Goal: Task Accomplishment & Management: Use online tool/utility

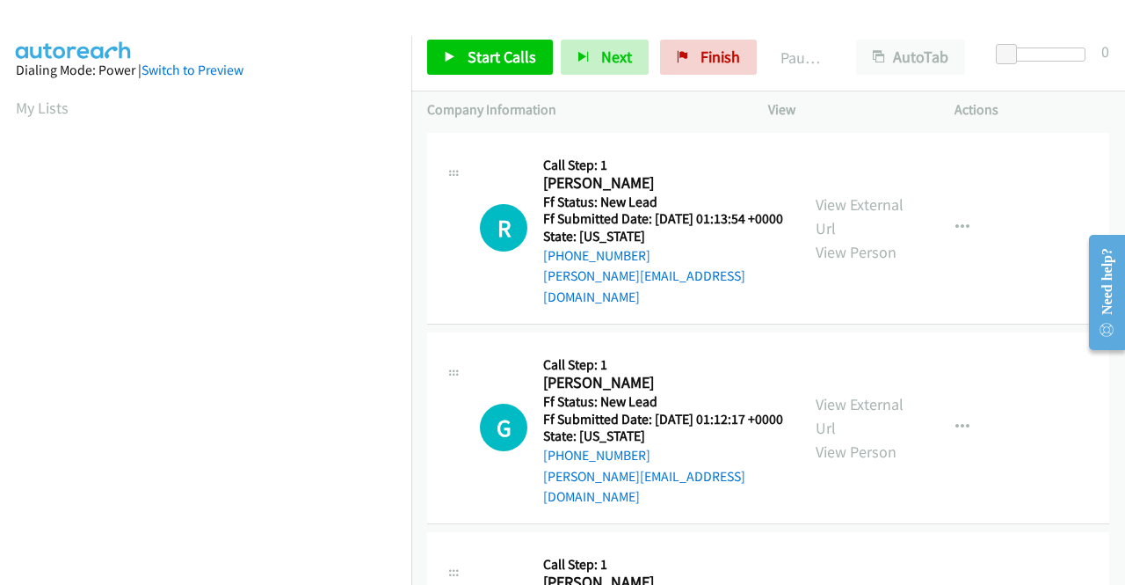
click at [1016, 120] on div "Actions" at bounding box center [1032, 109] width 186 height 37
click at [852, 200] on link "View External Url" at bounding box center [860, 216] width 88 height 44
click at [894, 399] on link "View External Url" at bounding box center [860, 416] width 88 height 44
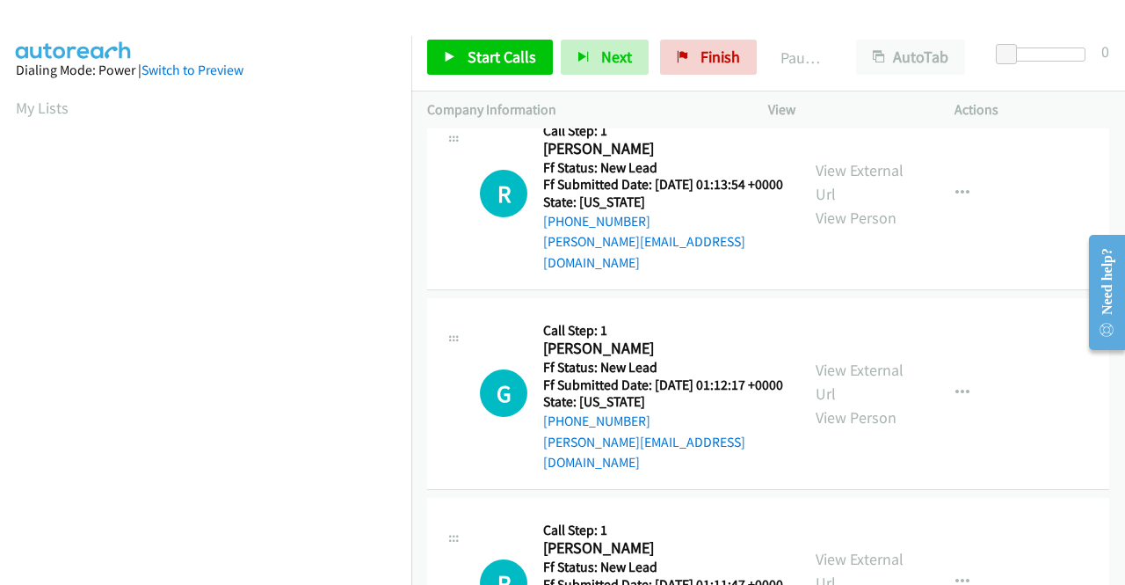
scroll to position [88, 0]
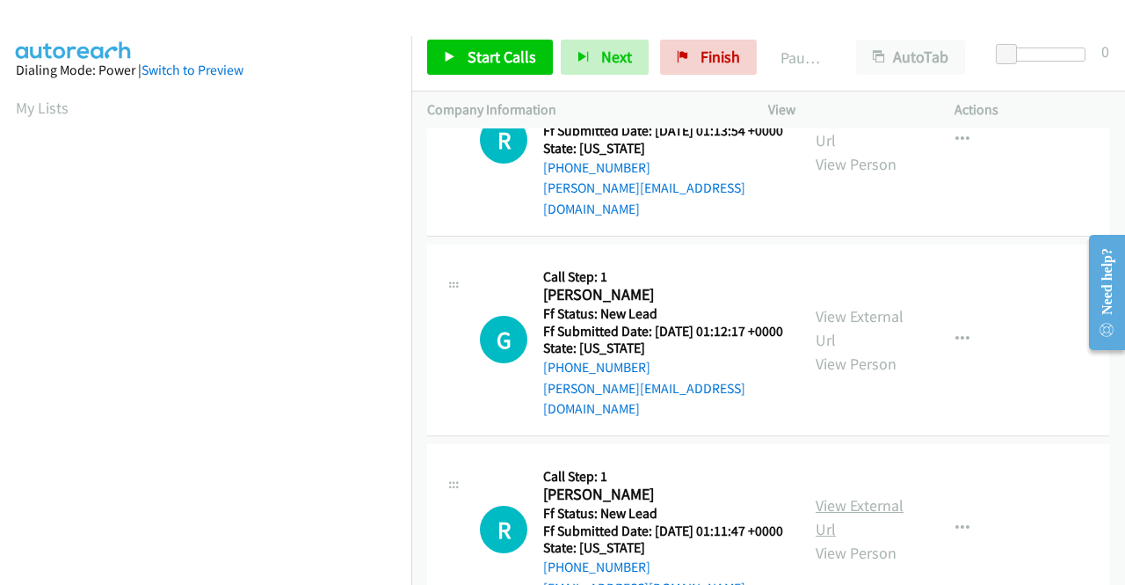
click at [869, 499] on link "View External Url" at bounding box center [860, 517] width 88 height 44
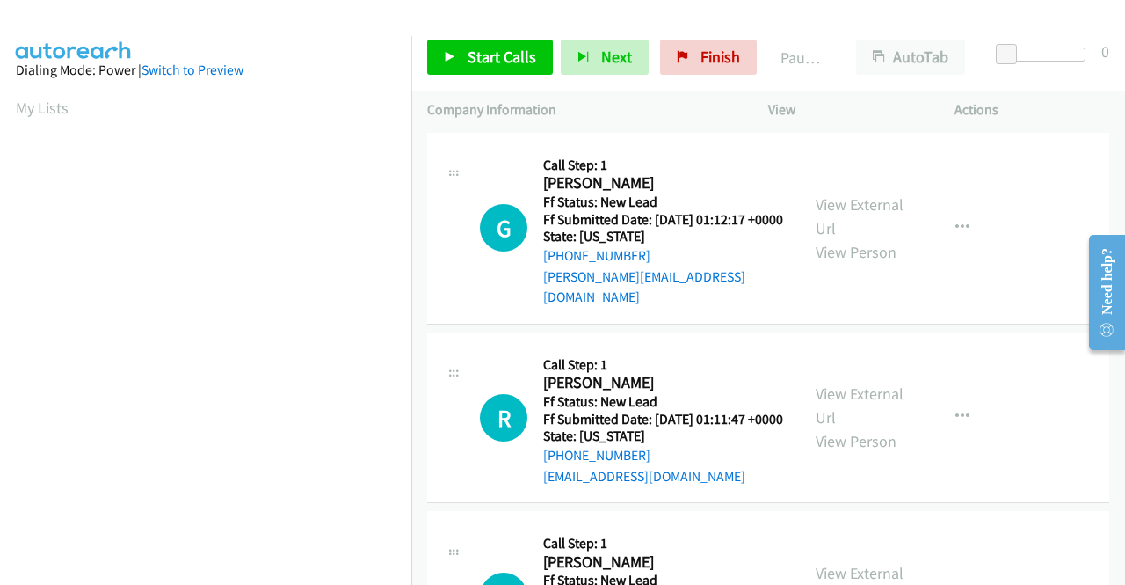
scroll to position [264, 0]
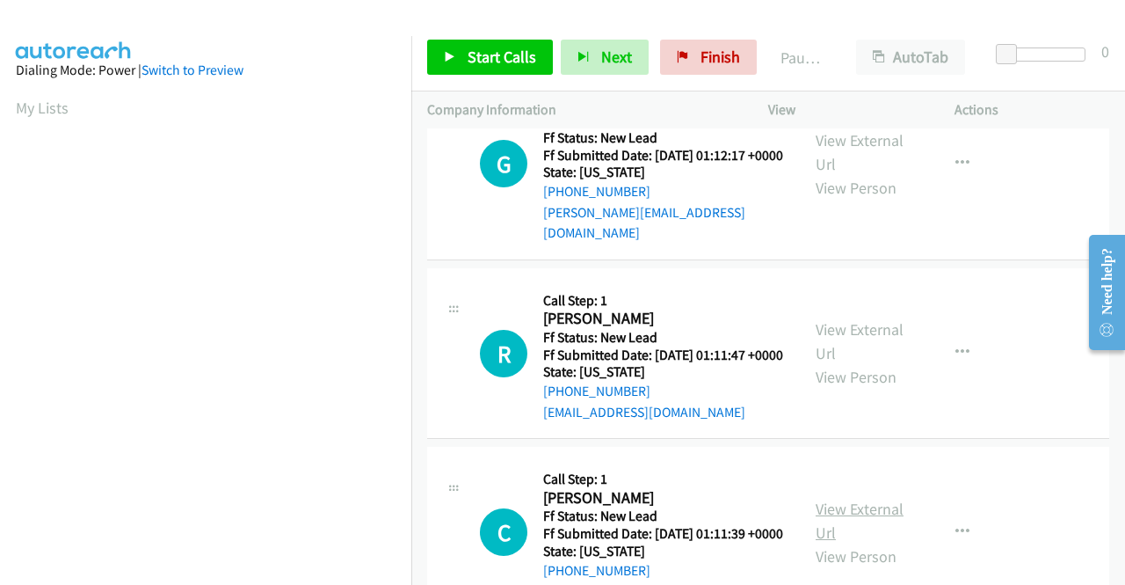
click at [853, 526] on link "View External Url" at bounding box center [860, 521] width 88 height 44
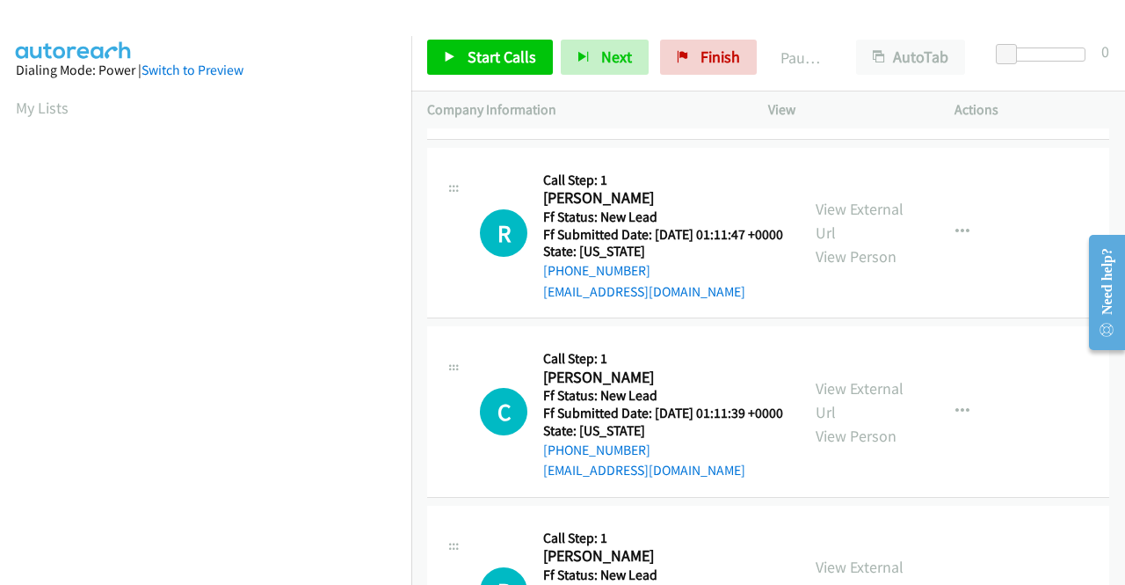
scroll to position [528, 0]
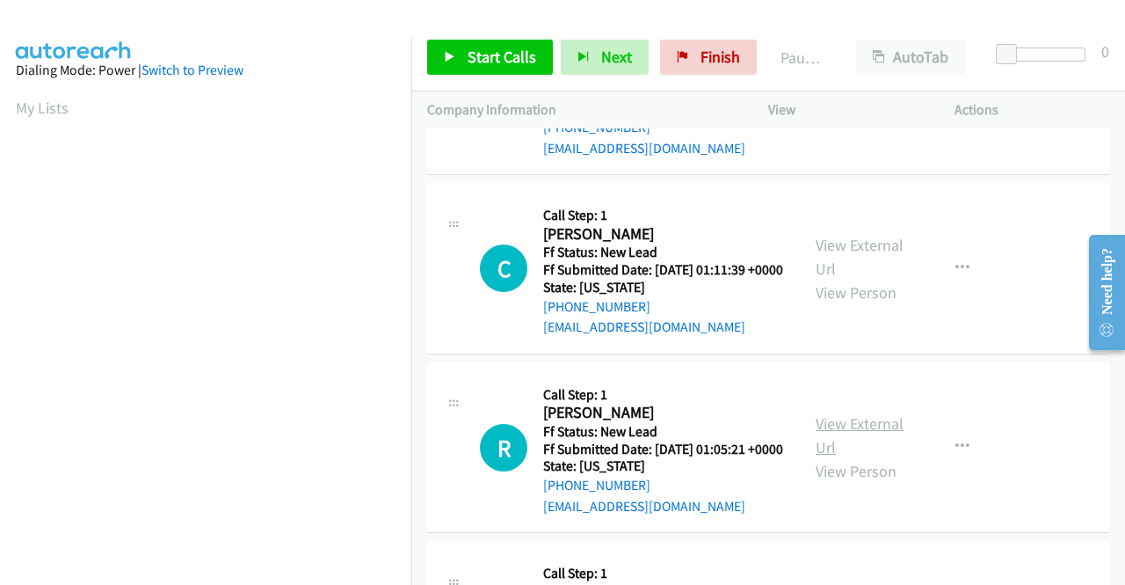
click at [870, 457] on link "View External Url" at bounding box center [860, 435] width 88 height 44
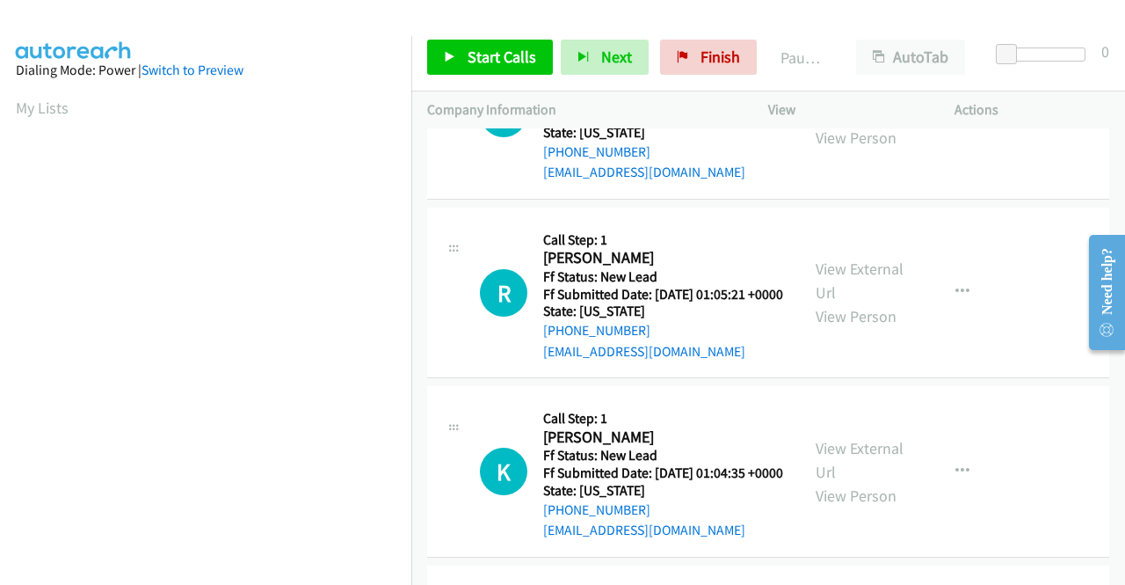
scroll to position [791, 0]
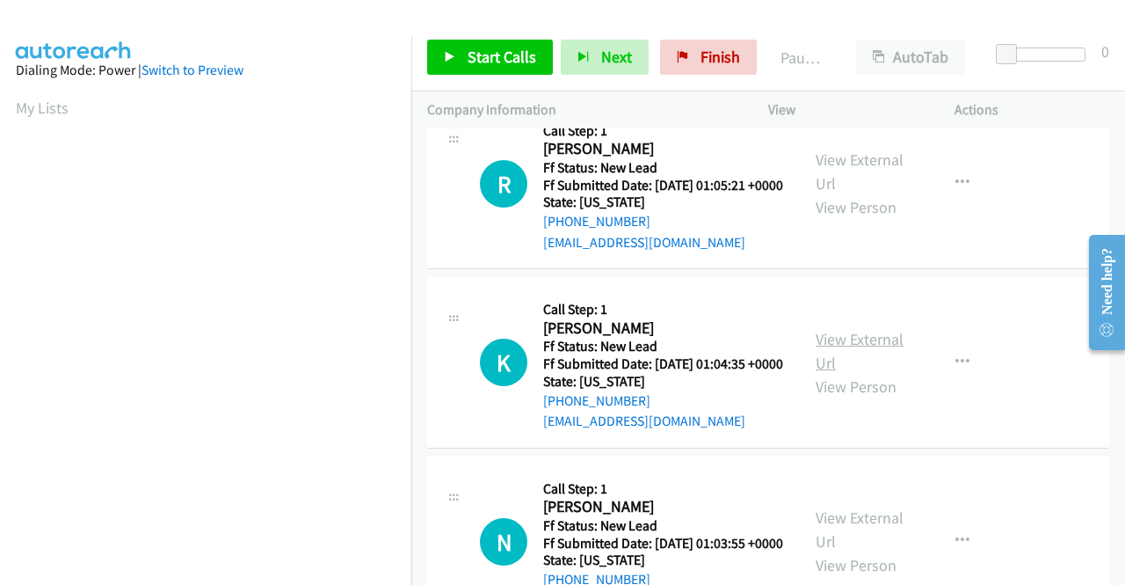
click at [867, 373] on link "View External Url" at bounding box center [860, 351] width 88 height 44
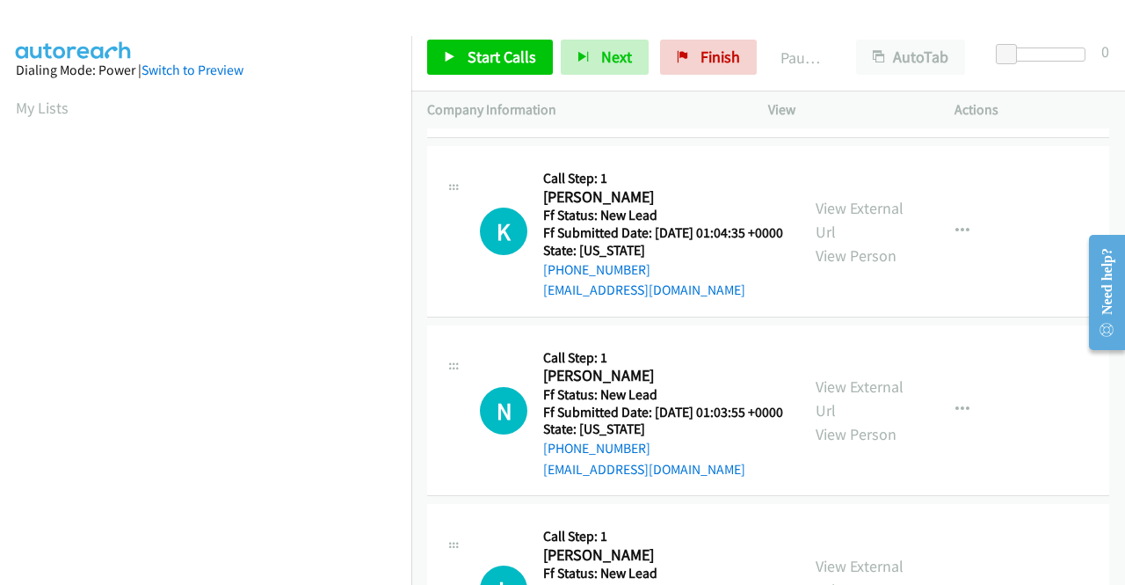
scroll to position [967, 0]
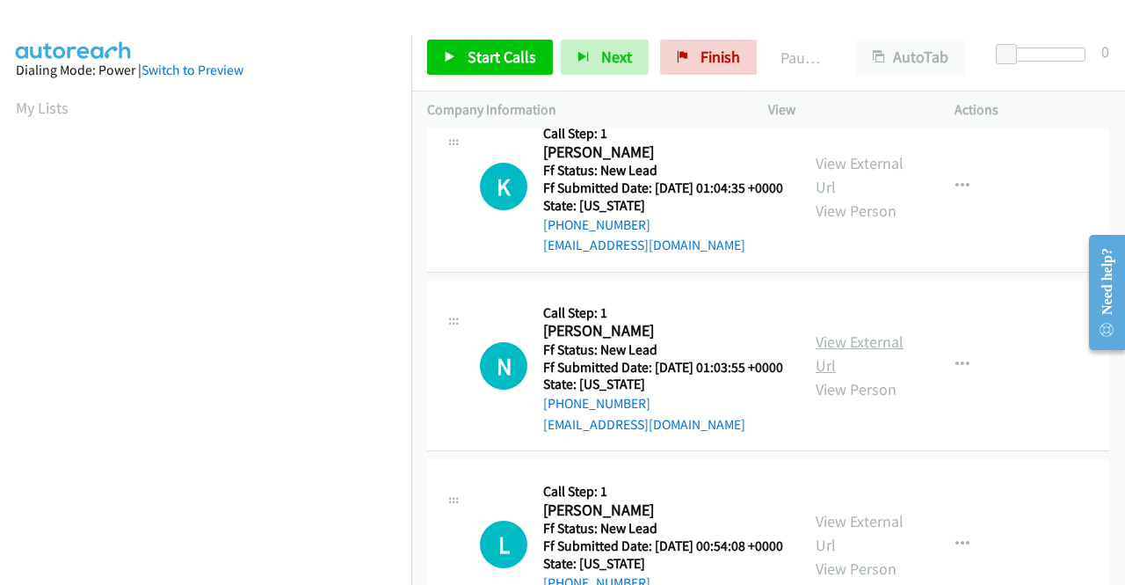
click at [856, 375] on link "View External Url" at bounding box center [860, 353] width 88 height 44
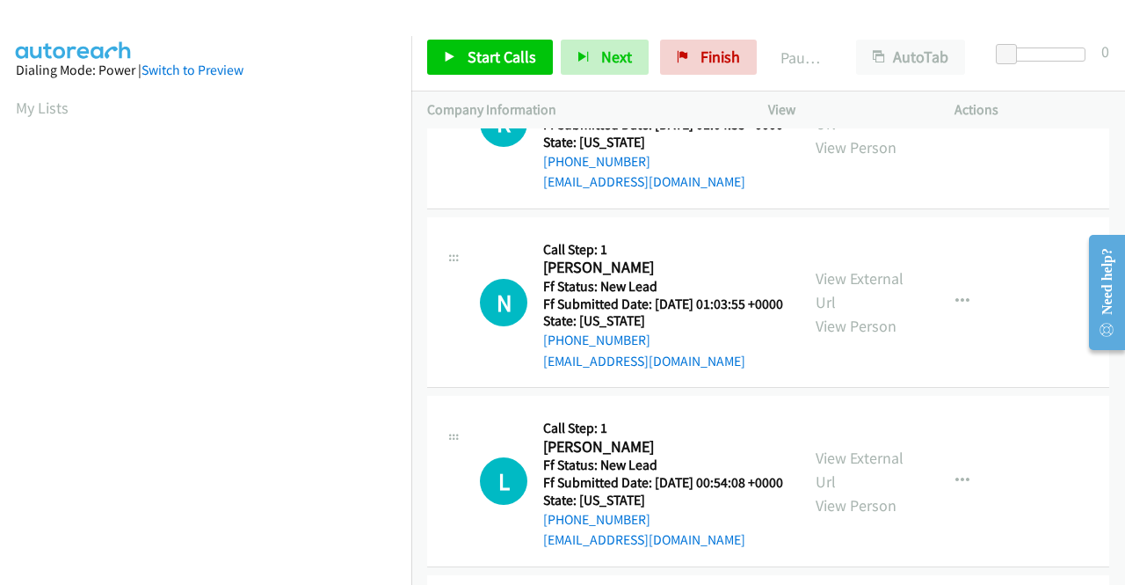
scroll to position [1055, 0]
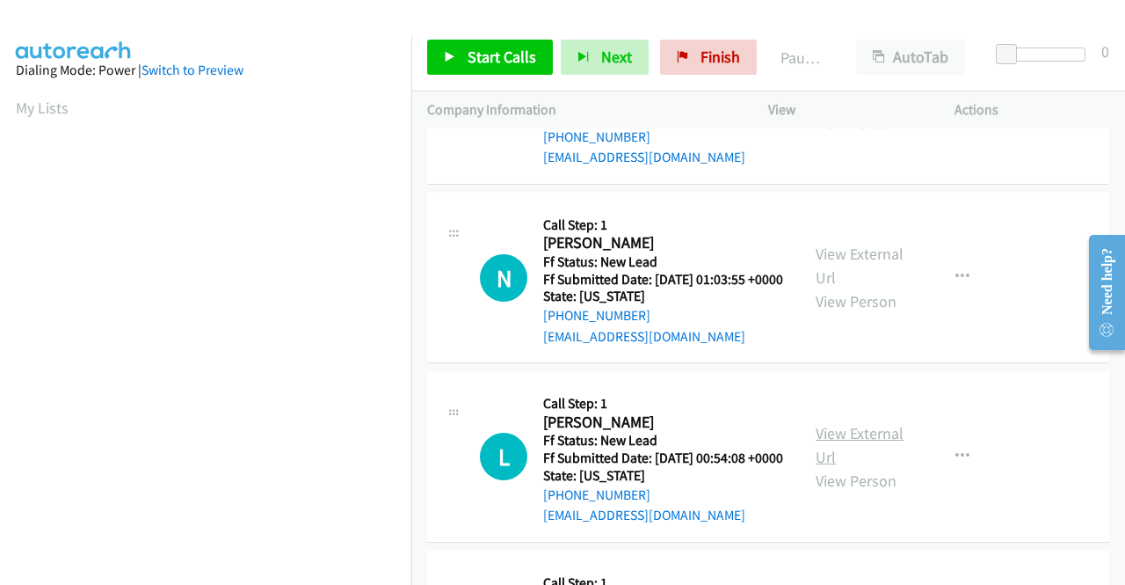
click at [832, 467] on link "View External Url" at bounding box center [860, 445] width 88 height 44
click at [471, 45] on link "Start Calls" at bounding box center [490, 57] width 126 height 35
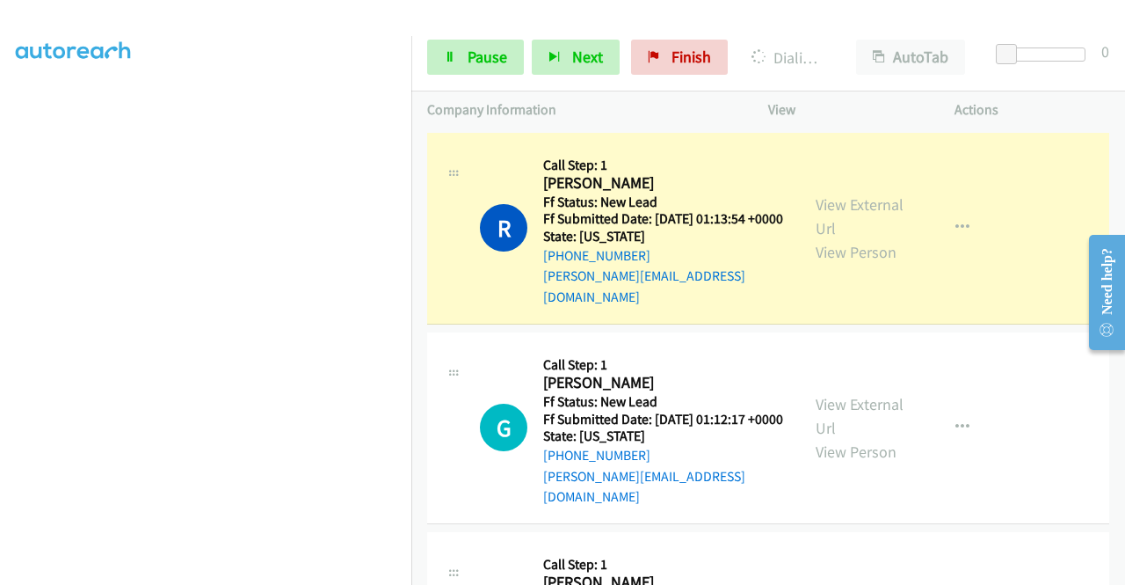
scroll to position [0, 0]
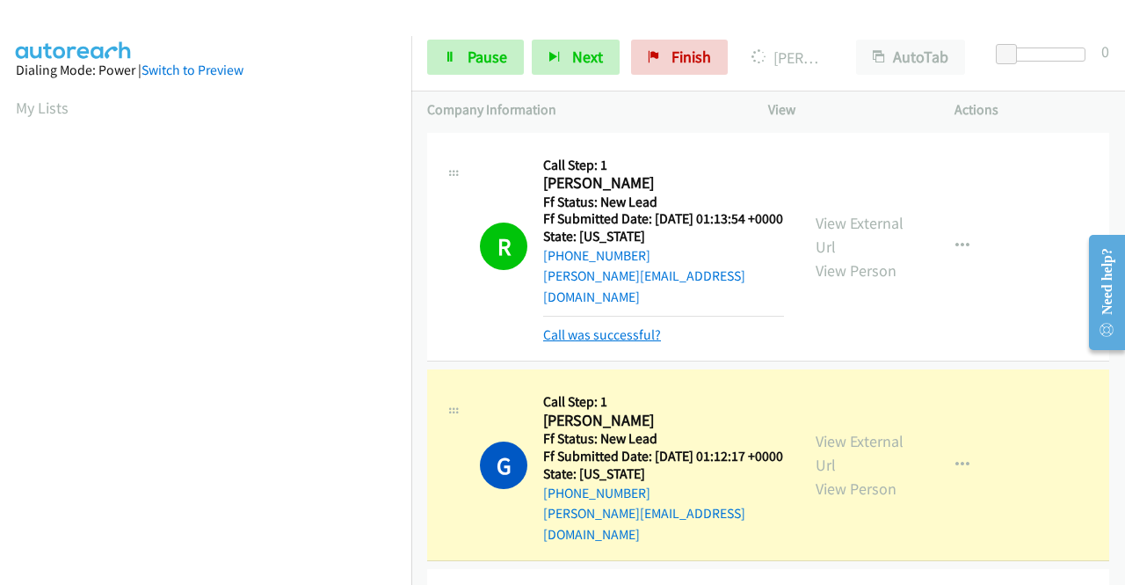
click at [561, 329] on link "Call was successful?" at bounding box center [602, 334] width 118 height 17
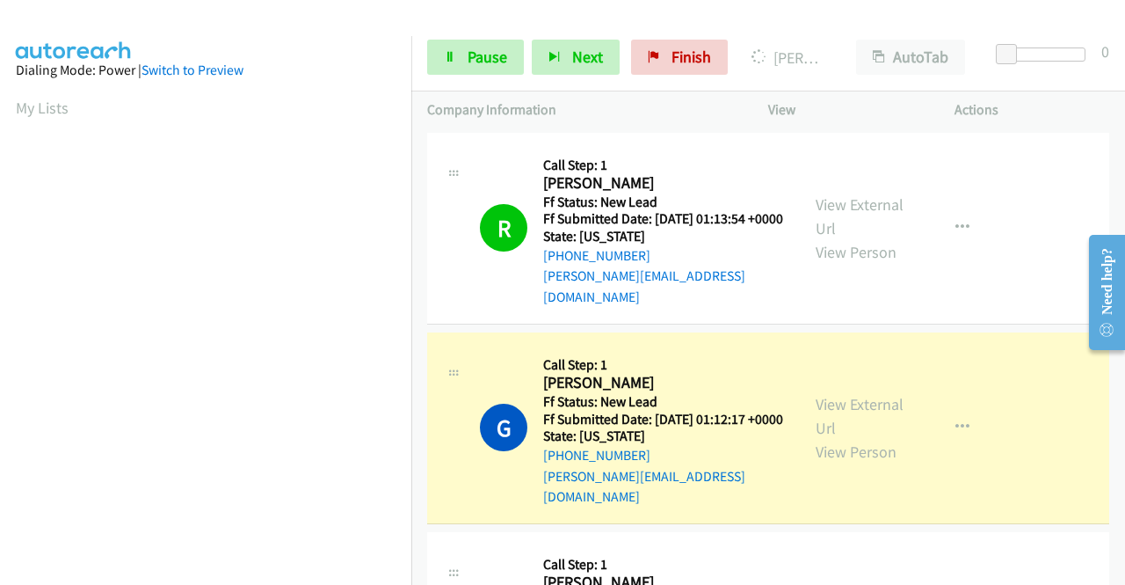
scroll to position [352, 0]
click at [990, 319] on div "R Callback Scheduled Call Step: 1 Robb Pagarigan America/Los_Angeles Ff Status:…" at bounding box center [768, 229] width 682 height 192
click at [455, 60] on link "Pause" at bounding box center [475, 57] width 97 height 35
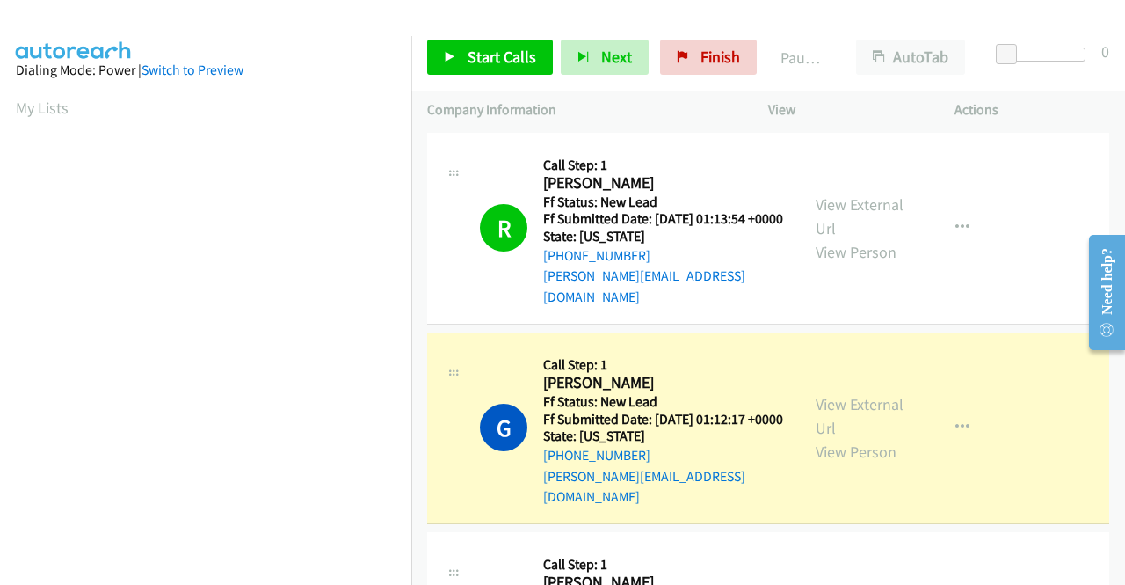
scroll to position [401, 0]
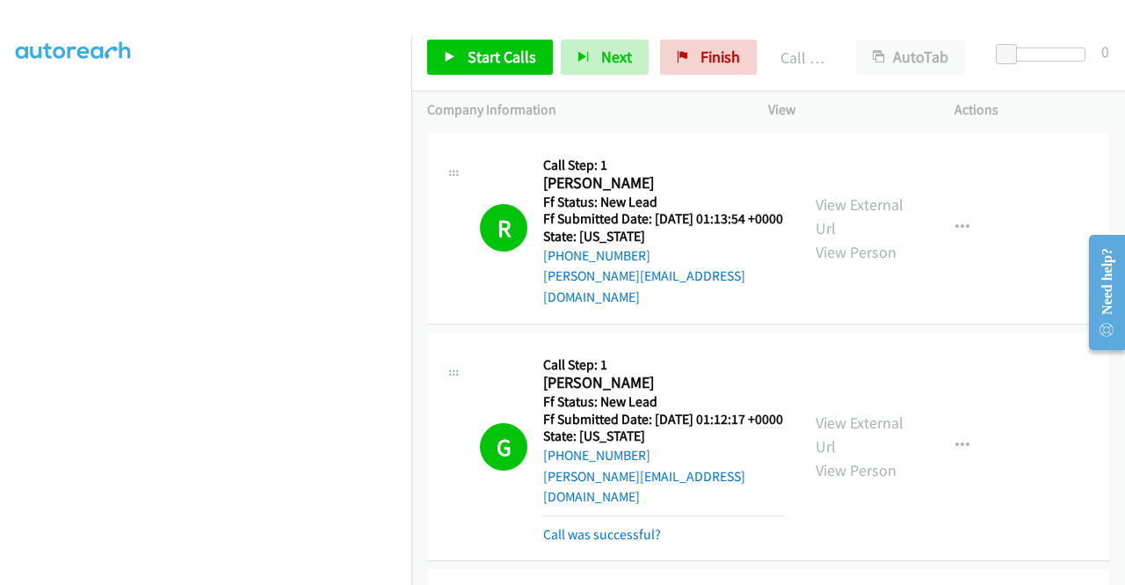
click at [967, 322] on td "R Callback Scheduled Call Step: 1 Robb Pagarigan America/Los_Angeles Ff Status:…" at bounding box center [768, 228] width 714 height 200
click at [643, 529] on link "Call was successful?" at bounding box center [602, 534] width 118 height 17
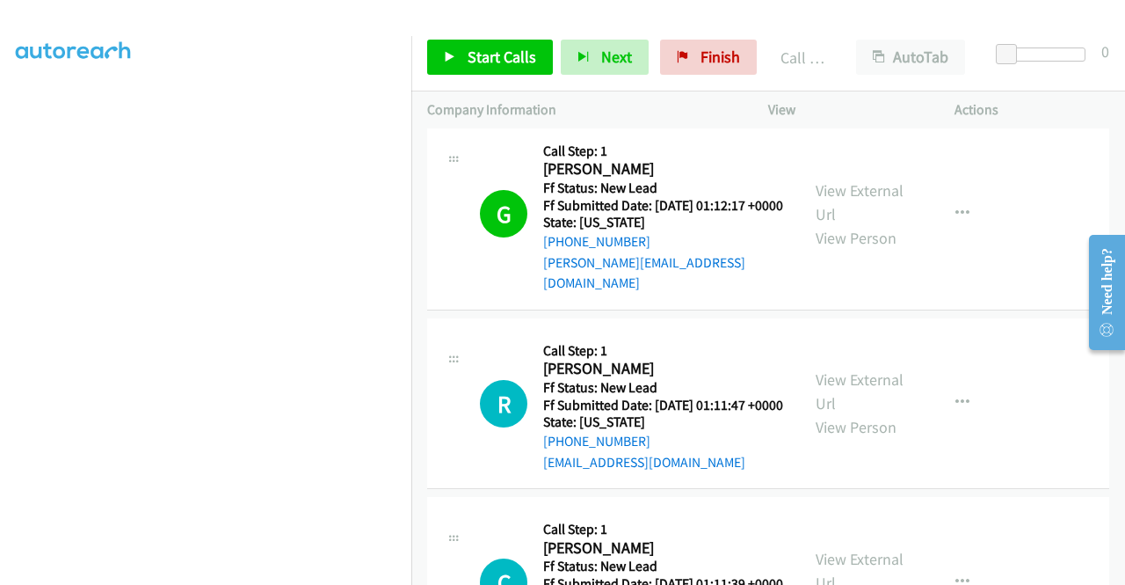
scroll to position [176, 0]
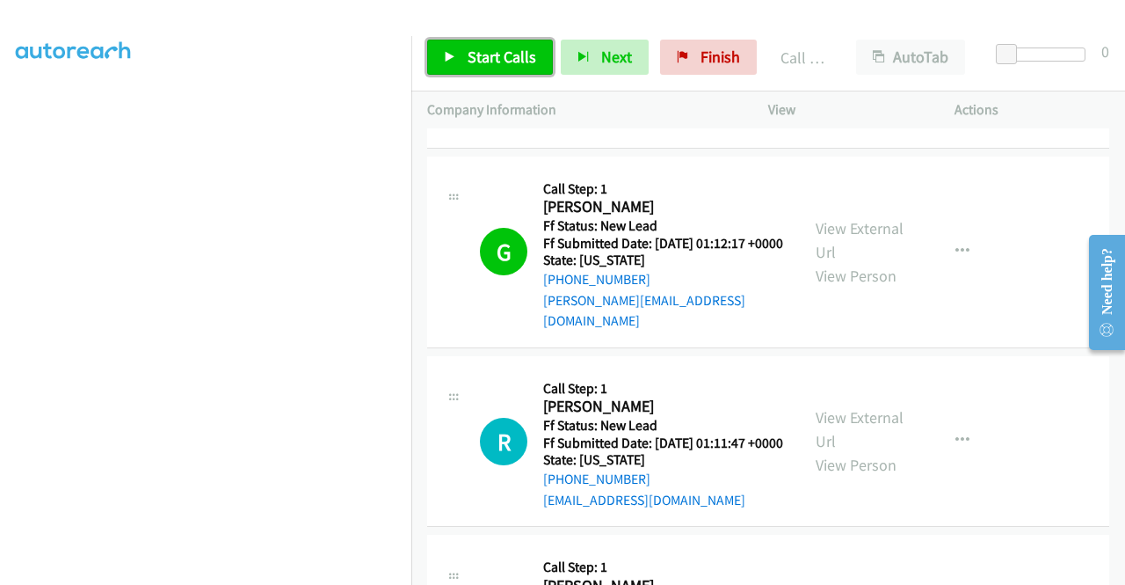
click at [494, 54] on span "Start Calls" at bounding box center [502, 57] width 69 height 20
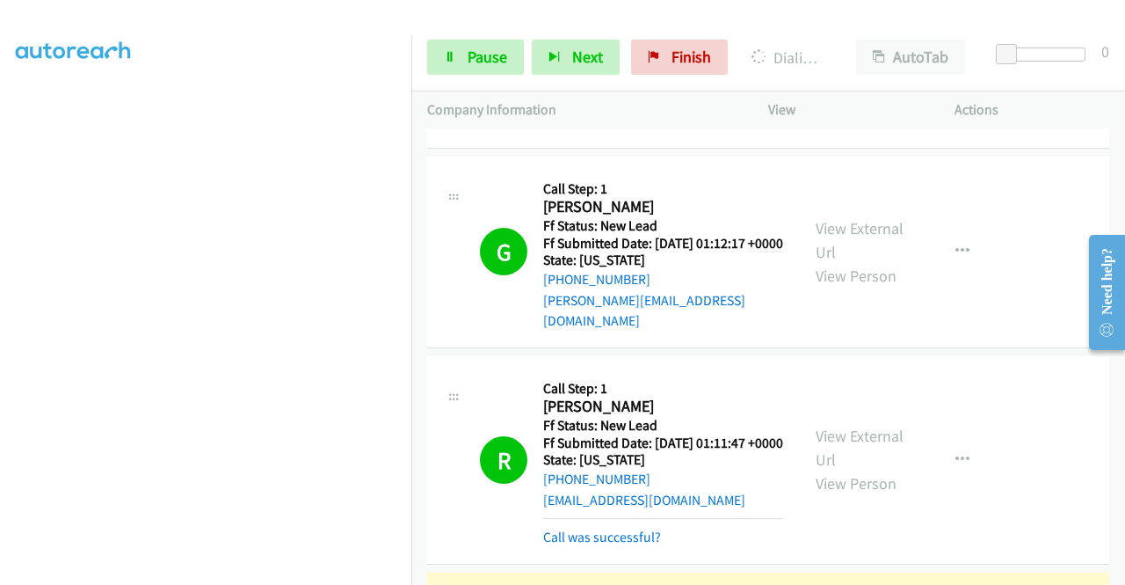
scroll to position [352, 0]
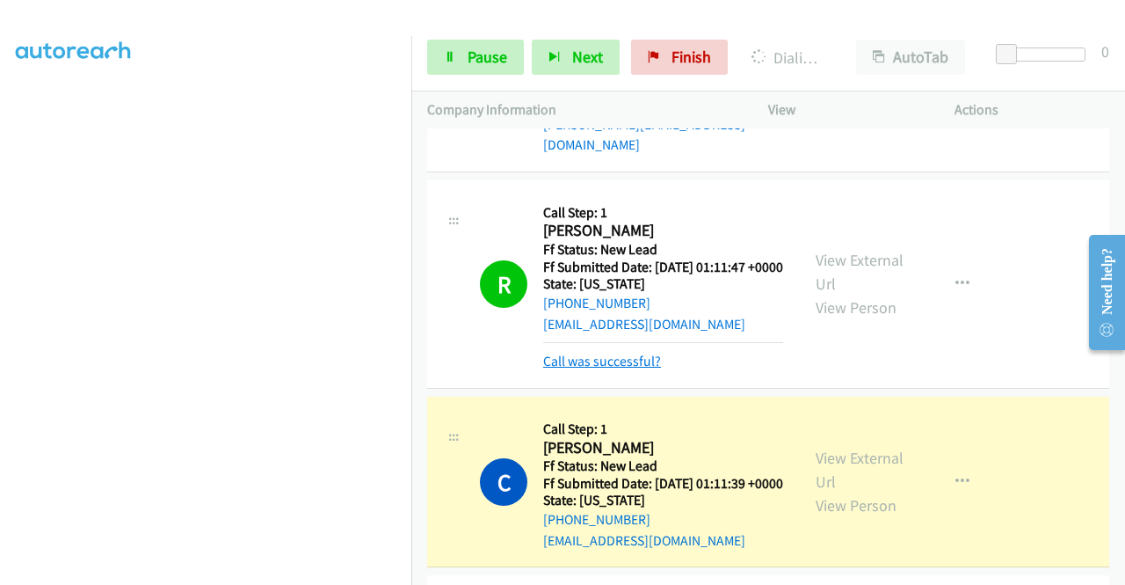
click at [647, 365] on link "Call was successful?" at bounding box center [602, 361] width 118 height 17
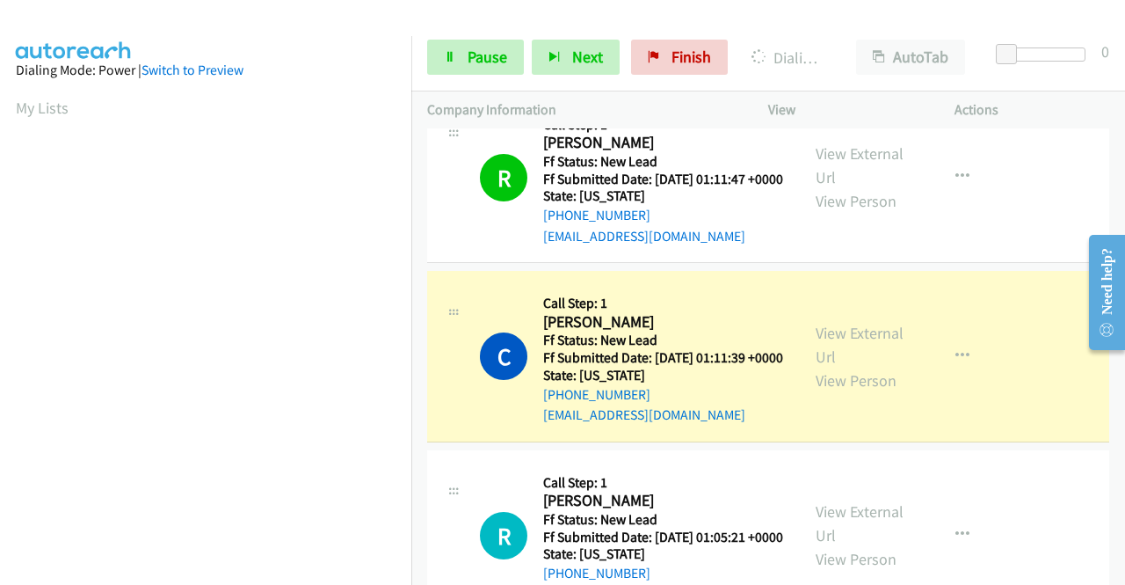
scroll to position [401, 0]
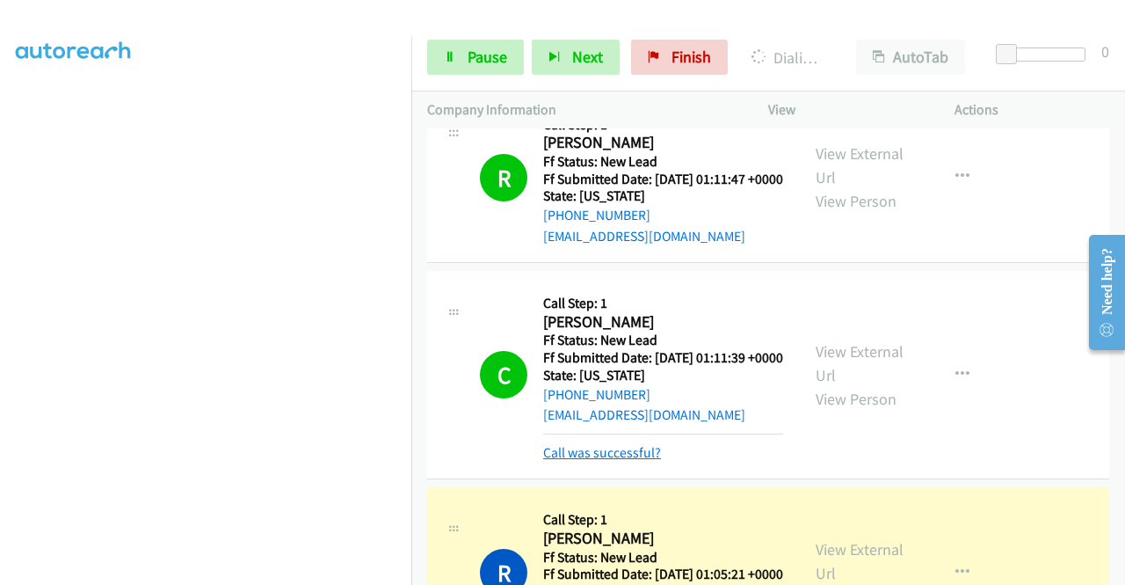
click at [580, 461] on link "Call was successful?" at bounding box center [602, 452] width 118 height 17
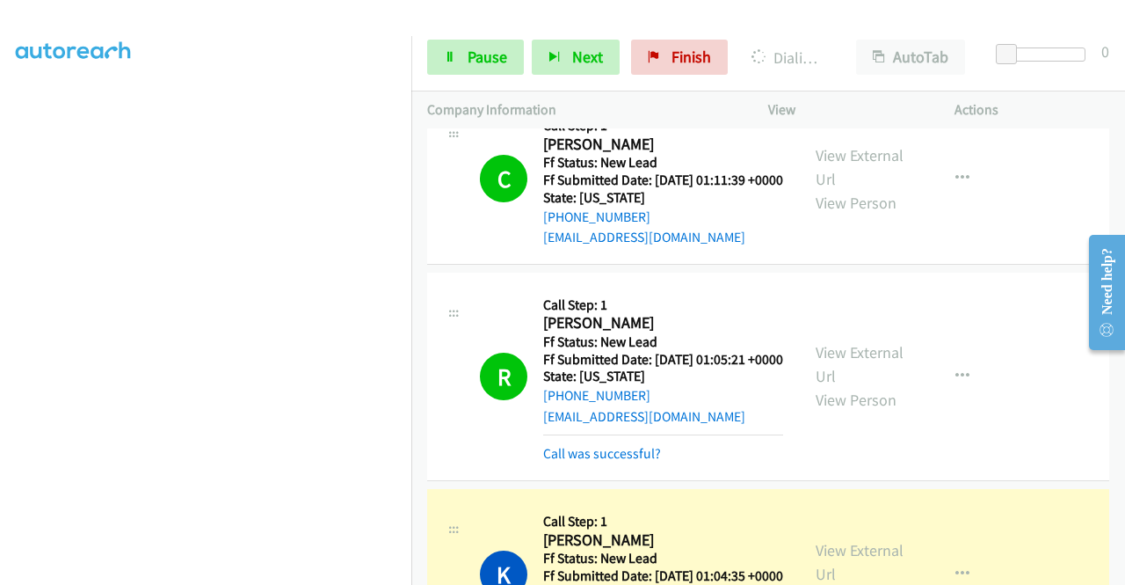
scroll to position [879, 0]
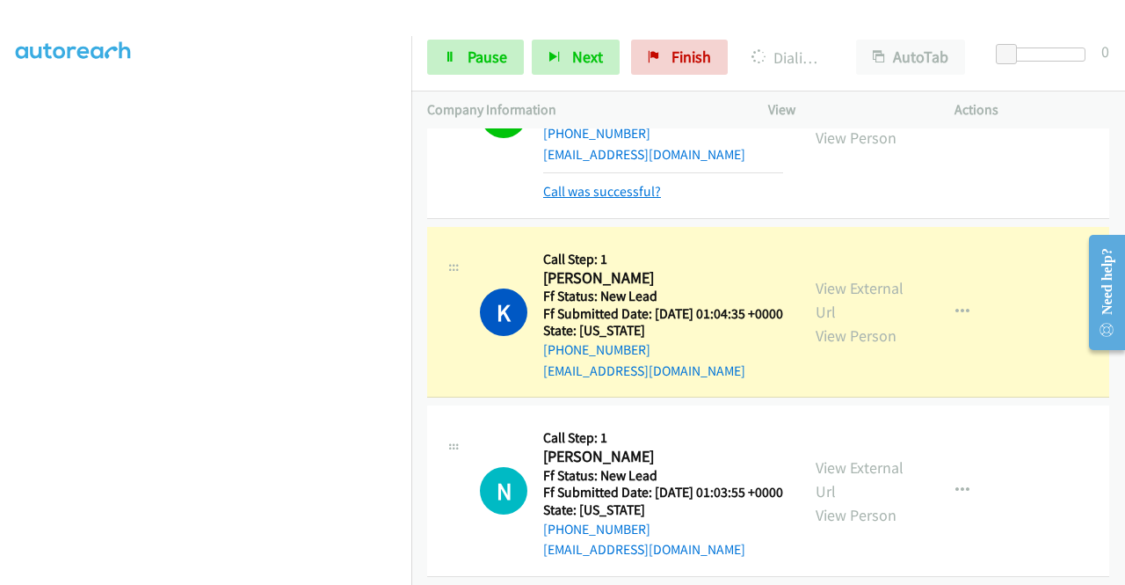
click at [625, 200] on link "Call was successful?" at bounding box center [602, 191] width 118 height 17
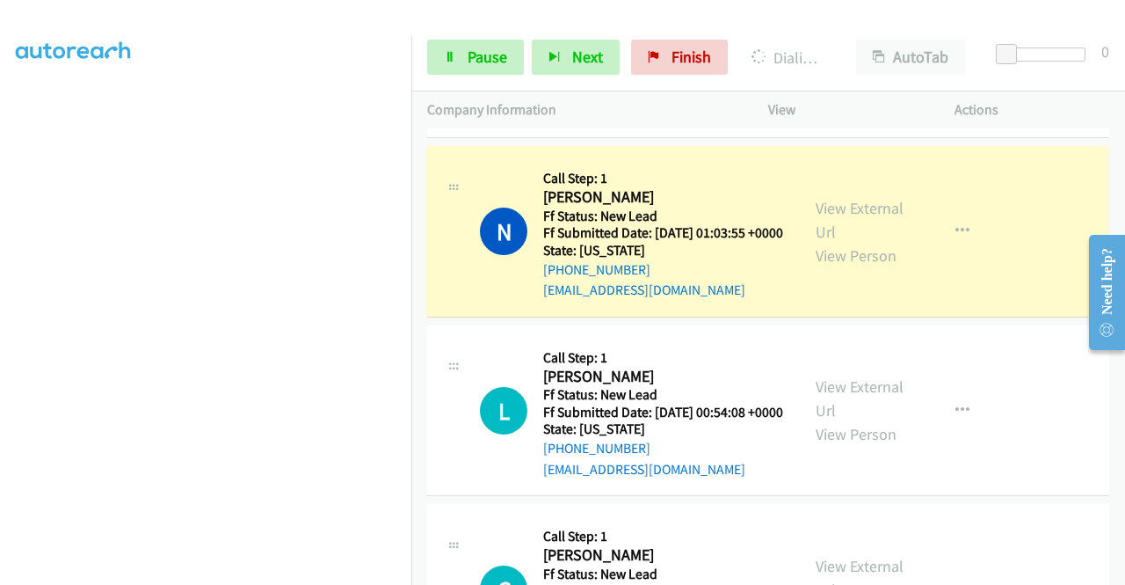
scroll to position [1036, 0]
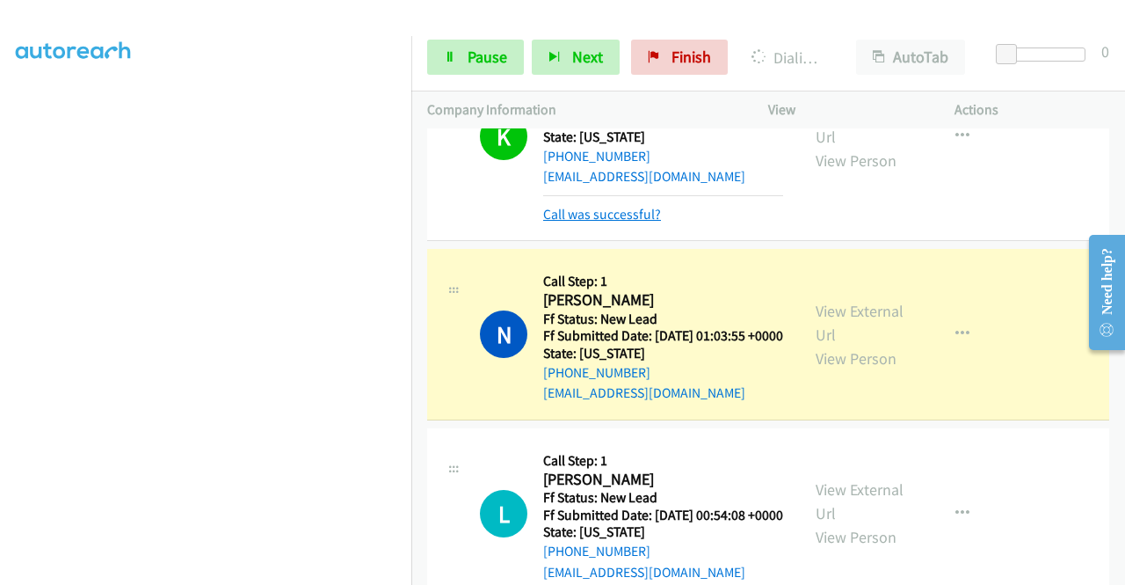
click at [645, 222] on link "Call was successful?" at bounding box center [602, 214] width 118 height 17
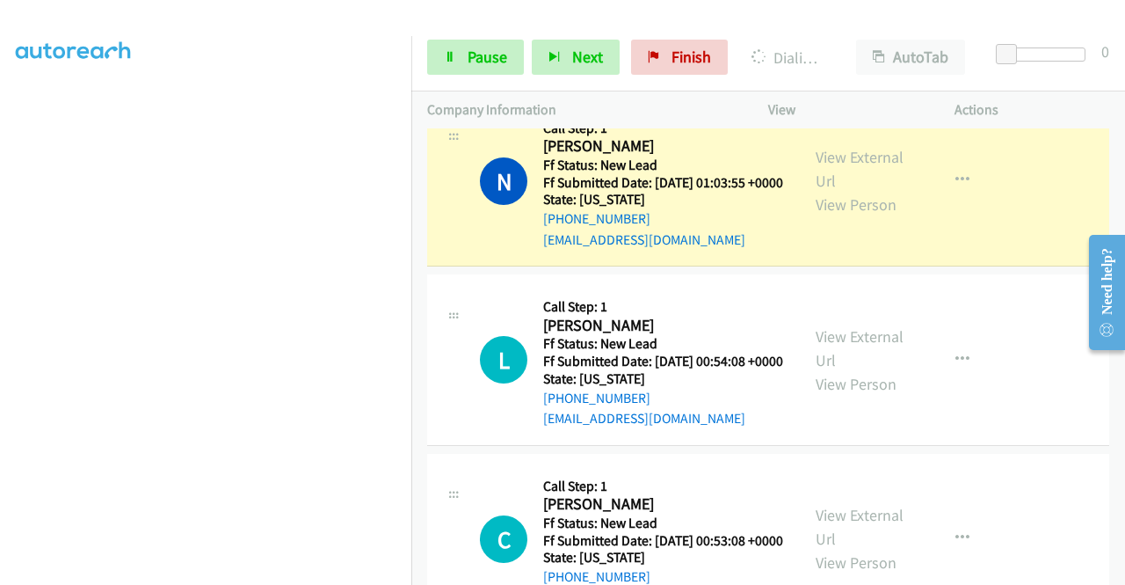
scroll to position [1387, 0]
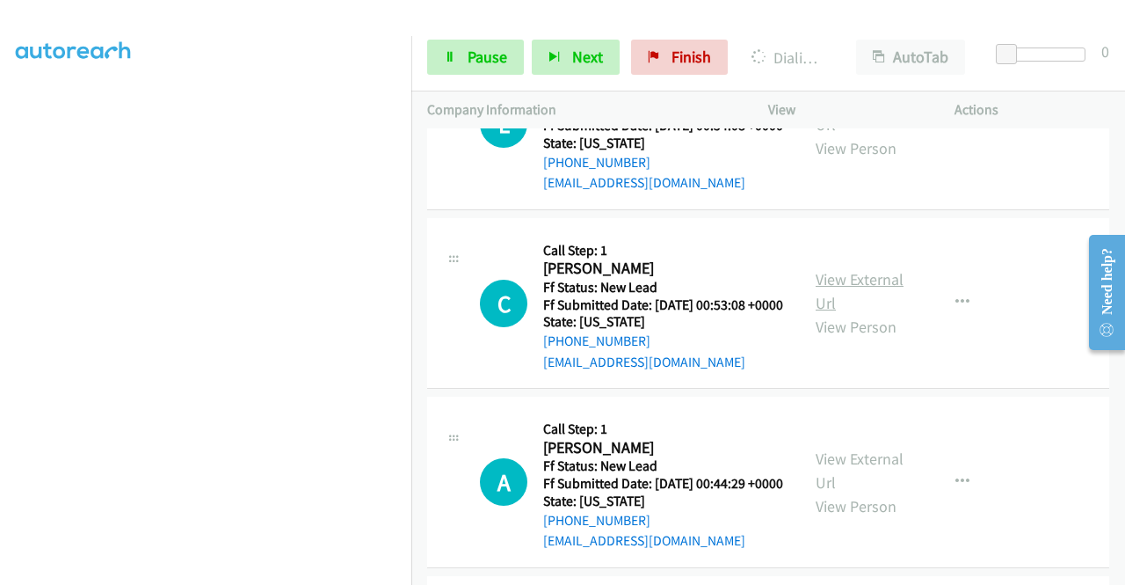
click at [862, 313] on link "View External Url" at bounding box center [860, 291] width 88 height 44
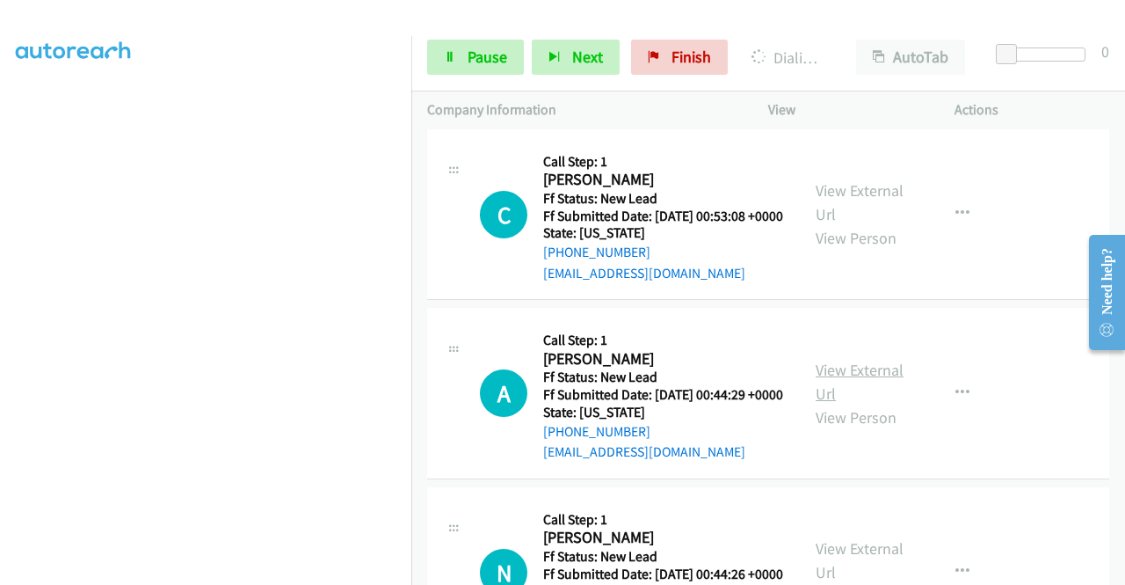
scroll to position [1563, 0]
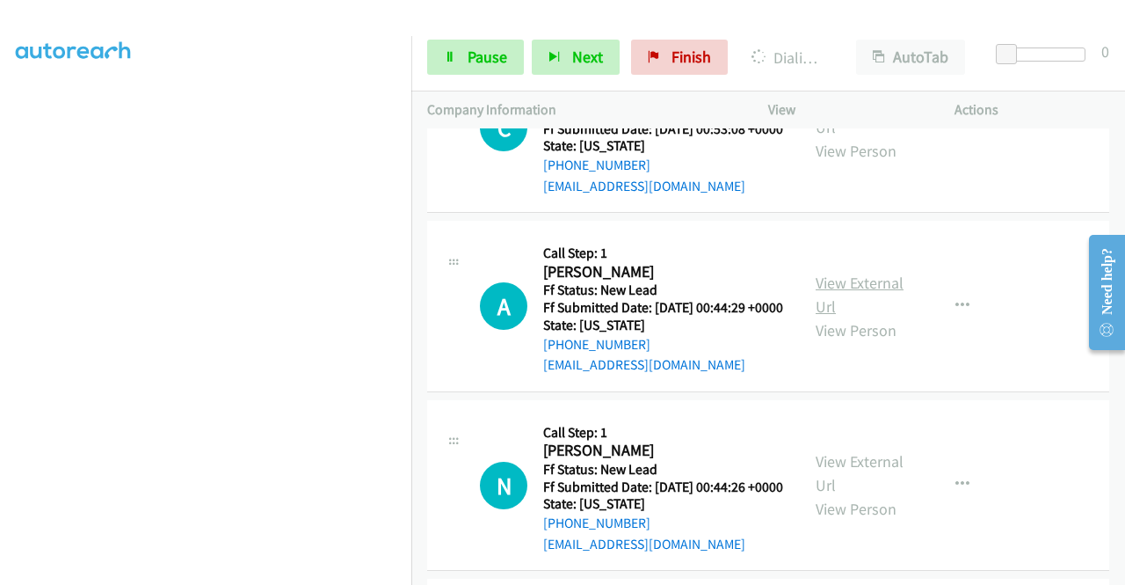
click at [890, 317] on link "View External Url" at bounding box center [860, 295] width 88 height 44
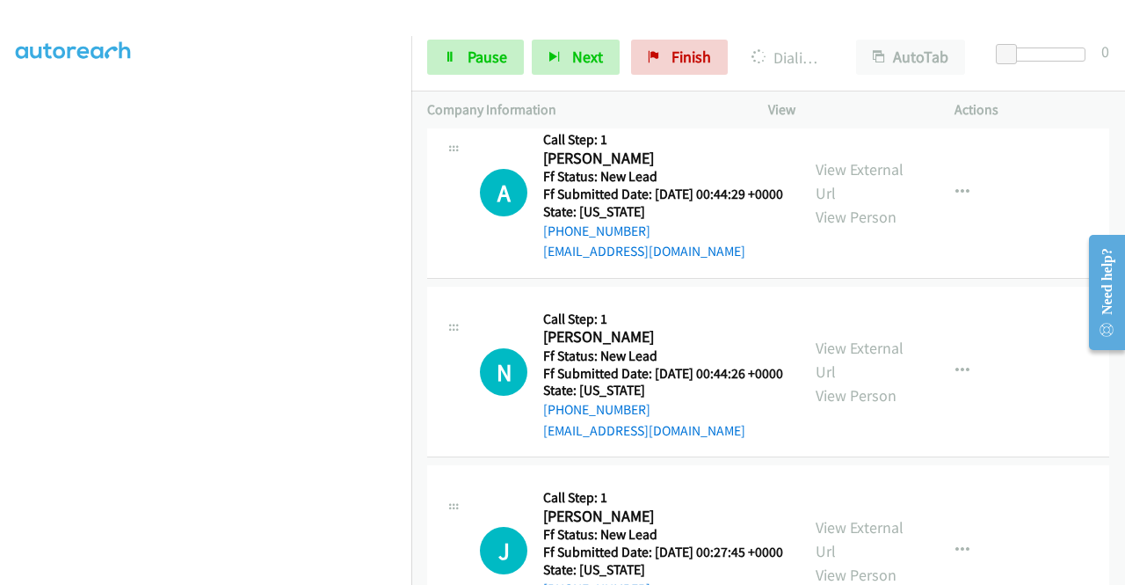
scroll to position [1739, 0]
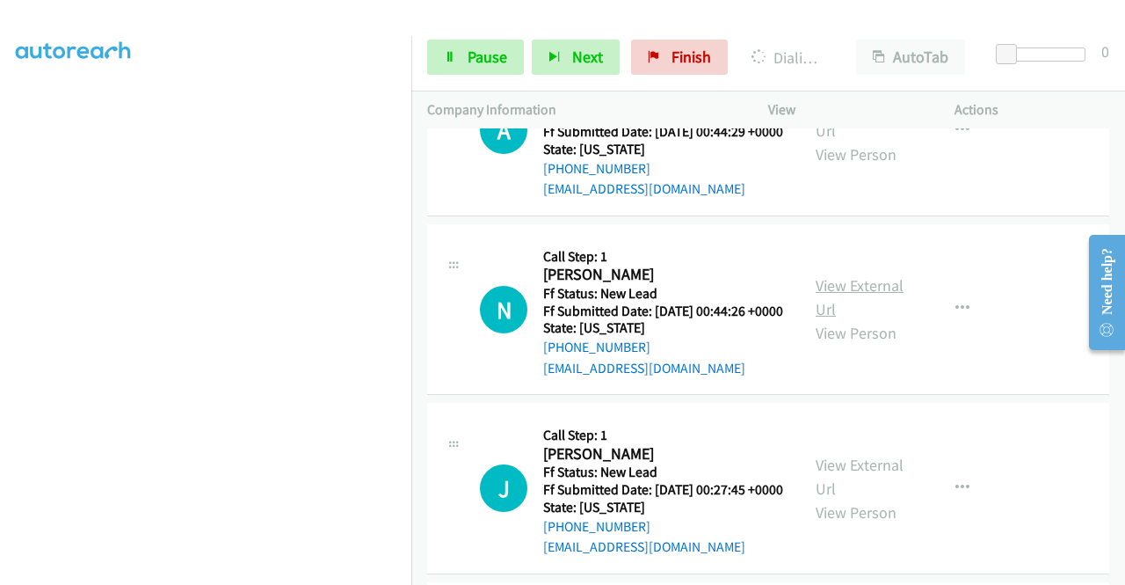
click at [860, 319] on link "View External Url" at bounding box center [860, 297] width 88 height 44
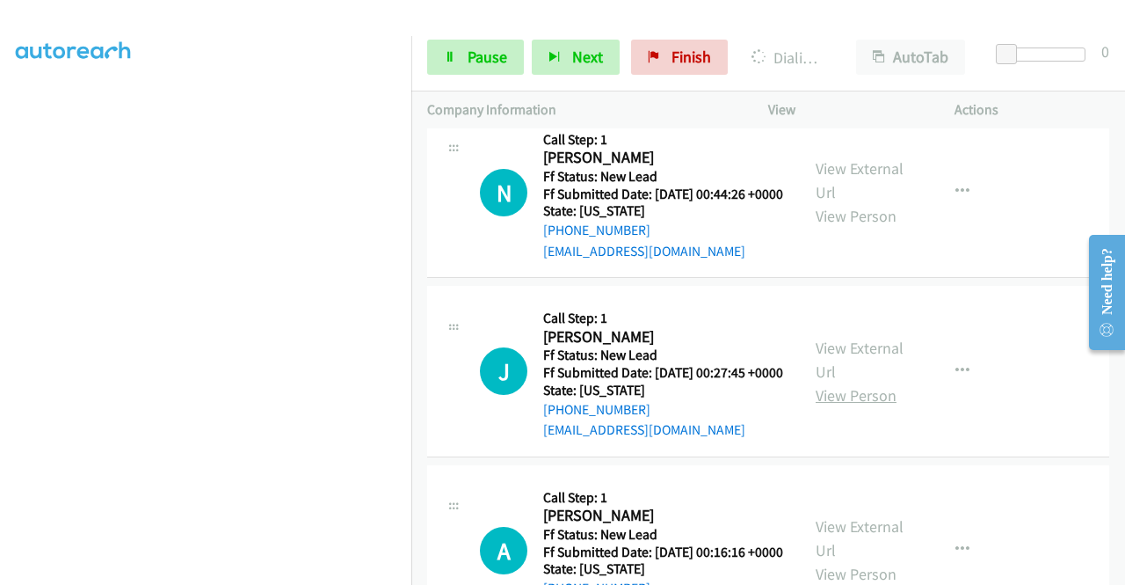
scroll to position [2003, 0]
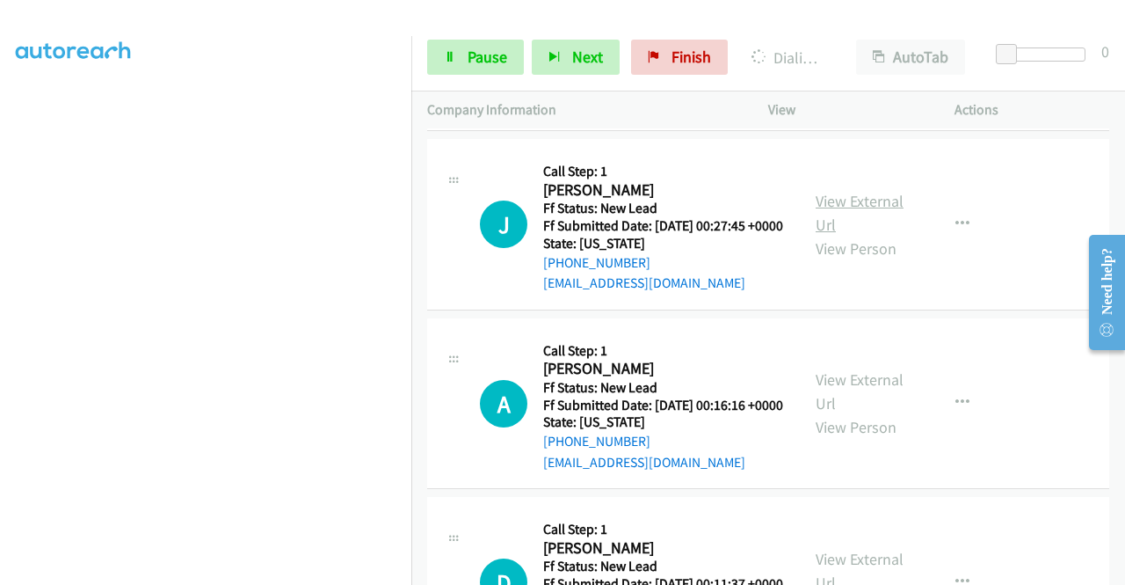
click at [847, 235] on link "View External Url" at bounding box center [860, 213] width 88 height 44
click at [855, 413] on link "View External Url" at bounding box center [860, 391] width 88 height 44
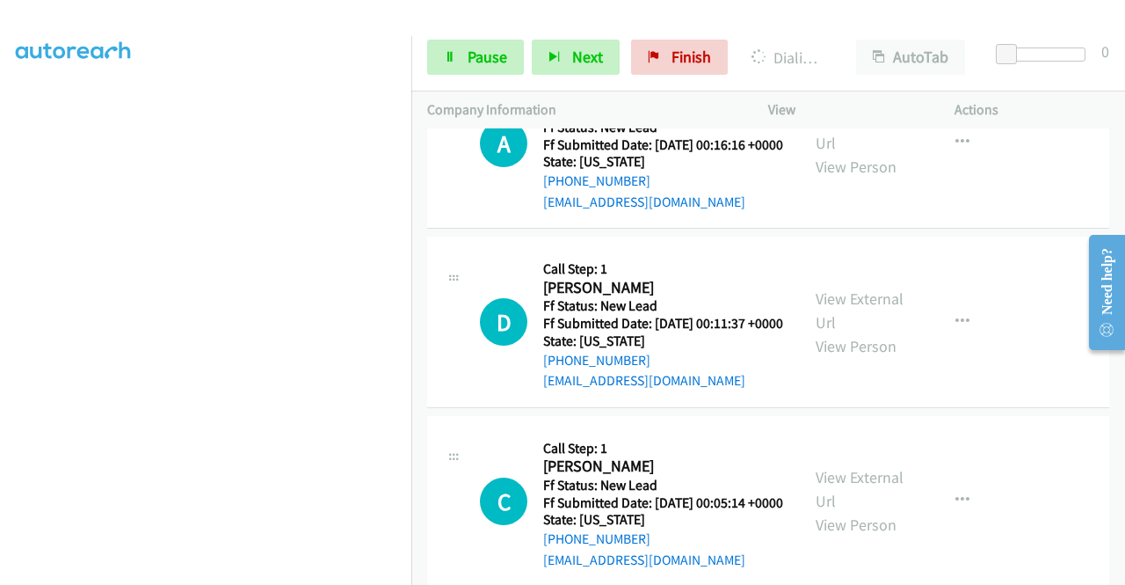
scroll to position [2267, 0]
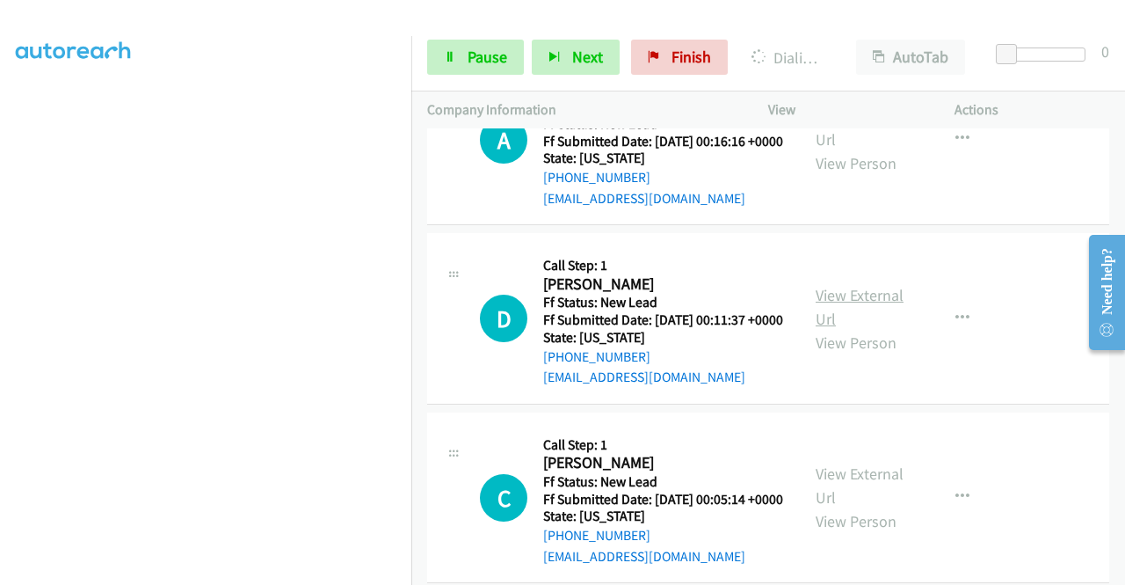
click at [856, 329] on link "View External Url" at bounding box center [860, 307] width 88 height 44
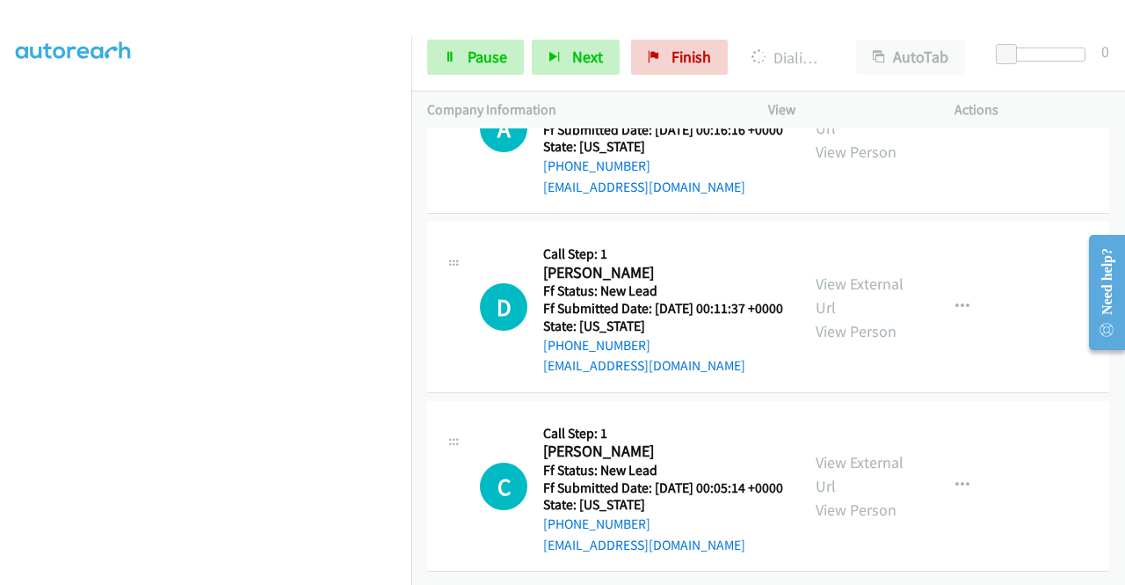
scroll to position [2442, 0]
click at [874, 496] on link "View External Url" at bounding box center [860, 474] width 88 height 44
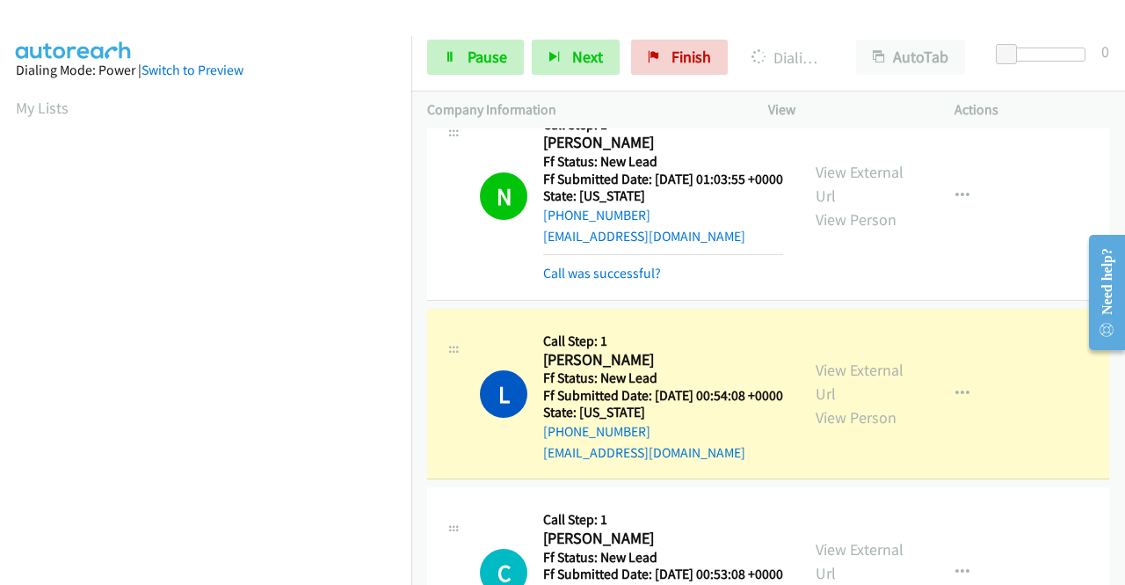
scroll to position [1134, 0]
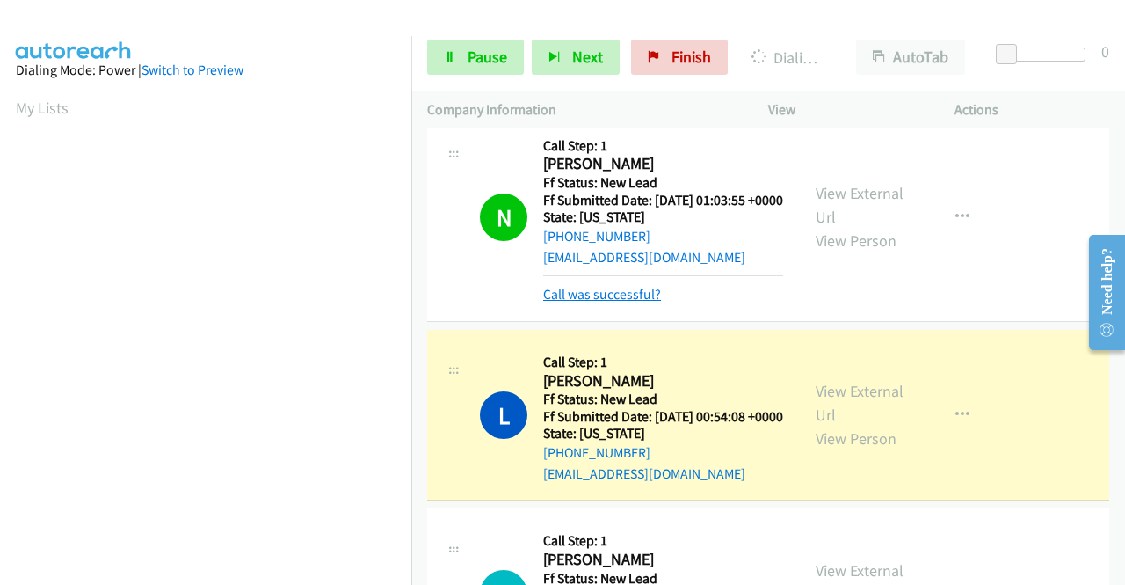
click at [643, 302] on link "Call was successful?" at bounding box center [602, 294] width 118 height 17
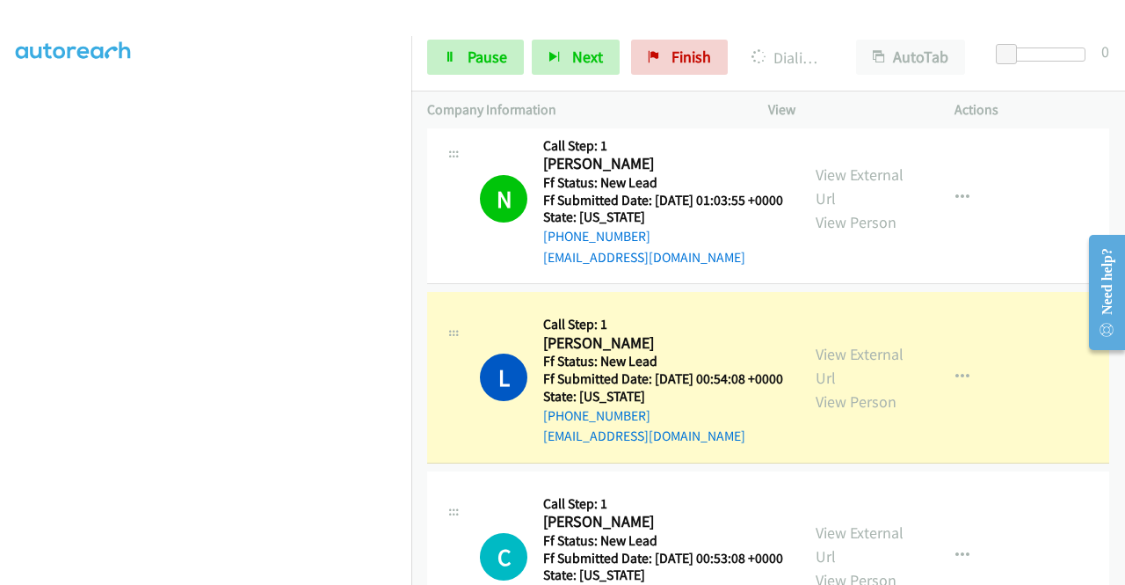
scroll to position [0, 0]
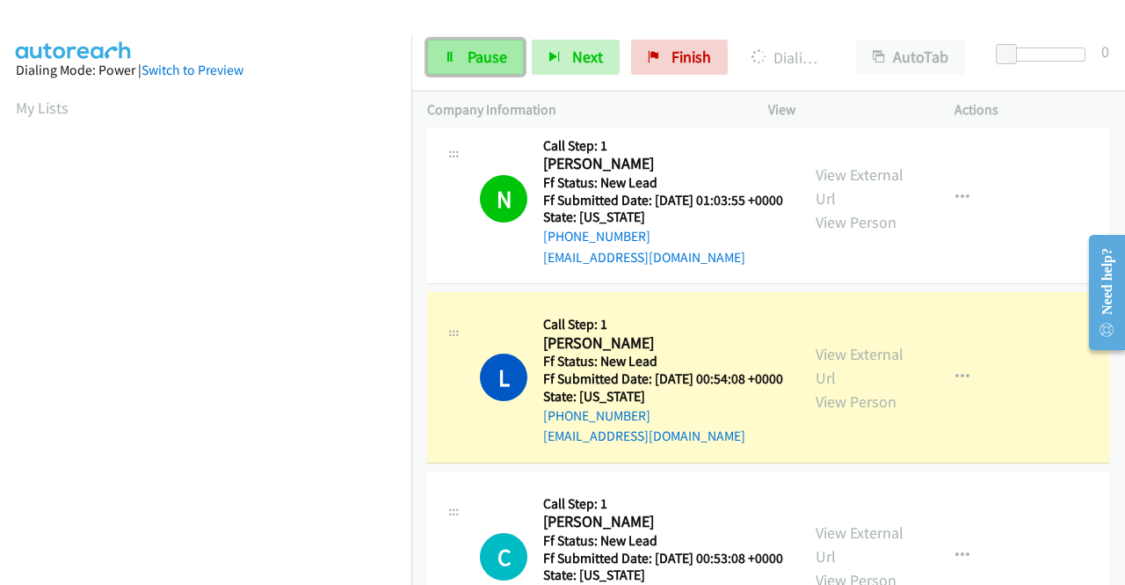
click at [455, 45] on link "Pause" at bounding box center [475, 57] width 97 height 35
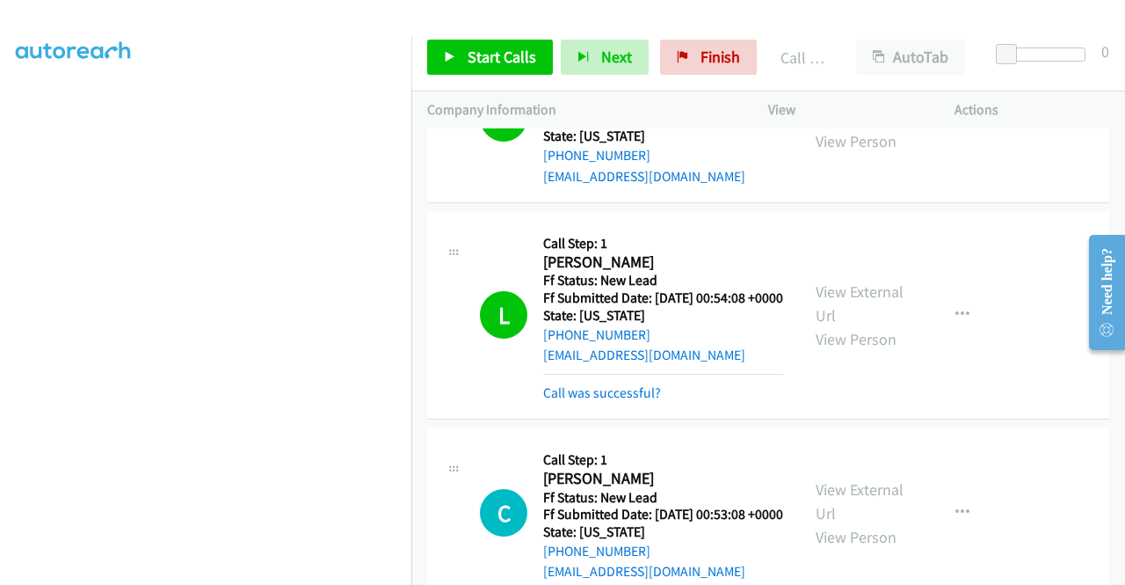
scroll to position [1310, 0]
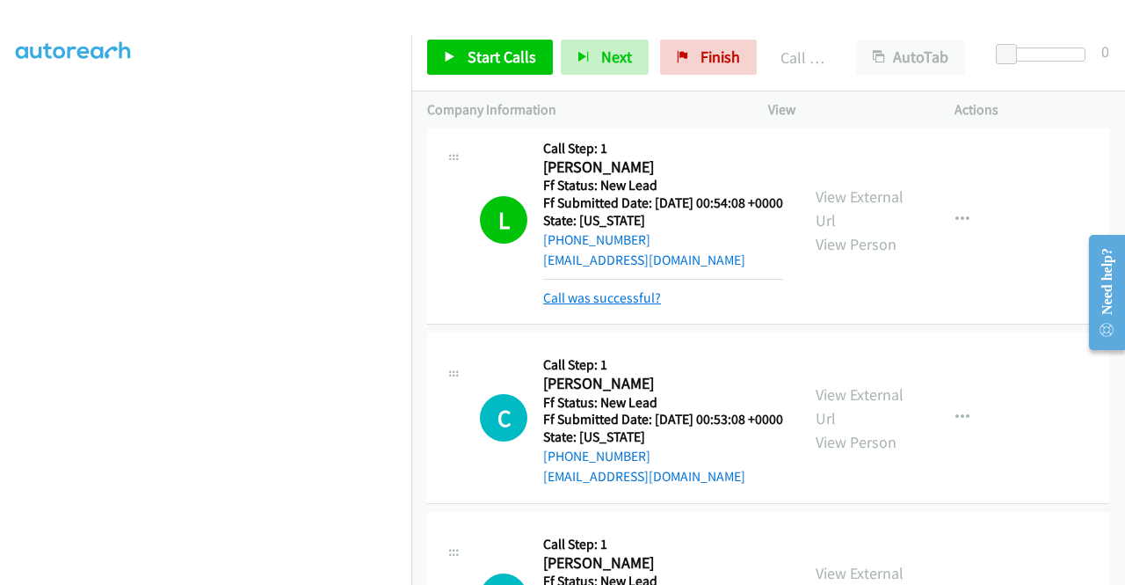
click at [630, 306] on link "Call was successful?" at bounding box center [602, 297] width 118 height 17
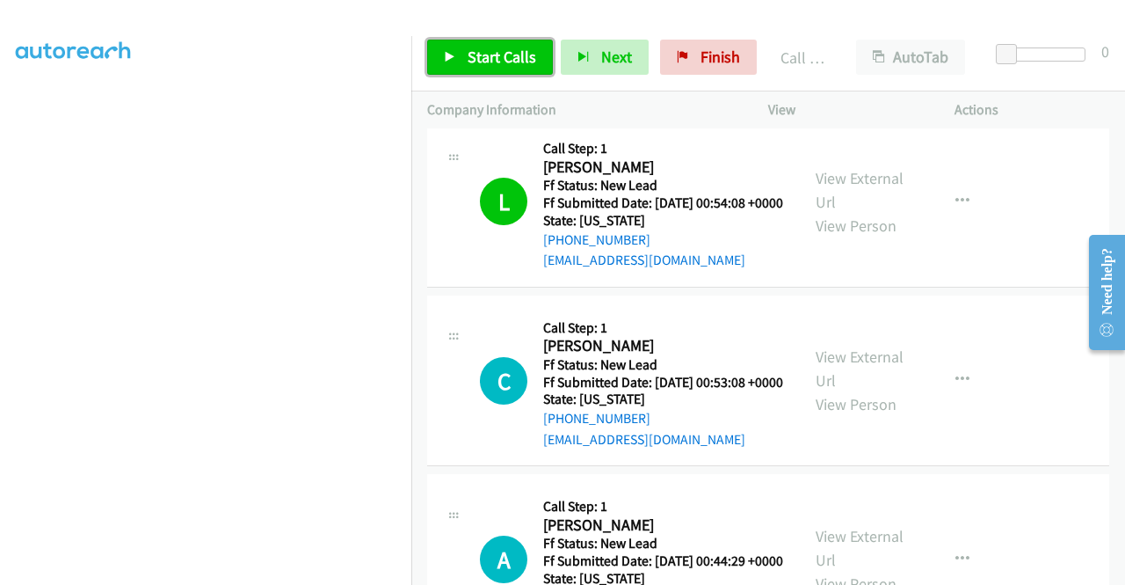
drag, startPoint x: 491, startPoint y: 50, endPoint x: 808, endPoint y: 8, distance: 320.2
click at [492, 50] on span "Start Calls" at bounding box center [502, 57] width 69 height 20
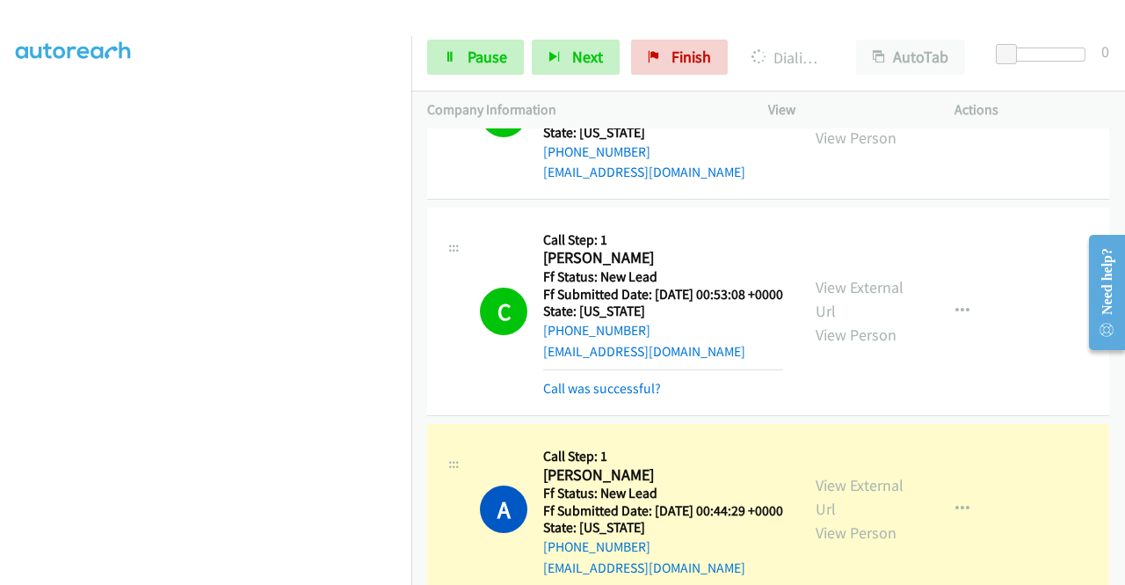
scroll to position [0, 0]
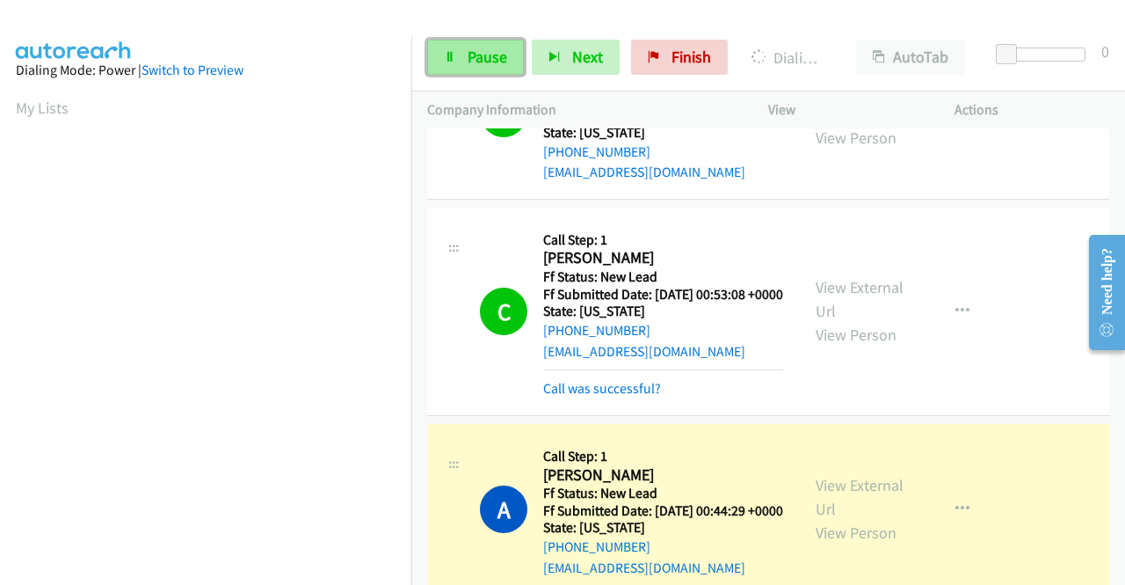
click at [464, 66] on link "Pause" at bounding box center [475, 57] width 97 height 35
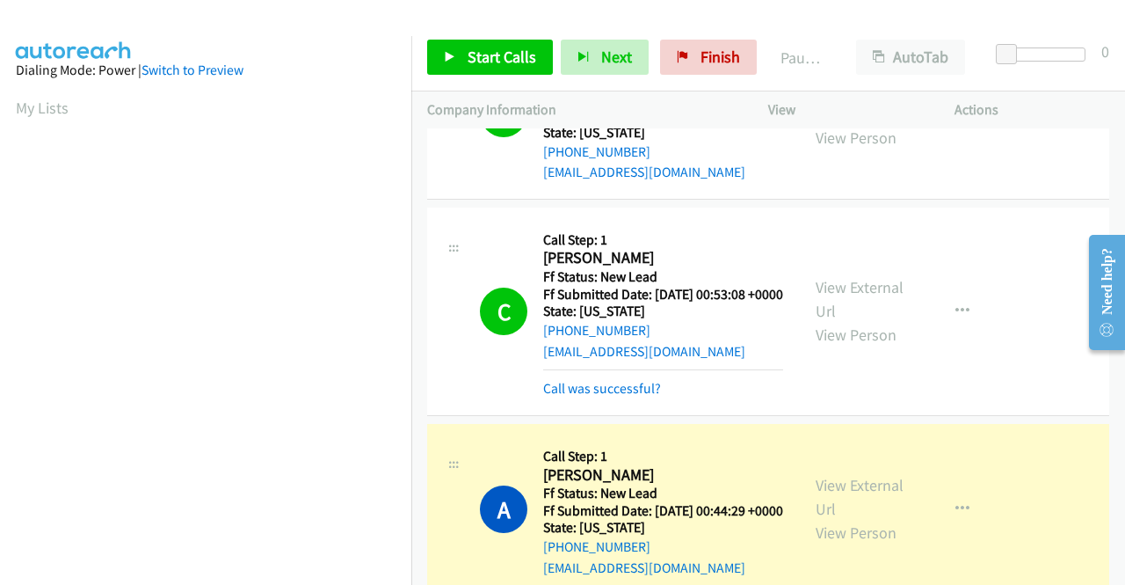
scroll to position [401, 0]
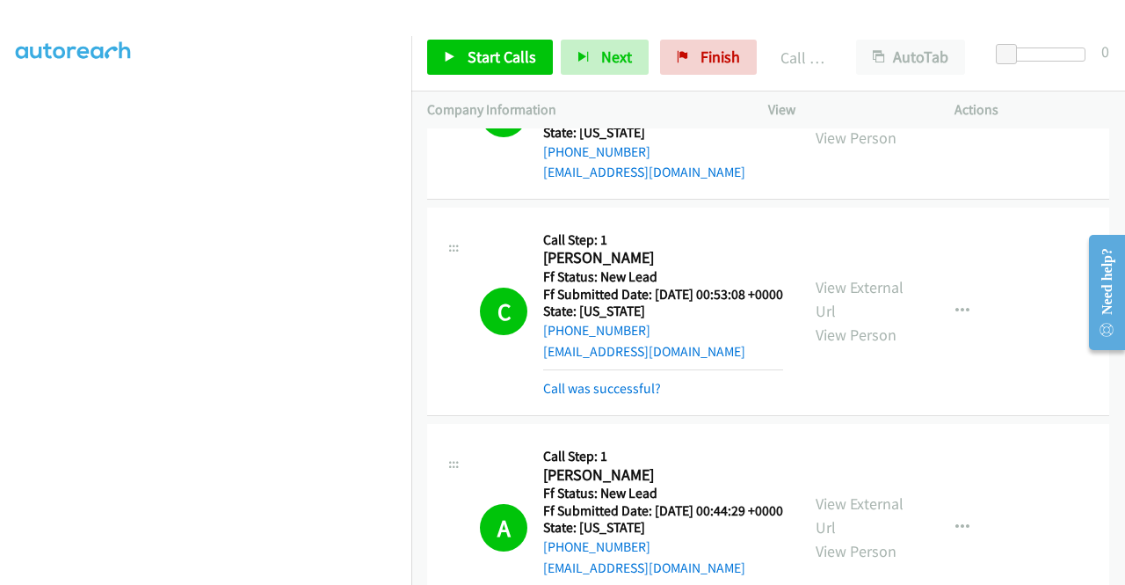
click at [619, 416] on div "C Callback Scheduled Call Step: 1 Christine Macarthur America/Phoenix Ff Status…" at bounding box center [768, 311] width 682 height 208
click at [623, 399] on mb0 "Call was successful?" at bounding box center [663, 384] width 240 height 30
click at [635, 397] on link "Call was successful?" at bounding box center [602, 388] width 118 height 17
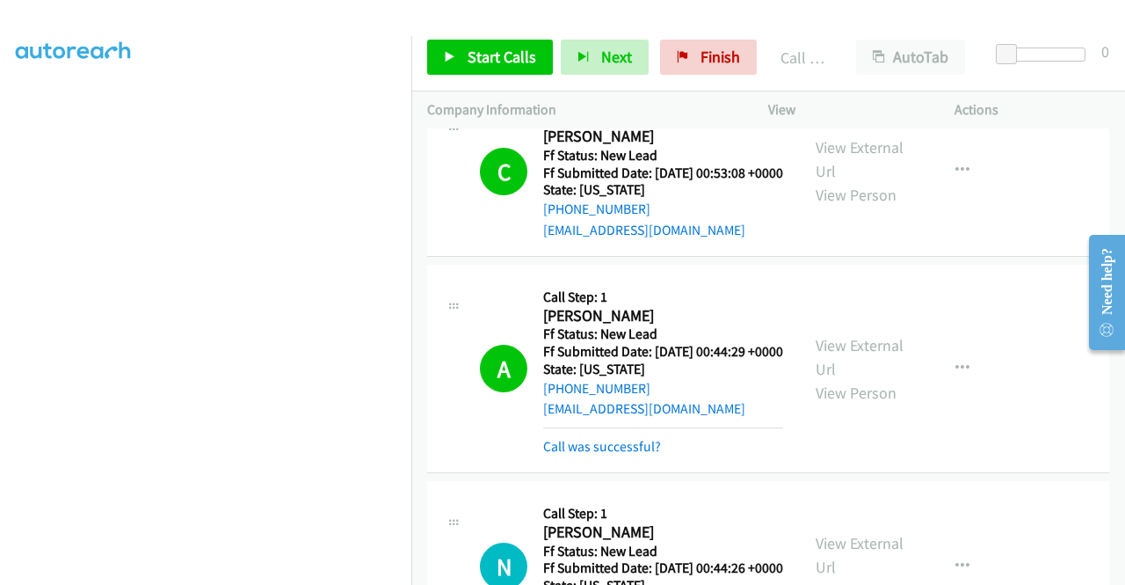
scroll to position [1574, 0]
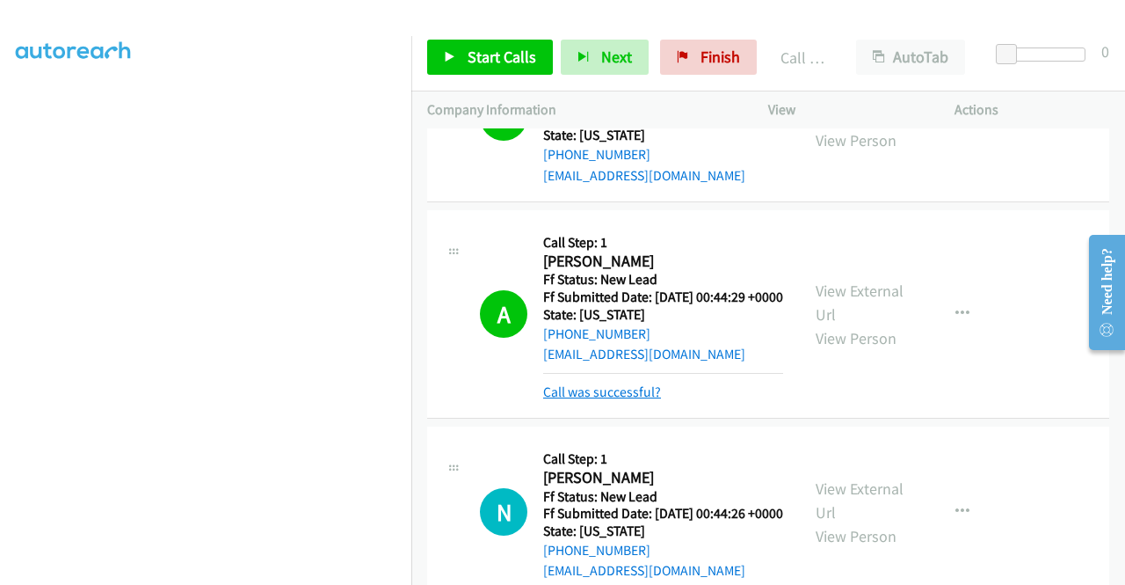
click at [622, 400] on link "Call was successful?" at bounding box center [602, 391] width 118 height 17
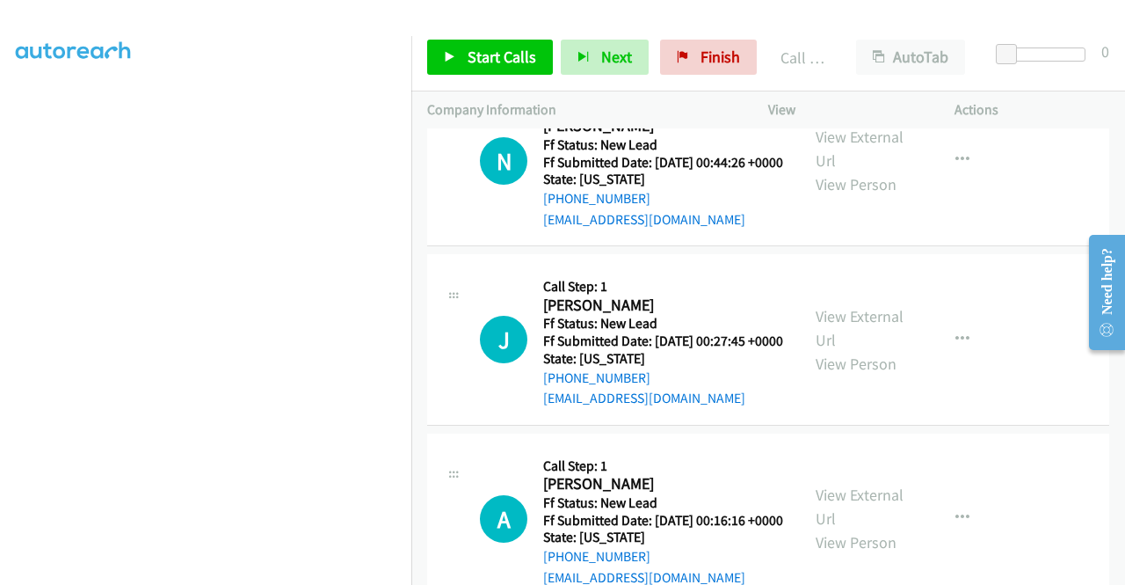
scroll to position [1925, 0]
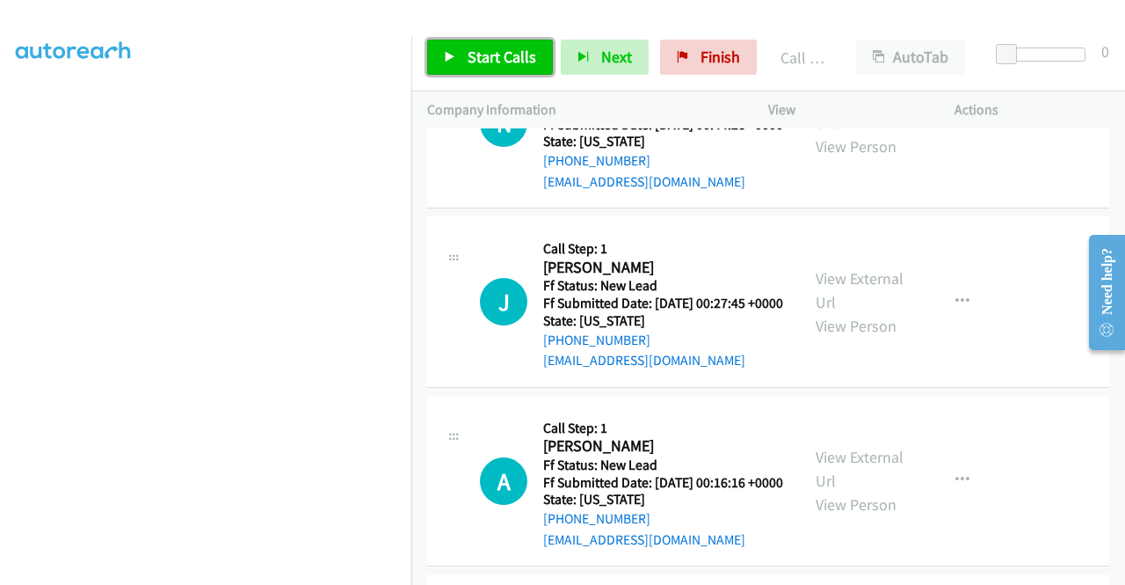
click at [494, 51] on span "Start Calls" at bounding box center [502, 57] width 69 height 20
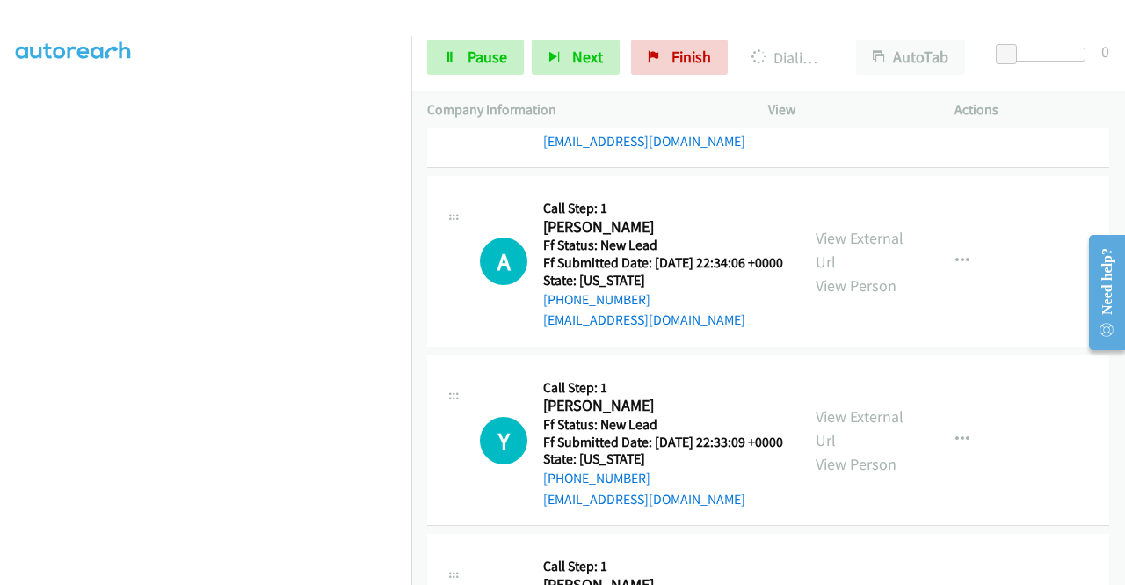
scroll to position [2717, 0]
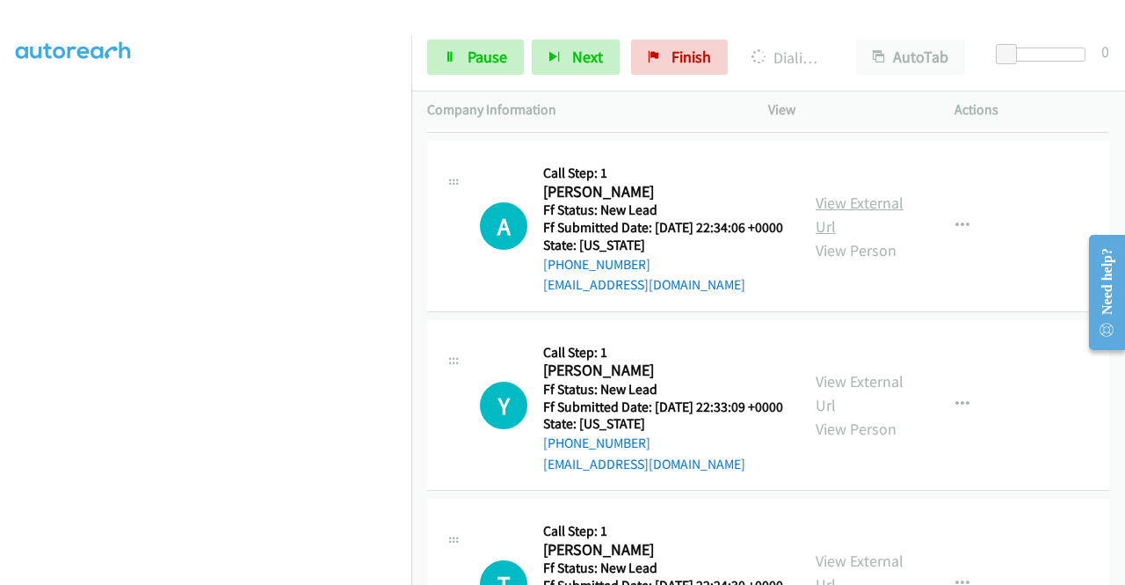
click at [881, 237] on link "View External Url" at bounding box center [860, 215] width 88 height 44
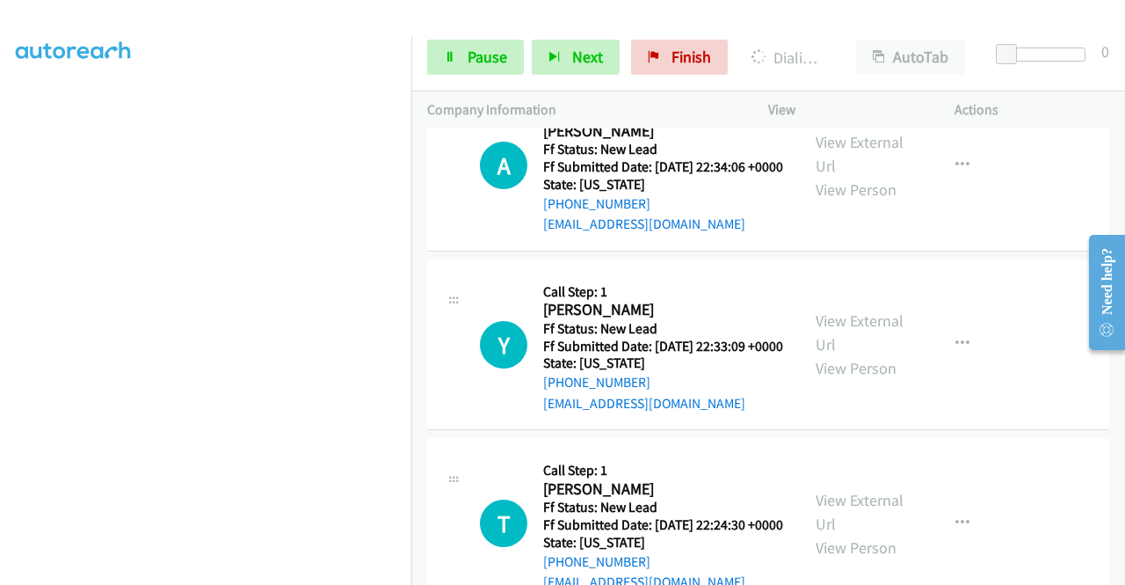
scroll to position [2805, 0]
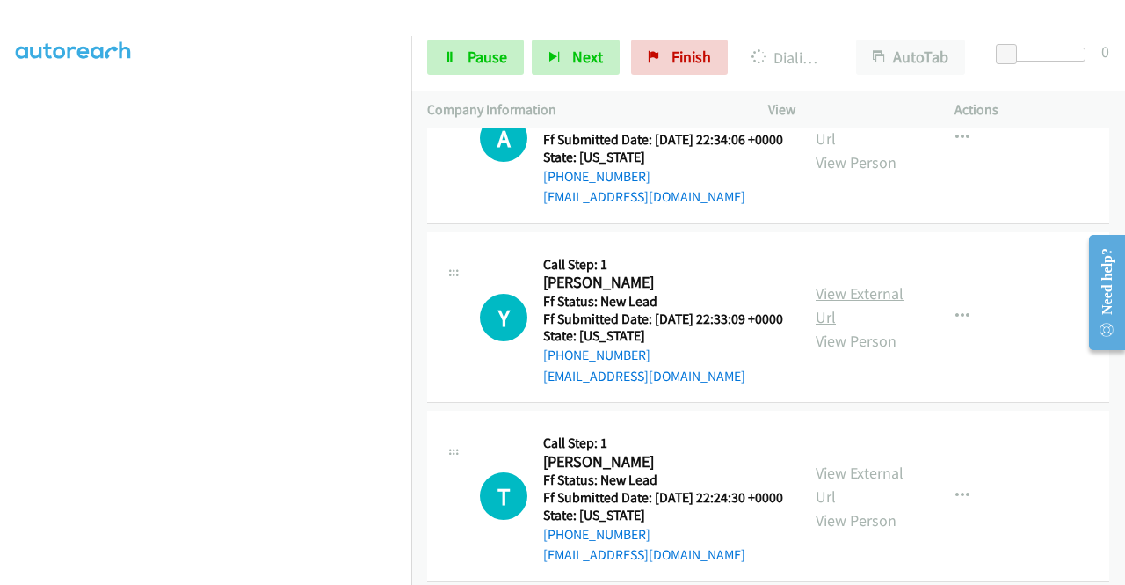
click at [835, 327] on link "View External Url" at bounding box center [860, 305] width 88 height 44
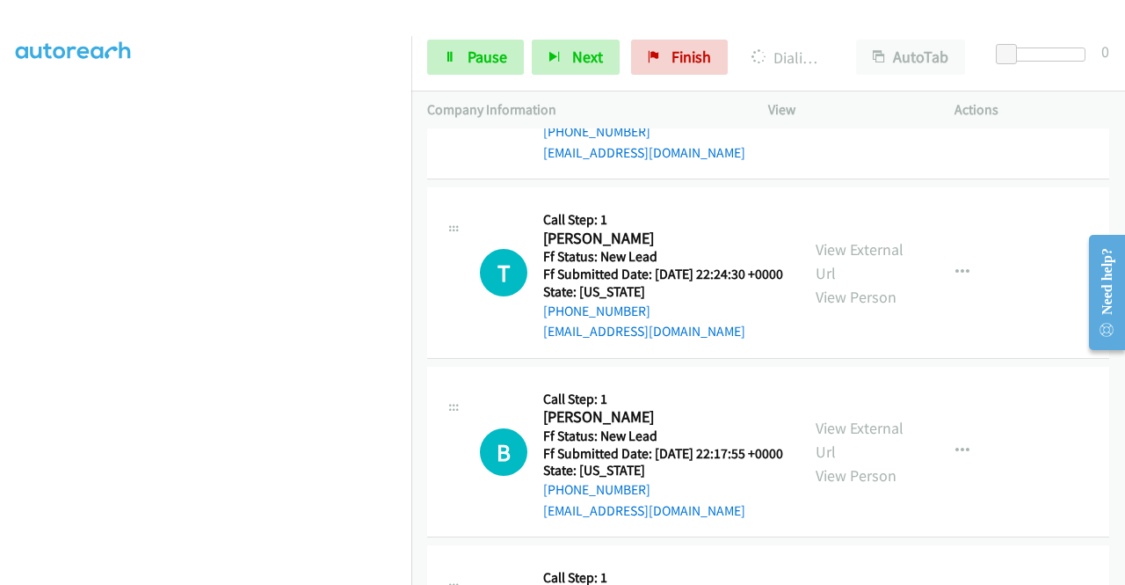
scroll to position [3068, 0]
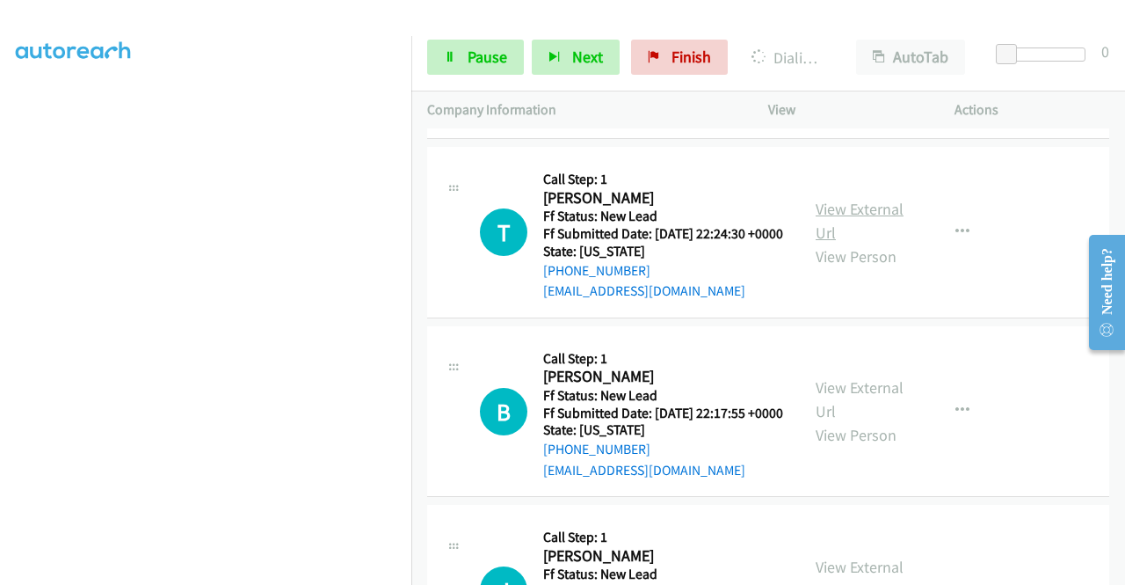
click at [847, 243] on link "View External Url" at bounding box center [860, 221] width 88 height 44
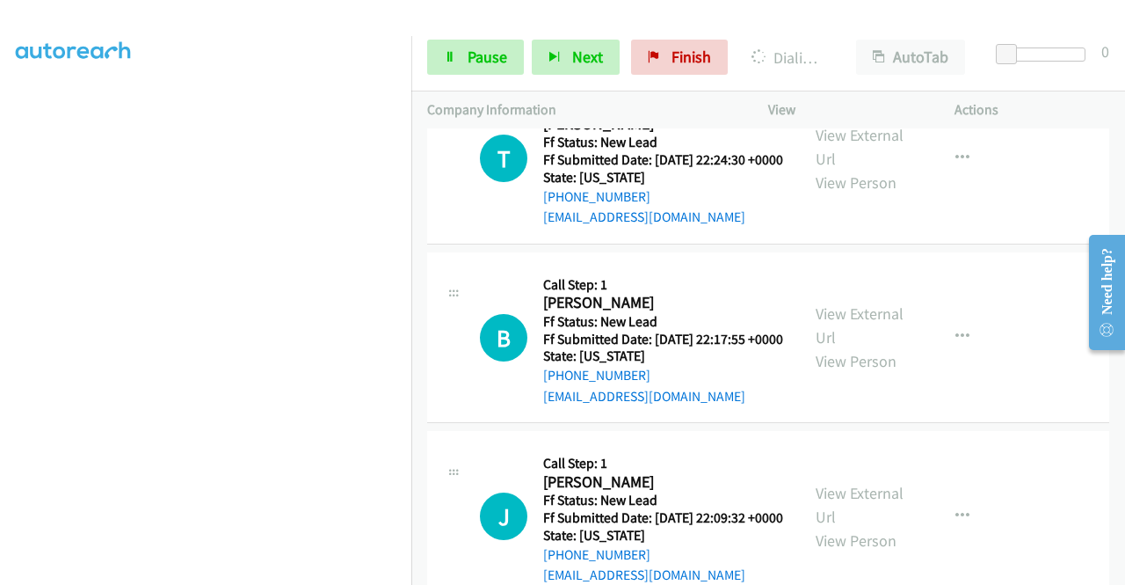
scroll to position [3244, 0]
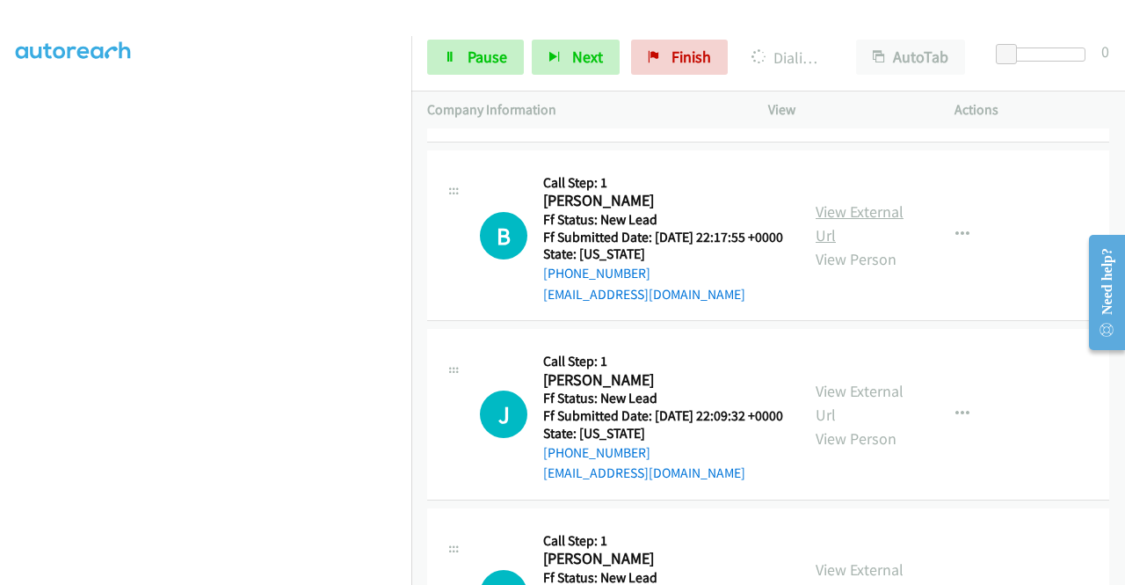
click at [839, 245] on link "View External Url" at bounding box center [860, 223] width 88 height 44
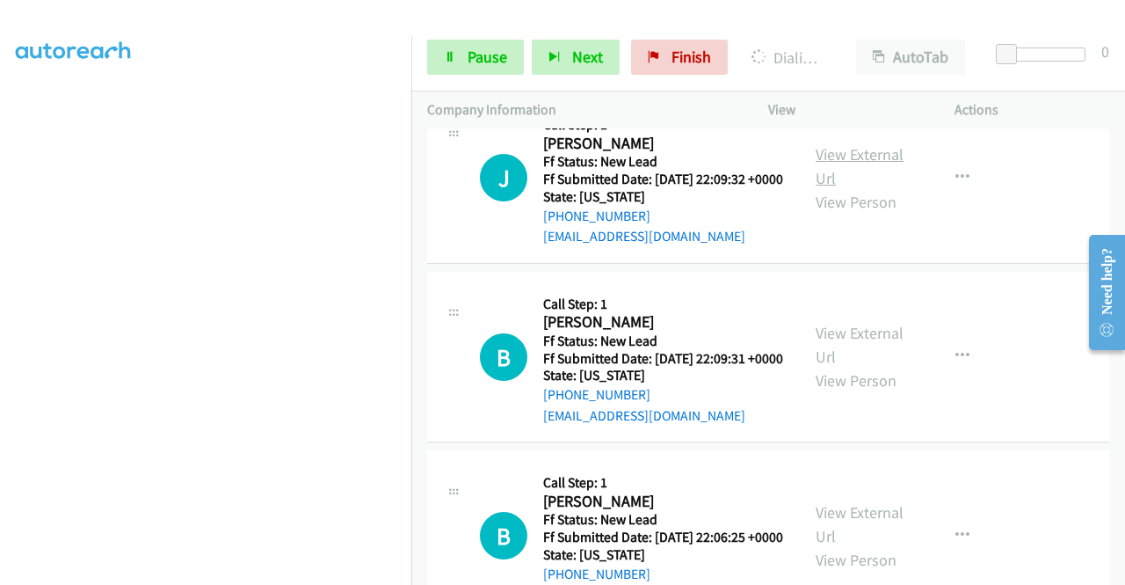
scroll to position [3508, 0]
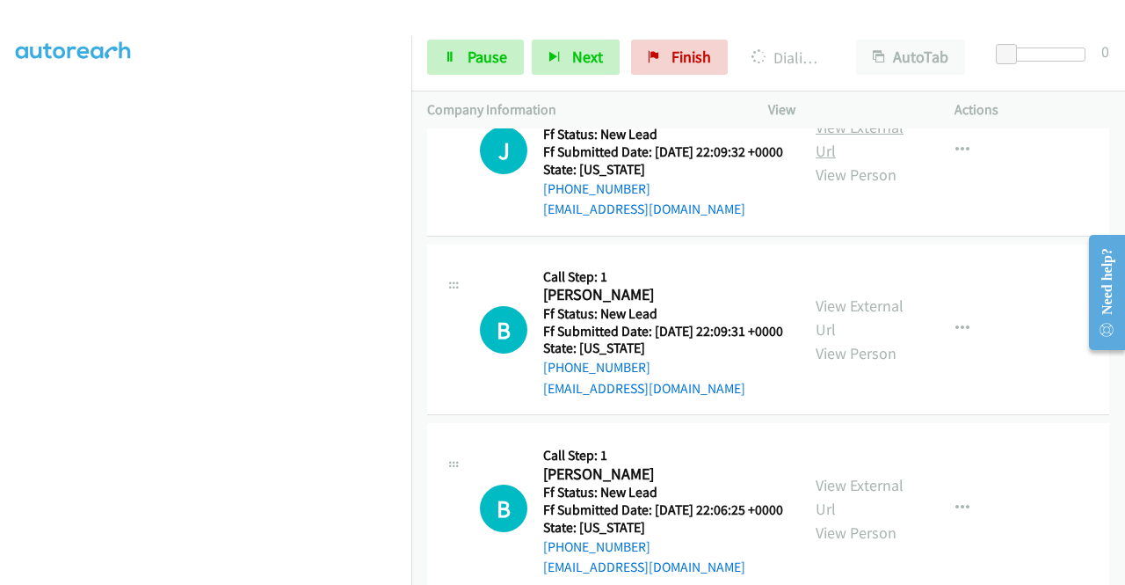
click at [846, 161] on link "View External Url" at bounding box center [860, 139] width 88 height 44
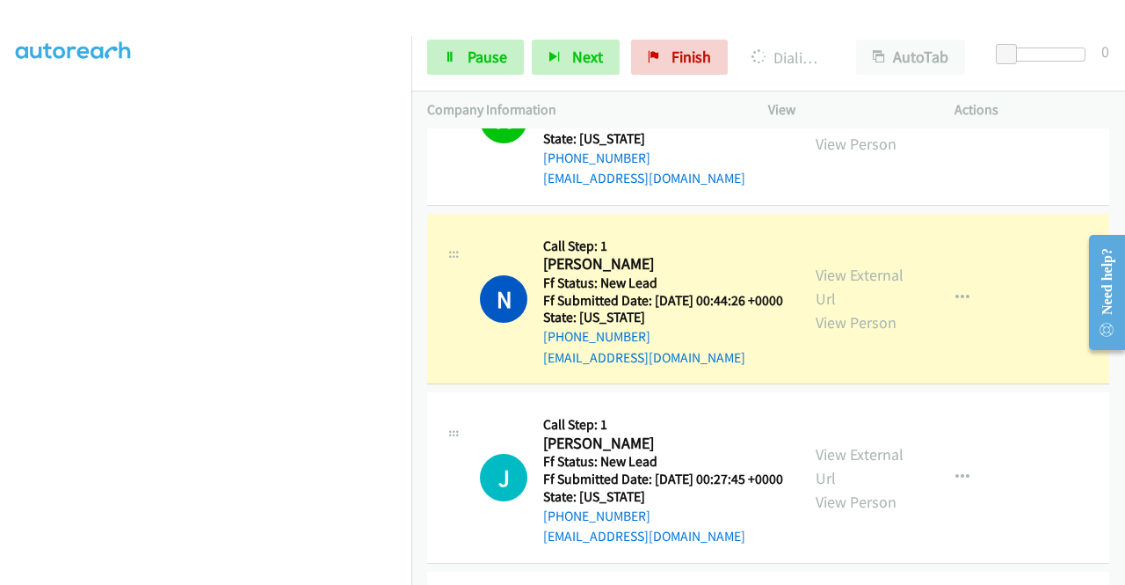
scroll to position [137, 0]
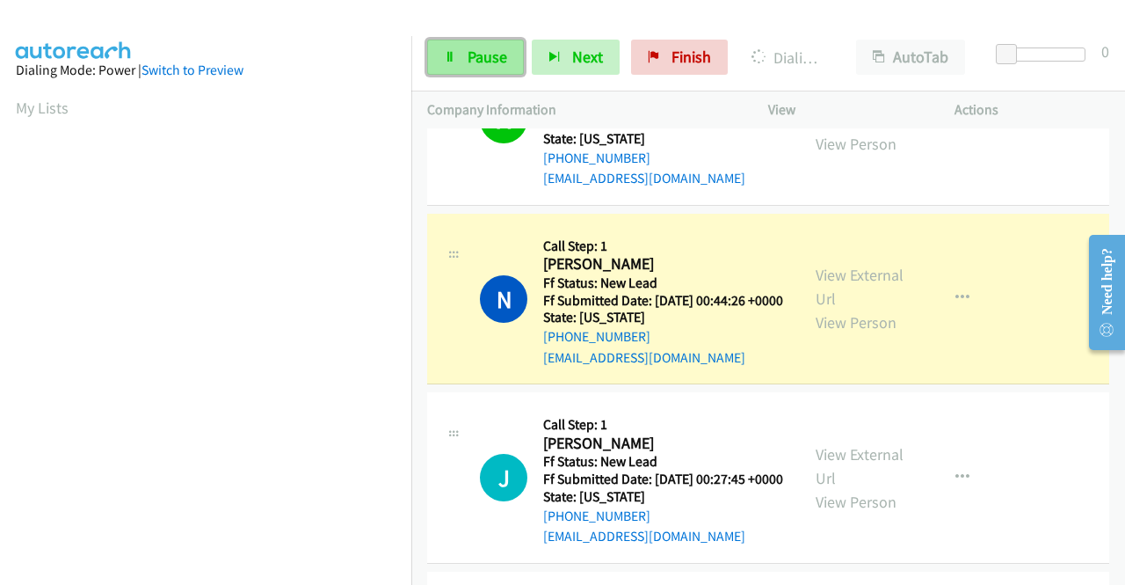
click at [480, 62] on span "Pause" at bounding box center [488, 57] width 40 height 20
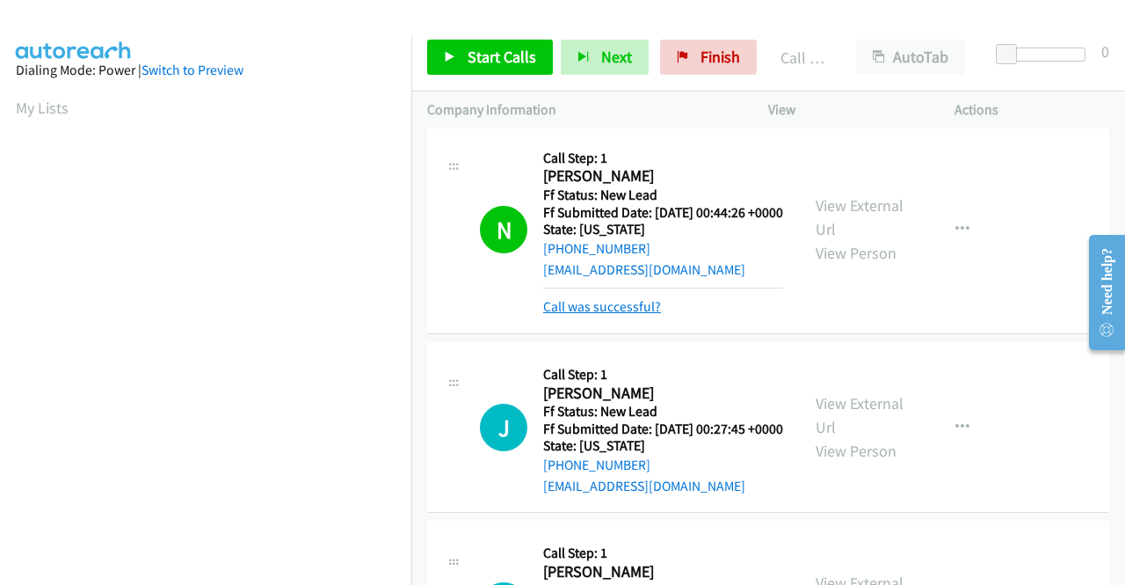
click at [637, 315] on link "Call was successful?" at bounding box center [602, 306] width 118 height 17
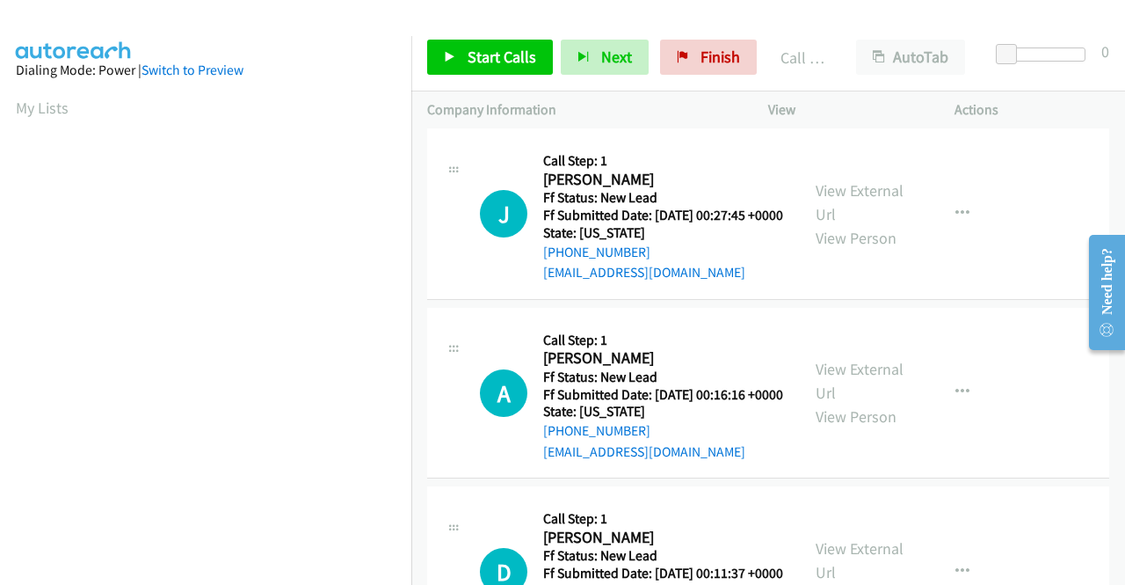
scroll to position [2101, 0]
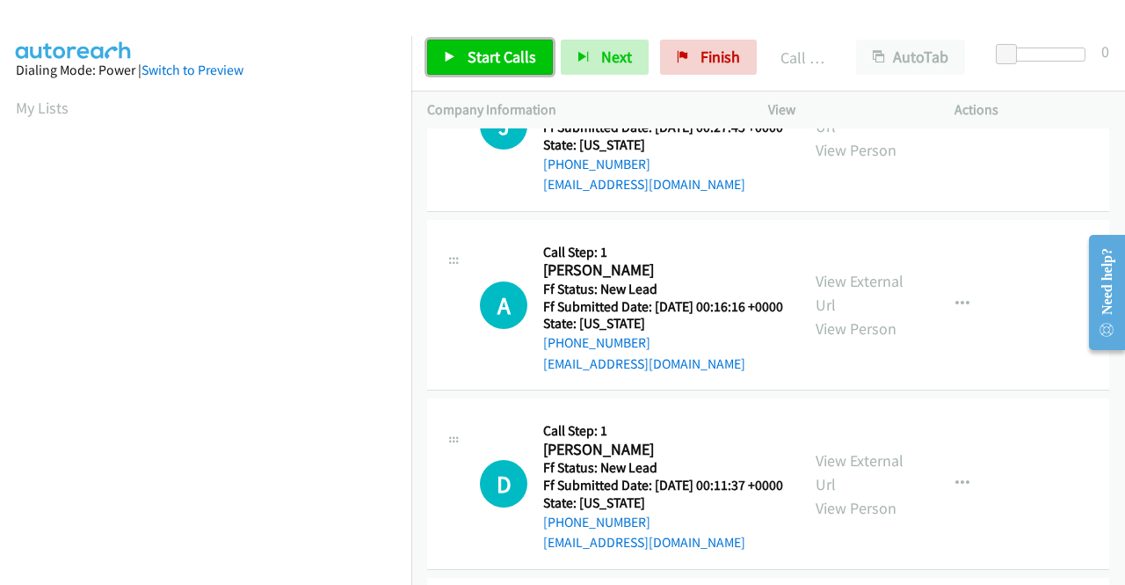
click at [473, 55] on span "Start Calls" at bounding box center [502, 57] width 69 height 20
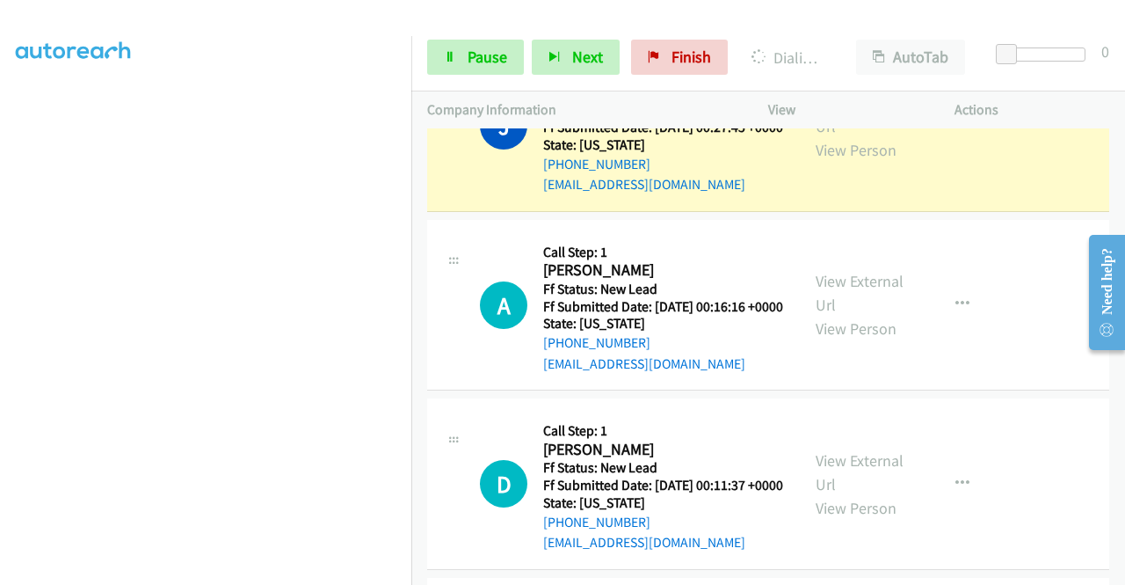
scroll to position [401, 0]
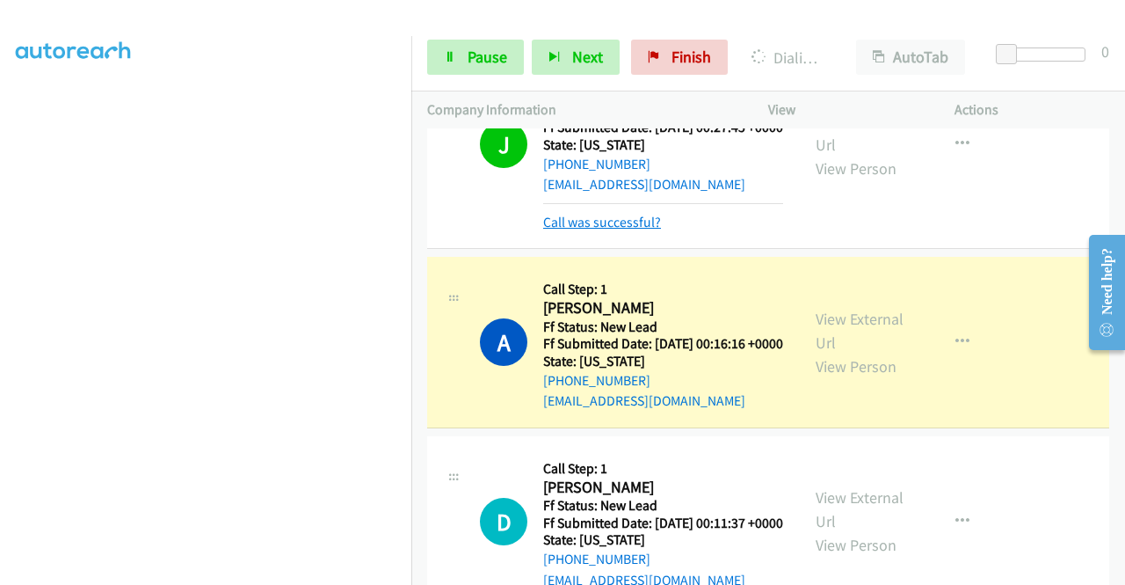
click at [554, 230] on link "Call was successful?" at bounding box center [602, 222] width 118 height 17
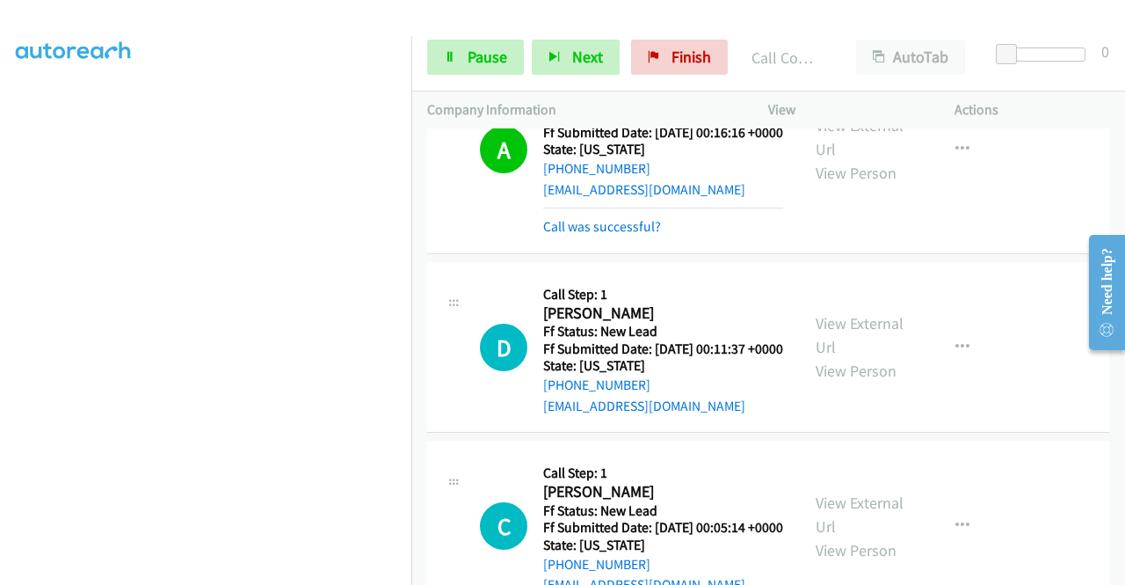
scroll to position [2277, 0]
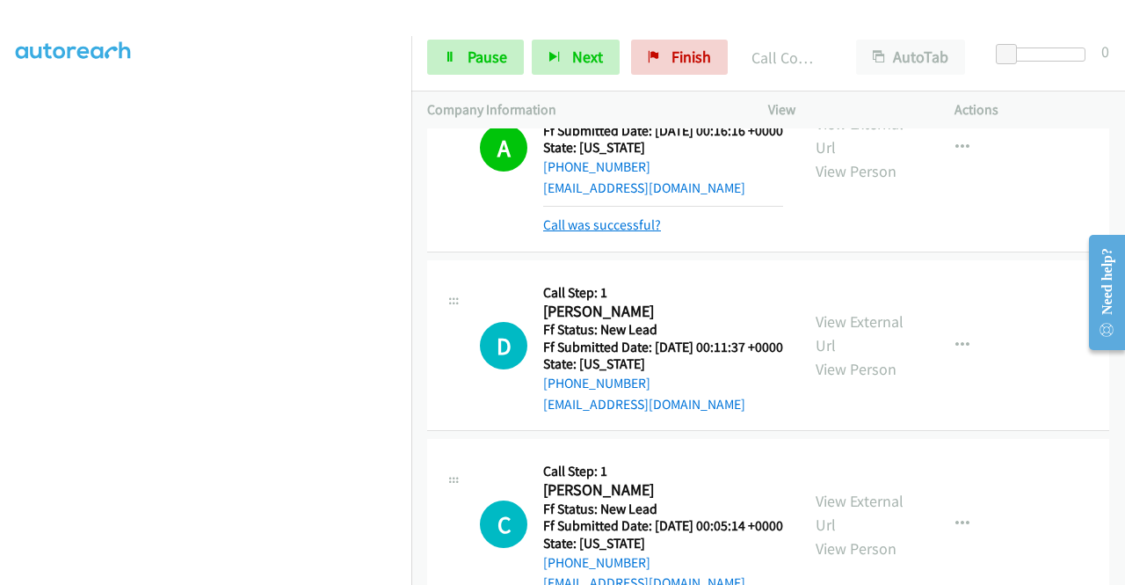
click at [638, 233] on link "Call was successful?" at bounding box center [602, 224] width 118 height 17
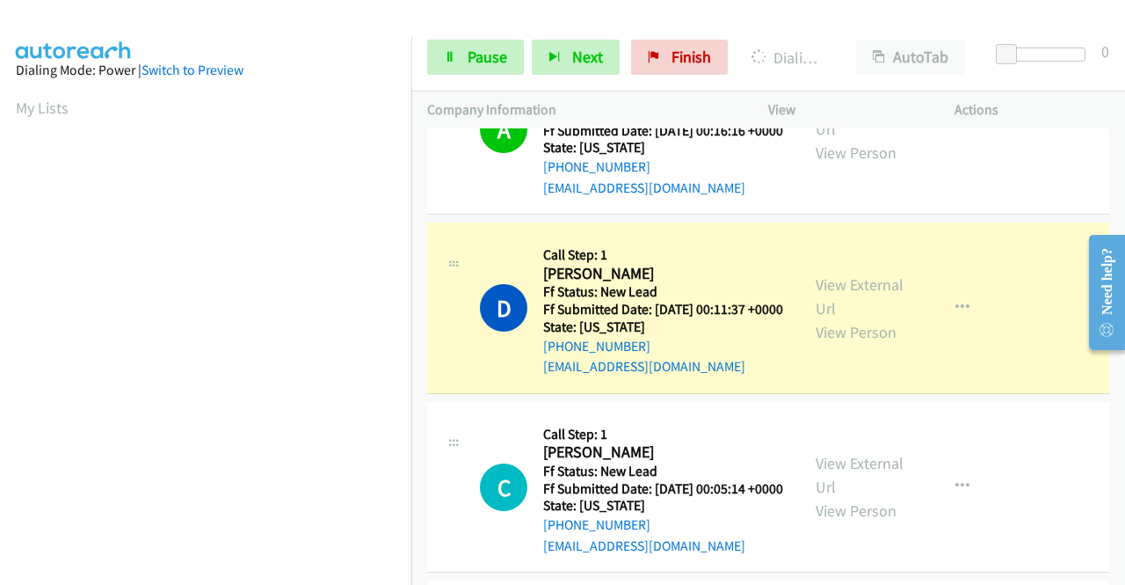
scroll to position [401, 0]
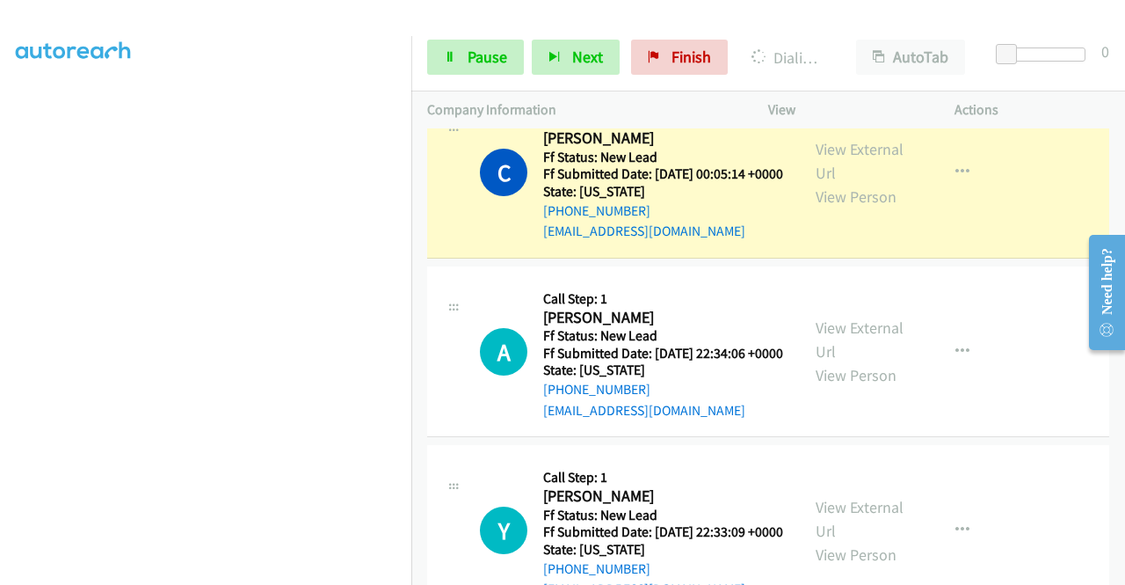
click at [630, 61] on link "Call was successful?" at bounding box center [602, 52] width 118 height 17
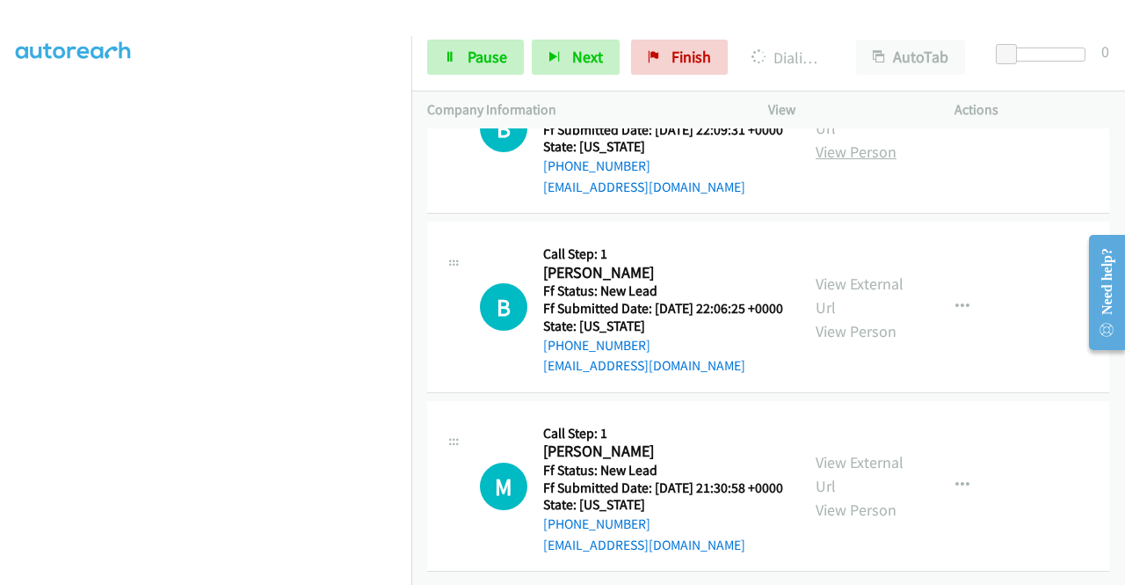
scroll to position [0, 0]
click at [874, 138] on link "View External Url" at bounding box center [860, 116] width 88 height 44
click at [881, 317] on link "View External Url" at bounding box center [860, 295] width 88 height 44
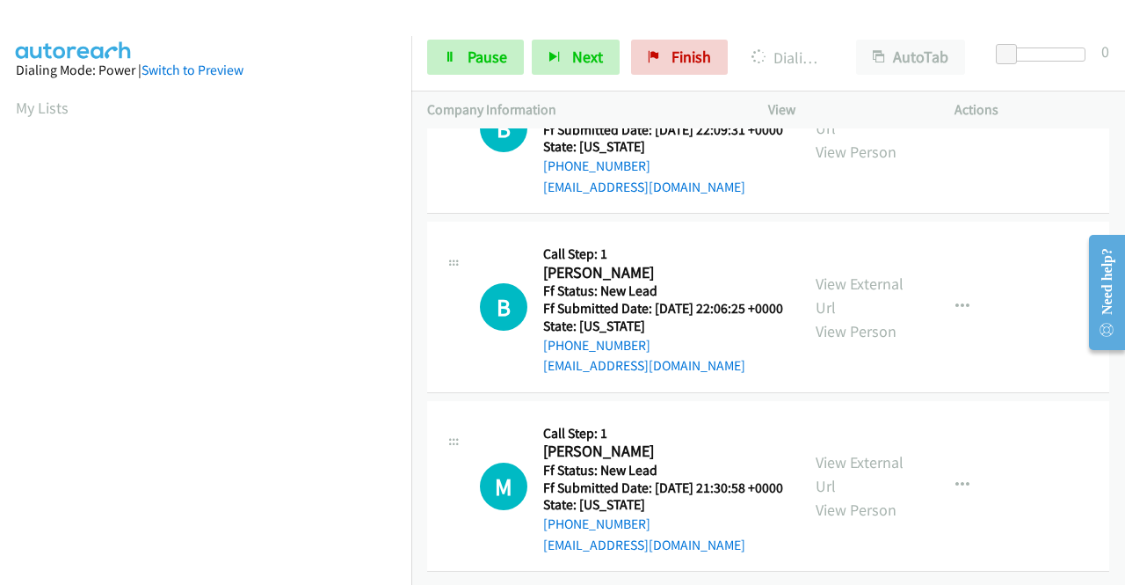
click at [873, 451] on div "View External Url View Person" at bounding box center [861, 485] width 91 height 71
click at [870, 452] on link "View External Url" at bounding box center [860, 474] width 88 height 44
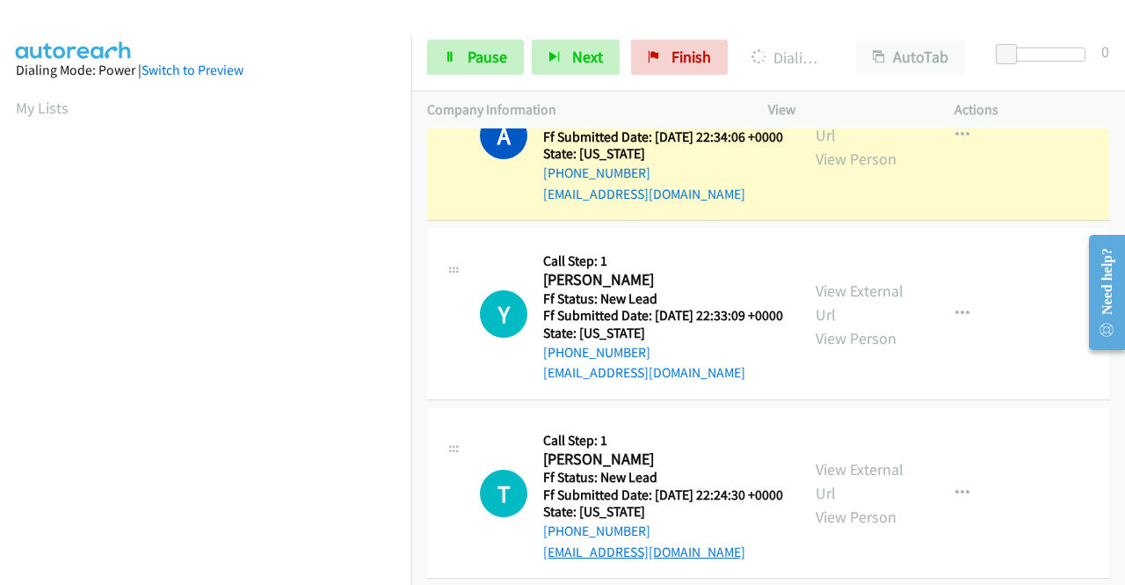
scroll to position [2791, 0]
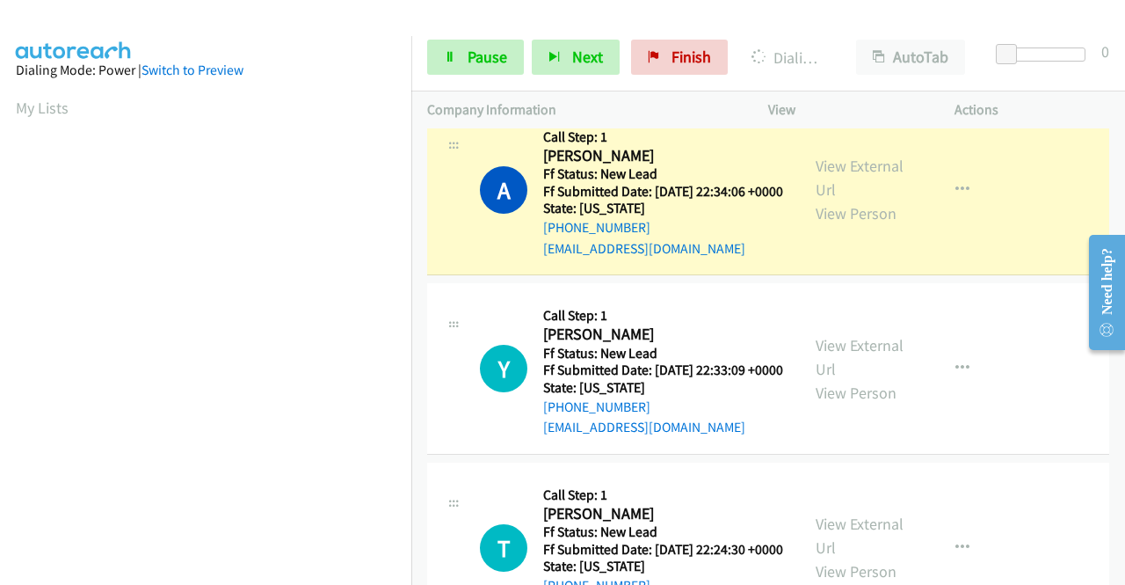
click at [618, 77] on link "Call was successful?" at bounding box center [602, 69] width 118 height 17
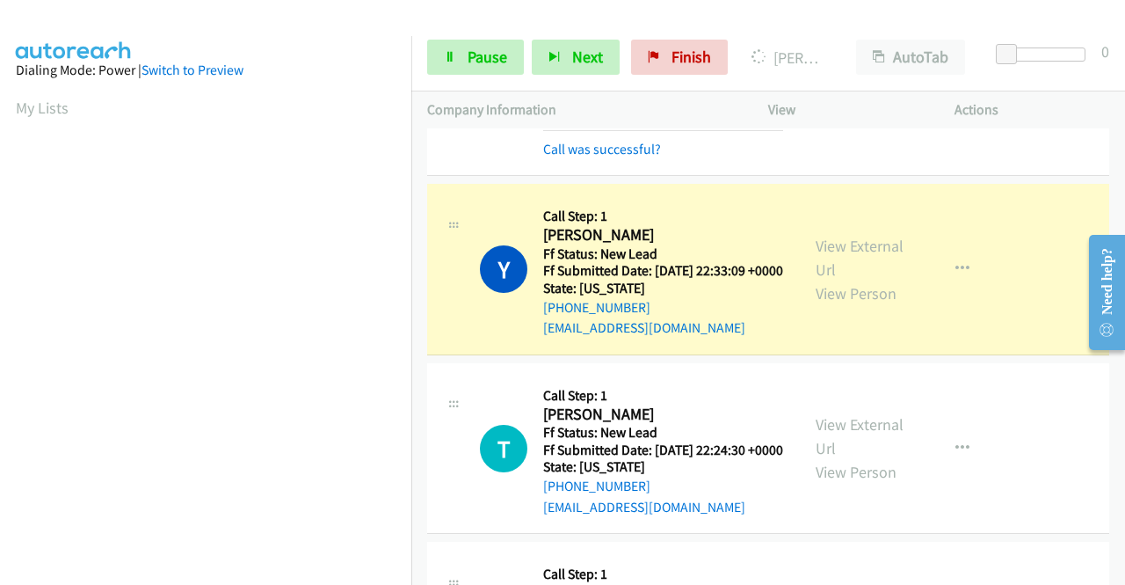
scroll to position [2966, 0]
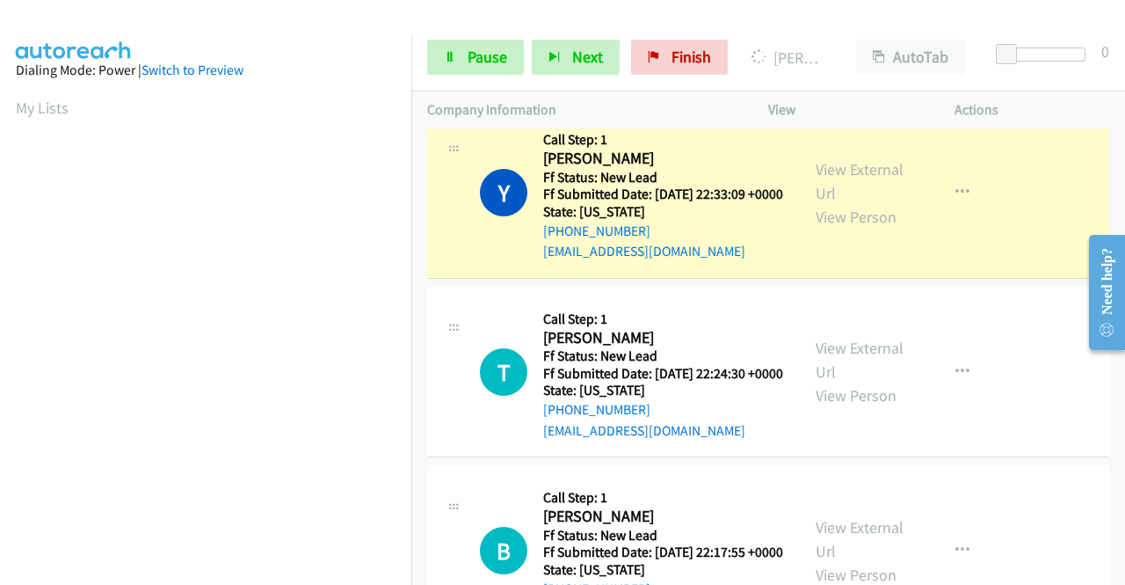
click at [644, 81] on link "Call was successful?" at bounding box center [602, 72] width 118 height 17
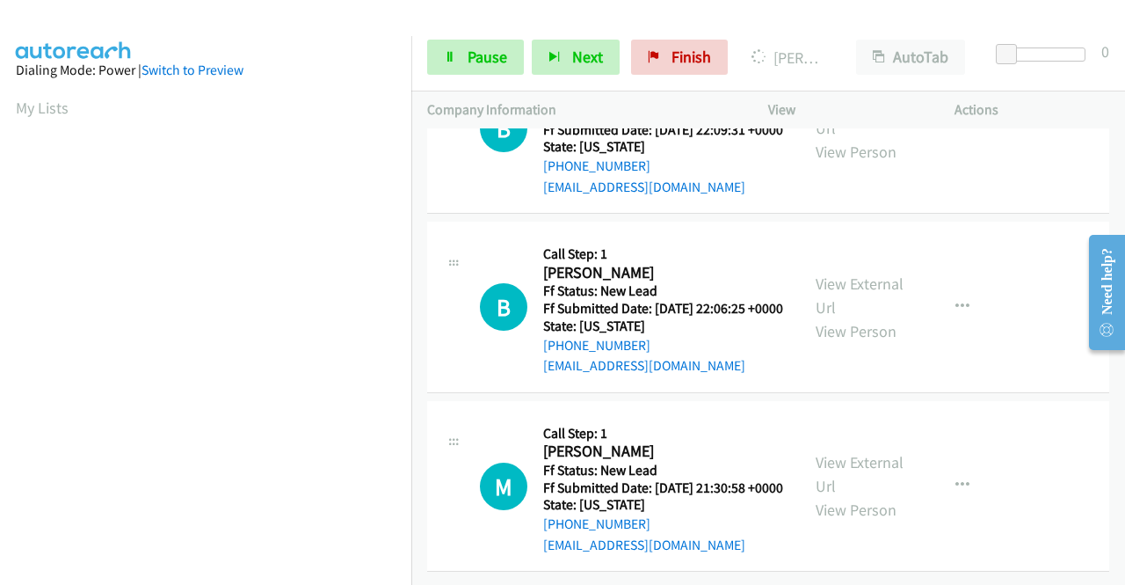
scroll to position [4072, 0]
click at [956, 478] on icon "button" at bounding box center [963, 485] width 14 height 14
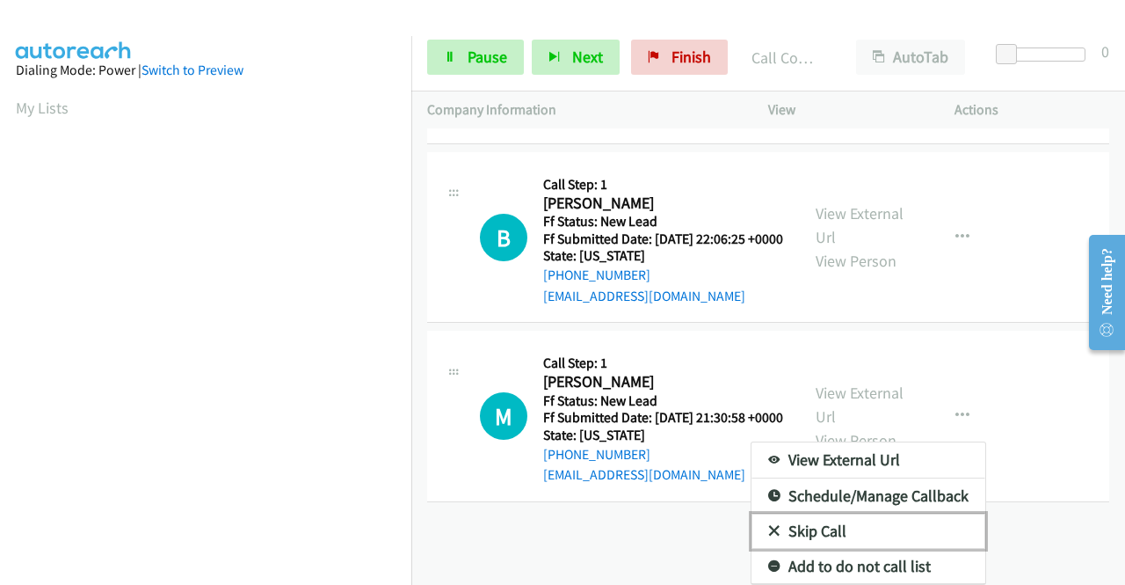
click at [893, 520] on link "Skip Call" at bounding box center [869, 530] width 234 height 35
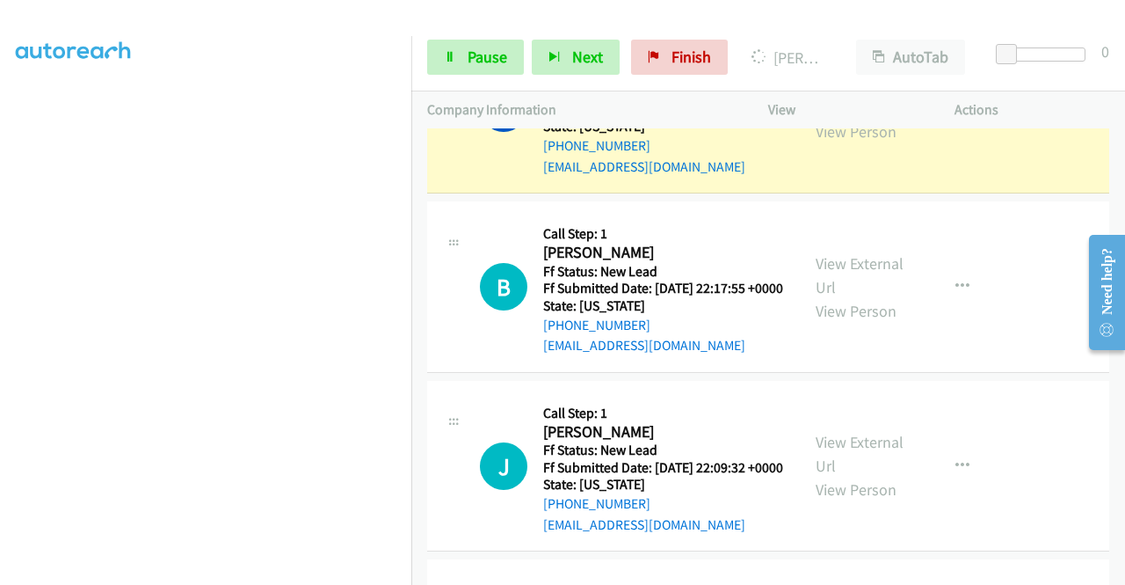
scroll to position [0, 0]
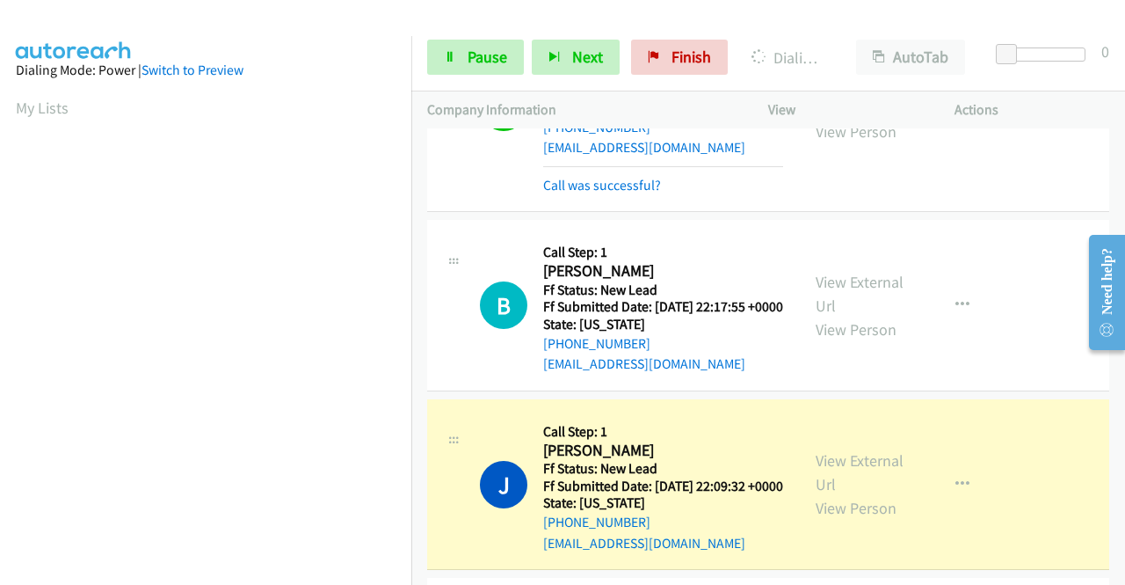
scroll to position [401, 0]
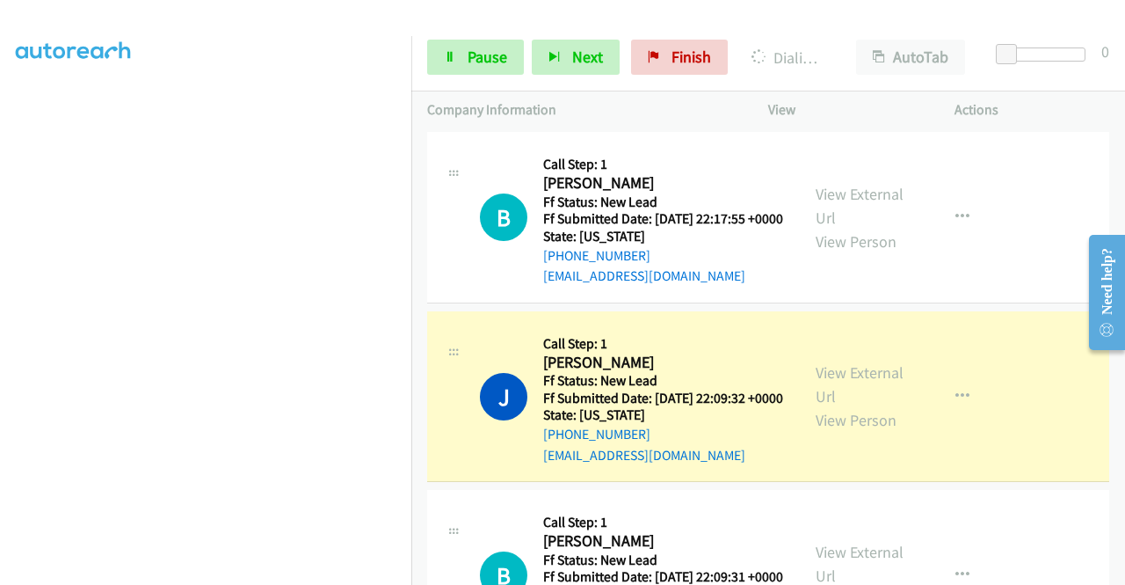
click at [639, 106] on link "Call was successful?" at bounding box center [602, 97] width 118 height 17
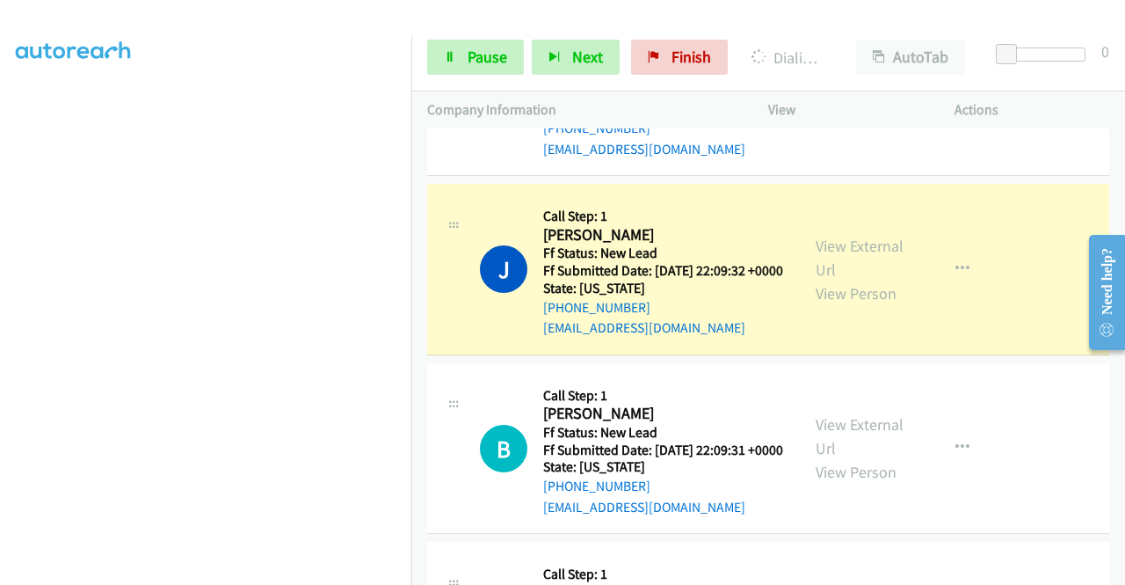
scroll to position [3475, 0]
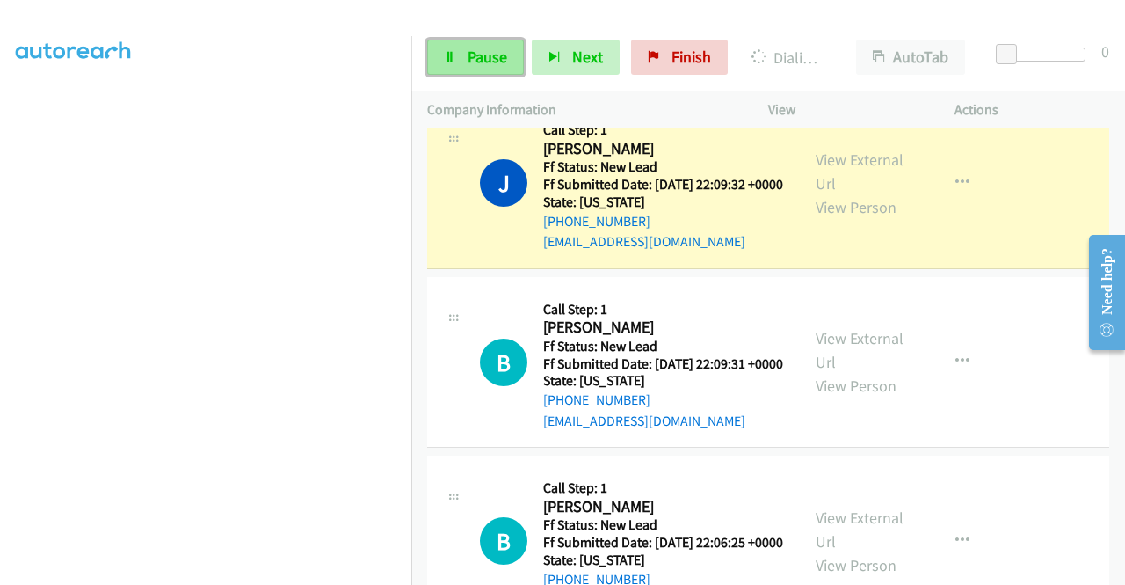
click at [461, 56] on link "Pause" at bounding box center [475, 57] width 97 height 35
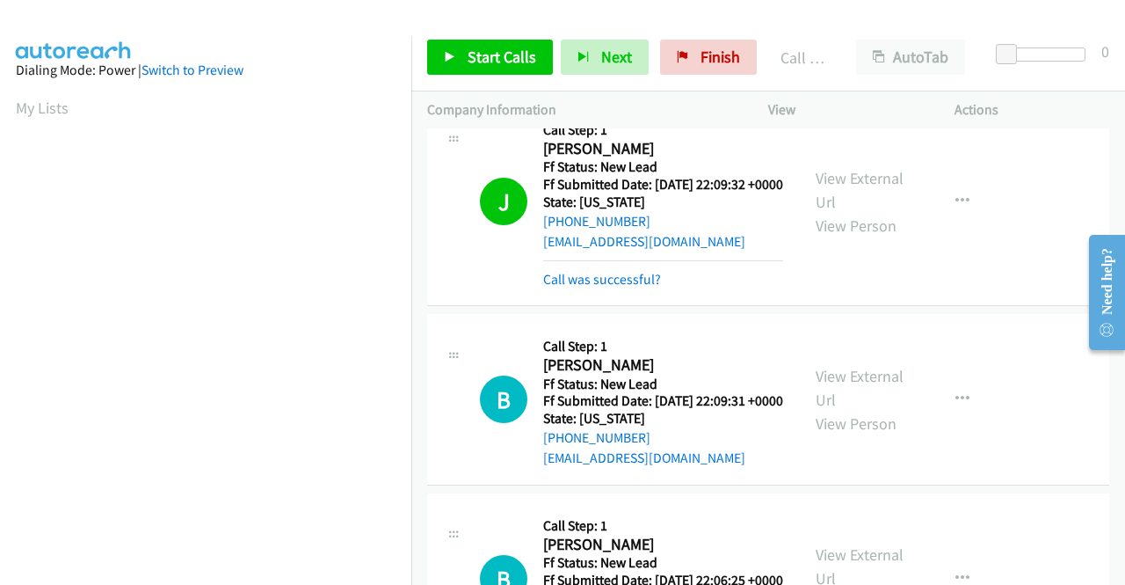
scroll to position [99, 0]
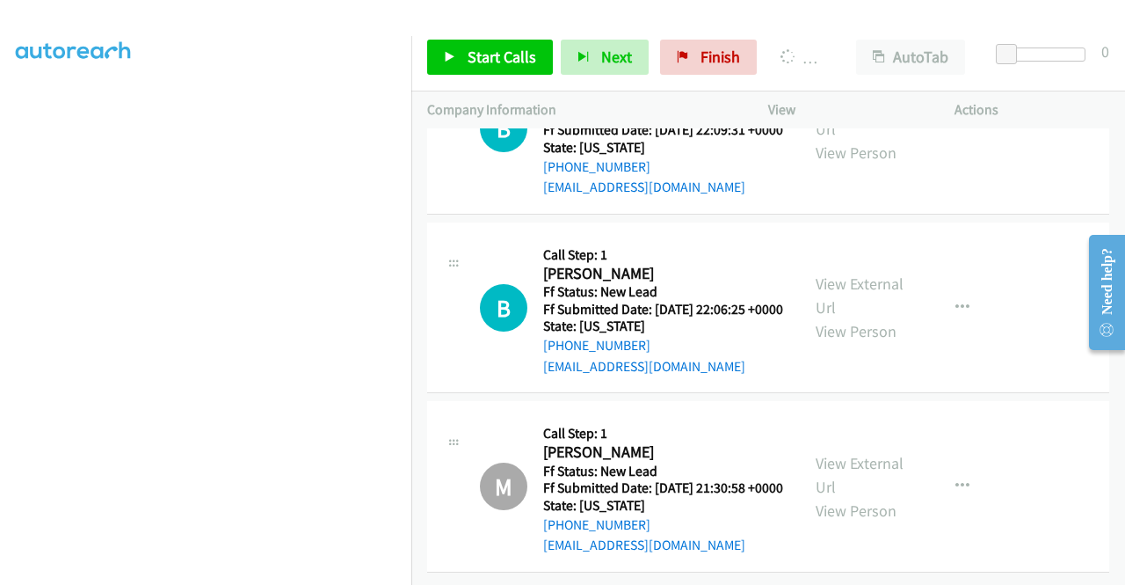
click at [593, 17] on link "Call was successful?" at bounding box center [602, 8] width 118 height 17
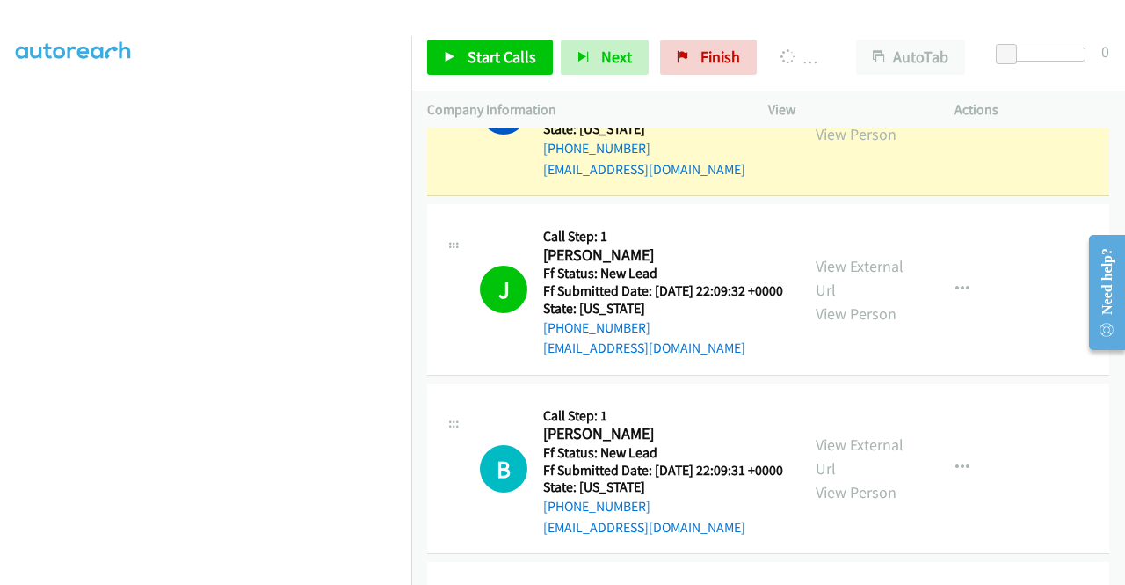
scroll to position [0, 0]
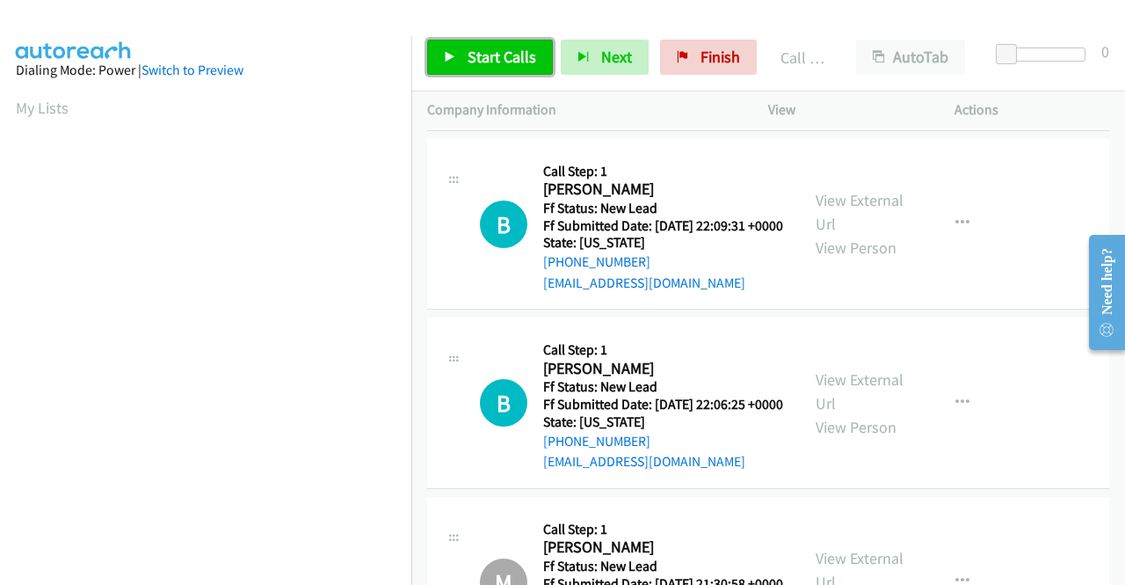
click at [508, 47] on span "Start Calls" at bounding box center [502, 57] width 69 height 20
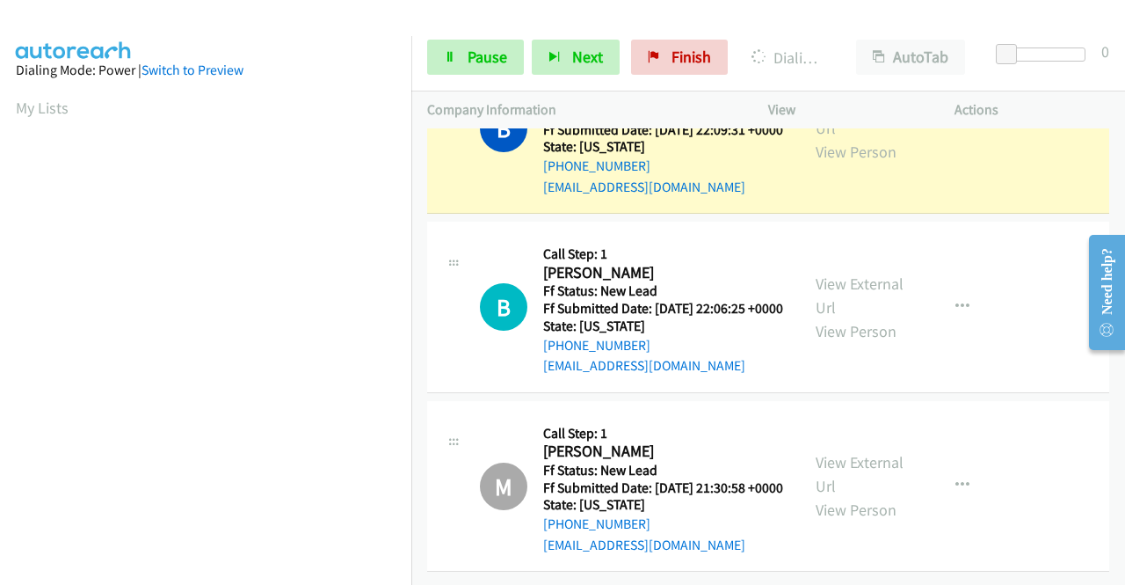
scroll to position [401, 0]
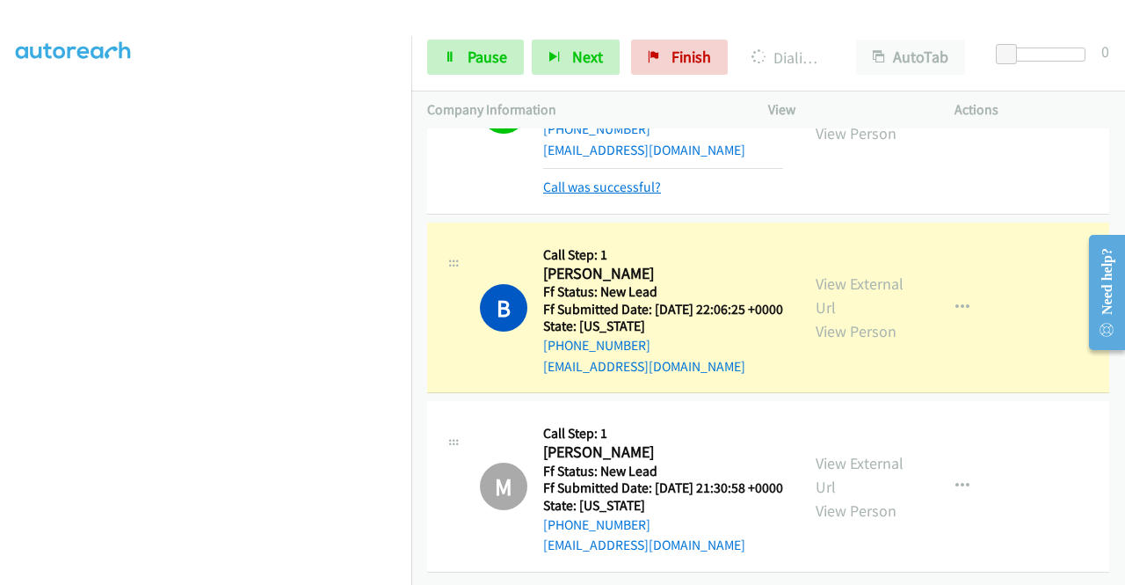
drag, startPoint x: 584, startPoint y: 359, endPoint x: 564, endPoint y: 350, distance: 21.2
click at [584, 195] on link "Call was successful?" at bounding box center [602, 186] width 118 height 17
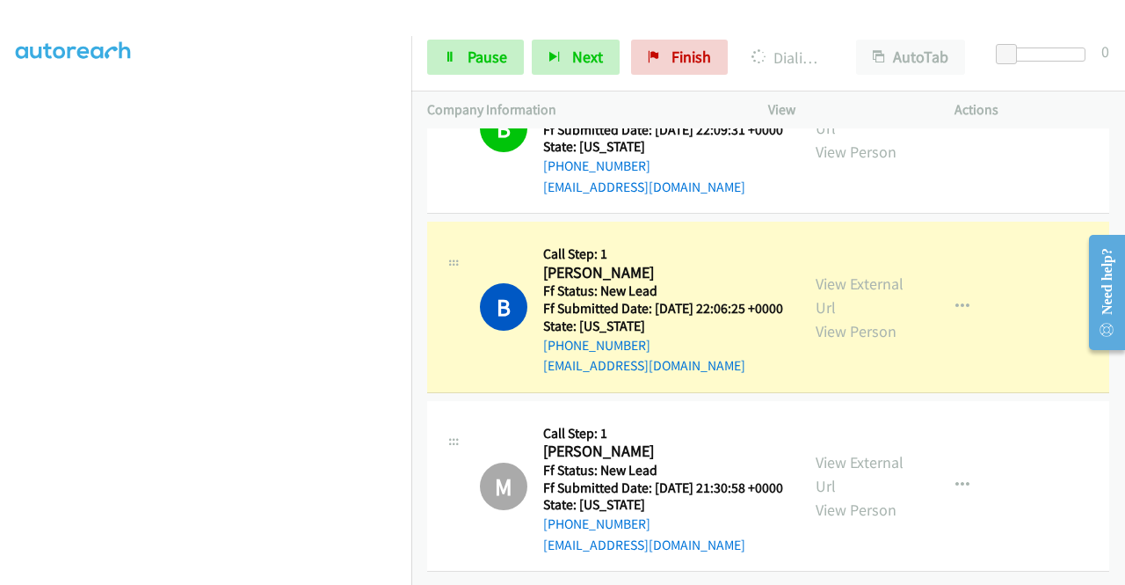
scroll to position [0, 0]
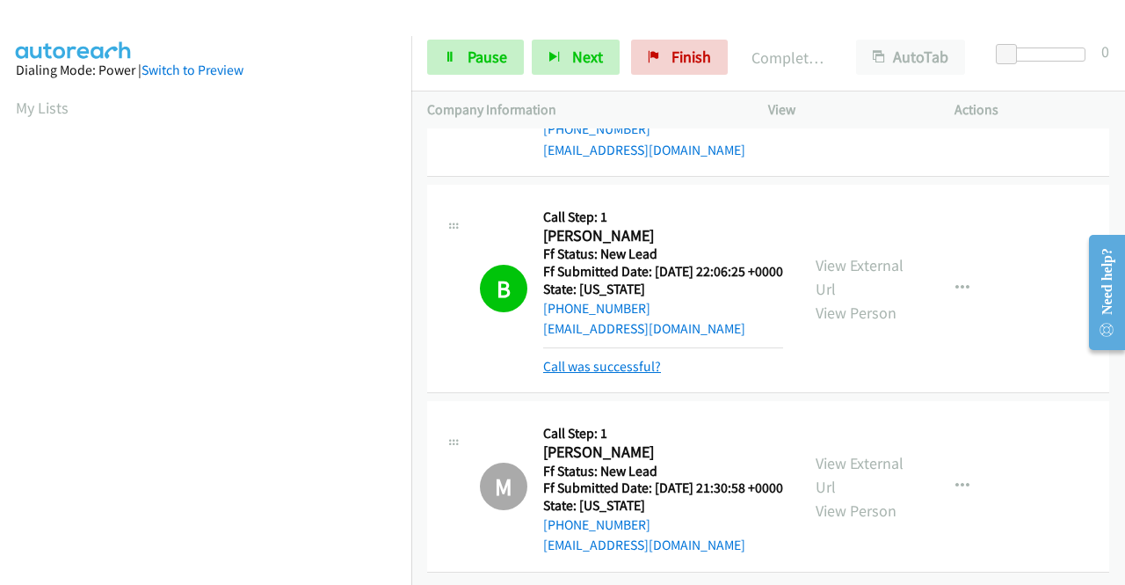
click at [607, 367] on link "Call was successful?" at bounding box center [602, 366] width 118 height 17
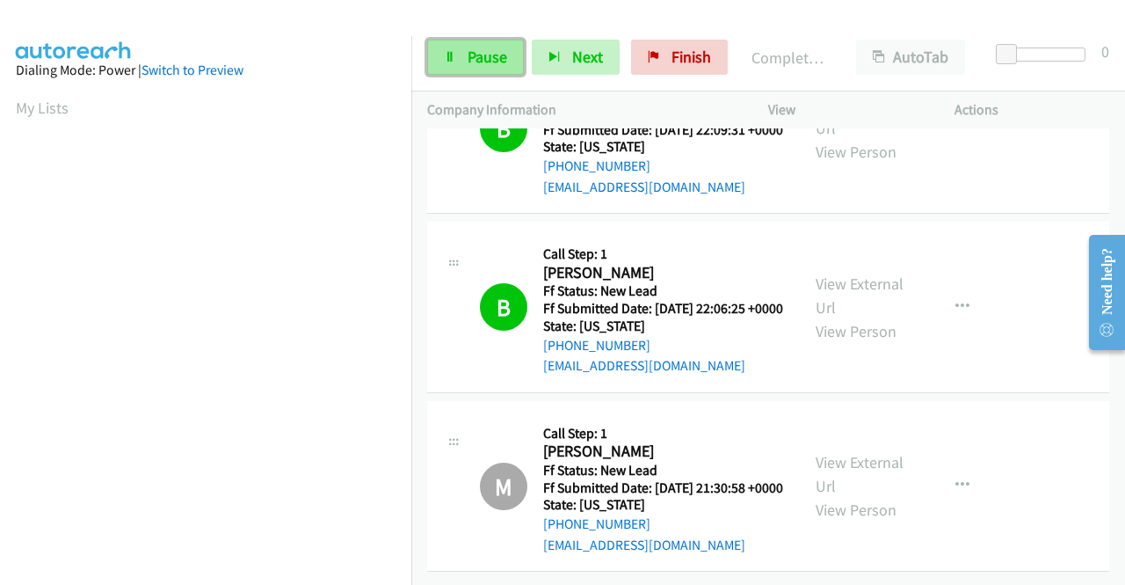
click at [477, 55] on span "Pause" at bounding box center [488, 57] width 40 height 20
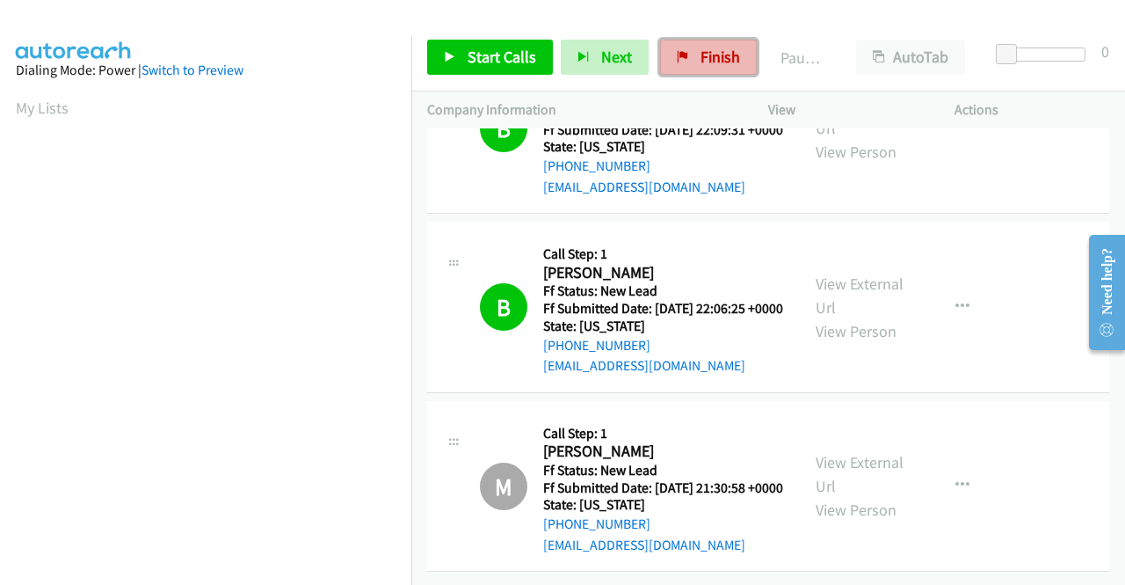
click at [691, 64] on link "Finish" at bounding box center [708, 57] width 97 height 35
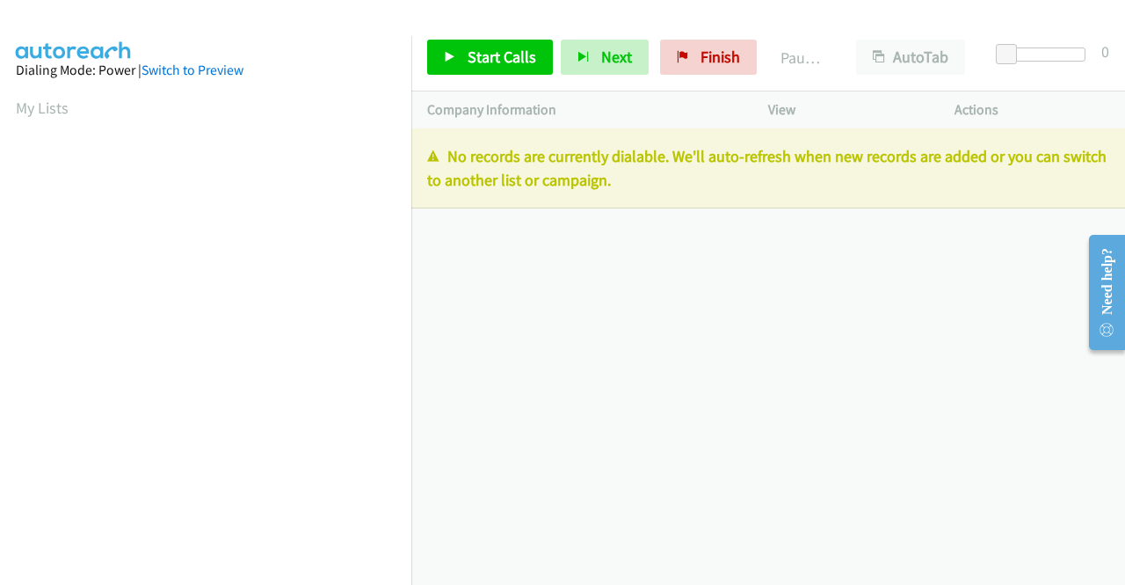
scroll to position [401, 0]
drag, startPoint x: 713, startPoint y: 63, endPoint x: 626, endPoint y: 98, distance: 93.6
click at [713, 63] on span "Finish" at bounding box center [721, 57] width 40 height 20
click at [631, 91] on div "Company Information" at bounding box center [581, 109] width 341 height 37
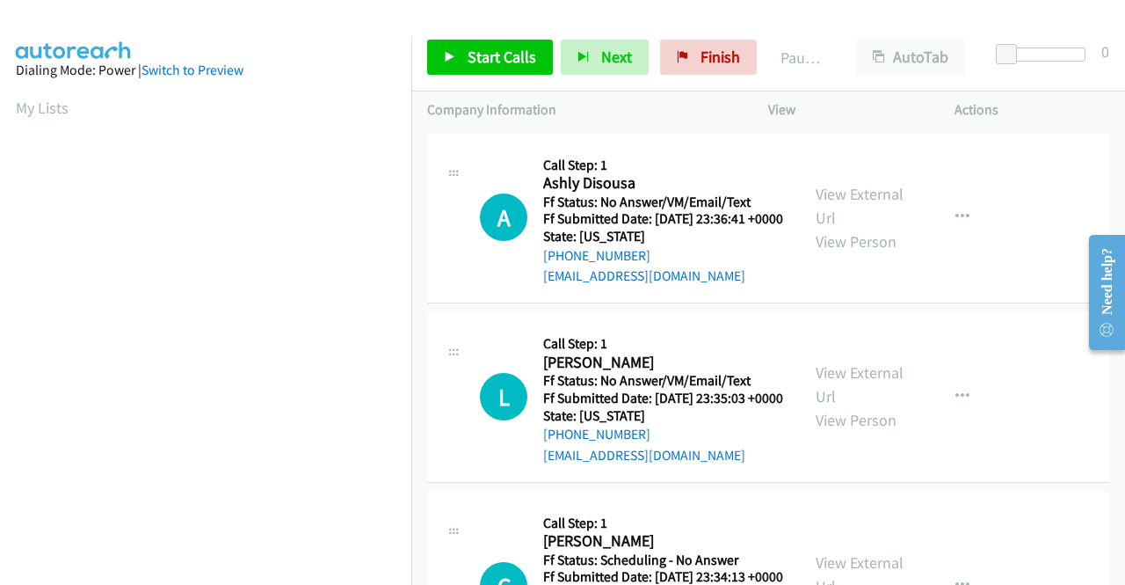
scroll to position [176, 0]
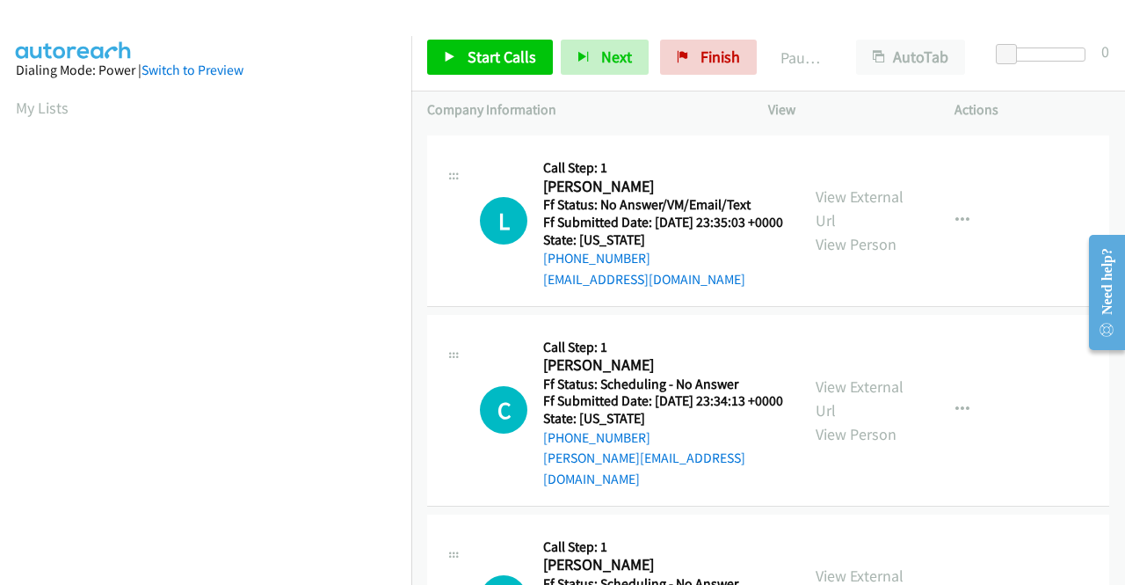
drag, startPoint x: 1015, startPoint y: 340, endPoint x: 1006, endPoint y: 320, distance: 22.4
click at [1015, 311] on td "L Callback Scheduled Call Step: 1 Lela Russell America/New_York Ff Status: No A…" at bounding box center [768, 221] width 714 height 179
click at [877, 227] on link "View External Url" at bounding box center [860, 208] width 88 height 44
click at [877, 420] on link "View External Url" at bounding box center [860, 398] width 88 height 44
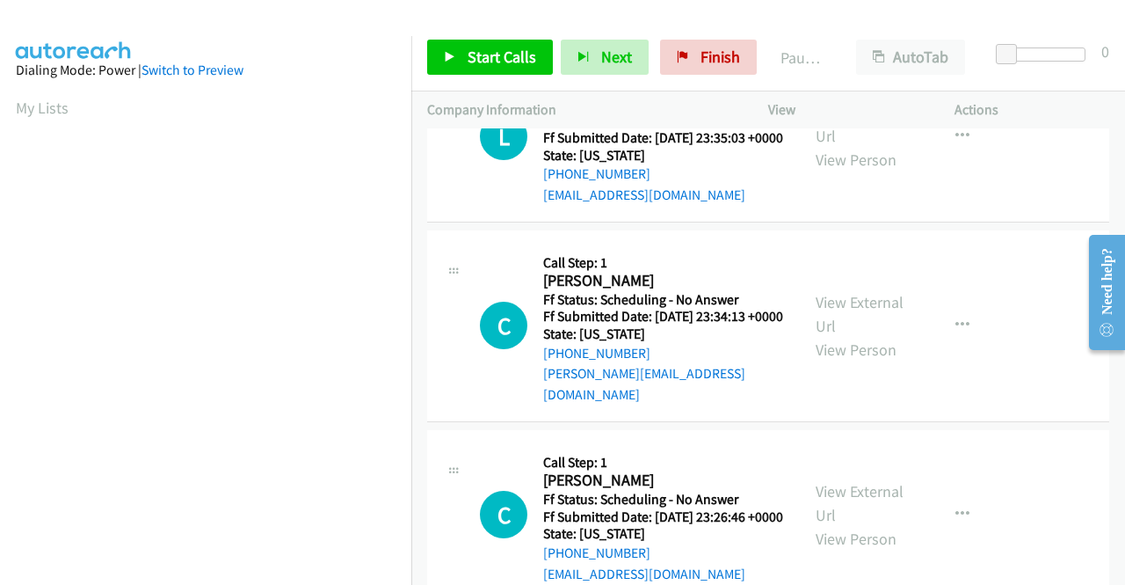
scroll to position [352, 0]
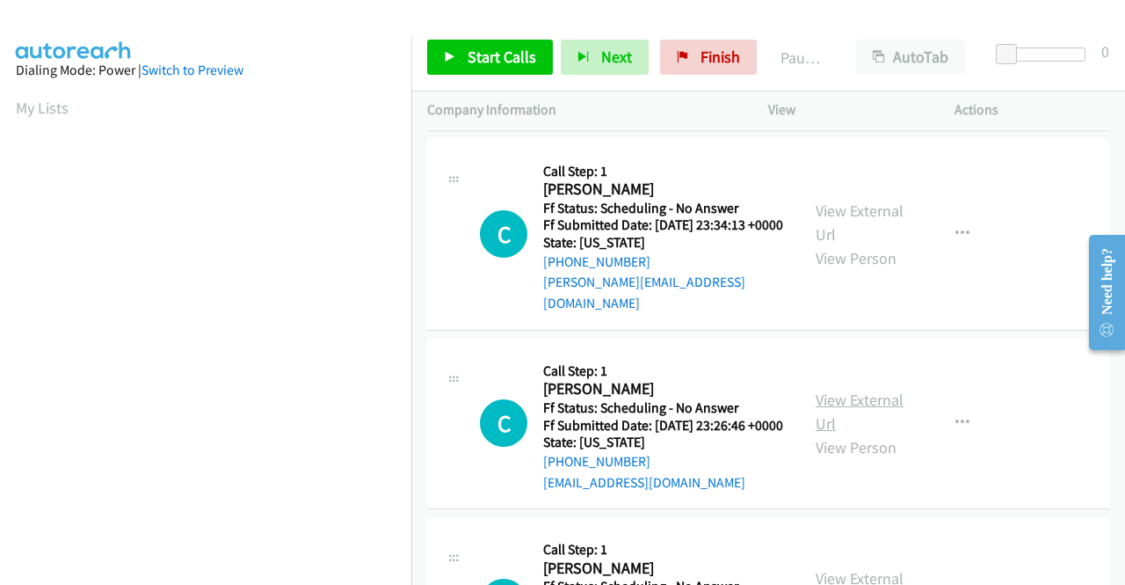
click at [894, 433] on link "View External Url" at bounding box center [860, 411] width 88 height 44
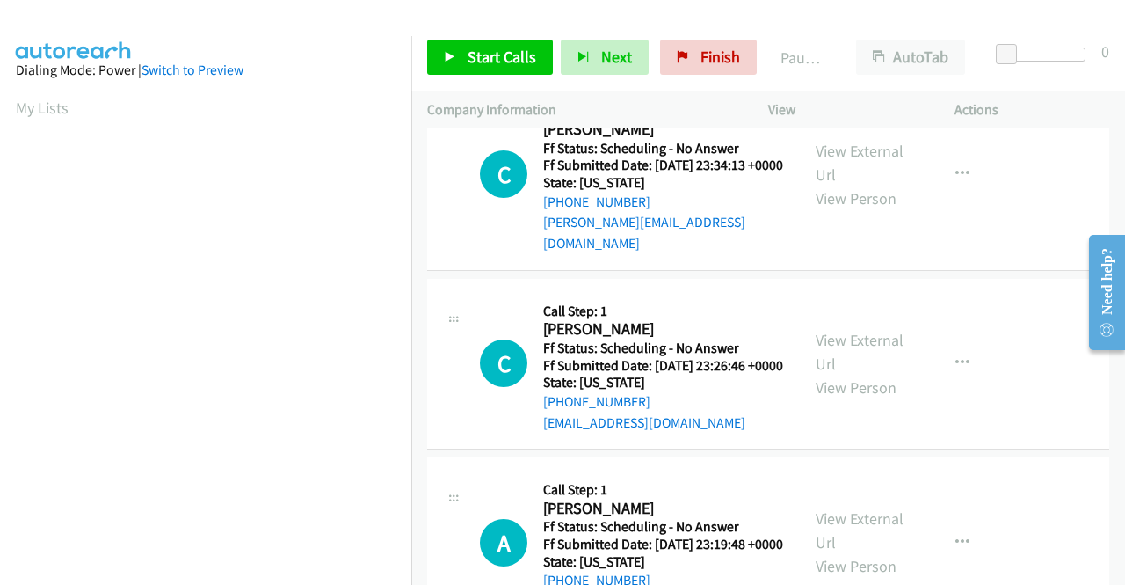
scroll to position [440, 0]
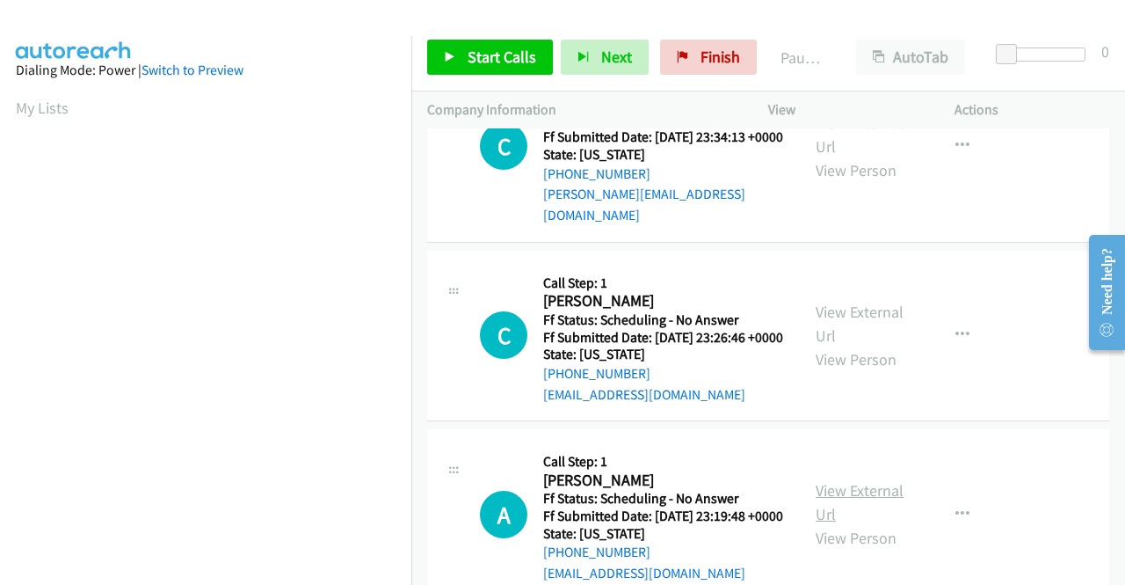
click at [877, 524] on link "View External Url" at bounding box center [860, 502] width 88 height 44
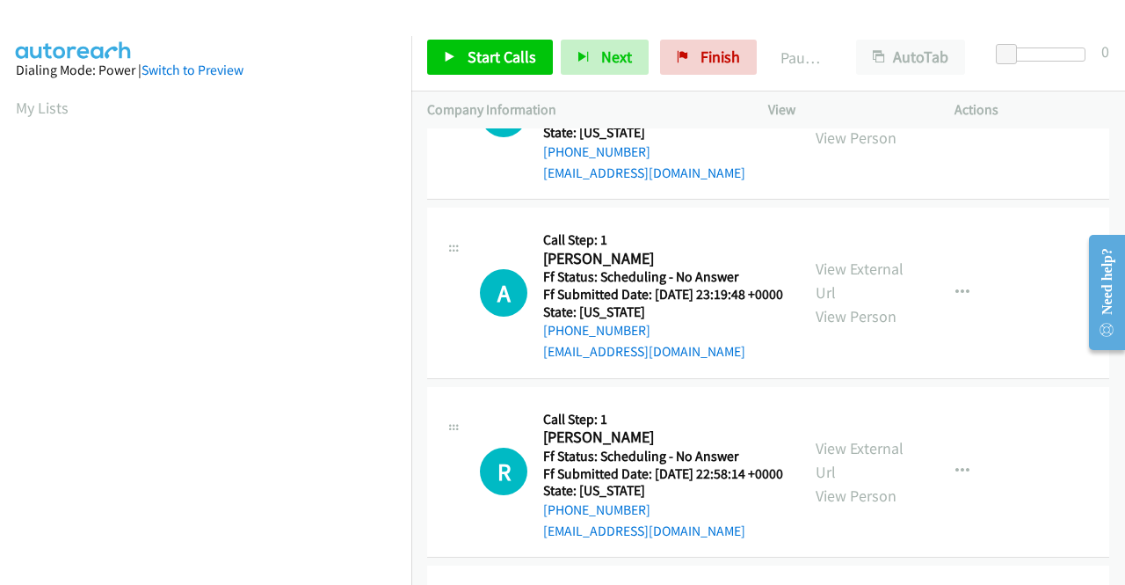
scroll to position [703, 0]
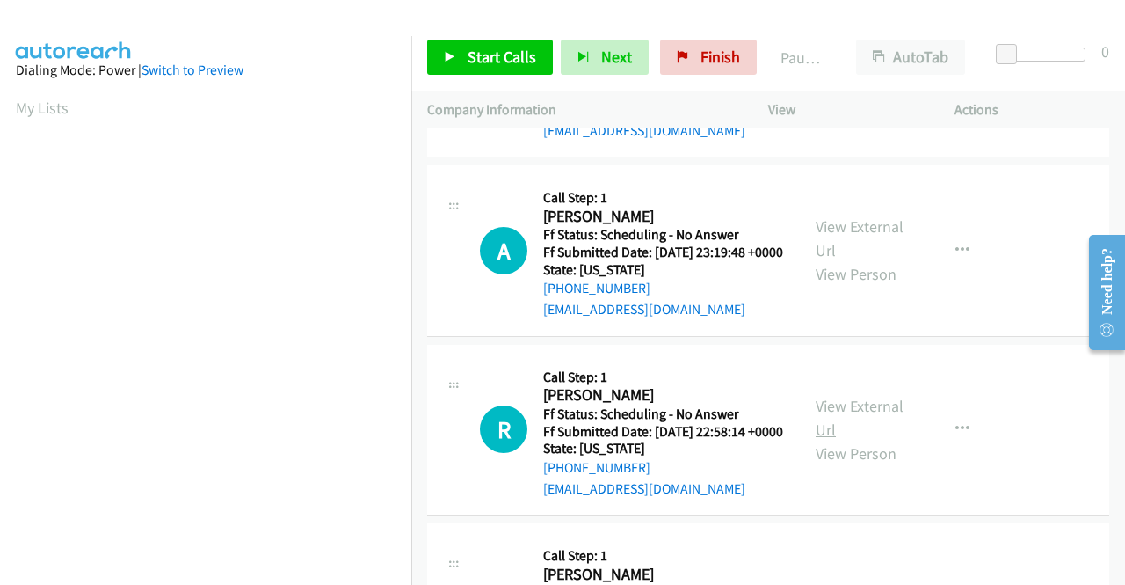
click at [851, 440] on link "View External Url" at bounding box center [860, 418] width 88 height 44
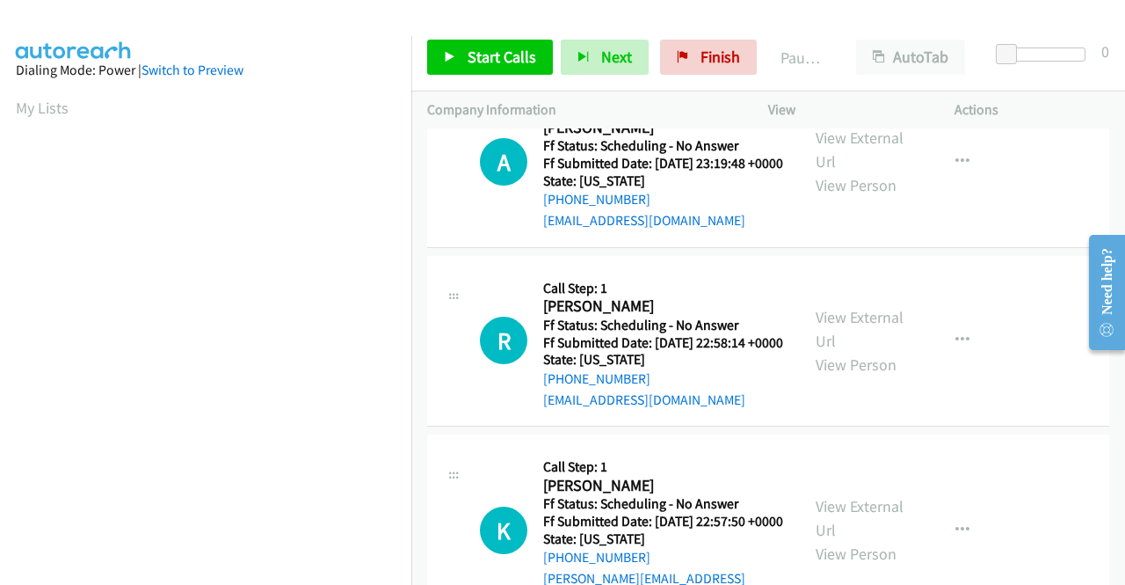
scroll to position [879, 0]
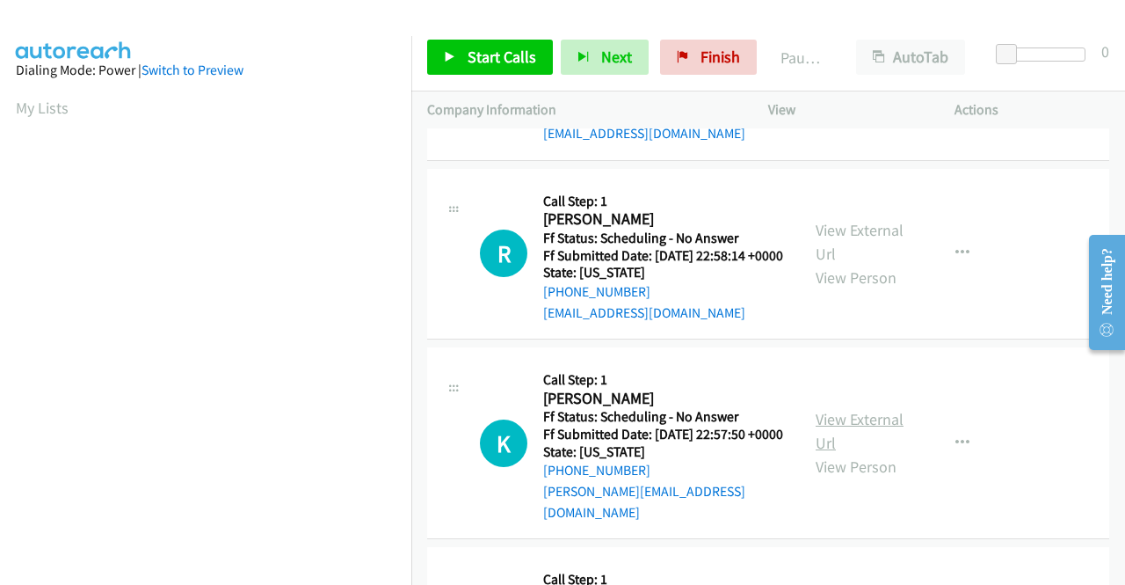
click at [855, 453] on link "View External Url" at bounding box center [860, 431] width 88 height 44
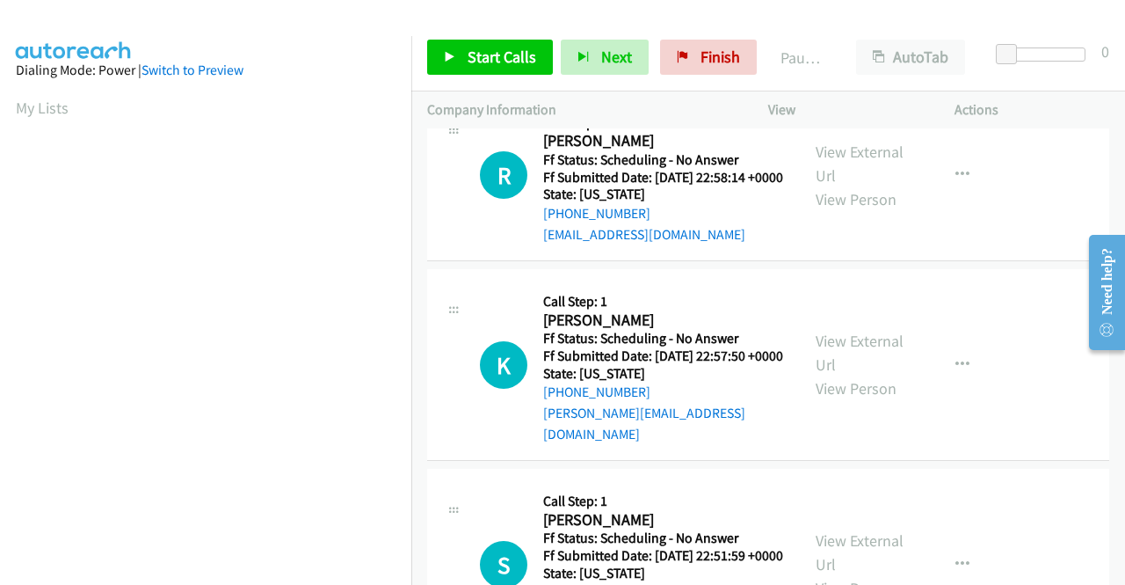
scroll to position [1055, 0]
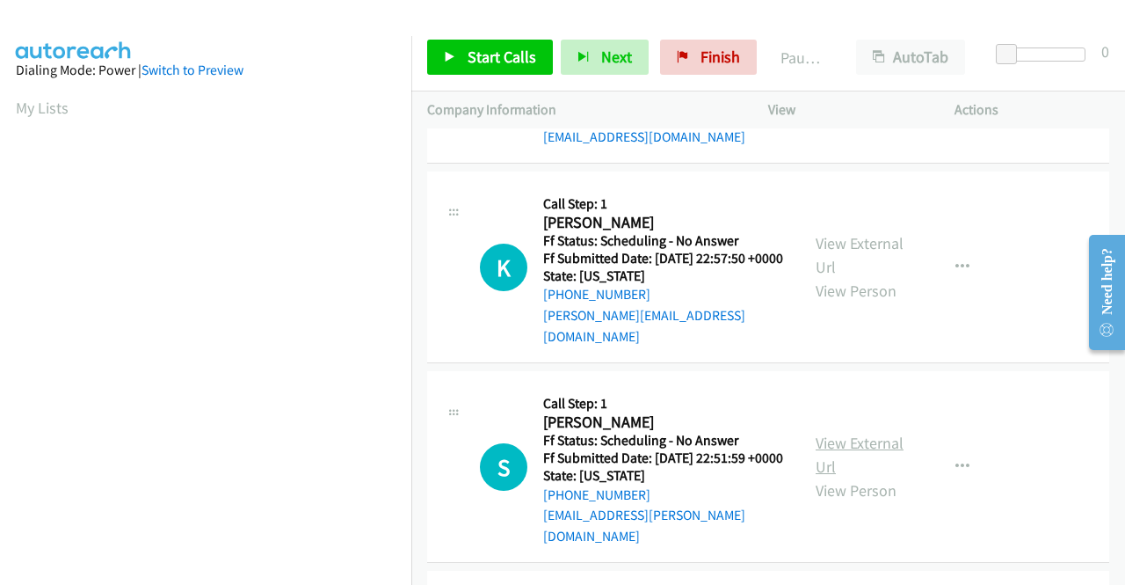
click at [855, 477] on link "View External Url" at bounding box center [860, 455] width 88 height 44
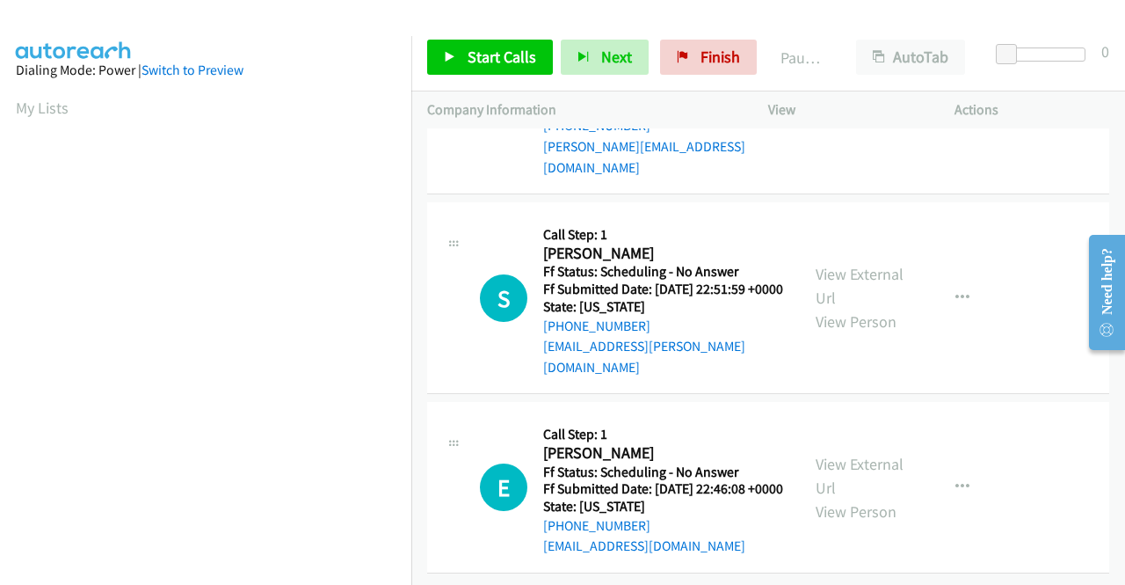
scroll to position [1231, 0]
click at [850, 497] on link "View External Url" at bounding box center [860, 475] width 88 height 44
click at [508, 55] on span "Start Calls" at bounding box center [502, 57] width 69 height 20
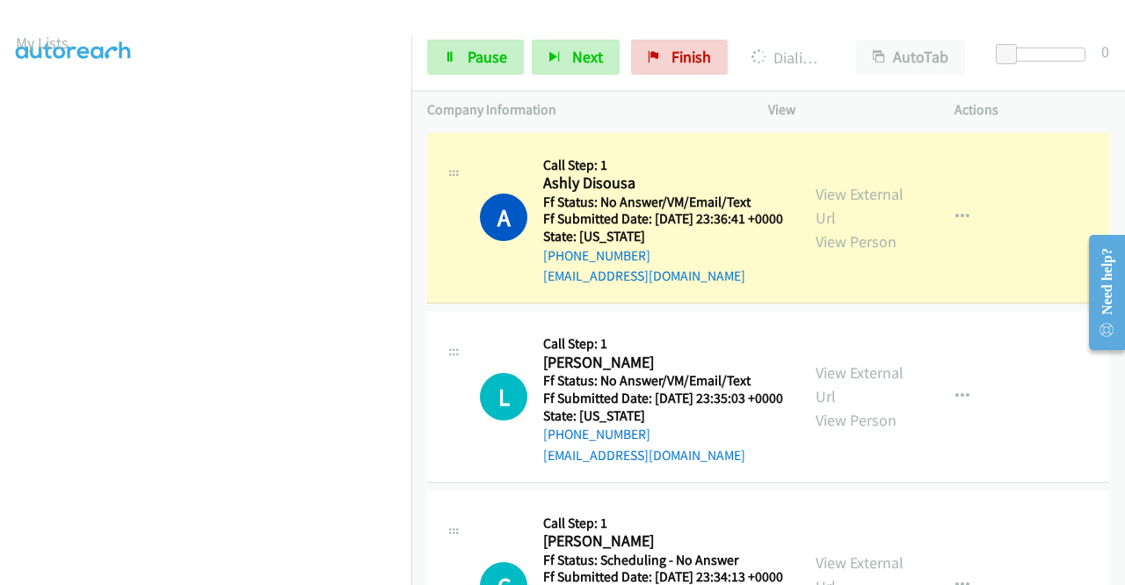
scroll to position [401, 0]
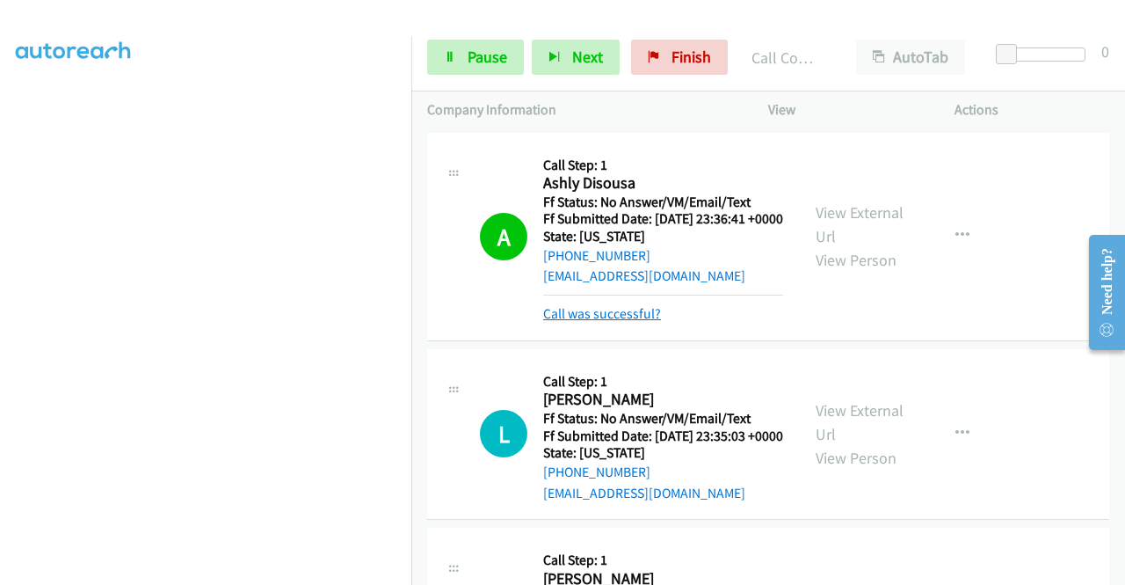
click at [637, 322] on link "Call was successful?" at bounding box center [602, 313] width 118 height 17
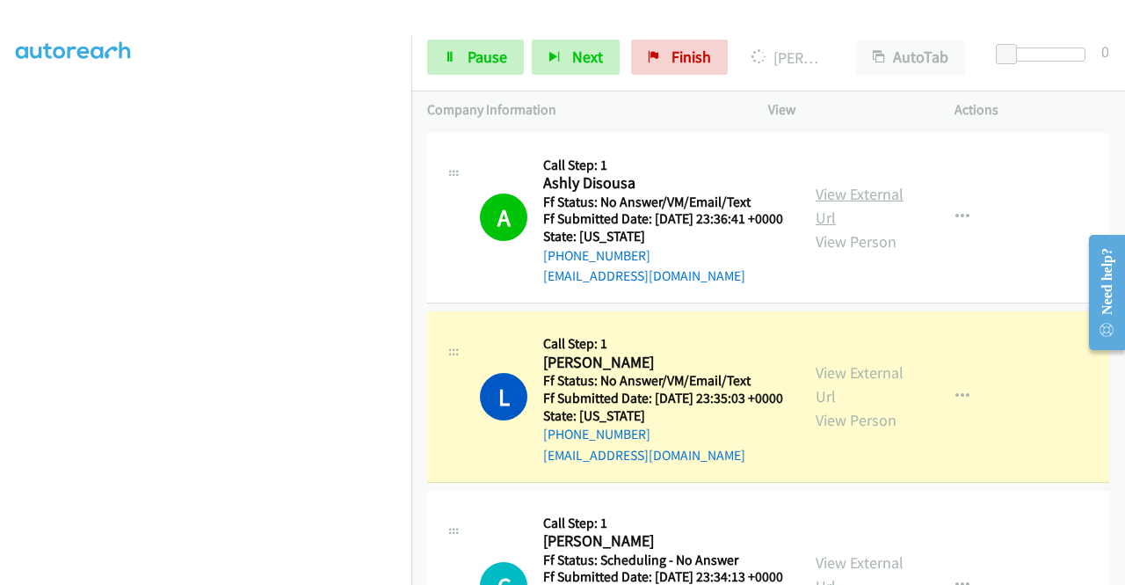
click at [841, 204] on link "View External Url" at bounding box center [860, 206] width 88 height 44
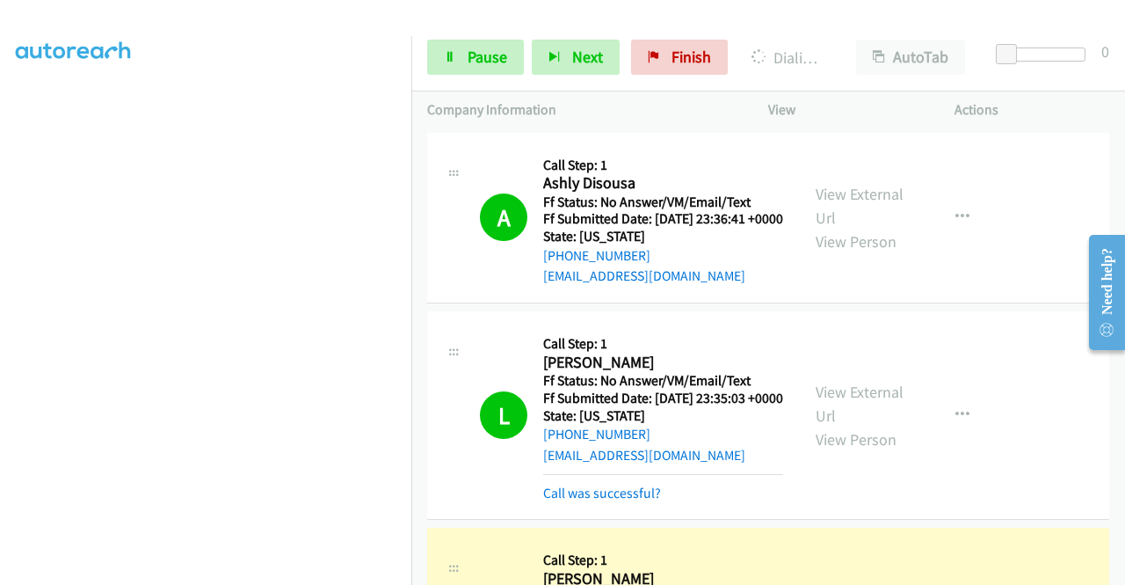
scroll to position [0, 0]
click at [598, 501] on link "Call was successful?" at bounding box center [602, 492] width 118 height 17
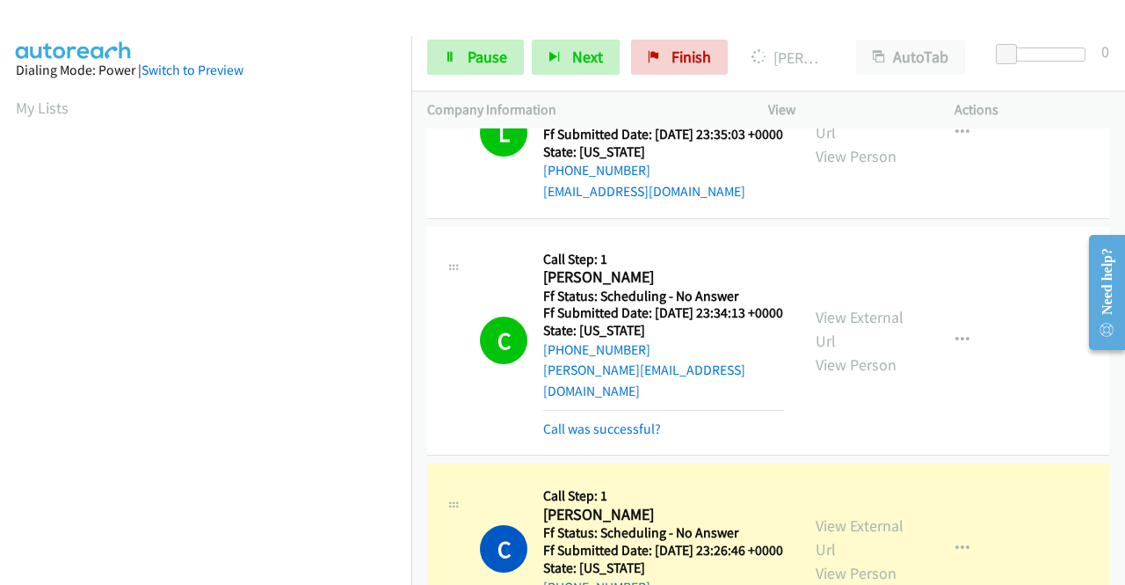
scroll to position [401, 0]
click at [559, 437] on link "Call was successful?" at bounding box center [602, 428] width 118 height 17
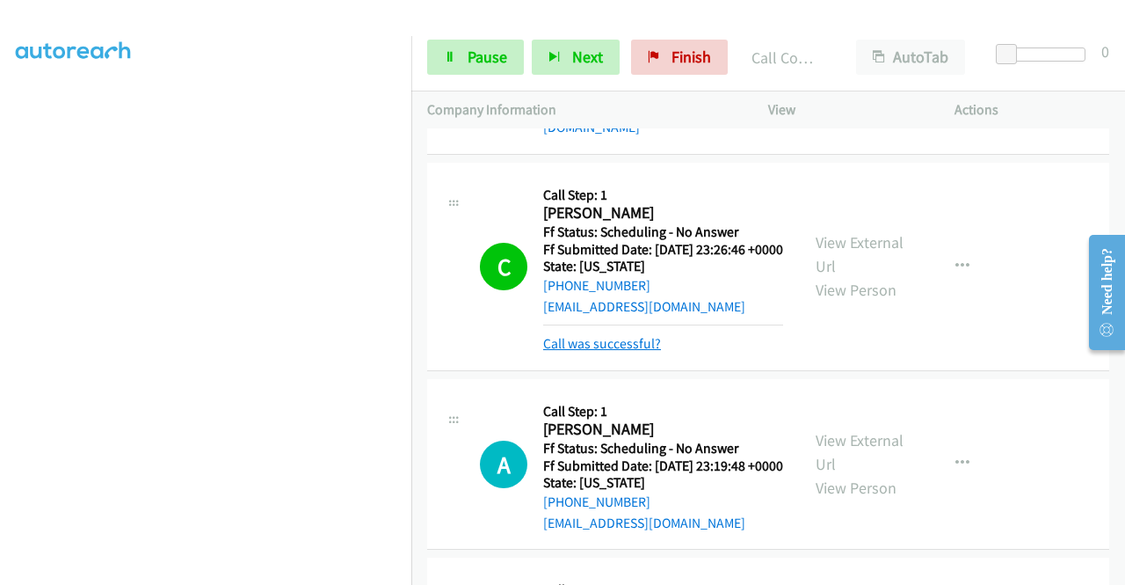
click at [566, 352] on link "Call was successful?" at bounding box center [602, 343] width 118 height 17
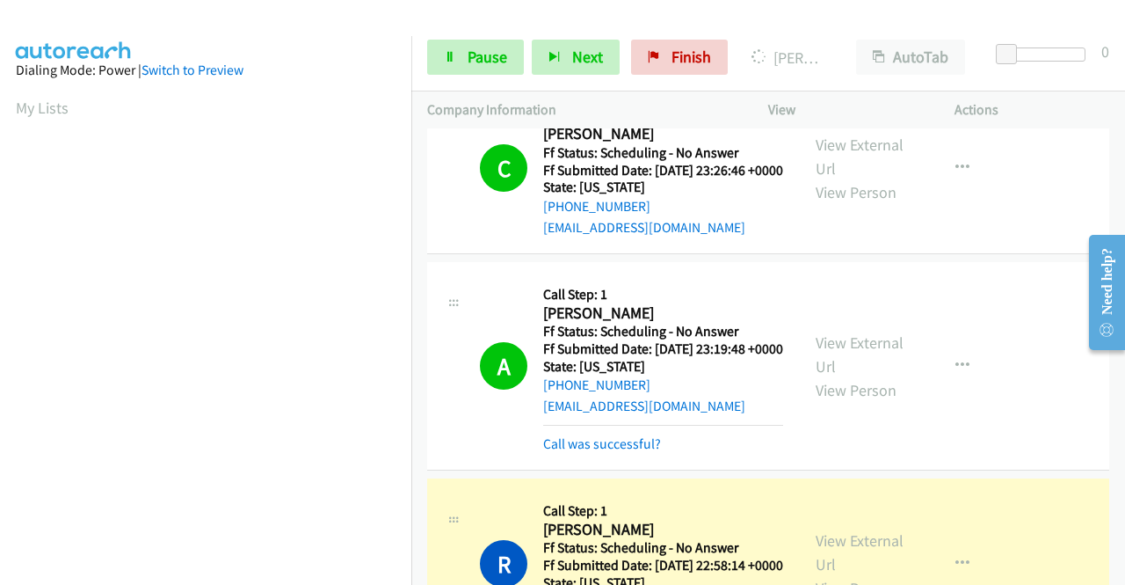
scroll to position [791, 0]
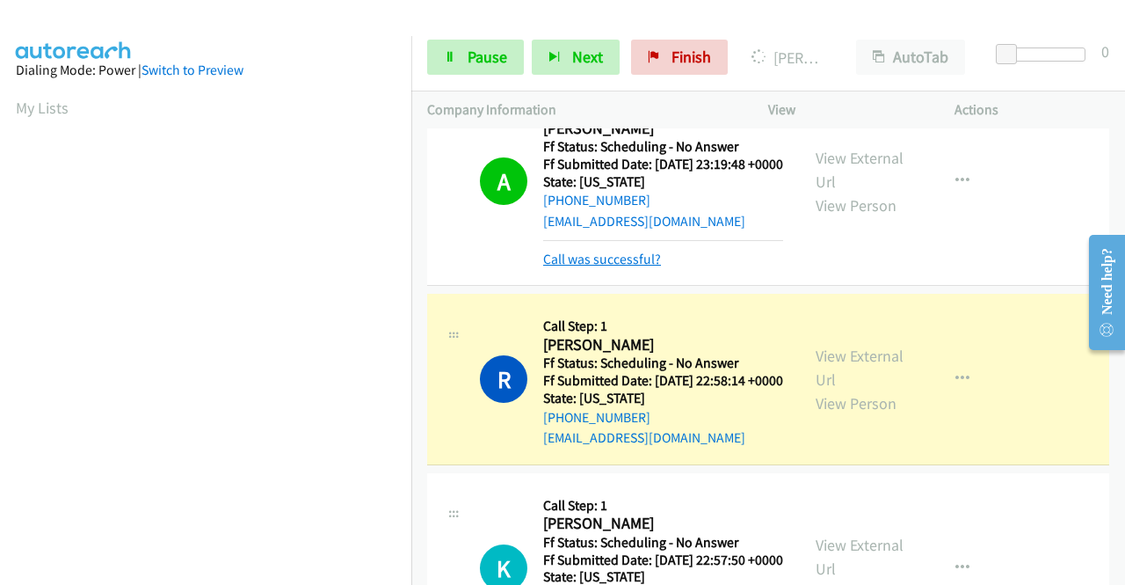
click at [651, 267] on link "Call was successful?" at bounding box center [602, 259] width 118 height 17
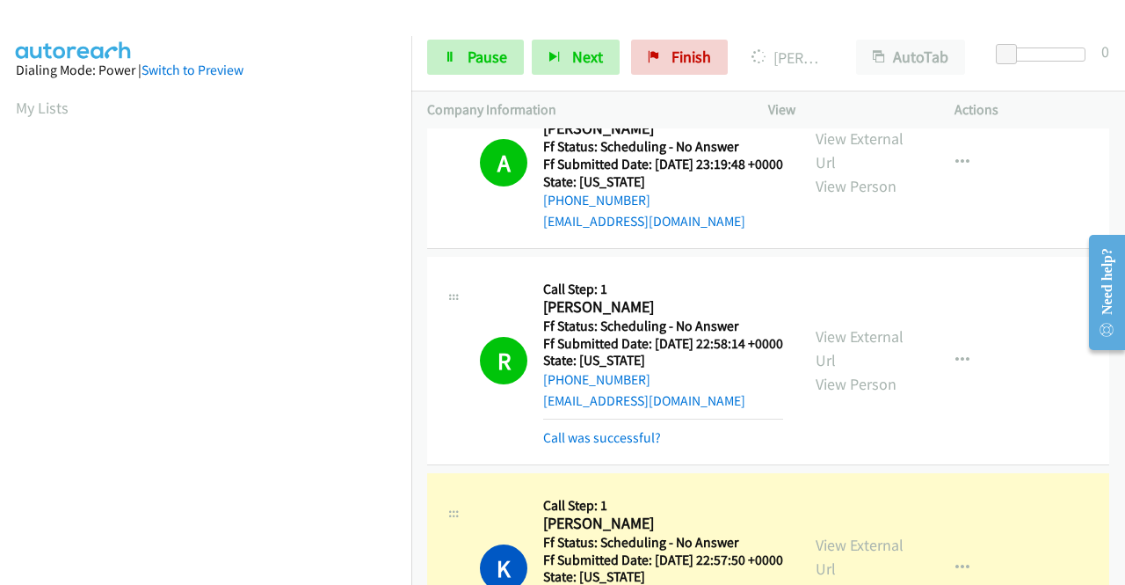
scroll to position [401, 0]
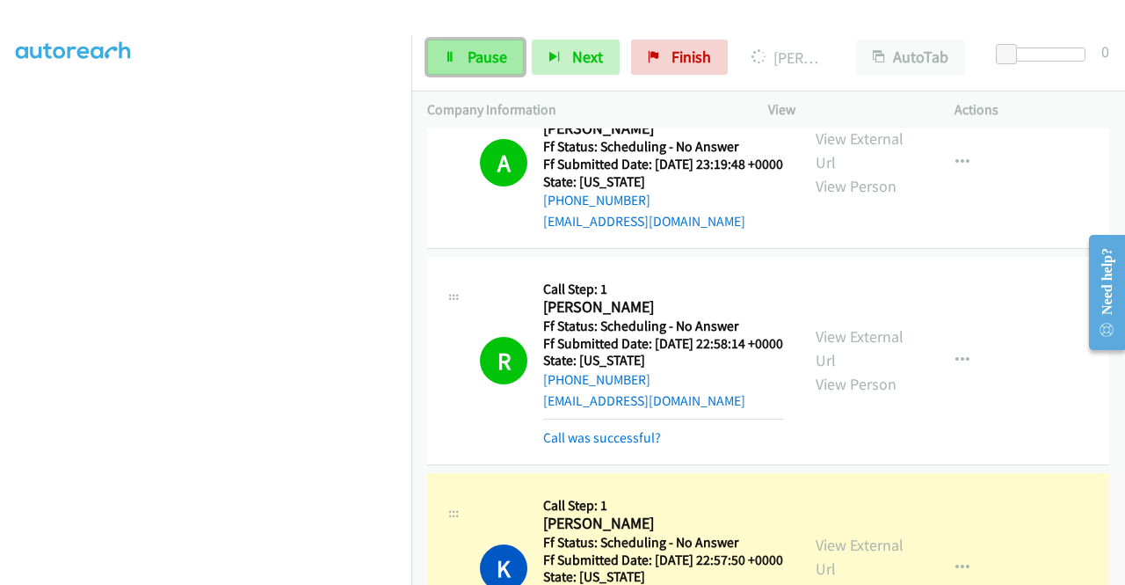
click at [477, 61] on span "Pause" at bounding box center [488, 57] width 40 height 20
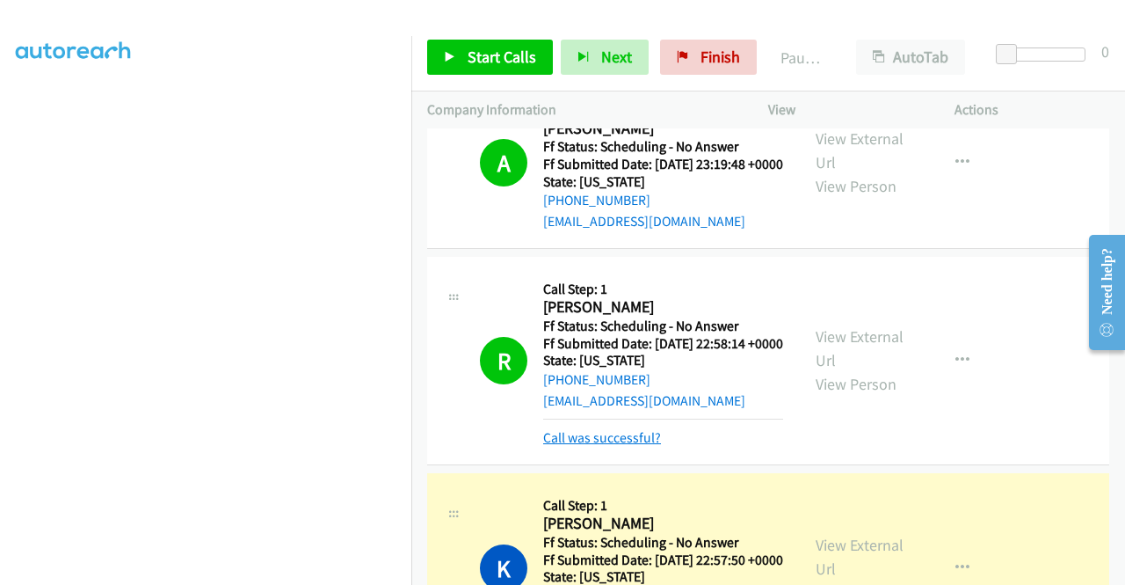
click at [570, 446] on link "Call was successful?" at bounding box center [602, 437] width 118 height 17
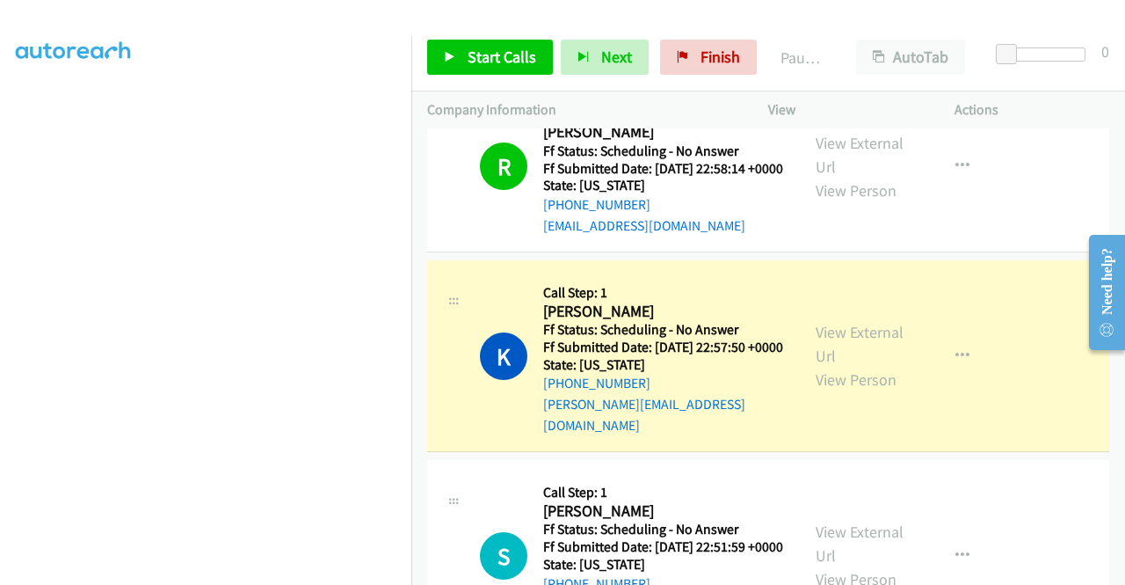
scroll to position [967, 0]
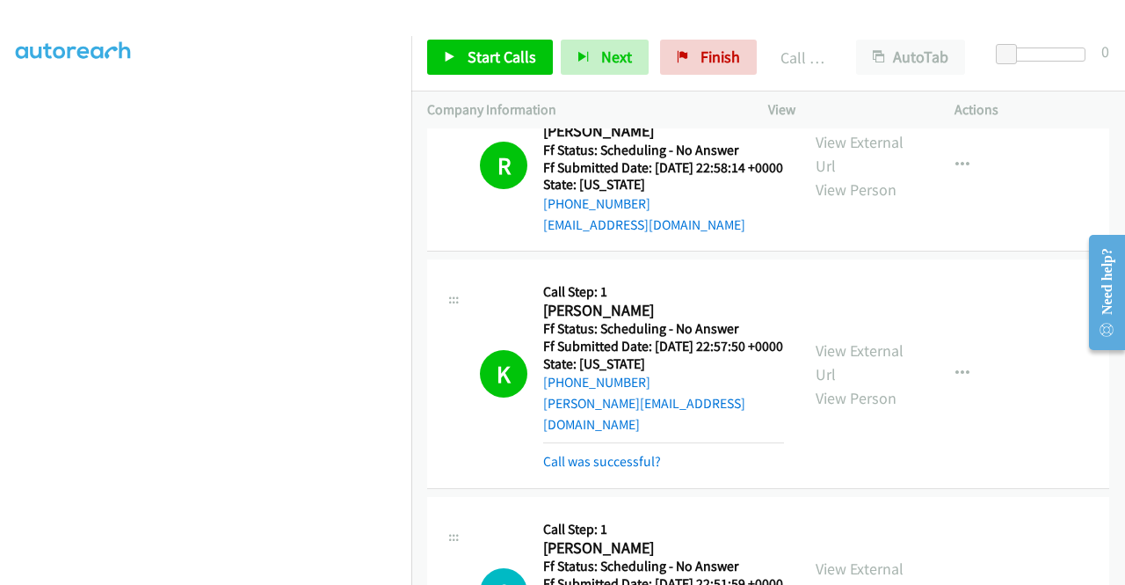
click at [427, 472] on div "K Callback Scheduled Call Step: 1 Kelly Sartor America/New_York Ff Status: Sche…" at bounding box center [613, 373] width 373 height 197
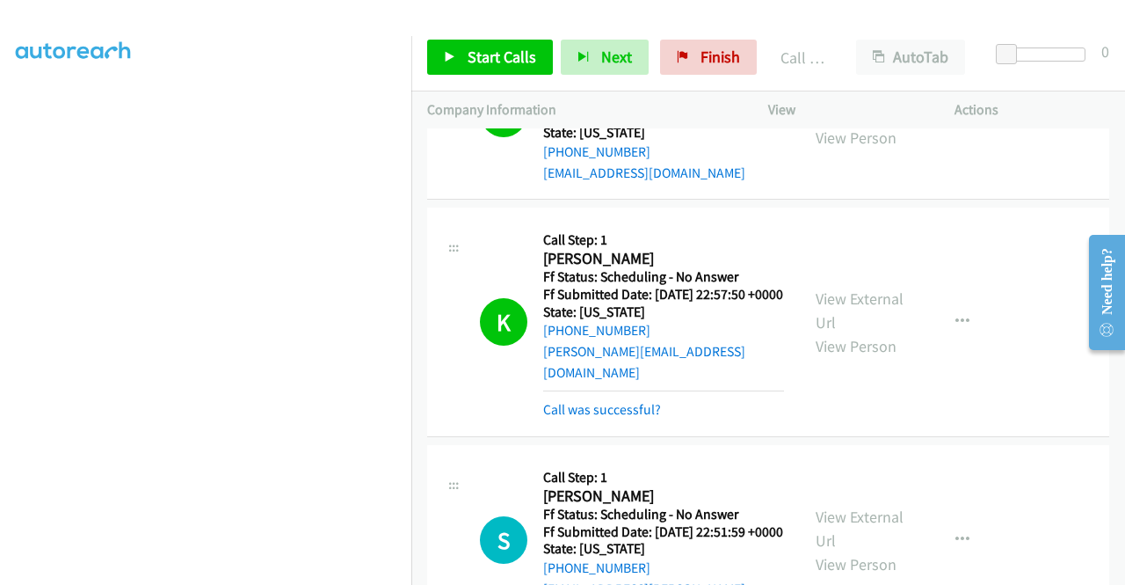
scroll to position [1055, 0]
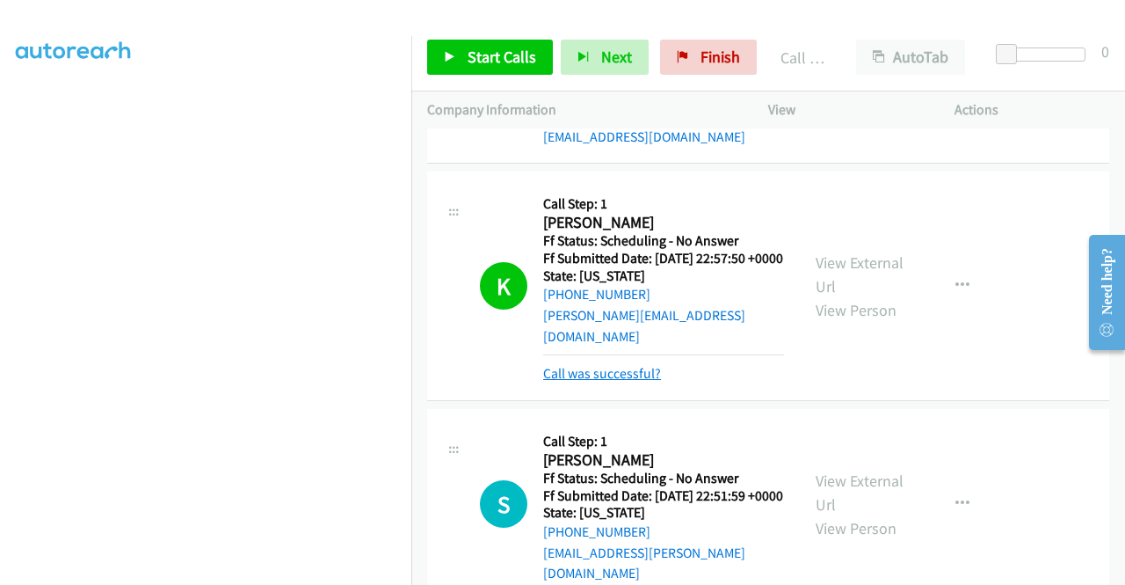
click at [560, 382] on link "Call was successful?" at bounding box center [602, 373] width 118 height 17
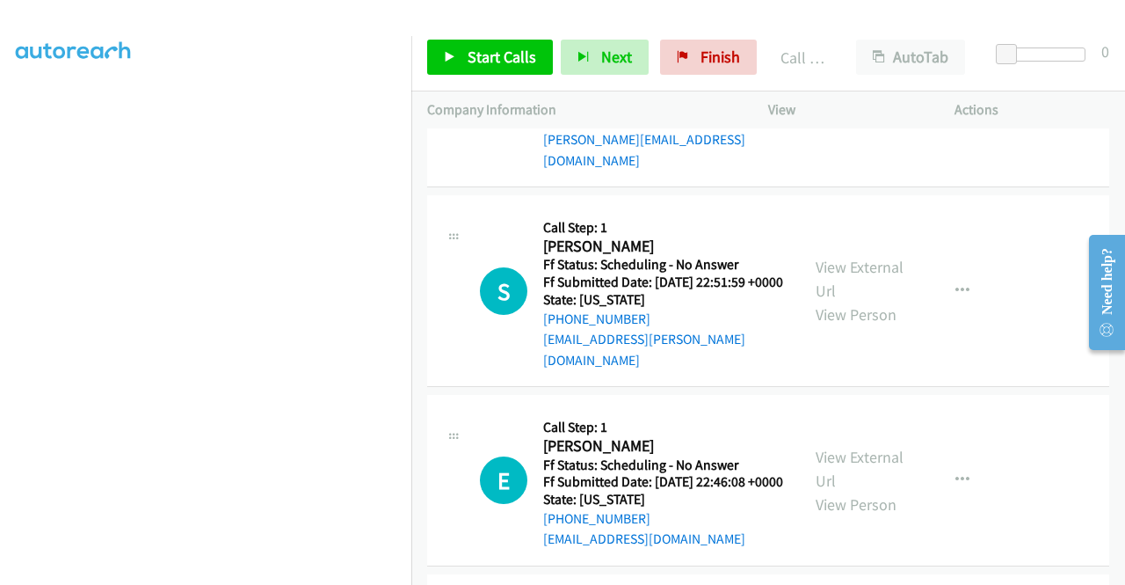
scroll to position [1143, 0]
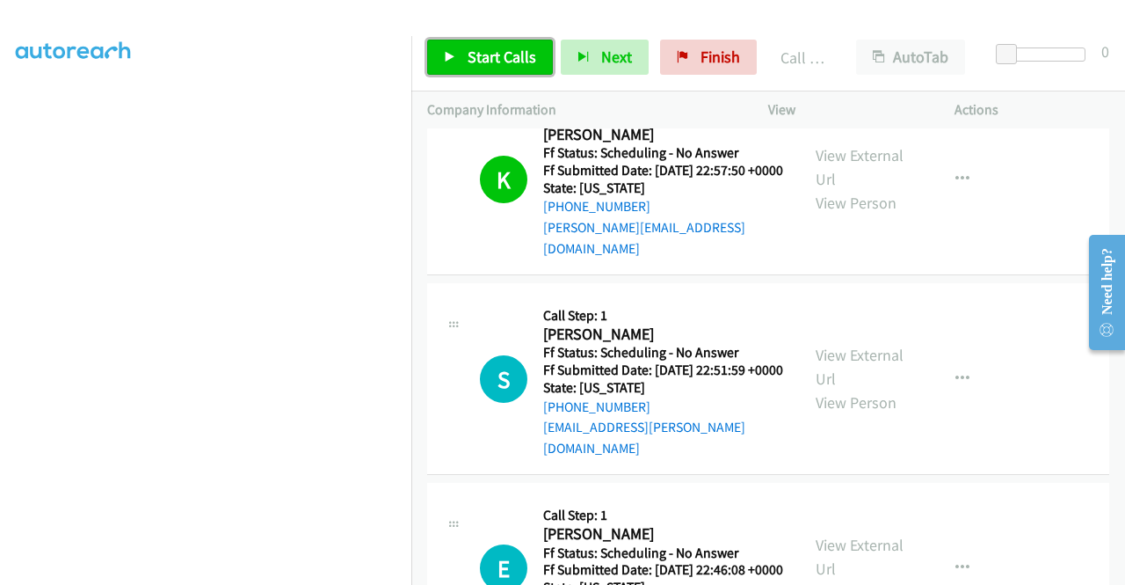
click at [470, 54] on span "Start Calls" at bounding box center [502, 57] width 69 height 20
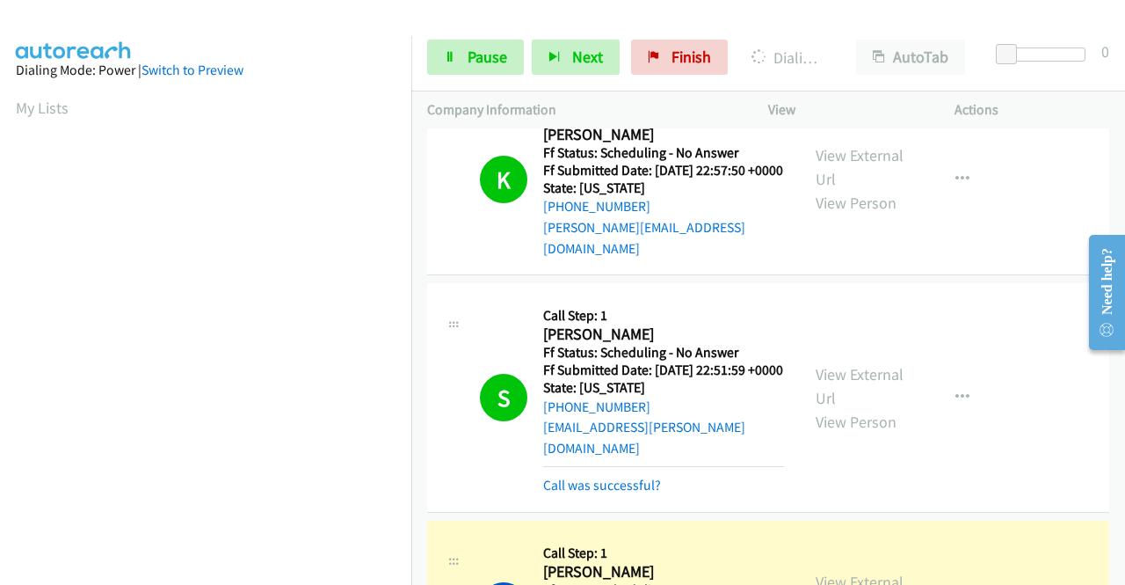
scroll to position [401, 0]
click at [591, 493] on link "Call was successful?" at bounding box center [602, 485] width 118 height 17
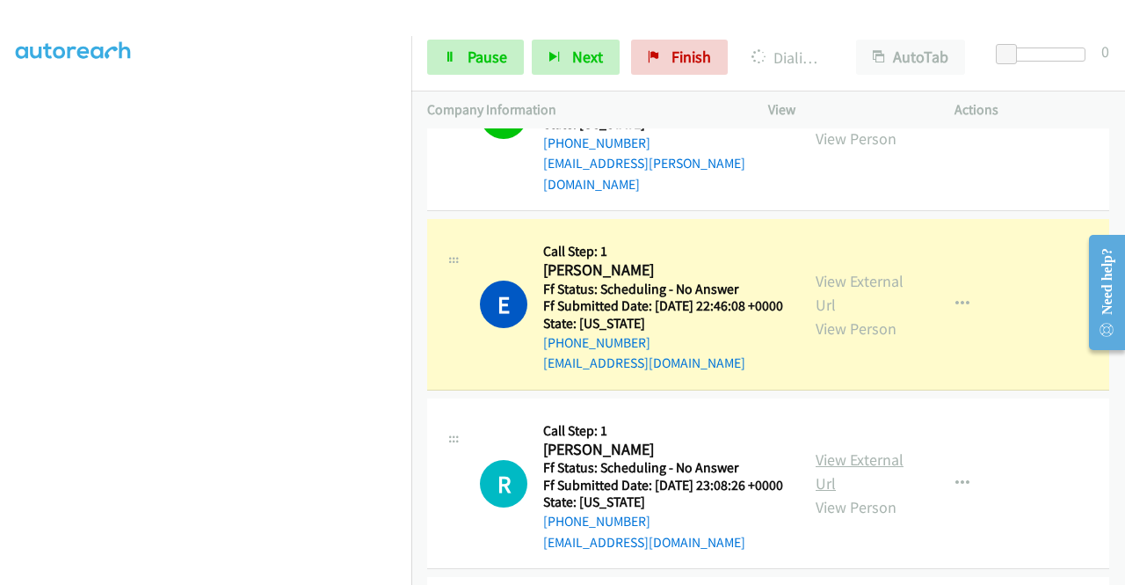
scroll to position [1583, 0]
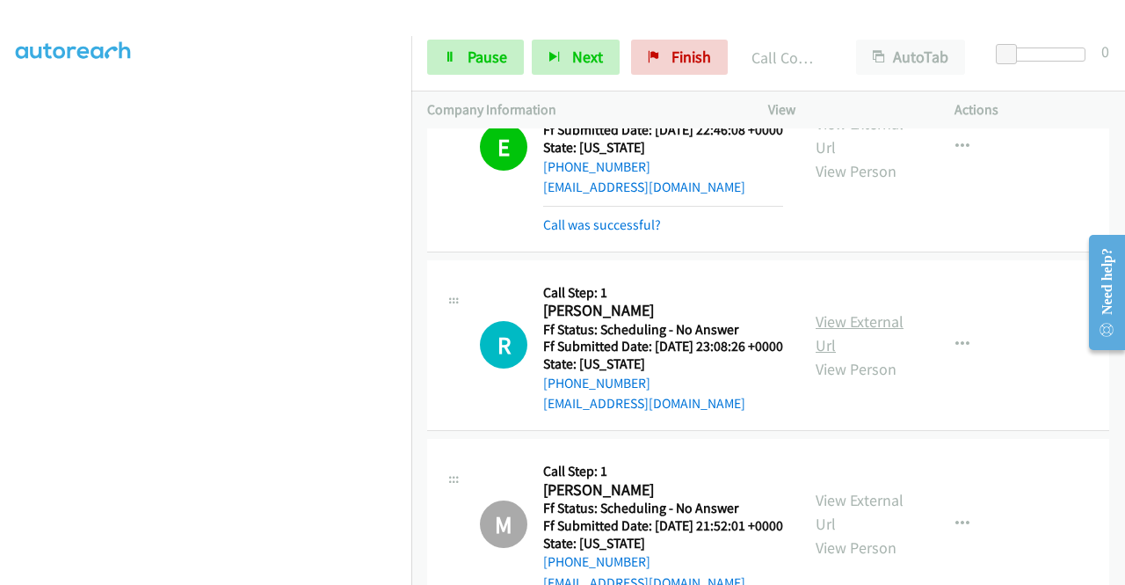
click at [874, 355] on link "View External Url" at bounding box center [860, 333] width 88 height 44
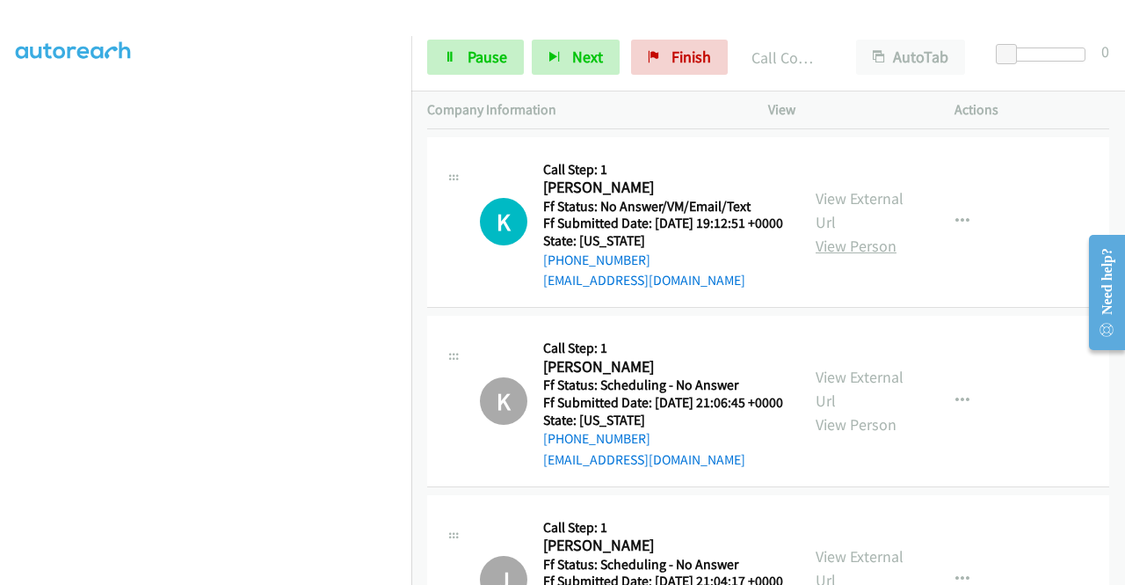
scroll to position [2462, 0]
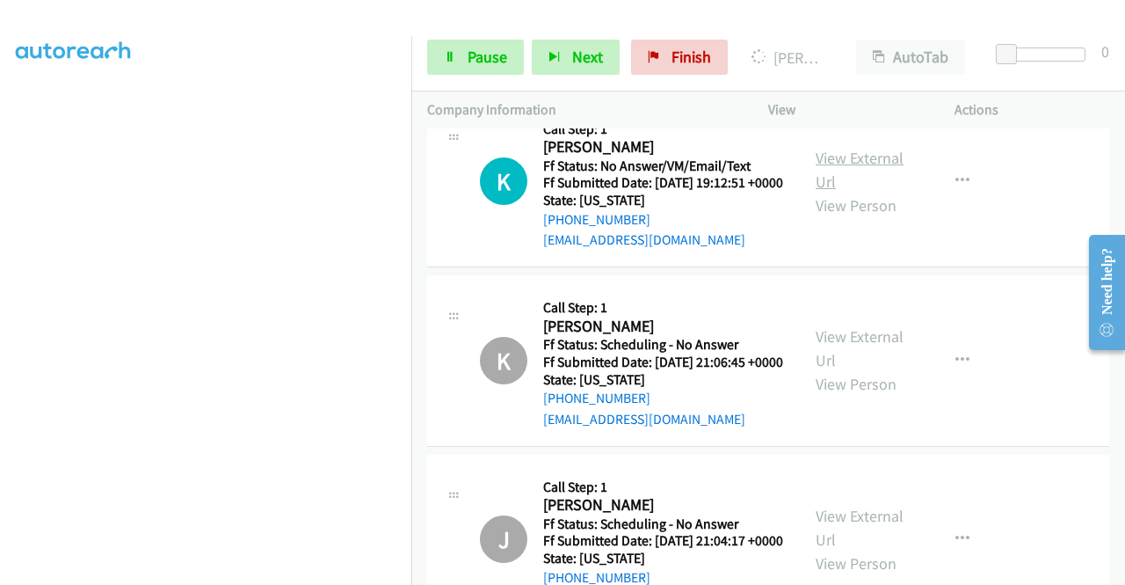
click at [865, 192] on link "View External Url" at bounding box center [860, 170] width 88 height 44
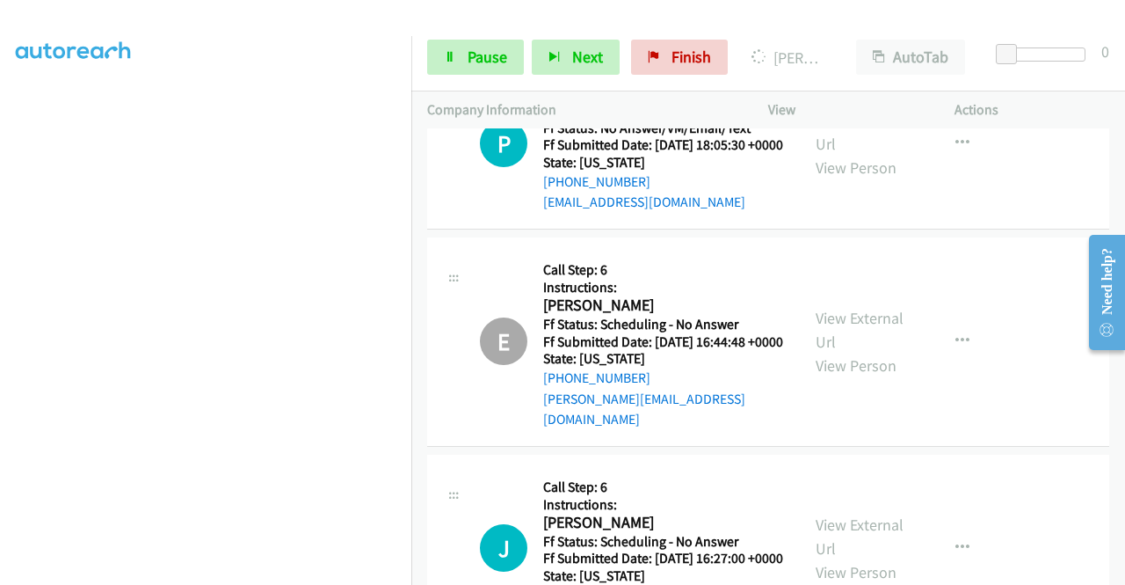
scroll to position [4572, 0]
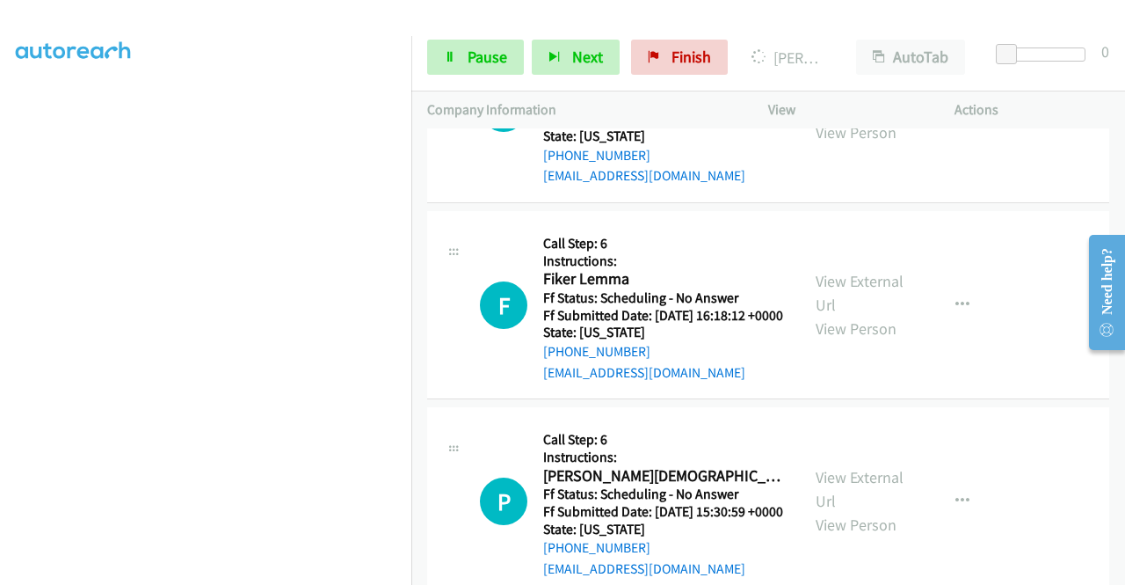
scroll to position [5011, 0]
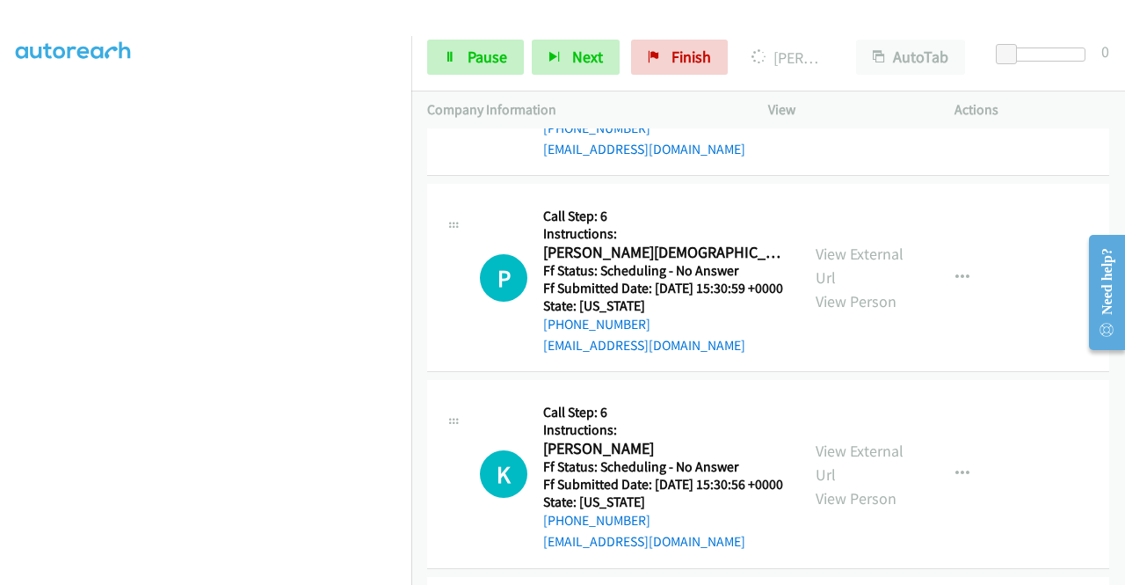
scroll to position [5187, 0]
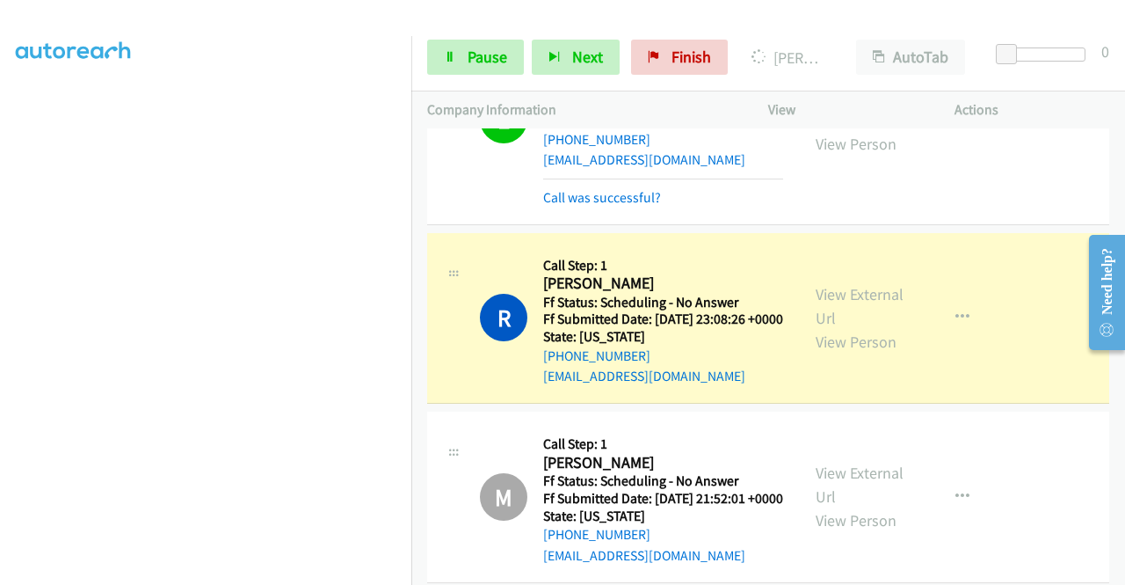
scroll to position [1583, 0]
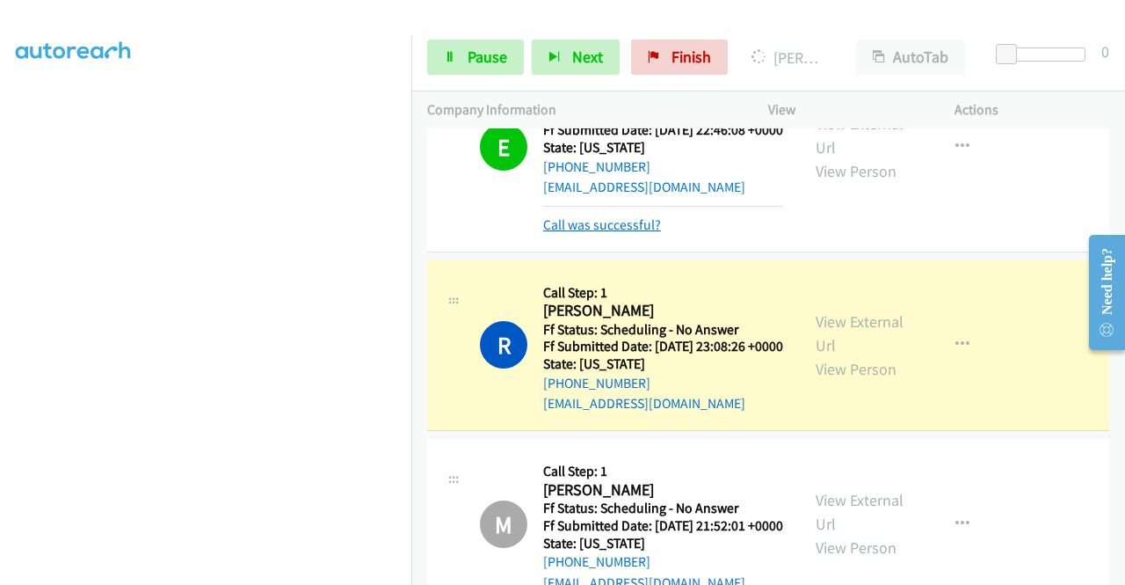
click at [637, 233] on link "Call was successful?" at bounding box center [602, 224] width 118 height 17
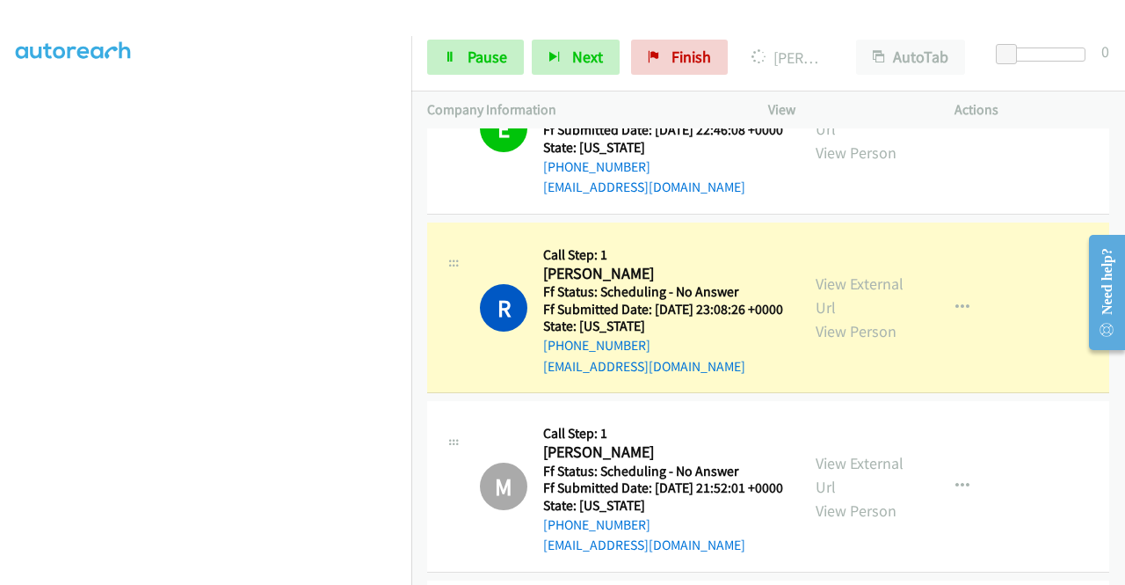
scroll to position [401, 0]
click at [498, 55] on span "Pause" at bounding box center [488, 57] width 40 height 20
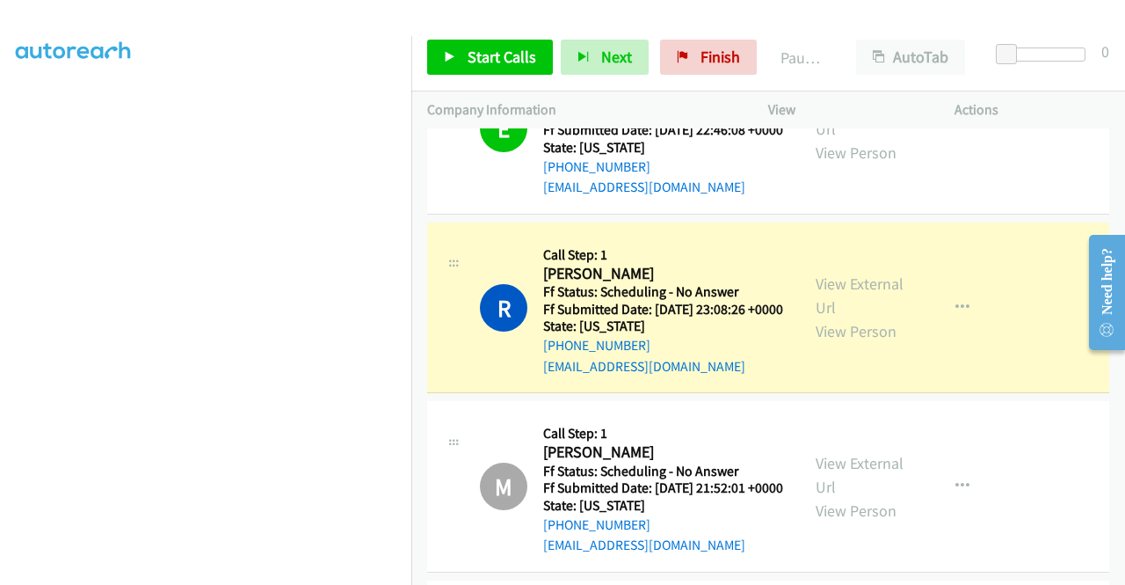
scroll to position [313, 0]
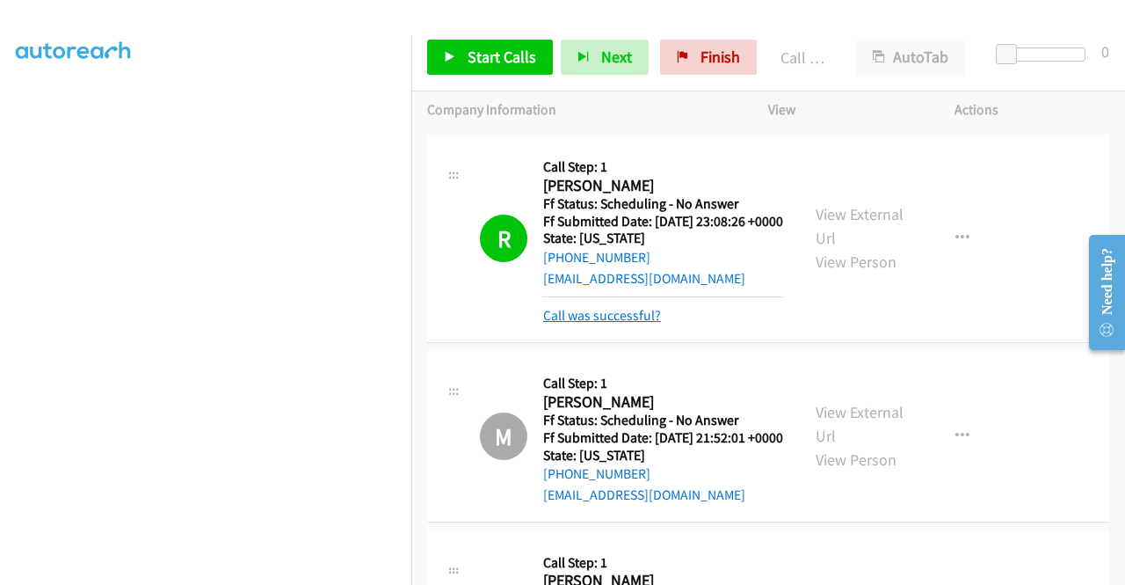
click at [622, 324] on link "Call was successful?" at bounding box center [602, 315] width 118 height 17
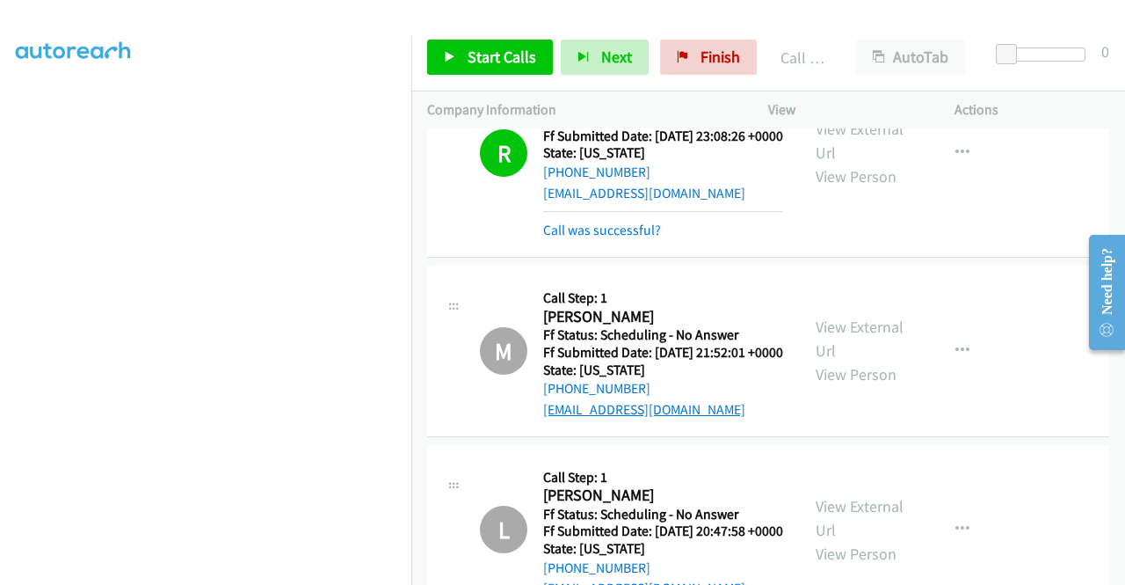
scroll to position [1934, 0]
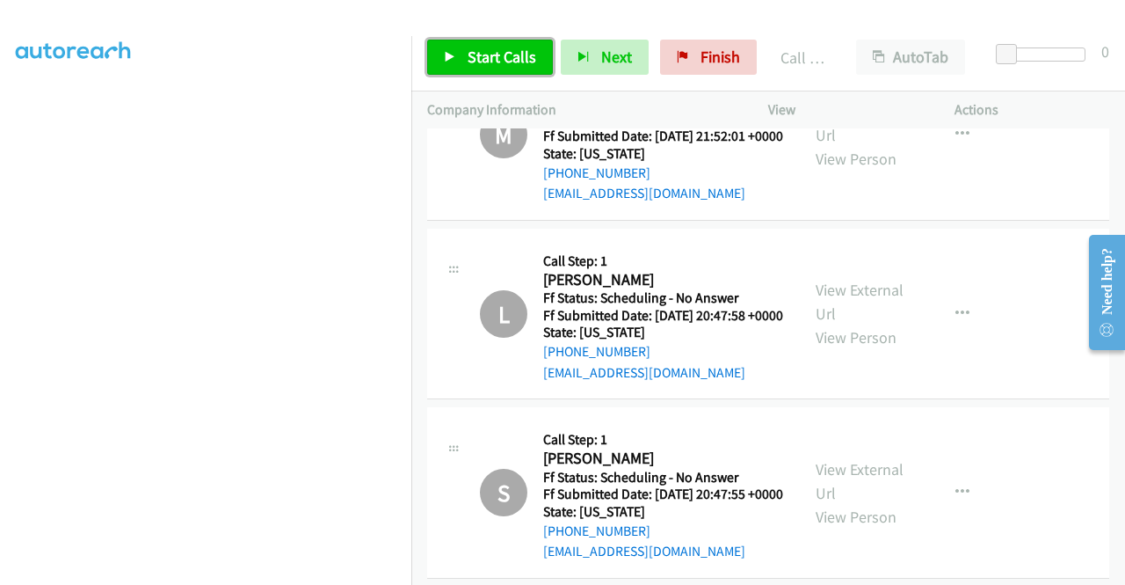
click at [506, 57] on span "Start Calls" at bounding box center [502, 57] width 69 height 20
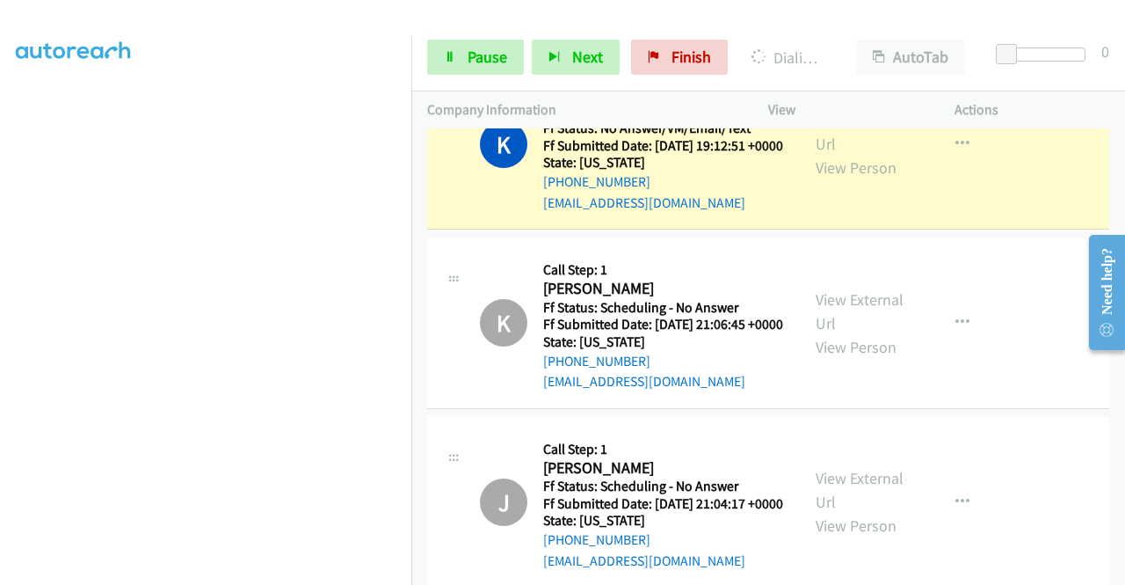
scroll to position [401, 0]
click at [486, 69] on link "Pause" at bounding box center [475, 57] width 97 height 35
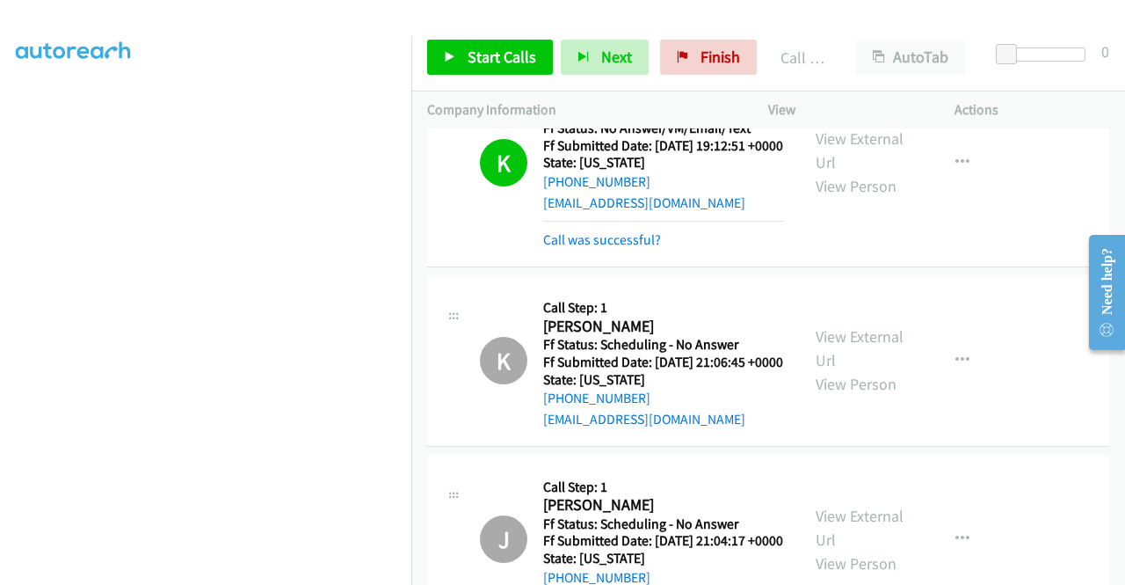
click at [624, 251] on div "Call was successful?" at bounding box center [663, 239] width 240 height 21
click at [637, 248] on link "Call was successful?" at bounding box center [602, 239] width 118 height 17
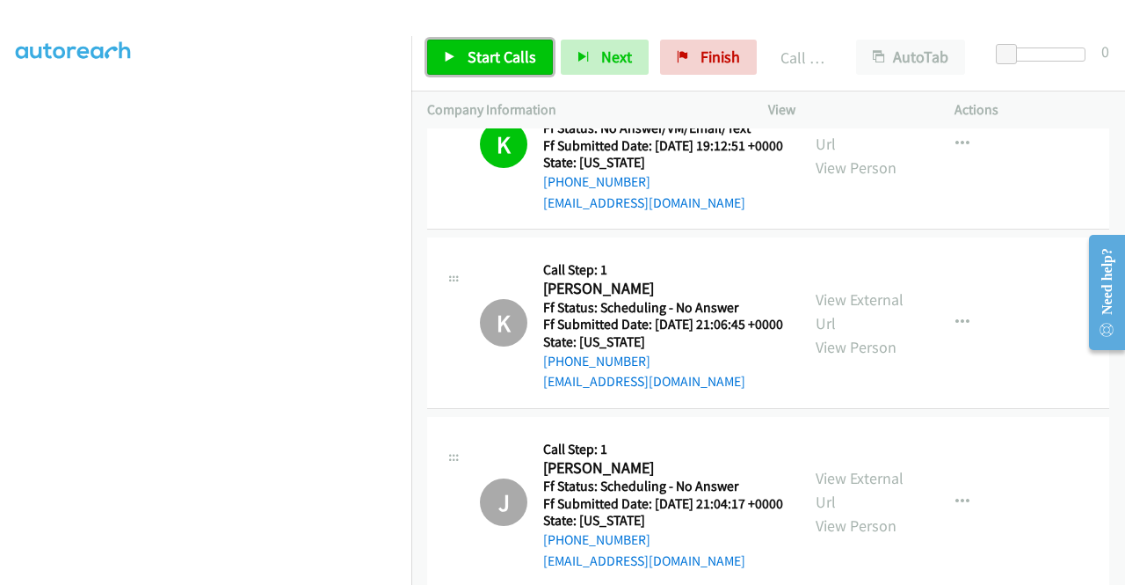
click at [498, 73] on link "Start Calls" at bounding box center [490, 57] width 126 height 35
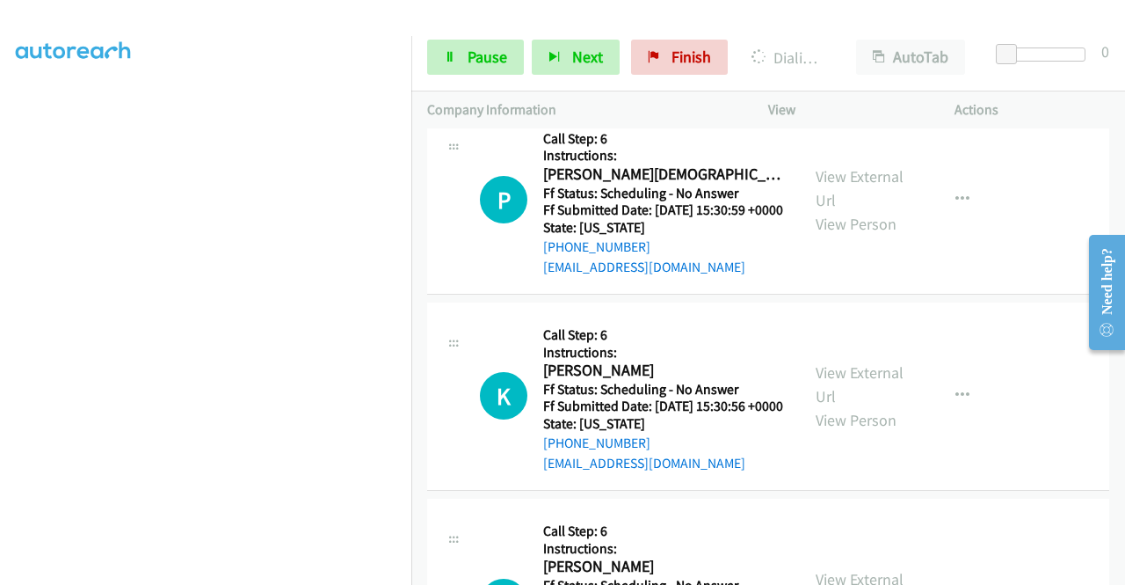
scroll to position [5275, 0]
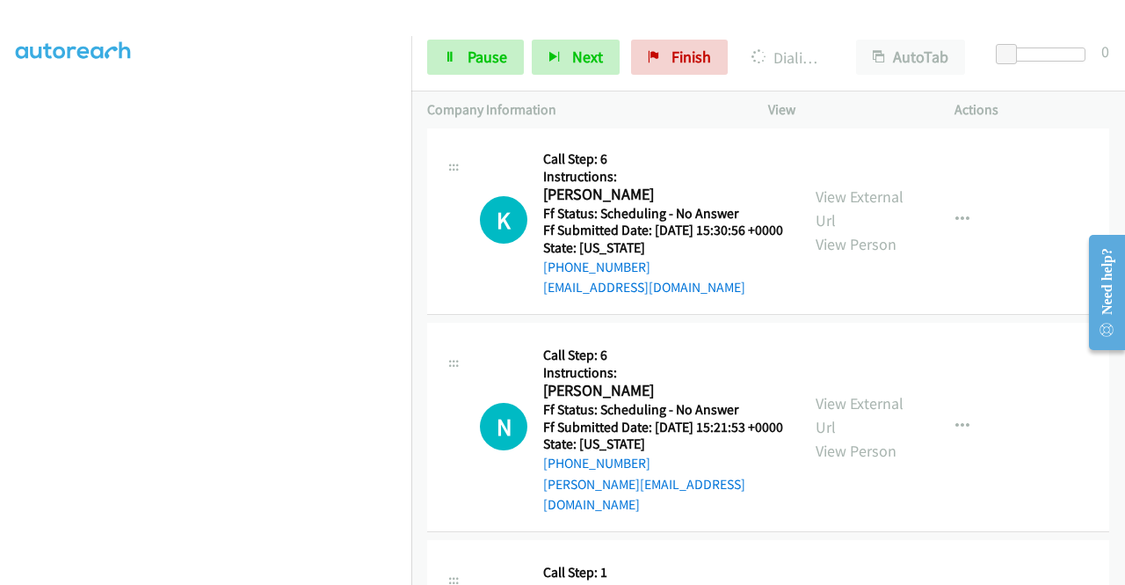
click at [861, 34] on link "View External Url" at bounding box center [860, 12] width 88 height 44
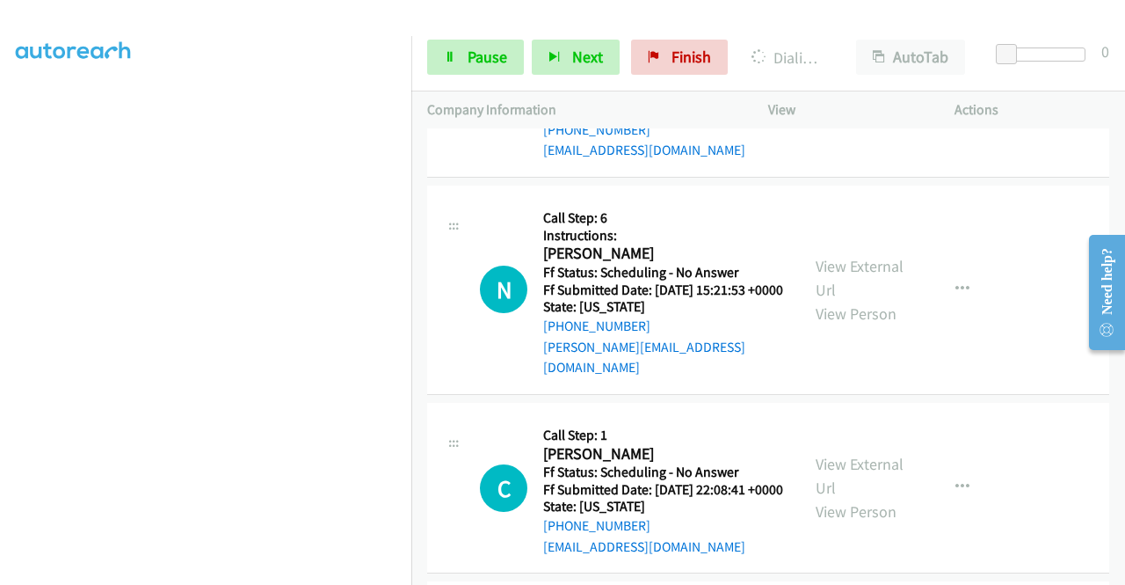
scroll to position [5451, 0]
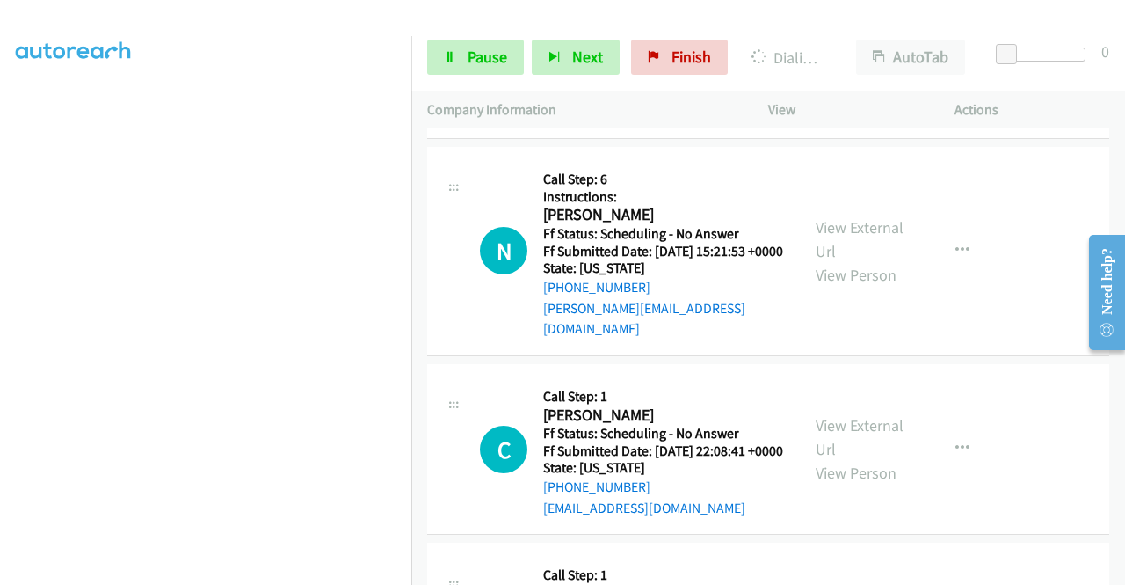
click at [863, 55] on link "View External Url" at bounding box center [860, 33] width 88 height 44
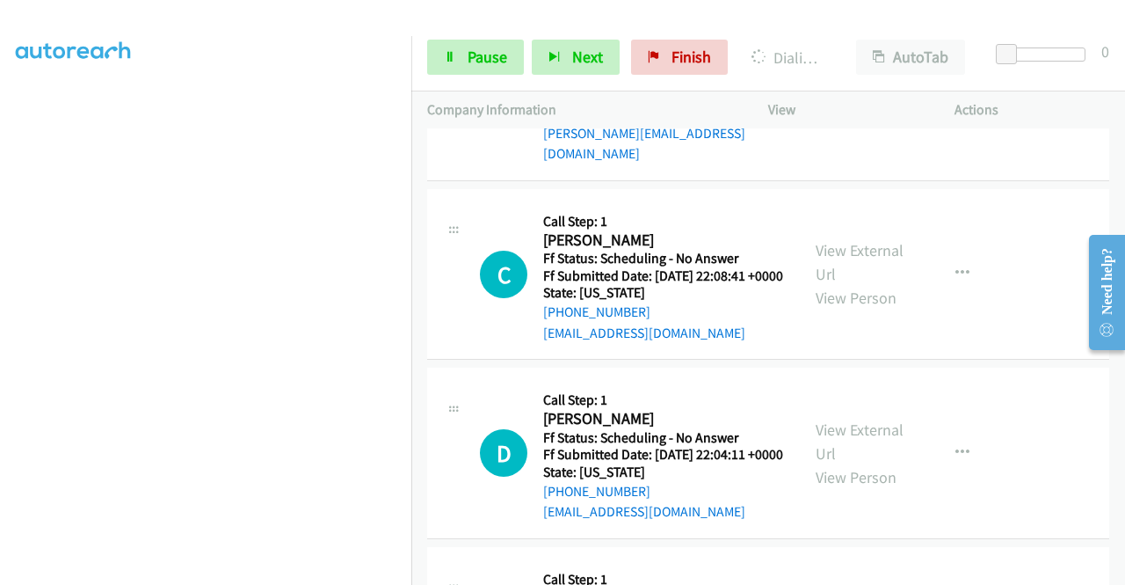
scroll to position [5627, 0]
click at [851, 85] on link "View External Url" at bounding box center [860, 63] width 88 height 44
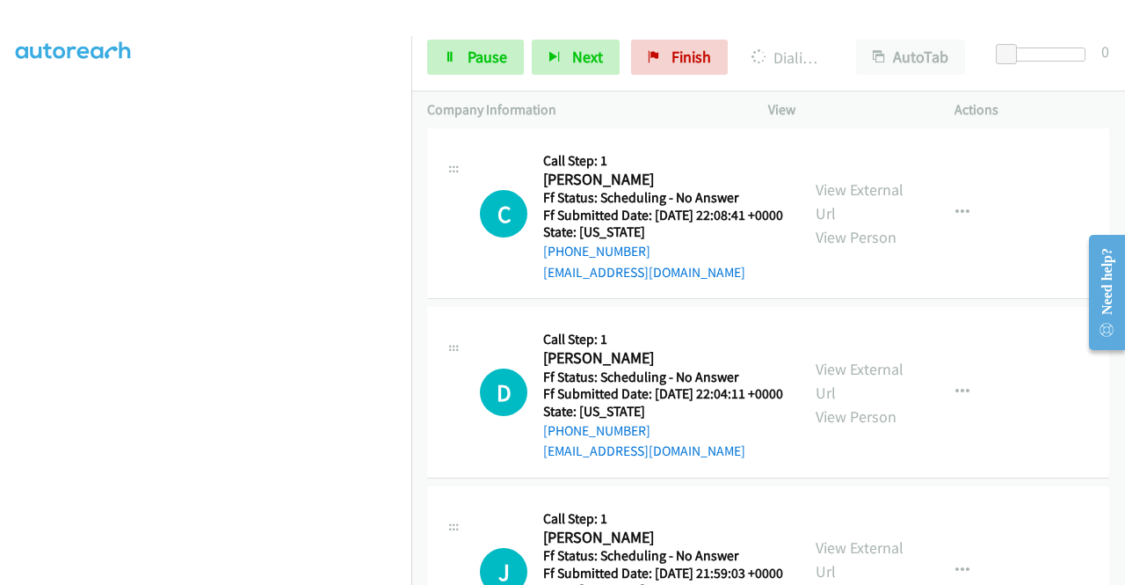
scroll to position [5715, 0]
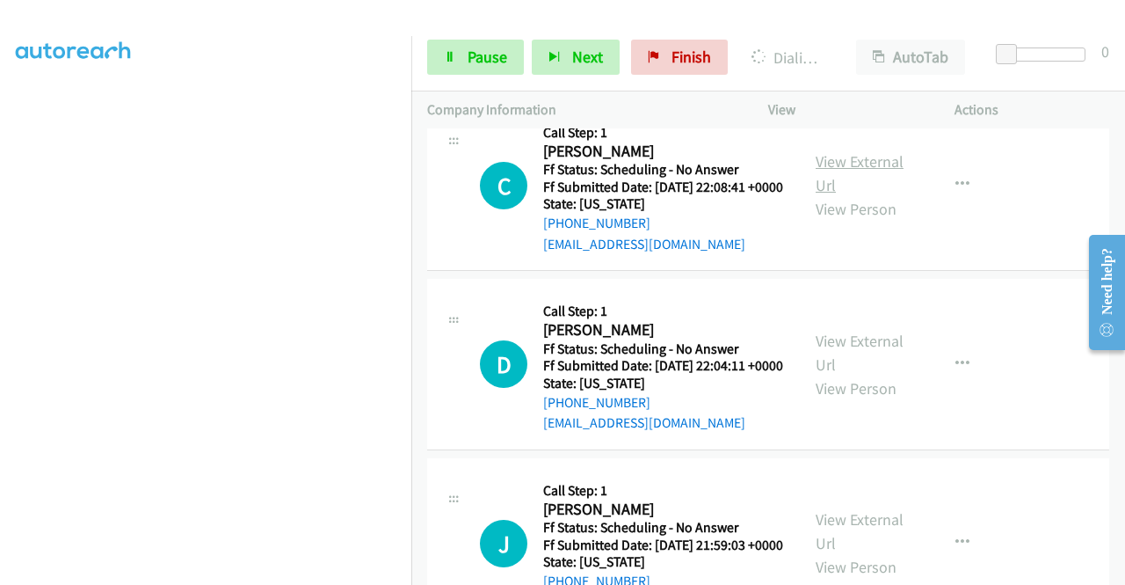
click at [865, 195] on link "View External Url" at bounding box center [860, 173] width 88 height 44
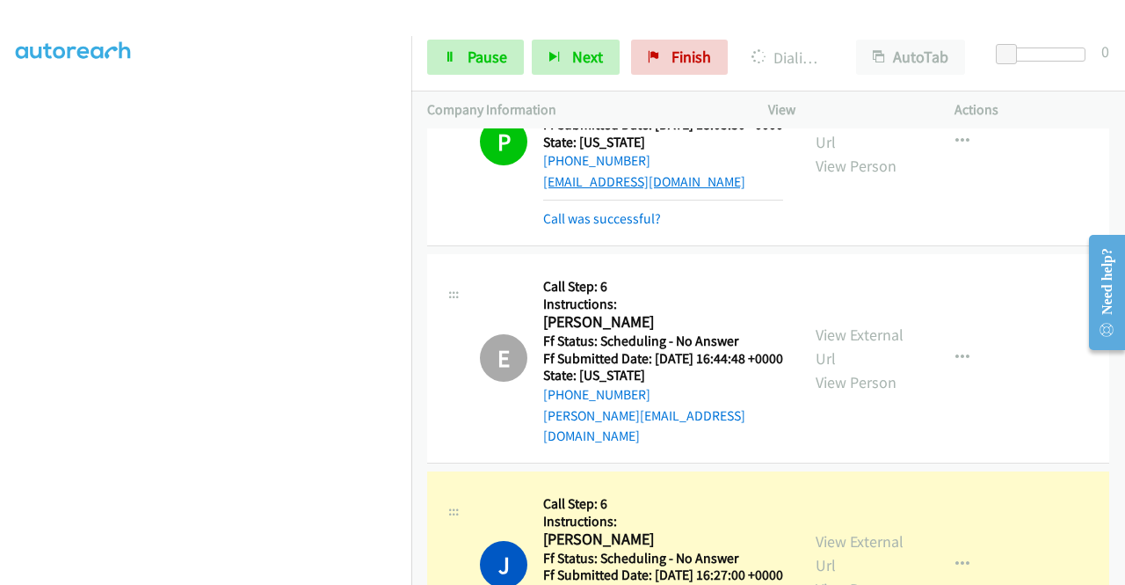
scroll to position [4521, 0]
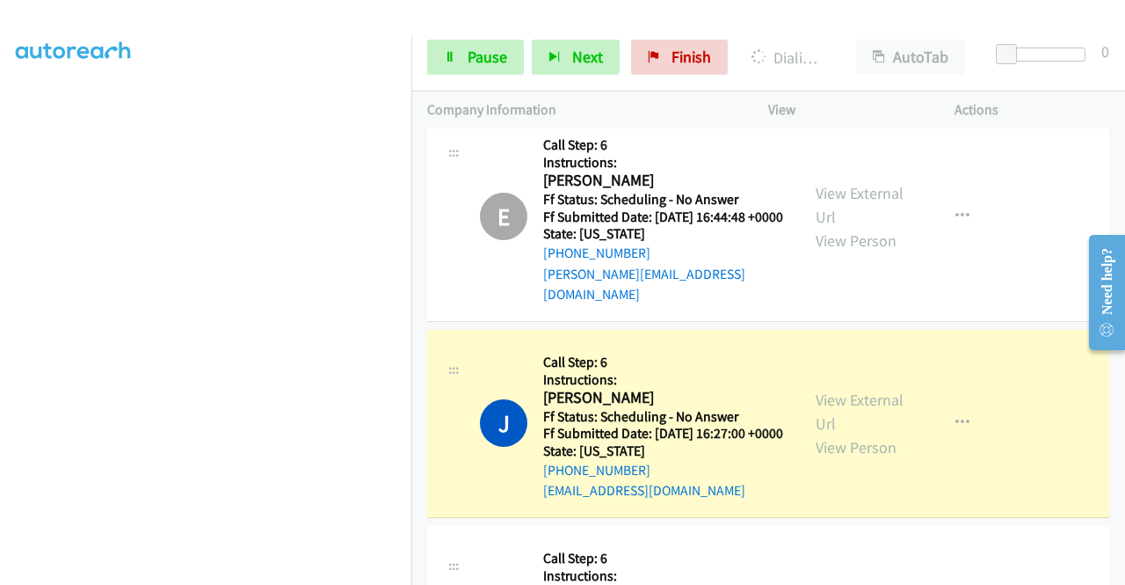
click at [635, 85] on link "Call was successful?" at bounding box center [602, 77] width 118 height 17
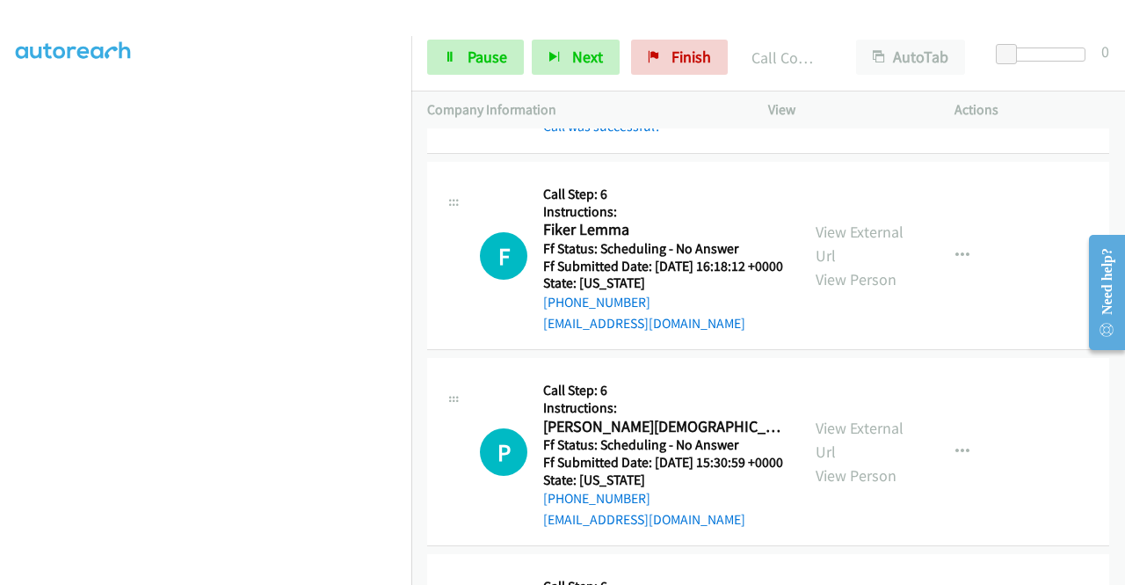
scroll to position [4960, 0]
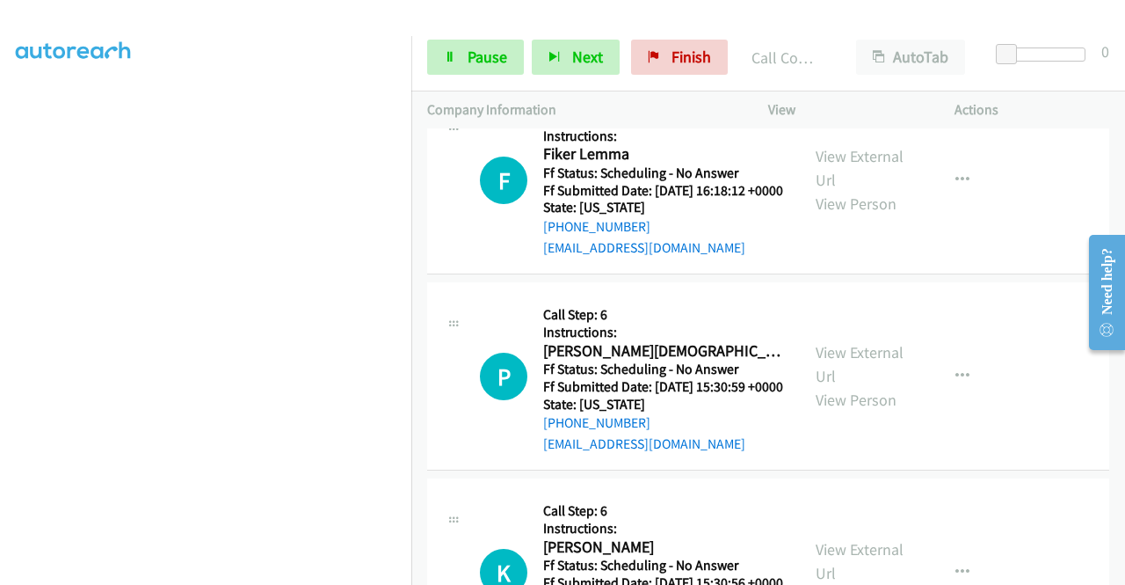
click at [642, 59] on link "Call was successful?" at bounding box center [602, 50] width 118 height 17
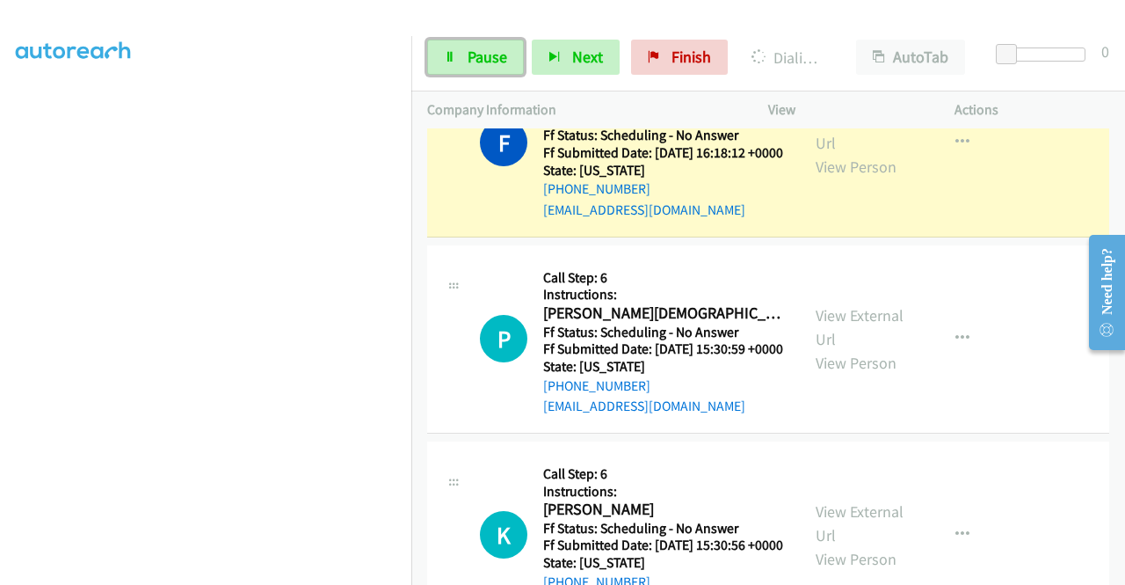
drag, startPoint x: 473, startPoint y: 64, endPoint x: 444, endPoint y: 127, distance: 69.6
click at [473, 64] on span "Pause" at bounding box center [488, 57] width 40 height 20
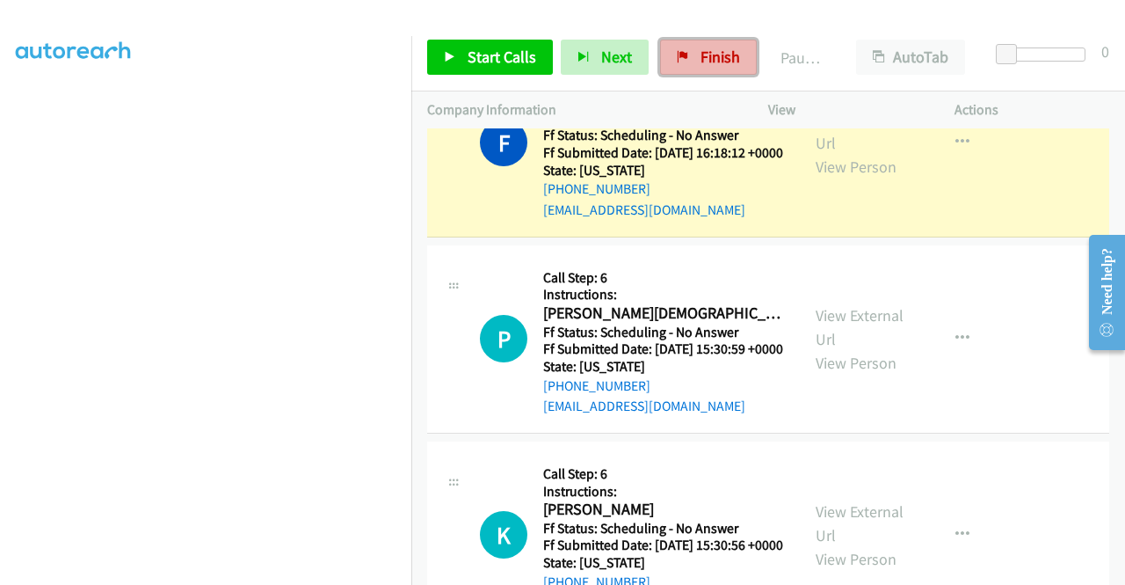
click at [710, 57] on span "Finish" at bounding box center [721, 57] width 40 height 20
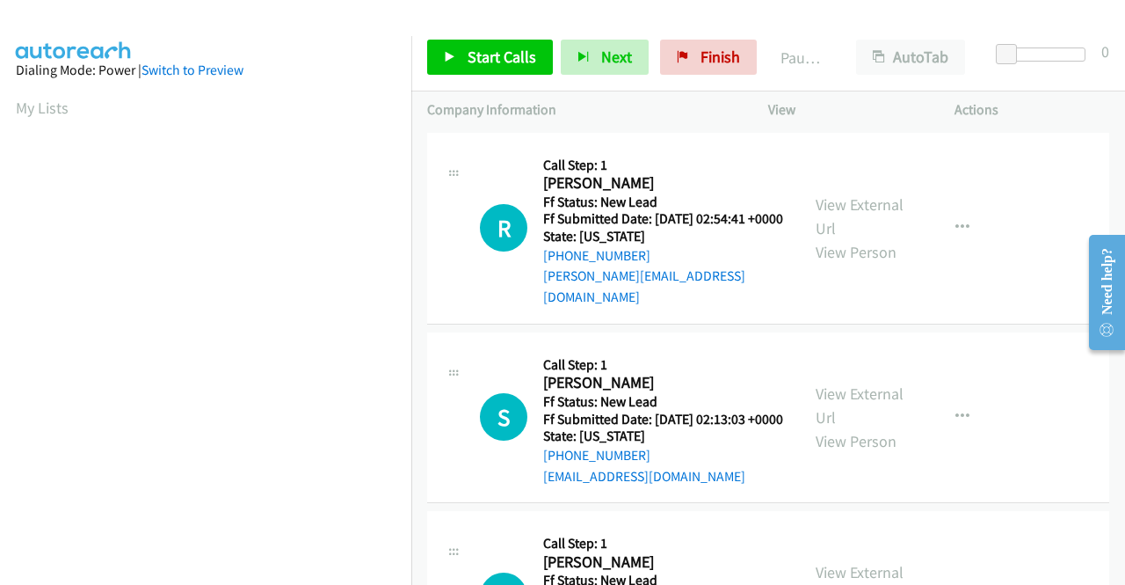
click at [912, 321] on td "R Callback Scheduled Call Step: 1 Regina Ardizone Pacific/Honolulu Ff Status: N…" at bounding box center [768, 228] width 714 height 200
click at [491, 68] on link "Start Calls" at bounding box center [490, 57] width 126 height 35
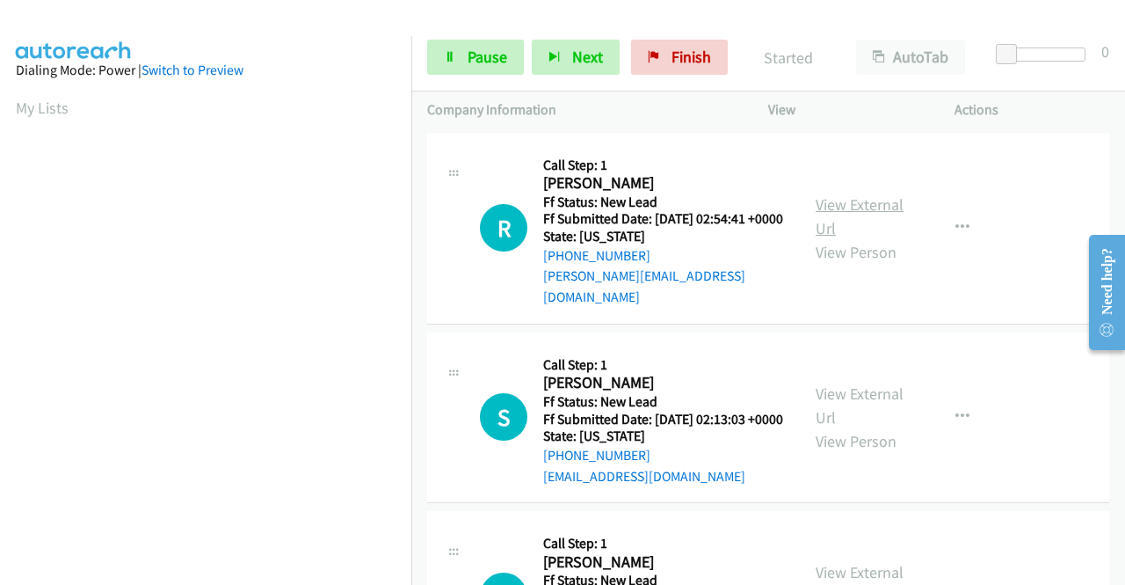
click at [860, 198] on link "View External Url" at bounding box center [860, 216] width 88 height 44
click at [869, 413] on div "View External Url View Person" at bounding box center [861, 417] width 91 height 71
click at [867, 405] on link "View External Url" at bounding box center [860, 405] width 88 height 44
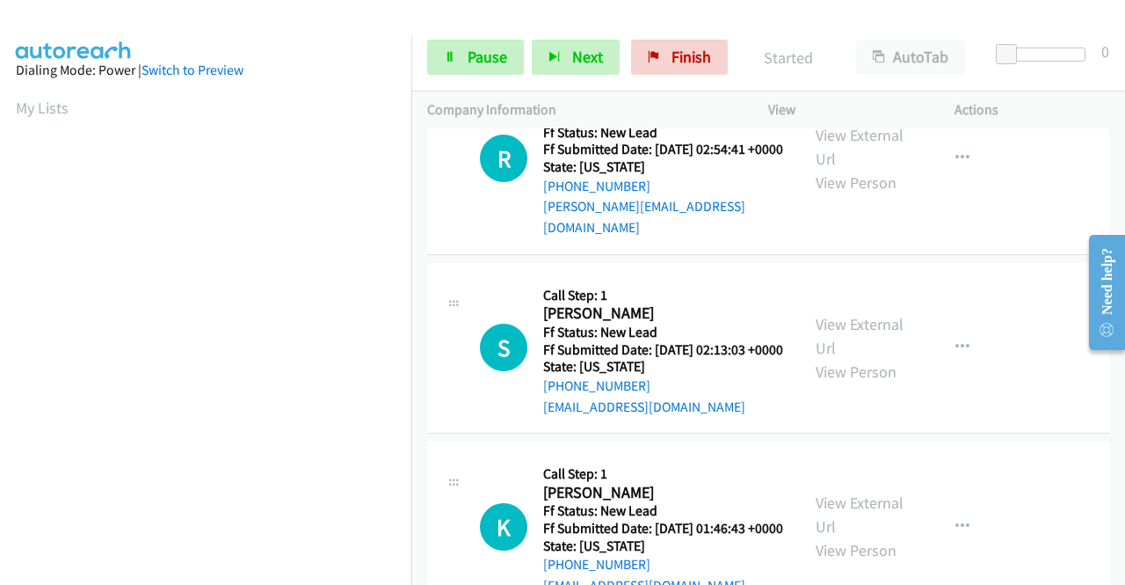
scroll to position [153, 0]
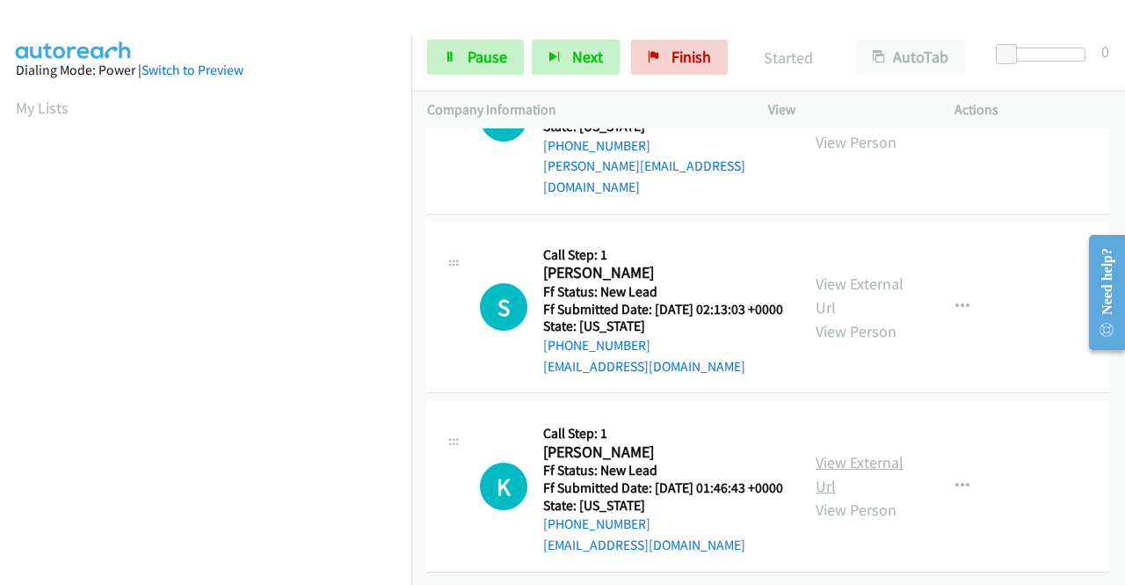
click at [854, 452] on link "View External Url" at bounding box center [860, 474] width 88 height 44
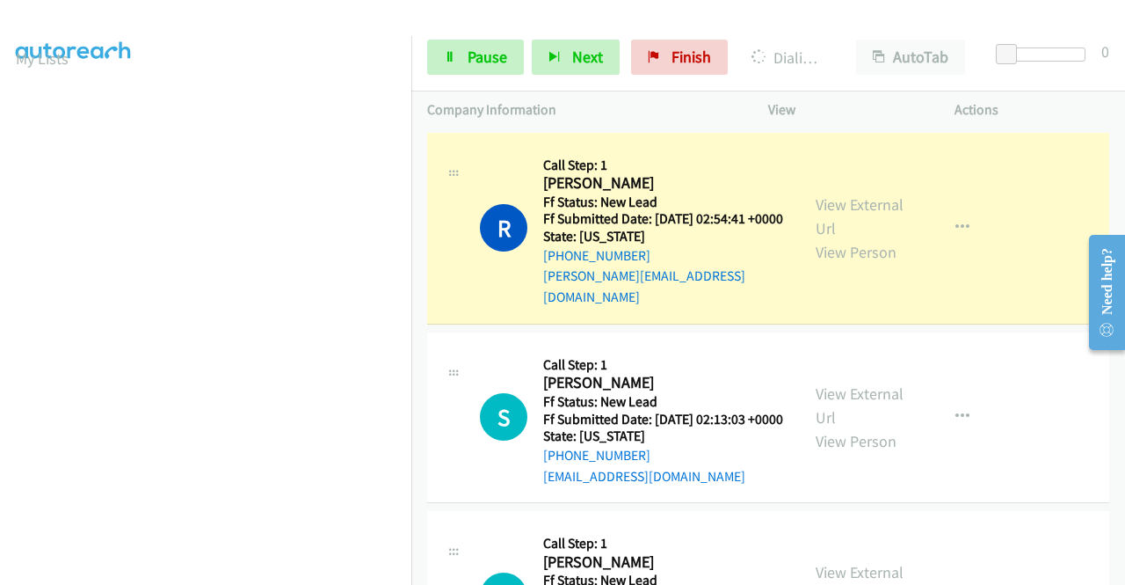
scroll to position [401, 0]
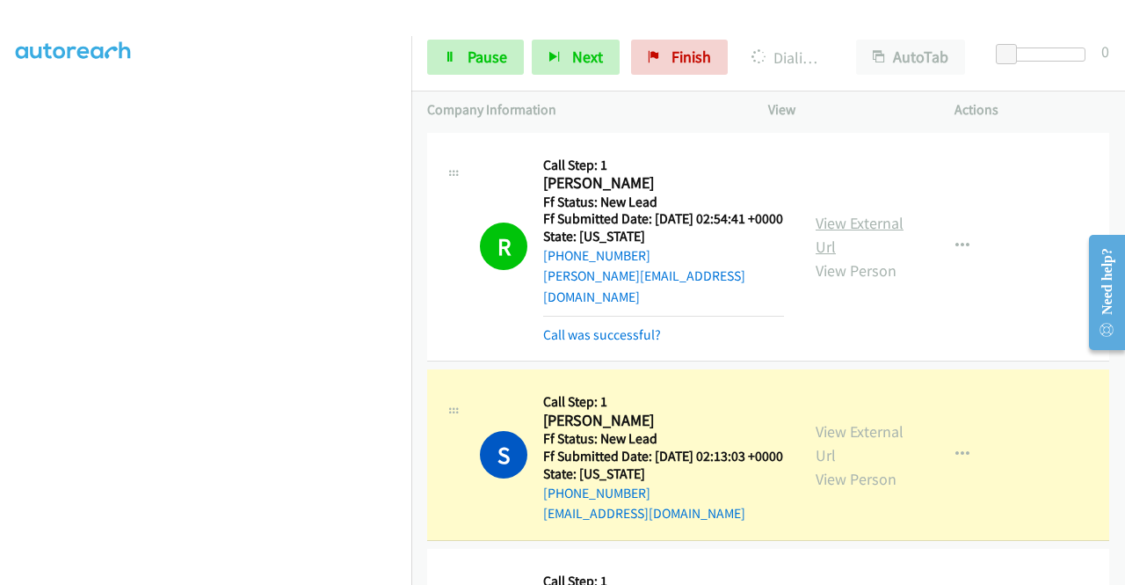
click at [869, 219] on link "View External Url" at bounding box center [860, 235] width 88 height 44
click at [219, 571] on section at bounding box center [206, 167] width 380 height 841
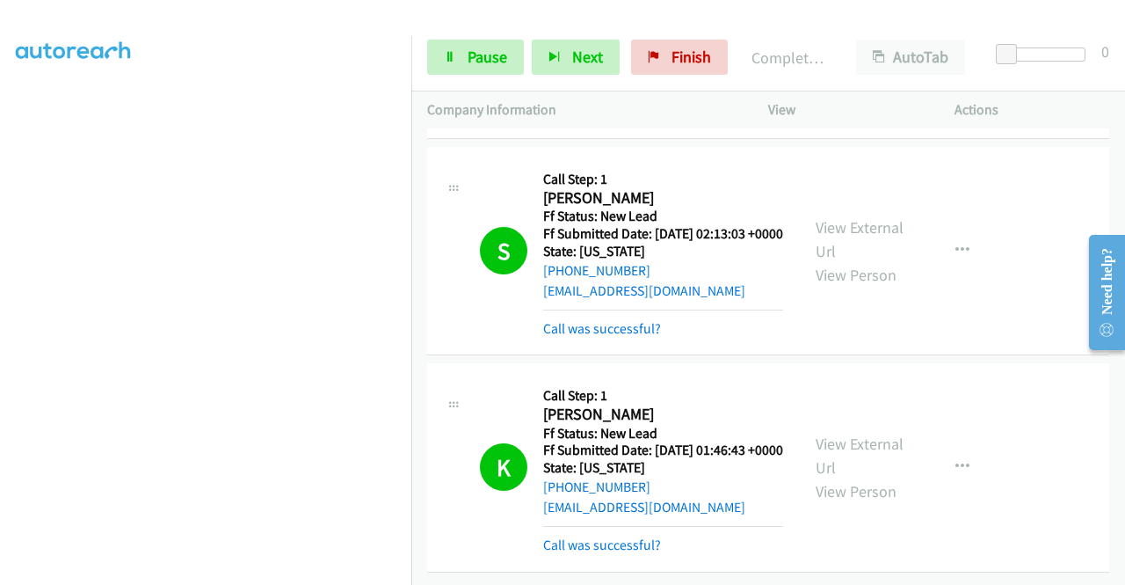
scroll to position [345, 0]
click at [640, 536] on link "Call was successful?" at bounding box center [602, 544] width 118 height 17
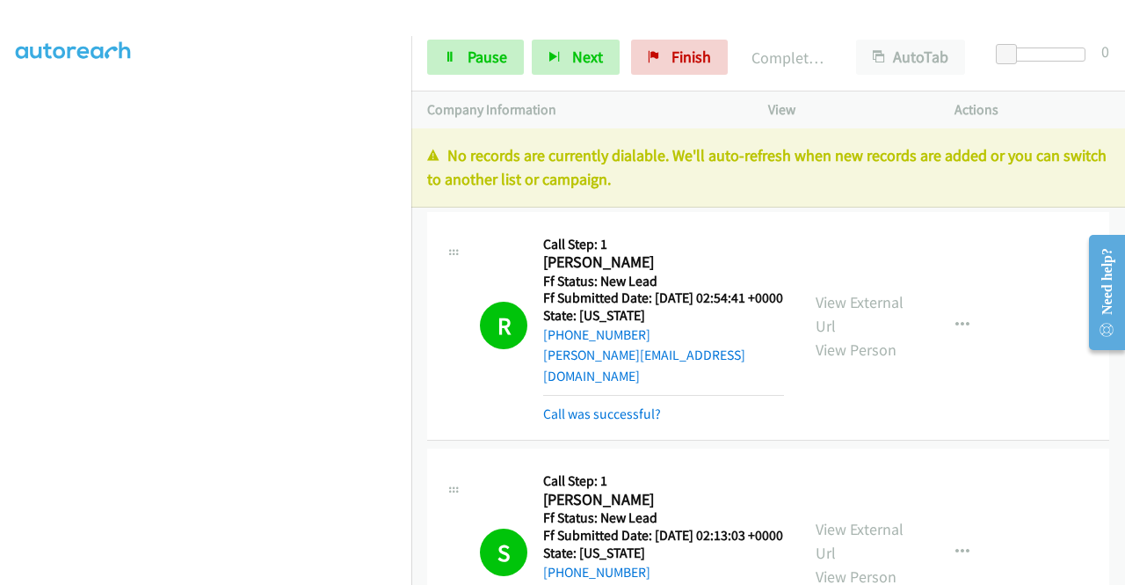
scroll to position [0, 0]
drag, startPoint x: 658, startPoint y: 347, endPoint x: 559, endPoint y: 351, distance: 98.5
click at [559, 346] on div "+1 201-486-9500" at bounding box center [663, 335] width 241 height 21
copy link "201-486-9500"
drag, startPoint x: 986, startPoint y: 439, endPoint x: 973, endPoint y: 436, distance: 12.6
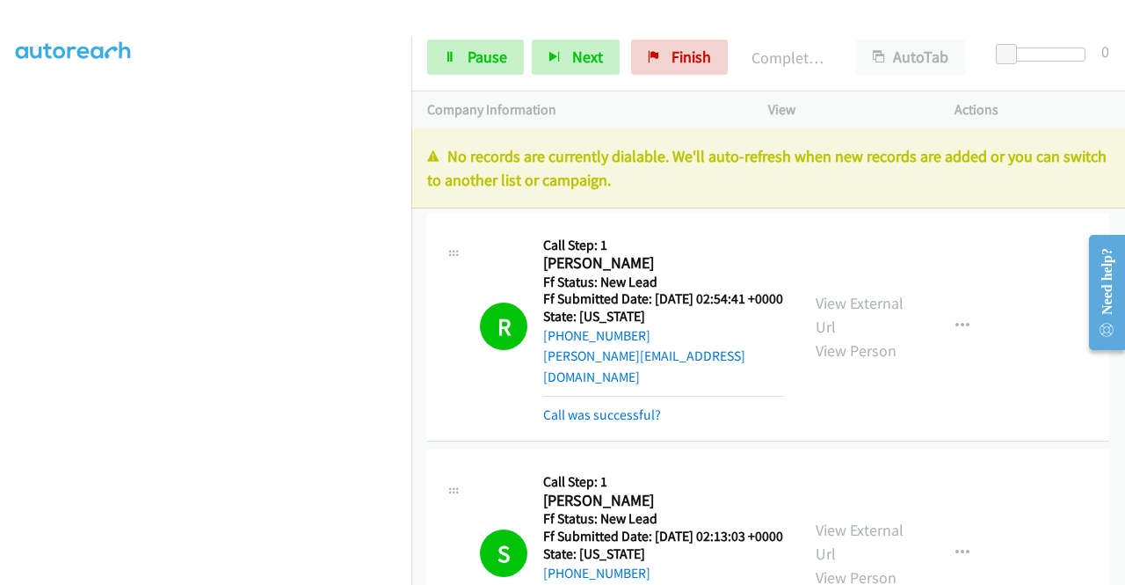
click at [986, 439] on td "R Callback Scheduled Call Step: 1 Regina Ardizone Pacific/Honolulu Ff Status: N…" at bounding box center [768, 326] width 714 height 237
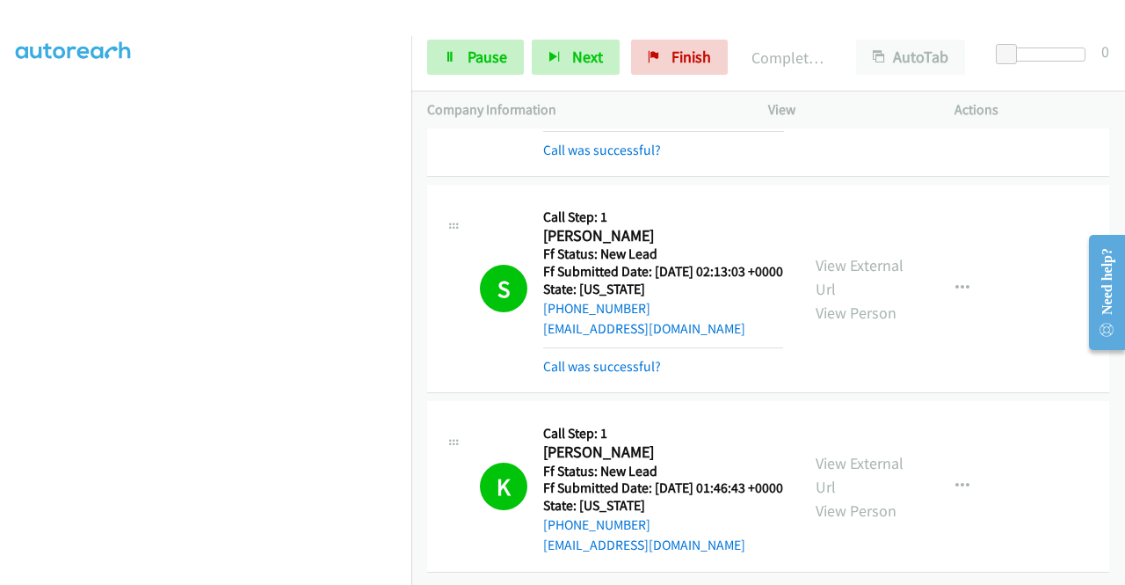
scroll to position [308, 0]
click at [692, 54] on span "Finish" at bounding box center [692, 57] width 40 height 20
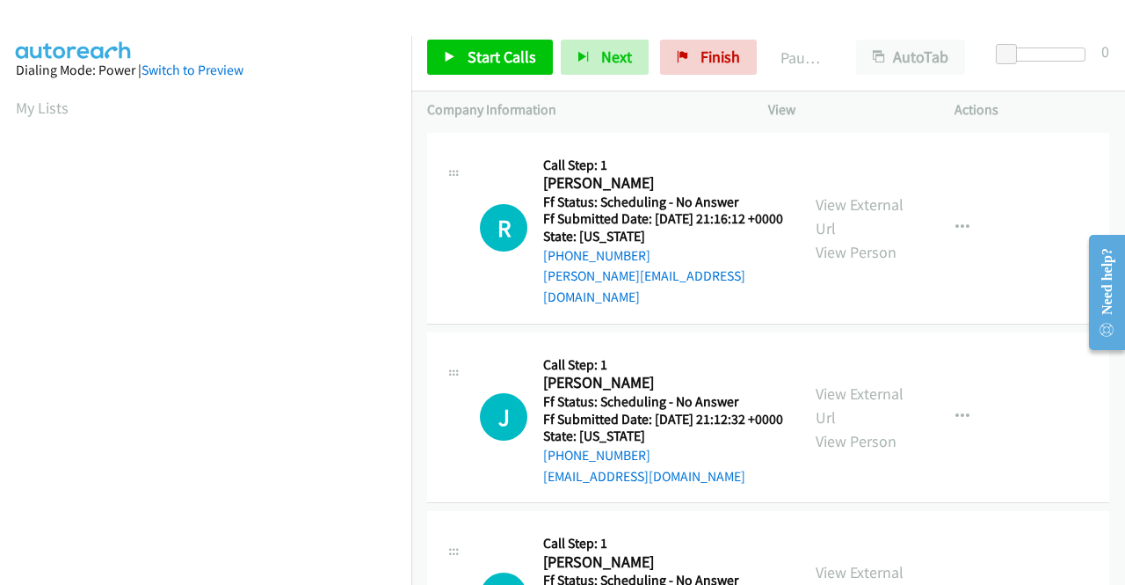
click at [981, 317] on div "R Callback Scheduled Call Step: 1 [PERSON_NAME] America/[GEOGRAPHIC_DATA] Ff St…" at bounding box center [768, 229] width 682 height 192
click at [994, 332] on div "J Callback Scheduled Call Step: 1 [PERSON_NAME] America/New_York Ff Status: Sch…" at bounding box center [768, 417] width 682 height 171
click at [500, 51] on span "Start Calls" at bounding box center [502, 57] width 69 height 20
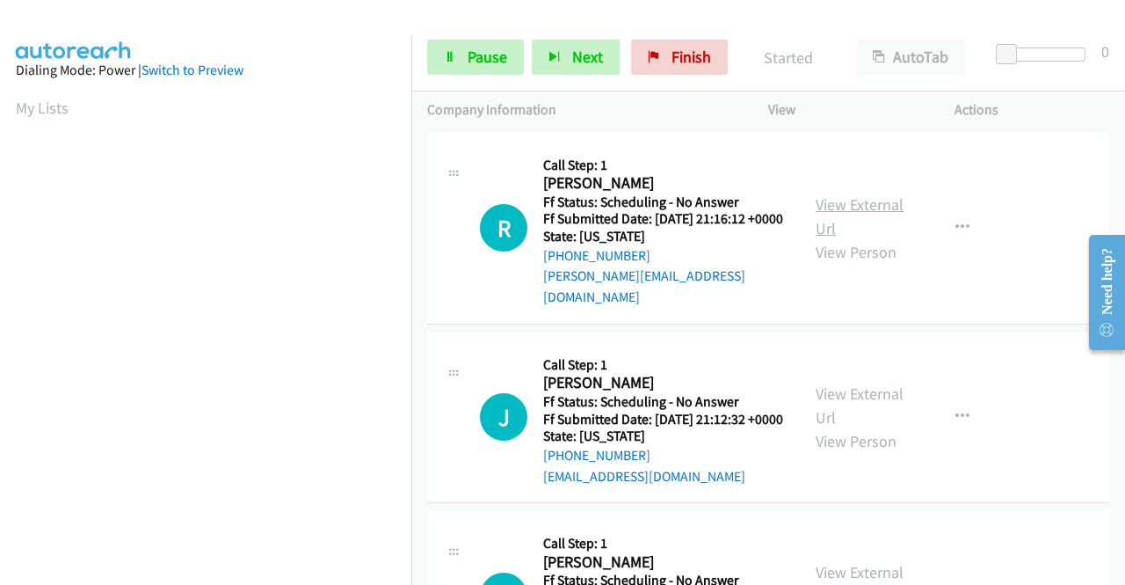
click at [860, 200] on link "View External Url" at bounding box center [860, 216] width 88 height 44
click at [865, 398] on link "View External Url" at bounding box center [860, 405] width 88 height 44
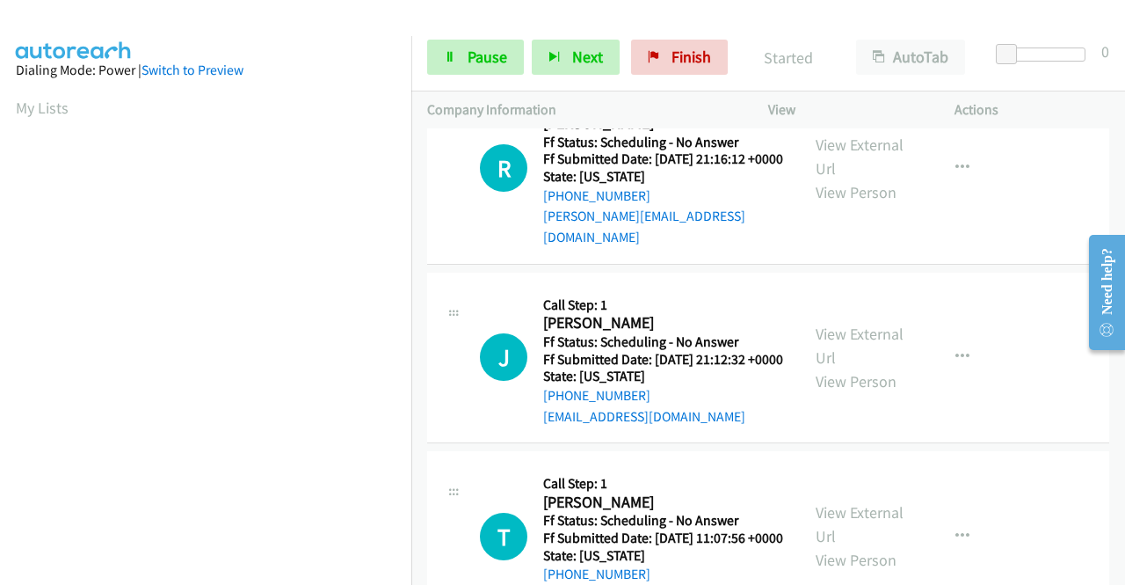
scroll to position [88, 0]
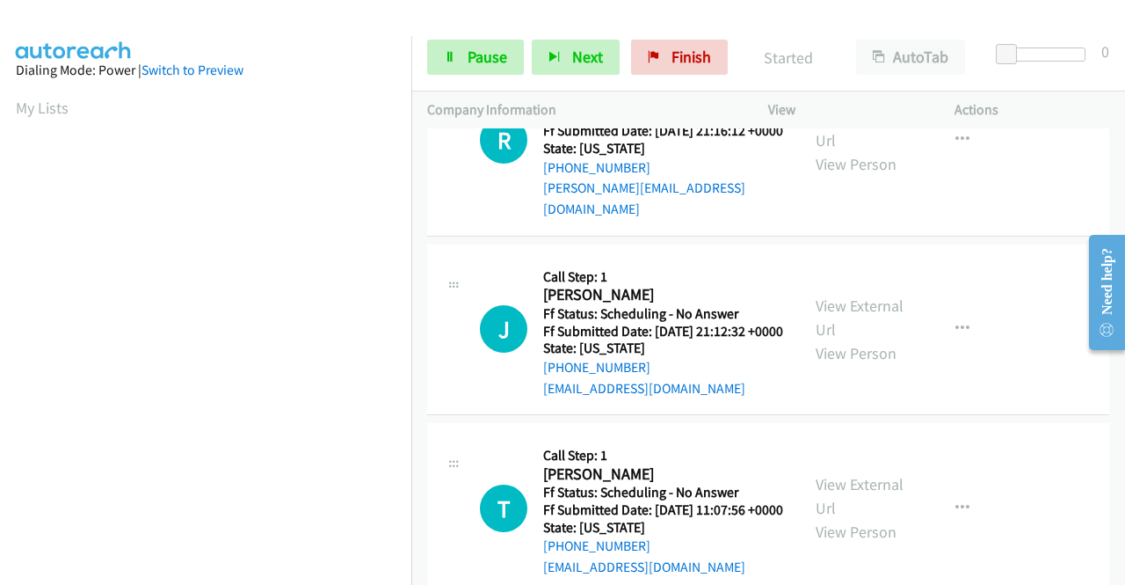
click at [870, 493] on div "View External Url View Person" at bounding box center [861, 507] width 91 height 71
click at [871, 502] on link "View External Url" at bounding box center [860, 496] width 88 height 44
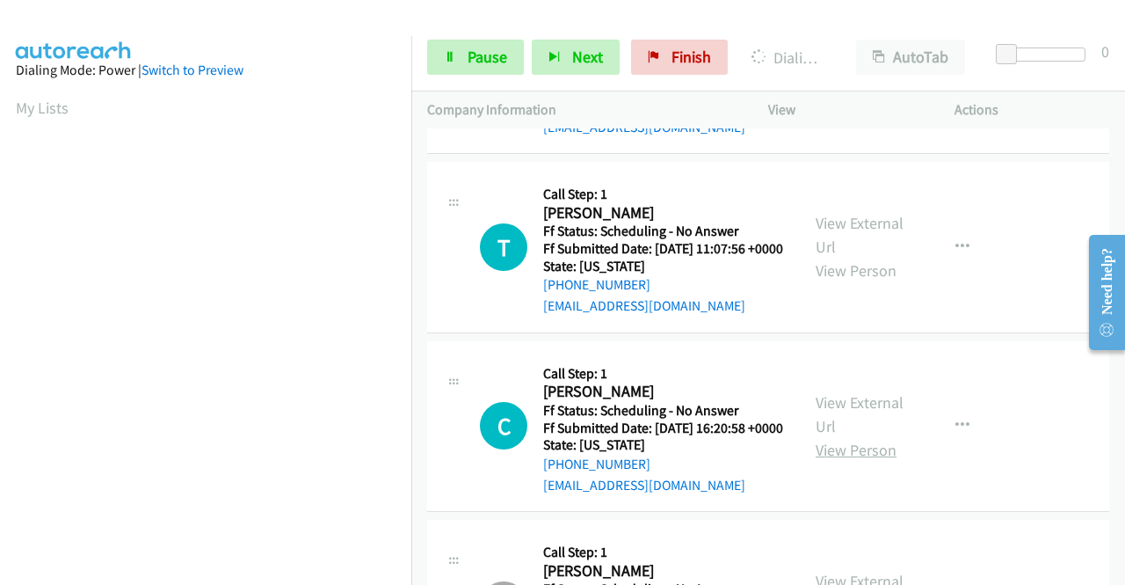
scroll to position [352, 0]
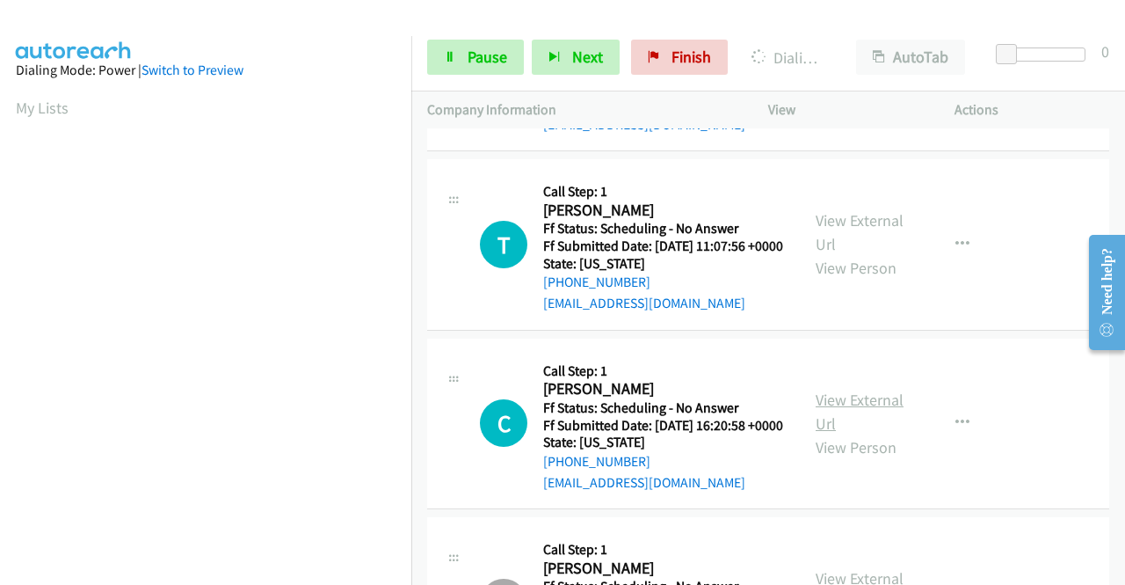
click at [877, 433] on link "View External Url" at bounding box center [860, 411] width 88 height 44
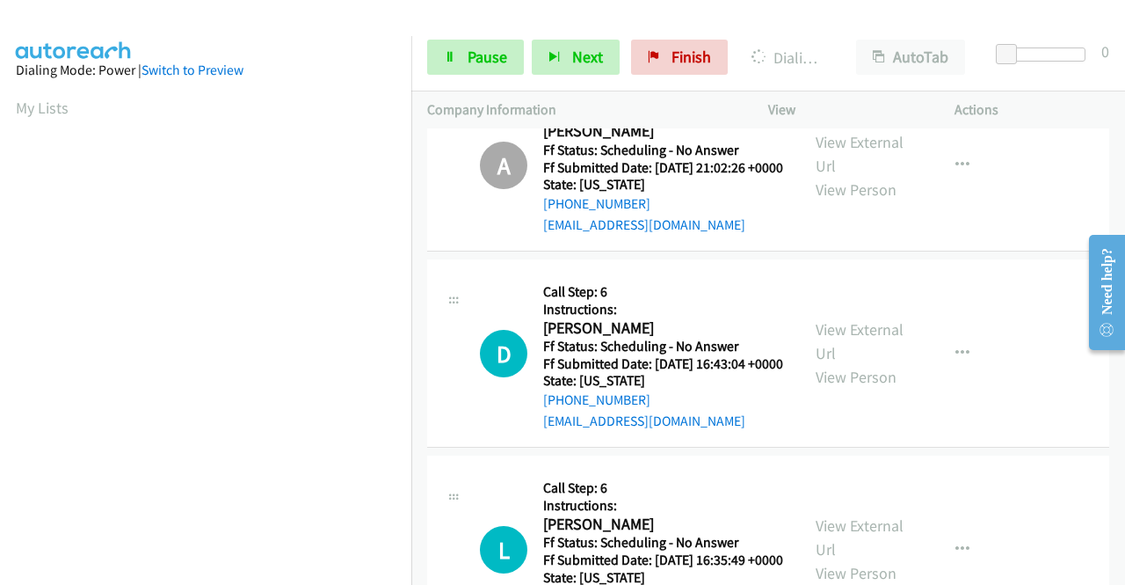
scroll to position [1143, 0]
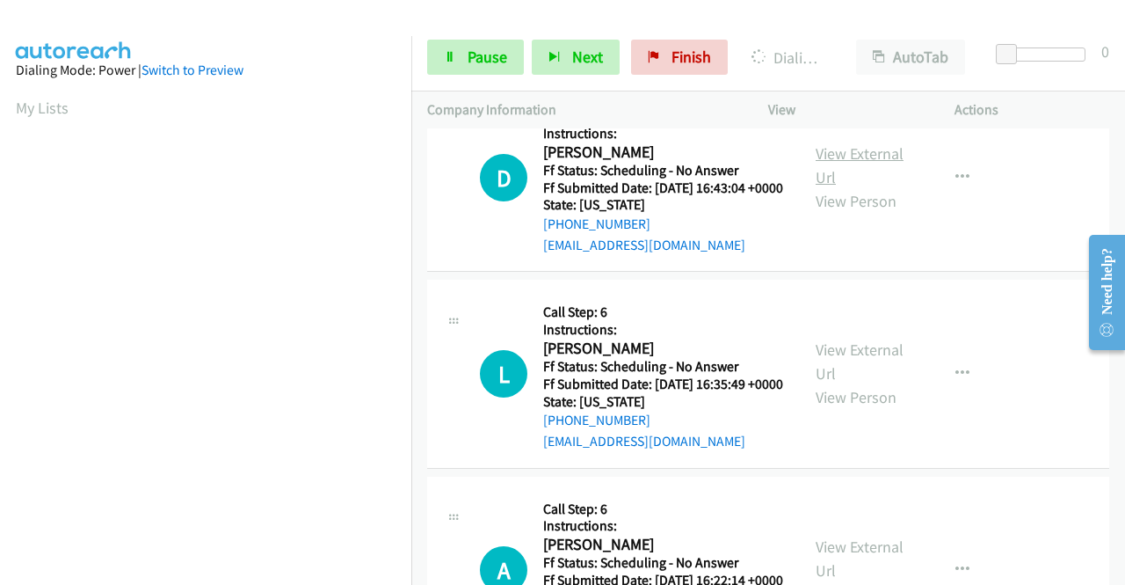
click at [850, 187] on link "View External Url" at bounding box center [860, 165] width 88 height 44
click at [860, 383] on link "View External Url" at bounding box center [860, 361] width 88 height 44
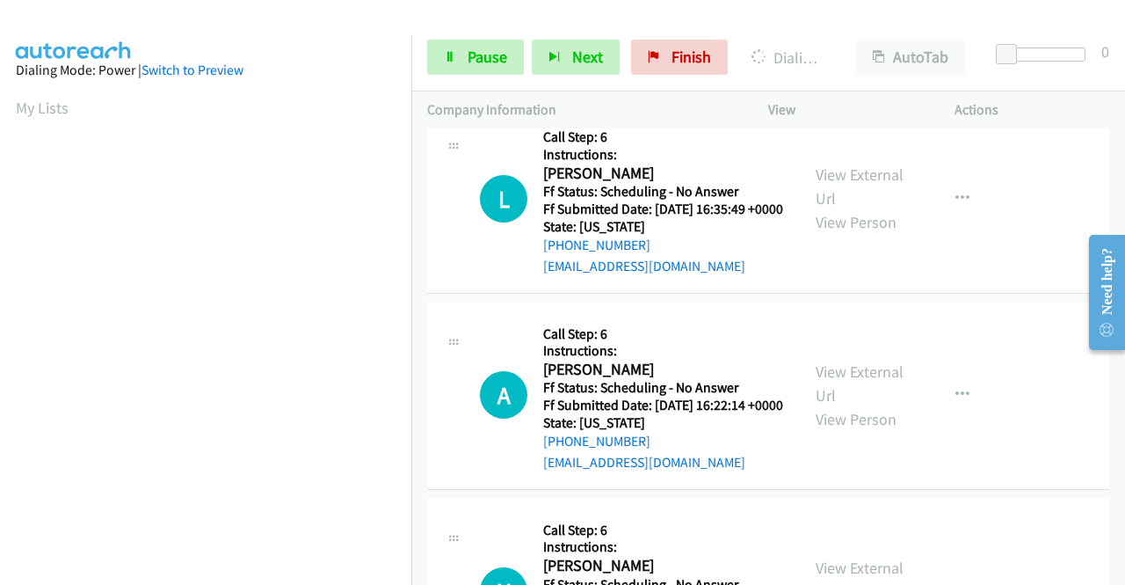
scroll to position [1319, 0]
click at [872, 404] on link "View External Url" at bounding box center [860, 382] width 88 height 44
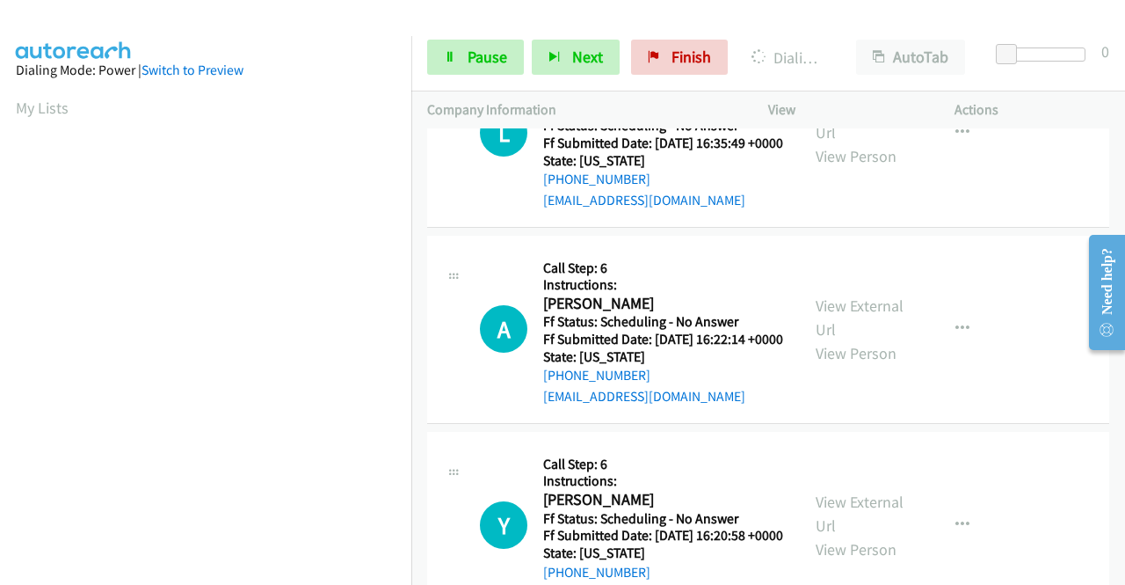
scroll to position [1495, 0]
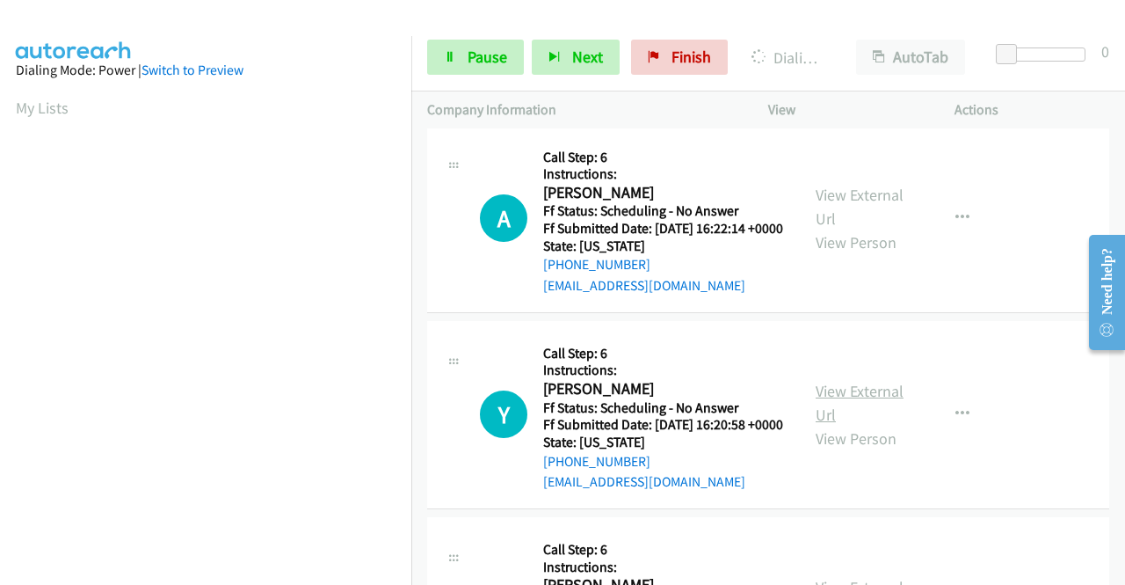
click at [876, 425] on link "View External Url" at bounding box center [860, 403] width 88 height 44
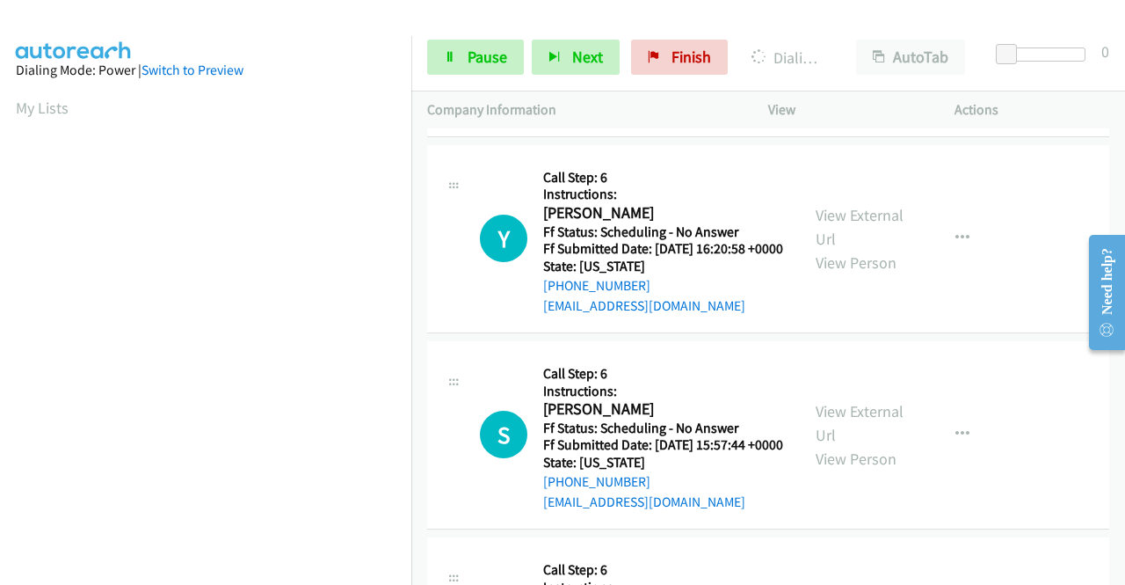
scroll to position [1758, 0]
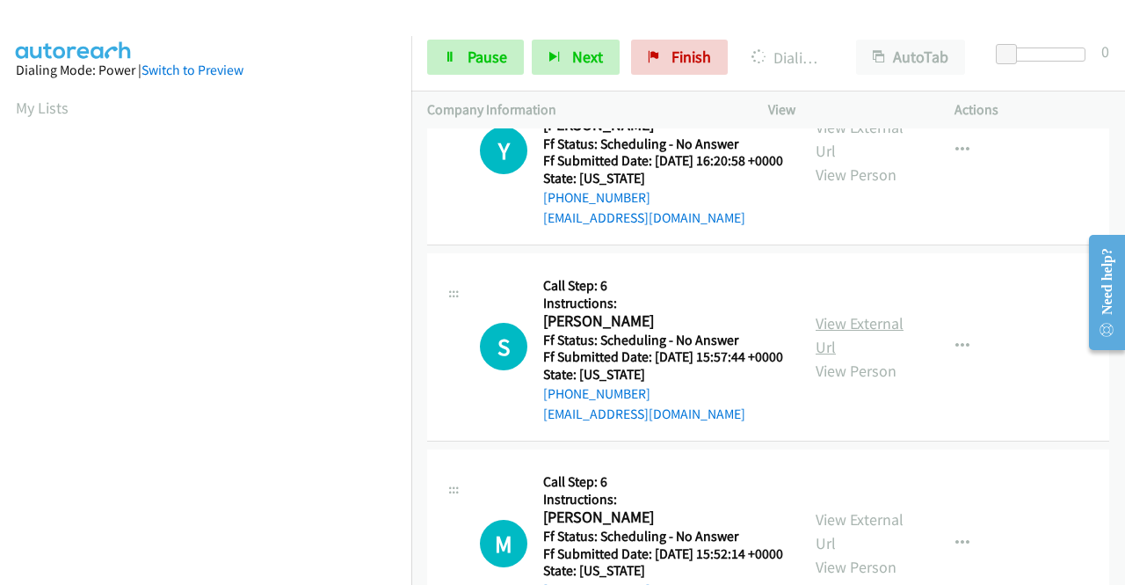
click at [853, 357] on link "View External Url" at bounding box center [860, 335] width 88 height 44
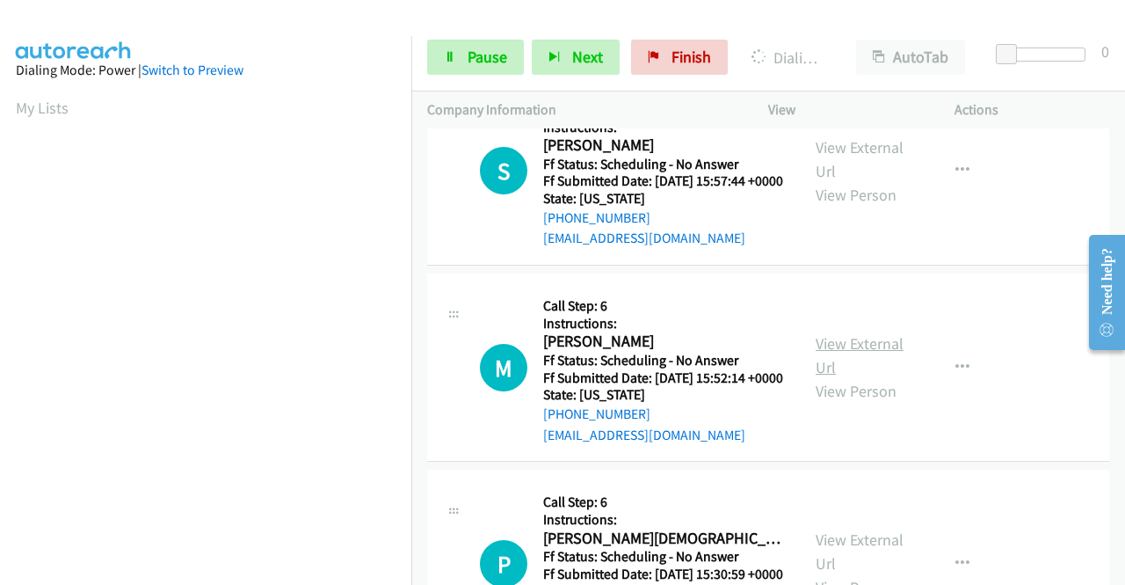
click at [858, 377] on link "View External Url" at bounding box center [860, 355] width 88 height 44
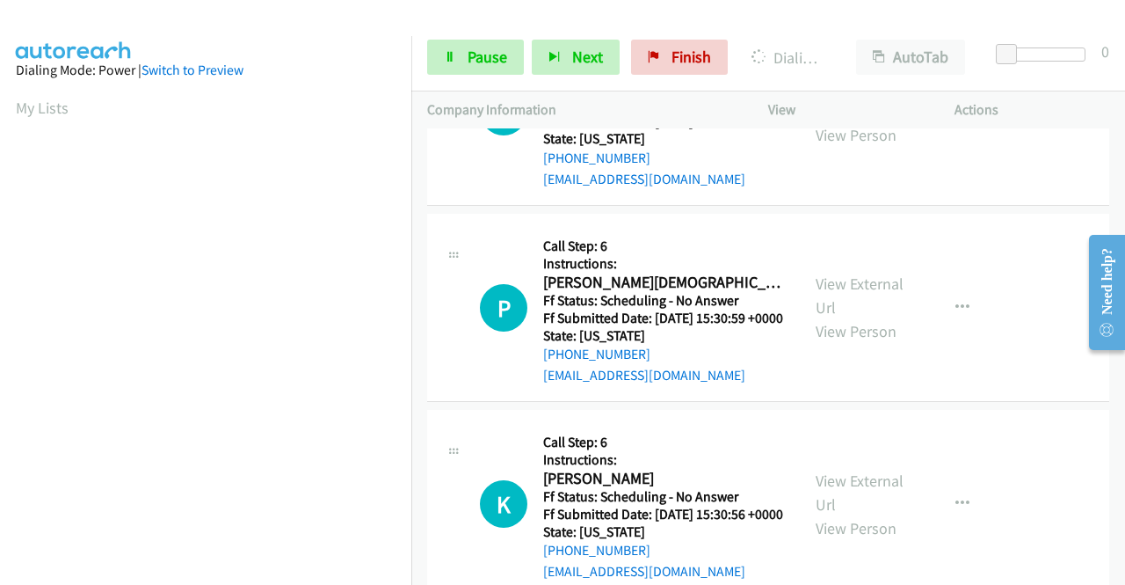
scroll to position [2198, 0]
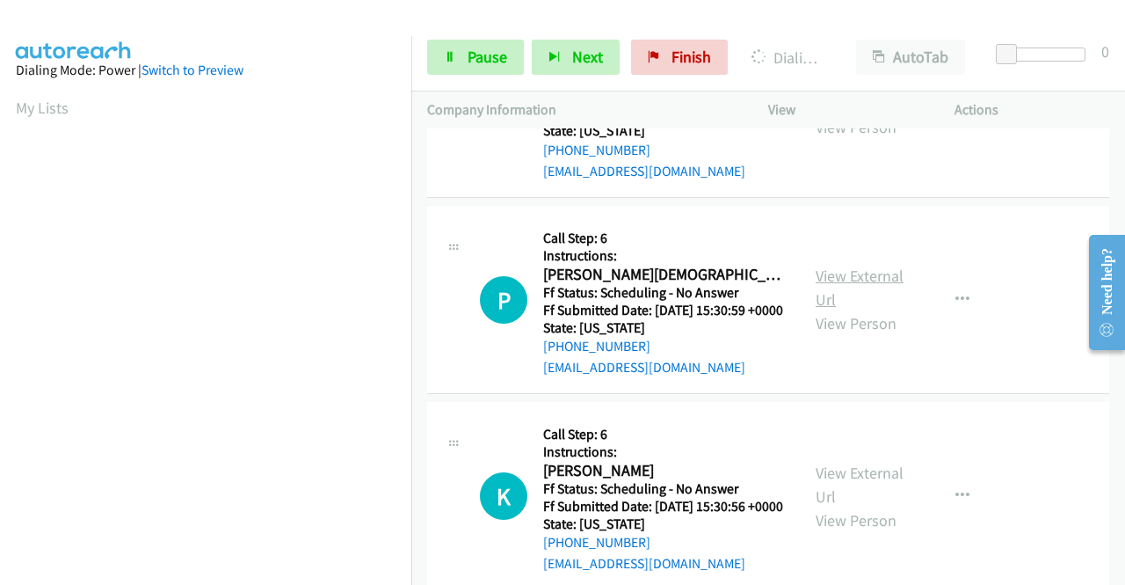
click at [876, 309] on link "View External Url" at bounding box center [860, 288] width 88 height 44
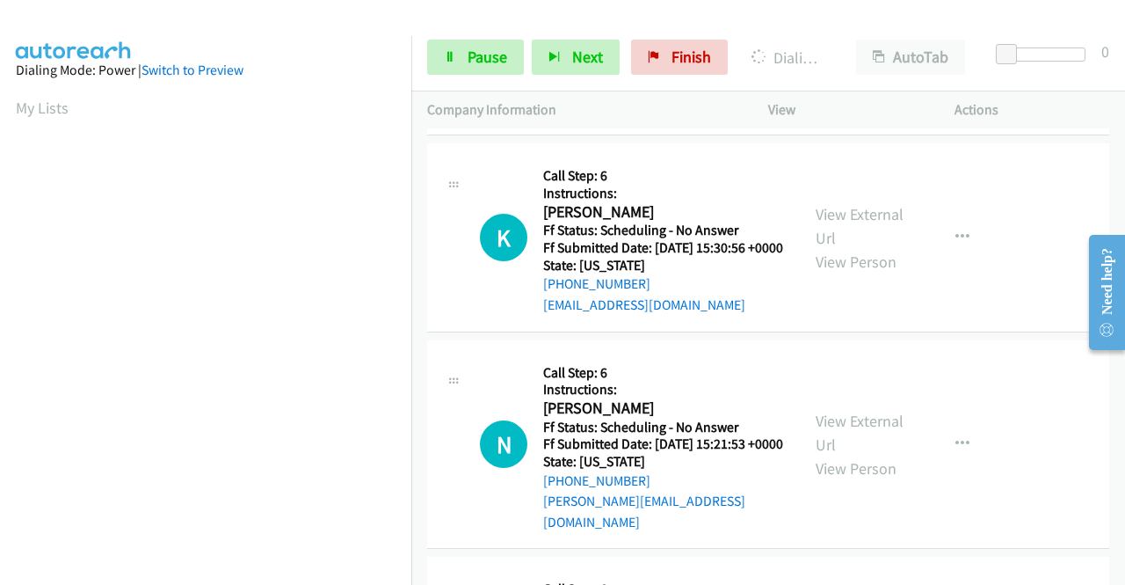
scroll to position [2462, 0]
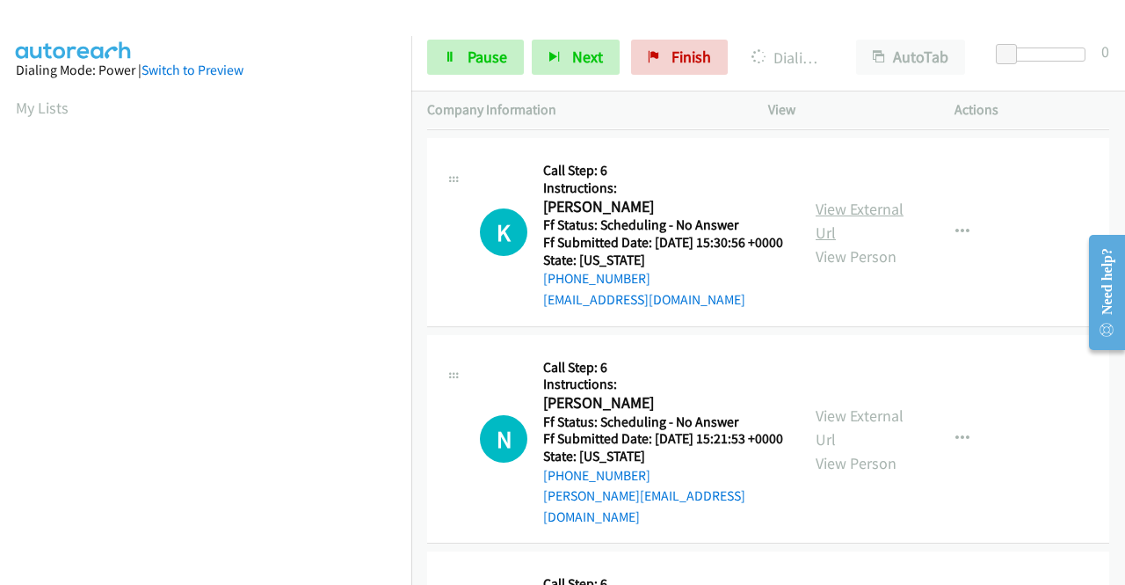
click at [864, 243] on link "View External Url" at bounding box center [860, 221] width 88 height 44
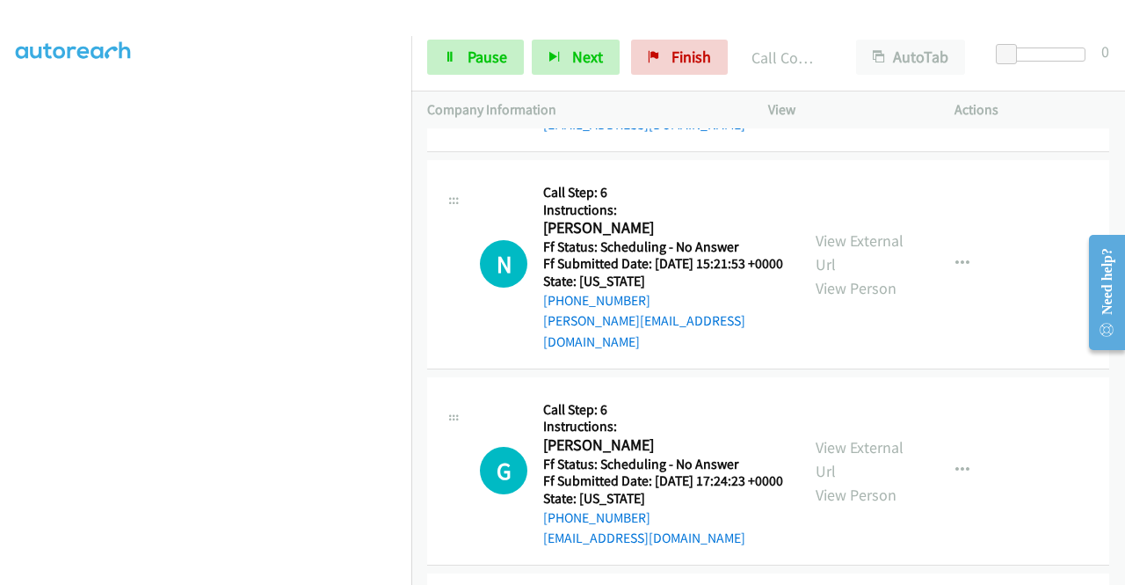
scroll to position [176, 0]
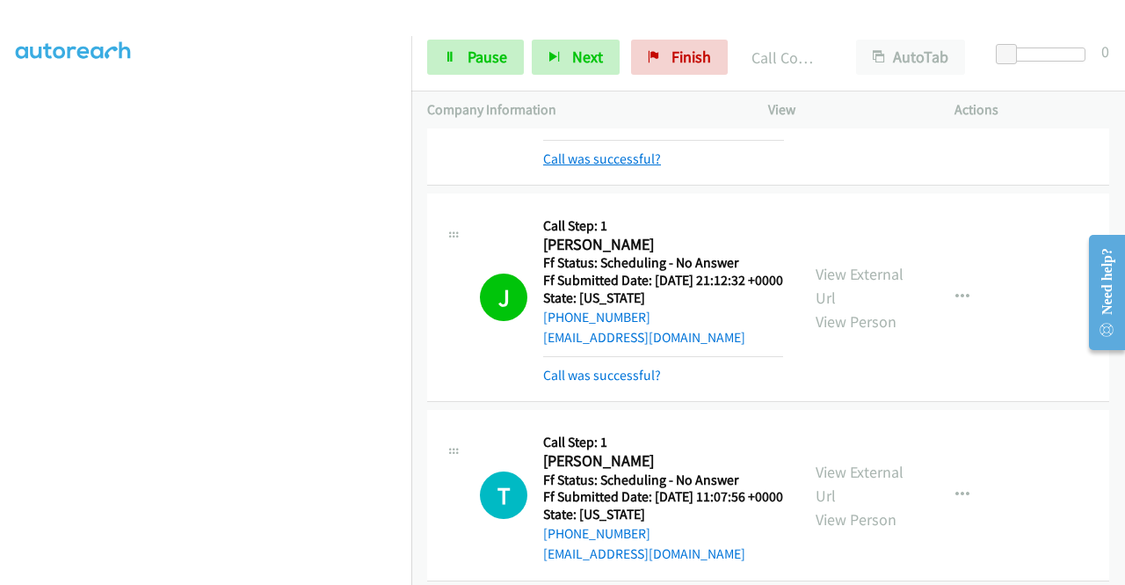
click at [635, 155] on link "Call was successful?" at bounding box center [602, 158] width 118 height 17
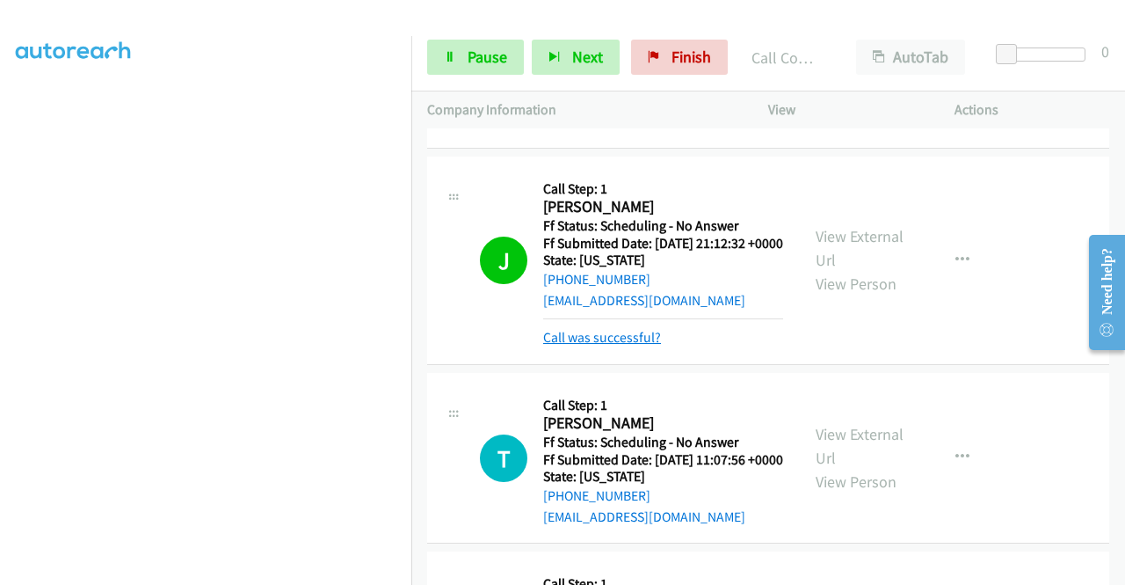
click at [620, 346] on link "Call was successful?" at bounding box center [602, 337] width 118 height 17
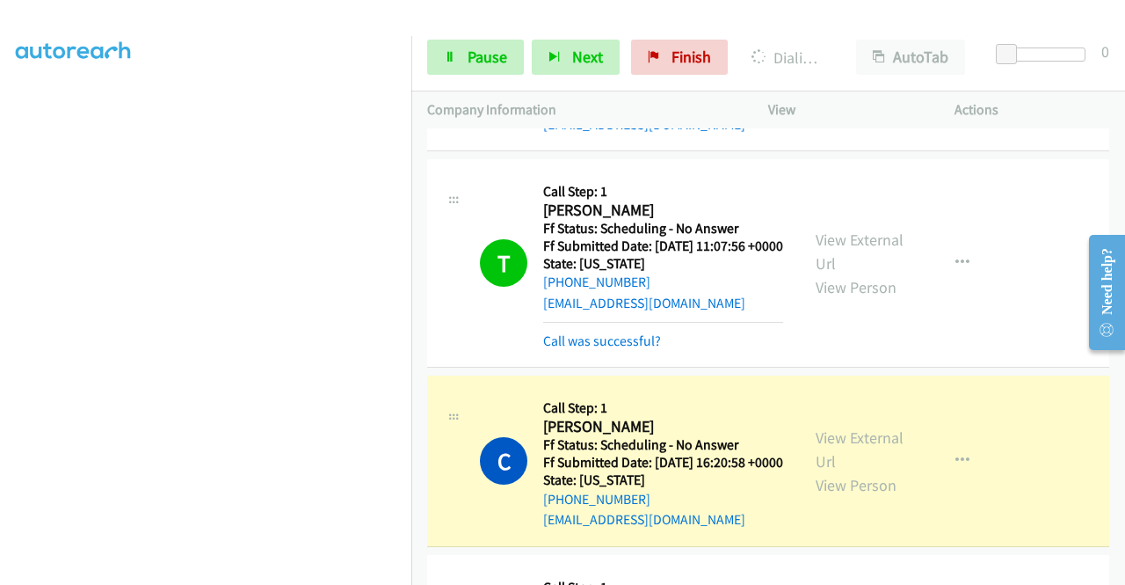
scroll to position [225, 0]
click at [571, 349] on link "Call was successful?" at bounding box center [602, 340] width 118 height 17
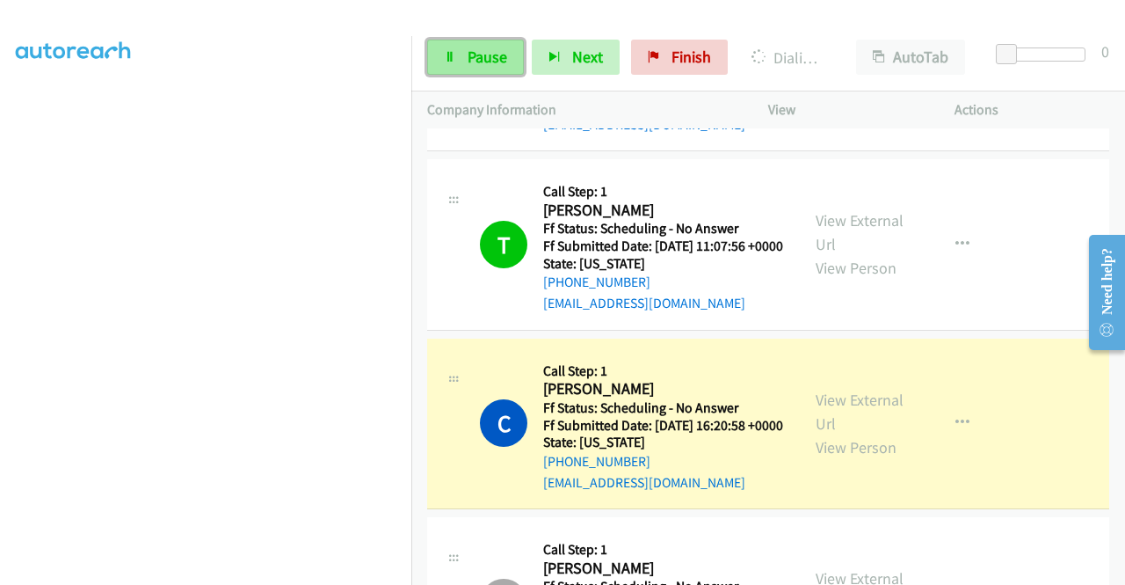
click at [450, 62] on link "Pause" at bounding box center [475, 57] width 97 height 35
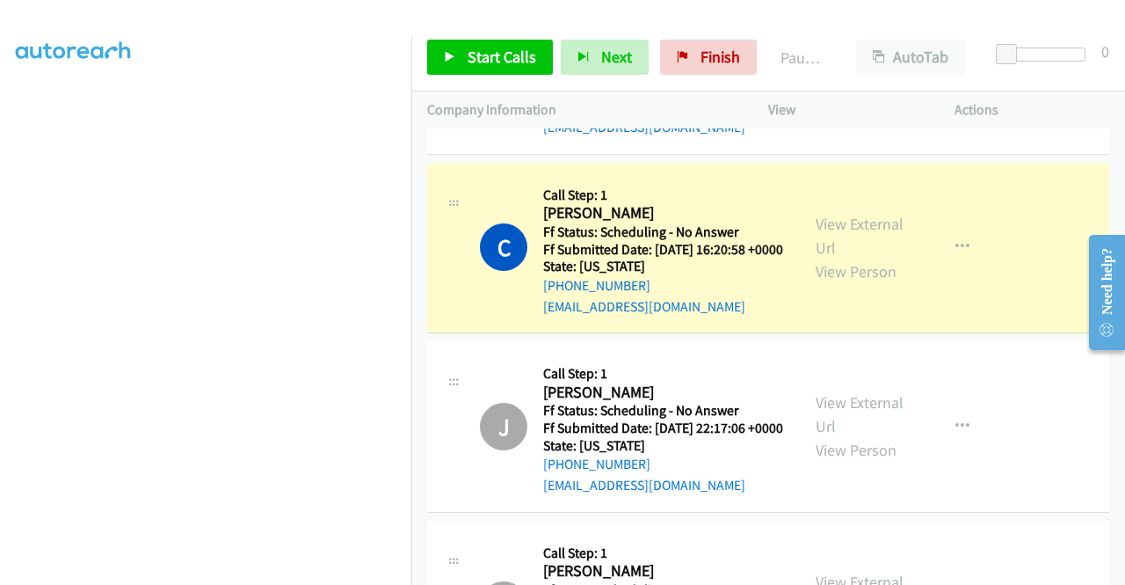
scroll to position [401, 0]
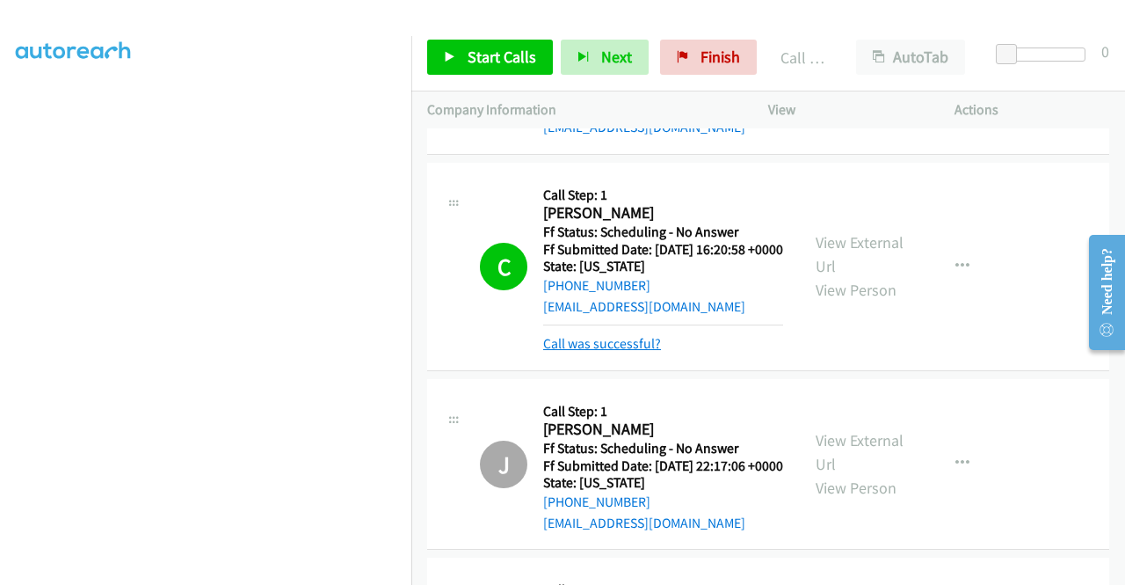
click at [575, 352] on link "Call was successful?" at bounding box center [602, 343] width 118 height 17
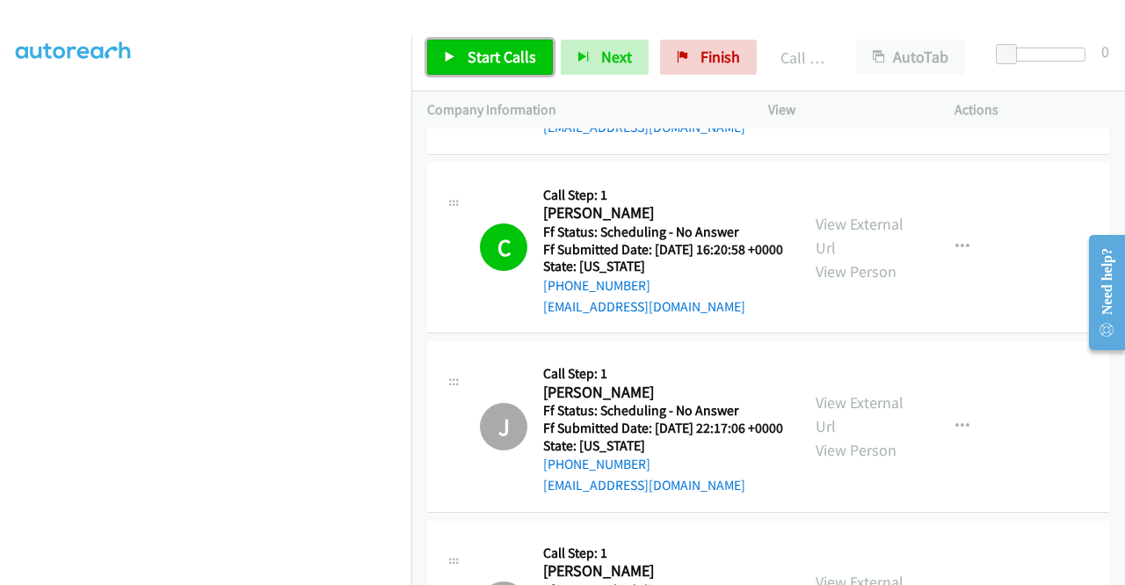
click at [504, 58] on span "Start Calls" at bounding box center [502, 57] width 69 height 20
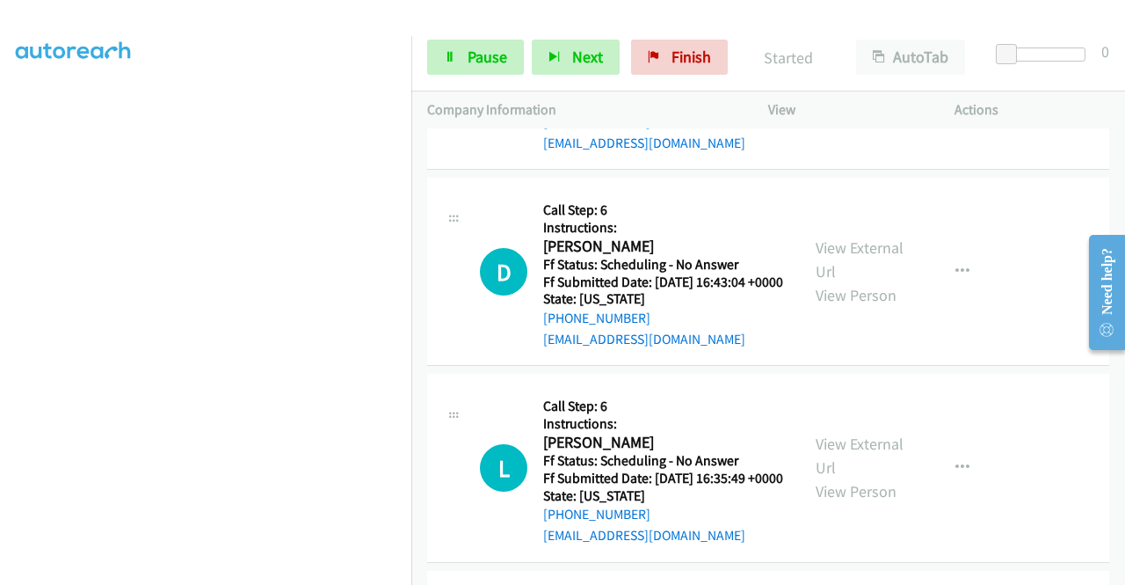
scroll to position [1143, 0]
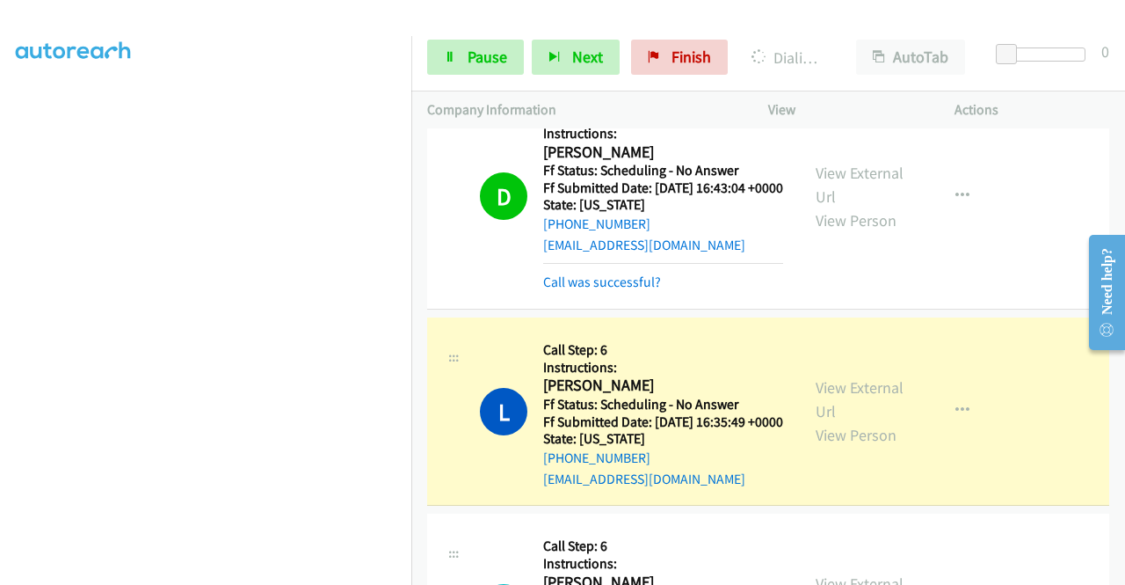
click at [608, 293] on div "Call was successful?" at bounding box center [663, 282] width 240 height 21
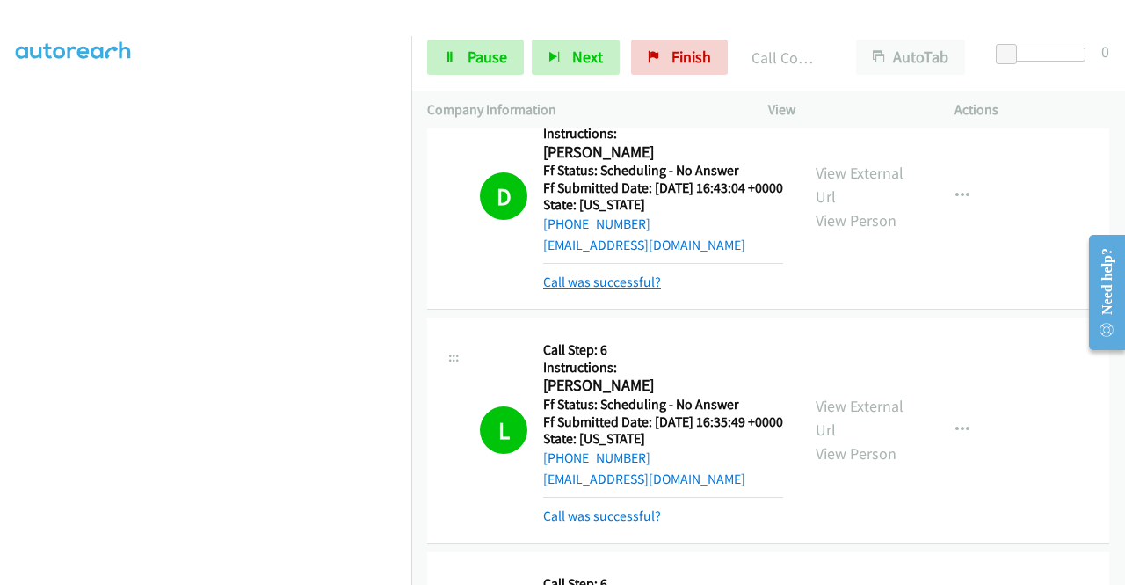
click at [648, 290] on link "Call was successful?" at bounding box center [602, 281] width 118 height 17
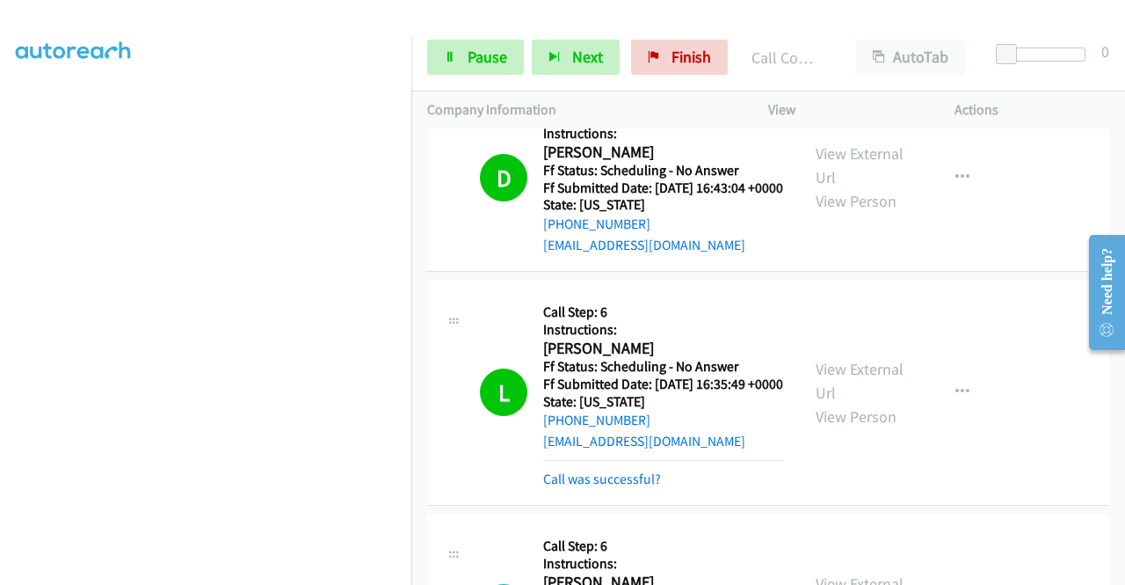
scroll to position [1319, 0]
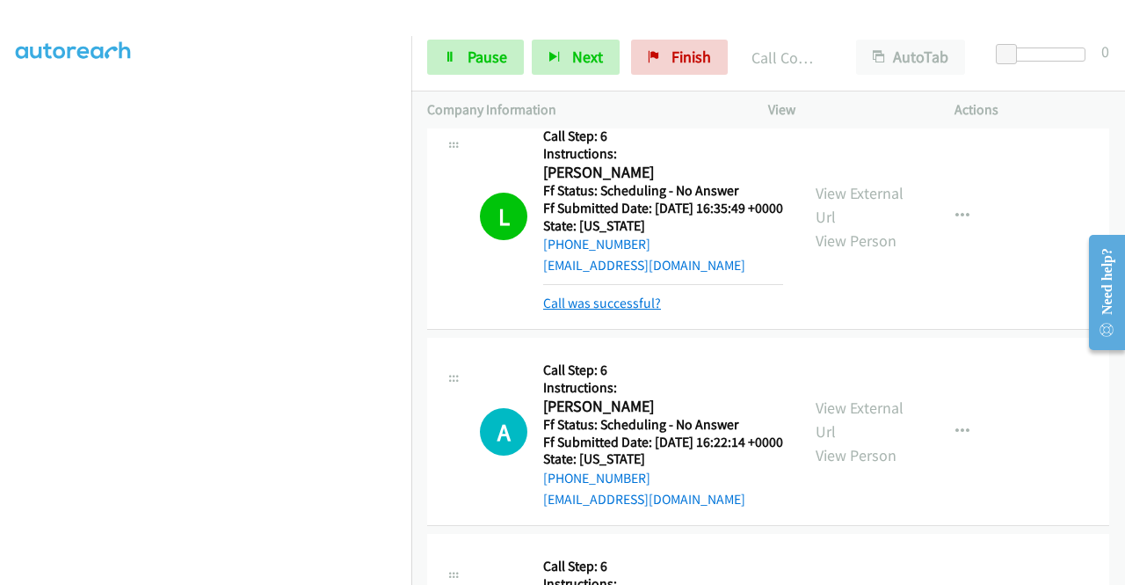
click at [645, 311] on link "Call was successful?" at bounding box center [602, 303] width 118 height 17
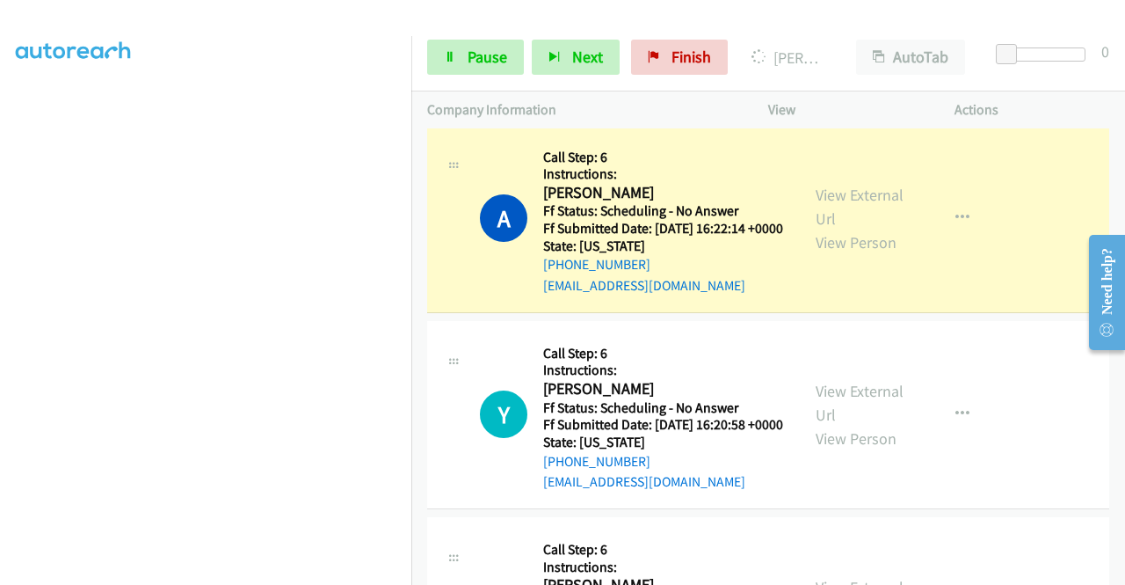
scroll to position [0, 0]
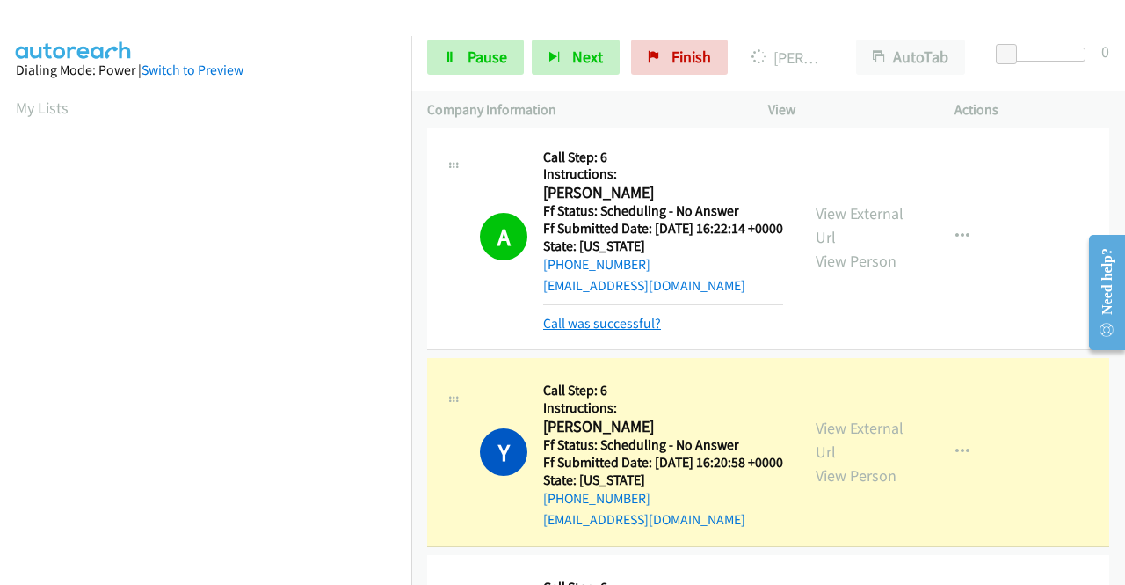
click at [573, 331] on link "Call was successful?" at bounding box center [602, 323] width 118 height 17
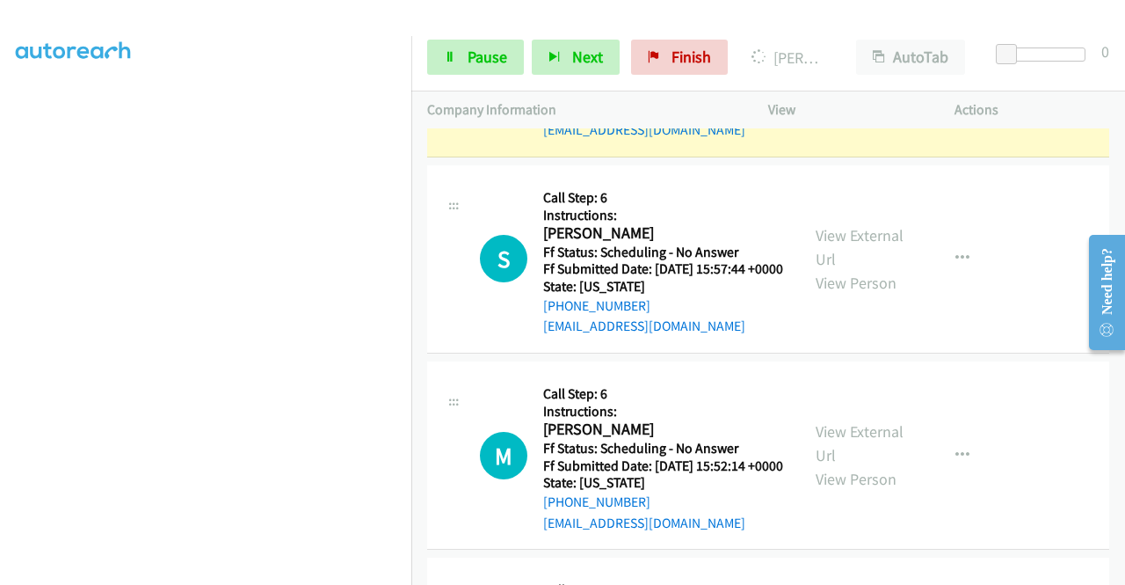
scroll to position [49, 0]
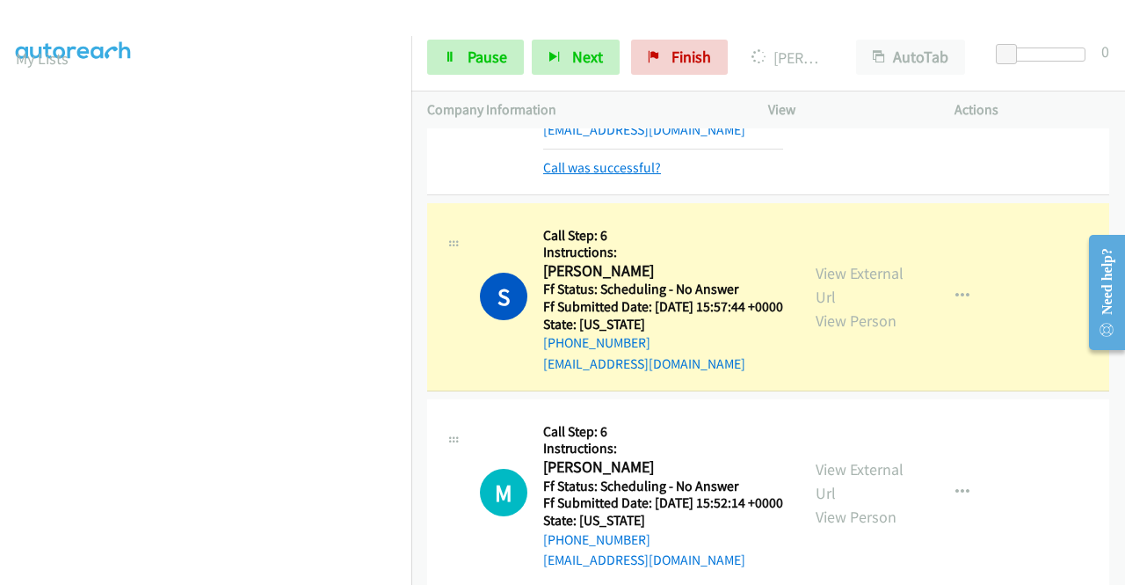
click at [640, 176] on link "Call was successful?" at bounding box center [602, 167] width 118 height 17
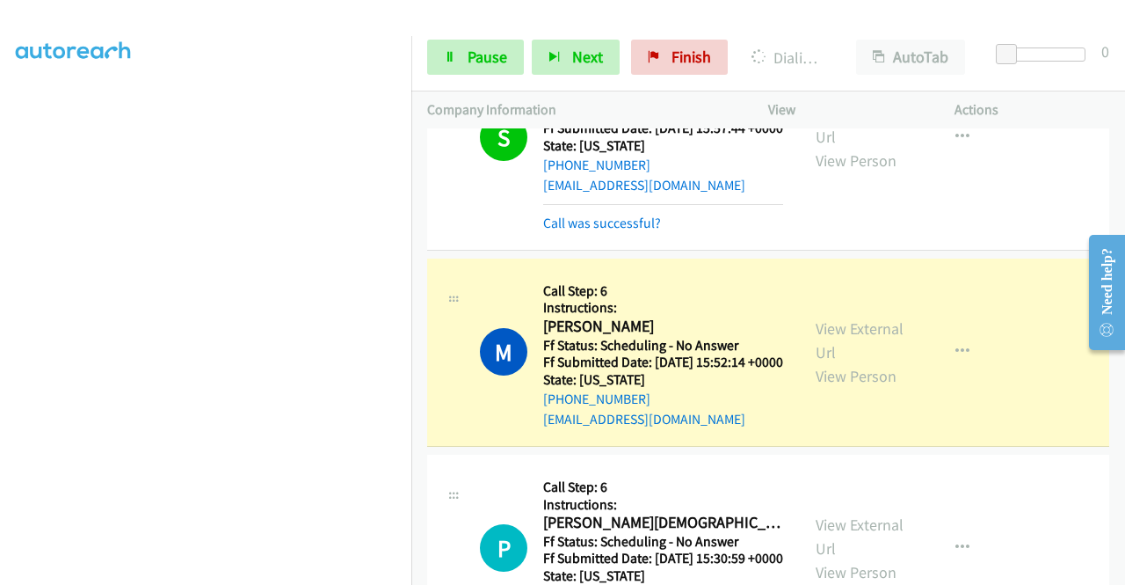
scroll to position [2198, 0]
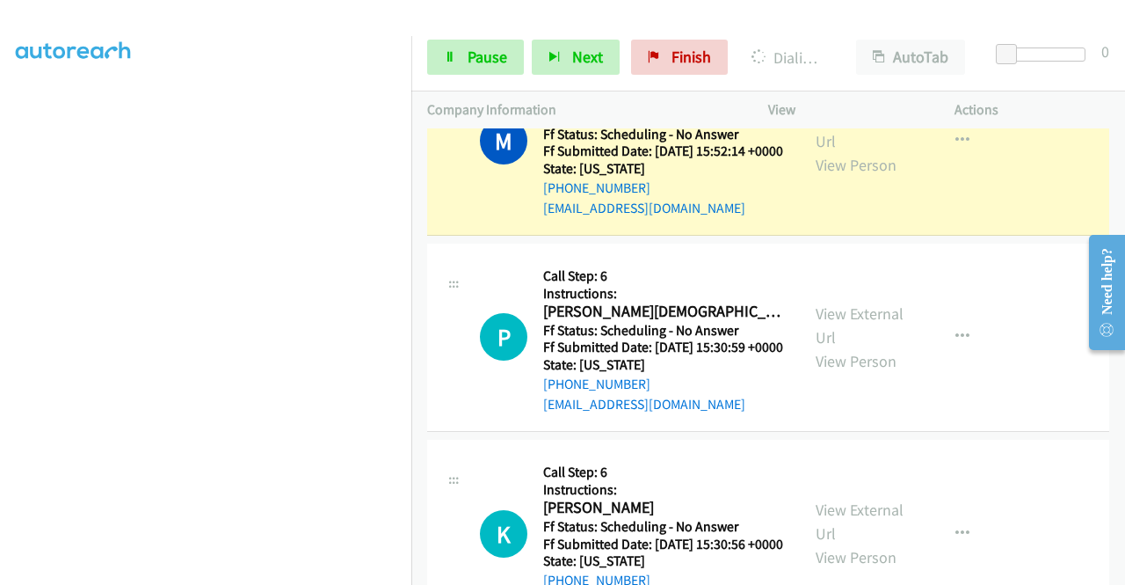
click at [633, 20] on link "Call was successful?" at bounding box center [602, 12] width 118 height 17
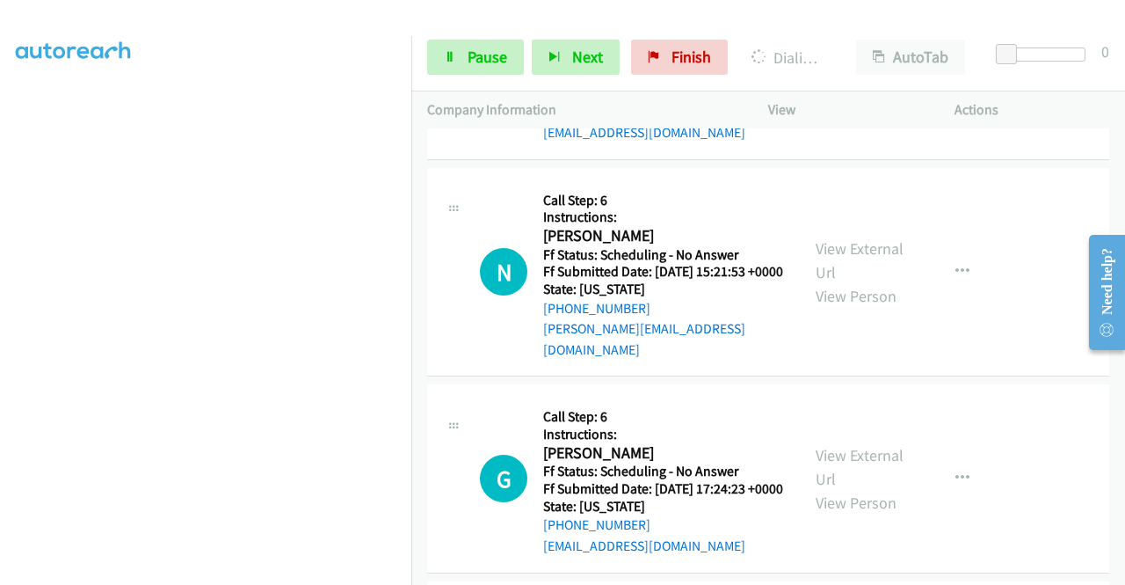
scroll to position [2638, 0]
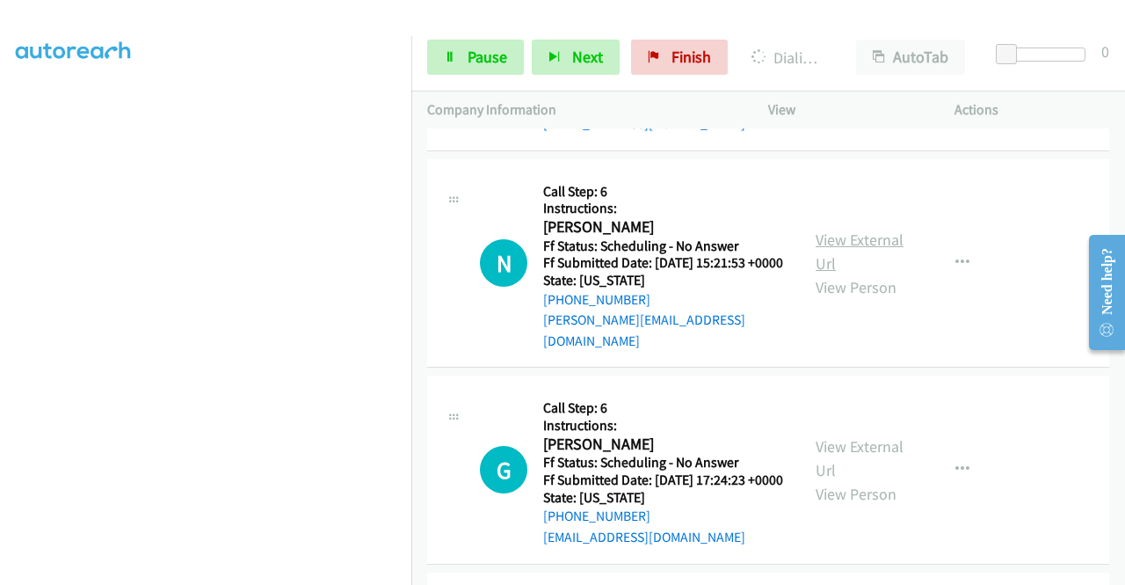
click at [883, 273] on link "View External Url" at bounding box center [860, 251] width 88 height 44
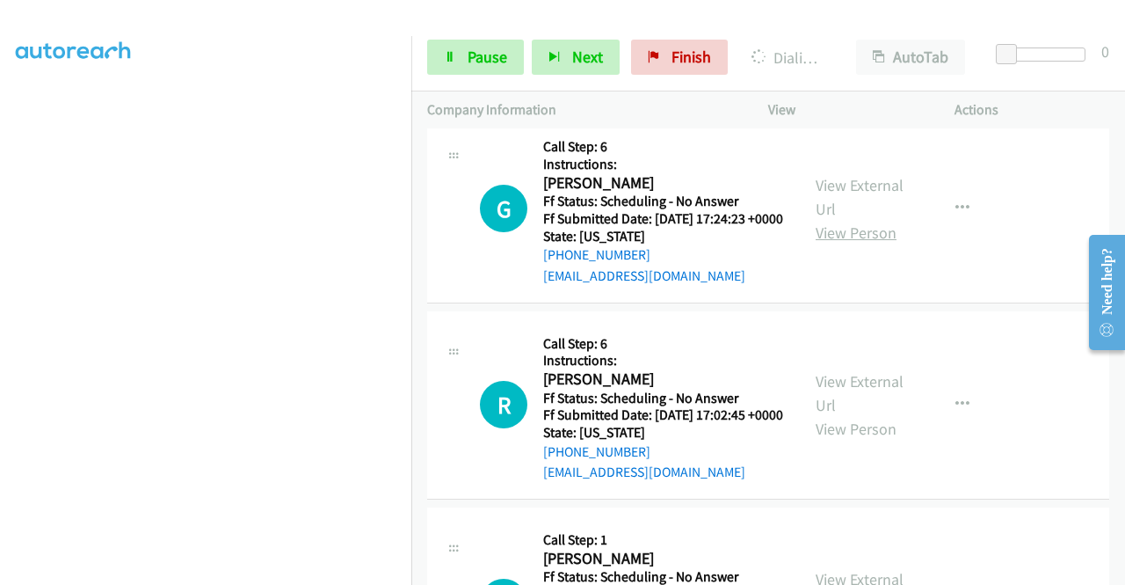
scroll to position [2901, 0]
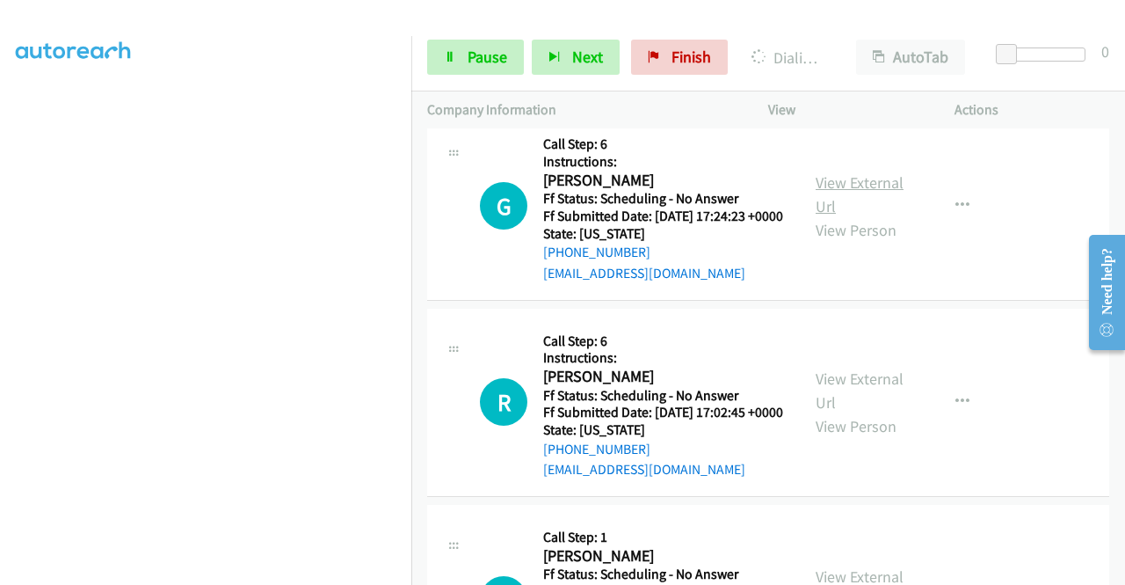
click at [863, 216] on link "View External Url" at bounding box center [860, 194] width 88 height 44
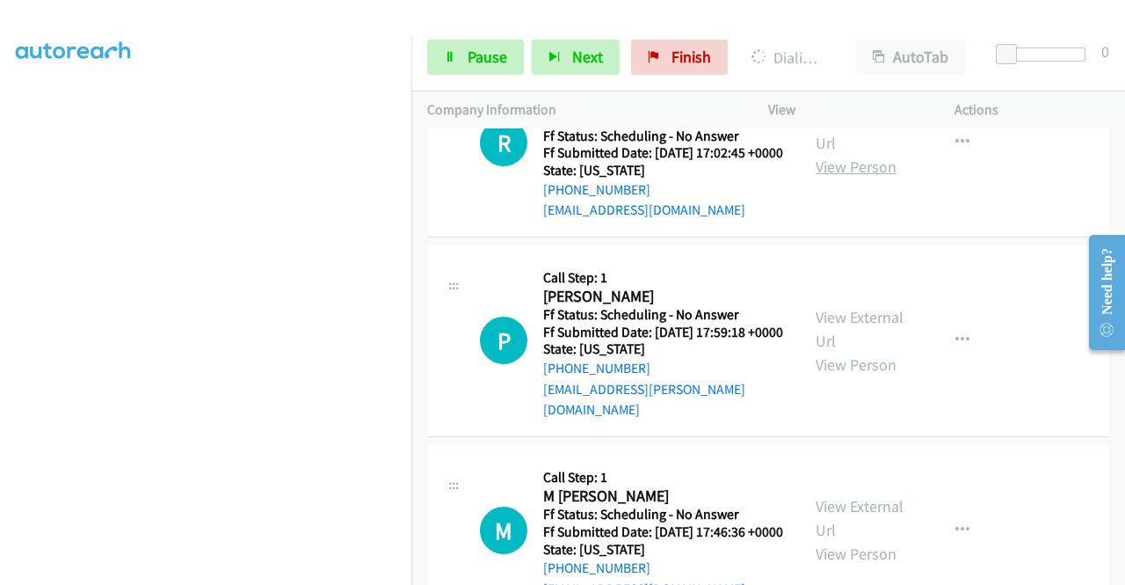
scroll to position [3165, 0]
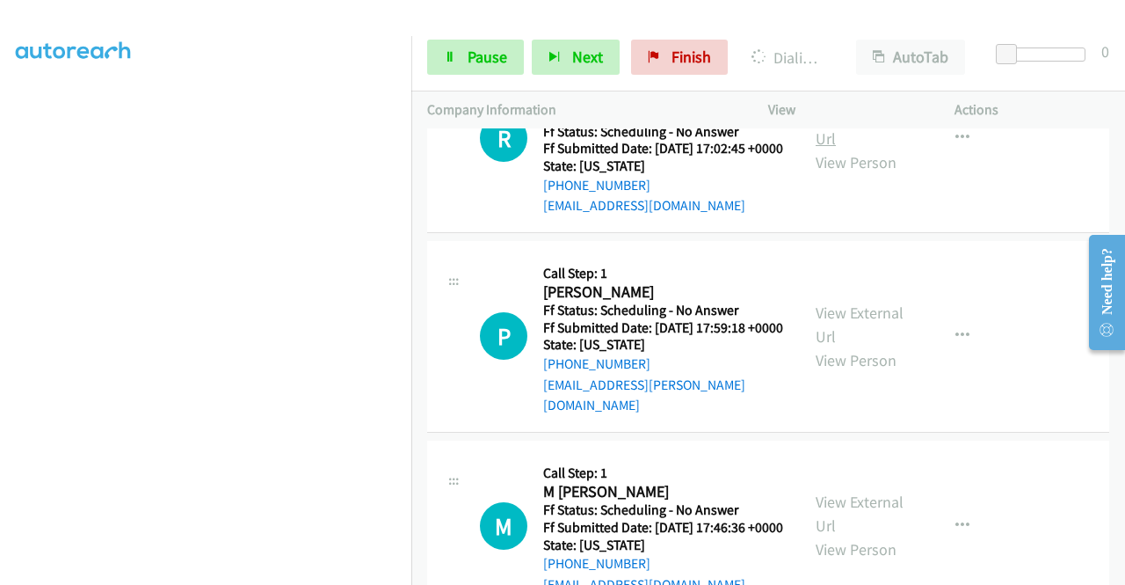
click at [849, 149] on link "View External Url" at bounding box center [860, 127] width 88 height 44
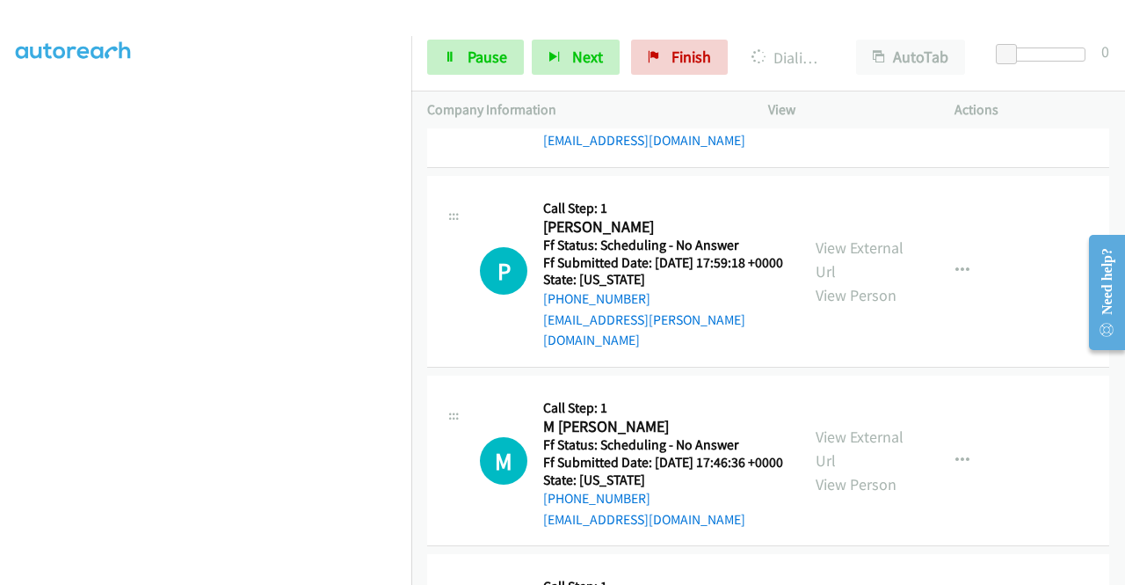
scroll to position [3341, 0]
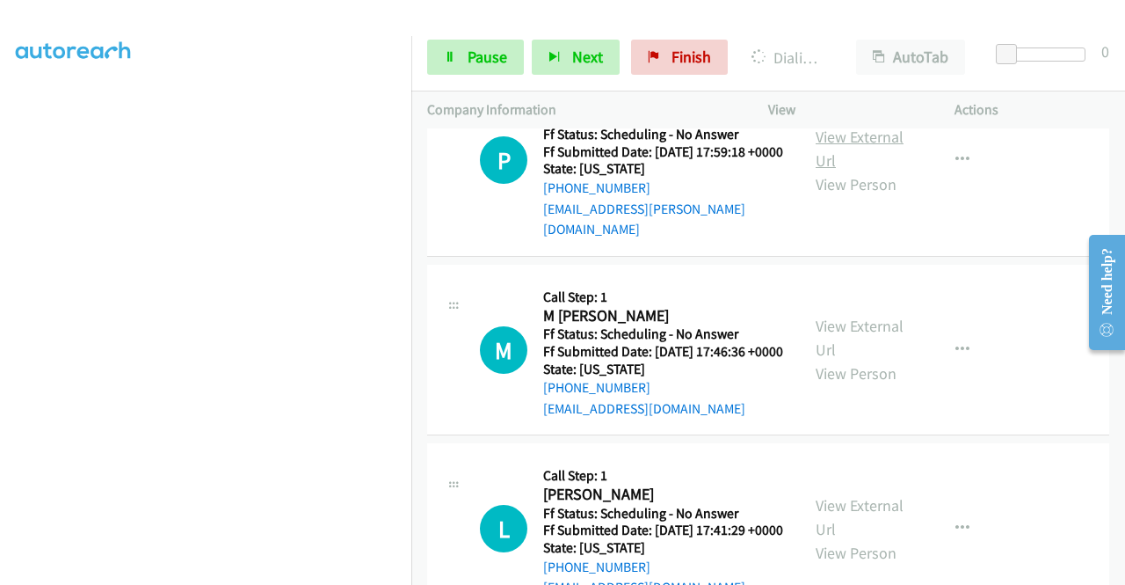
click at [847, 171] on link "View External Url" at bounding box center [860, 149] width 88 height 44
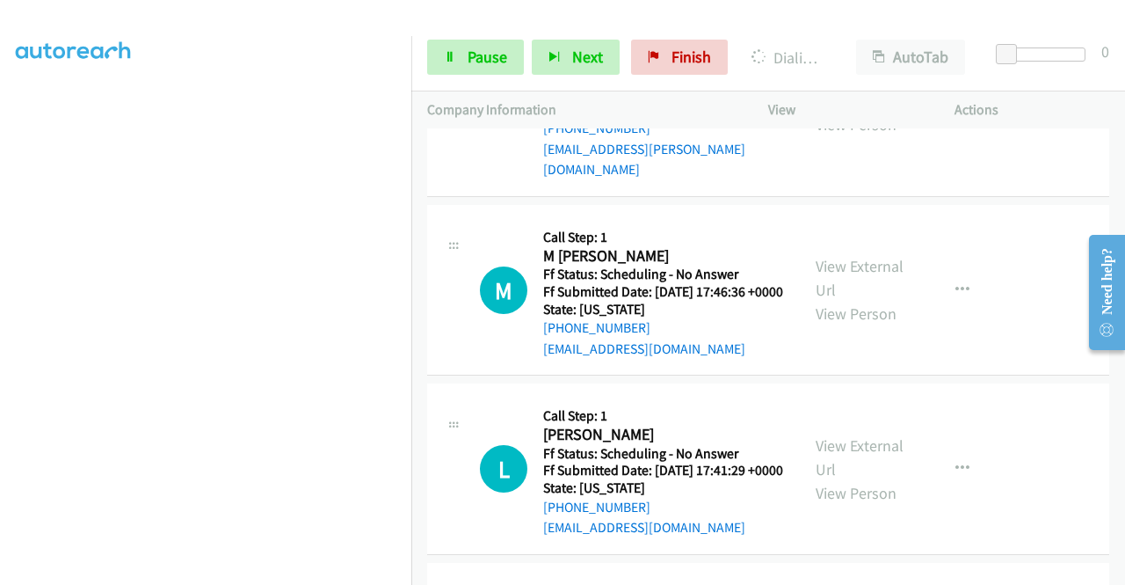
scroll to position [3429, 0]
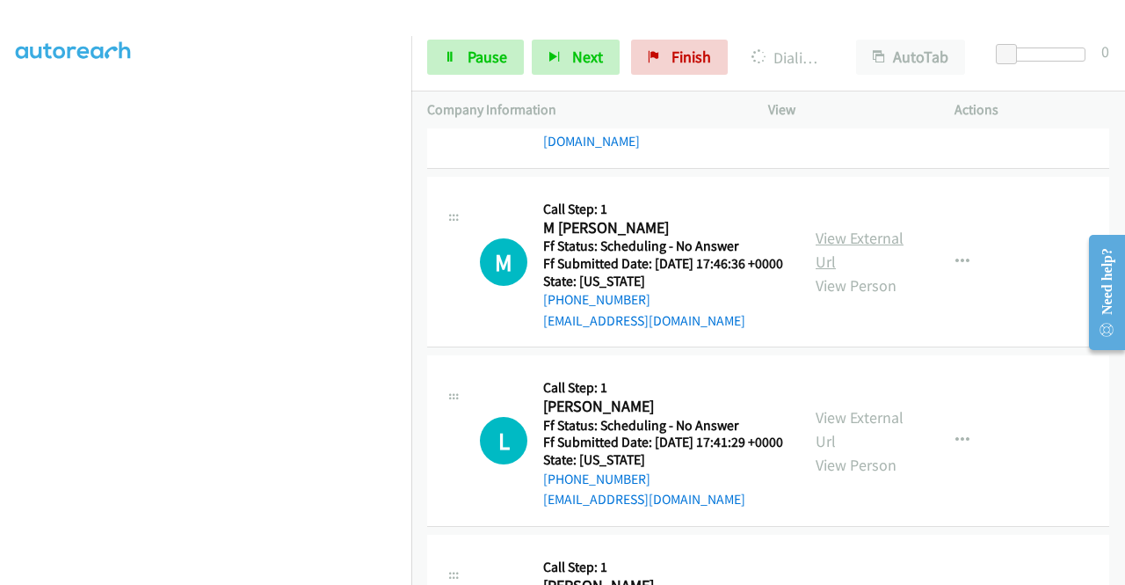
click at [859, 272] on link "View External Url" at bounding box center [860, 250] width 88 height 44
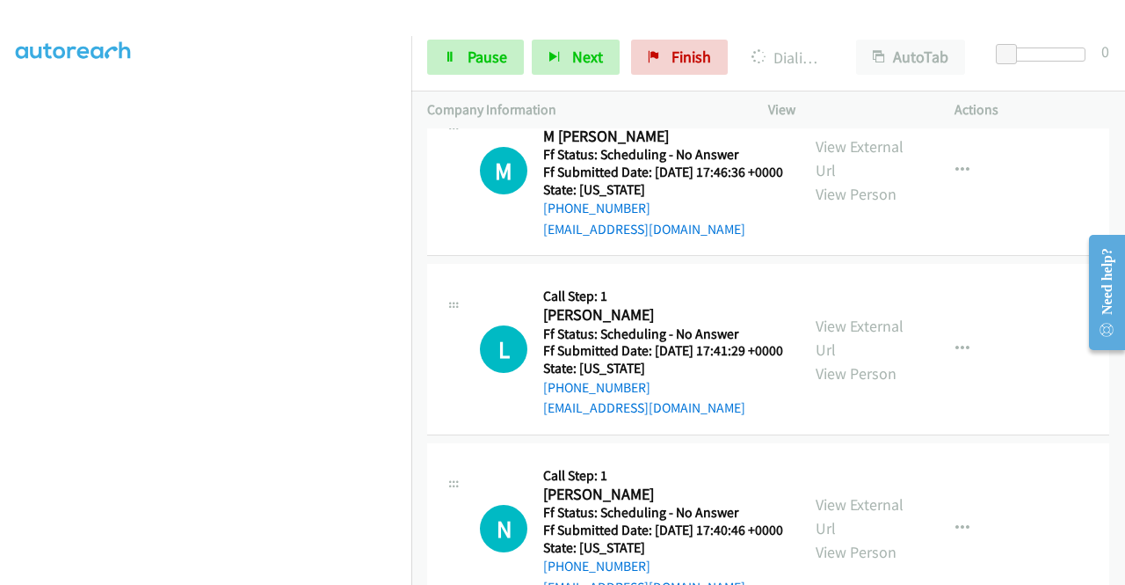
scroll to position [3693, 0]
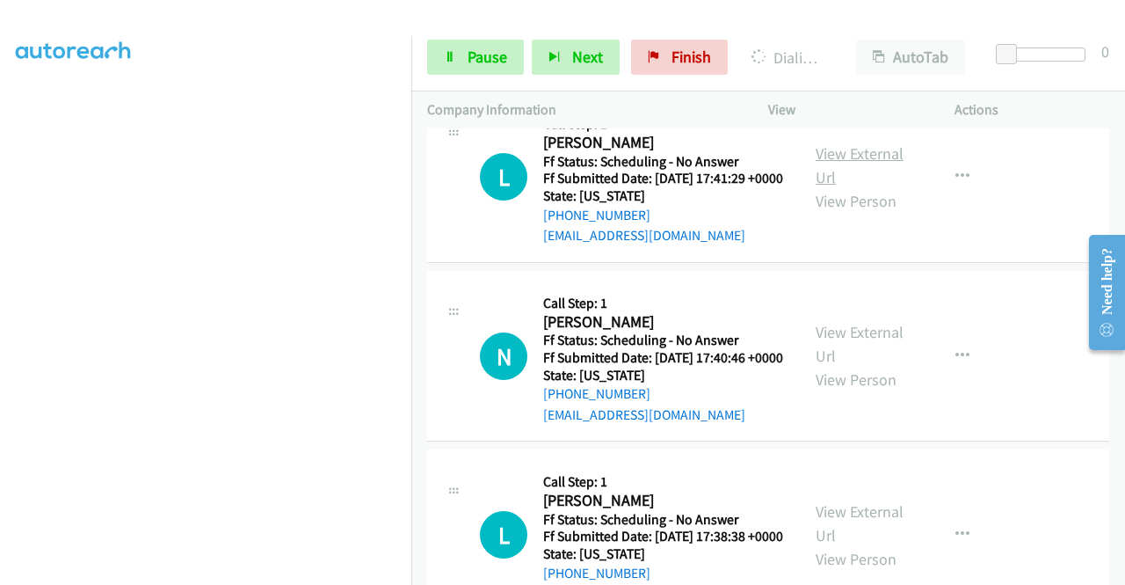
click at [842, 187] on link "View External Url" at bounding box center [860, 165] width 88 height 44
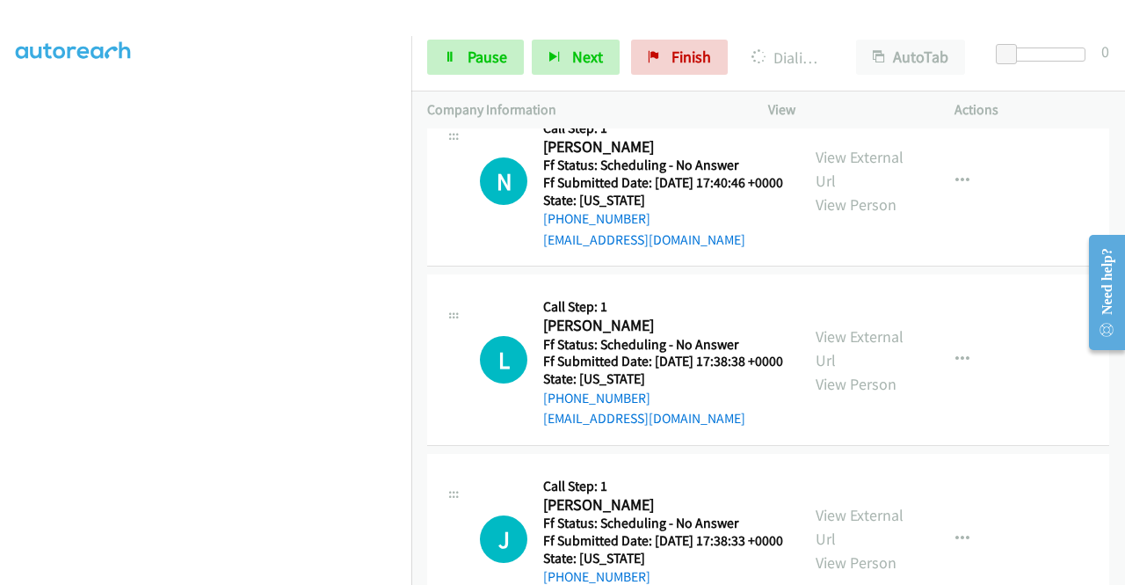
scroll to position [3869, 0]
click at [858, 190] on link "View External Url" at bounding box center [860, 168] width 88 height 44
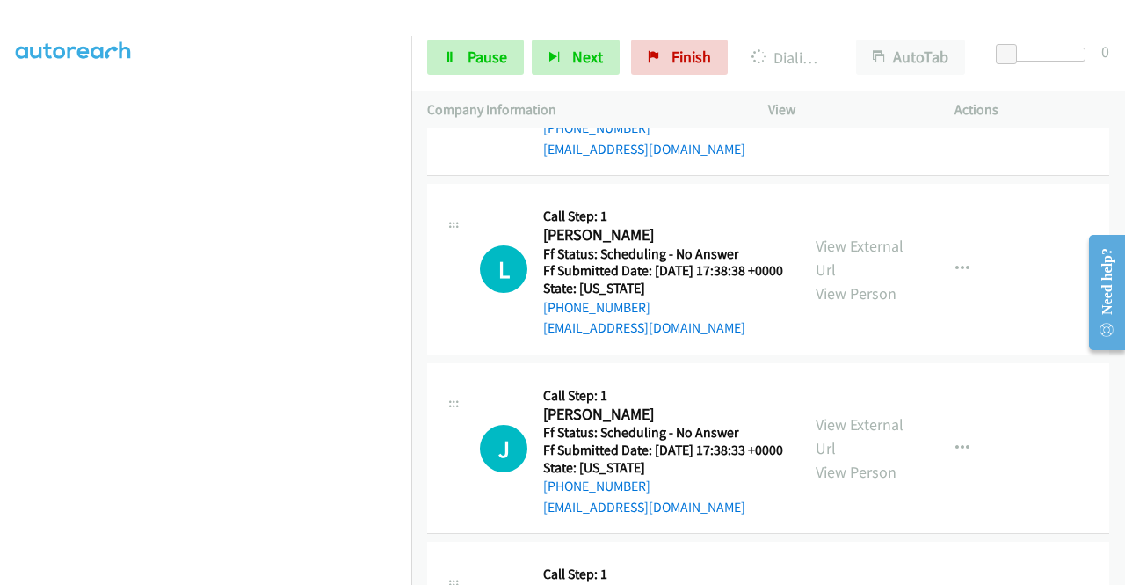
scroll to position [4132, 0]
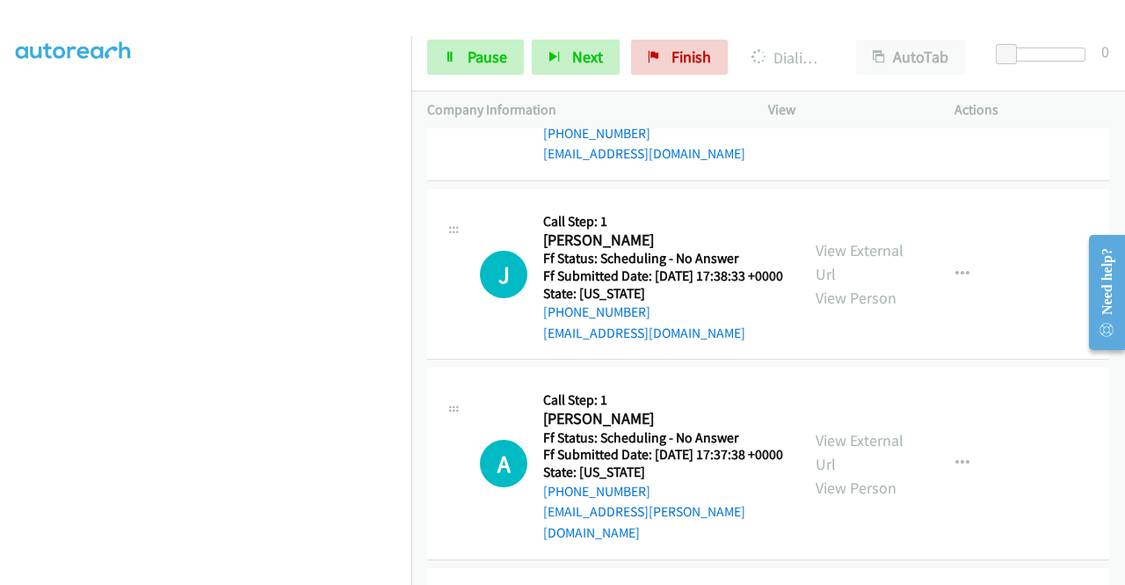
click at [828, 106] on link "View External Url" at bounding box center [860, 84] width 88 height 44
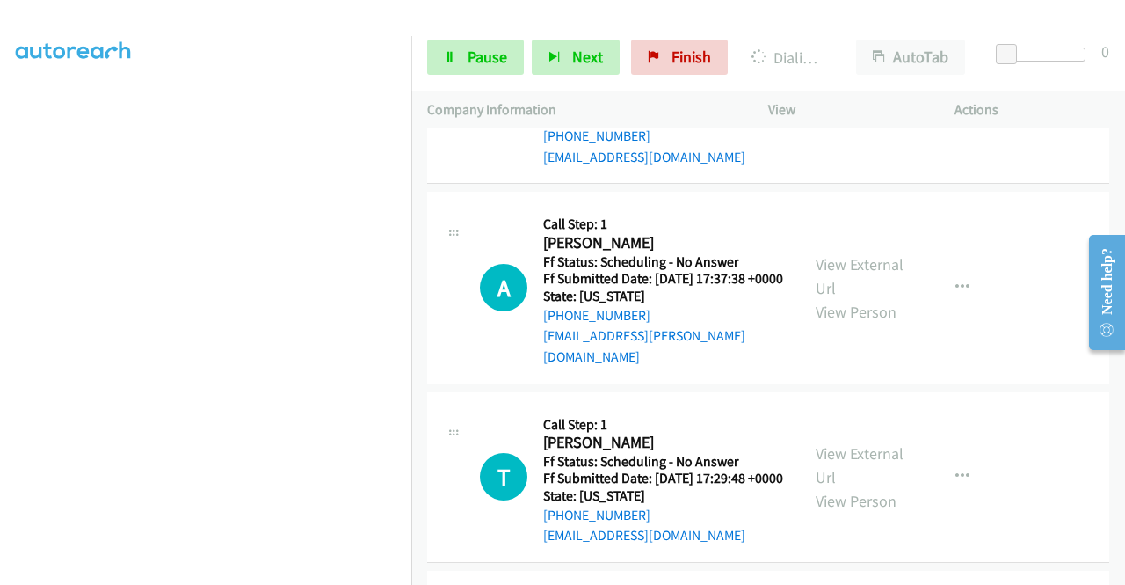
click at [842, 108] on link "View External Url" at bounding box center [860, 86] width 88 height 44
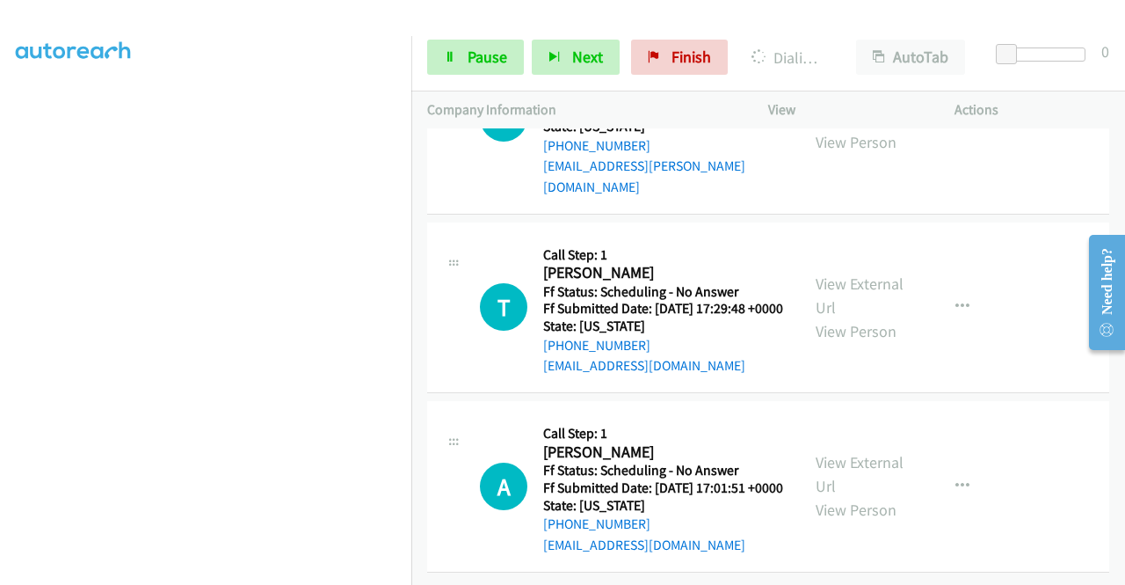
scroll to position [4484, 0]
click at [863, 128] on link "View External Url" at bounding box center [860, 106] width 88 height 44
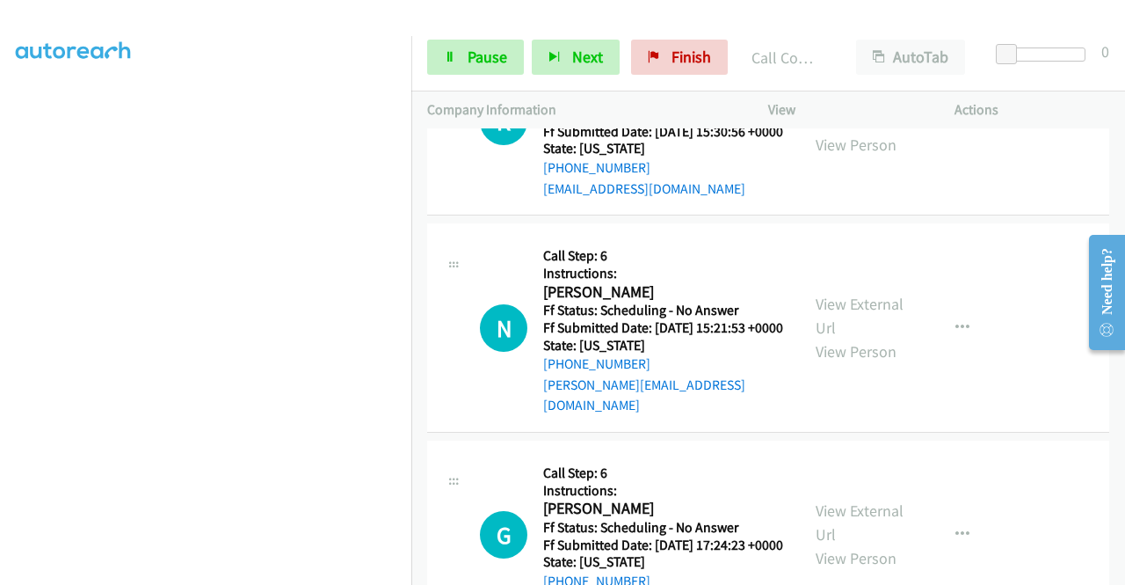
scroll to position [2411, 0]
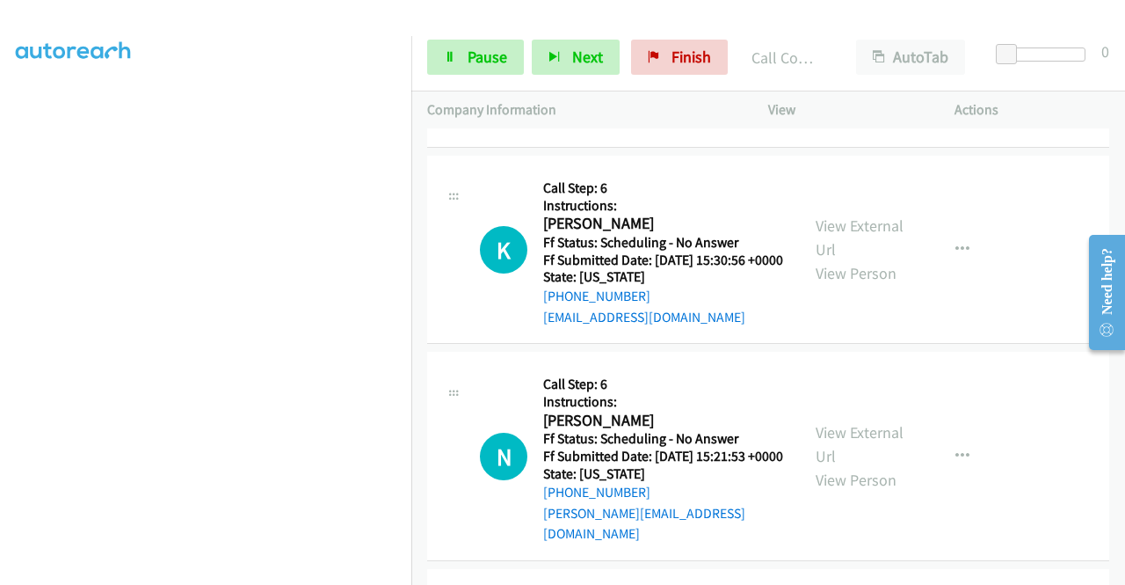
scroll to position [2499, 0]
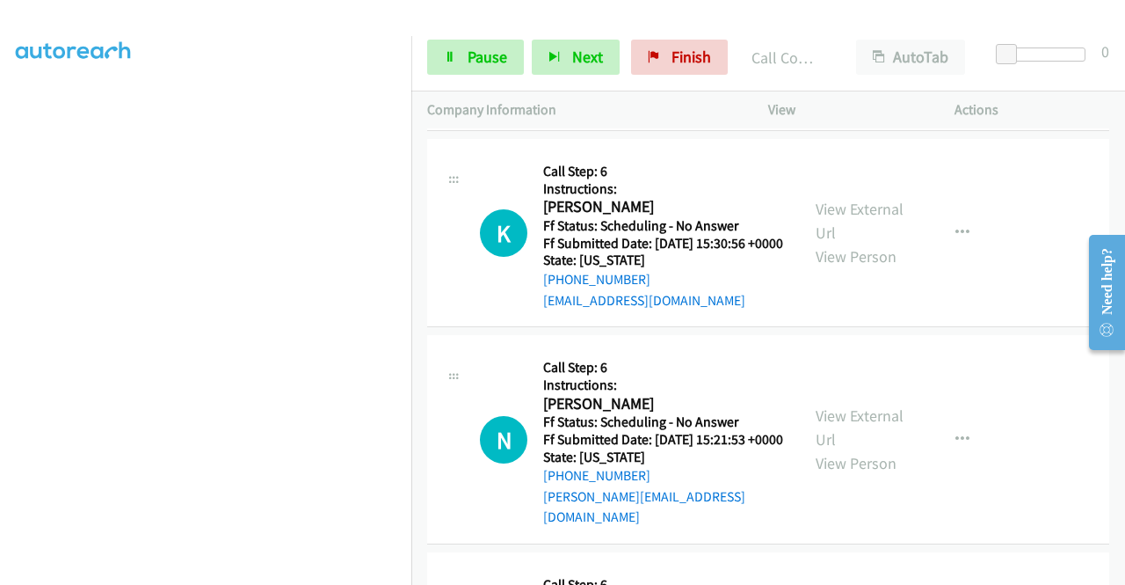
click at [654, 112] on link "Call was successful?" at bounding box center [602, 103] width 118 height 17
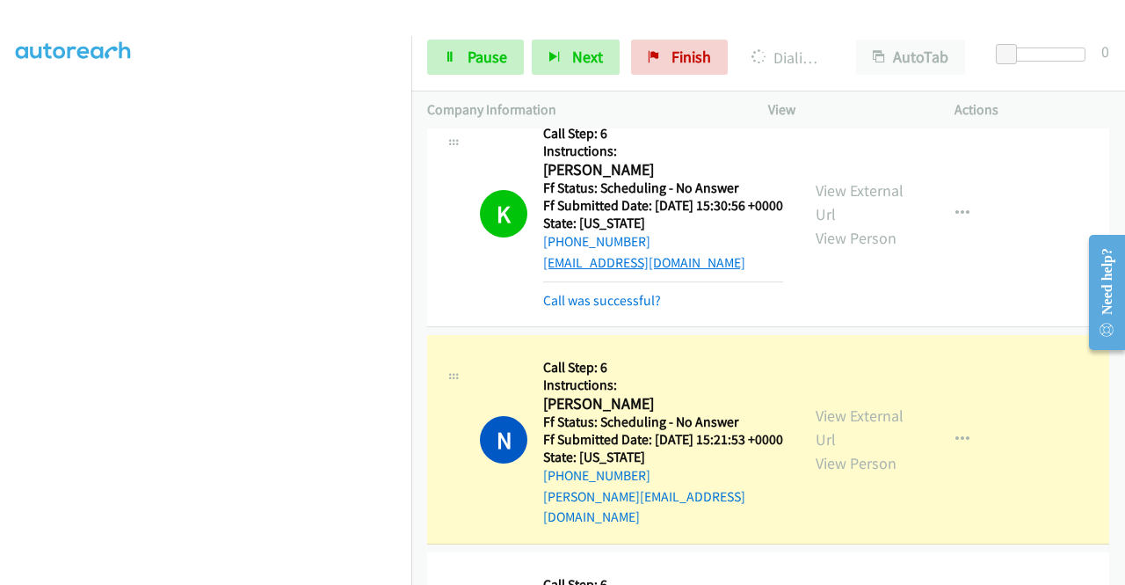
scroll to position [2675, 0]
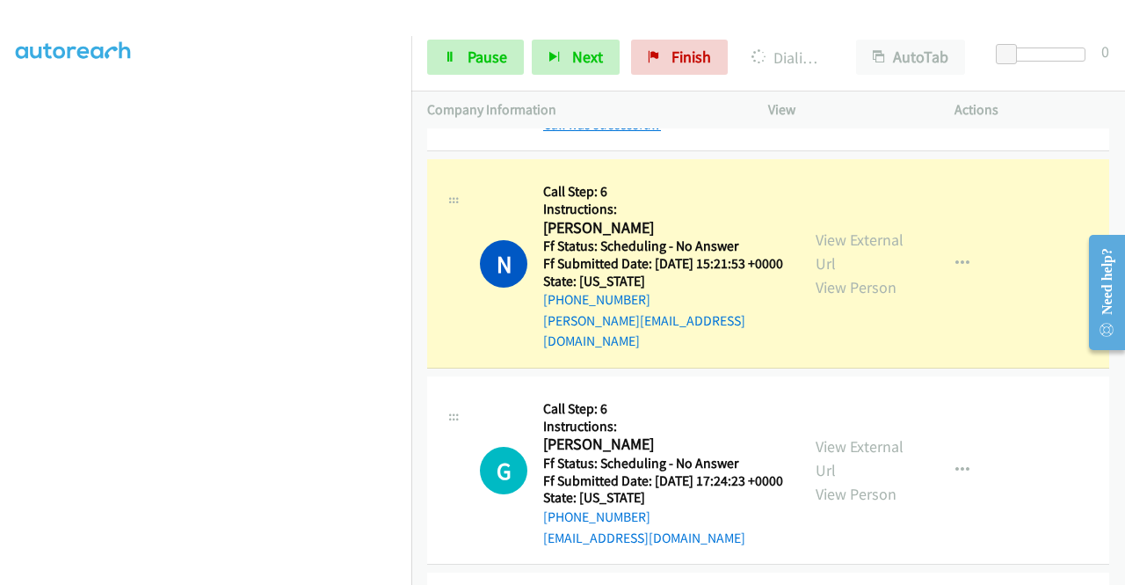
click at [616, 133] on link "Call was successful?" at bounding box center [602, 124] width 118 height 17
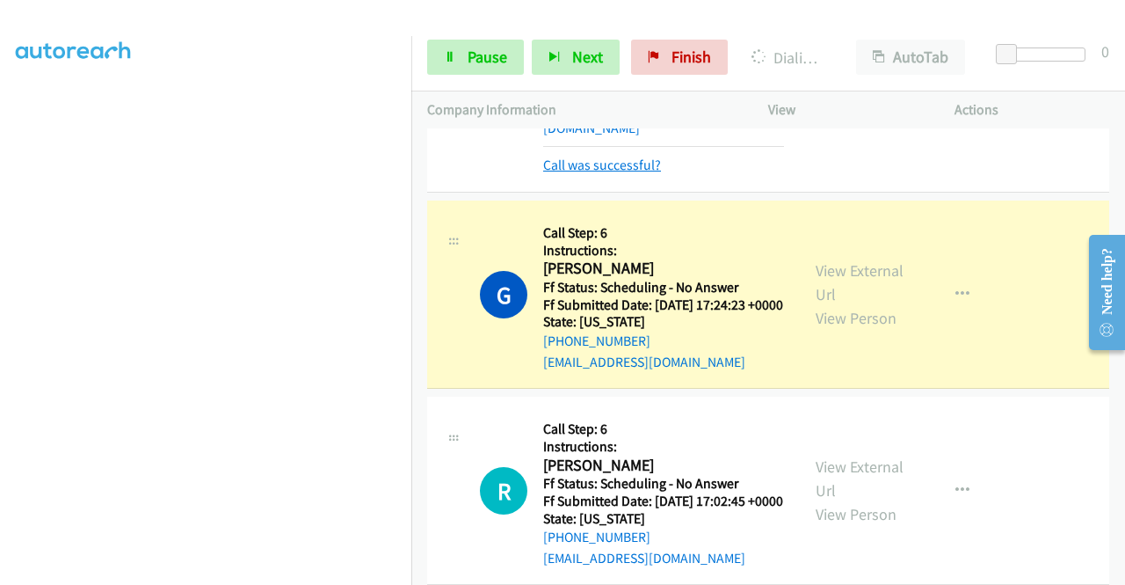
click at [649, 173] on link "Call was successful?" at bounding box center [602, 164] width 118 height 17
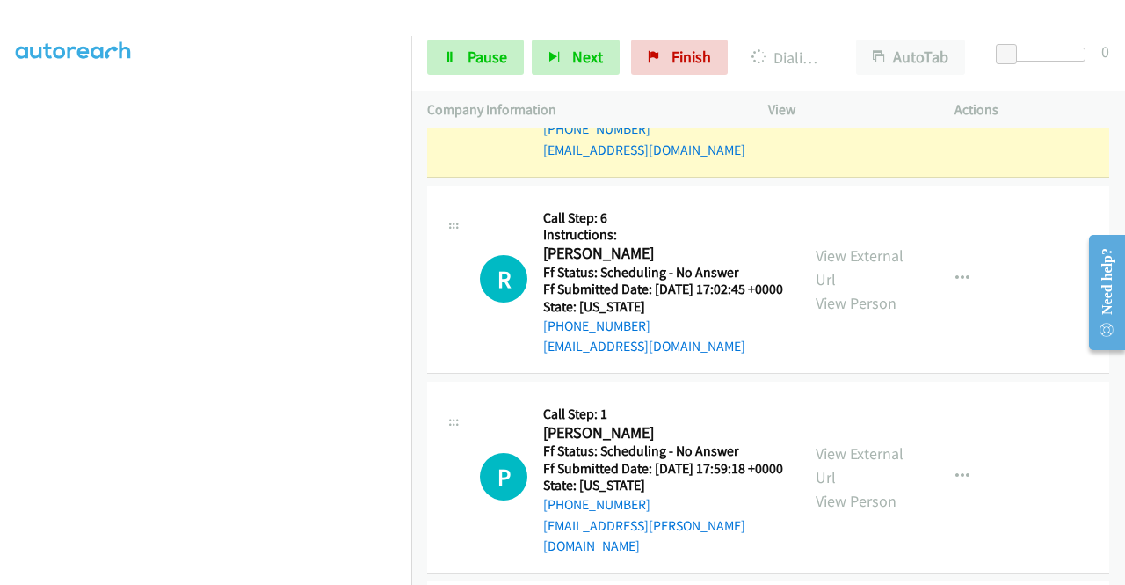
scroll to position [3026, 0]
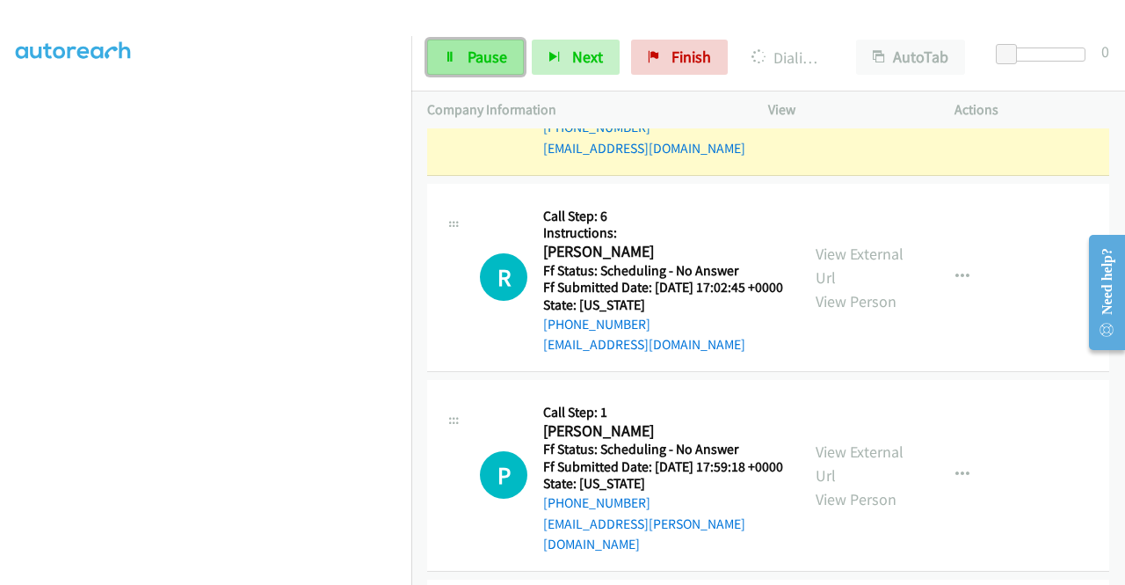
click at [475, 40] on link "Pause" at bounding box center [475, 57] width 97 height 35
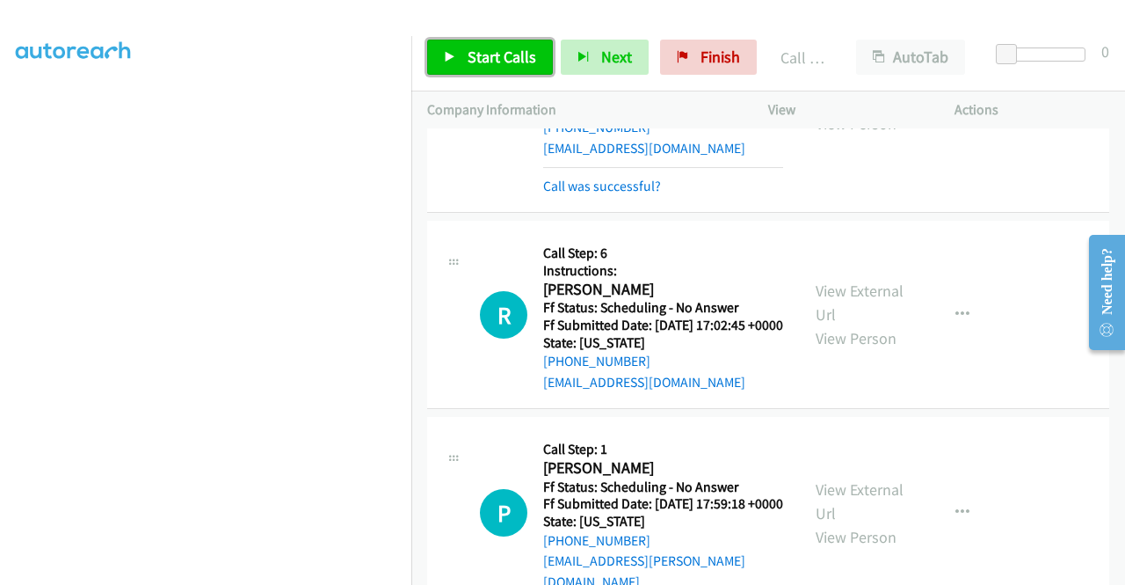
click at [480, 55] on span "Start Calls" at bounding box center [502, 57] width 69 height 20
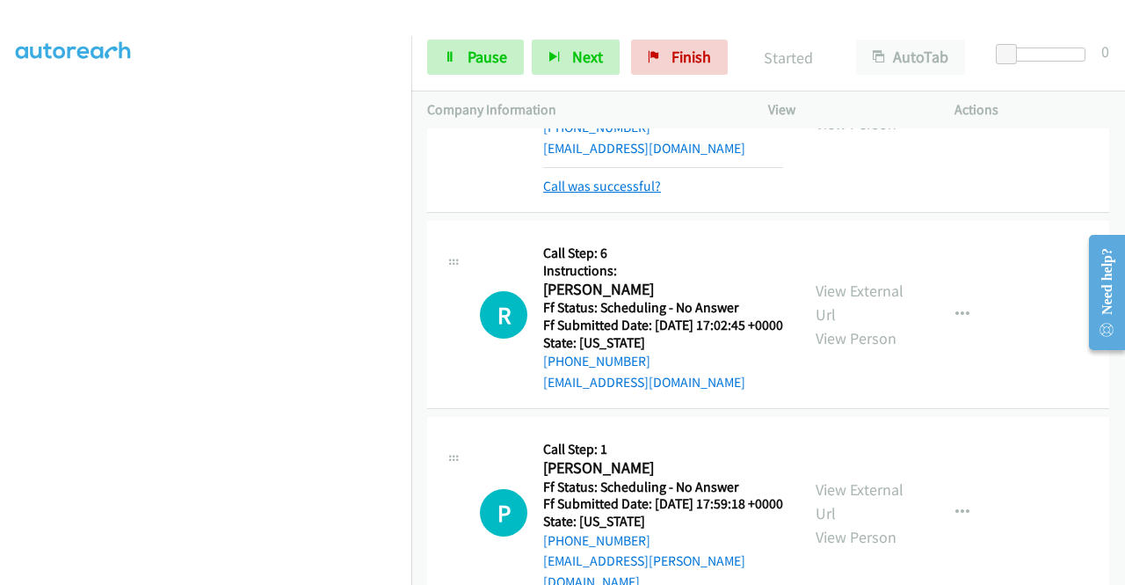
click at [589, 194] on link "Call was successful?" at bounding box center [602, 186] width 118 height 17
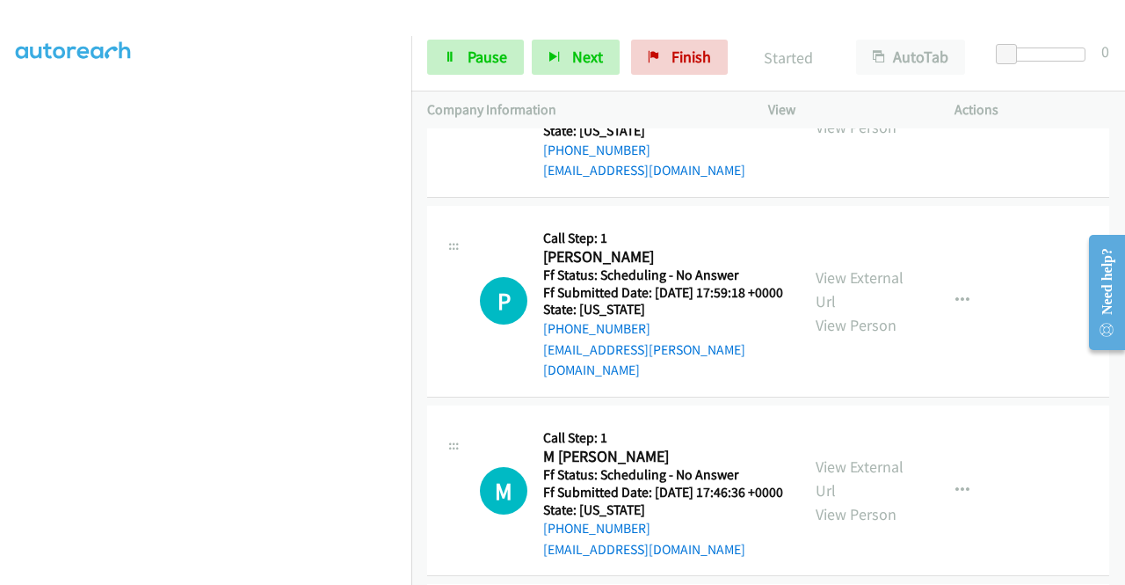
scroll to position [3202, 0]
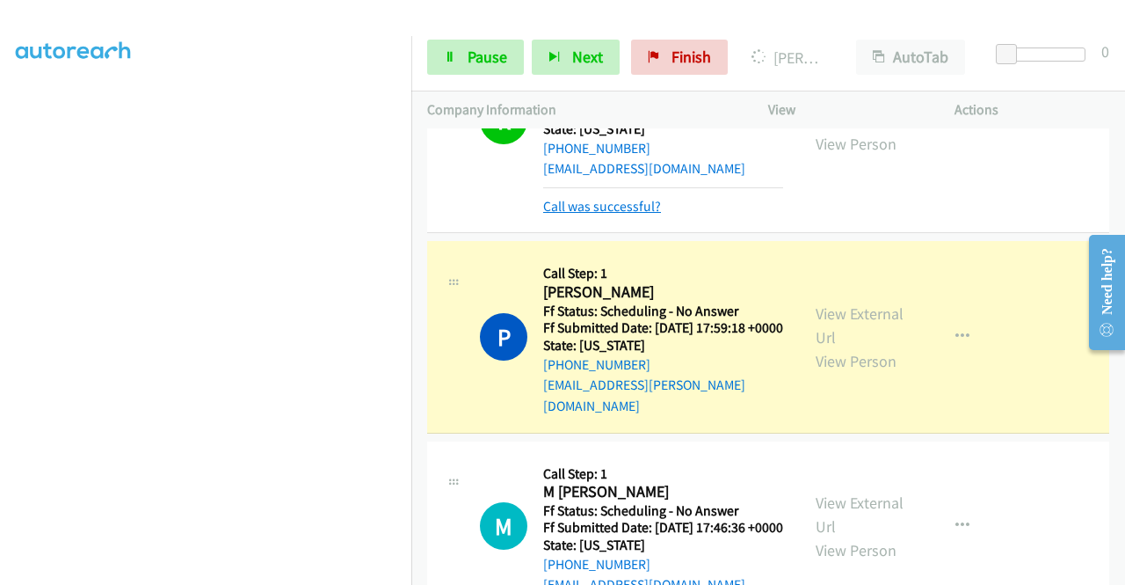
click at [576, 215] on link "Call was successful?" at bounding box center [602, 206] width 118 height 17
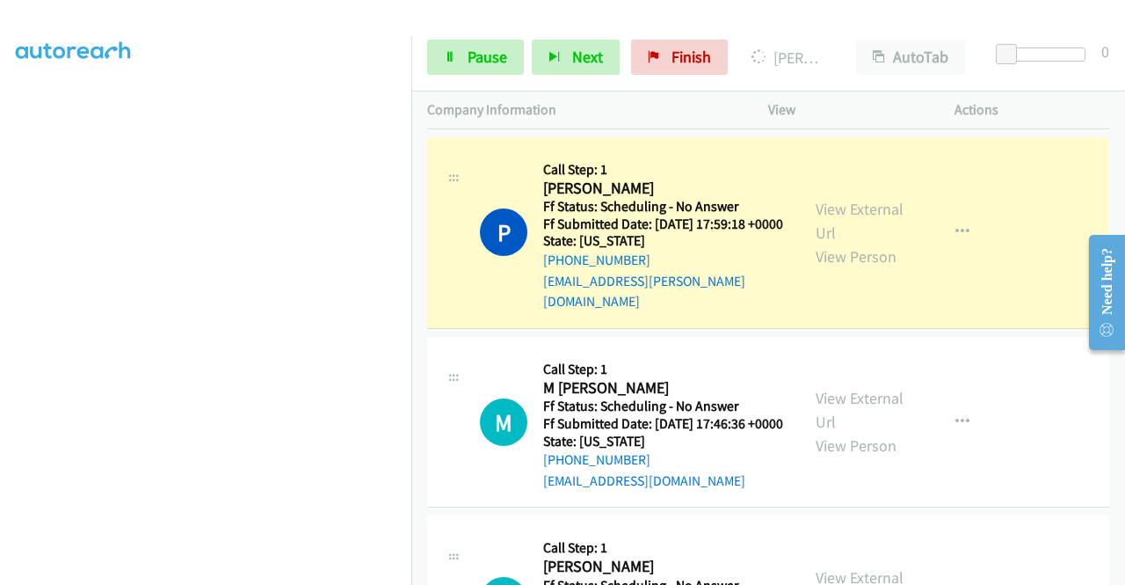
scroll to position [3466, 0]
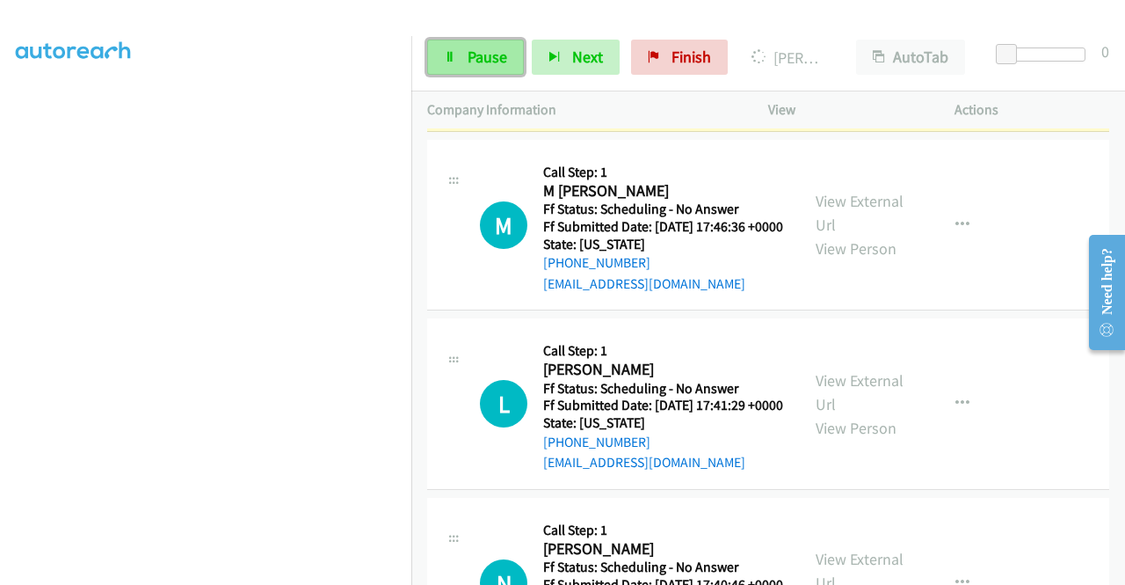
click at [477, 56] on span "Pause" at bounding box center [488, 57] width 40 height 20
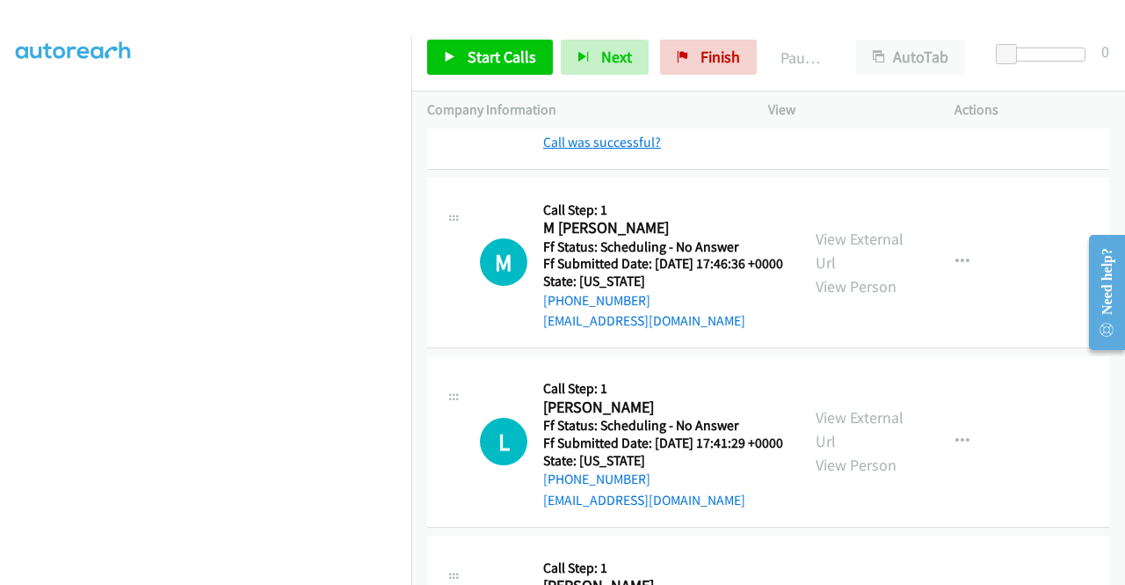
click at [645, 150] on link "Call was successful?" at bounding box center [602, 142] width 118 height 17
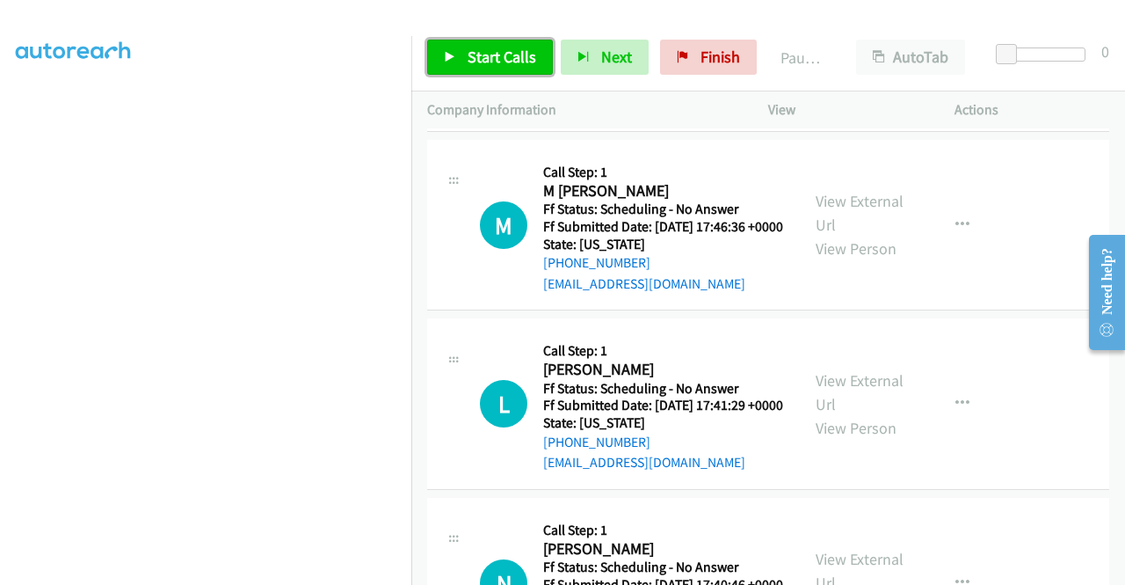
click at [524, 54] on span "Start Calls" at bounding box center [502, 57] width 69 height 20
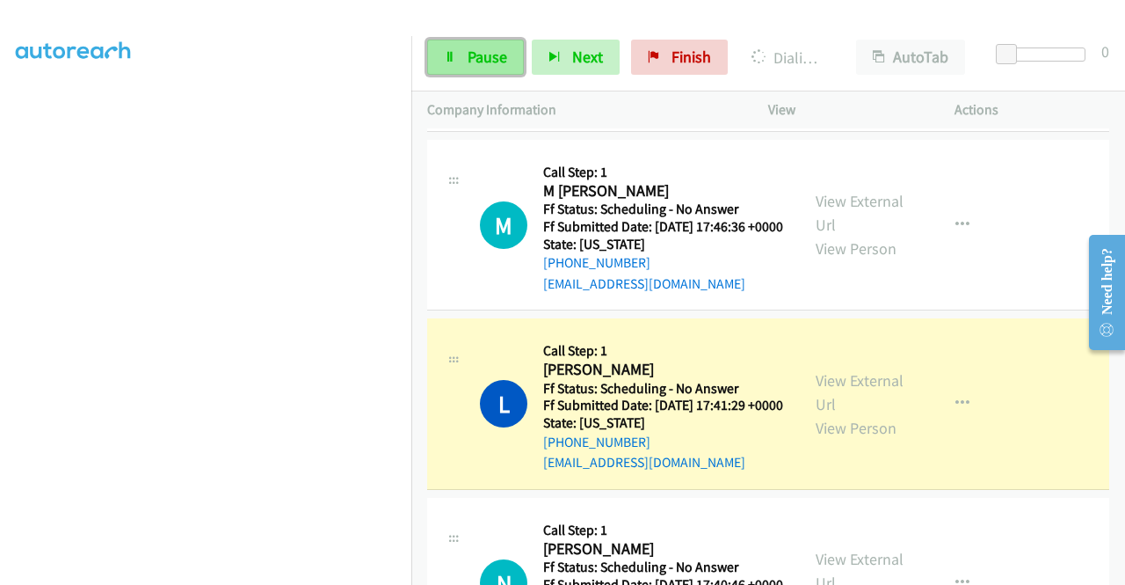
drag, startPoint x: 494, startPoint y: 57, endPoint x: 432, endPoint y: 107, distance: 80.1
click at [493, 57] on span "Pause" at bounding box center [488, 57] width 40 height 20
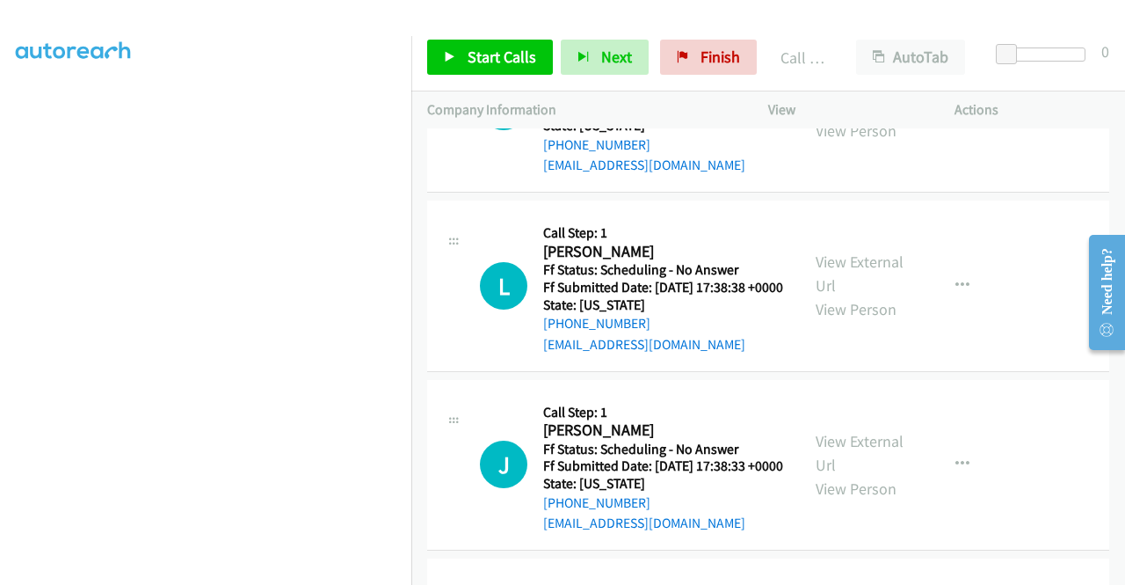
scroll to position [3993, 0]
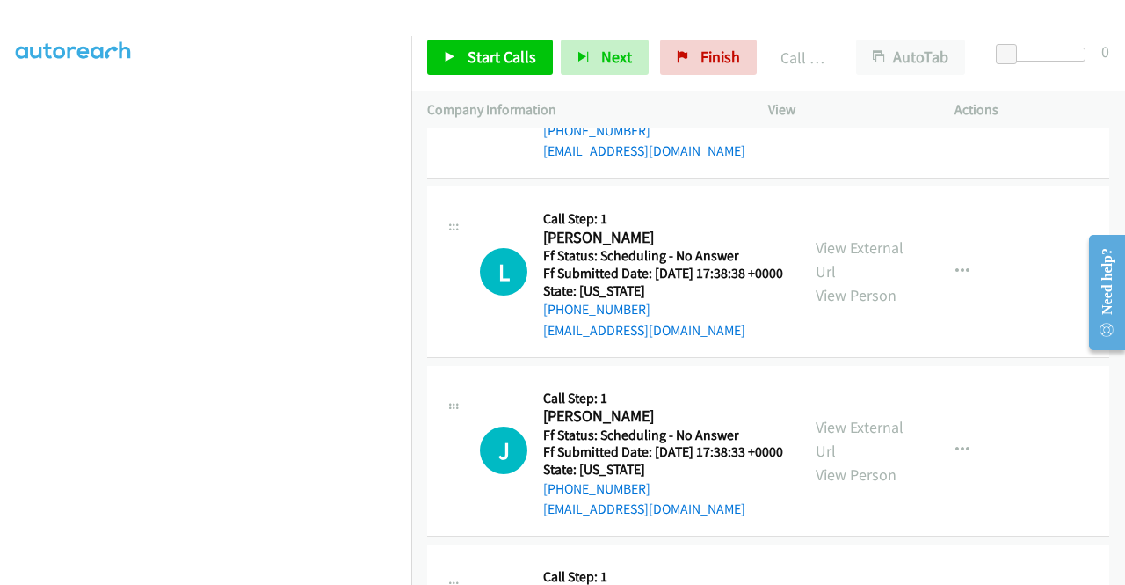
click at [851, 103] on link "View External Url" at bounding box center [860, 81] width 88 height 44
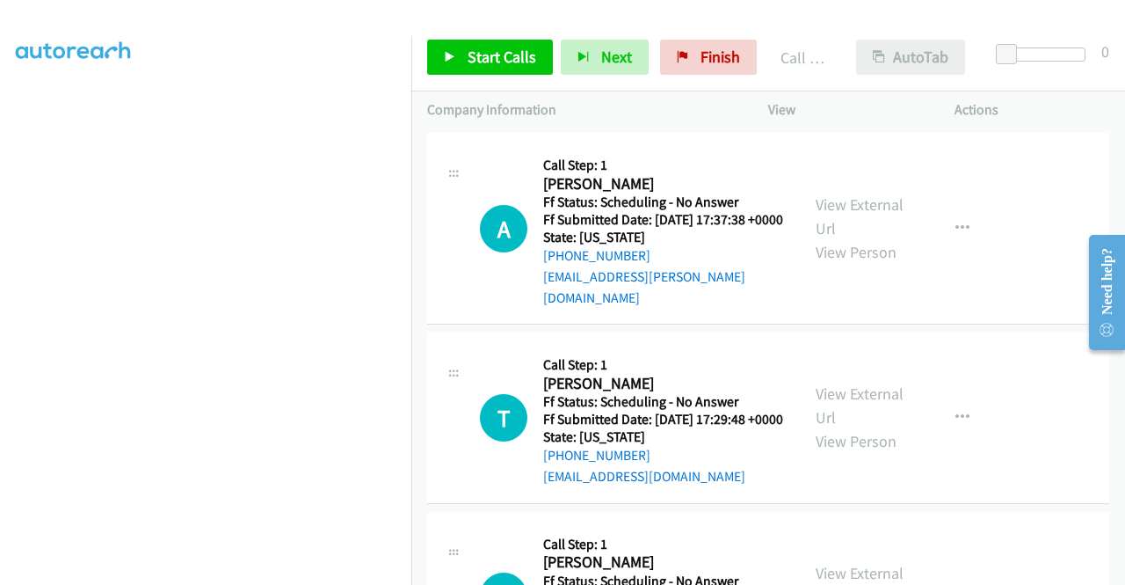
scroll to position [4433, 0]
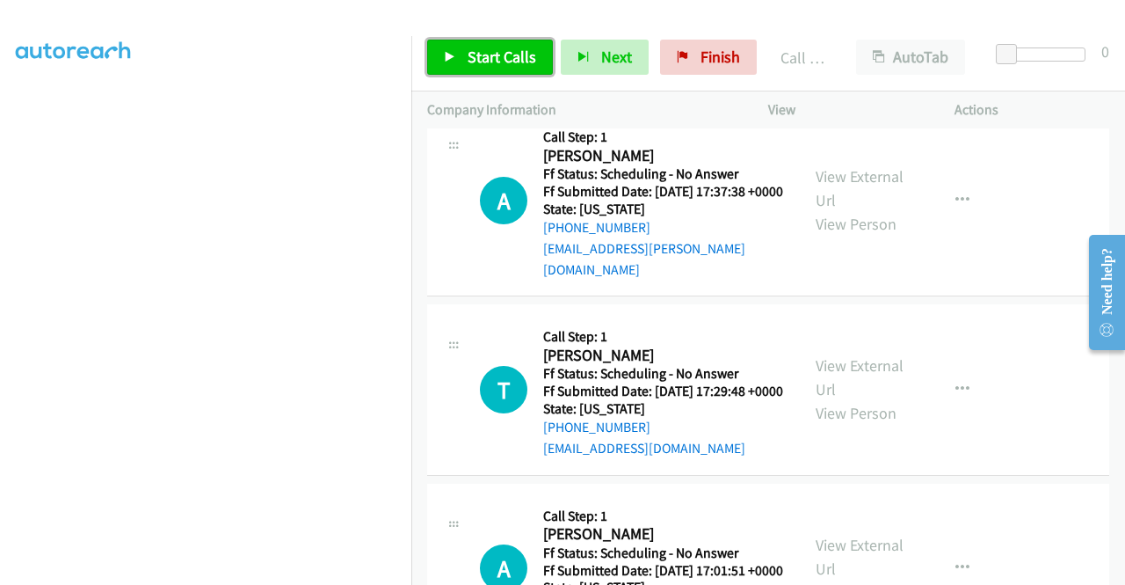
click at [462, 50] on link "Start Calls" at bounding box center [490, 57] width 126 height 35
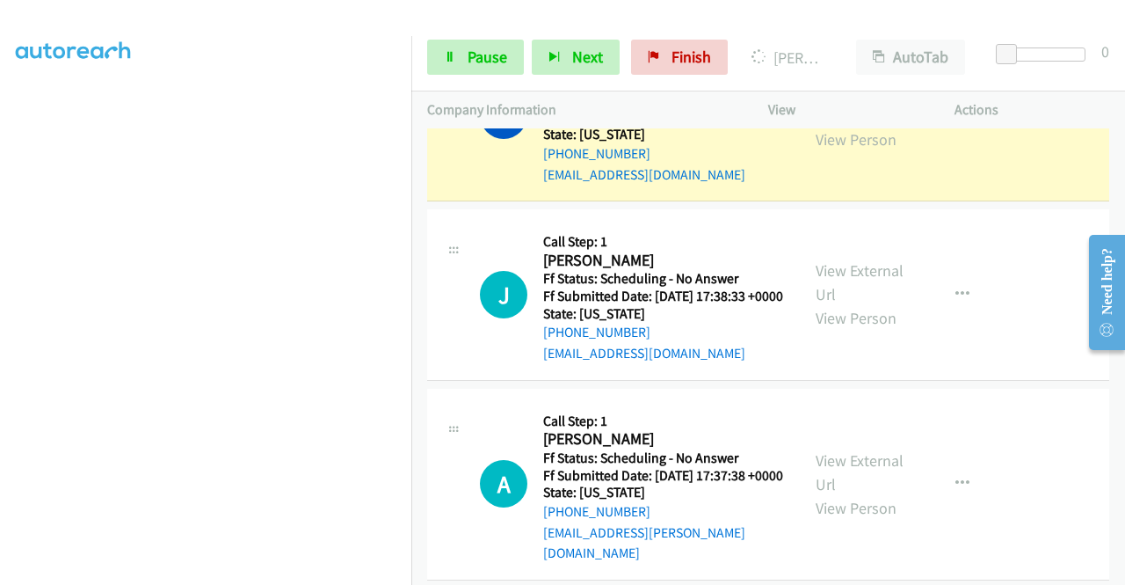
scroll to position [4030, 0]
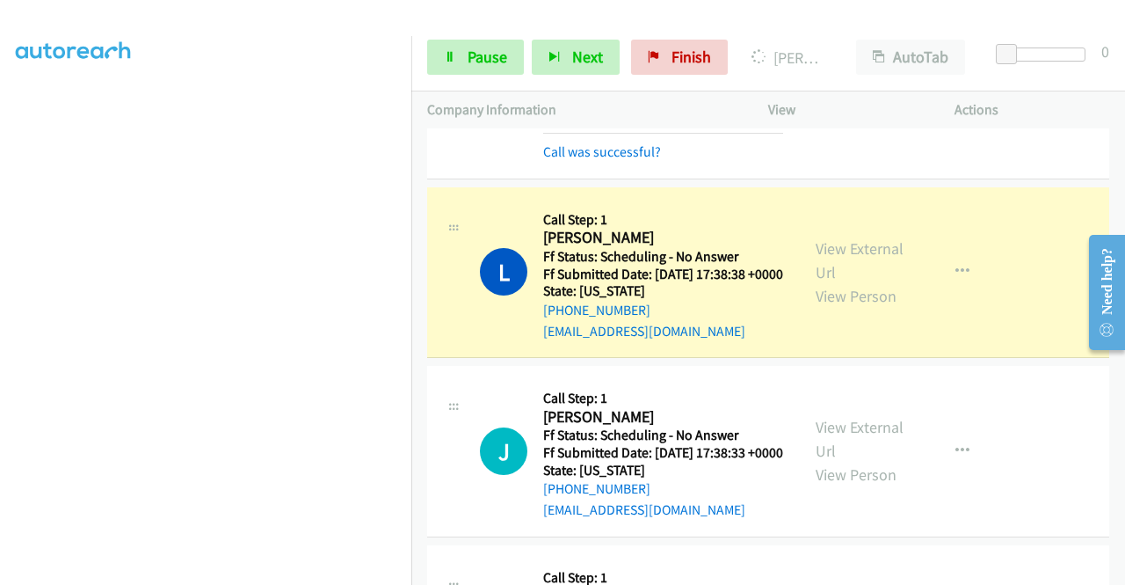
drag, startPoint x: 599, startPoint y: 444, endPoint x: 603, endPoint y: 391, distance: 52.9
click at [599, 160] on link "Call was successful?" at bounding box center [602, 151] width 118 height 17
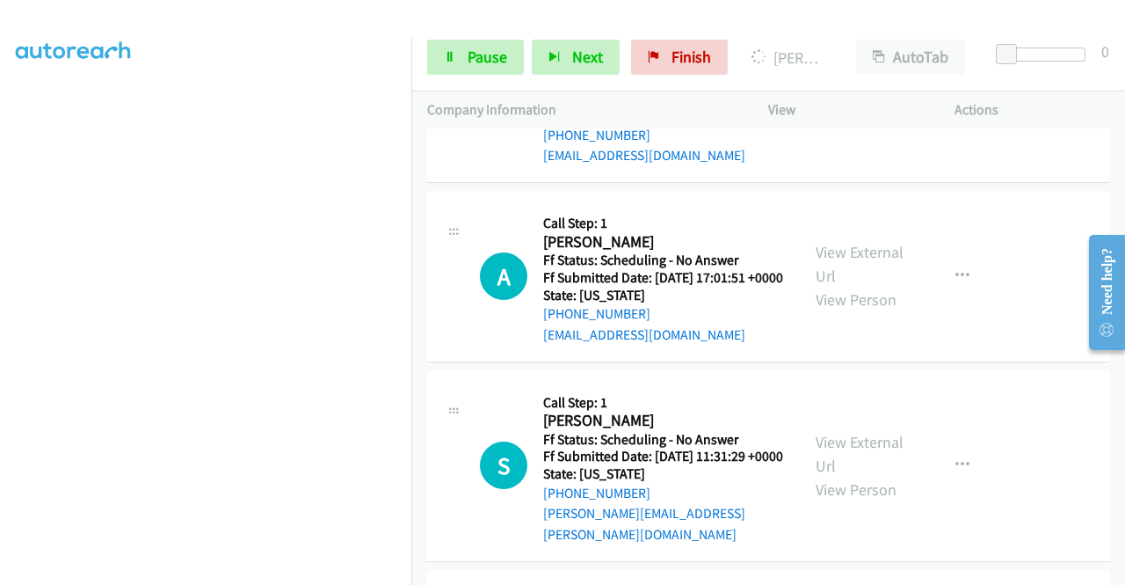
scroll to position [4715, 0]
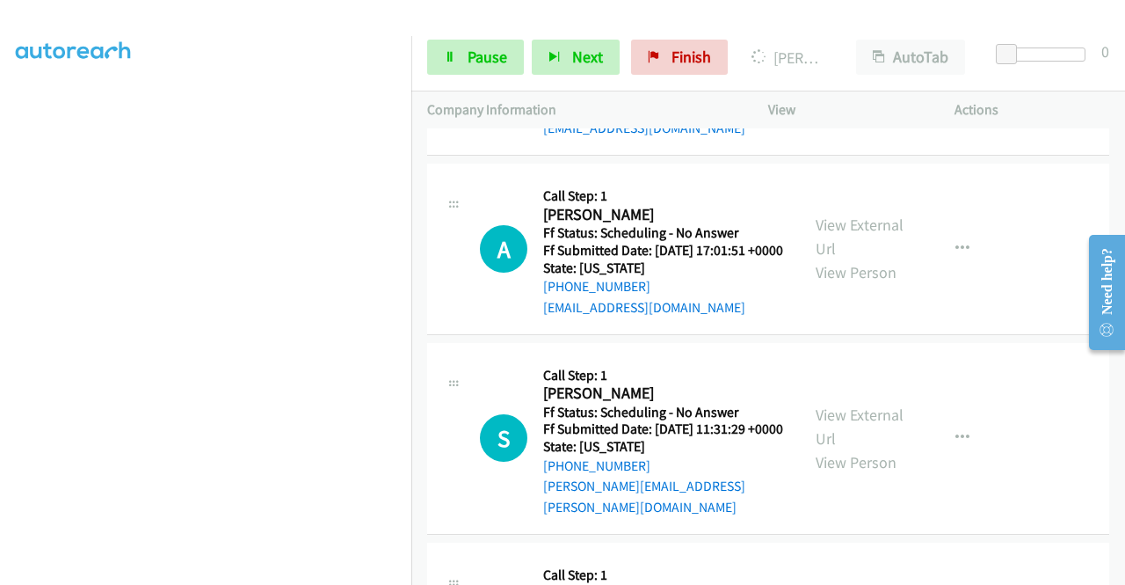
click at [883, 80] on link "View External Url" at bounding box center [860, 58] width 88 height 44
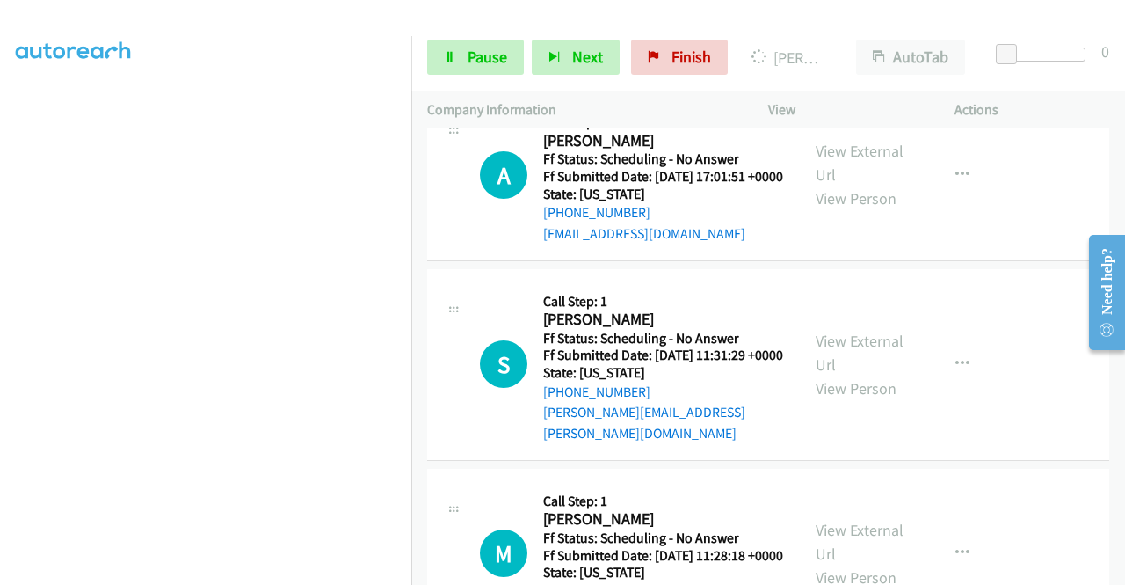
scroll to position [4891, 0]
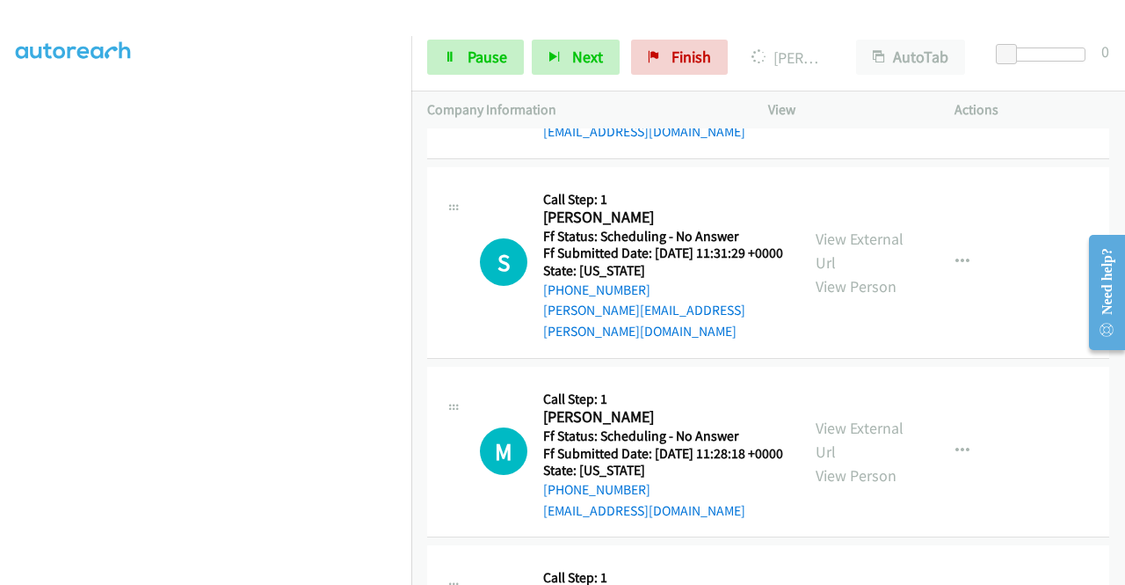
click at [863, 83] on link "View External Url" at bounding box center [860, 61] width 88 height 44
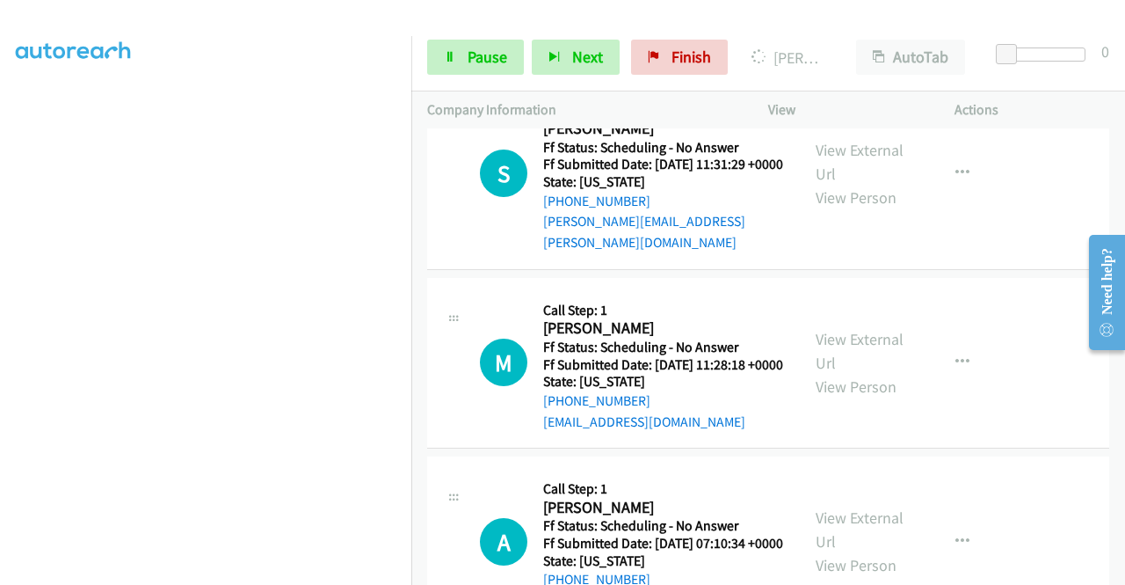
scroll to position [5067, 0]
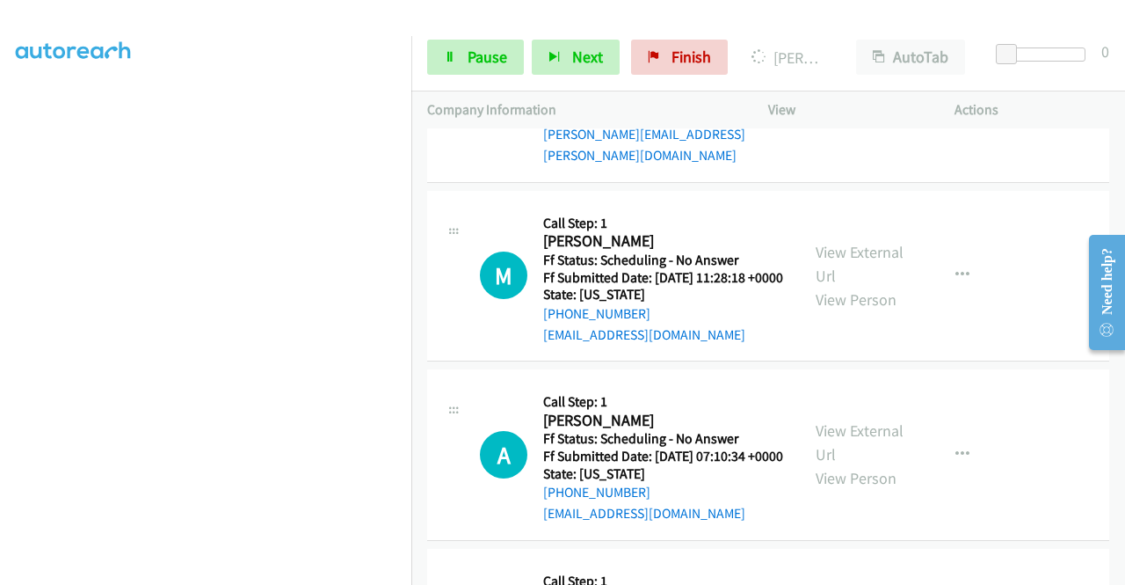
click at [843, 97] on link "View External Url" at bounding box center [860, 75] width 88 height 44
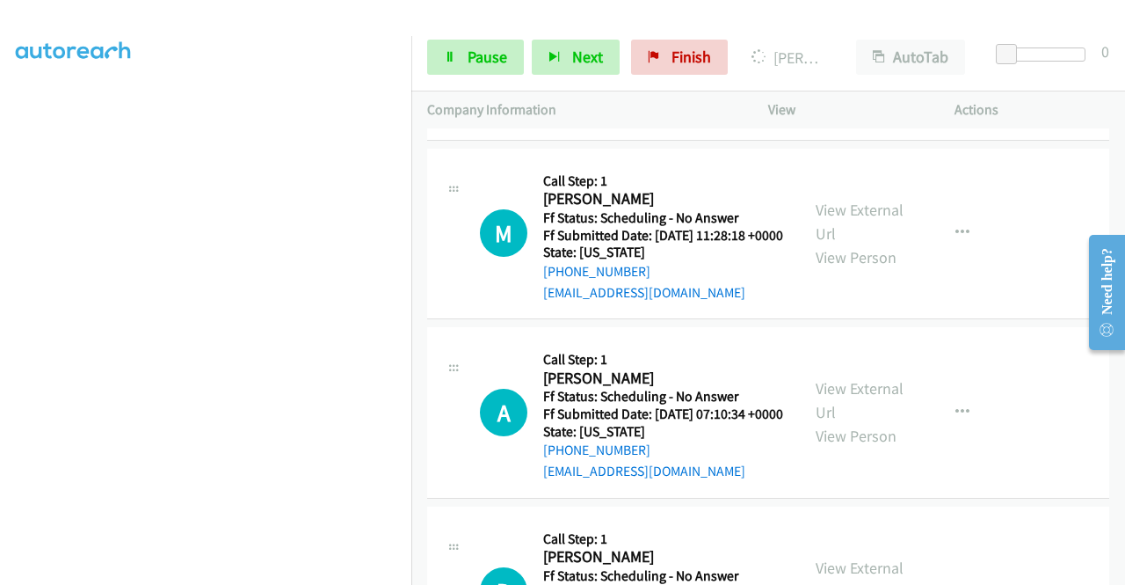
scroll to position [5243, 0]
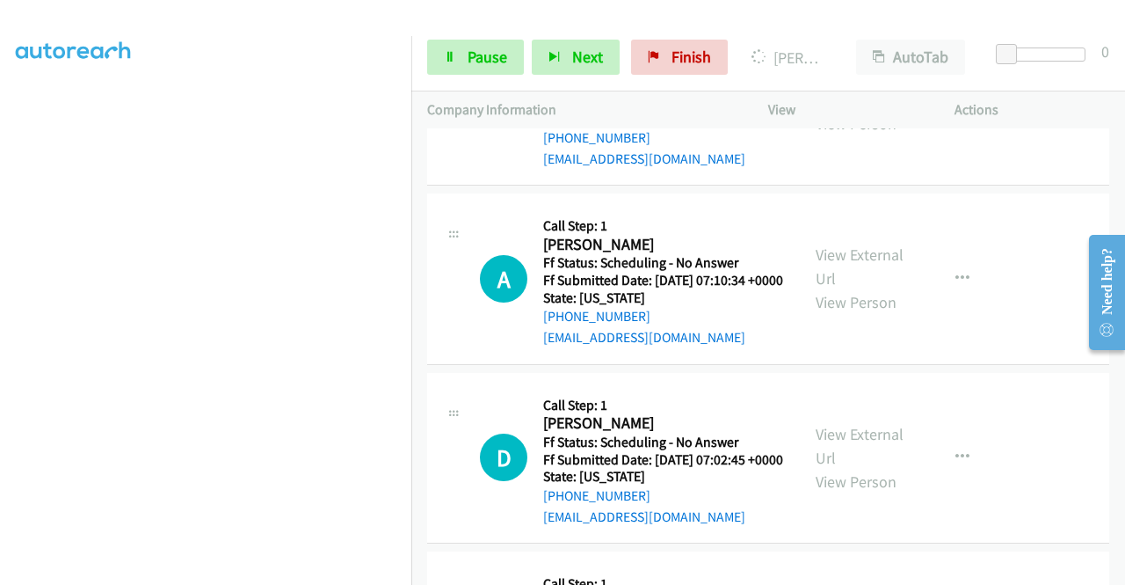
click at [848, 110] on link "View External Url" at bounding box center [860, 88] width 88 height 44
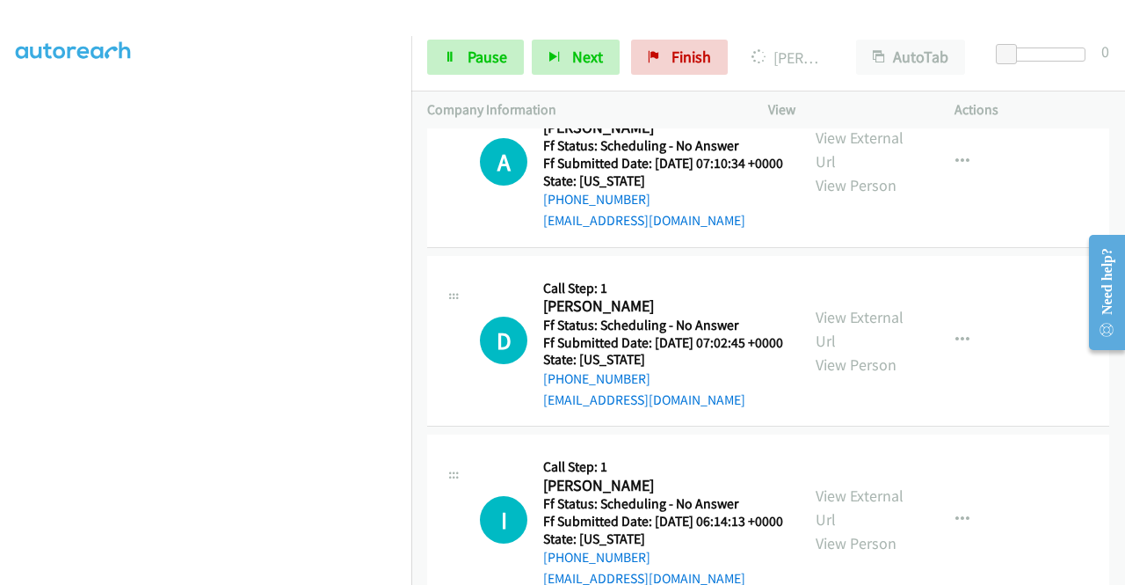
scroll to position [5506, 0]
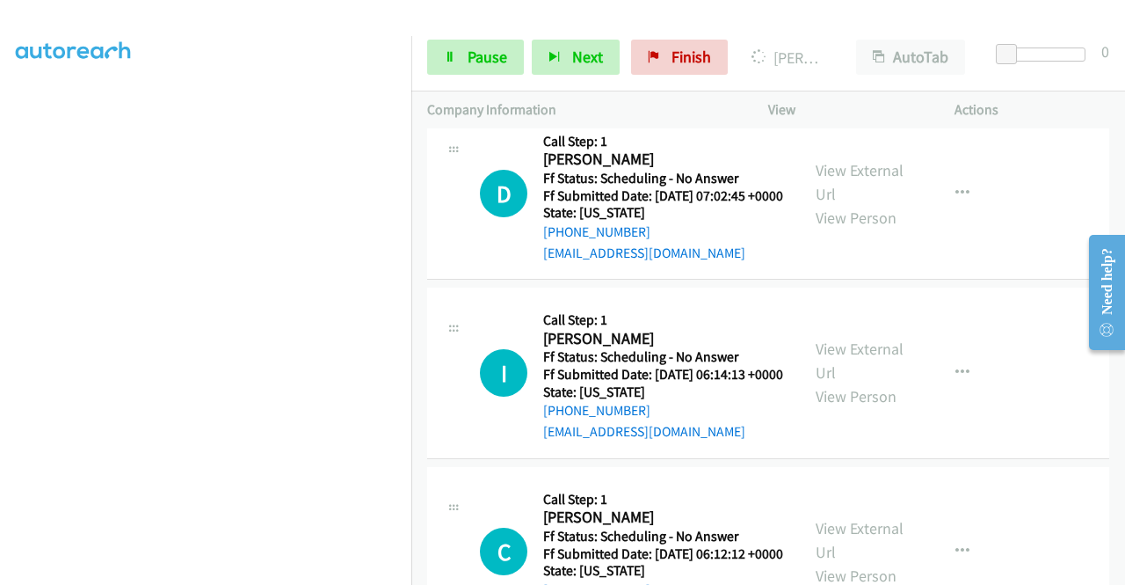
click at [841, 25] on link "View External Url" at bounding box center [860, 3] width 88 height 44
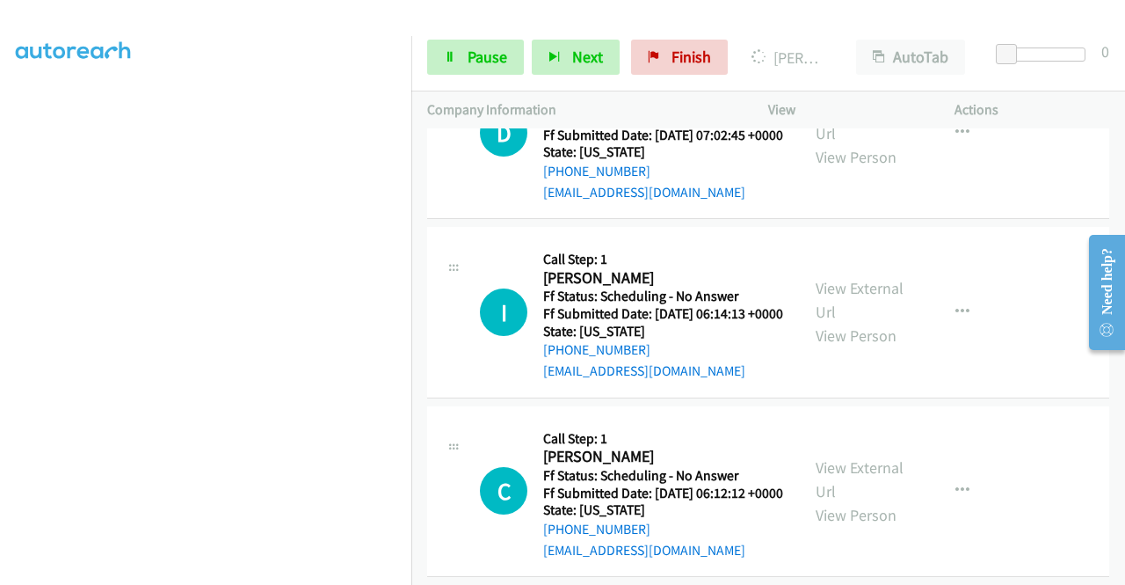
scroll to position [5594, 0]
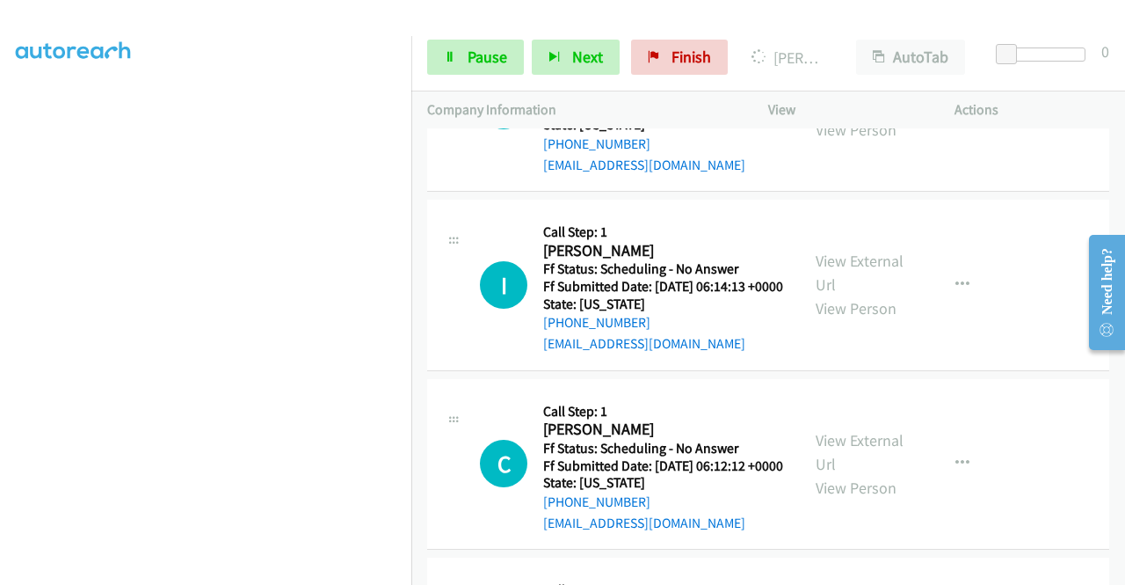
click at [874, 116] on link "View External Url" at bounding box center [860, 94] width 88 height 44
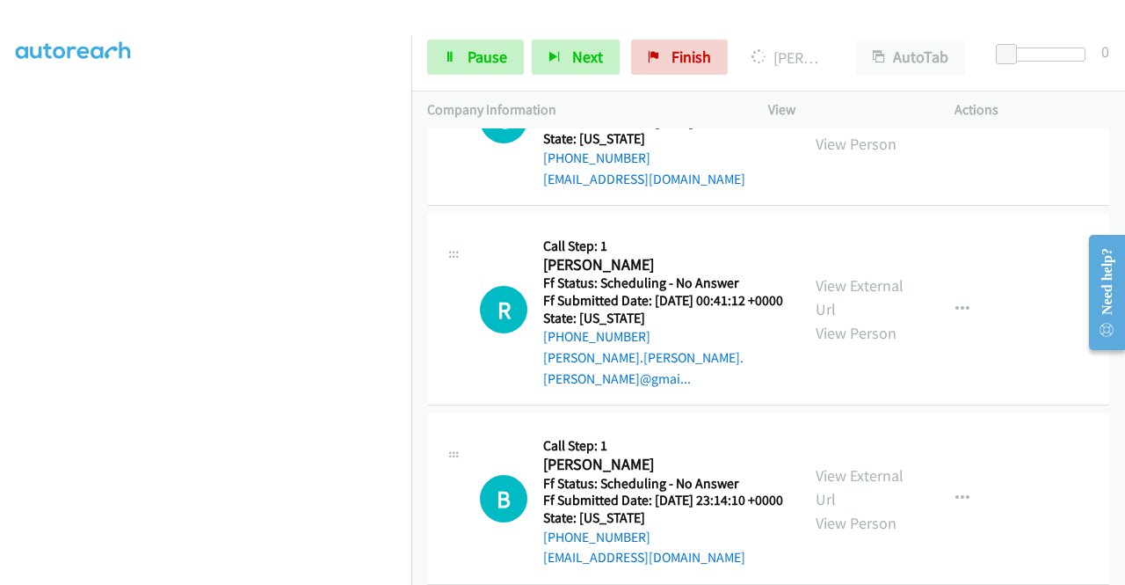
scroll to position [5946, 0]
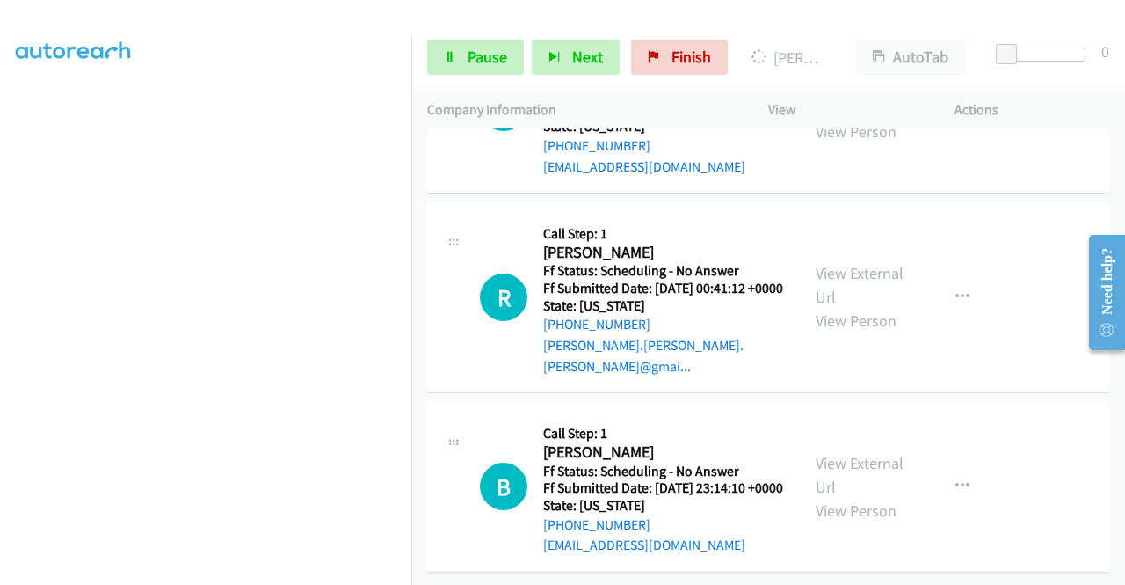
scroll to position [6122, 0]
click at [834, 118] on link "View External Url" at bounding box center [860, 96] width 88 height 44
click at [855, 307] on link "View External Url" at bounding box center [860, 285] width 88 height 44
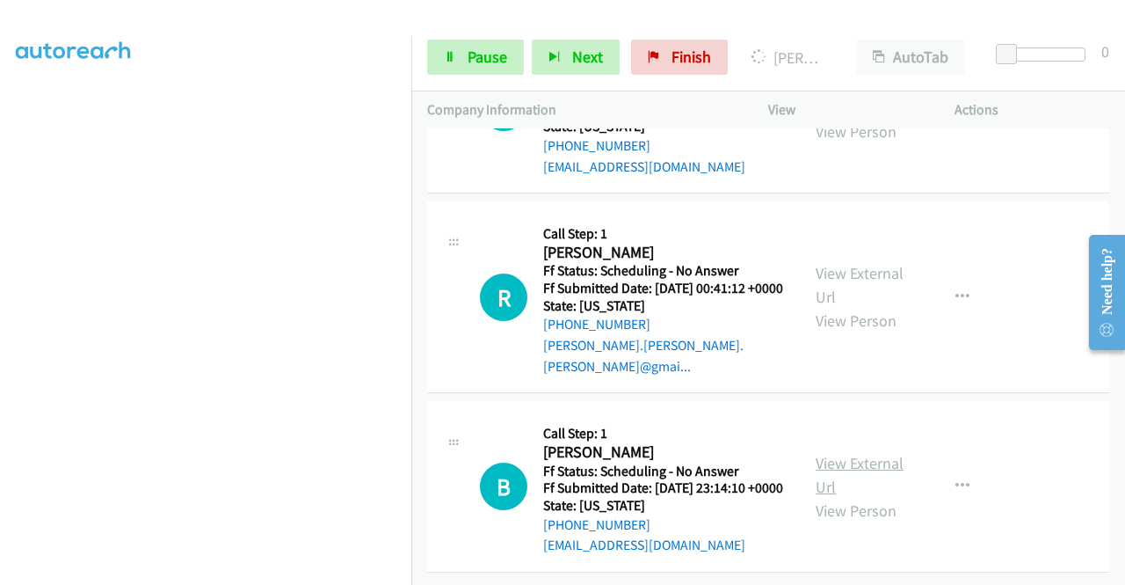
click at [893, 453] on link "View External Url" at bounding box center [860, 475] width 88 height 44
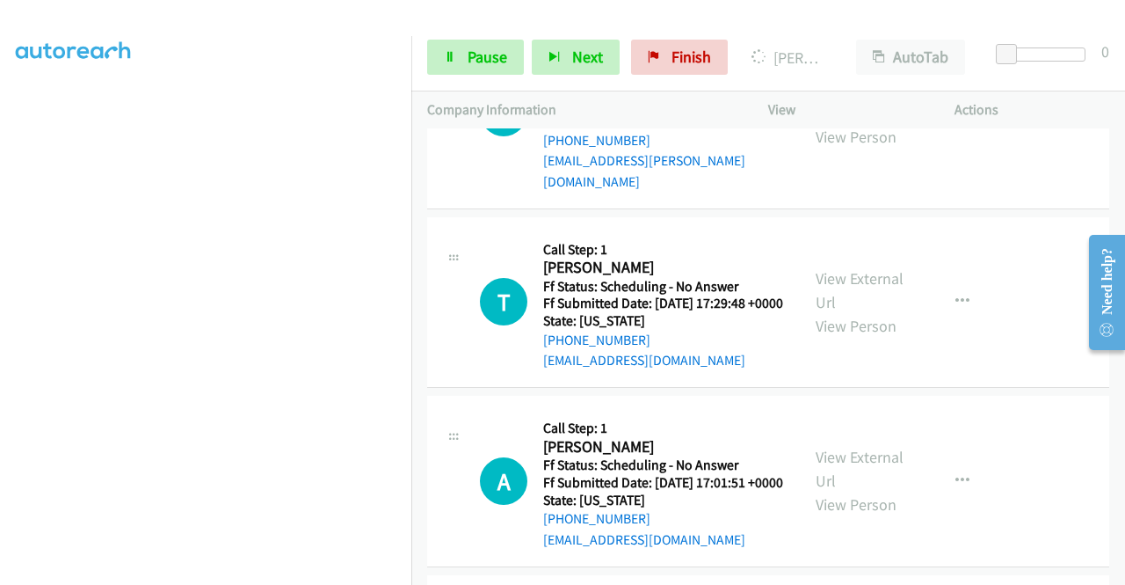
scroll to position [4131, 0]
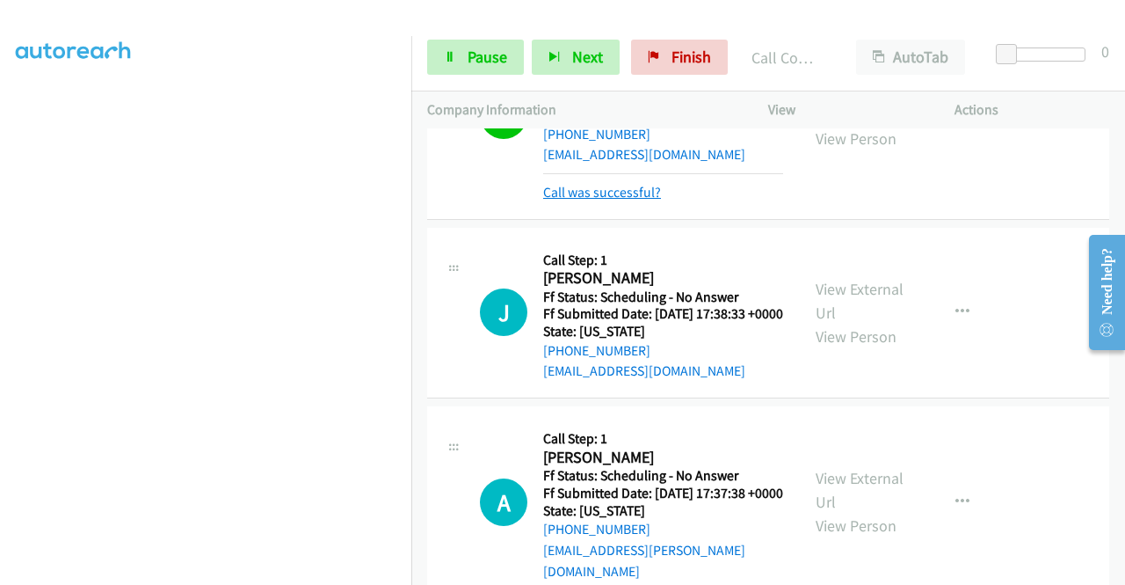
click at [566, 200] on link "Call was successful?" at bounding box center [602, 192] width 118 height 17
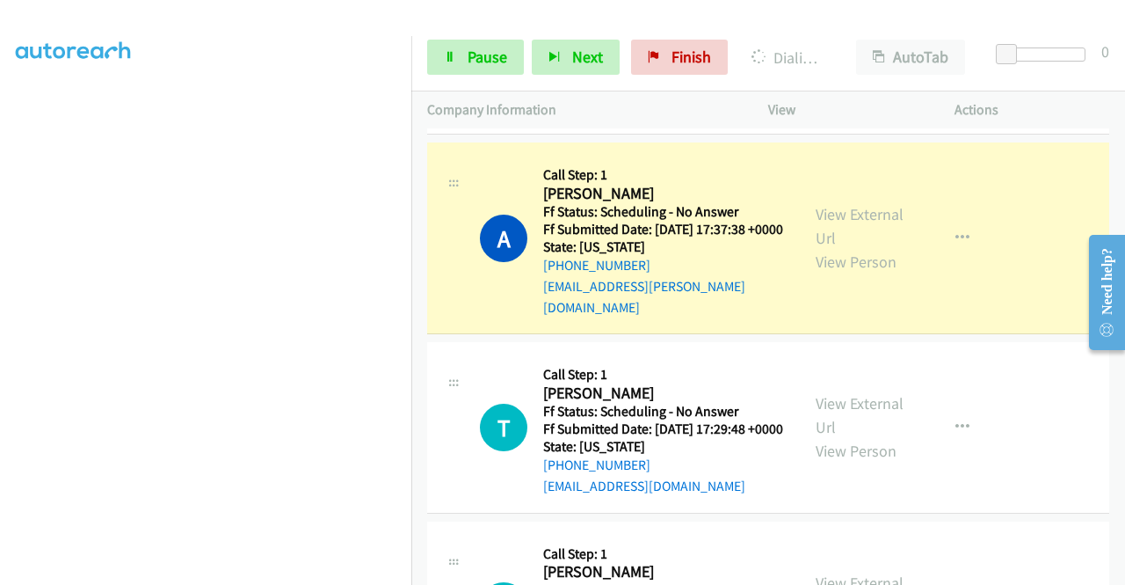
scroll to position [4483, 0]
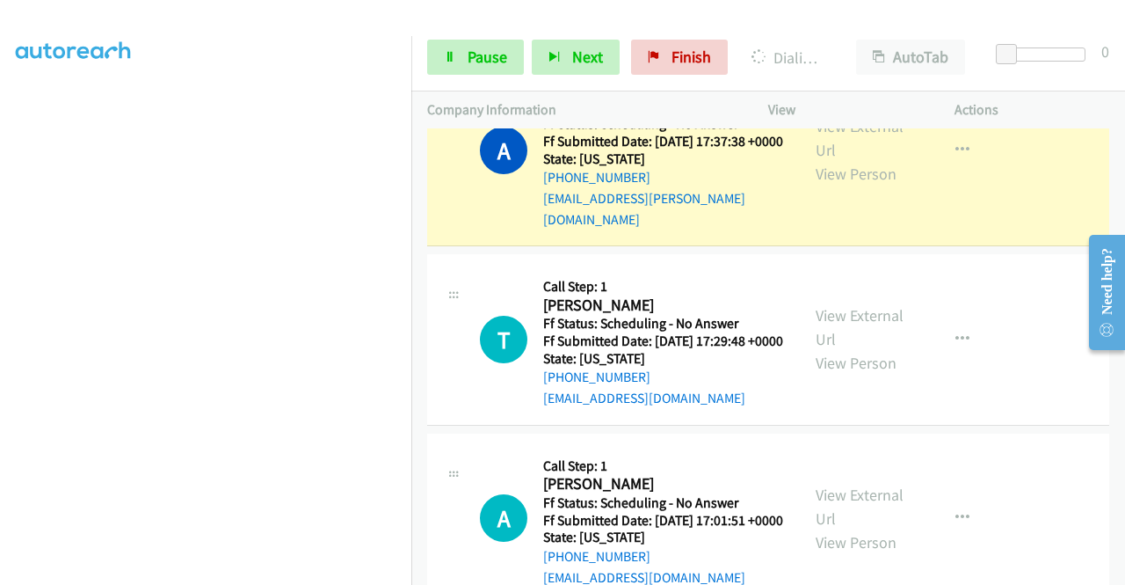
click at [614, 27] on link "Call was successful?" at bounding box center [602, 19] width 118 height 17
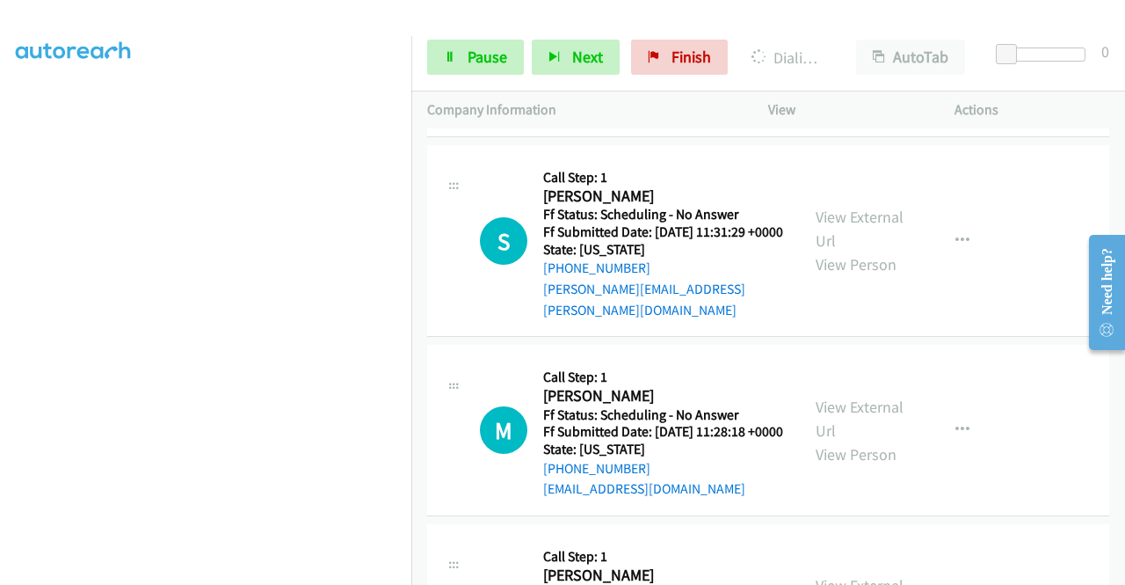
scroll to position [4923, 0]
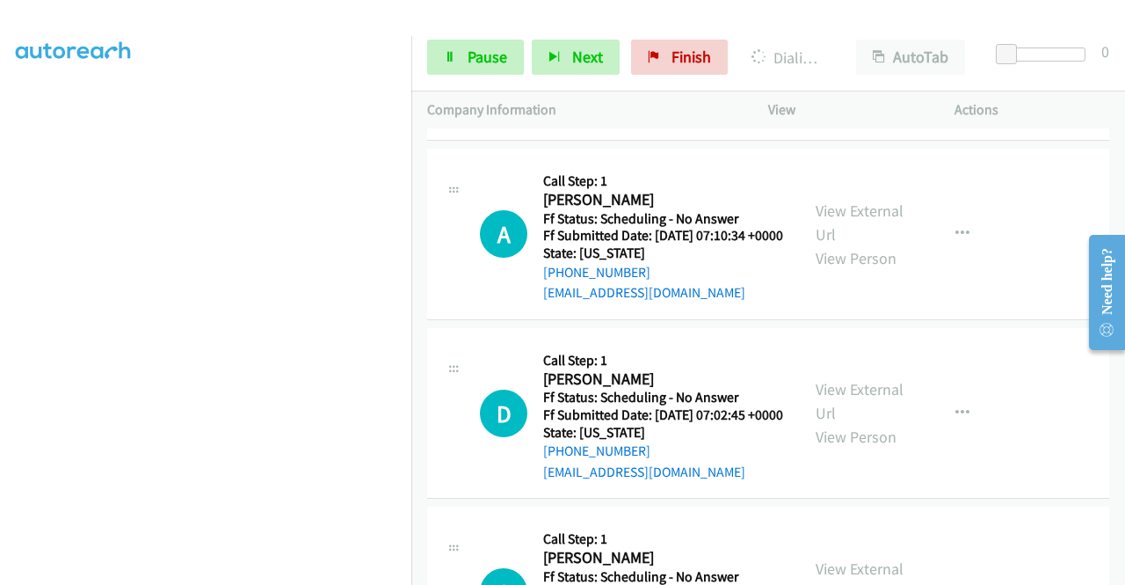
scroll to position [5274, 0]
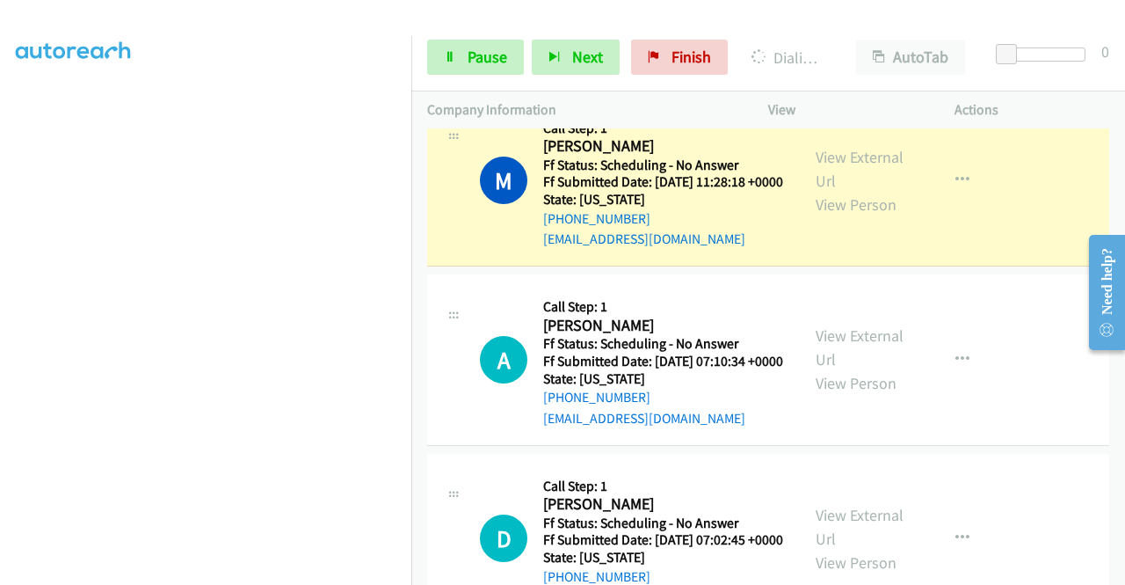
click at [645, 69] on link "Call was successful?" at bounding box center [602, 60] width 118 height 17
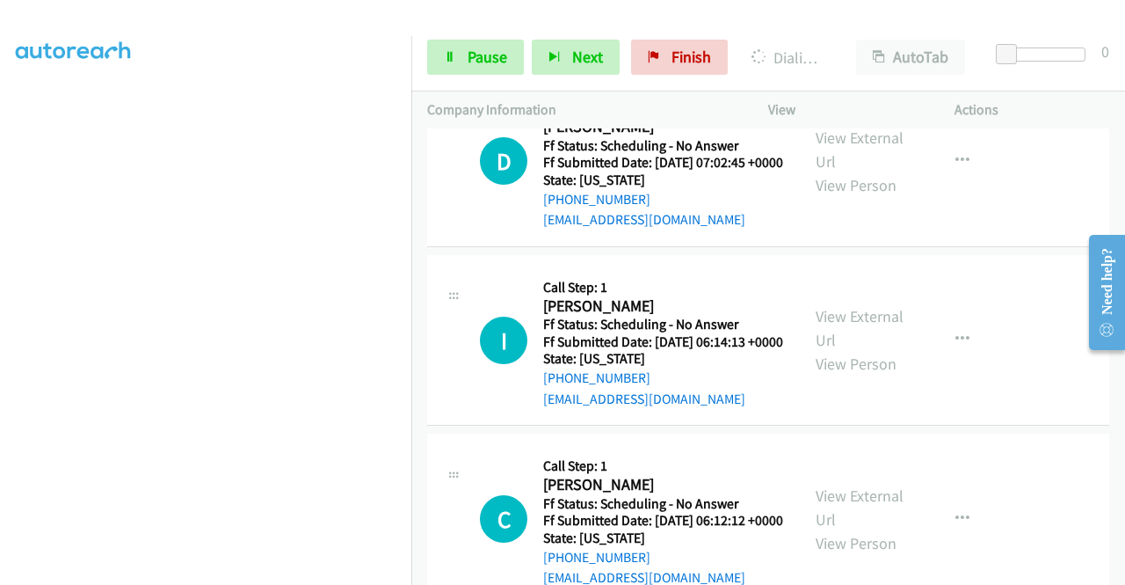
scroll to position [5538, 0]
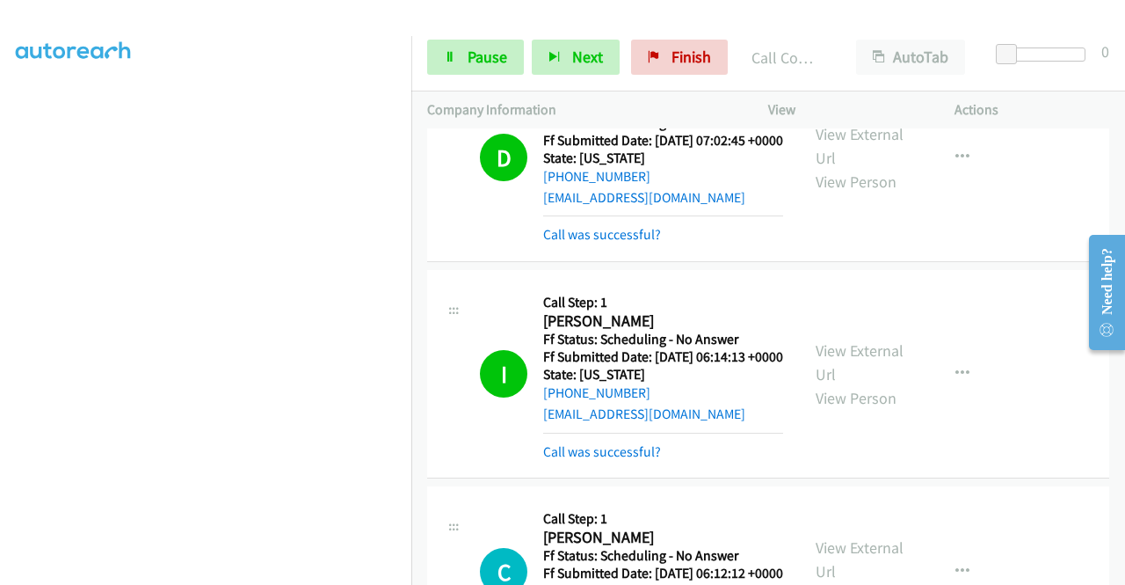
scroll to position [5714, 0]
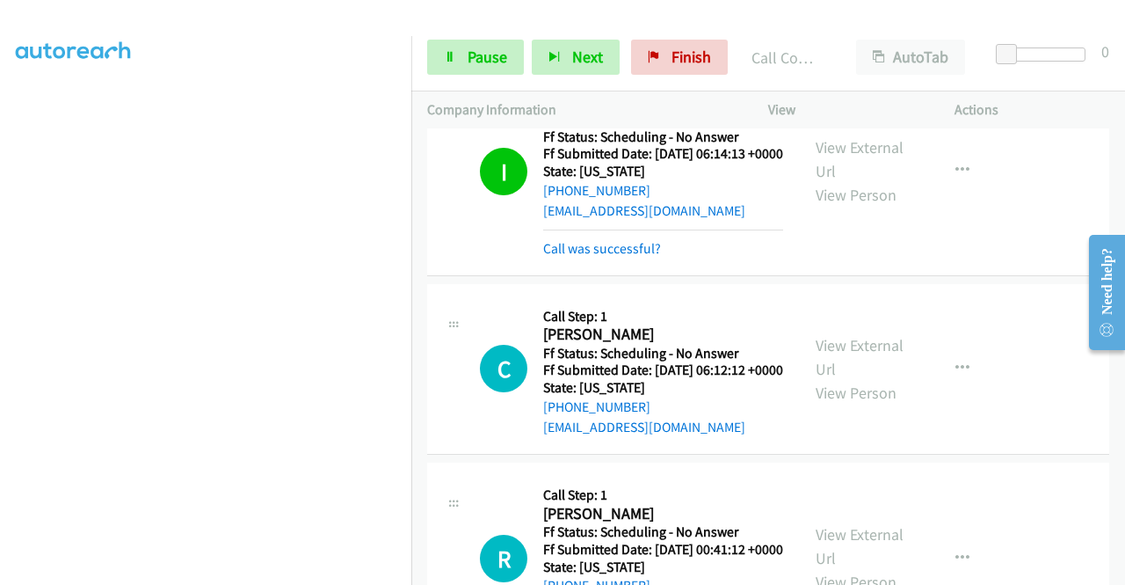
click at [649, 40] on link "Call was successful?" at bounding box center [602, 32] width 118 height 17
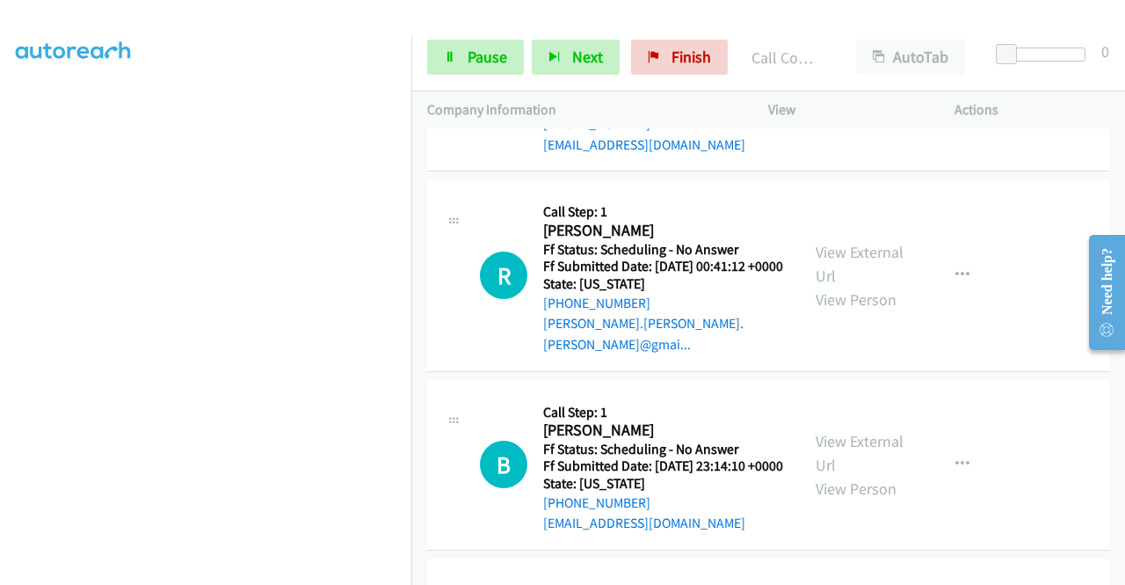
scroll to position [6066, 0]
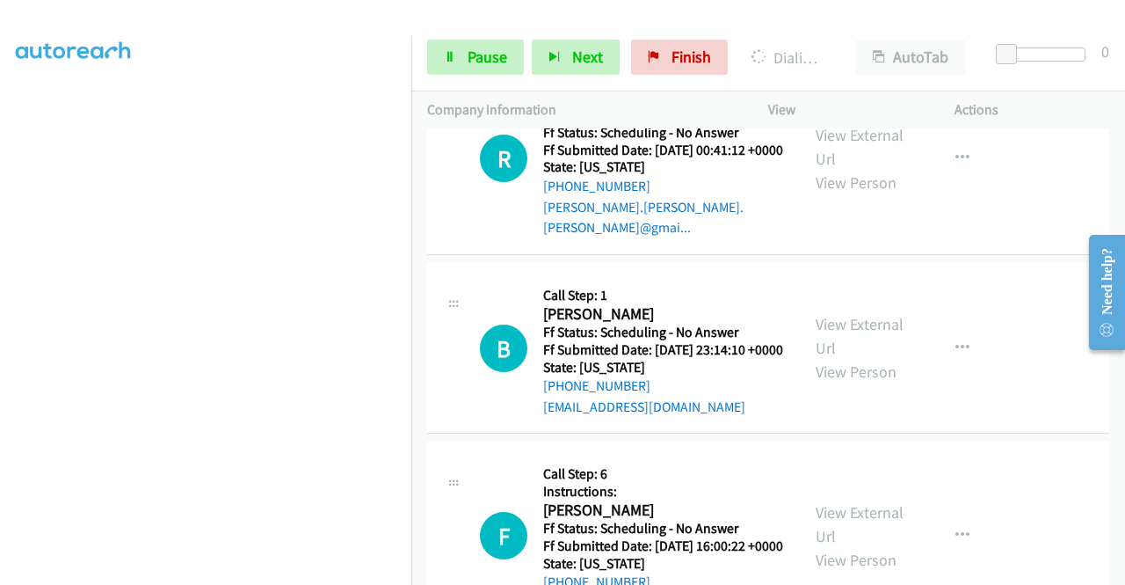
scroll to position [6154, 0]
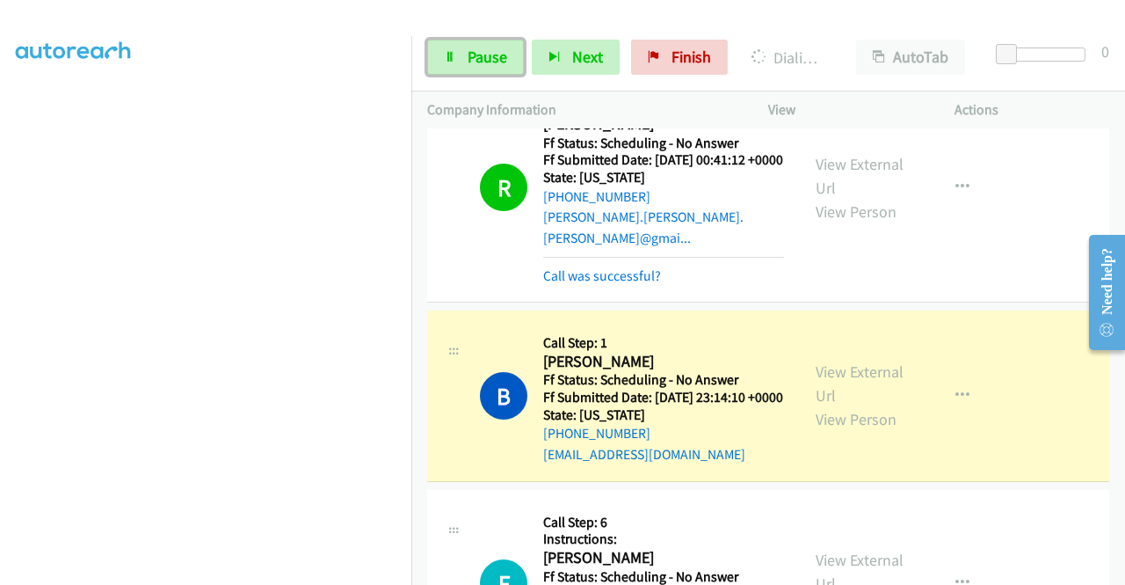
drag, startPoint x: 488, startPoint y: 51, endPoint x: 505, endPoint y: 92, distance: 44.6
click at [488, 51] on span "Pause" at bounding box center [488, 57] width 40 height 20
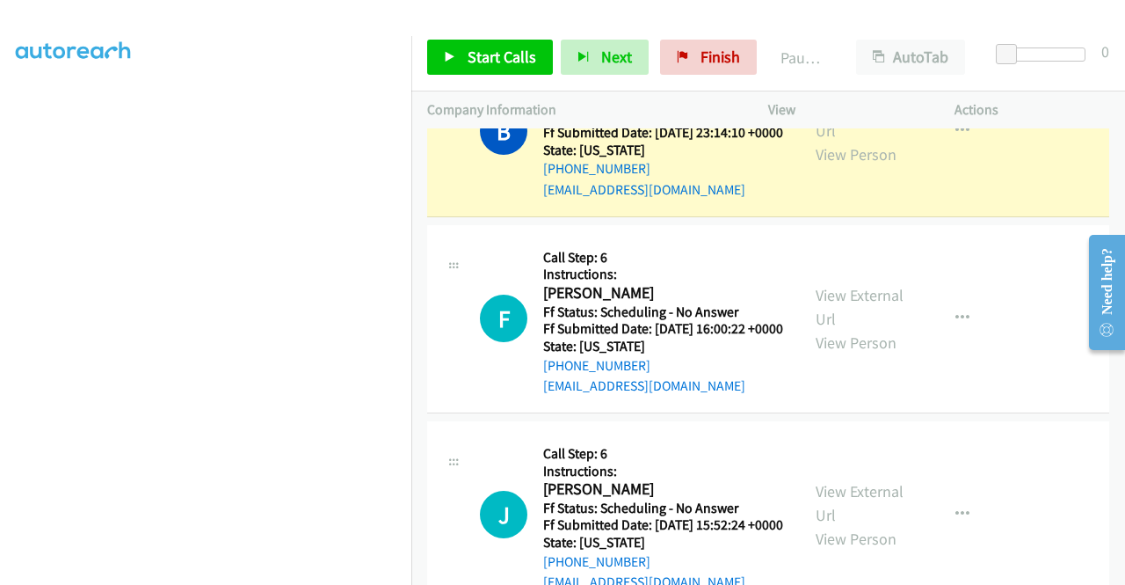
scroll to position [6505, 0]
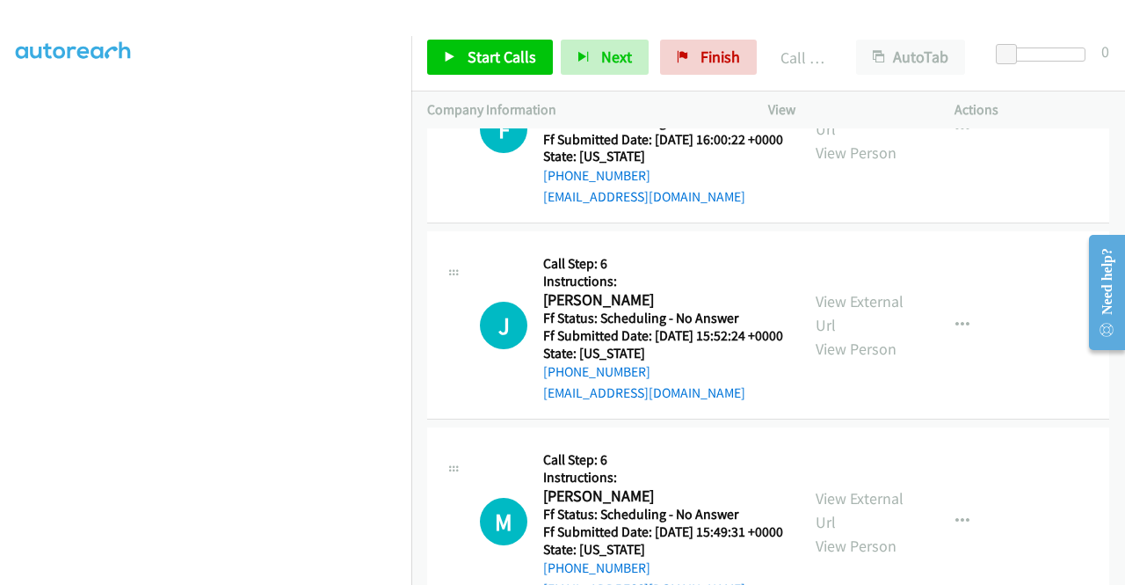
scroll to position [6575, 0]
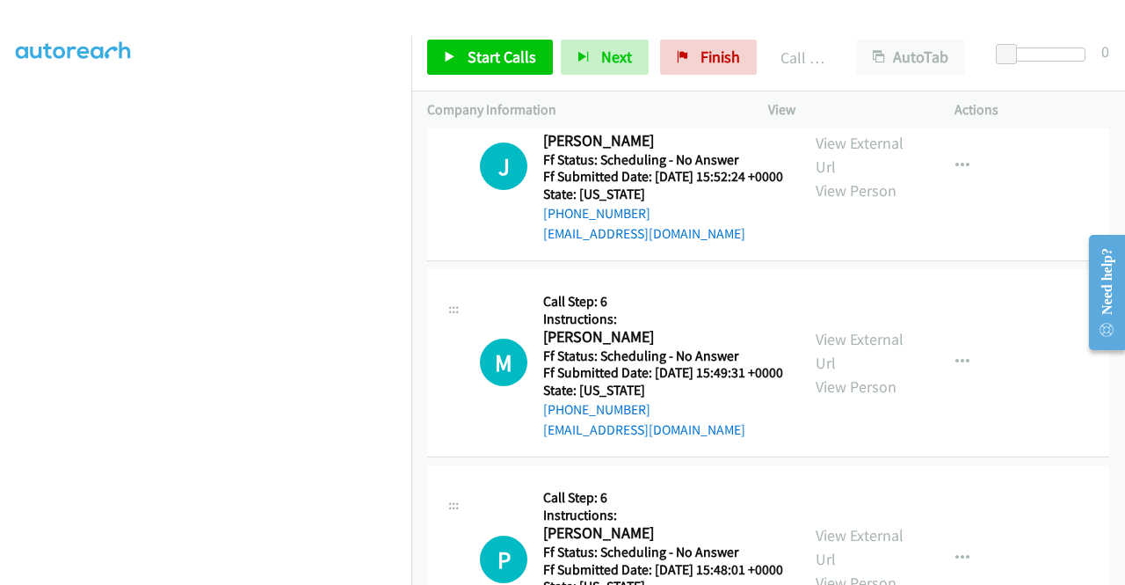
scroll to position [6926, 0]
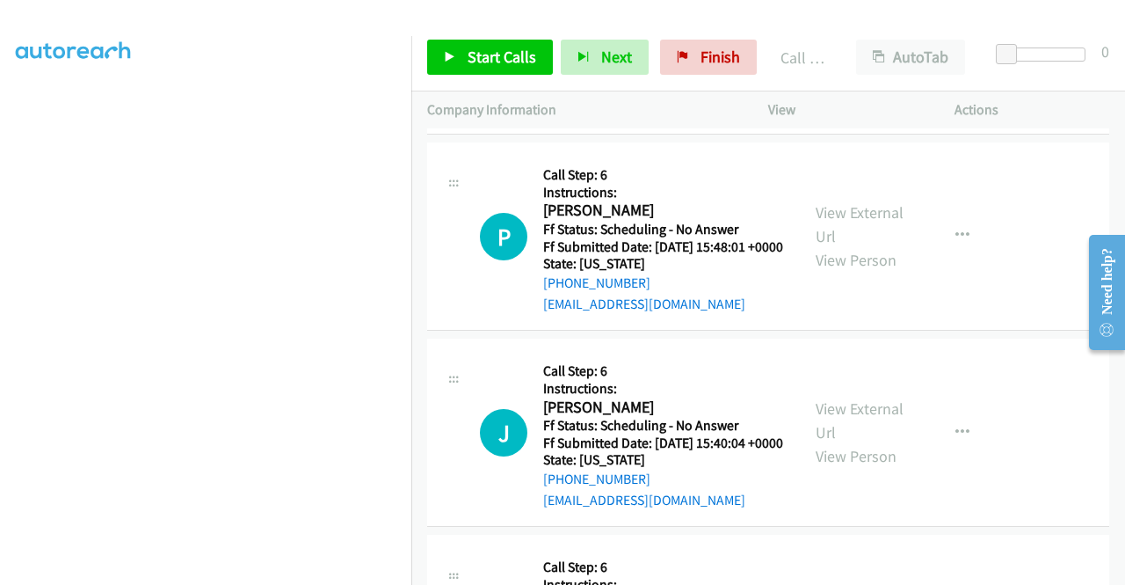
click at [856, 50] on link "View External Url" at bounding box center [860, 28] width 88 height 44
click at [484, 47] on span "Start Calls" at bounding box center [502, 57] width 69 height 20
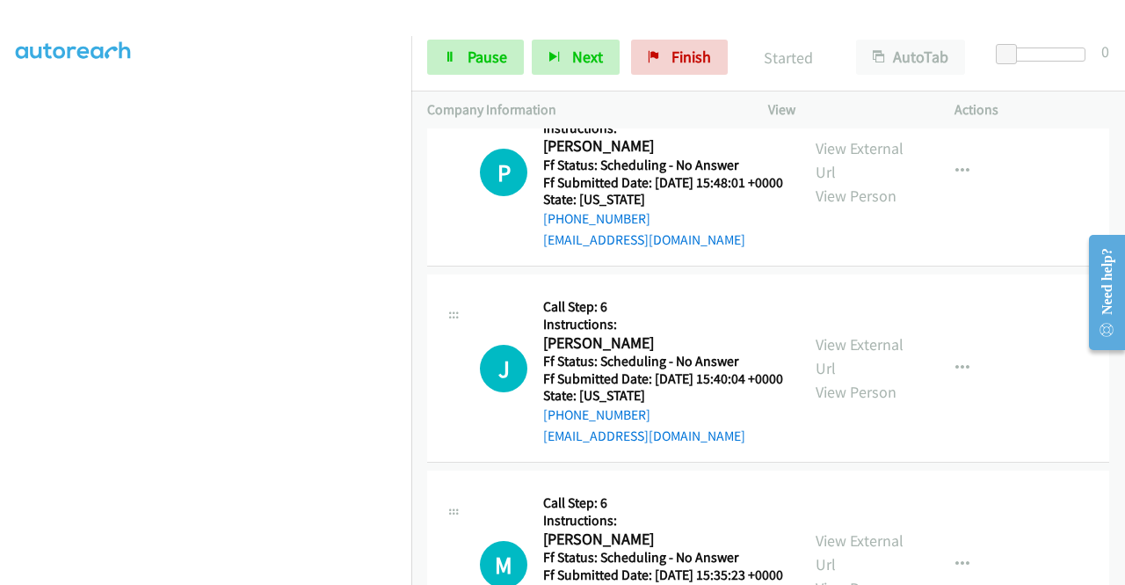
scroll to position [7190, 0]
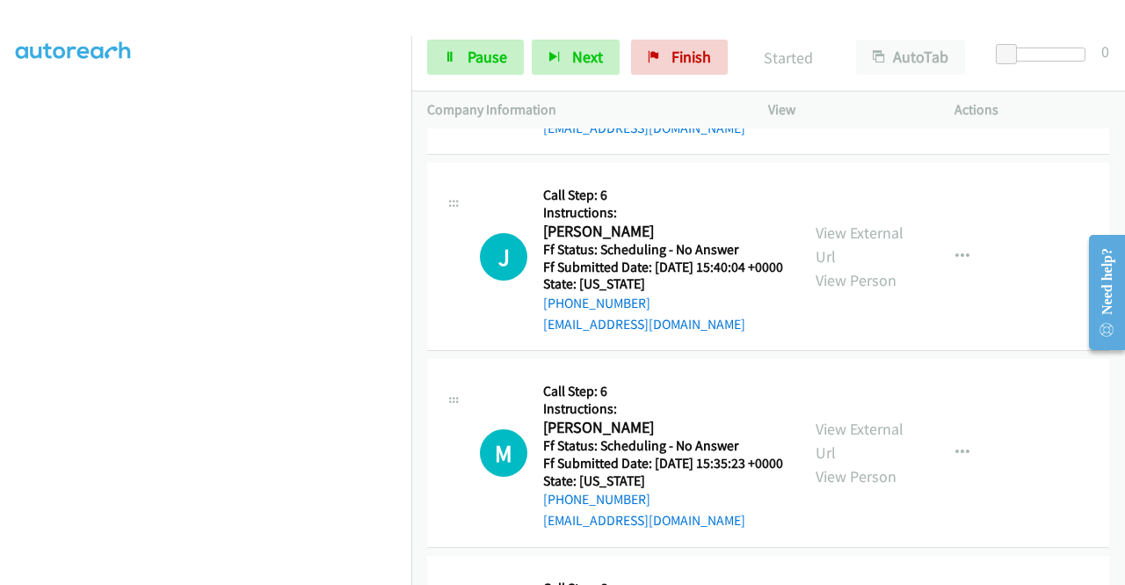
click at [880, 70] on link "View External Url" at bounding box center [860, 48] width 88 height 44
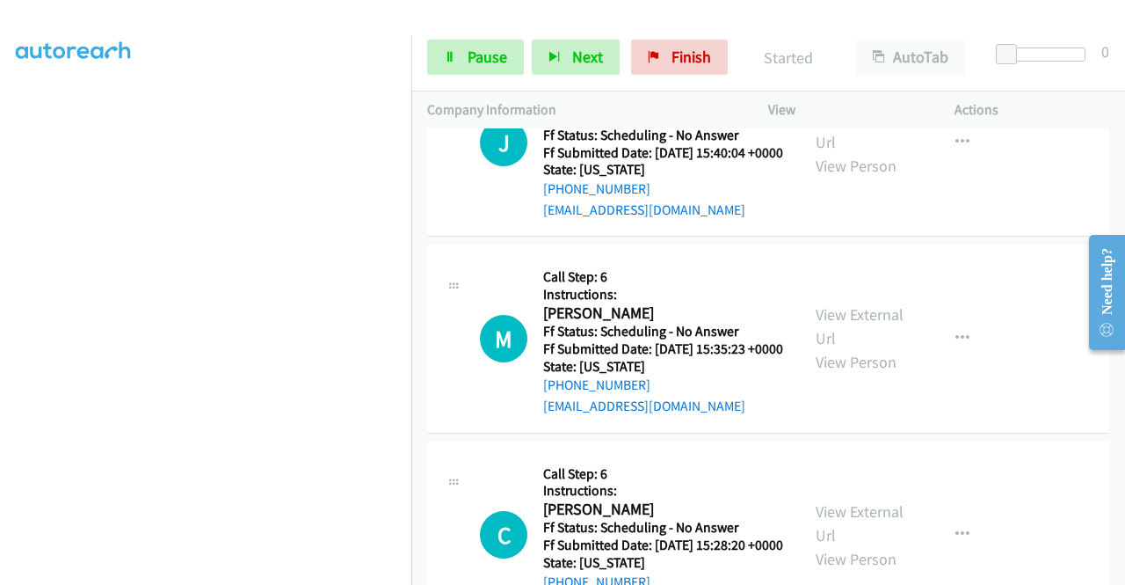
scroll to position [7454, 0]
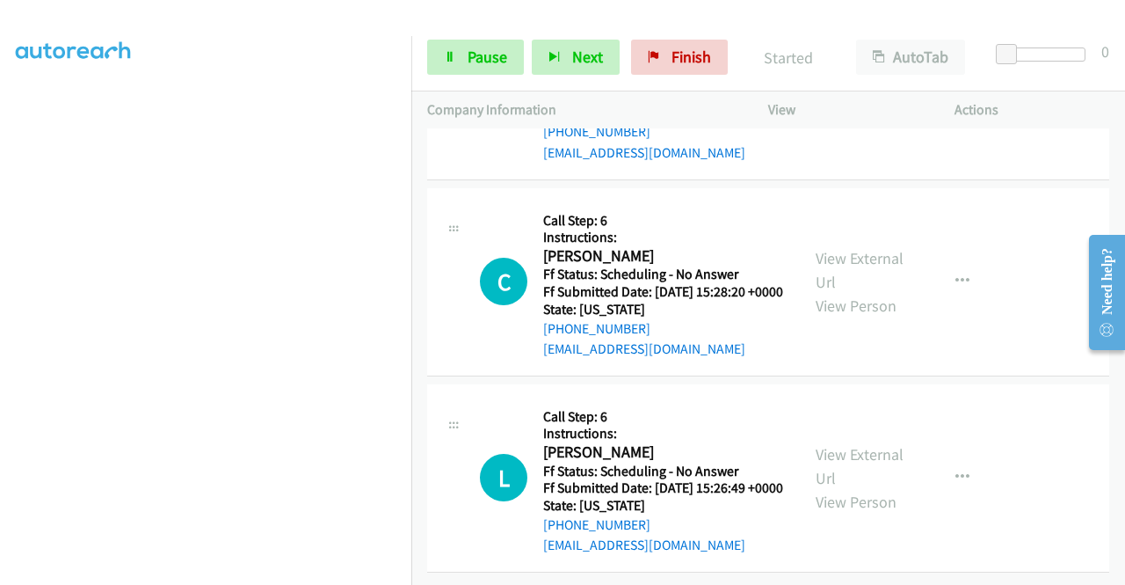
scroll to position [7718, 0]
click at [869, 95] on link "View External Url" at bounding box center [860, 73] width 88 height 44
click at [850, 292] on link "View External Url" at bounding box center [860, 270] width 88 height 44
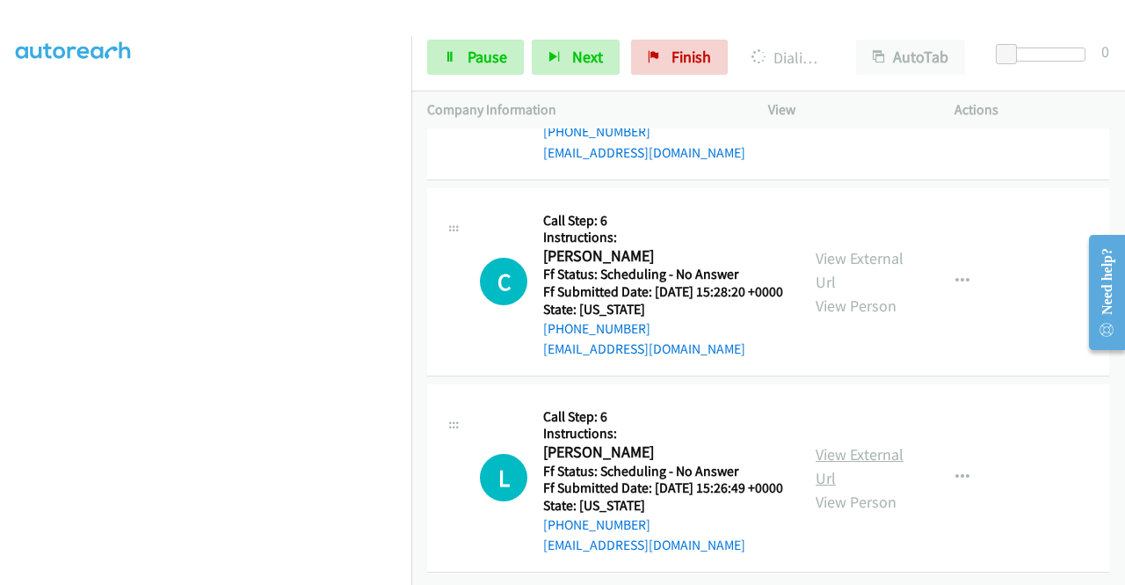
click at [867, 444] on link "View External Url" at bounding box center [860, 466] width 88 height 44
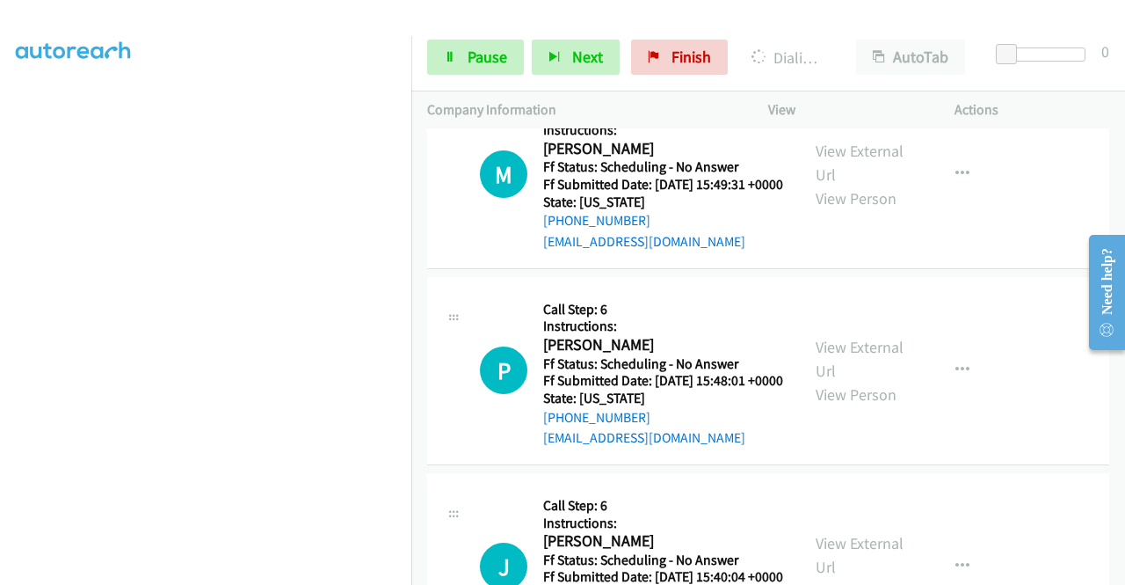
scroll to position [6930, 0]
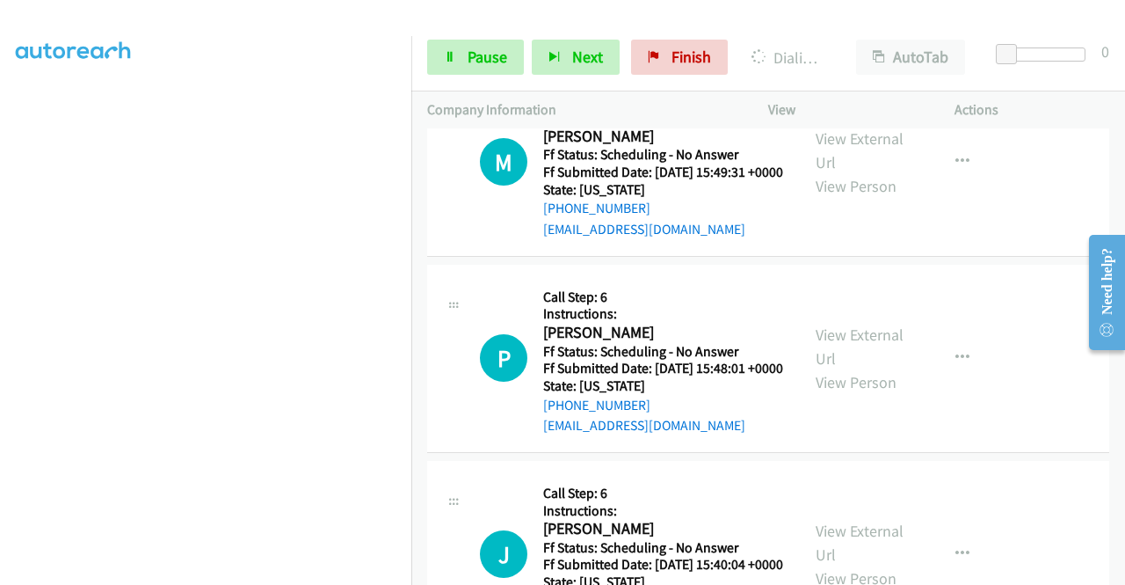
click at [463, 68] on link "Pause" at bounding box center [475, 57] width 97 height 35
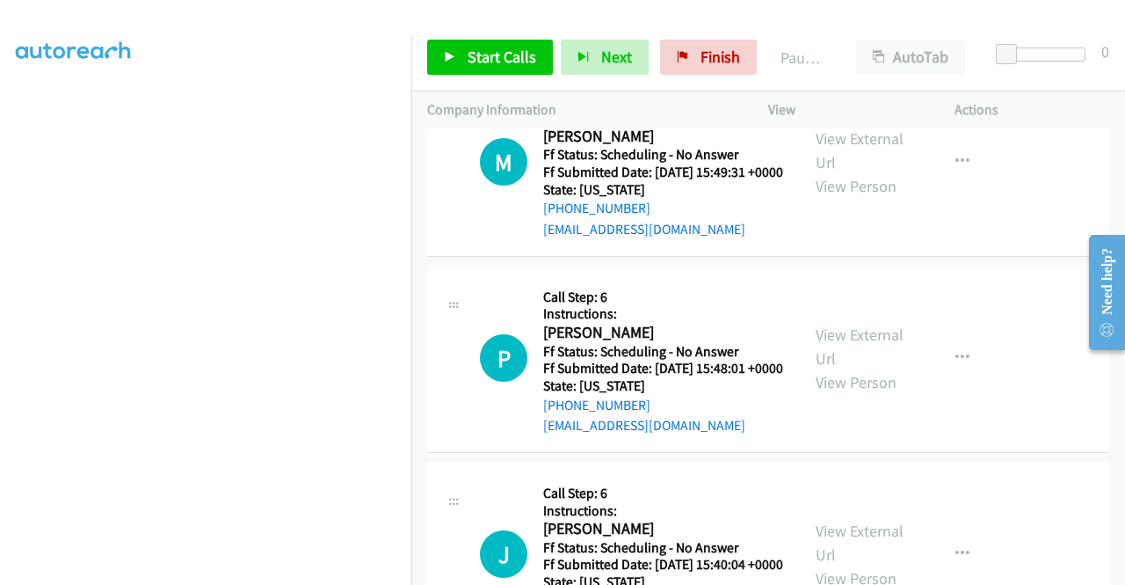
scroll to position [363, 0]
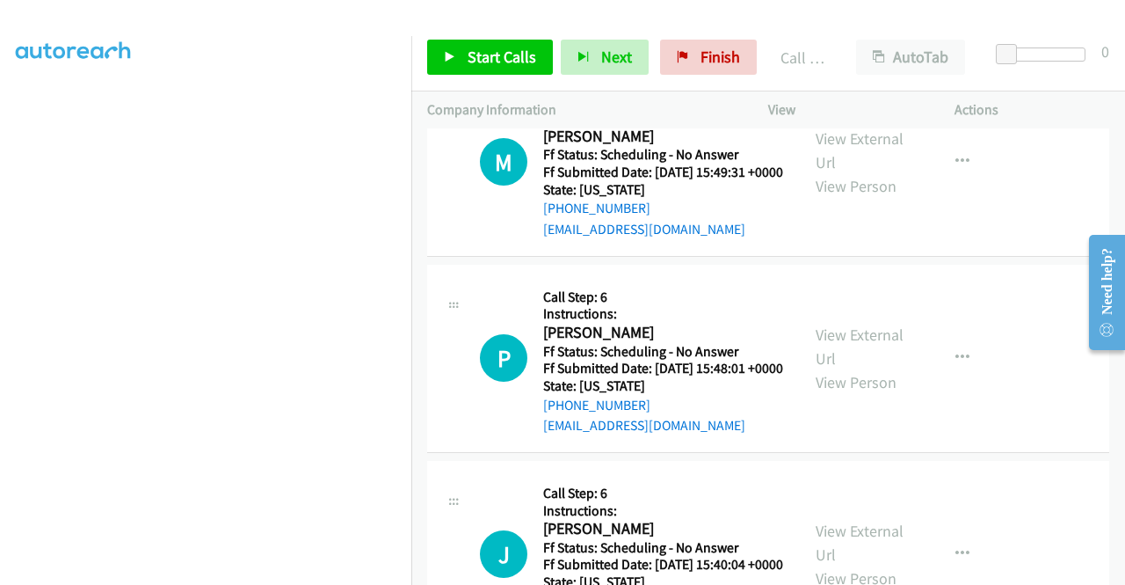
click at [610, 41] on link "Call was successful?" at bounding box center [602, 33] width 118 height 17
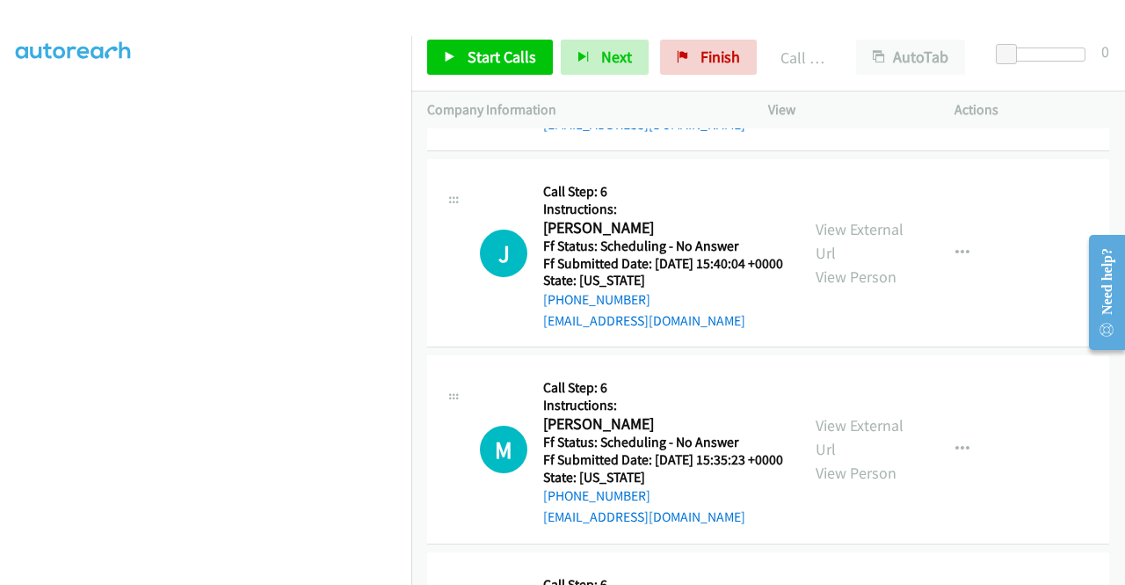
scroll to position [7282, 0]
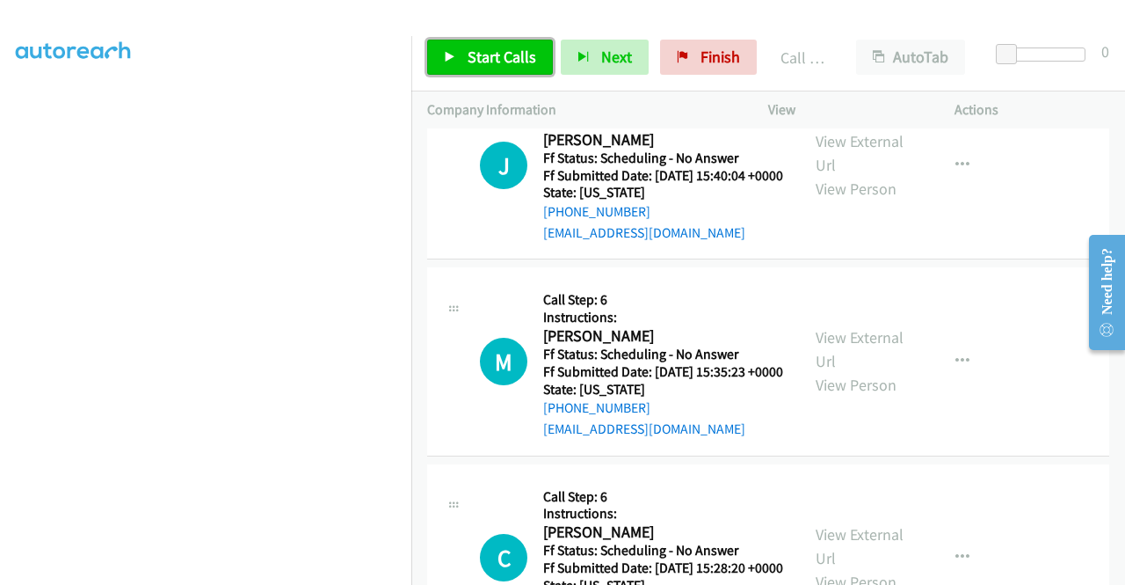
click at [535, 56] on link "Start Calls" at bounding box center [490, 57] width 126 height 35
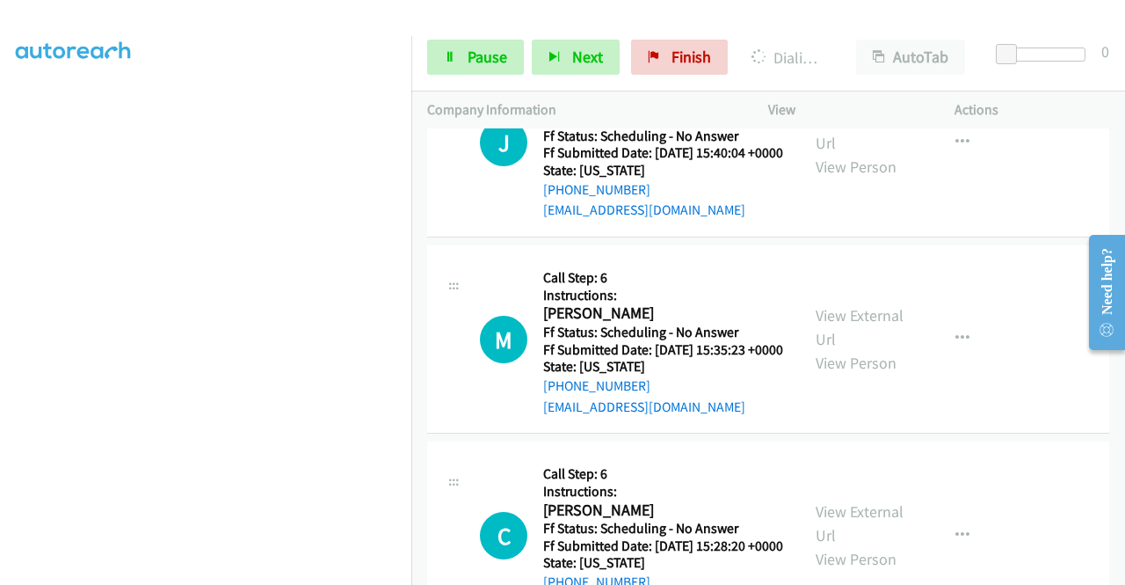
scroll to position [7369, 0]
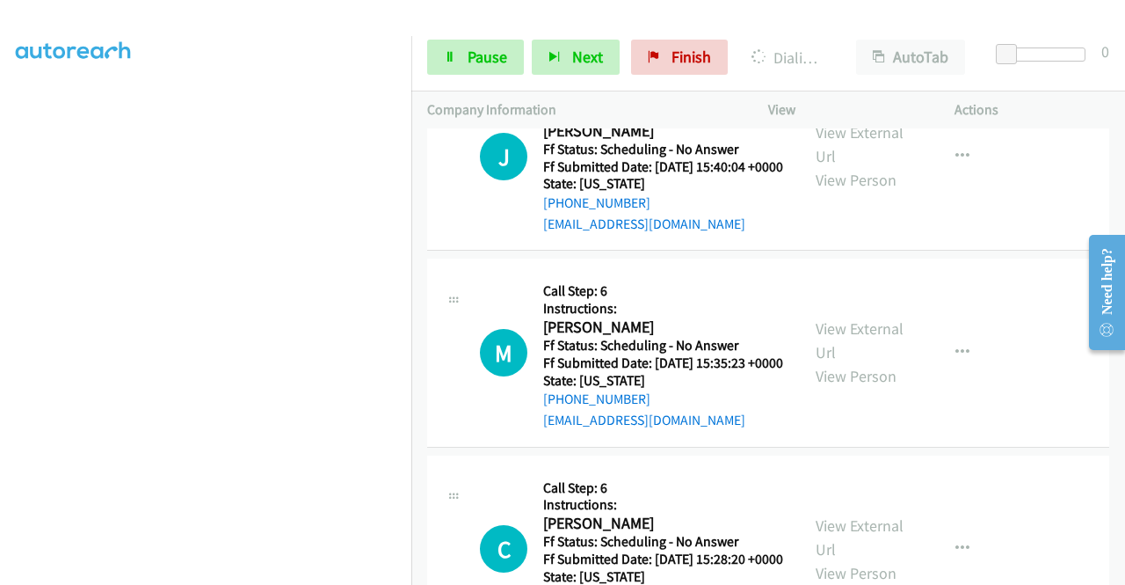
scroll to position [7457, 0]
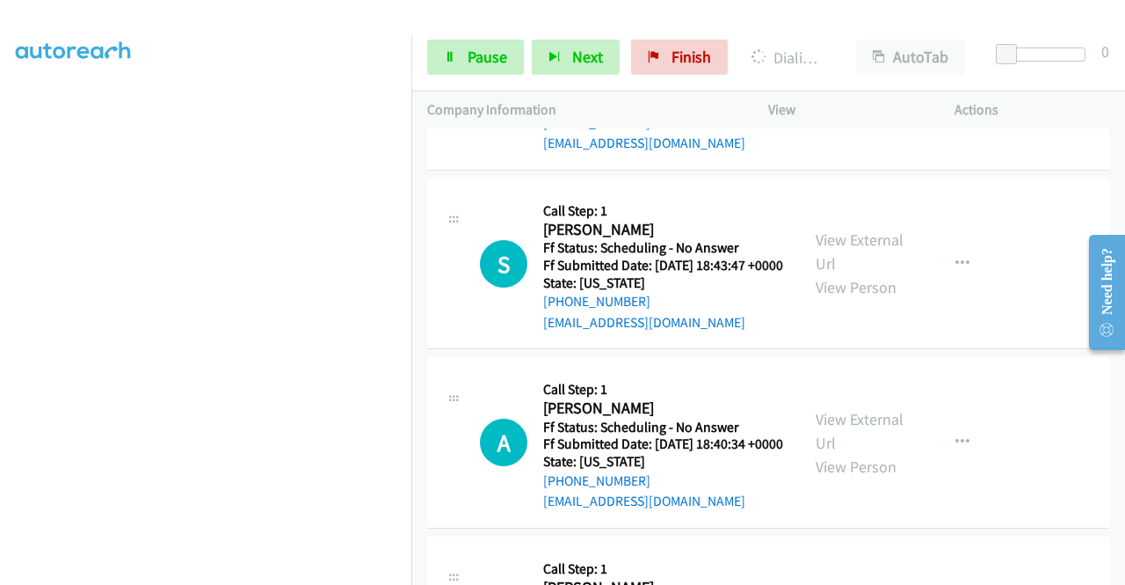
scroll to position [8337, 0]
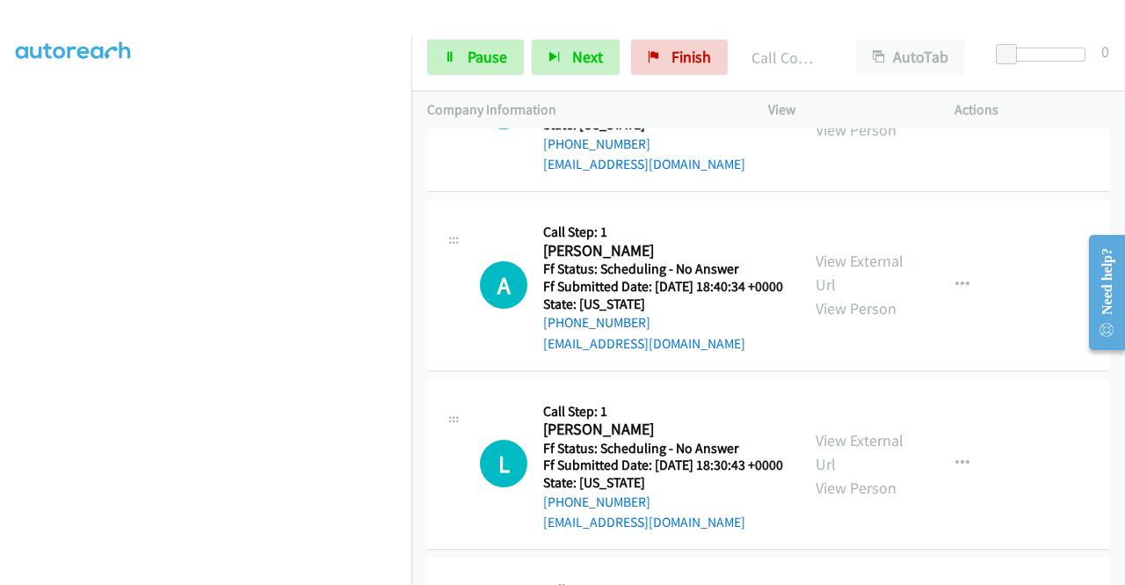
scroll to position [8549, 0]
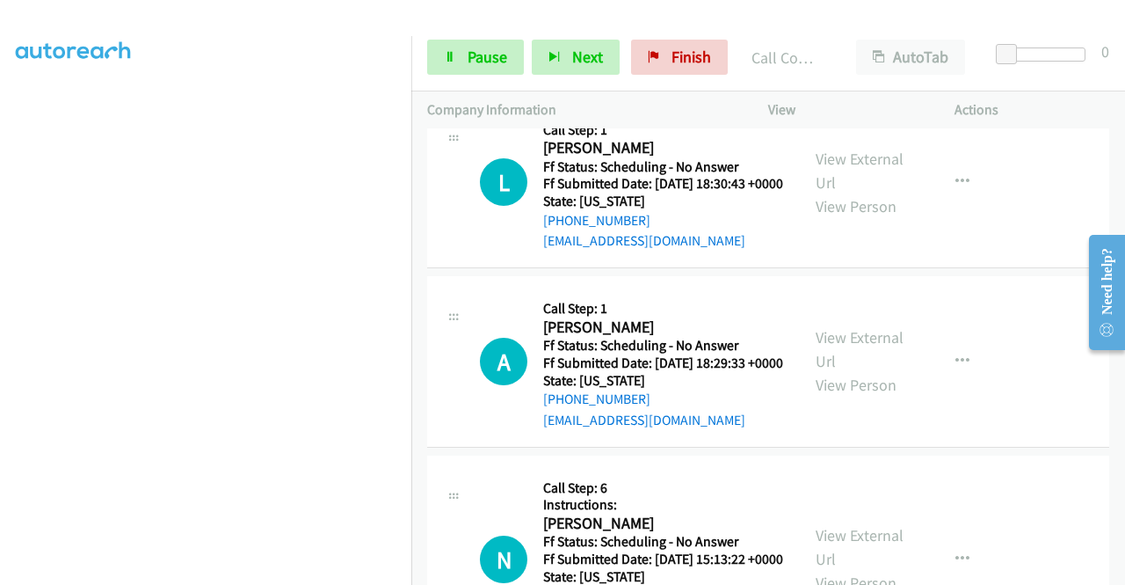
scroll to position [8813, 0]
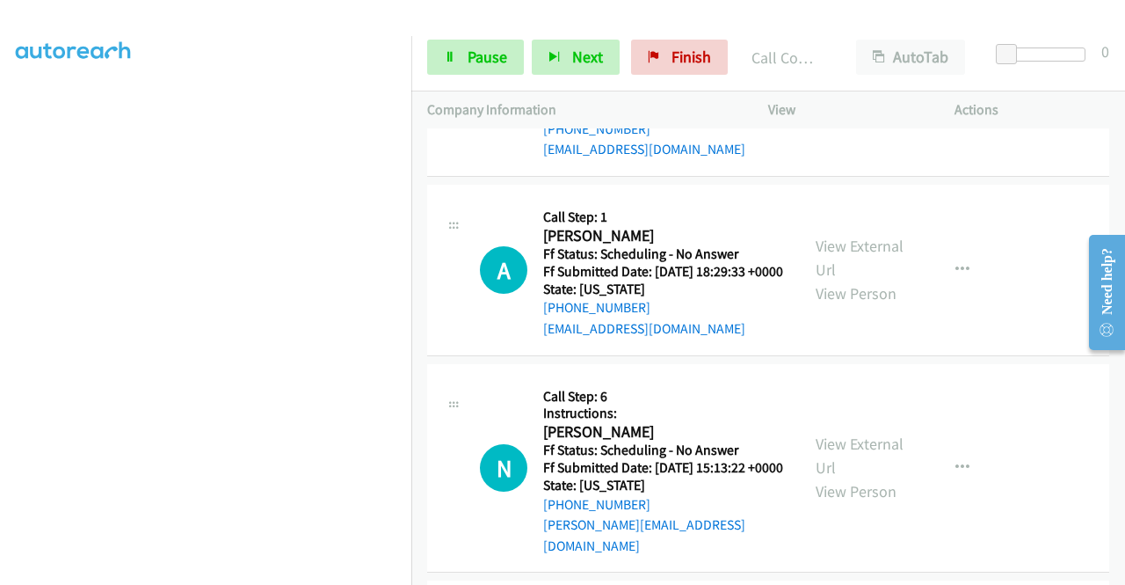
scroll to position [8901, 0]
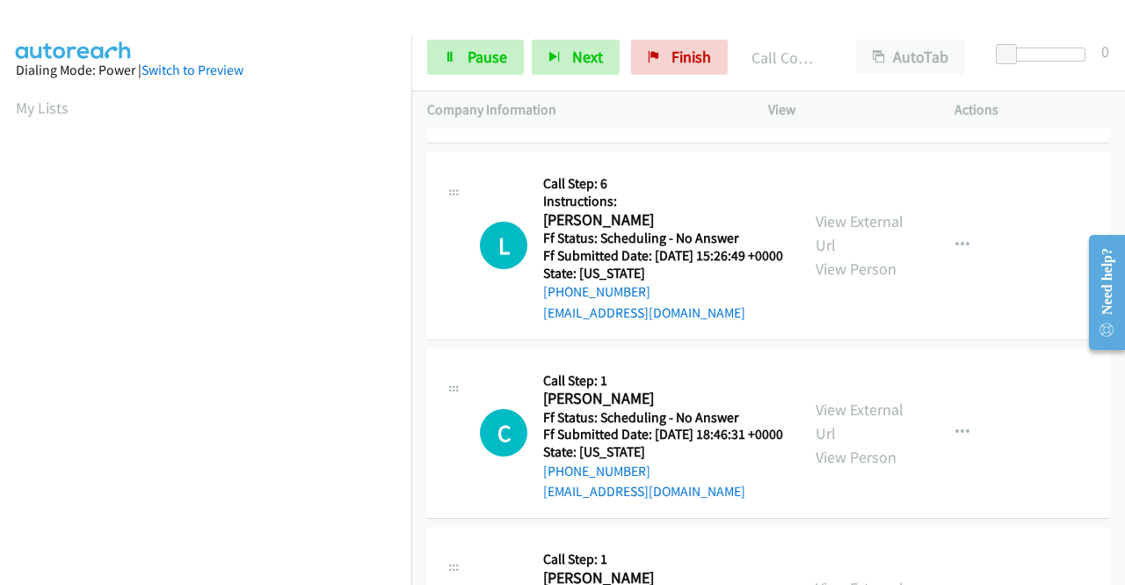
scroll to position [401, 0]
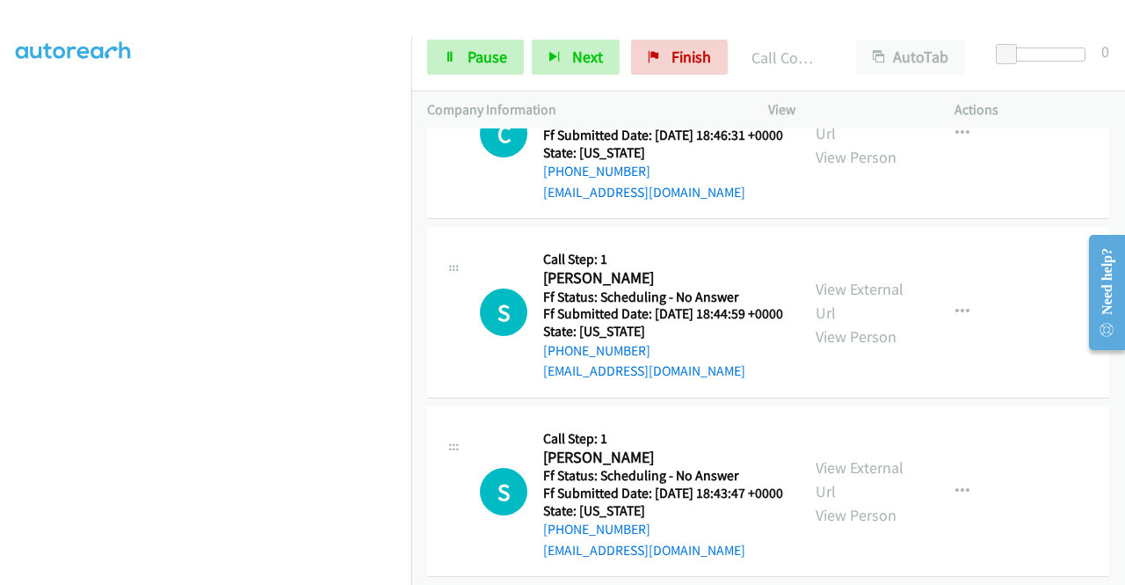
scroll to position [8091, 0]
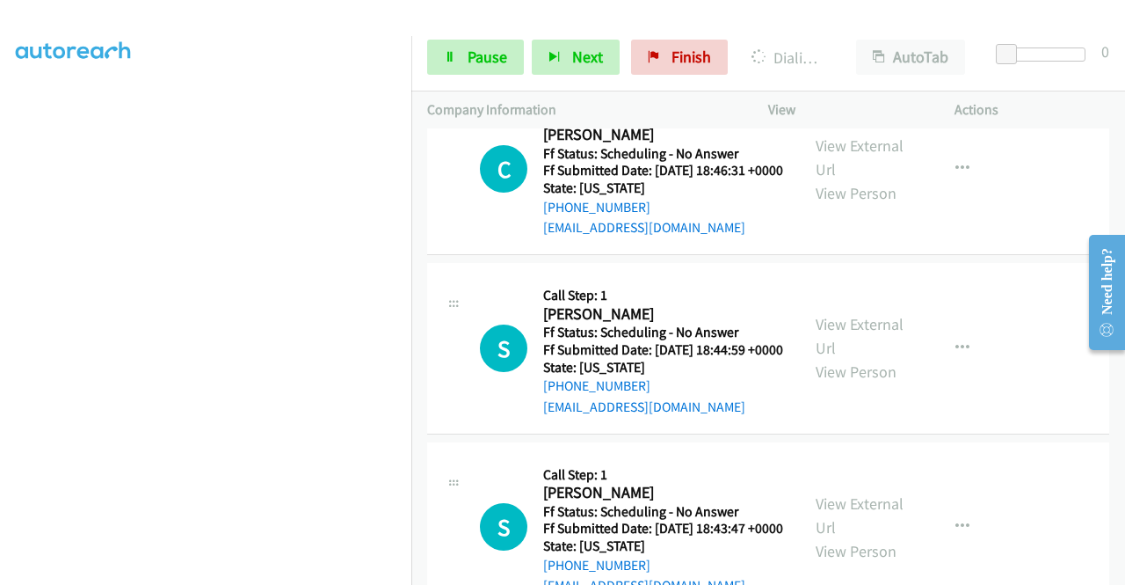
scroll to position [401, 0]
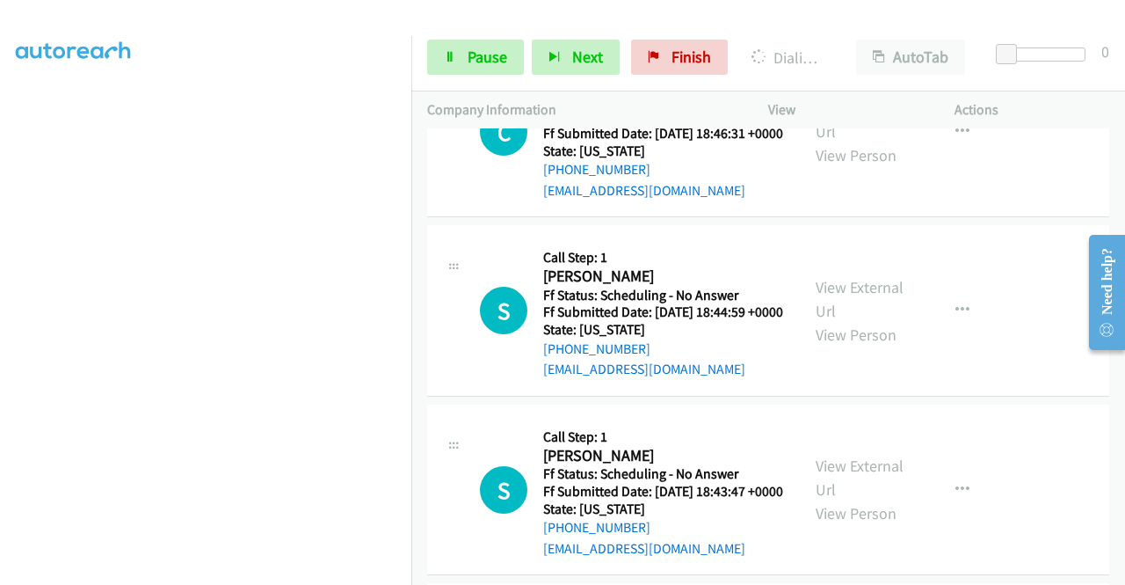
scroll to position [8267, 0]
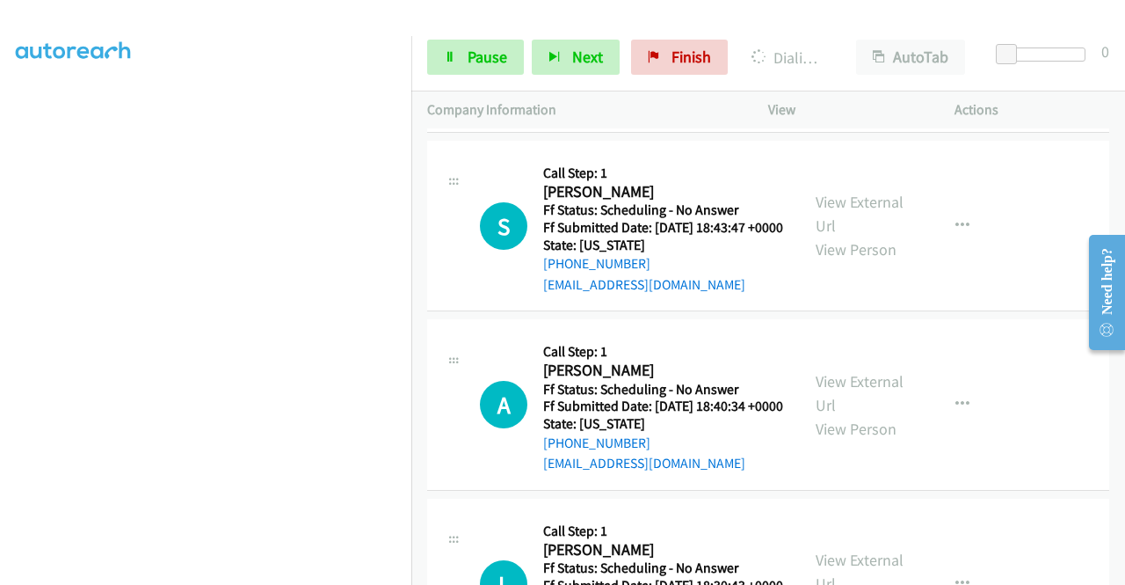
scroll to position [8531, 0]
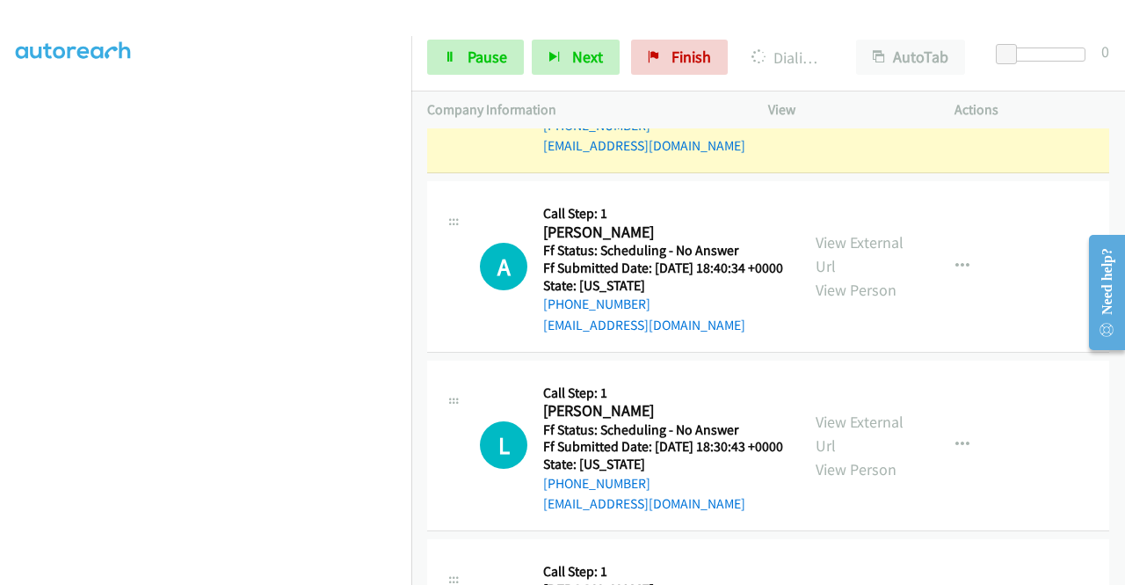
scroll to position [8707, 0]
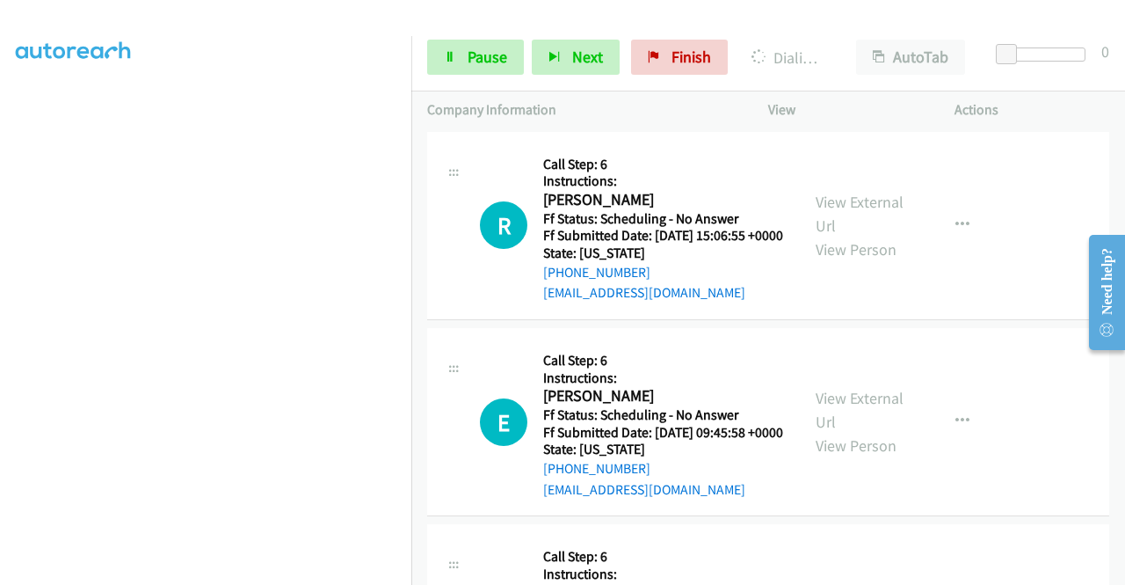
scroll to position [9322, 0]
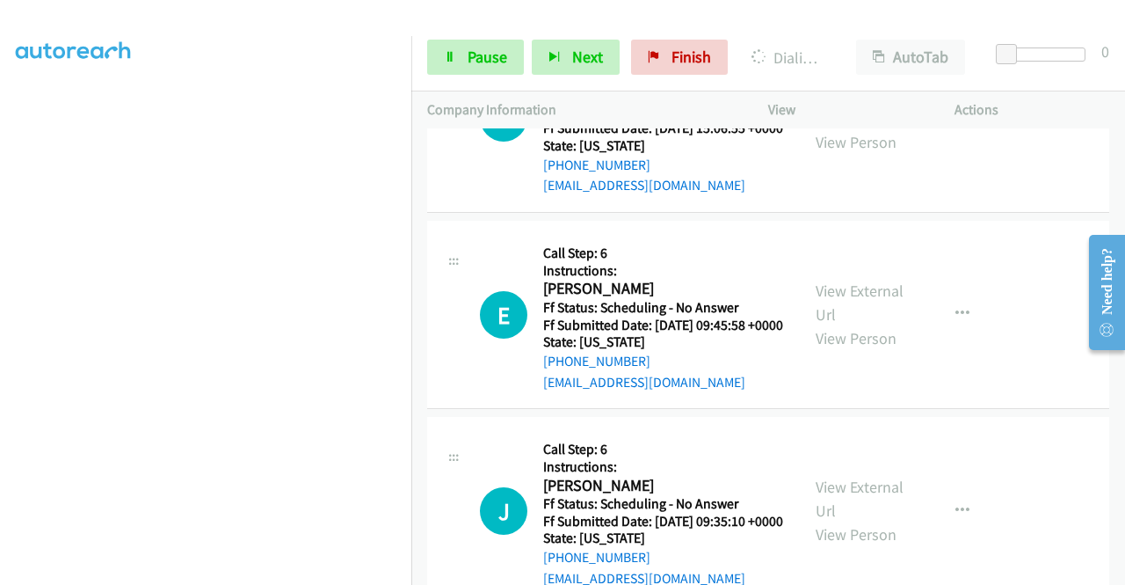
scroll to position [9498, 0]
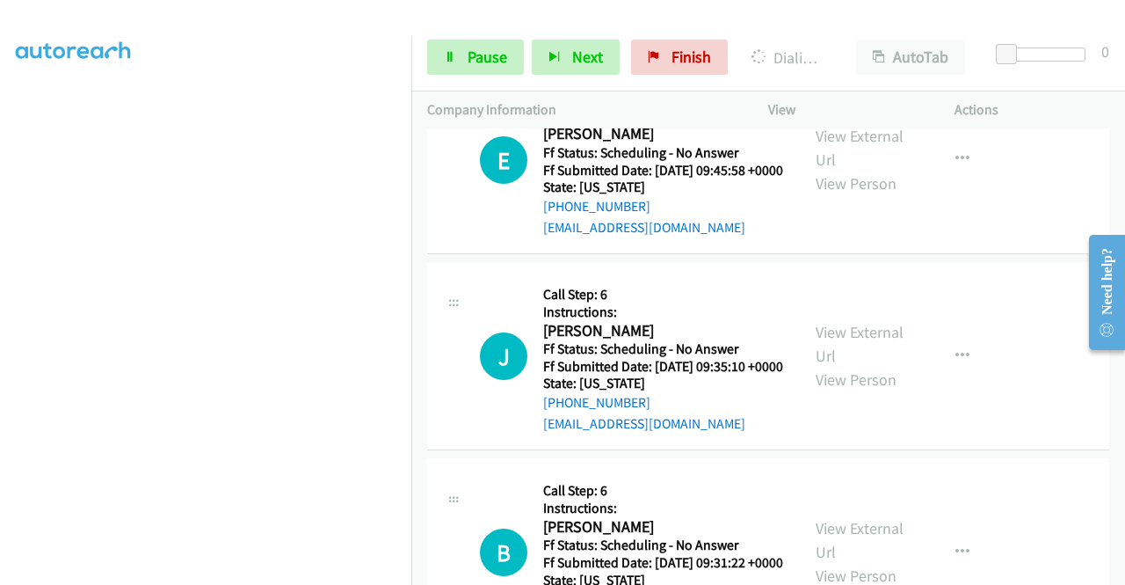
scroll to position [9586, 0]
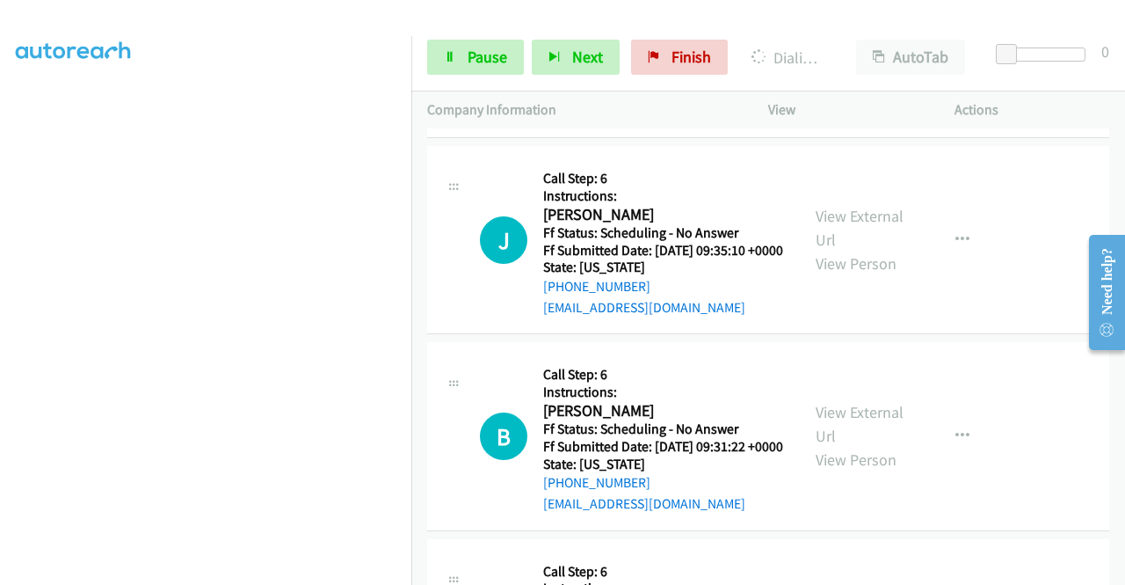
scroll to position [9762, 0]
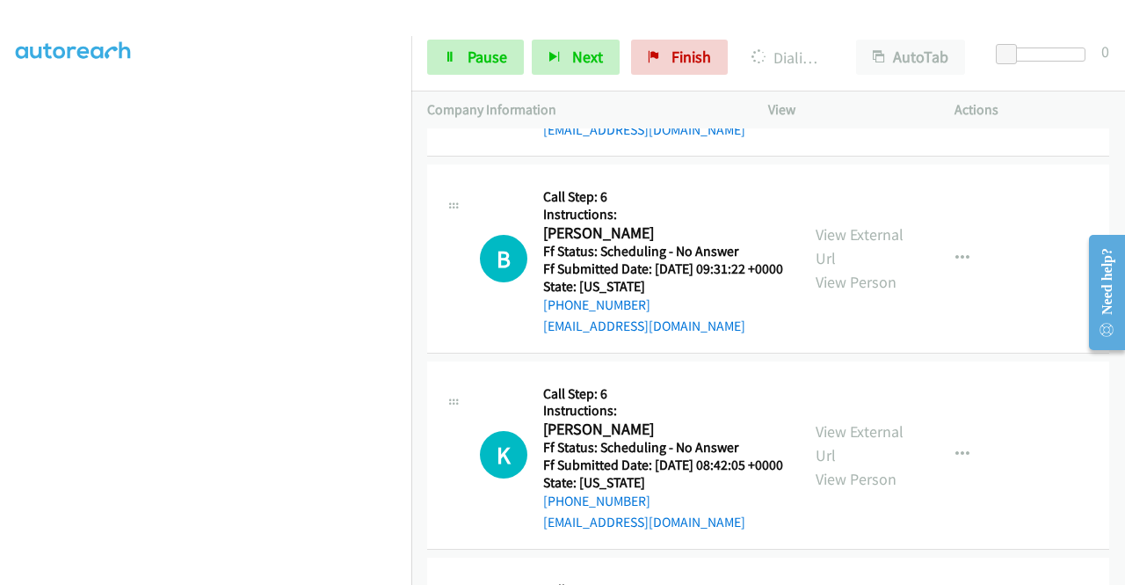
scroll to position [9938, 0]
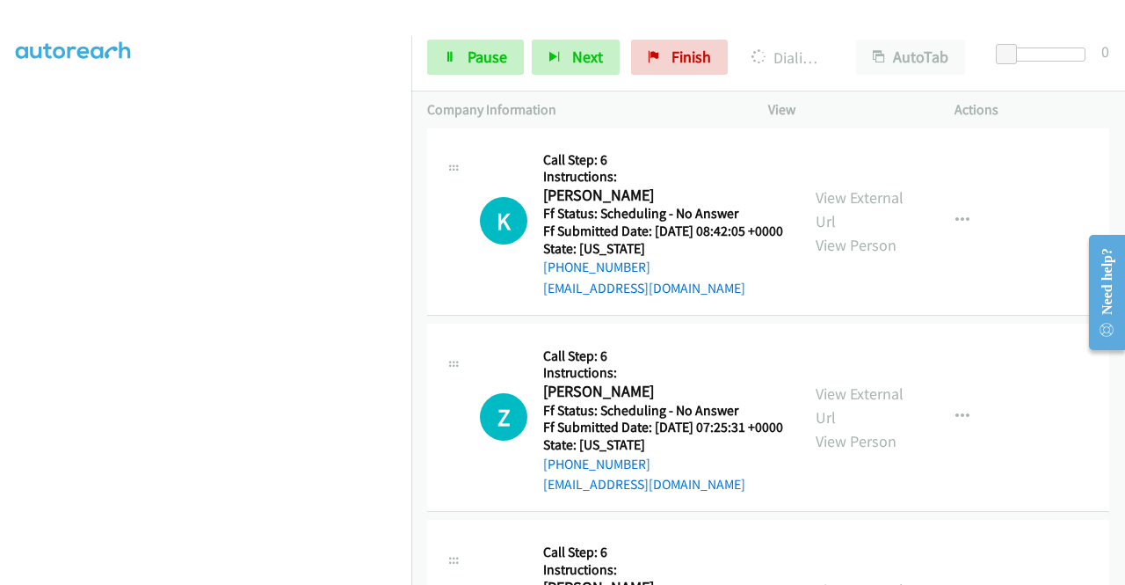
scroll to position [10113, 0]
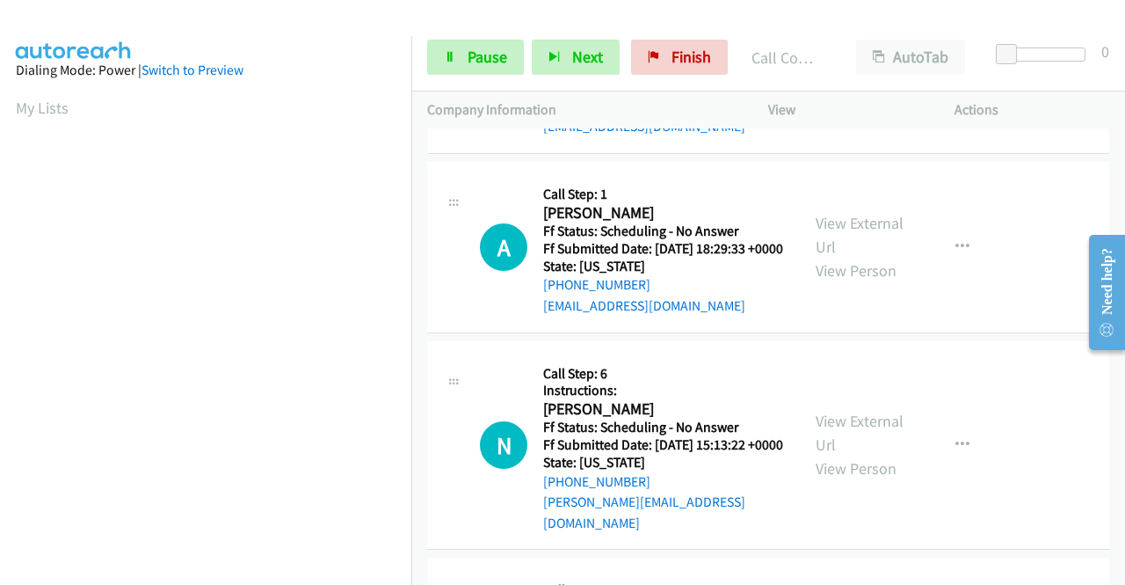
scroll to position [8883, 0]
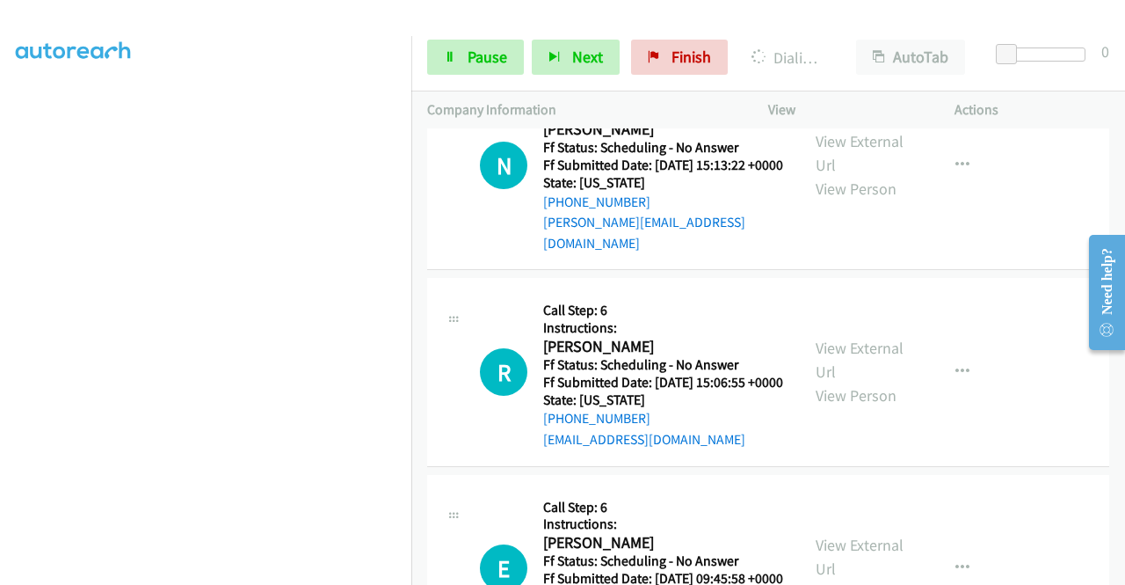
scroll to position [9183, 0]
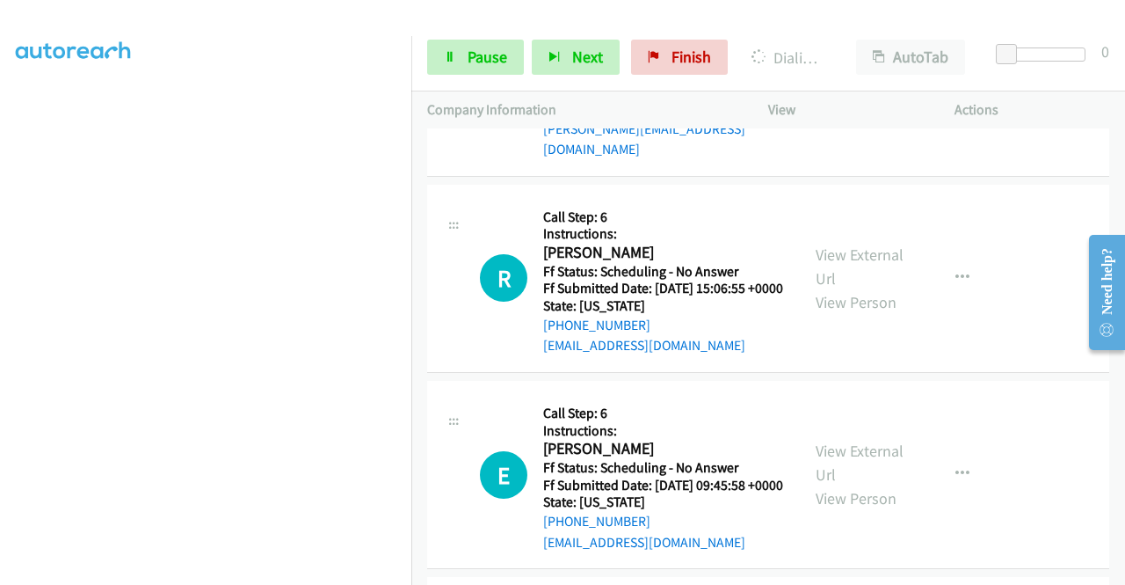
scroll to position [9271, 0]
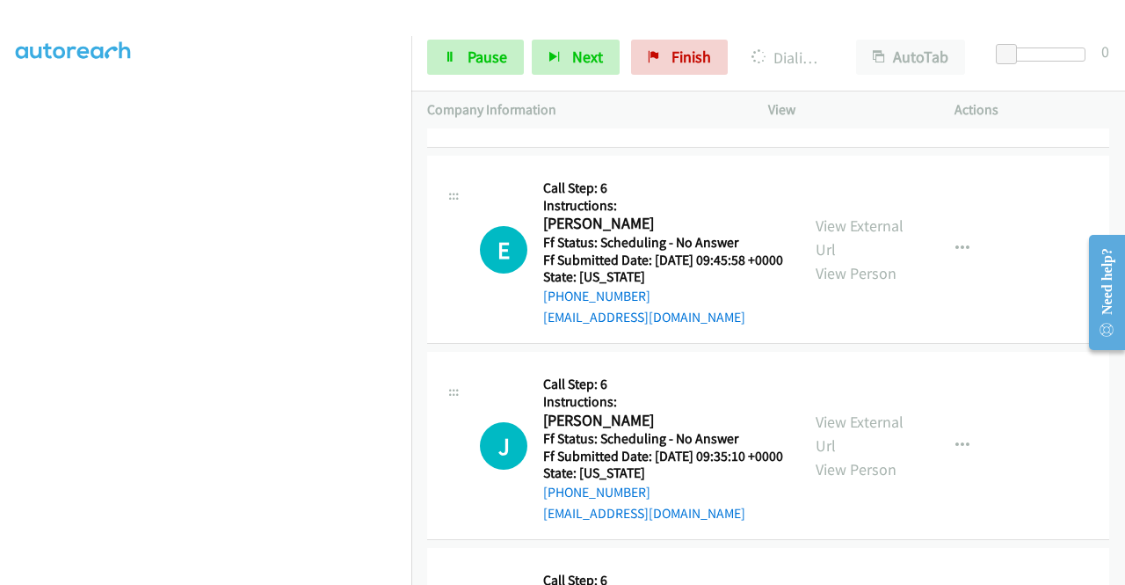
scroll to position [9535, 0]
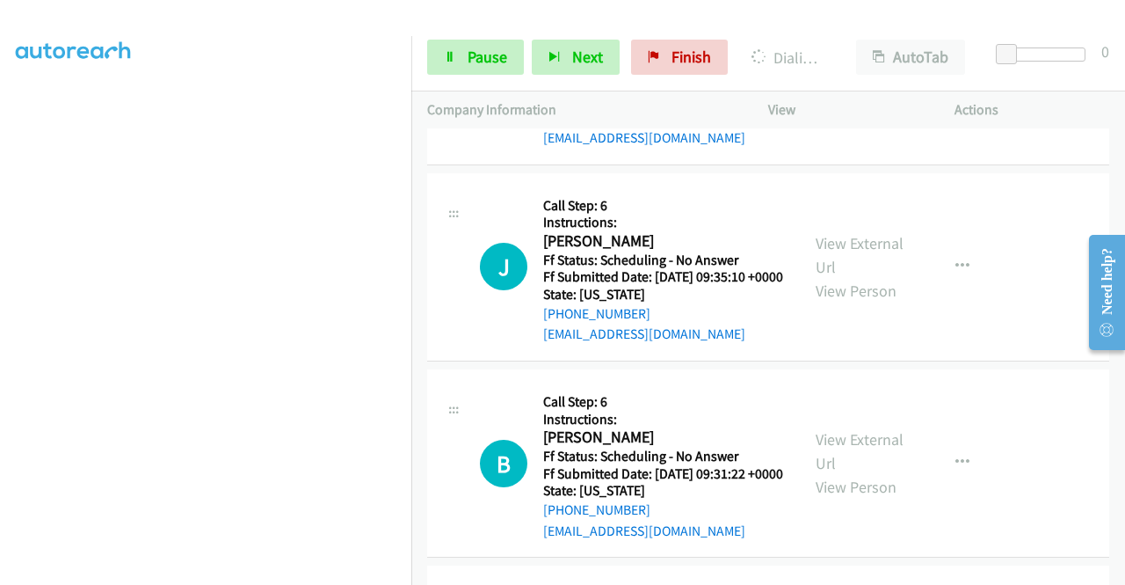
scroll to position [9711, 0]
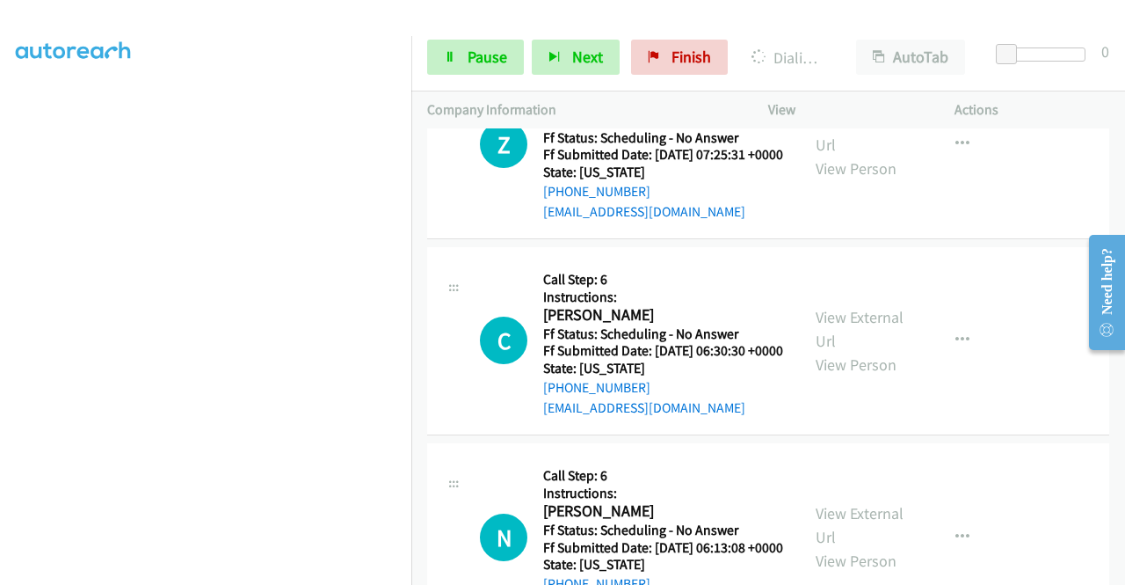
scroll to position [10414, 0]
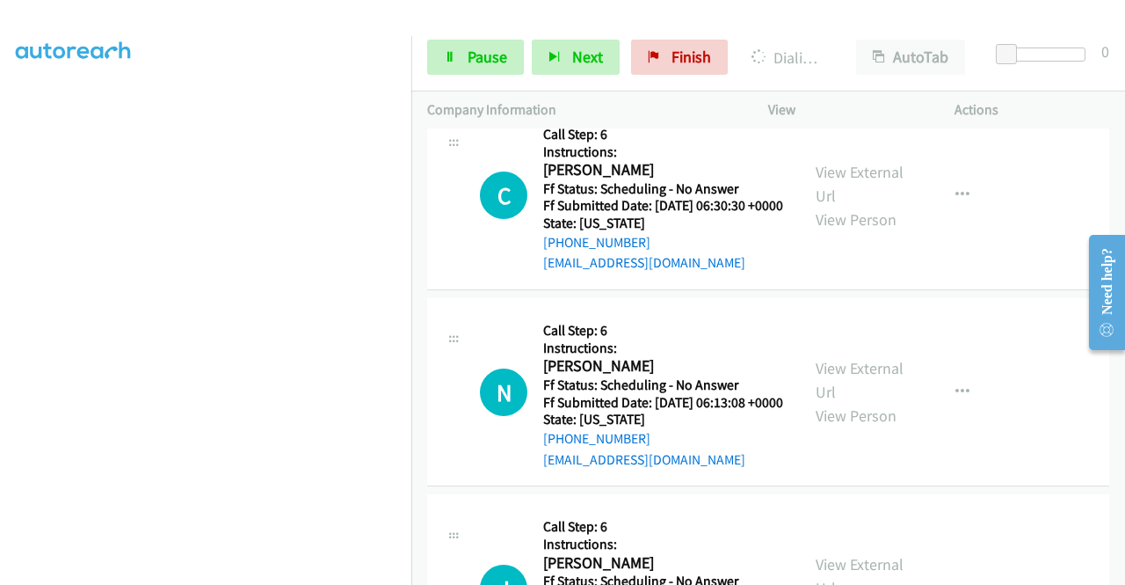
scroll to position [10590, 0]
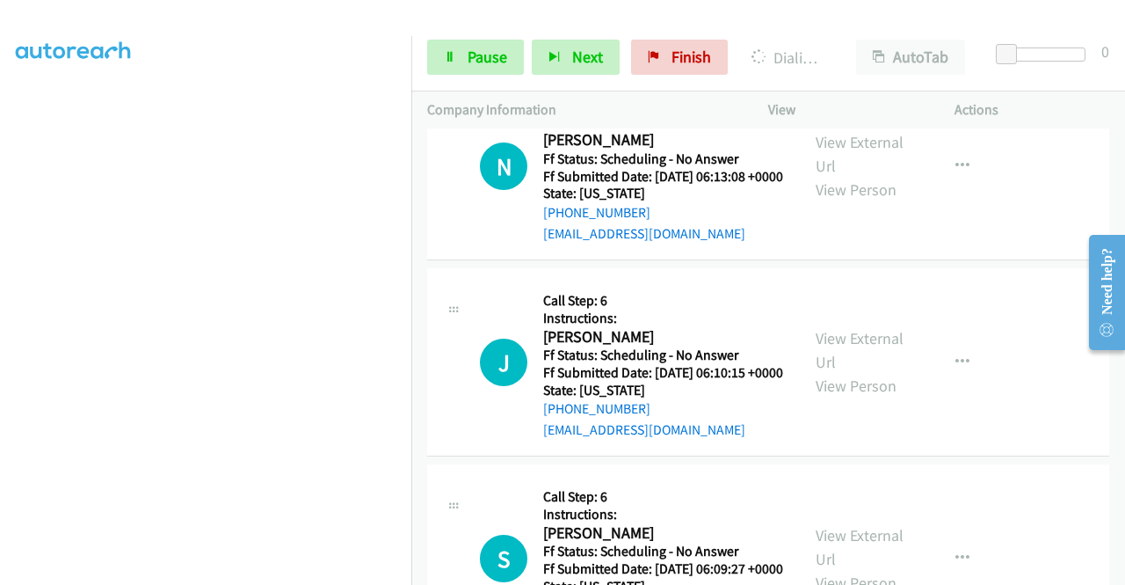
scroll to position [10766, 0]
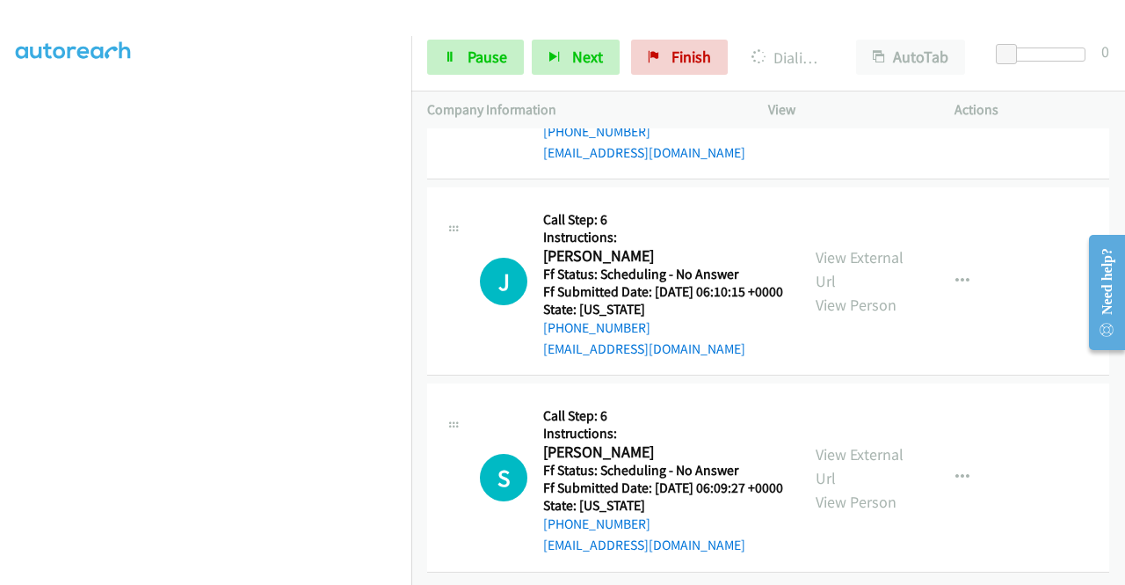
click at [855, 95] on link "View External Url" at bounding box center [860, 73] width 88 height 44
click at [829, 291] on link "View External Url" at bounding box center [860, 269] width 88 height 44
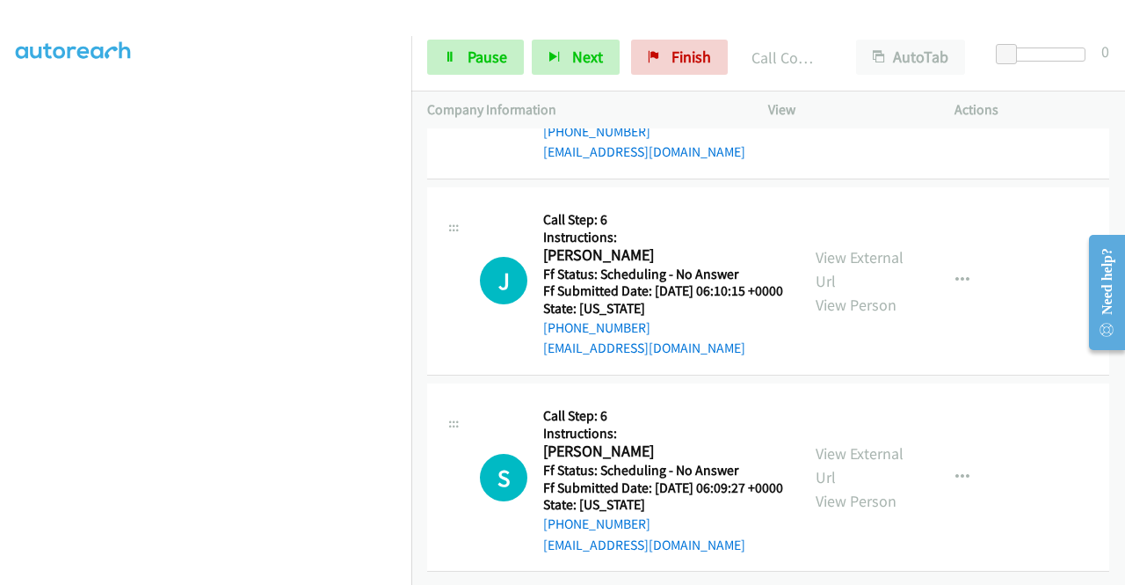
scroll to position [11594, 0]
click at [852, 487] on link "View External Url" at bounding box center [860, 465] width 88 height 44
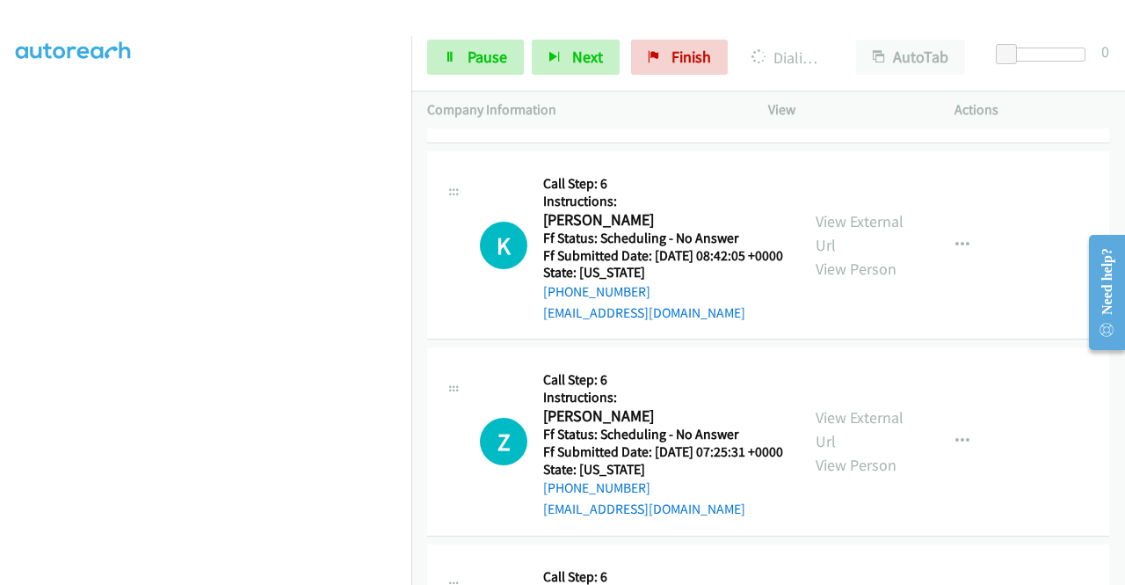
scroll to position [9924, 0]
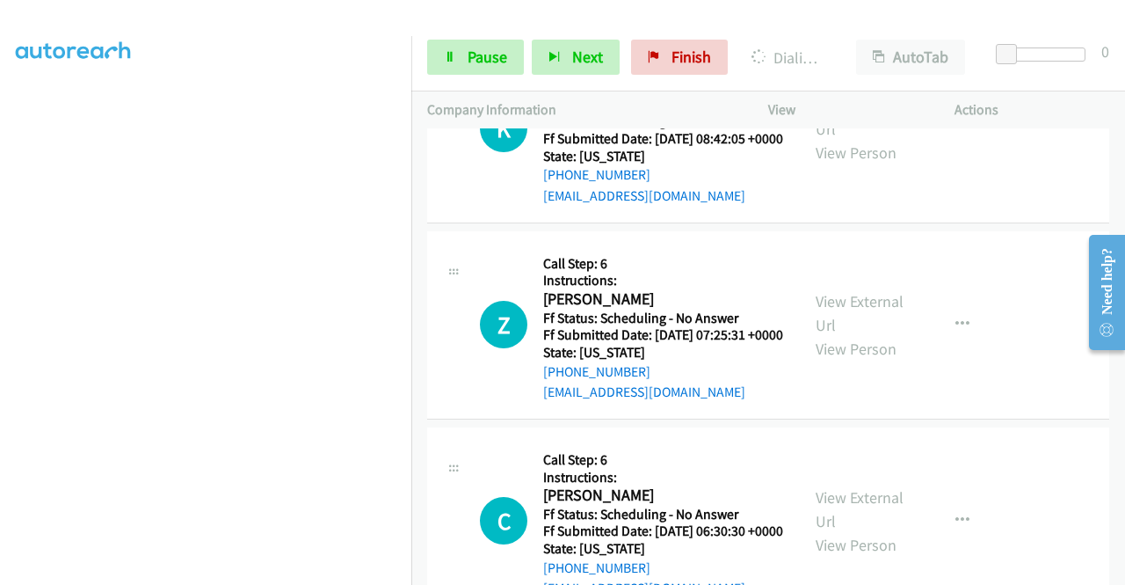
scroll to position [10187, 0]
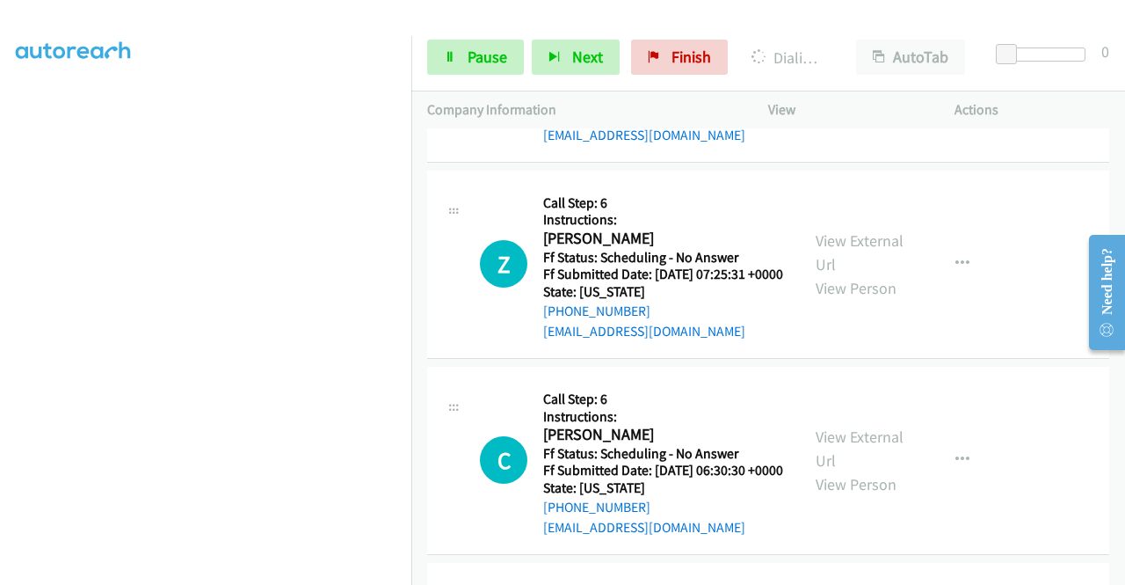
scroll to position [10275, 0]
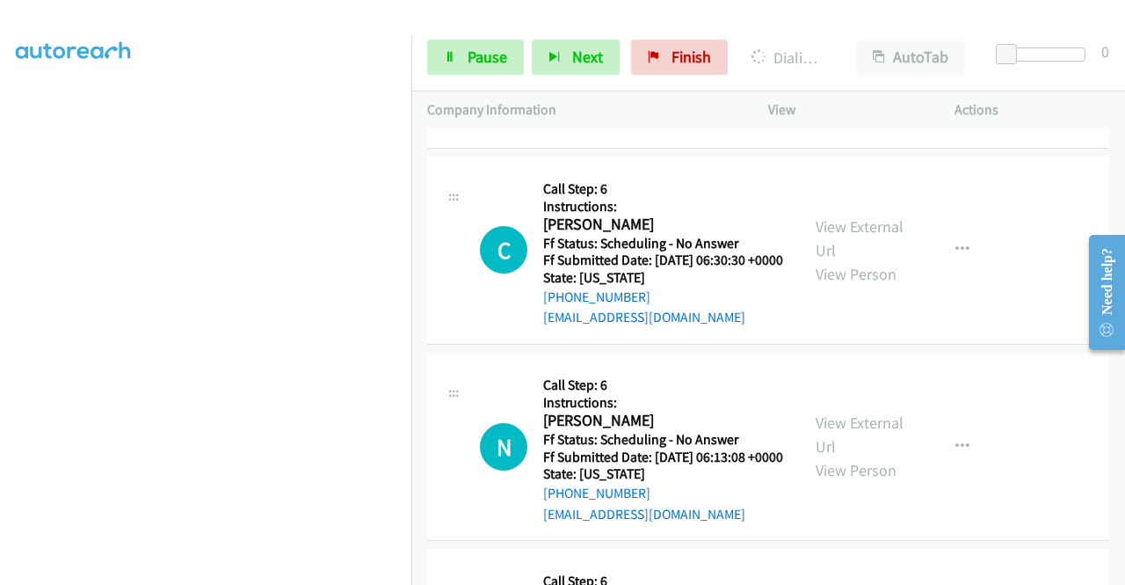
scroll to position [10451, 0]
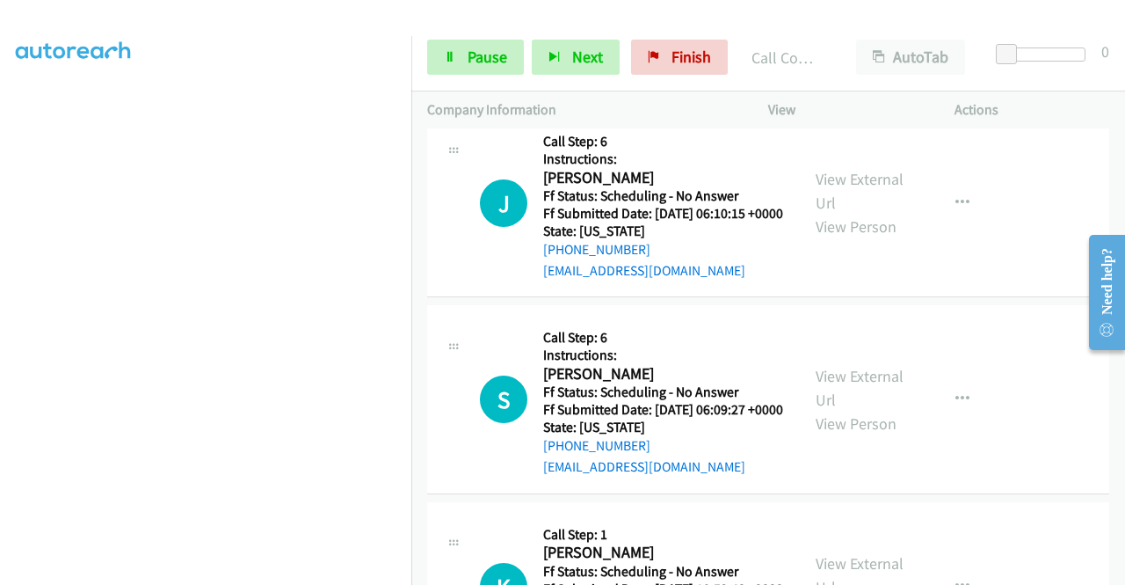
scroll to position [10891, 0]
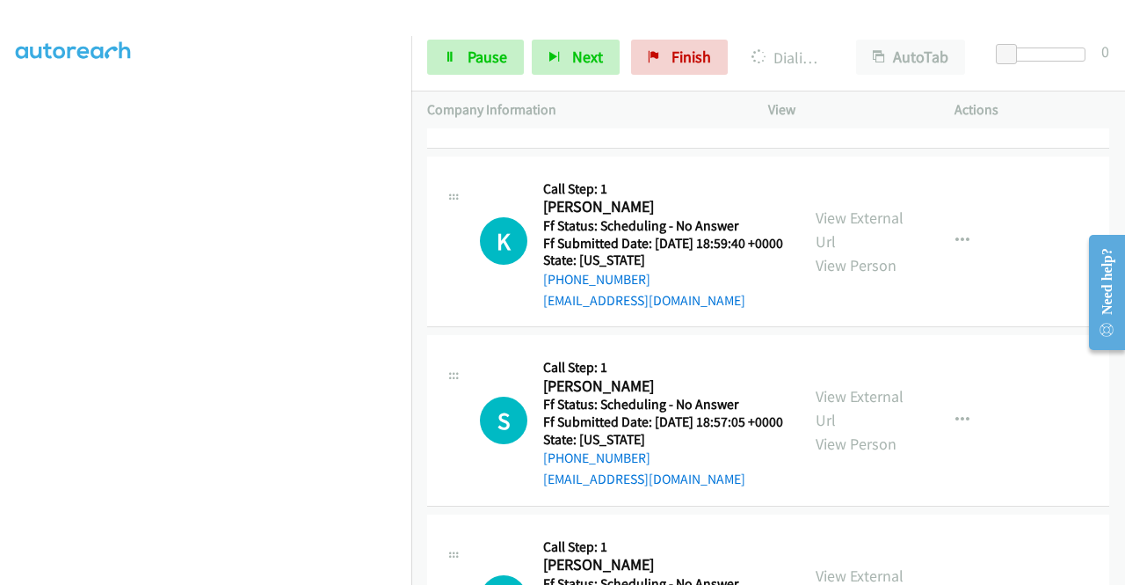
scroll to position [11242, 0]
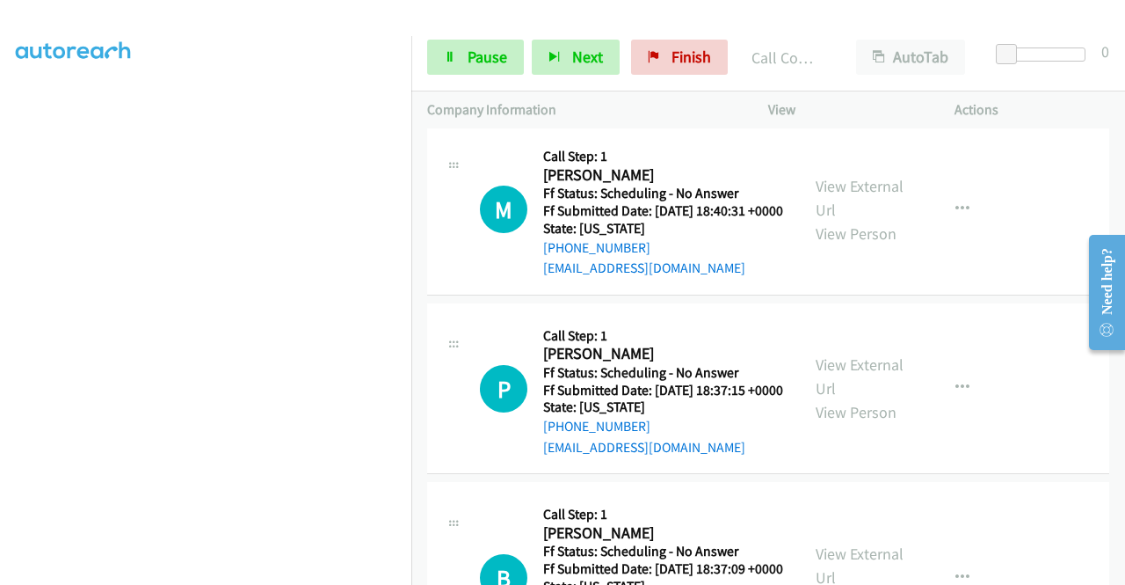
scroll to position [12122, 0]
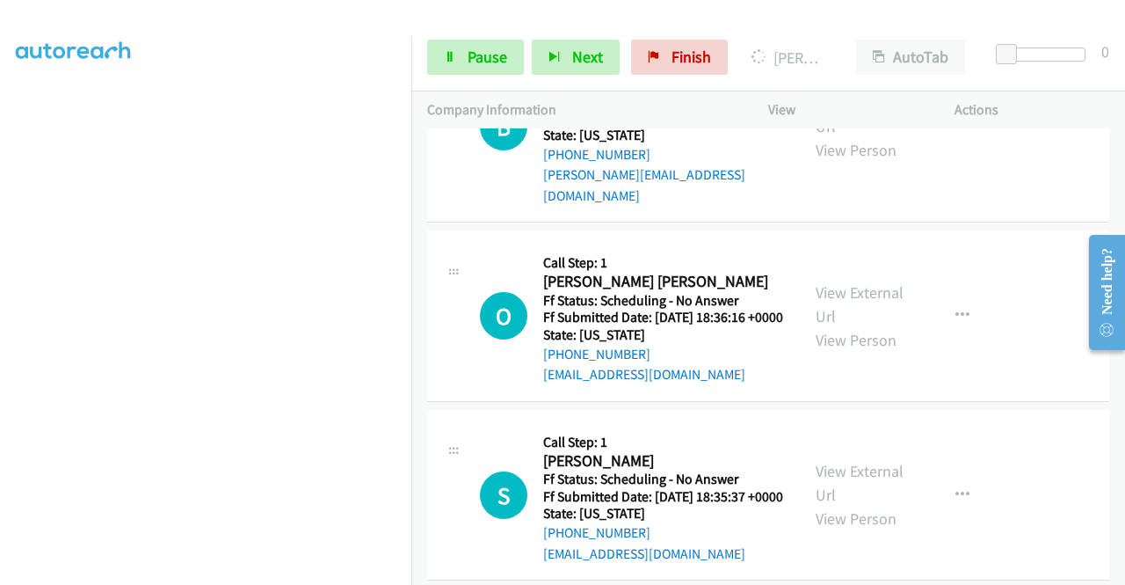
scroll to position [12473, 0]
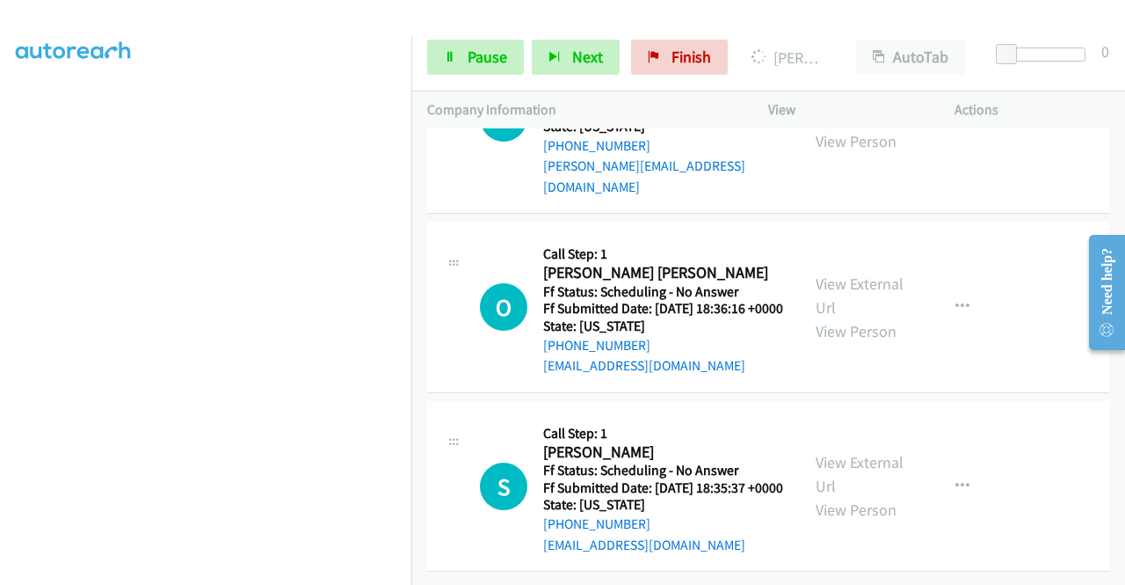
scroll to position [12737, 0]
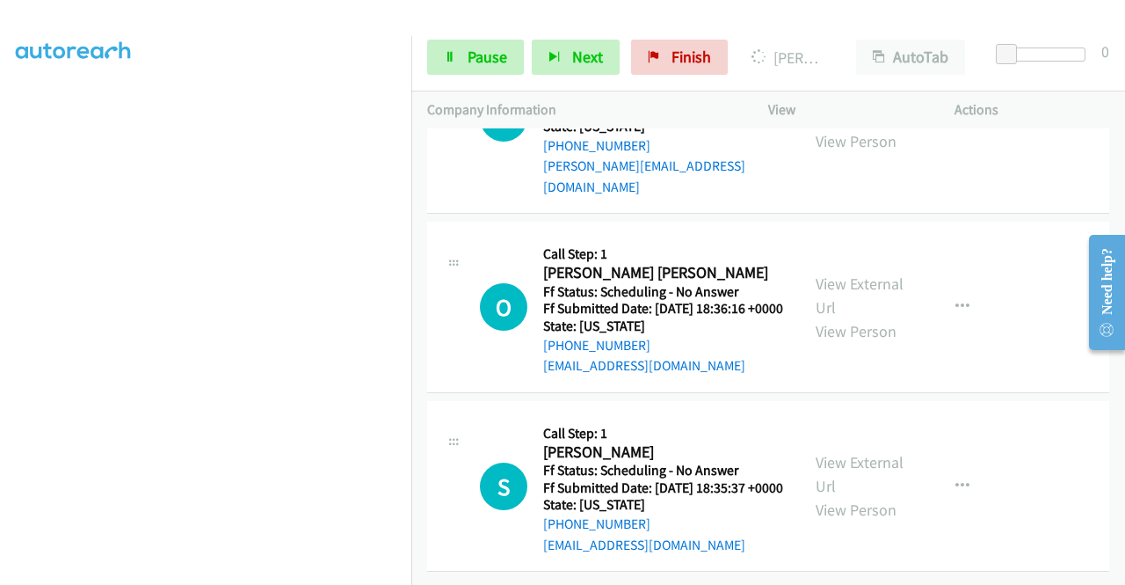
click at [848, 127] on link "View External Url" at bounding box center [860, 106] width 88 height 44
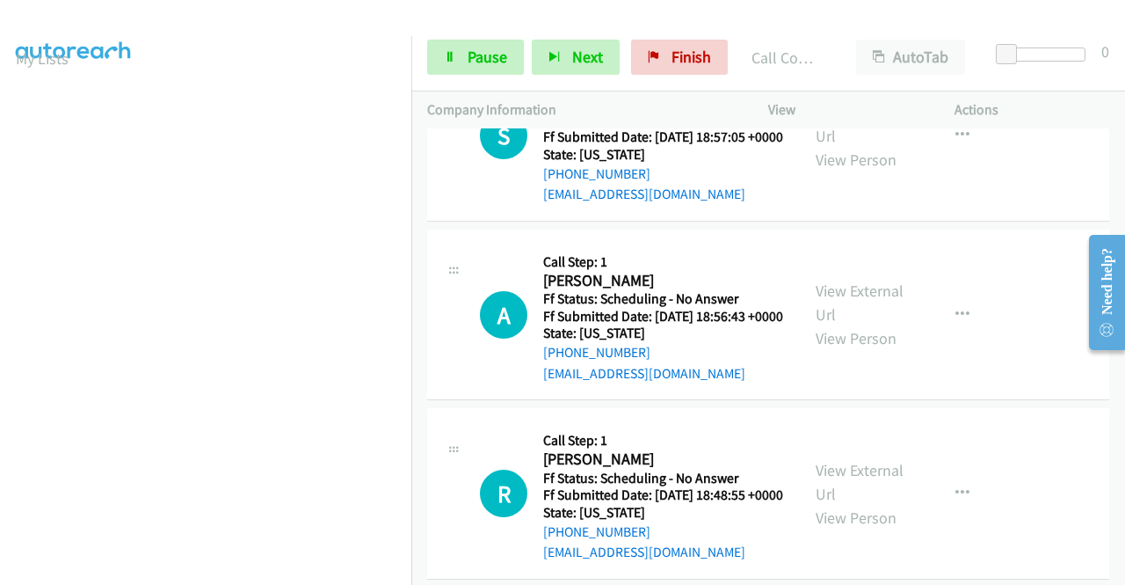
scroll to position [11720, 0]
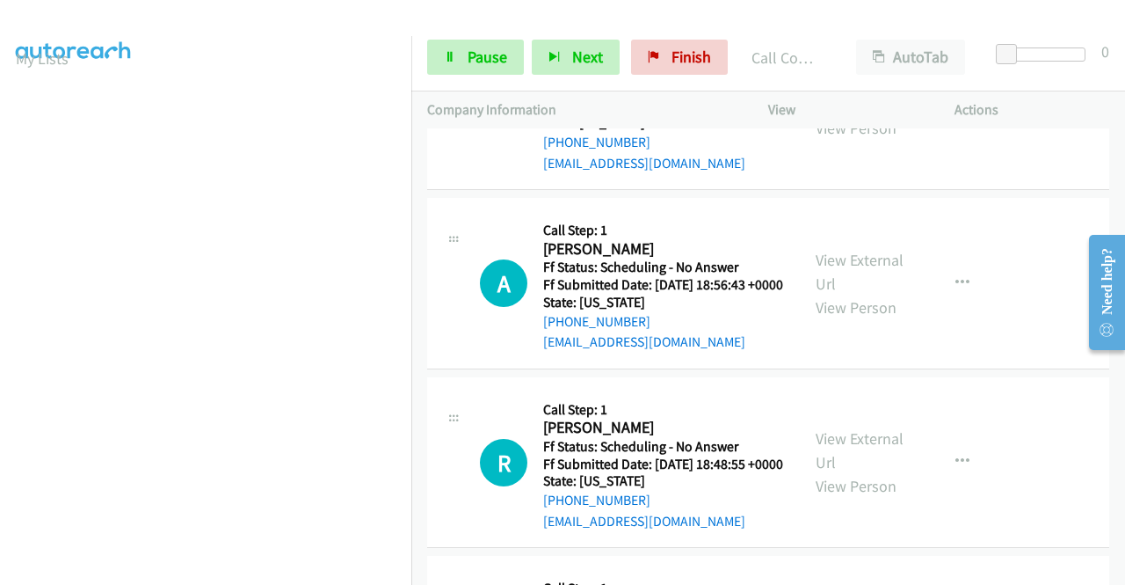
scroll to position [11456, 0]
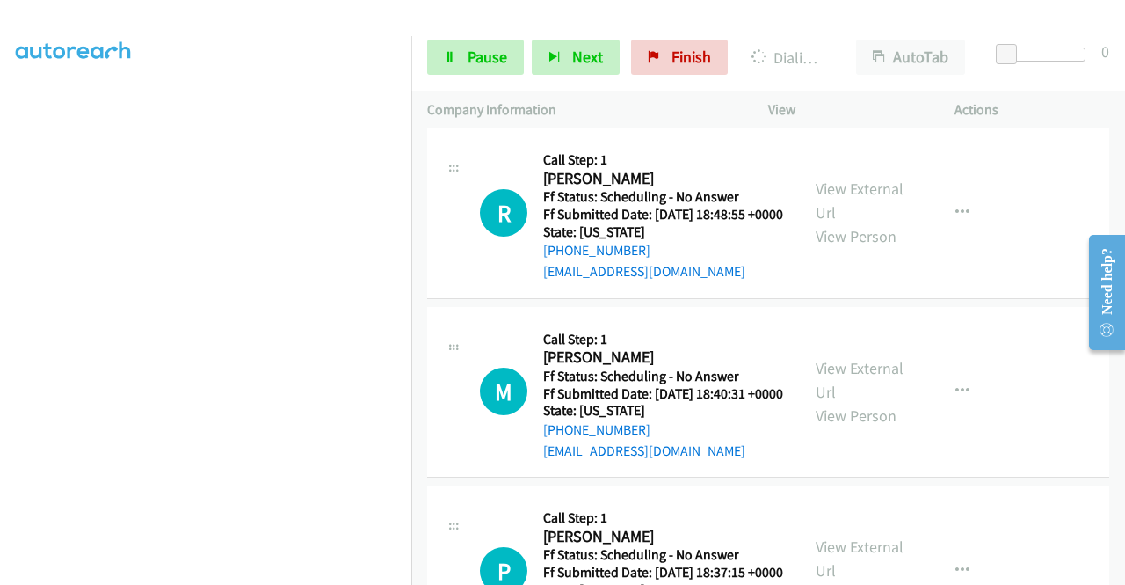
scroll to position [11808, 0]
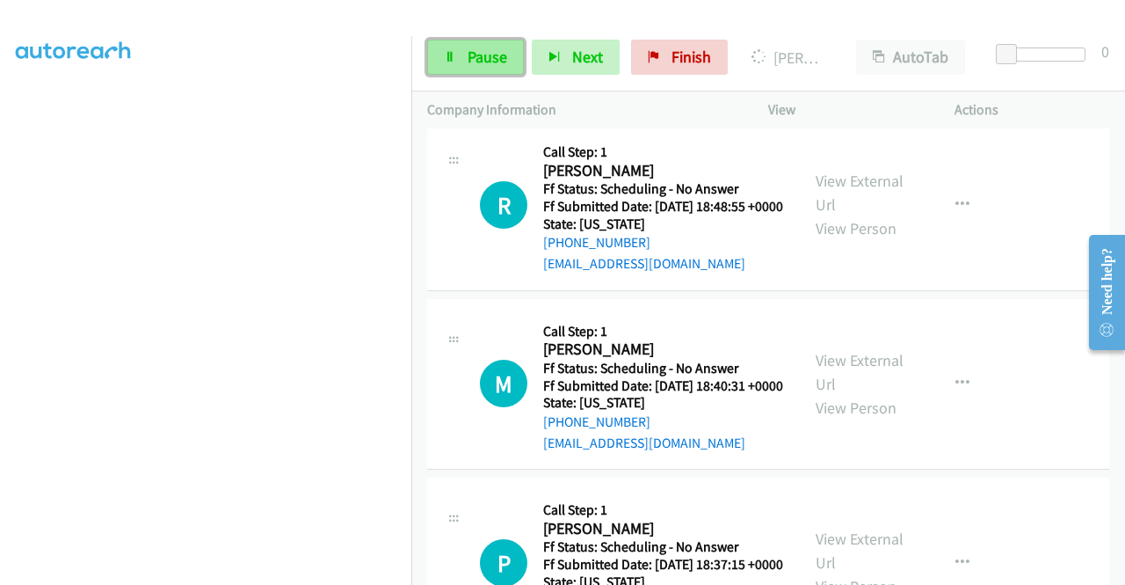
click at [454, 64] on link "Pause" at bounding box center [475, 57] width 97 height 35
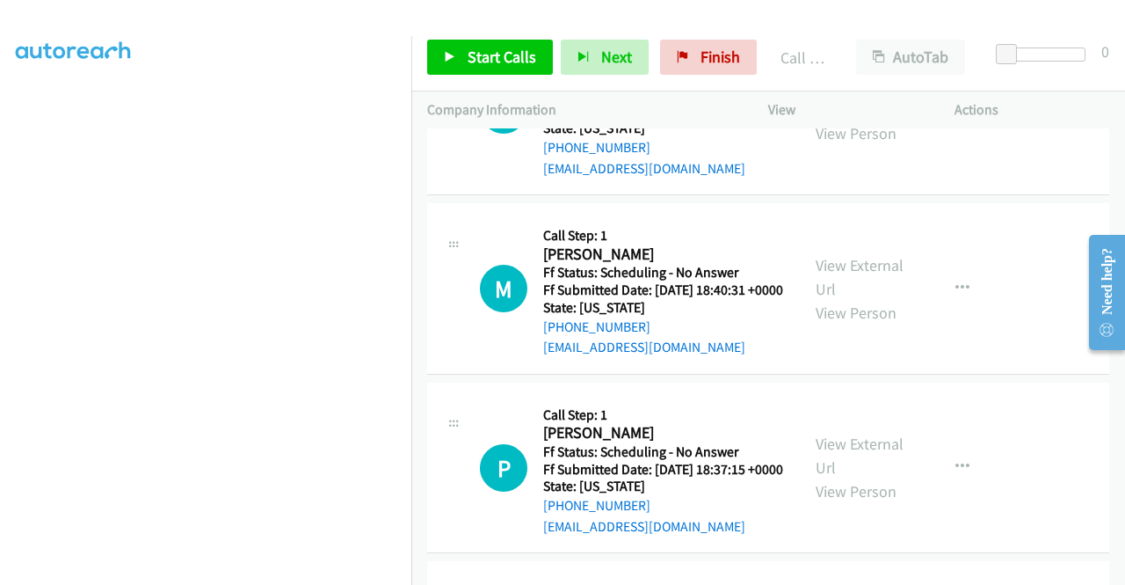
scroll to position [12071, 0]
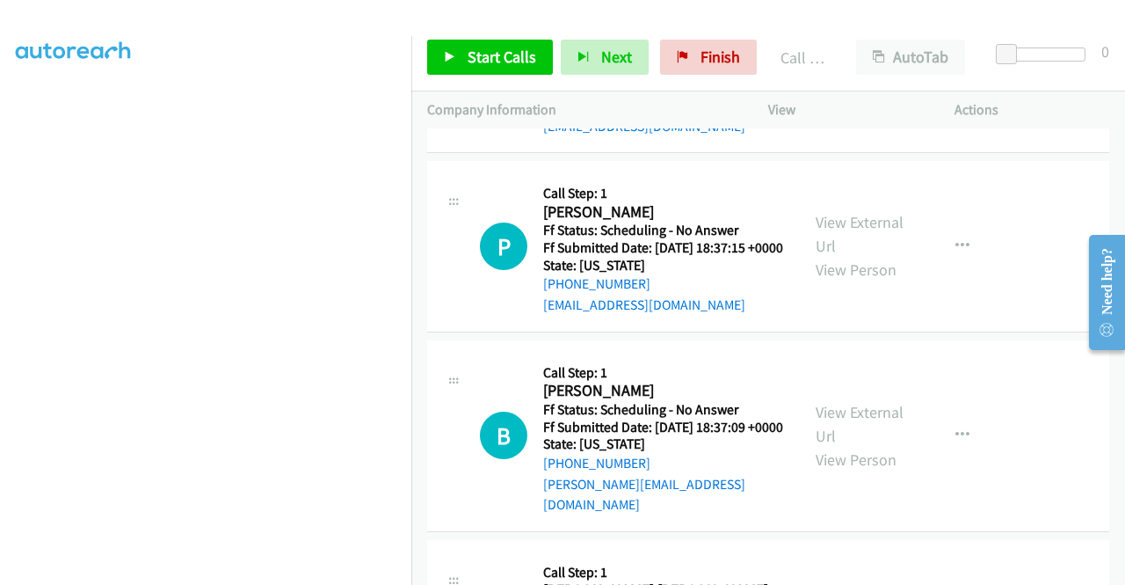
scroll to position [12159, 0]
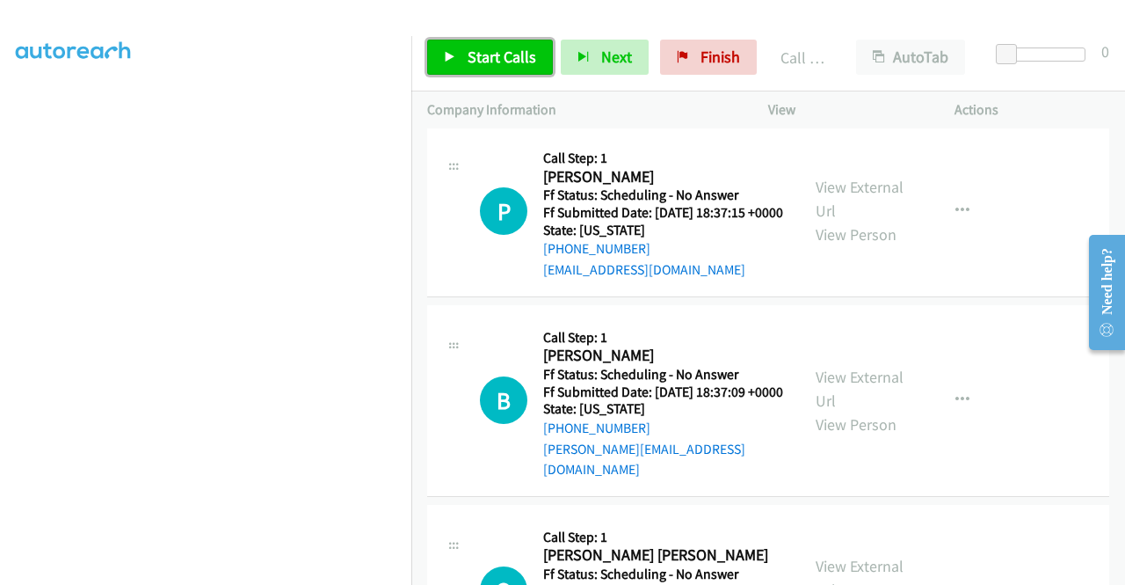
click at [468, 55] on span "Start Calls" at bounding box center [502, 57] width 69 height 20
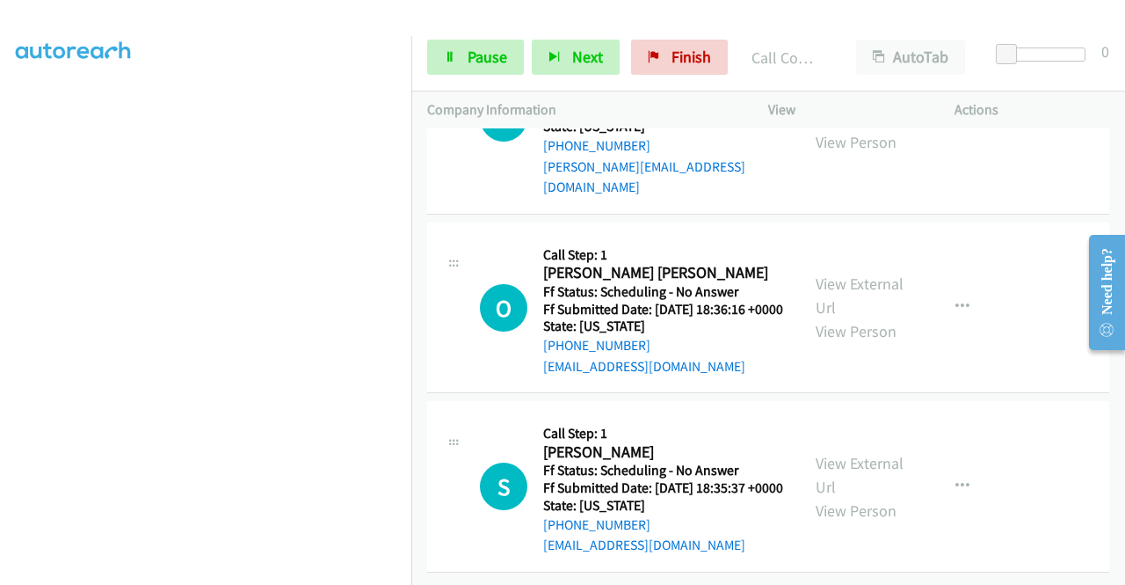
scroll to position [12511, 0]
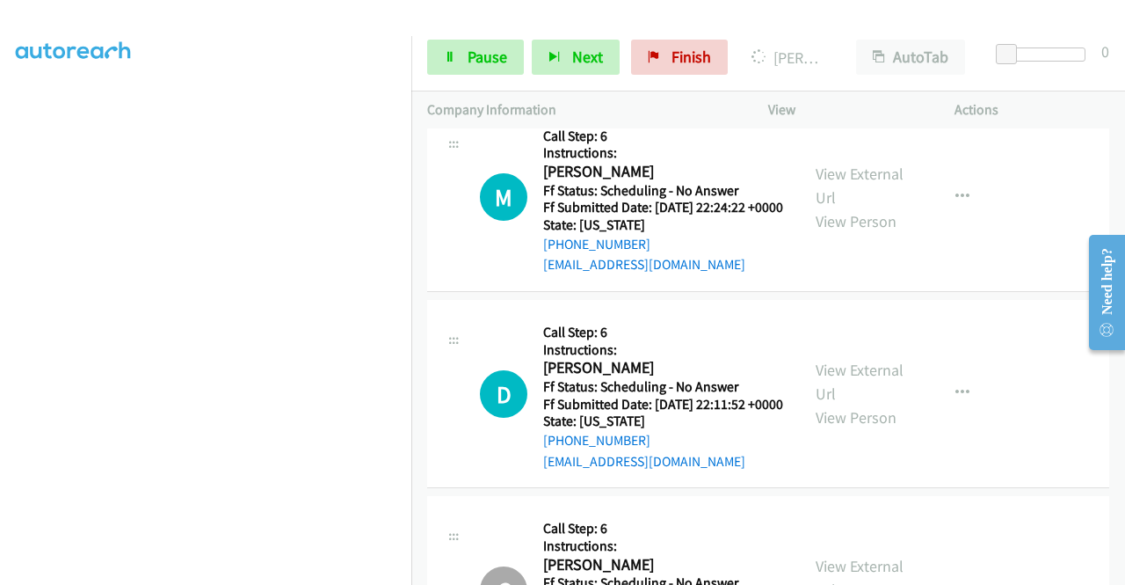
scroll to position [13390, 0]
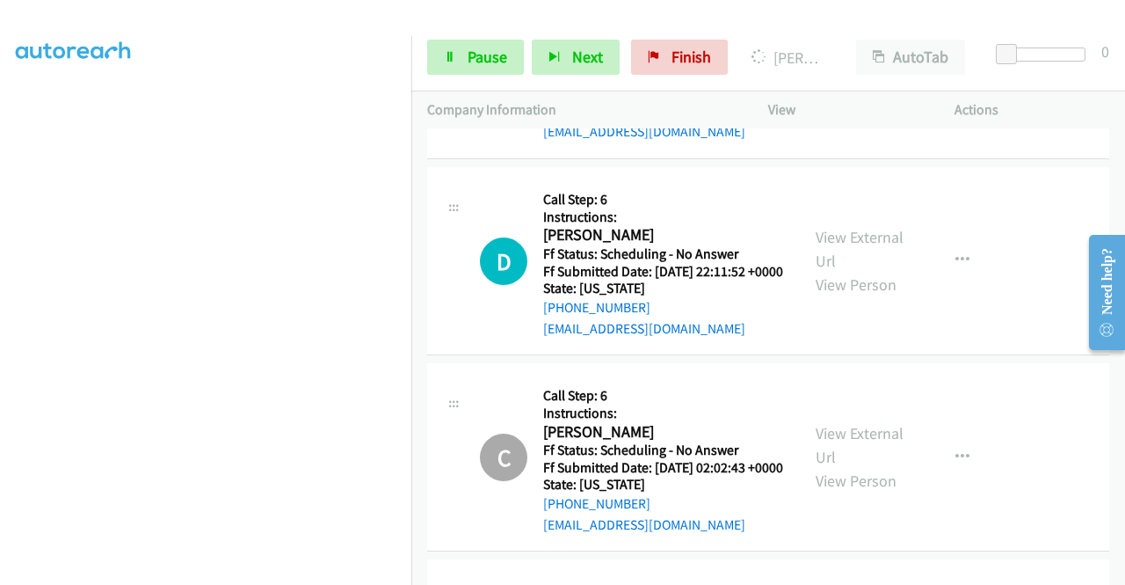
scroll to position [13566, 0]
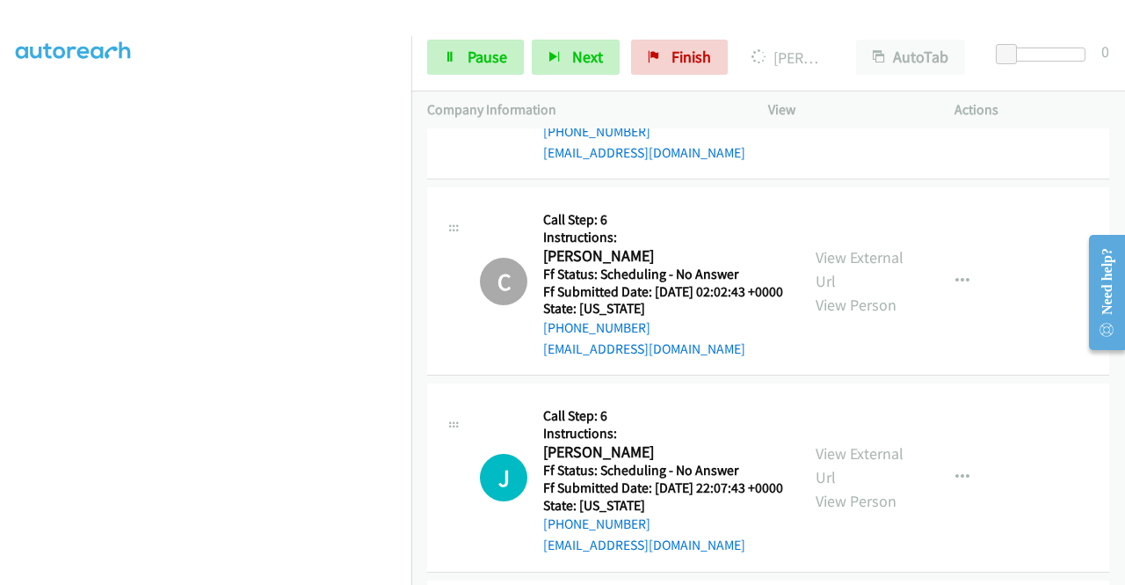
scroll to position [13742, 0]
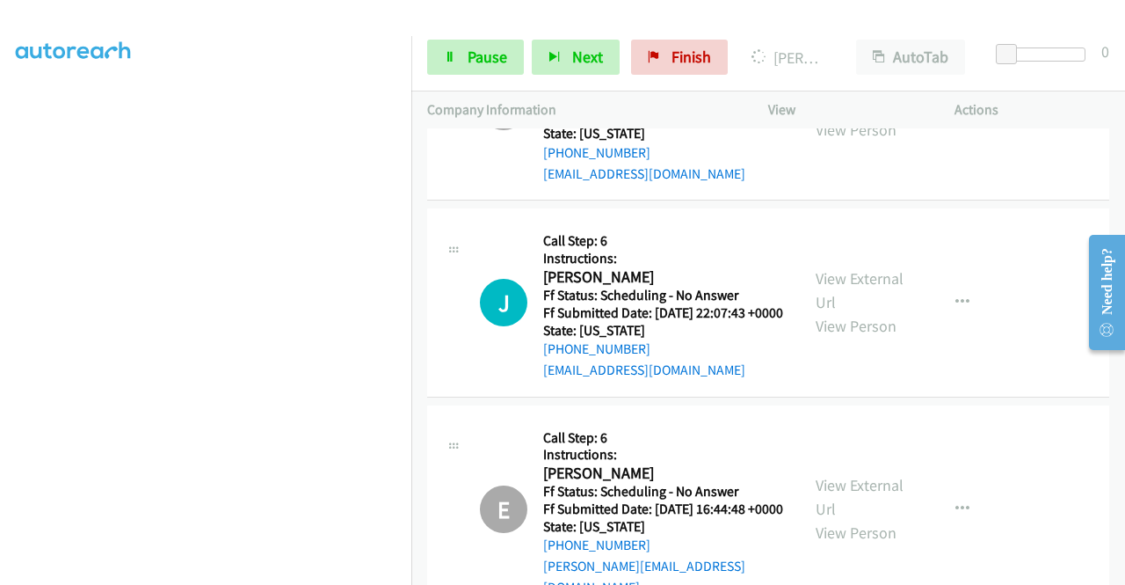
scroll to position [13918, 0]
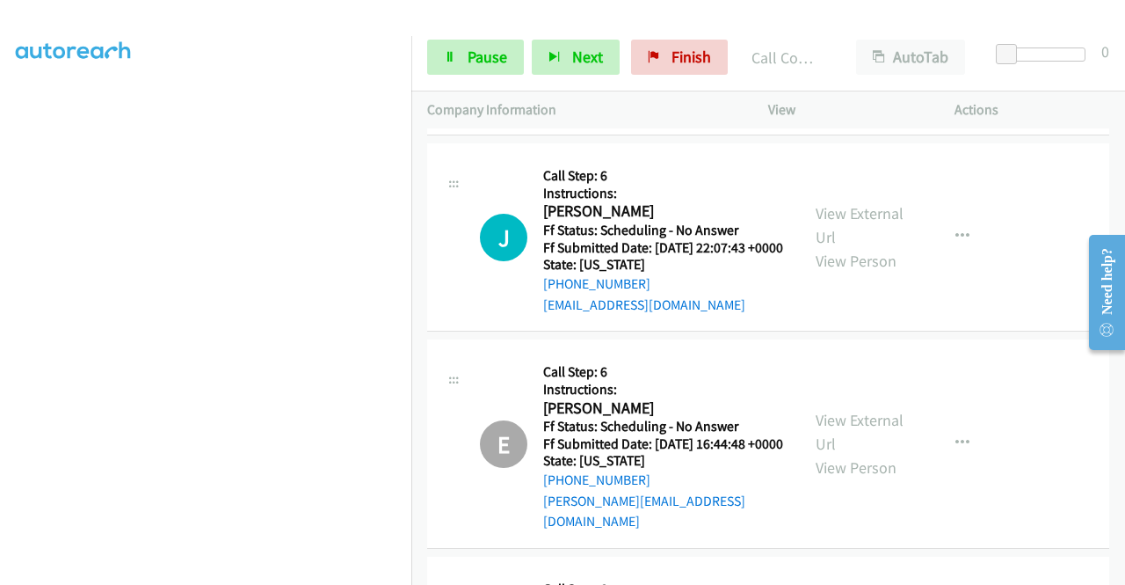
scroll to position [13478, 0]
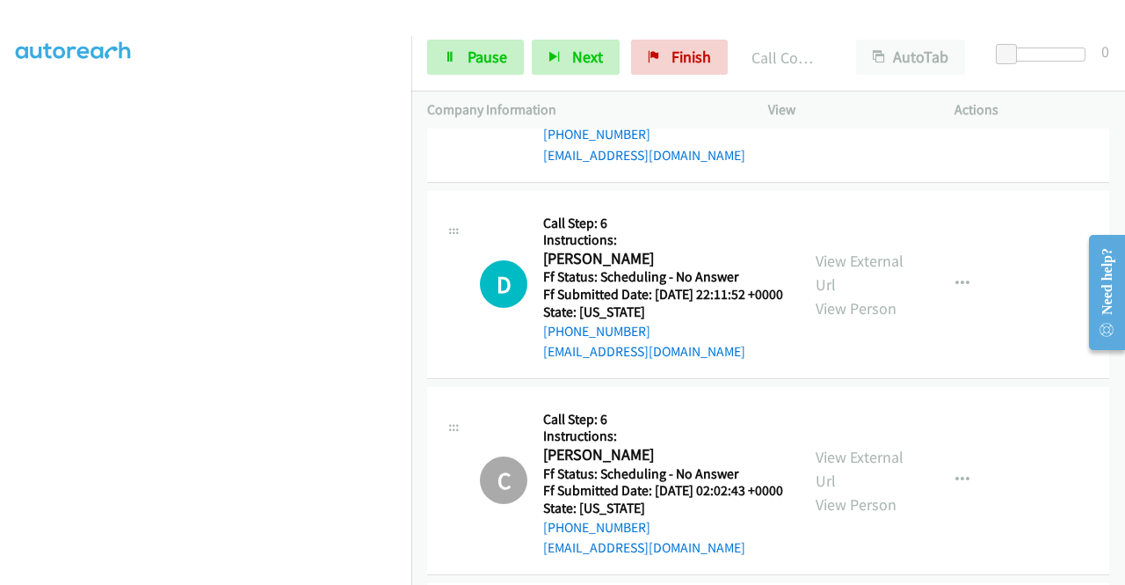
click at [477, 55] on span "Pause" at bounding box center [488, 57] width 40 height 20
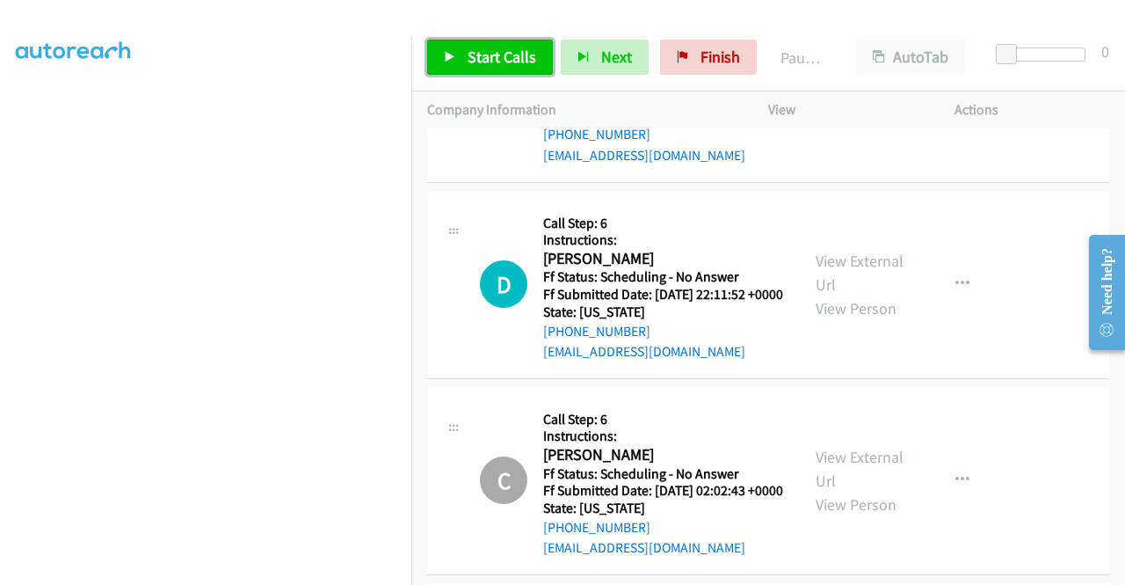
click at [477, 55] on span "Start Calls" at bounding box center [502, 57] width 69 height 20
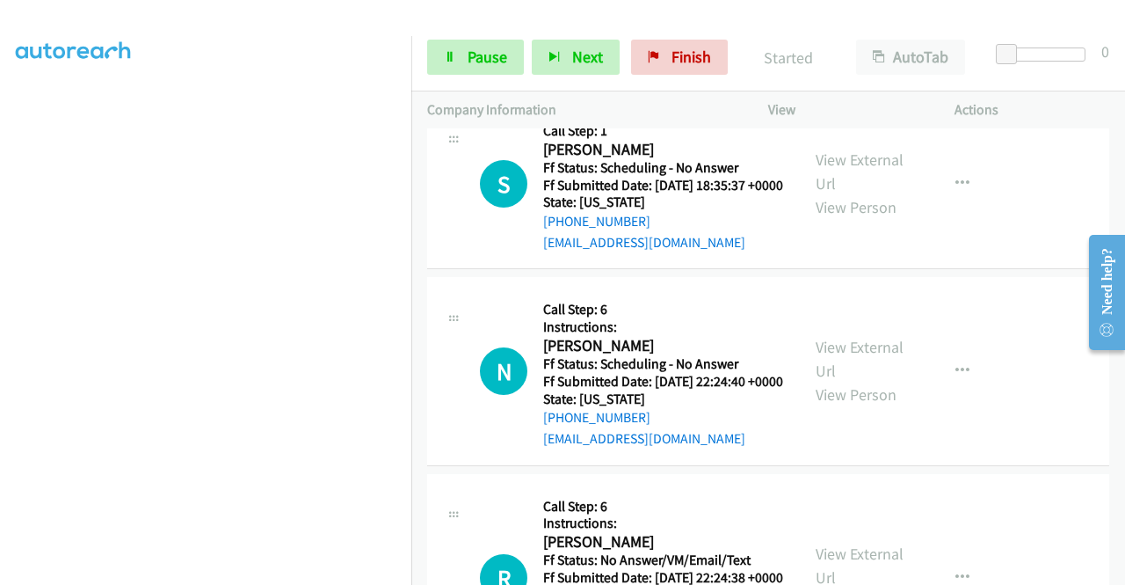
scroll to position [12687, 0]
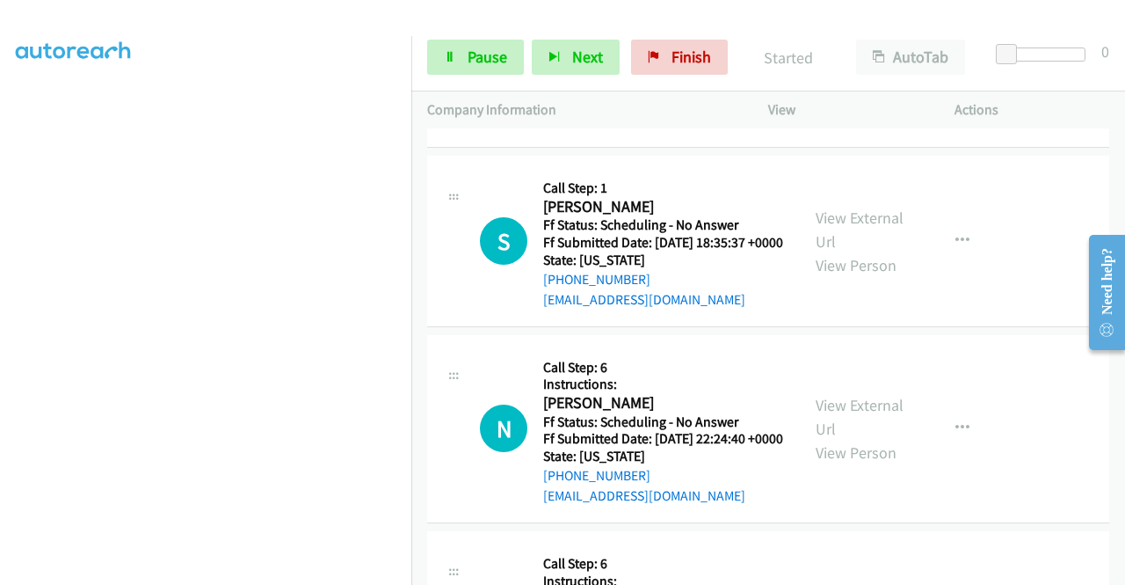
scroll to position [401, 0]
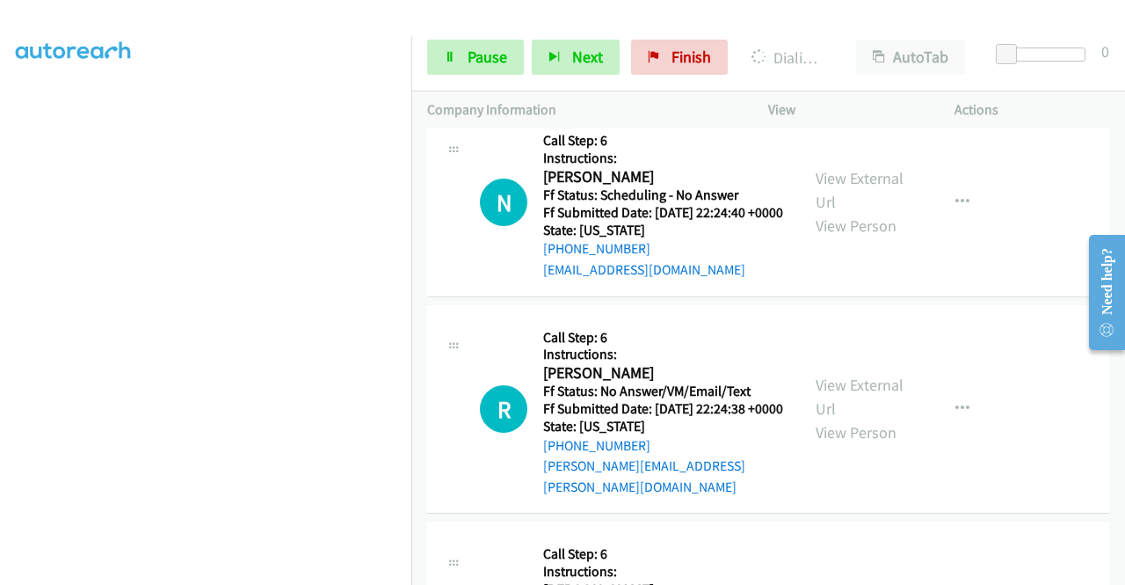
click at [452, 55] on icon at bounding box center [450, 58] width 12 height 12
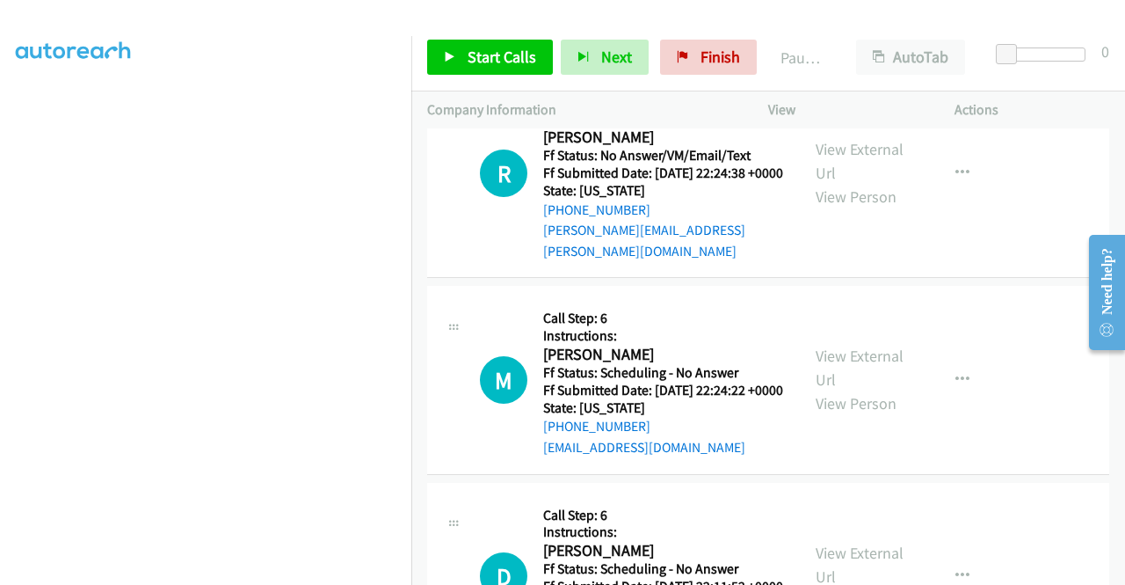
scroll to position [13214, 0]
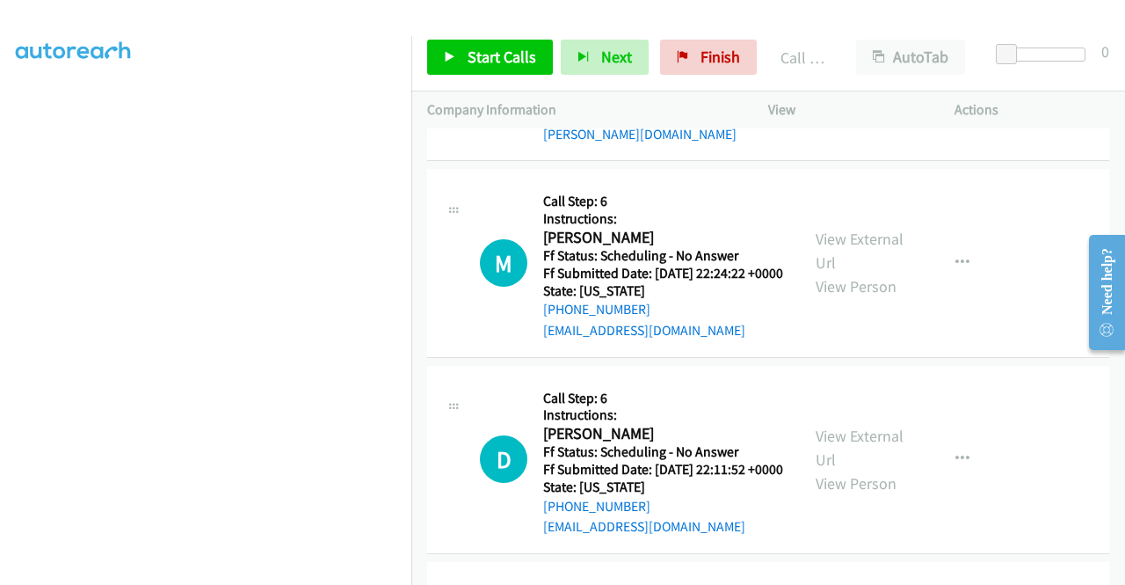
scroll to position [13390, 0]
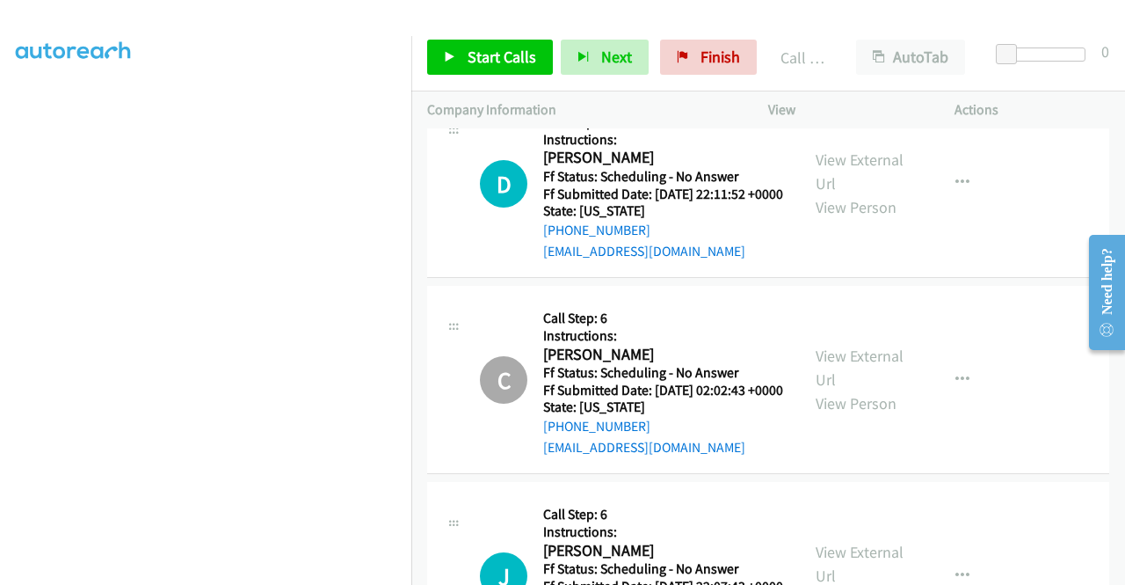
scroll to position [13566, 0]
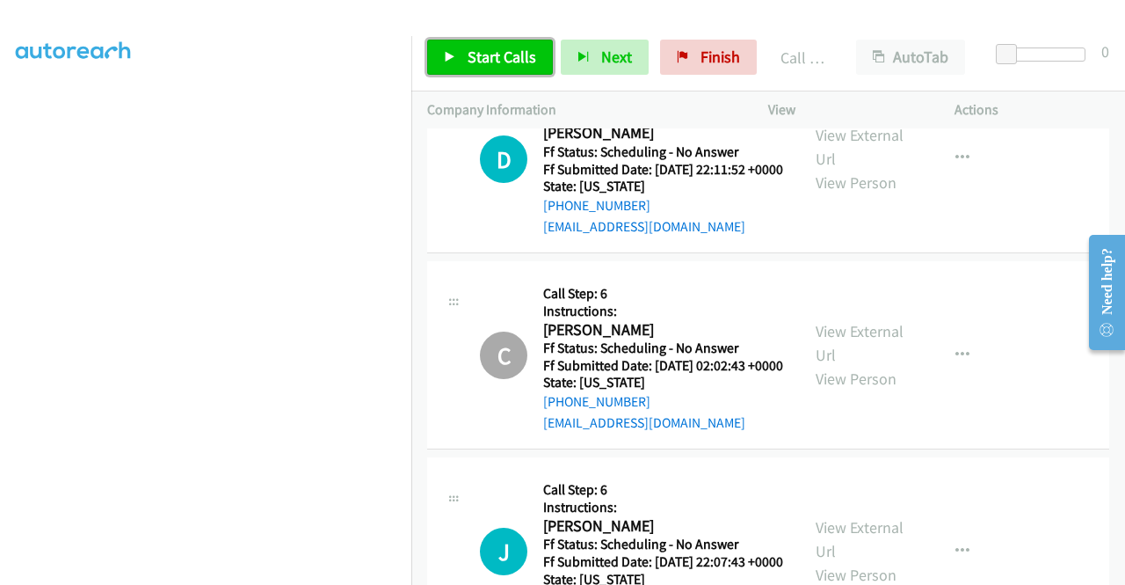
drag, startPoint x: 516, startPoint y: 59, endPoint x: 692, endPoint y: 4, distance: 184.4
click at [516, 58] on span "Start Calls" at bounding box center [502, 57] width 69 height 20
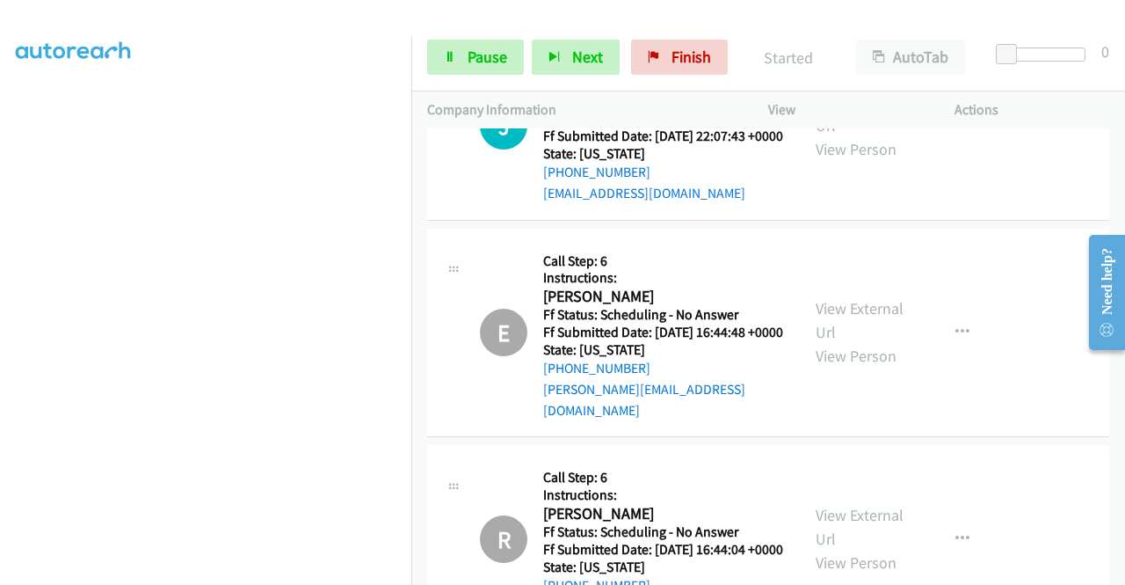
scroll to position [14094, 0]
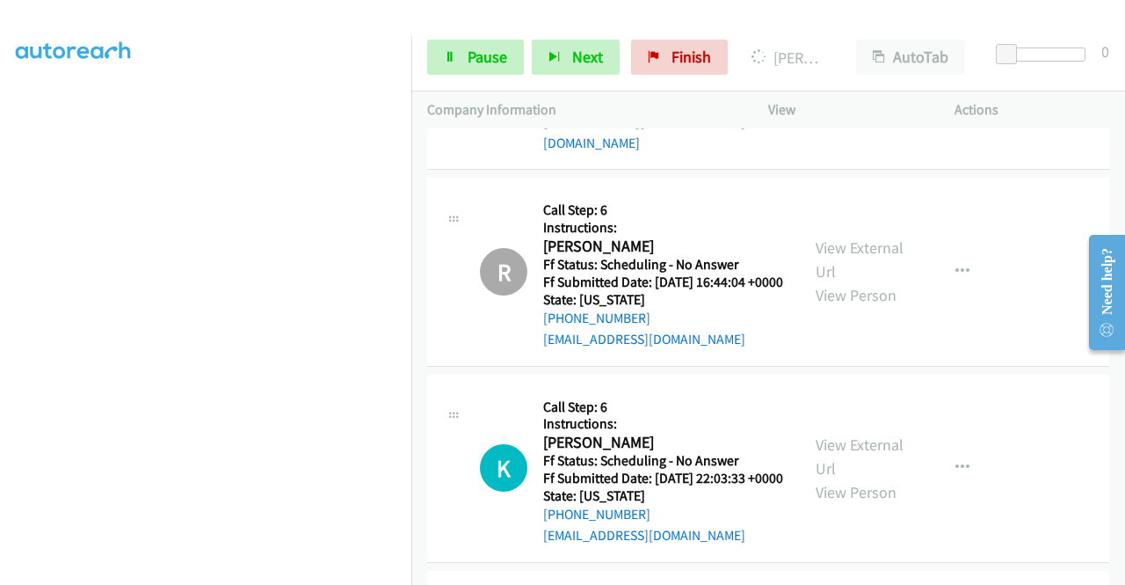
scroll to position [14270, 0]
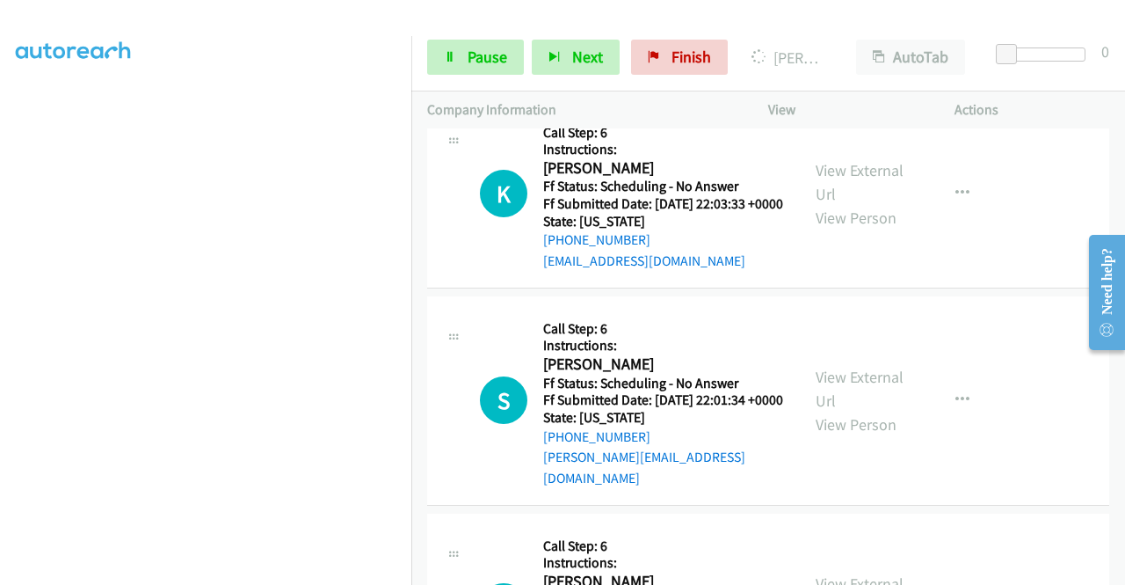
scroll to position [14709, 0]
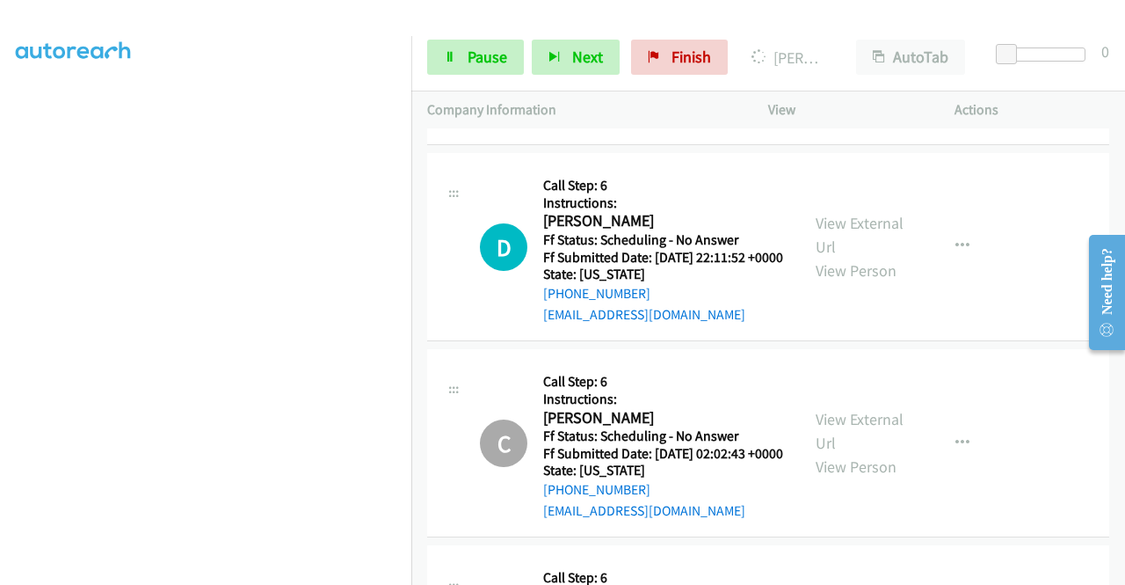
scroll to position [0, 0]
drag, startPoint x: 484, startPoint y: 65, endPoint x: 561, endPoint y: 29, distance: 84.6
click at [484, 64] on span "Pause" at bounding box center [488, 57] width 40 height 20
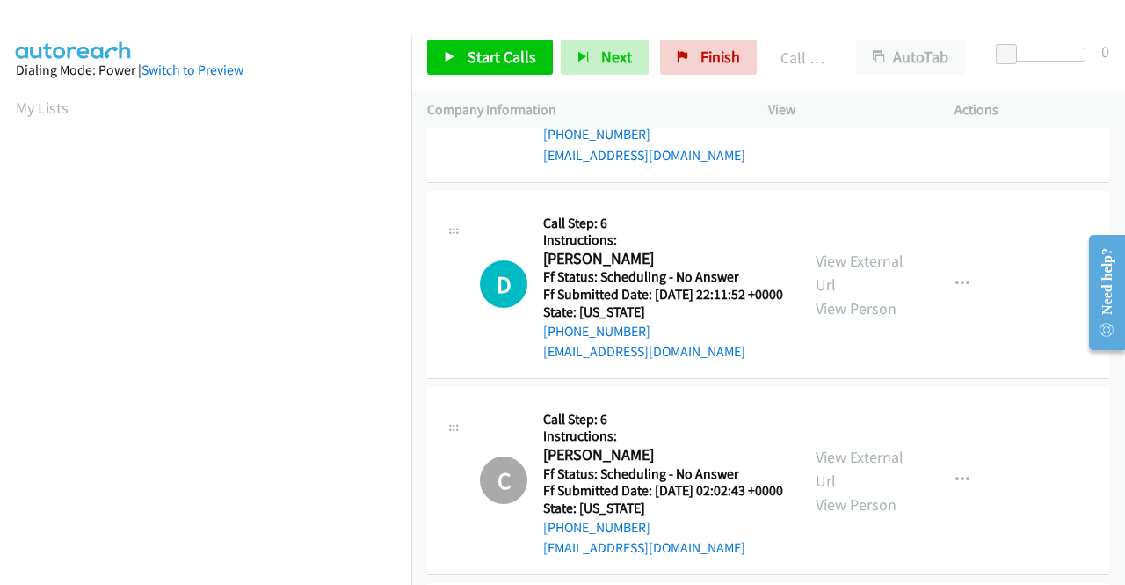
scroll to position [401, 0]
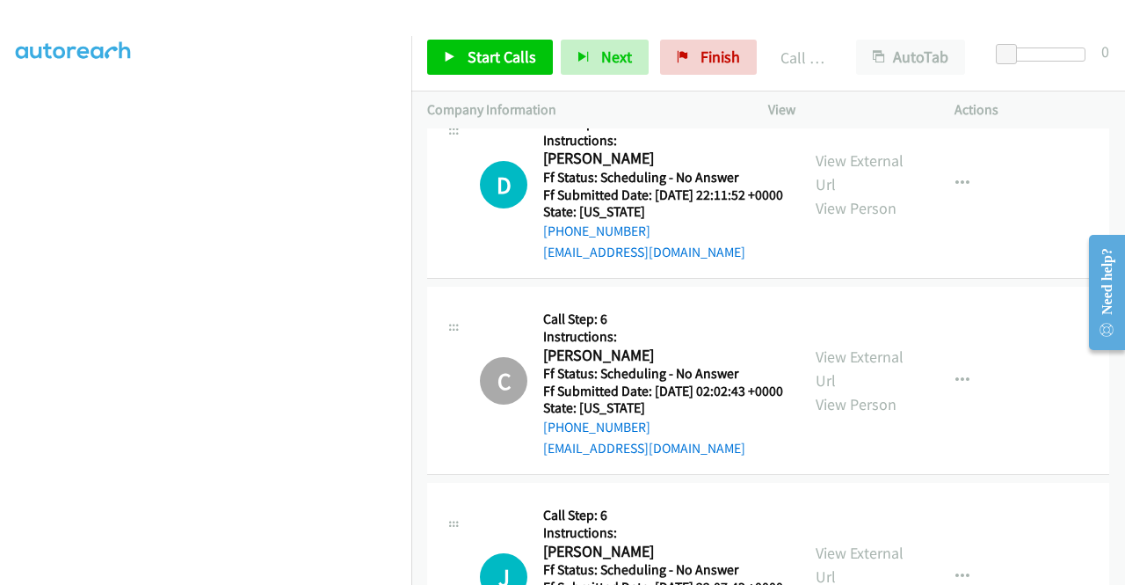
scroll to position [13654, 0]
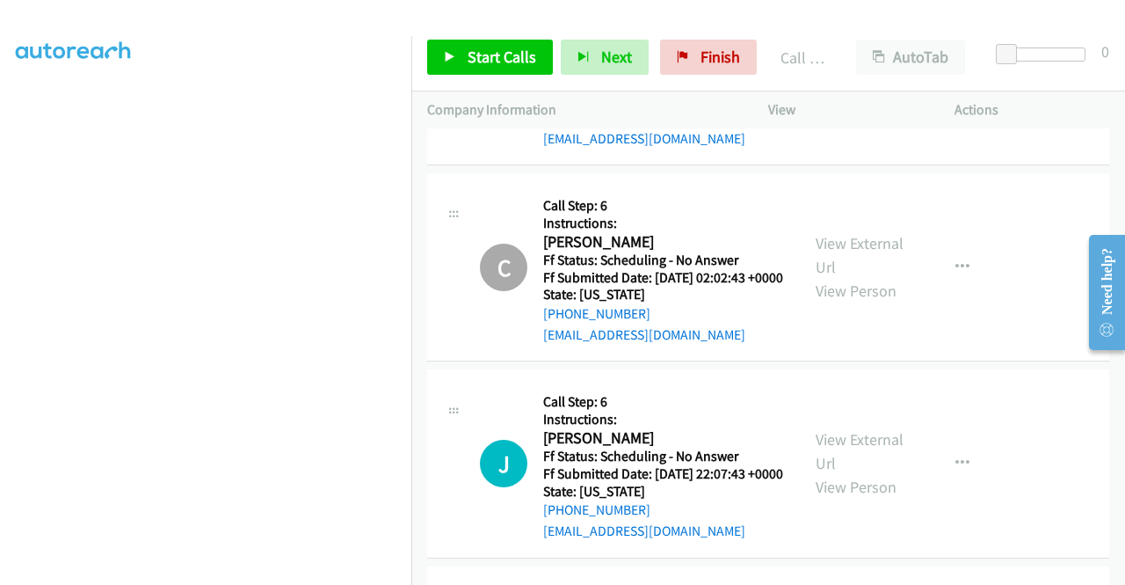
click at [476, 75] on div "Start Calls Pause Next Finish Call Completed AutoTab AutoTab 0" at bounding box center [768, 58] width 714 height 68
click at [488, 56] on span "Start Calls" at bounding box center [502, 57] width 69 height 20
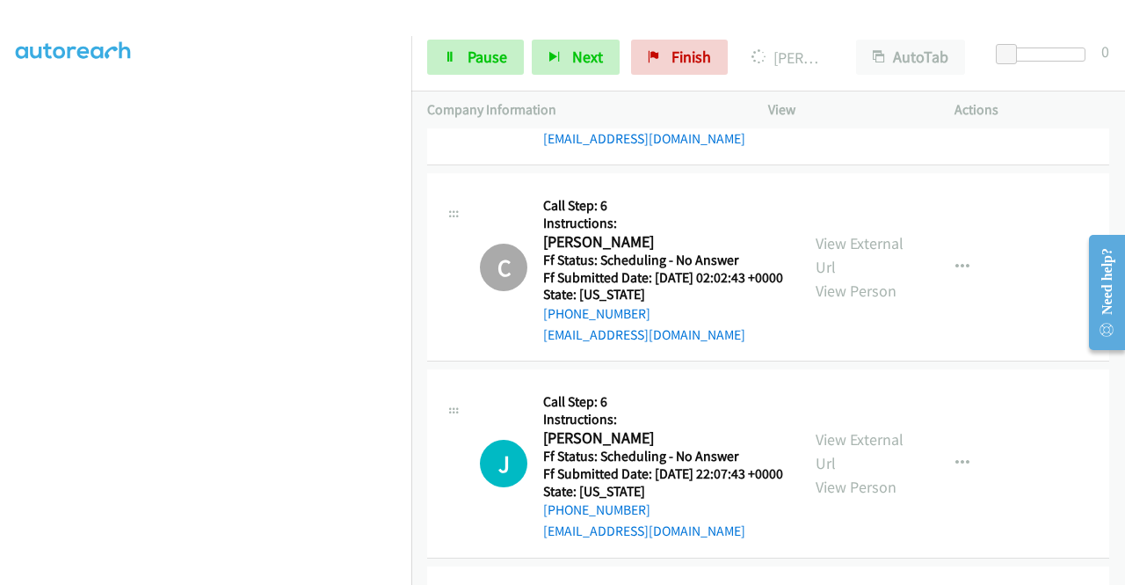
scroll to position [0, 0]
click at [536, 18] on div at bounding box center [555, 34] width 1110 height 68
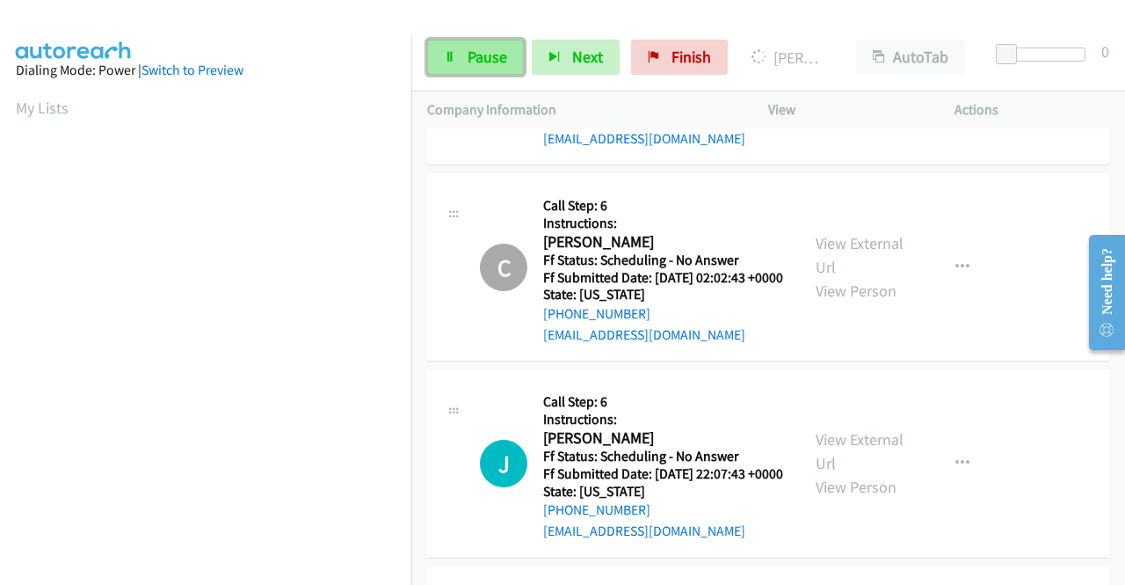
click at [469, 57] on span "Pause" at bounding box center [488, 57] width 40 height 20
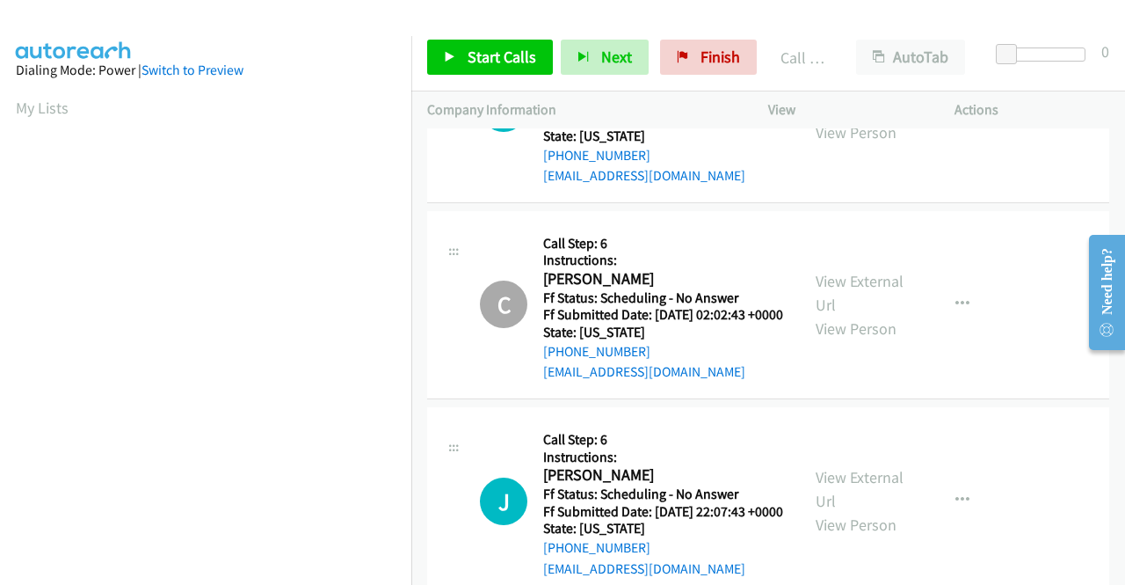
scroll to position [401, 0]
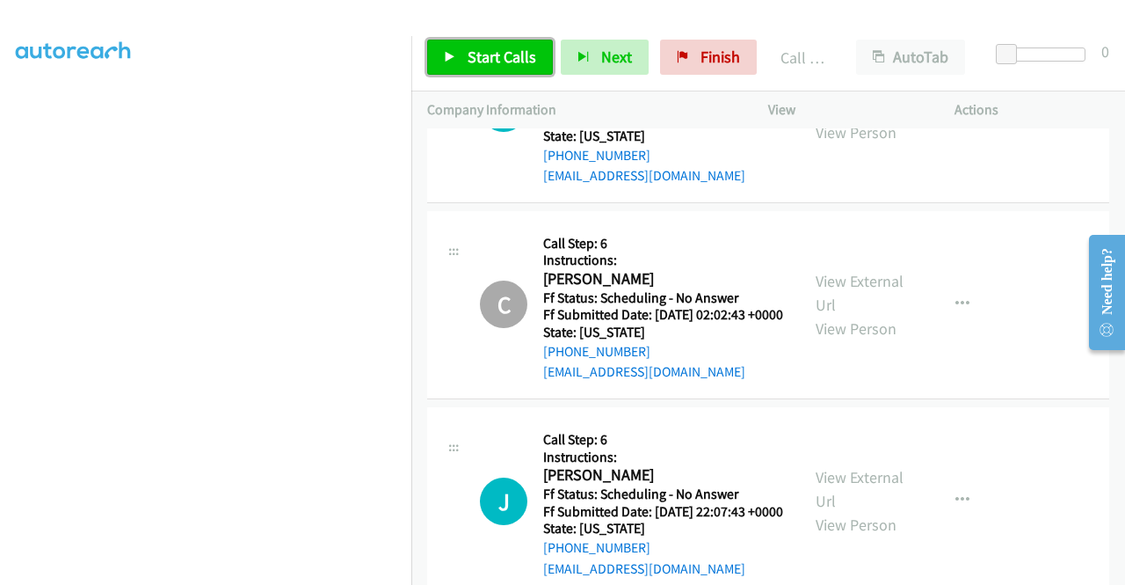
click at [504, 68] on link "Start Calls" at bounding box center [490, 57] width 126 height 35
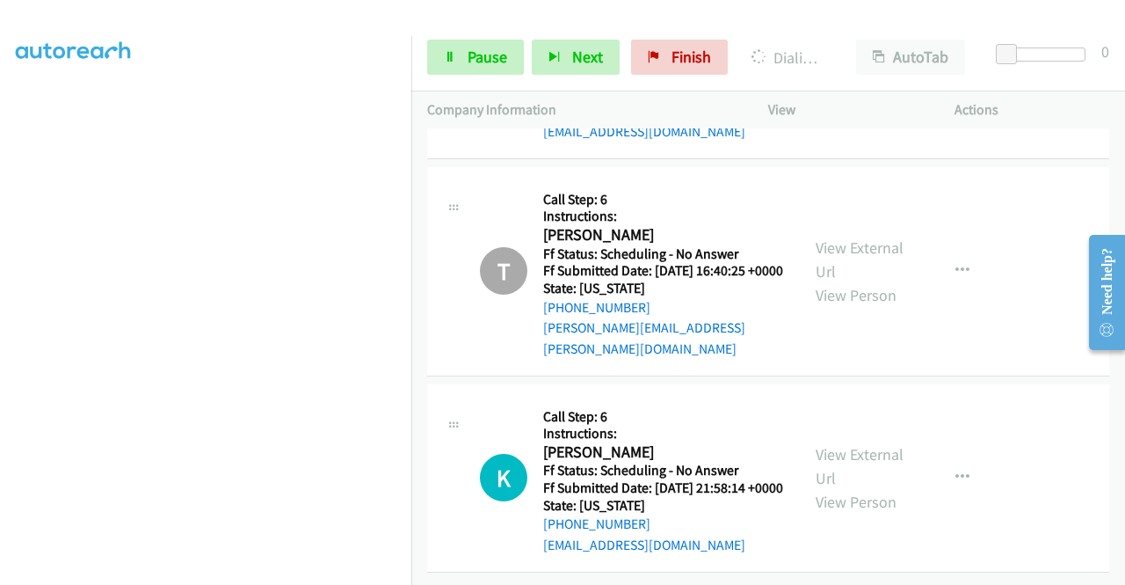
scroll to position [15500, 0]
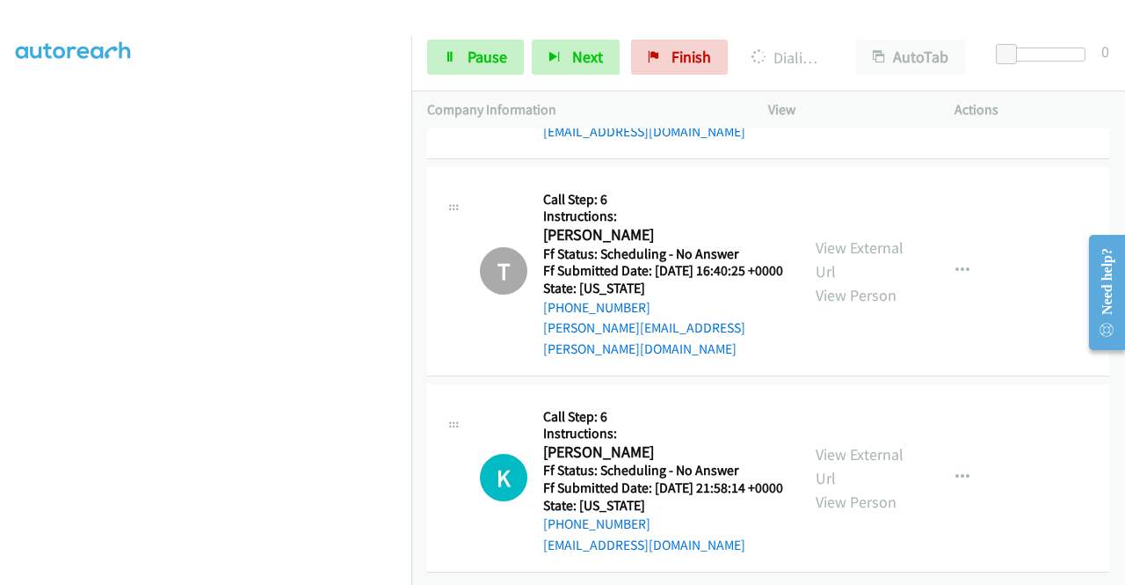
click at [854, 75] on link "View External Url" at bounding box center [860, 53] width 88 height 44
click at [858, 488] on link "View External Url" at bounding box center [860, 466] width 88 height 44
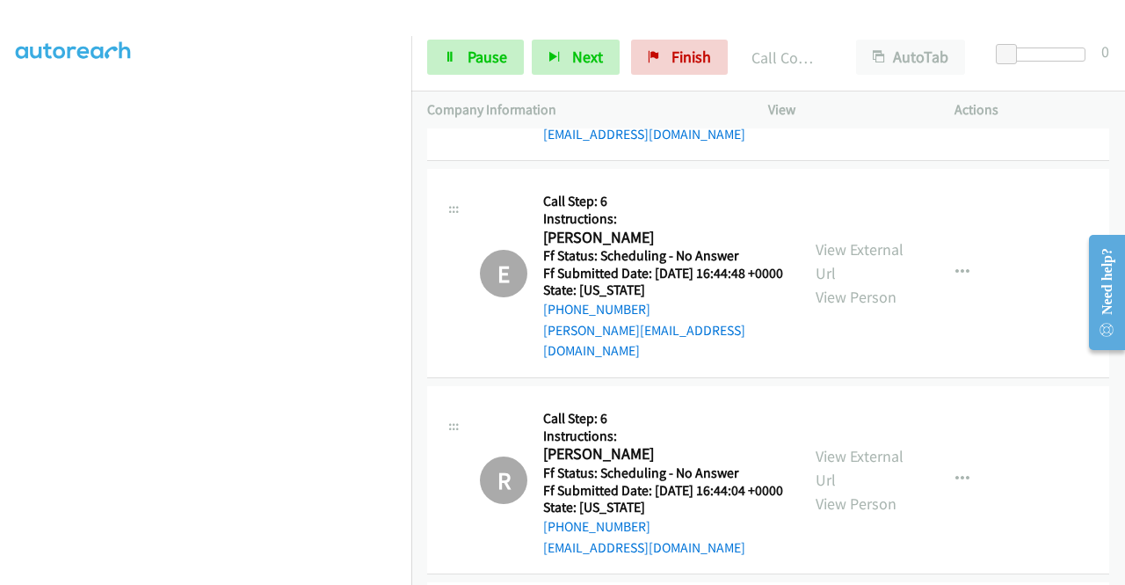
scroll to position [14094, 0]
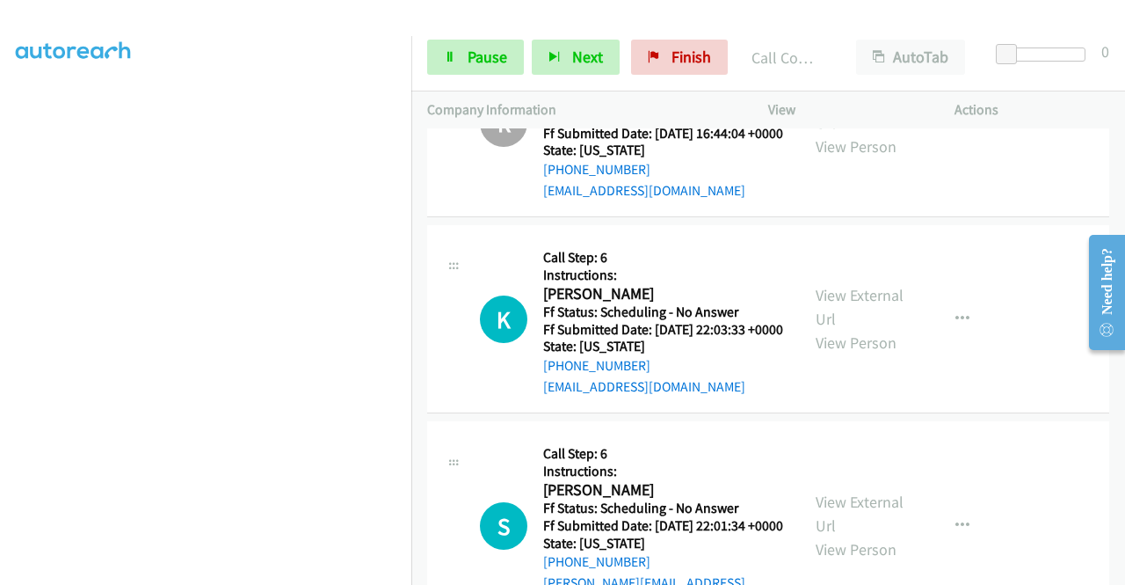
scroll to position [14533, 0]
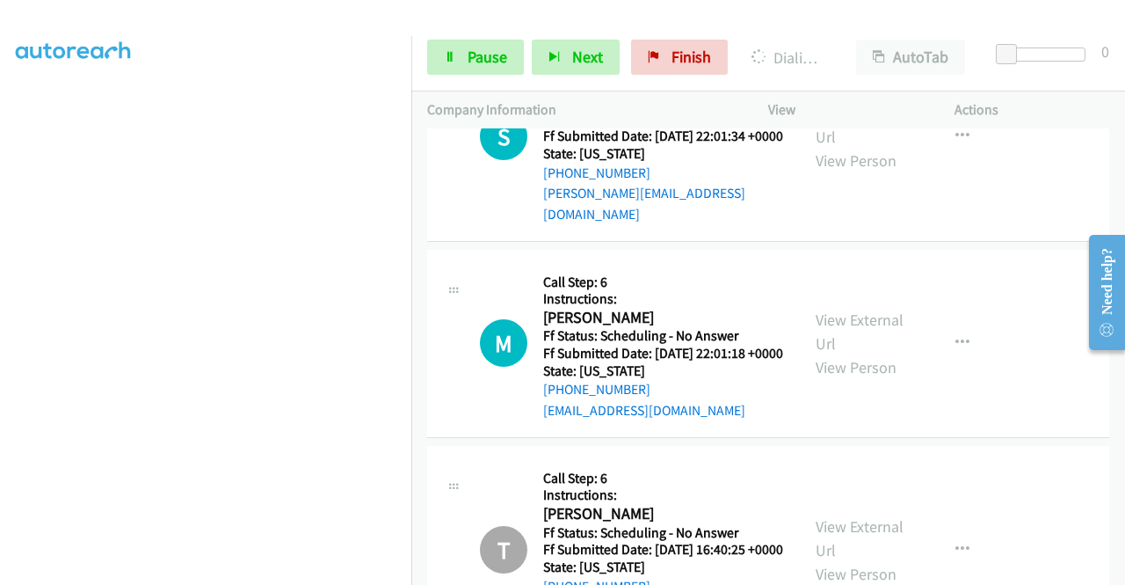
scroll to position [401, 0]
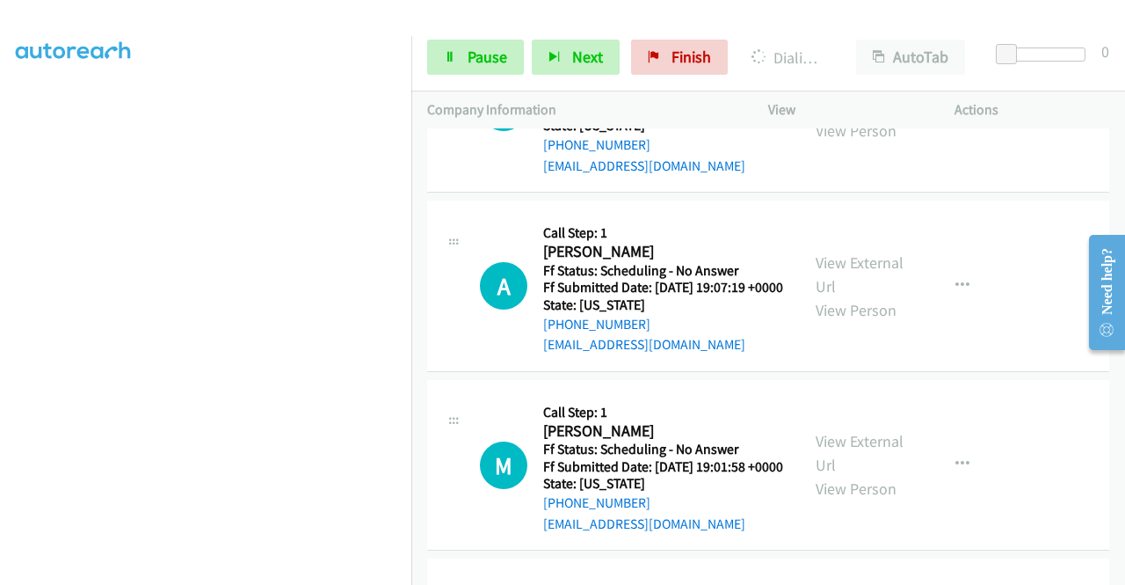
scroll to position [15764, 0]
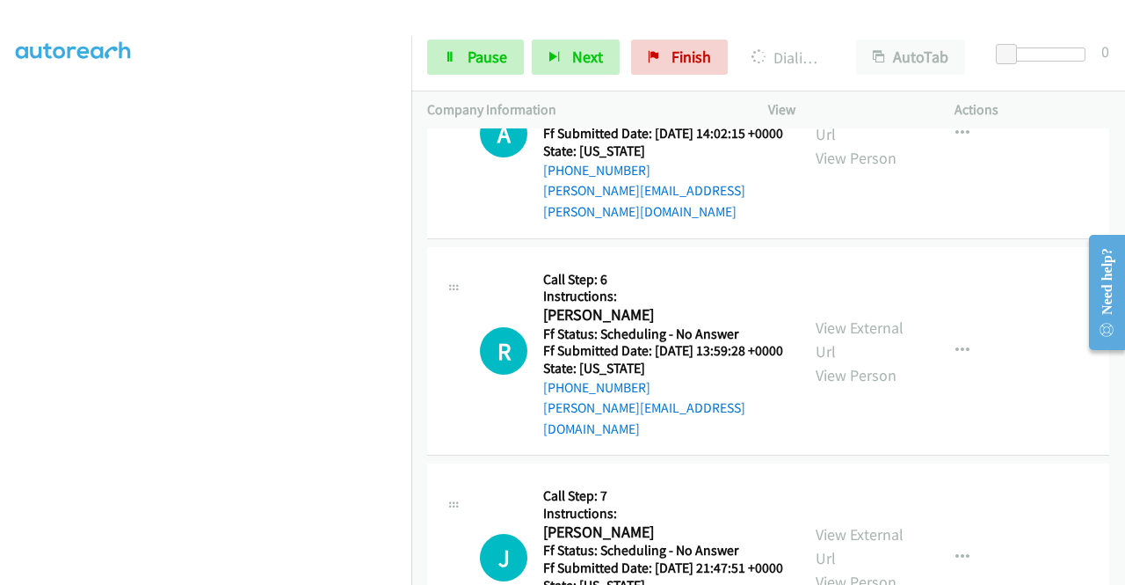
scroll to position [16555, 0]
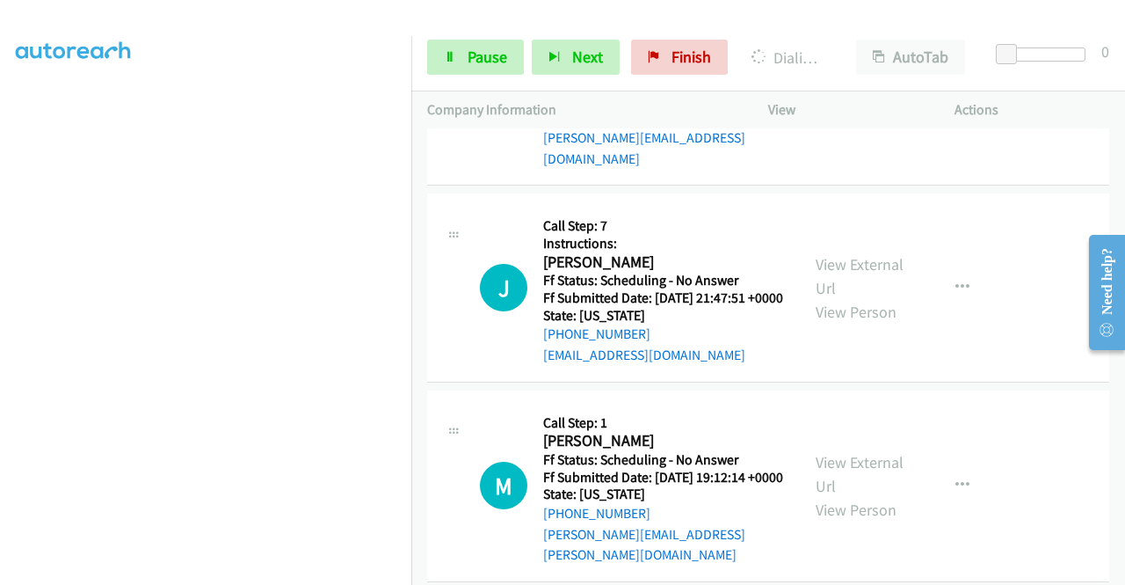
scroll to position [16819, 0]
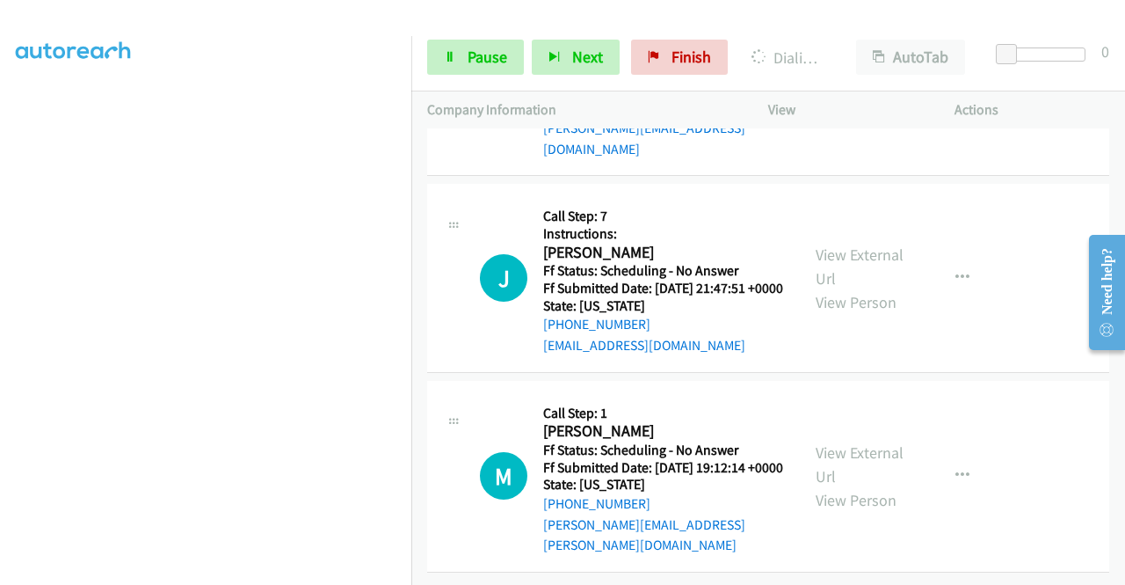
scroll to position [17083, 0]
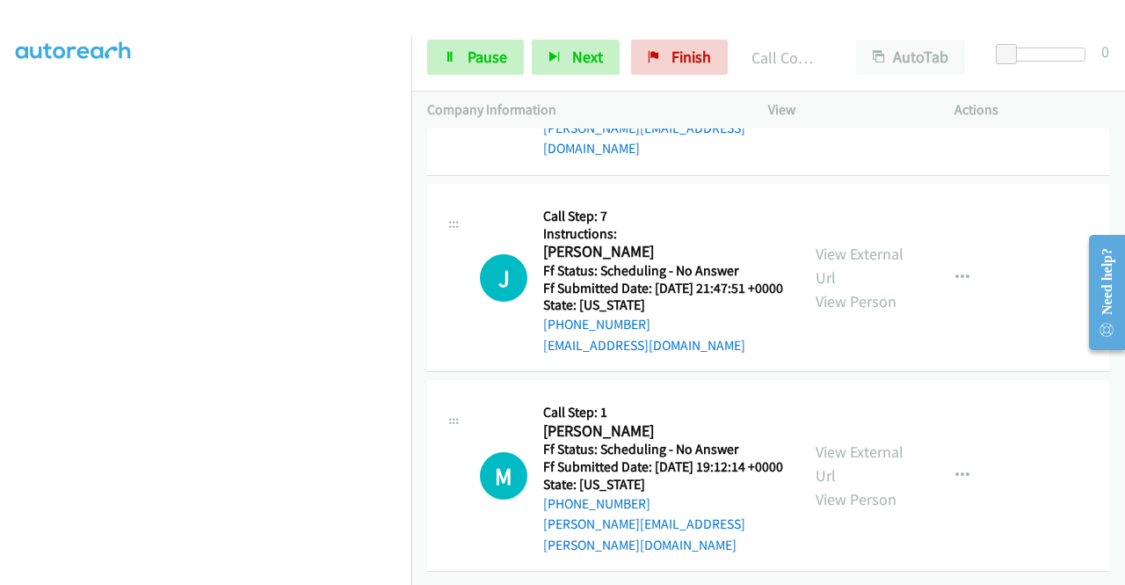
click at [848, 81] on link "View External Url" at bounding box center [860, 59] width 88 height 44
click at [832, 288] on link "View External Url" at bounding box center [860, 266] width 88 height 44
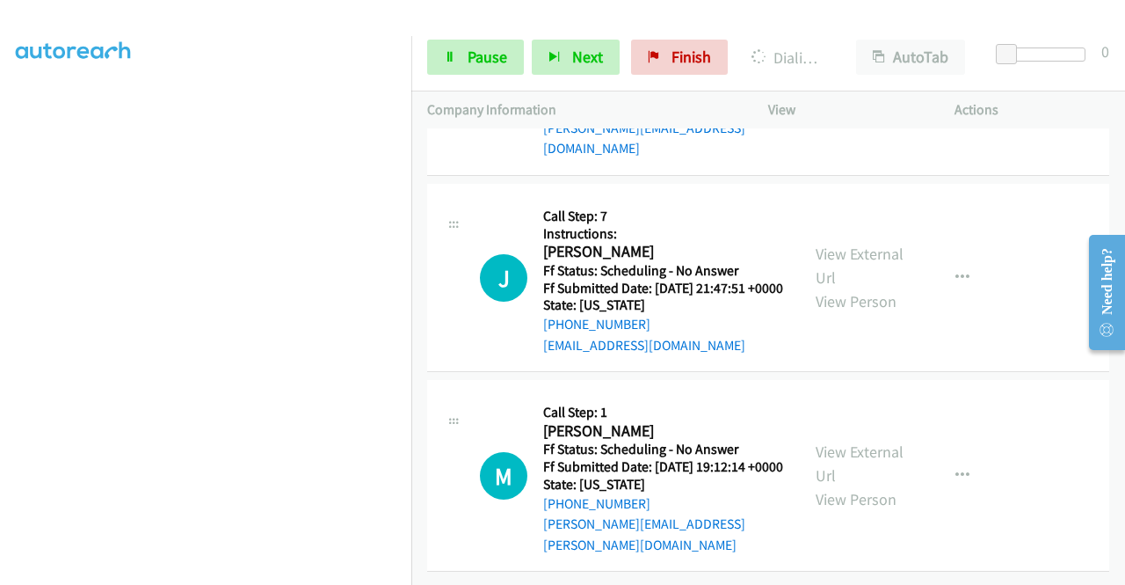
scroll to position [18070, 0]
click at [876, 441] on link "View External Url" at bounding box center [860, 463] width 88 height 44
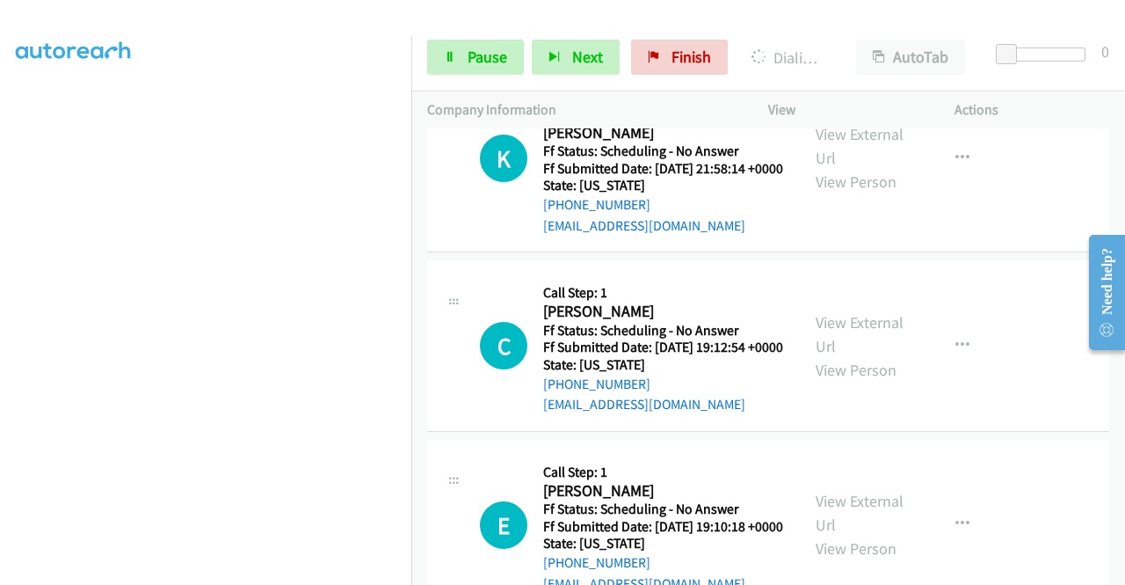
scroll to position [15784, 0]
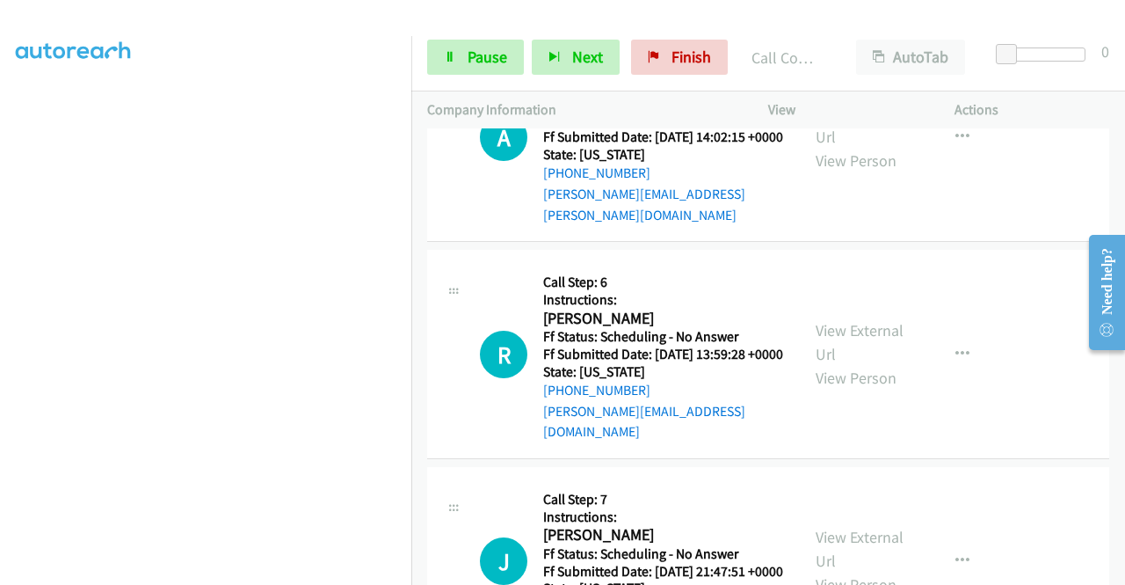
scroll to position [16557, 0]
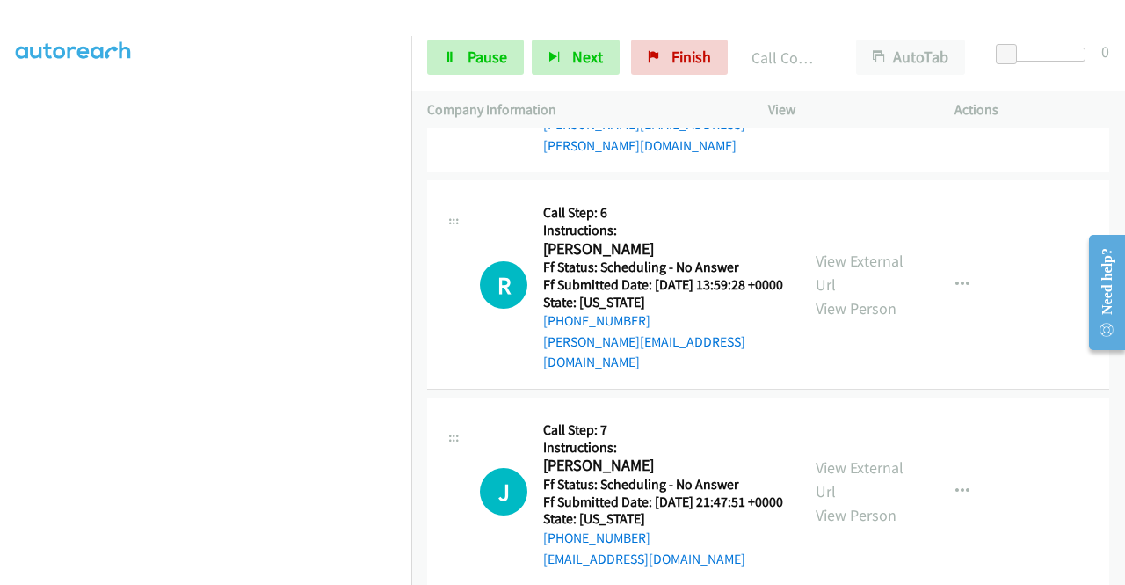
scroll to position [16821, 0]
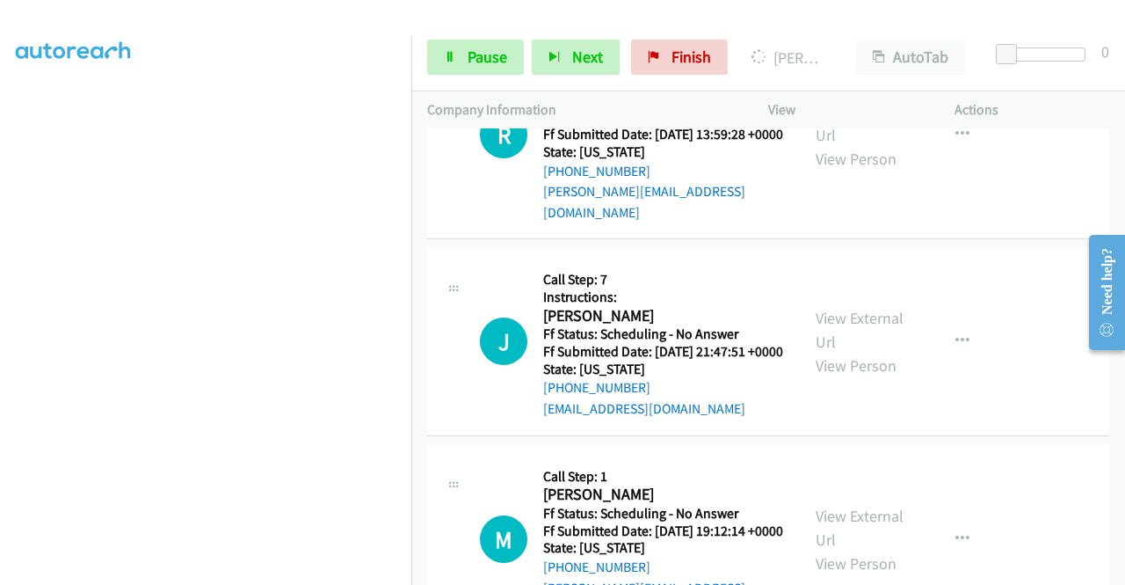
scroll to position [16733, 0]
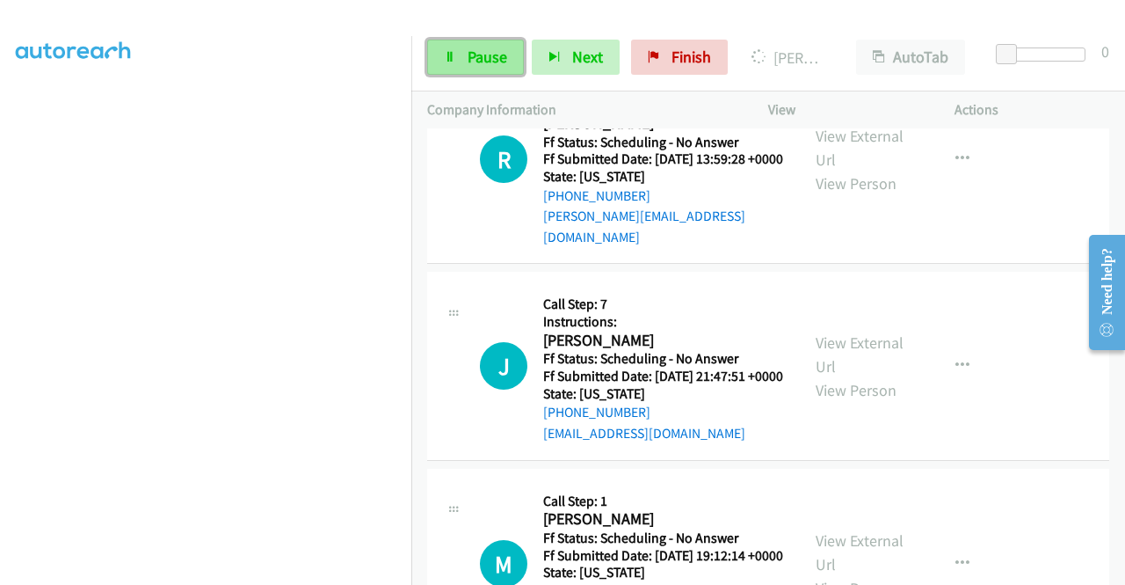
click at [497, 59] on span "Pause" at bounding box center [488, 57] width 40 height 20
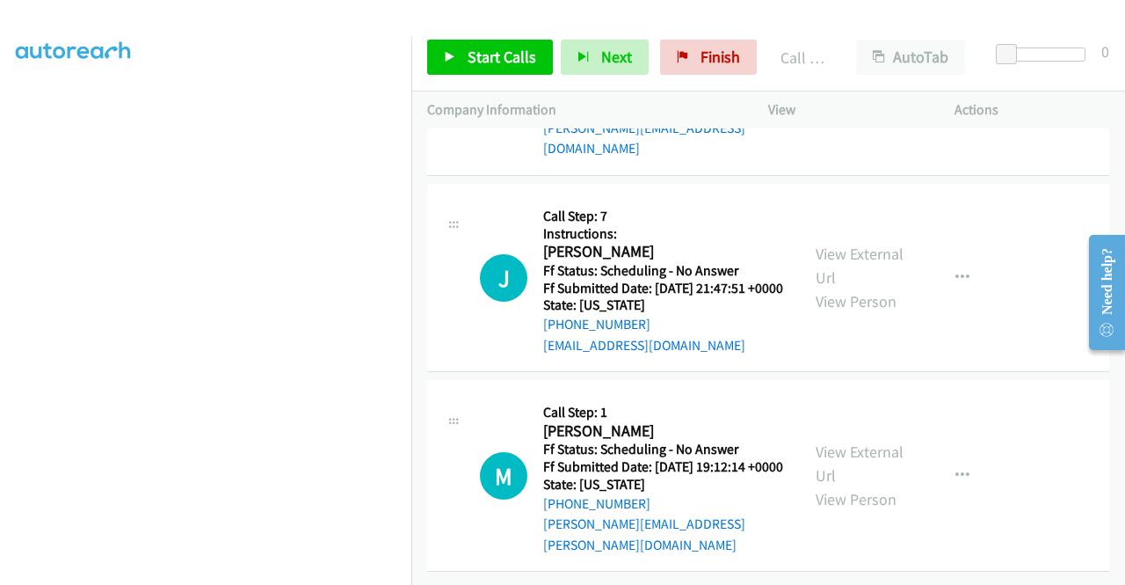
scroll to position [16997, 0]
click at [492, 37] on div "Start Calls Pause Next Finish Call Completed AutoTab AutoTab 0" at bounding box center [768, 58] width 714 height 68
click at [506, 55] on span "Start Calls" at bounding box center [502, 57] width 69 height 20
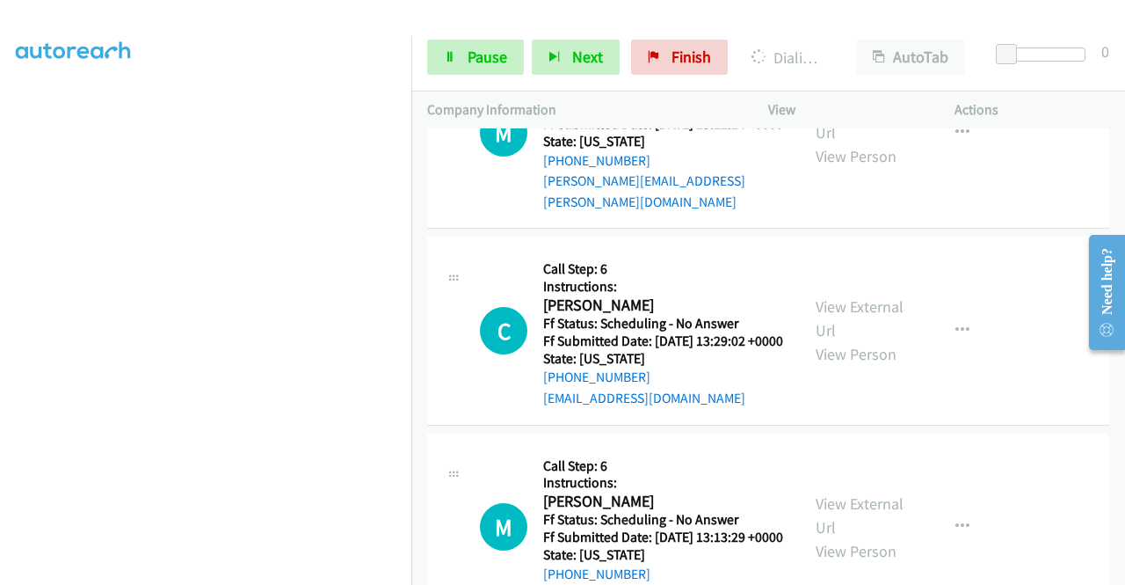
scroll to position [17241, 0]
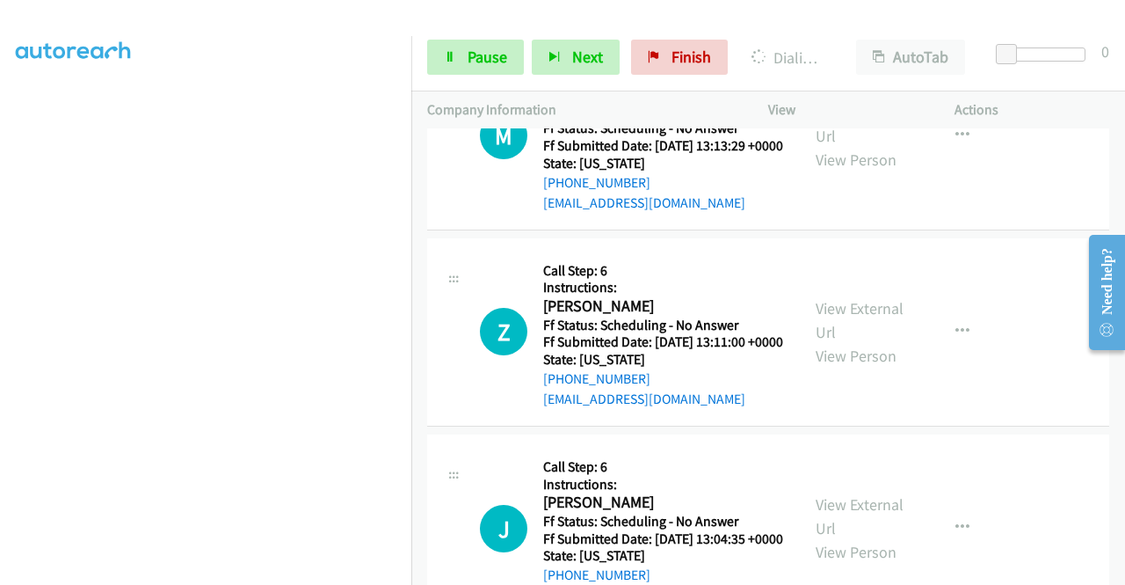
scroll to position [401, 0]
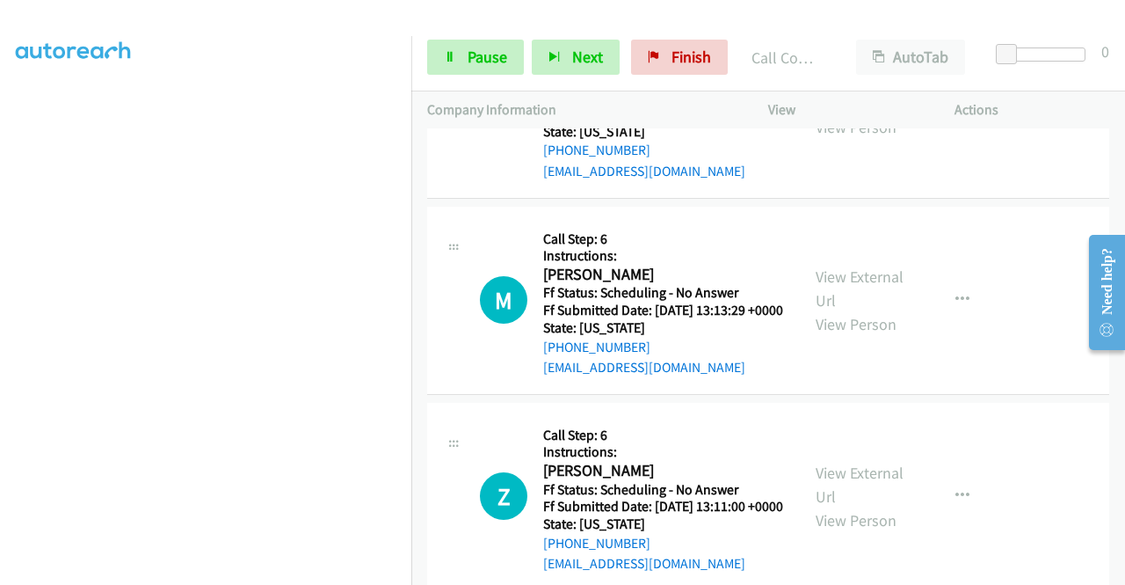
scroll to position [17505, 0]
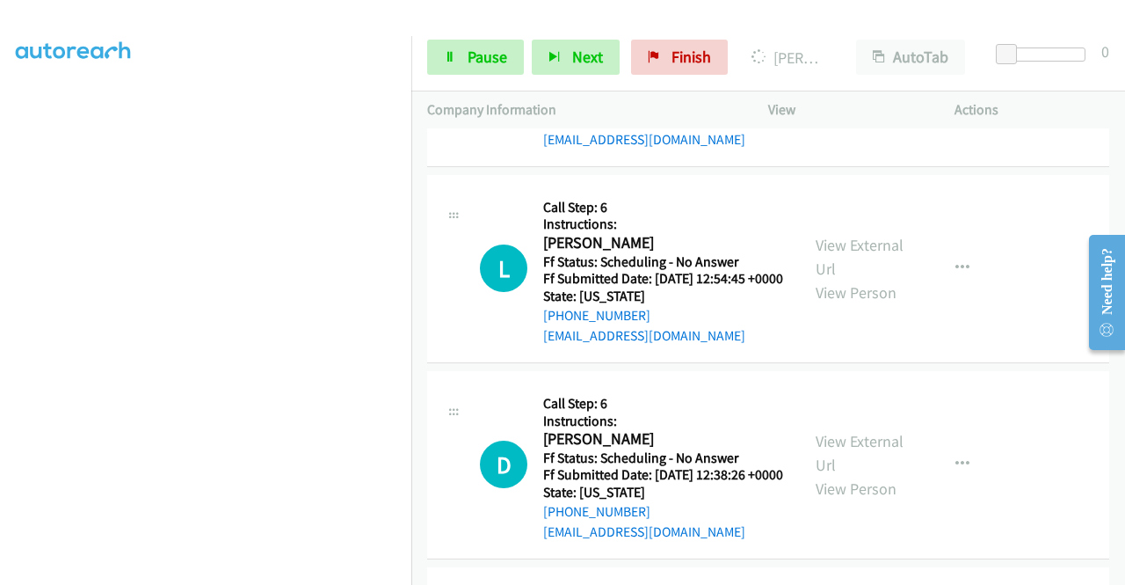
scroll to position [18208, 0]
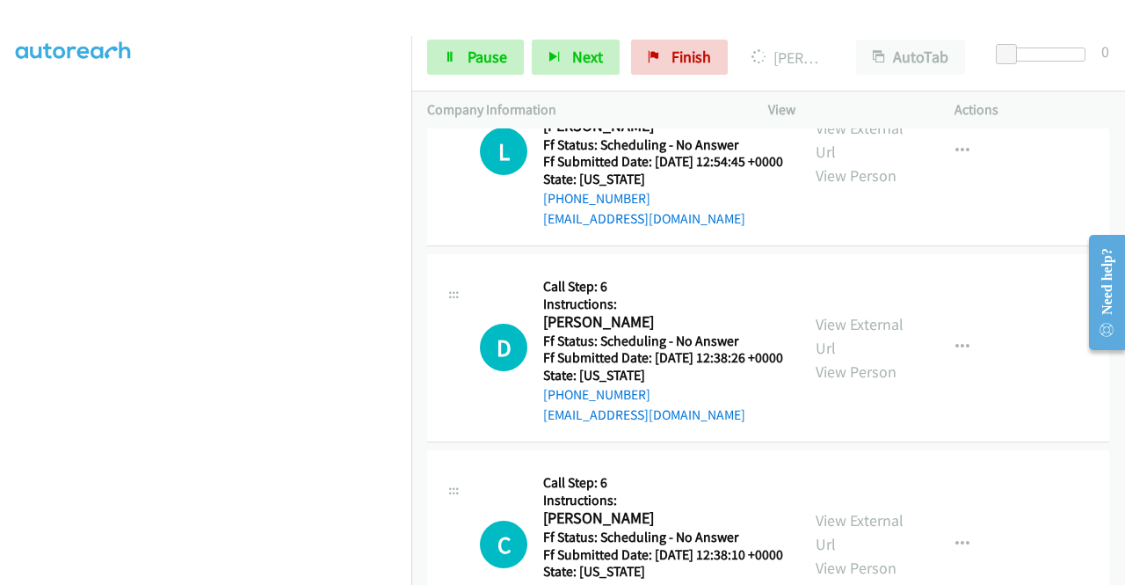
scroll to position [18472, 0]
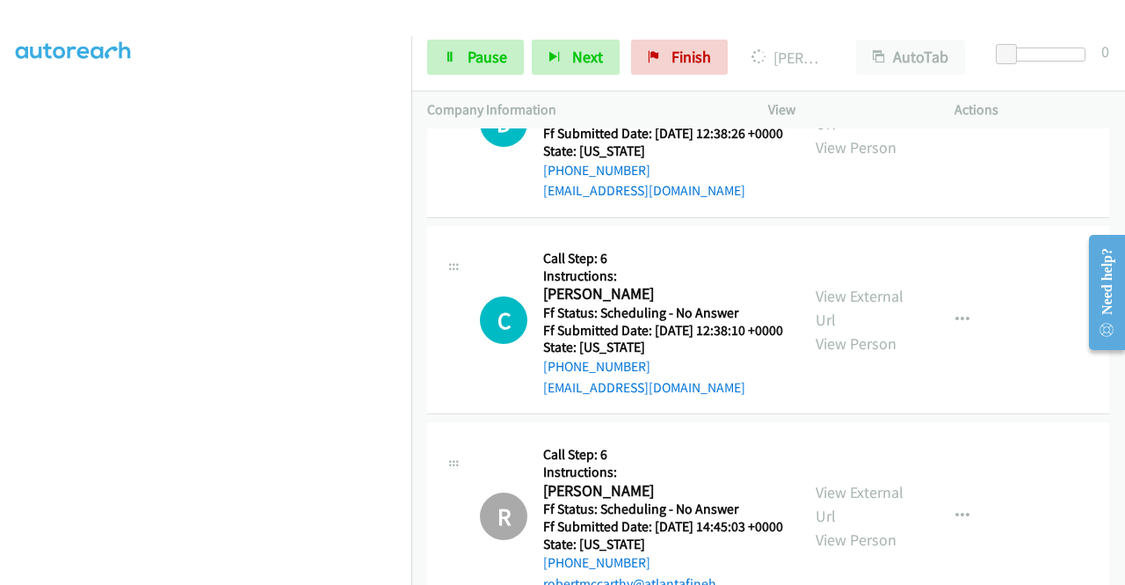
scroll to position [18648, 0]
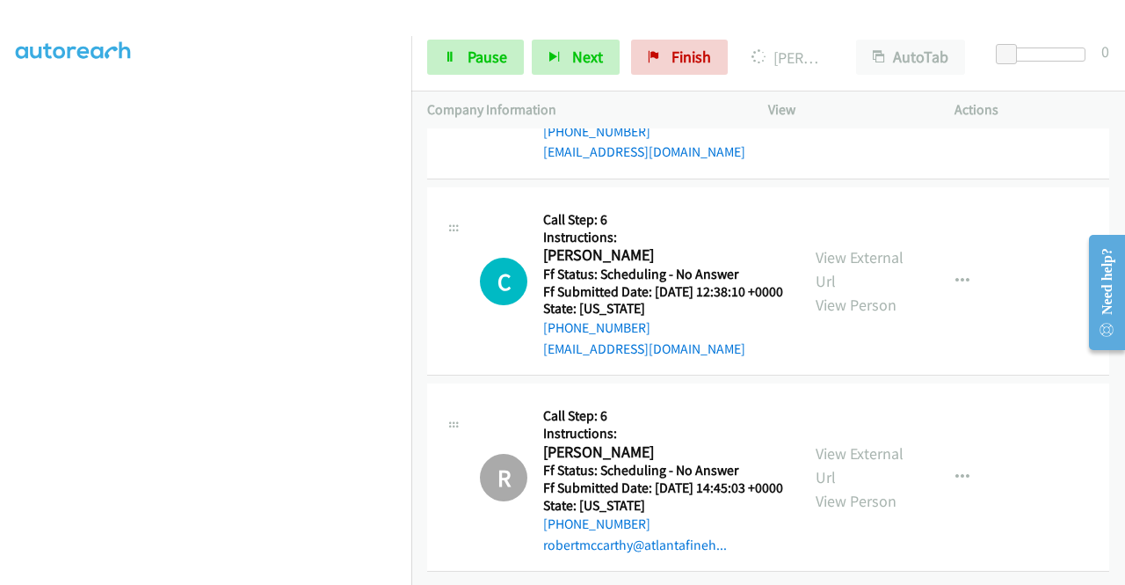
scroll to position [19351, 0]
click at [863, 95] on link "View External Url" at bounding box center [860, 73] width 88 height 44
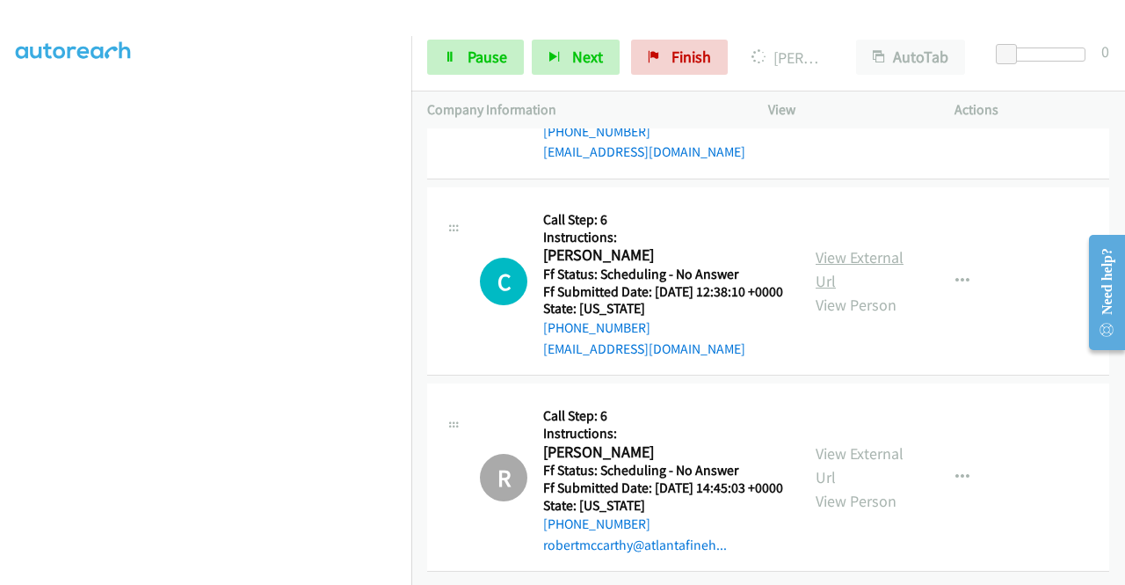
click at [860, 291] on link "View External Url" at bounding box center [860, 269] width 88 height 44
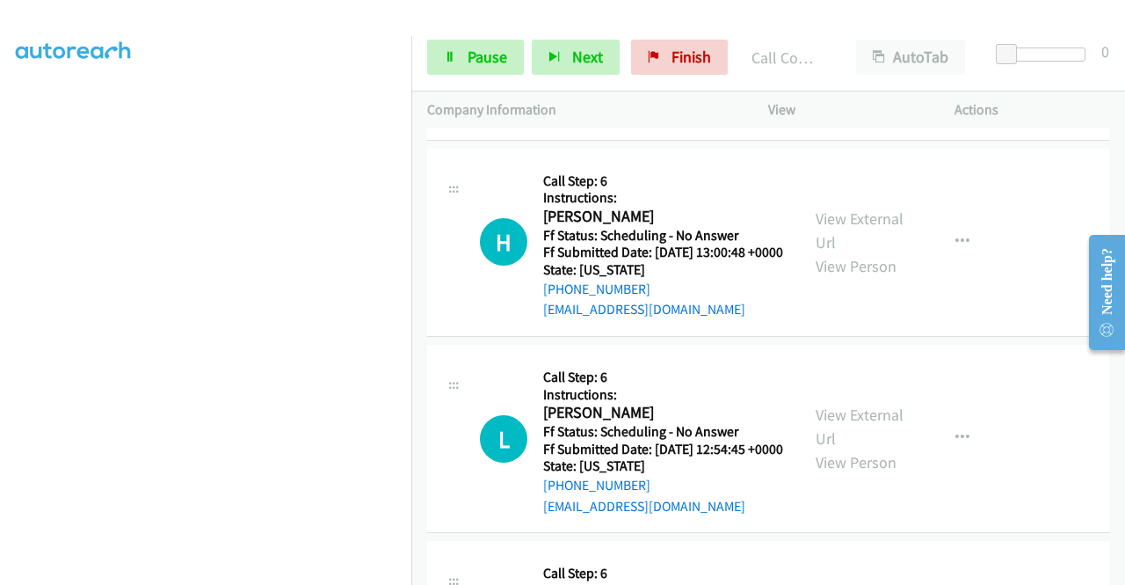
scroll to position [18004, 0]
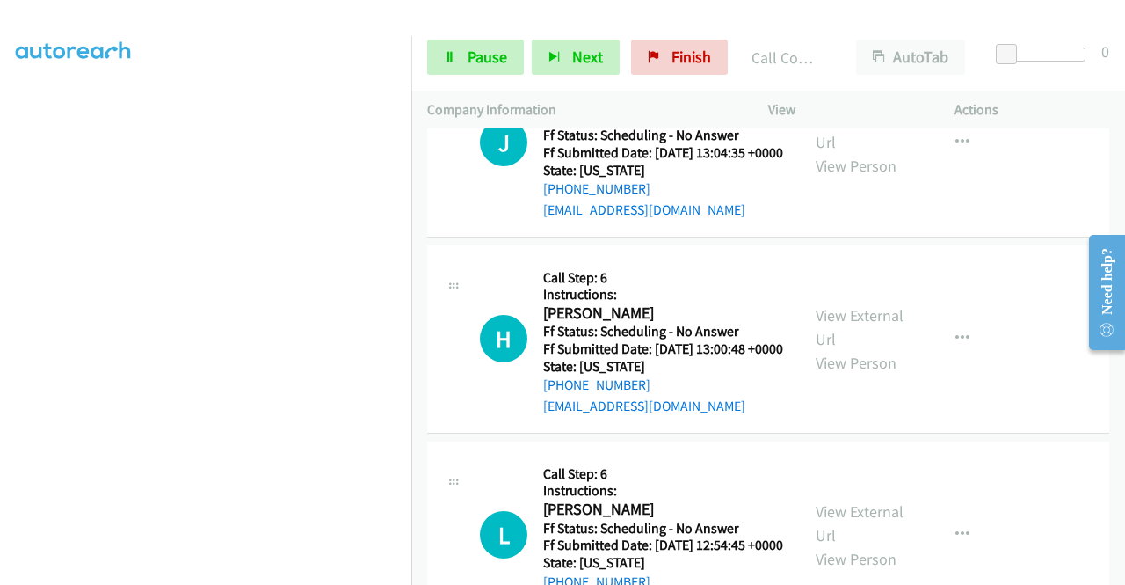
scroll to position [17741, 0]
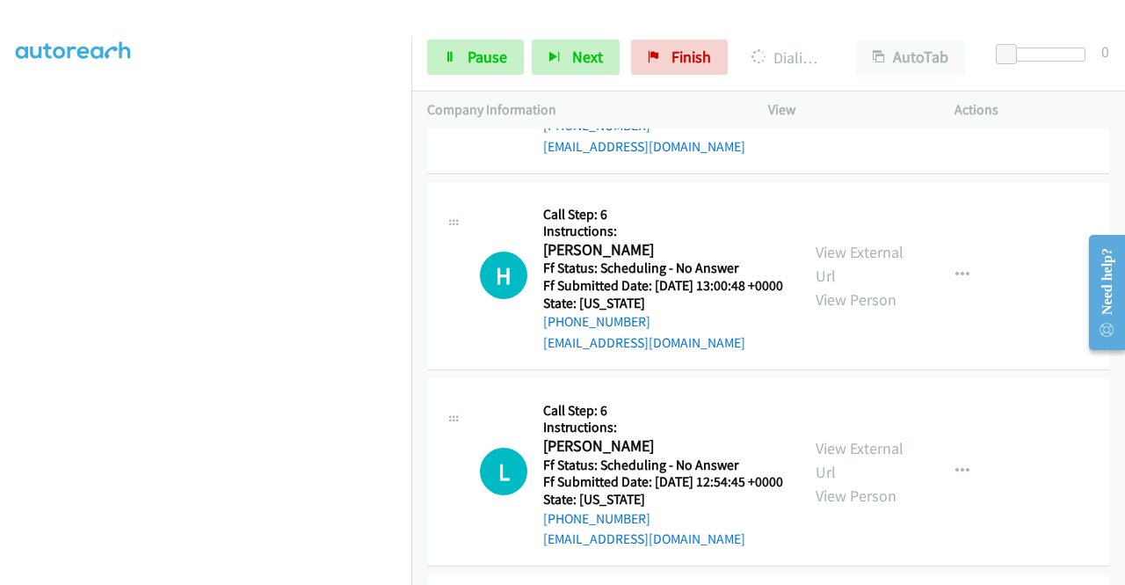
scroll to position [18092, 0]
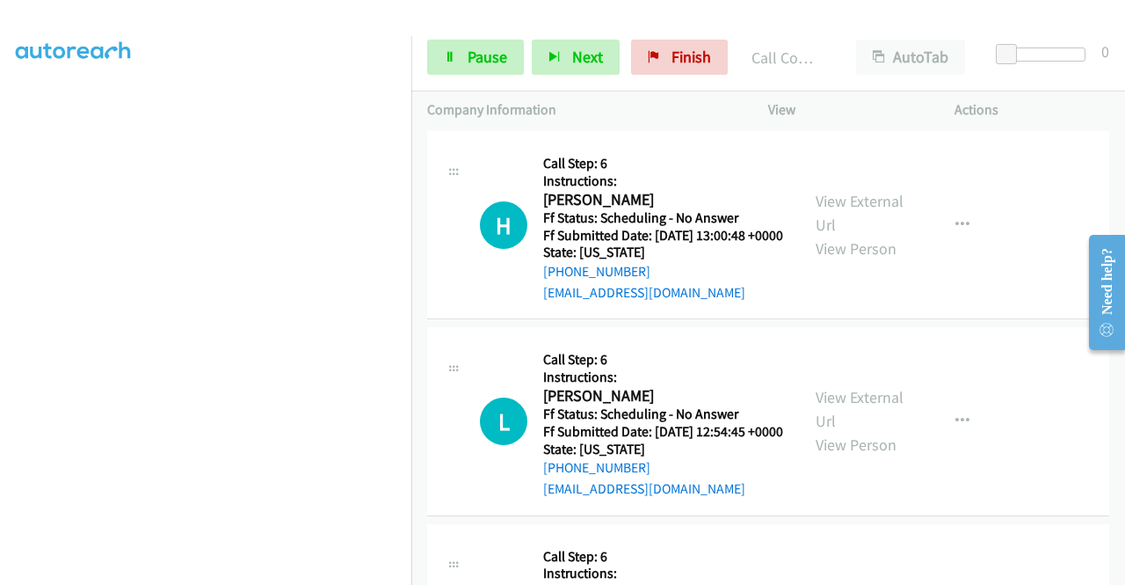
drag, startPoint x: 630, startPoint y: 514, endPoint x: 638, endPoint y: 508, distance: 10.7
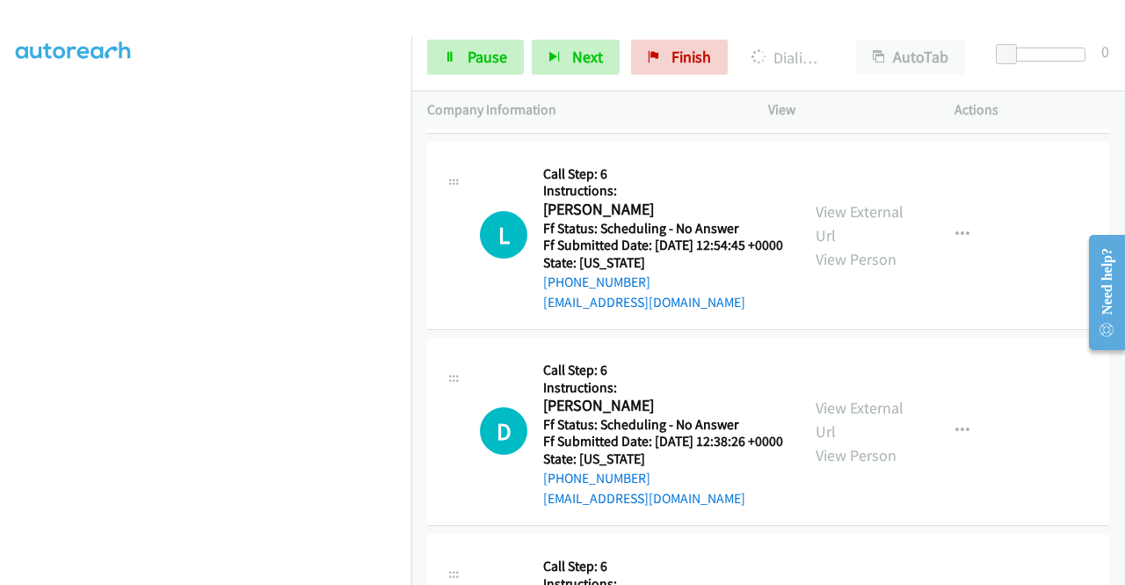
scroll to position [18268, 0]
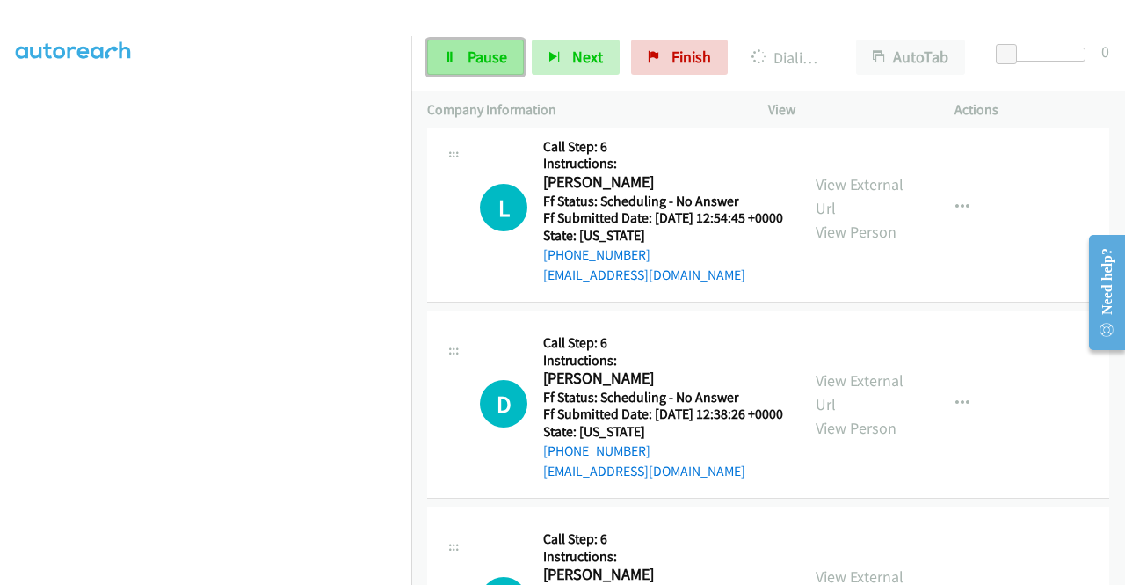
click at [451, 55] on icon at bounding box center [450, 58] width 12 height 12
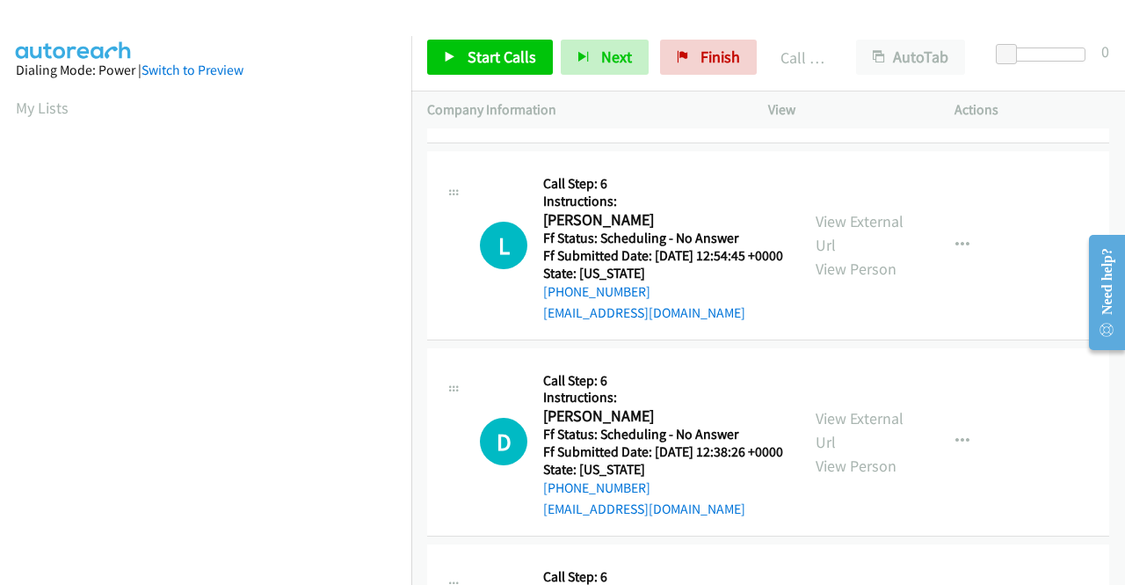
scroll to position [401, 0]
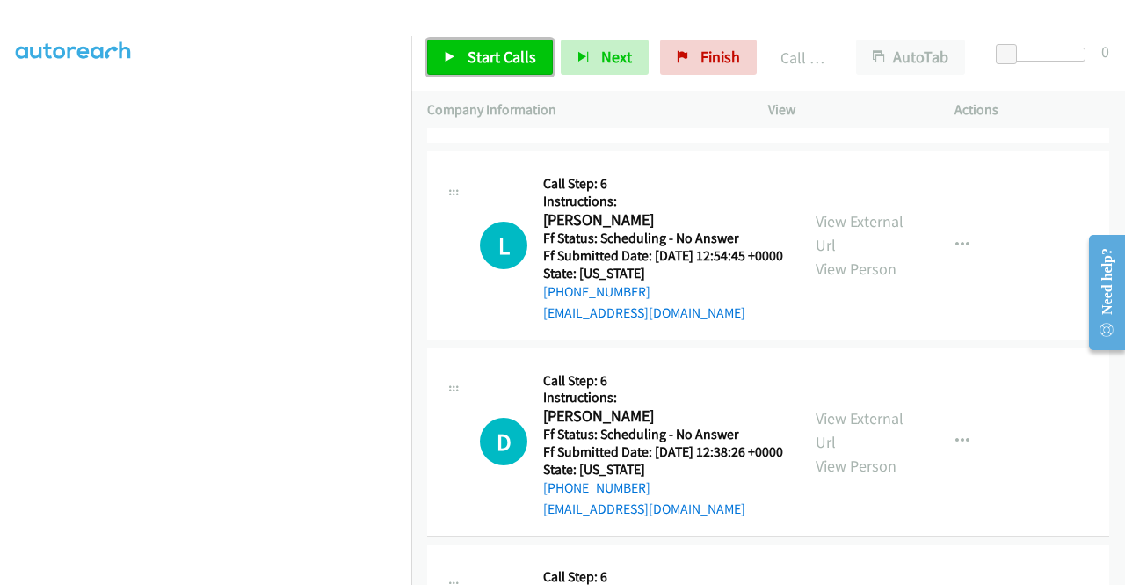
drag, startPoint x: 512, startPoint y: 57, endPoint x: 586, endPoint y: 149, distance: 118.8
click at [512, 57] on span "Start Calls" at bounding box center [502, 57] width 69 height 20
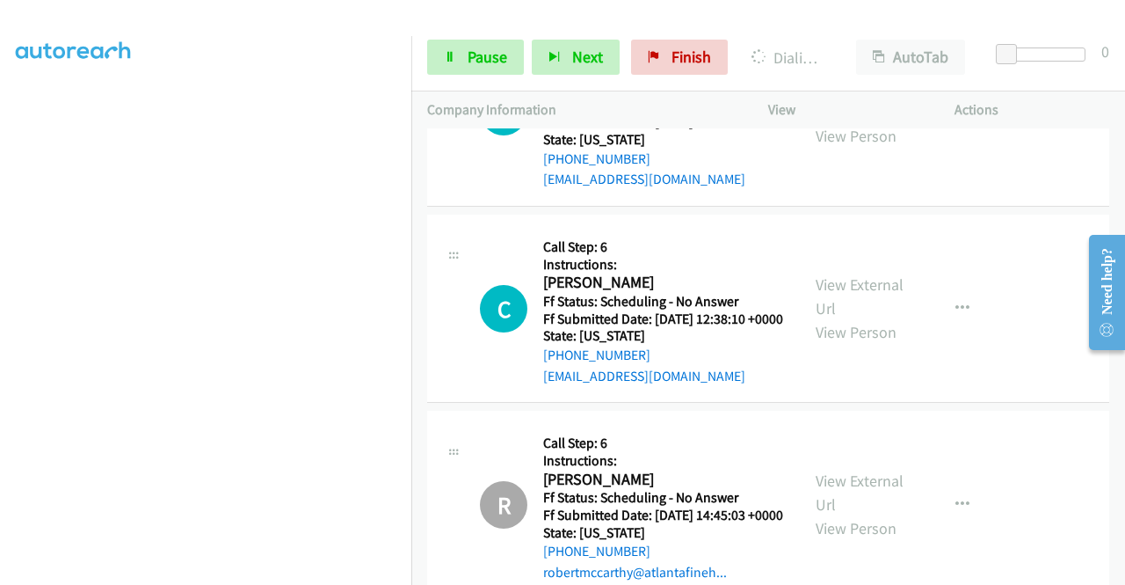
scroll to position [18532, 0]
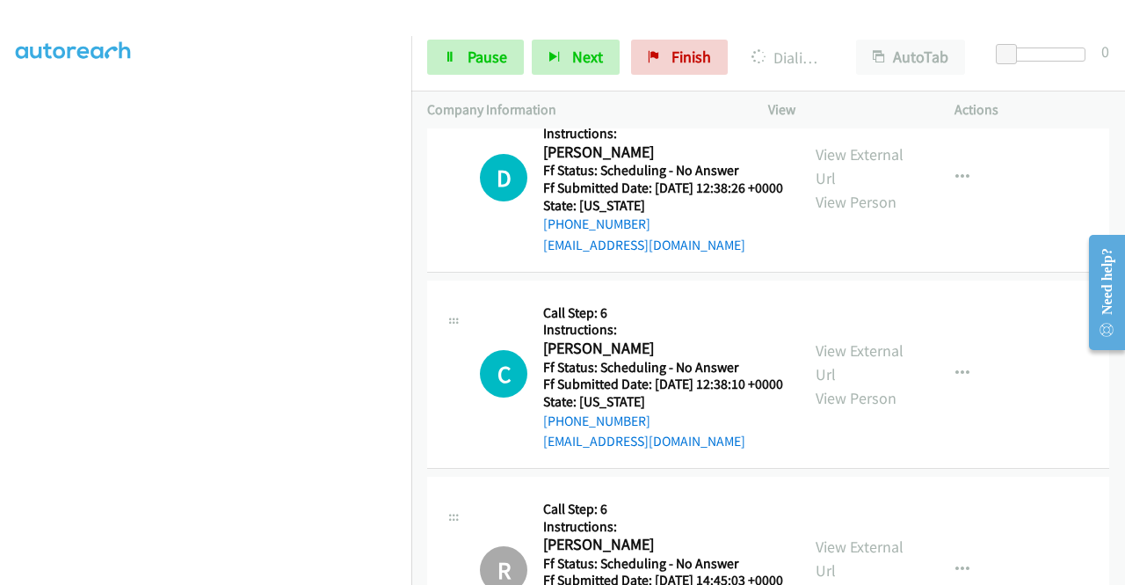
drag, startPoint x: 571, startPoint y: 497, endPoint x: 591, endPoint y: 475, distance: 29.3
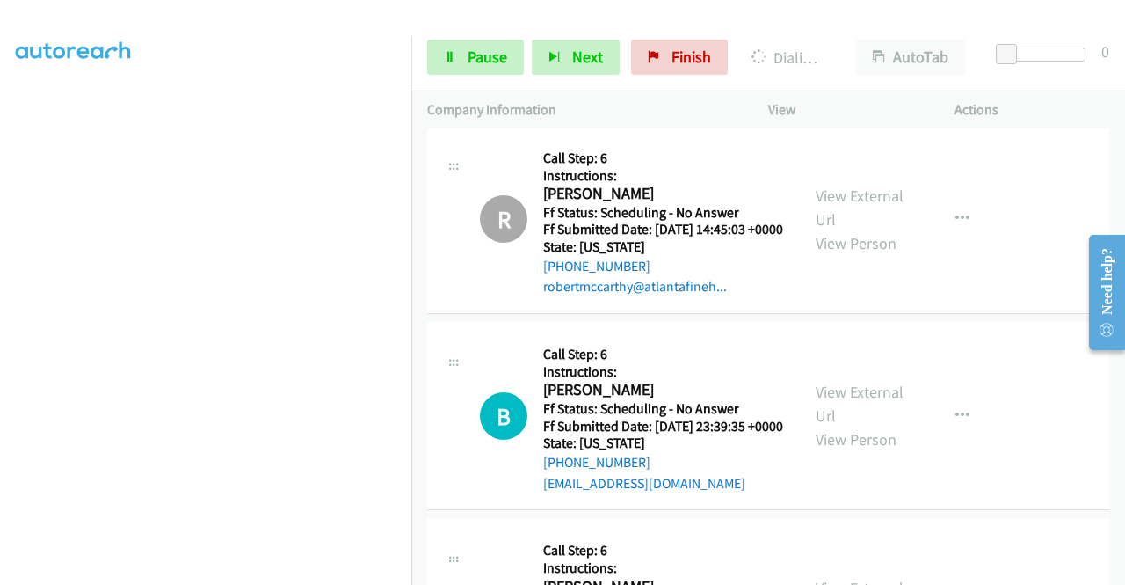
scroll to position [18971, 0]
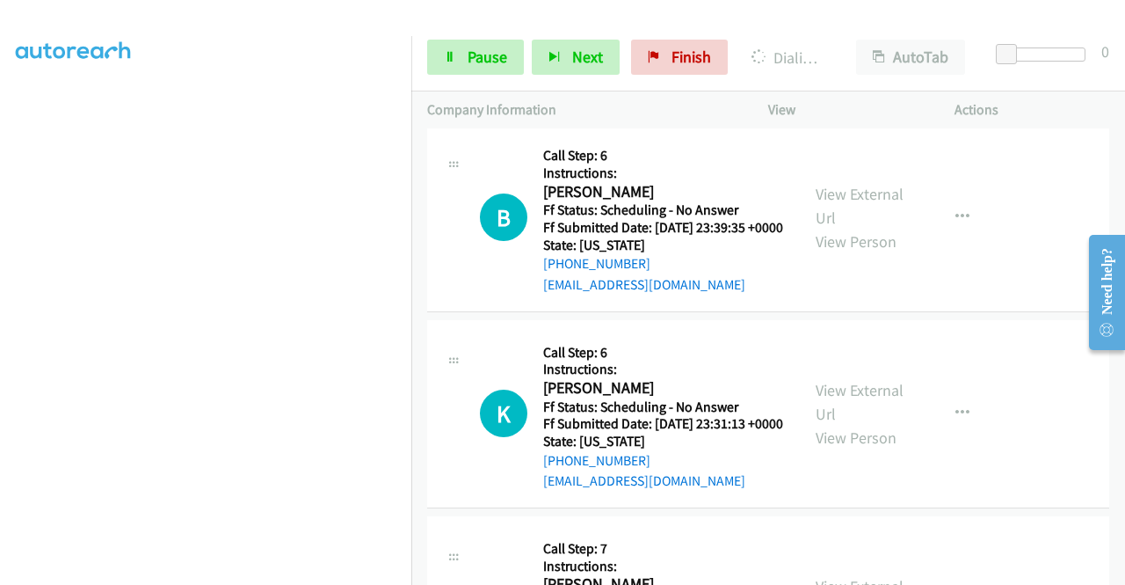
scroll to position [19130, 0]
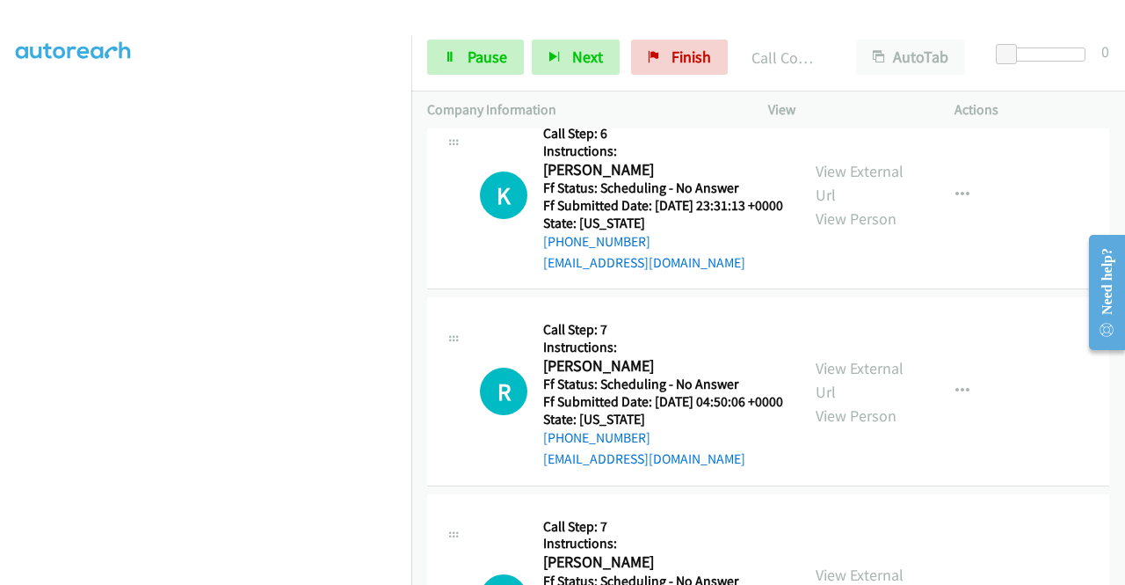
scroll to position [19306, 0]
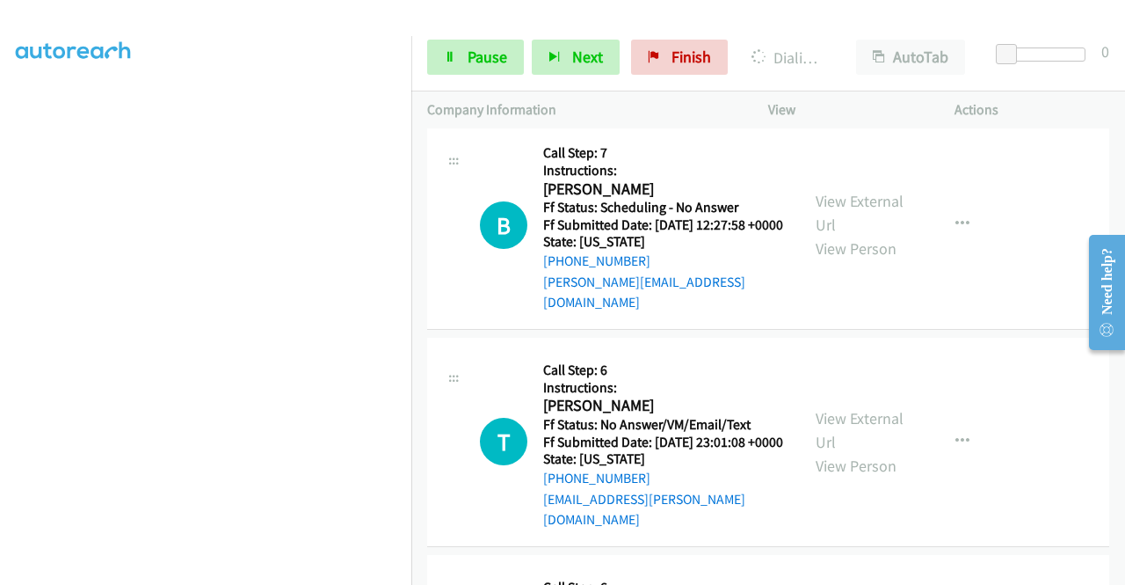
scroll to position [20273, 0]
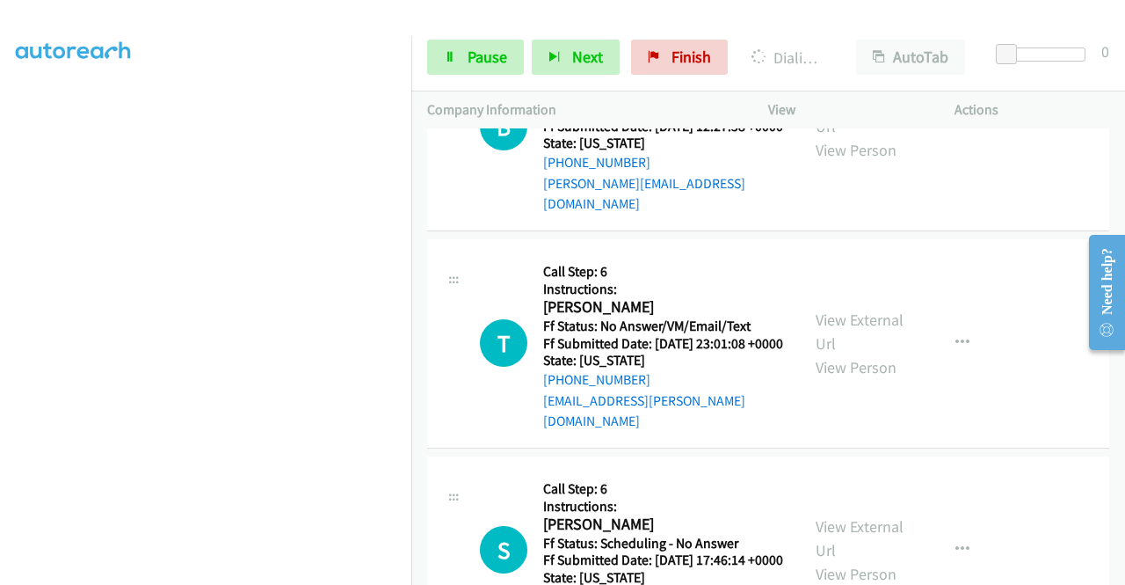
scroll to position [20361, 0]
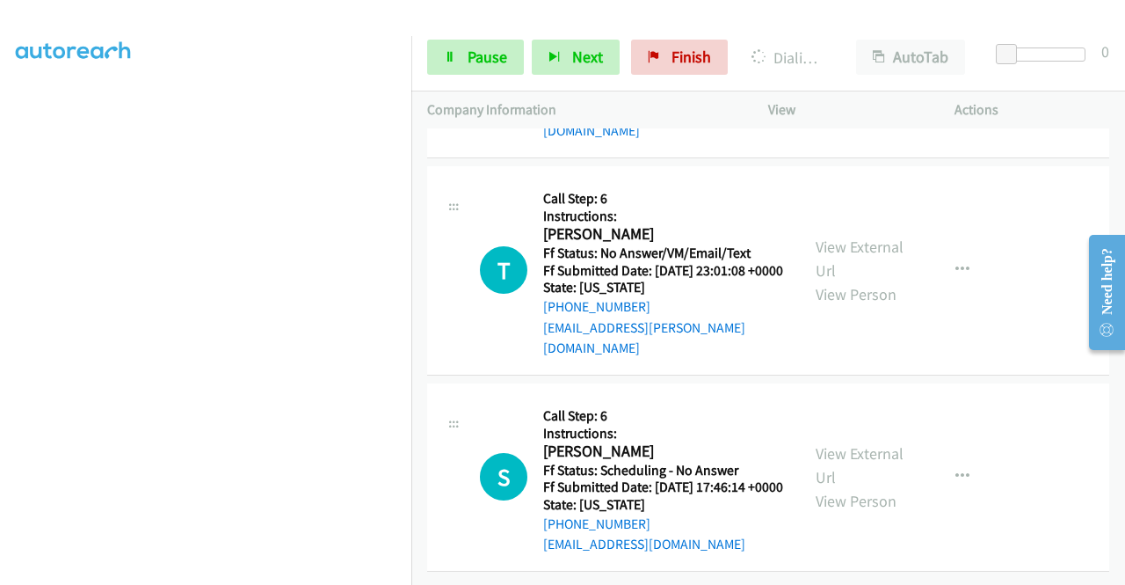
scroll to position [20624, 0]
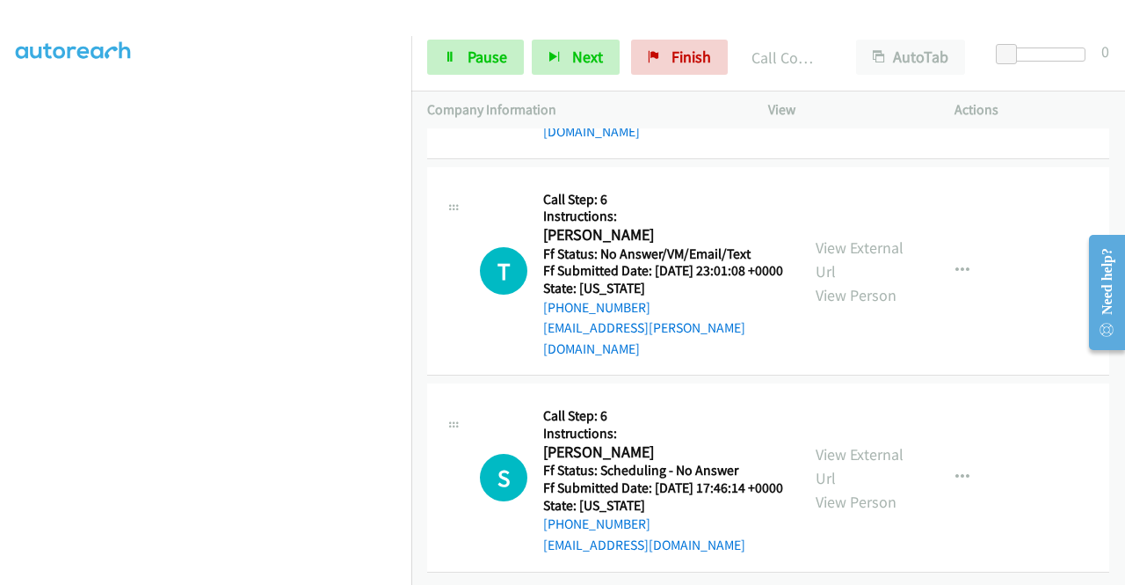
click at [855, 64] on link "View External Url" at bounding box center [860, 42] width 88 height 44
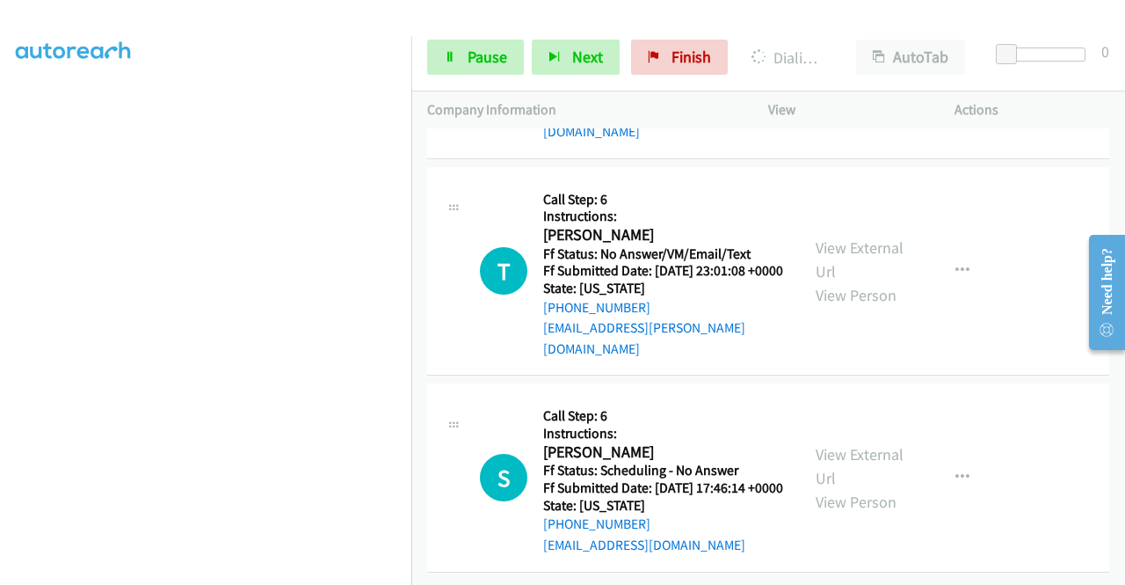
scroll to position [21628, 0]
click at [854, 281] on link "View External Url" at bounding box center [860, 259] width 88 height 44
click at [836, 446] on link "View External Url" at bounding box center [860, 466] width 88 height 44
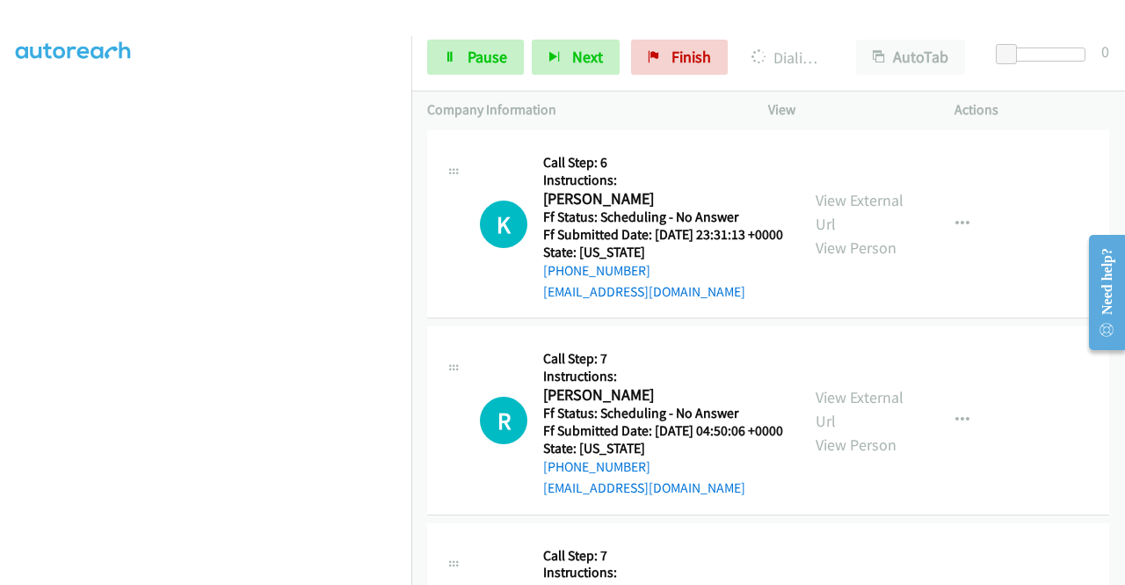
scroll to position [19358, 0]
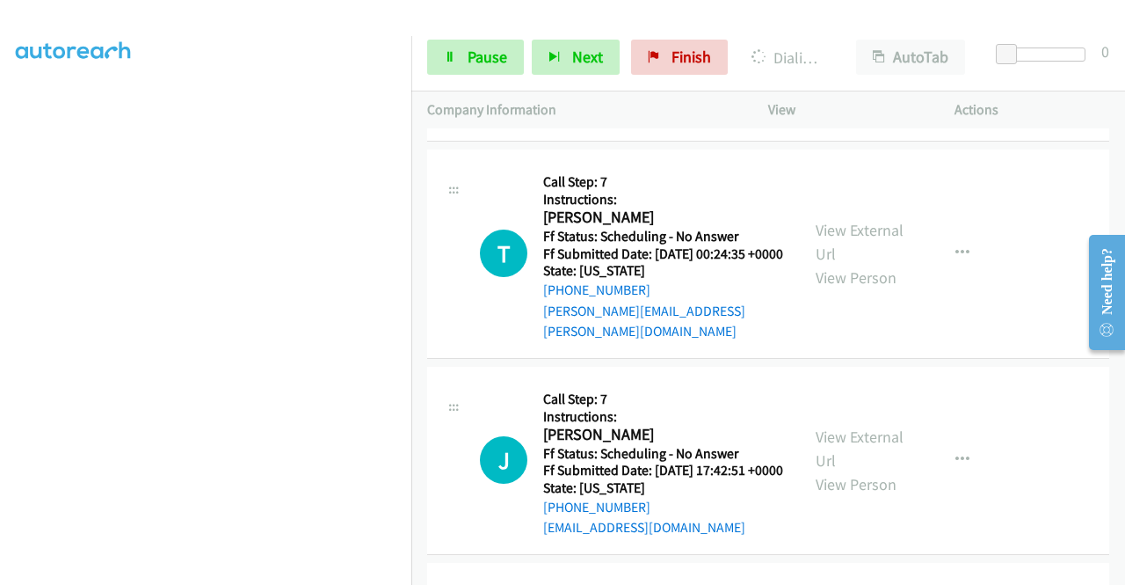
scroll to position [19710, 0]
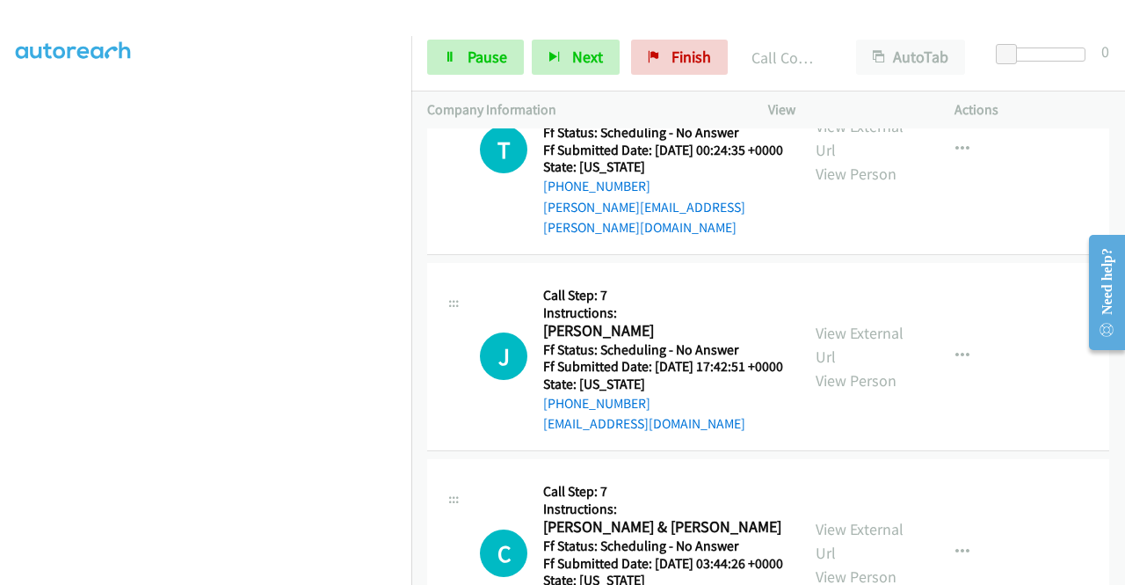
scroll to position [401, 0]
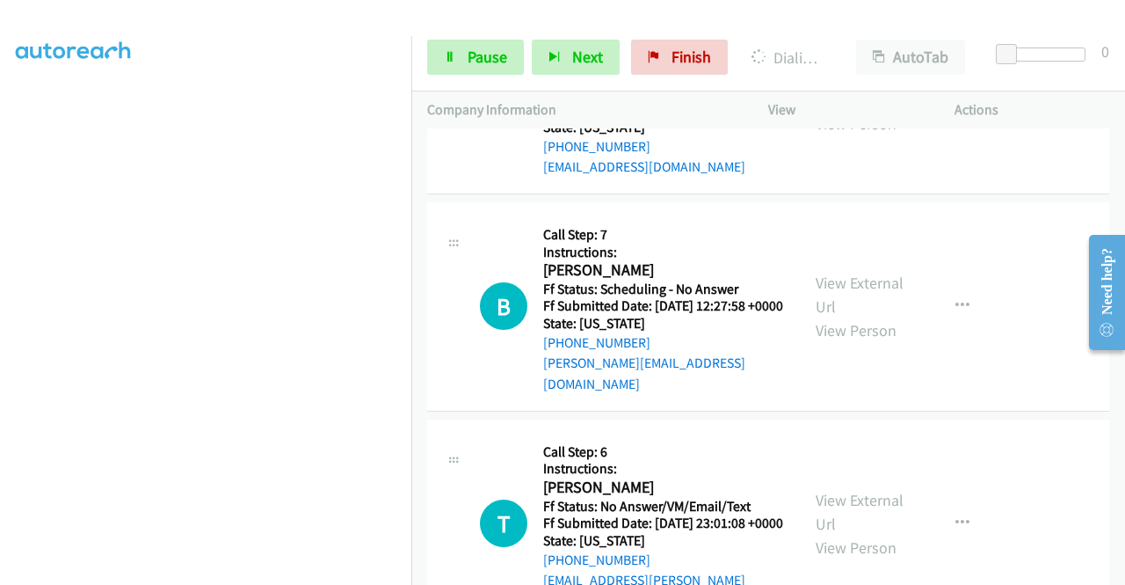
scroll to position [20464, 0]
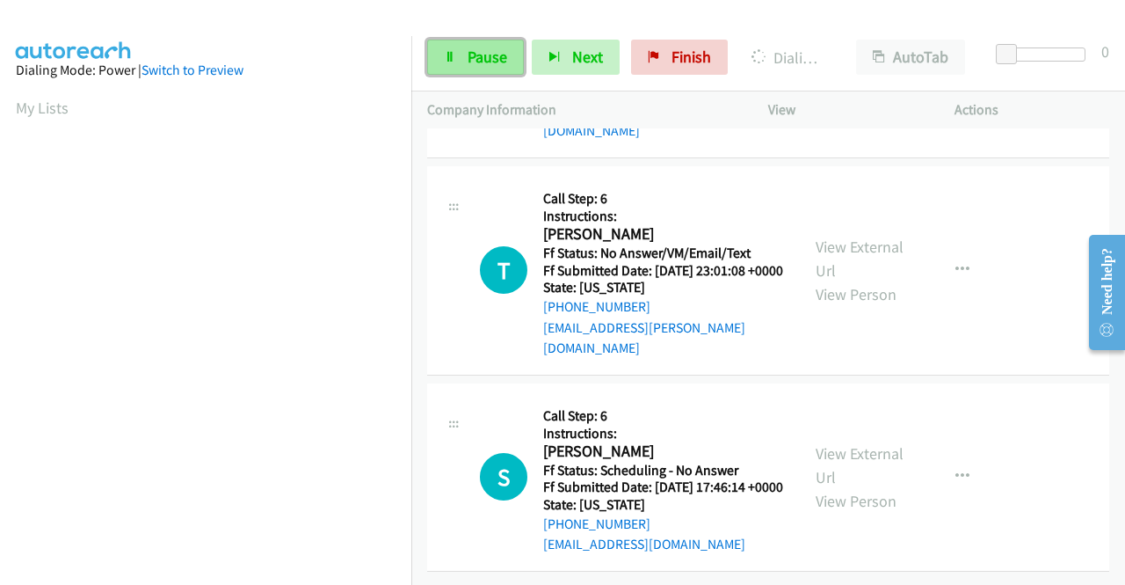
click at [468, 55] on span "Pause" at bounding box center [488, 57] width 40 height 20
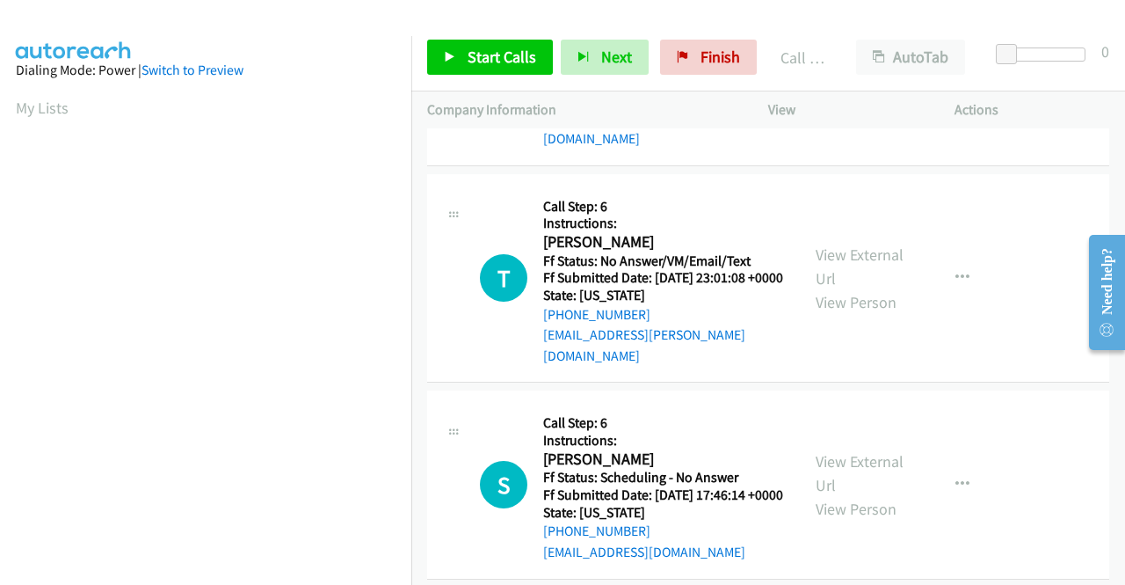
scroll to position [401, 0]
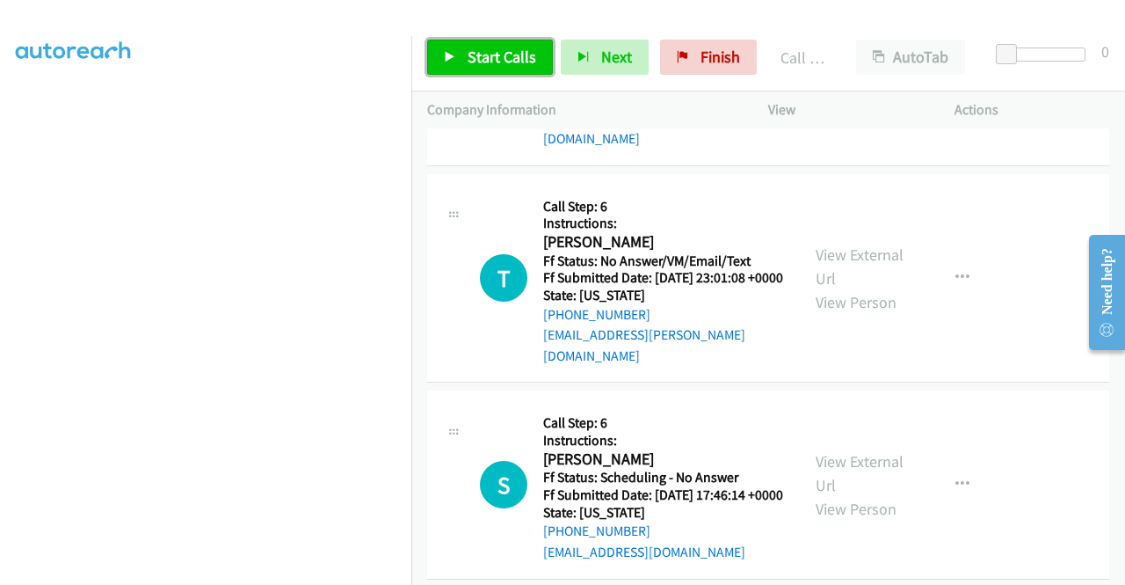
click at [468, 52] on span "Start Calls" at bounding box center [502, 57] width 69 height 20
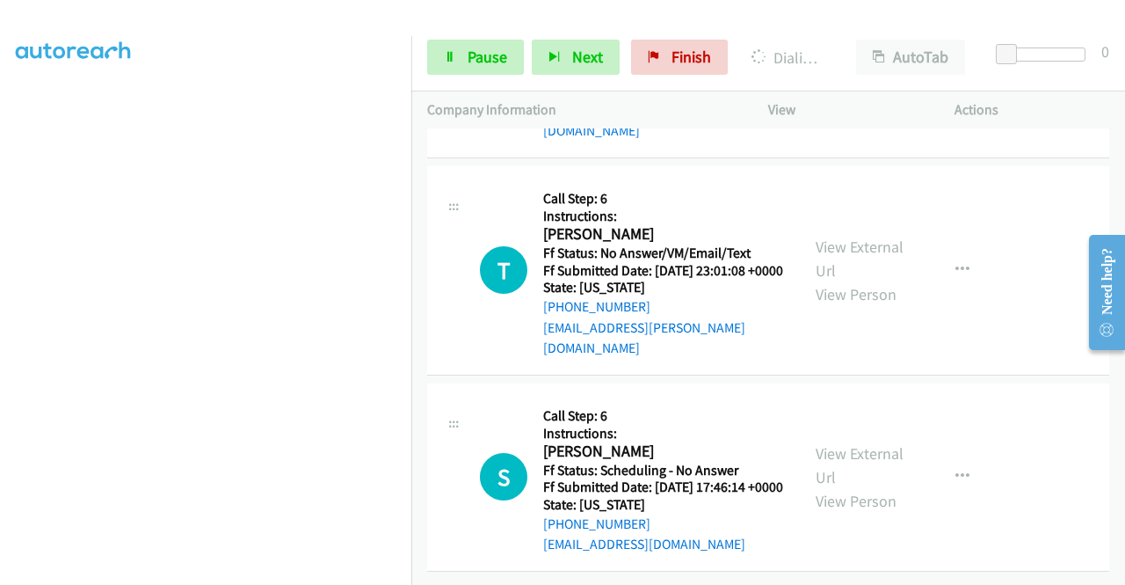
scroll to position [20622, 0]
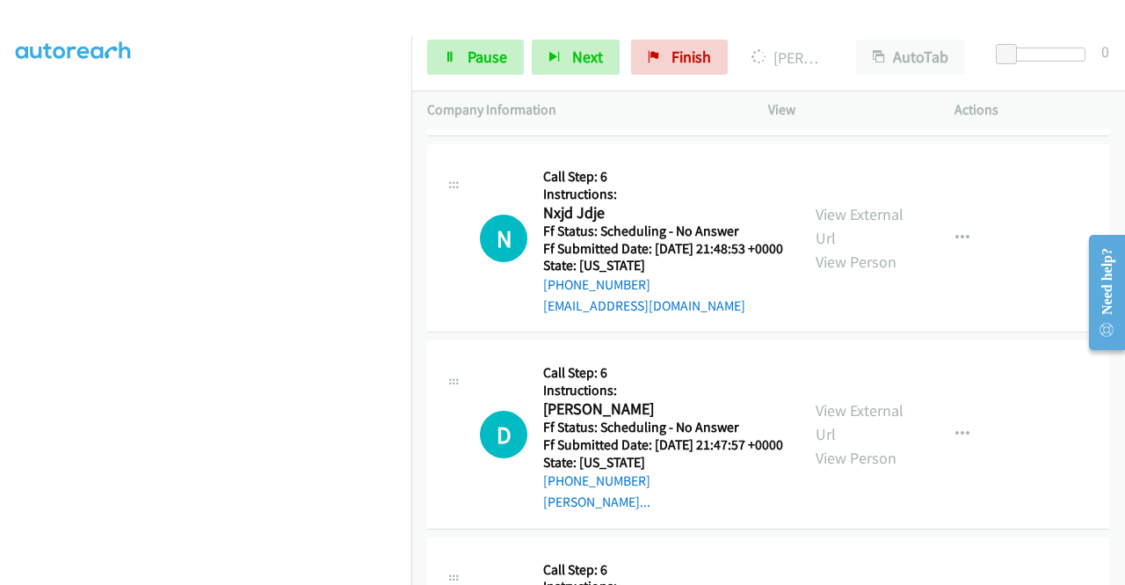
scroll to position [22116, 0]
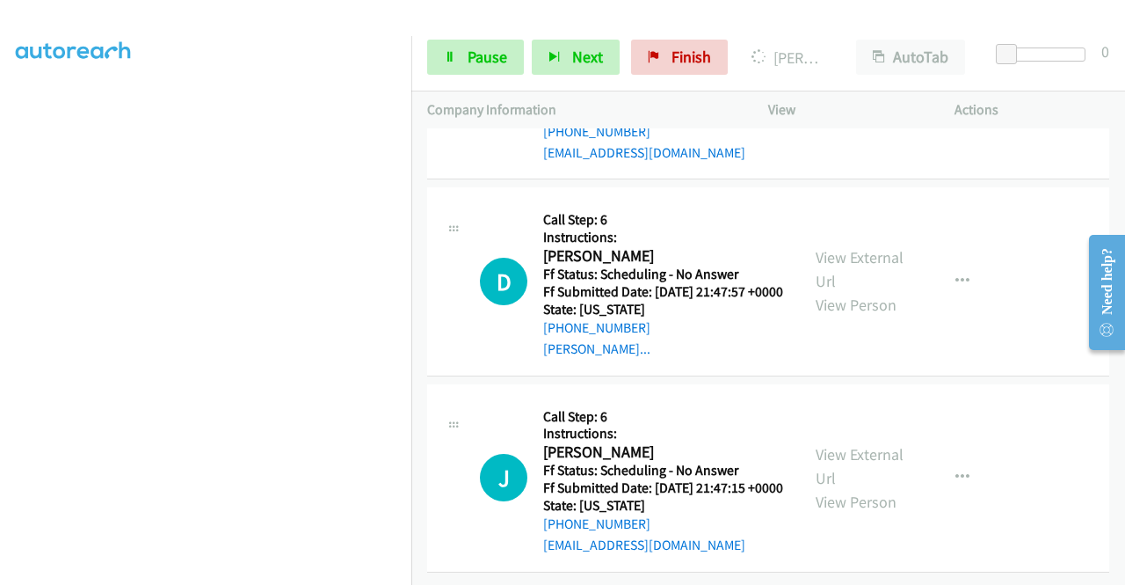
scroll to position [22292, 0]
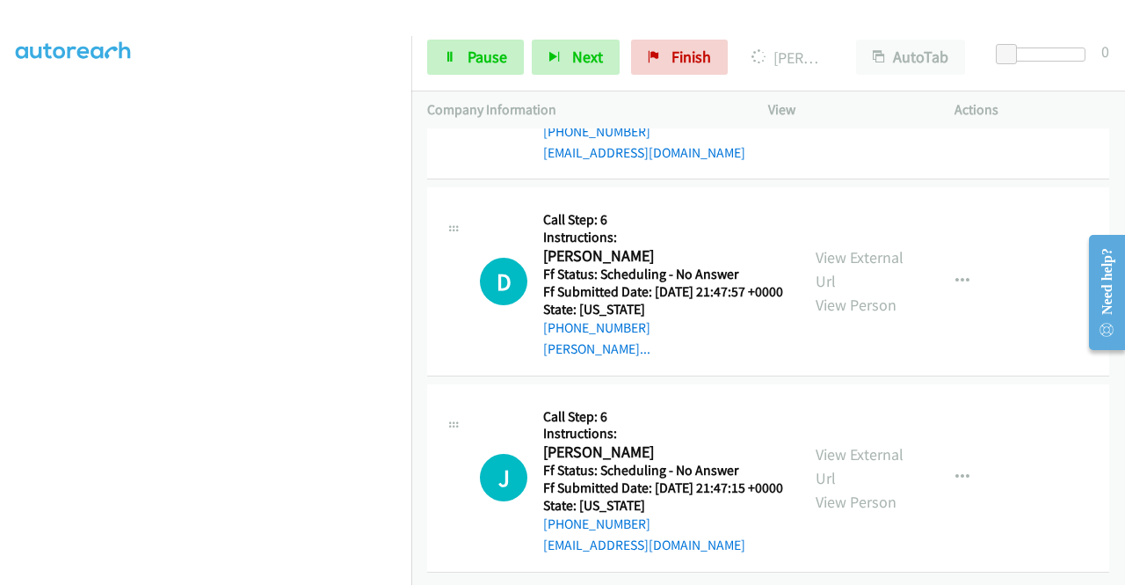
scroll to position [23611, 0]
click at [860, 95] on link "View External Url" at bounding box center [860, 73] width 88 height 44
click at [844, 291] on link "View External Url" at bounding box center [860, 269] width 88 height 44
click at [828, 444] on link "View External Url" at bounding box center [860, 466] width 88 height 44
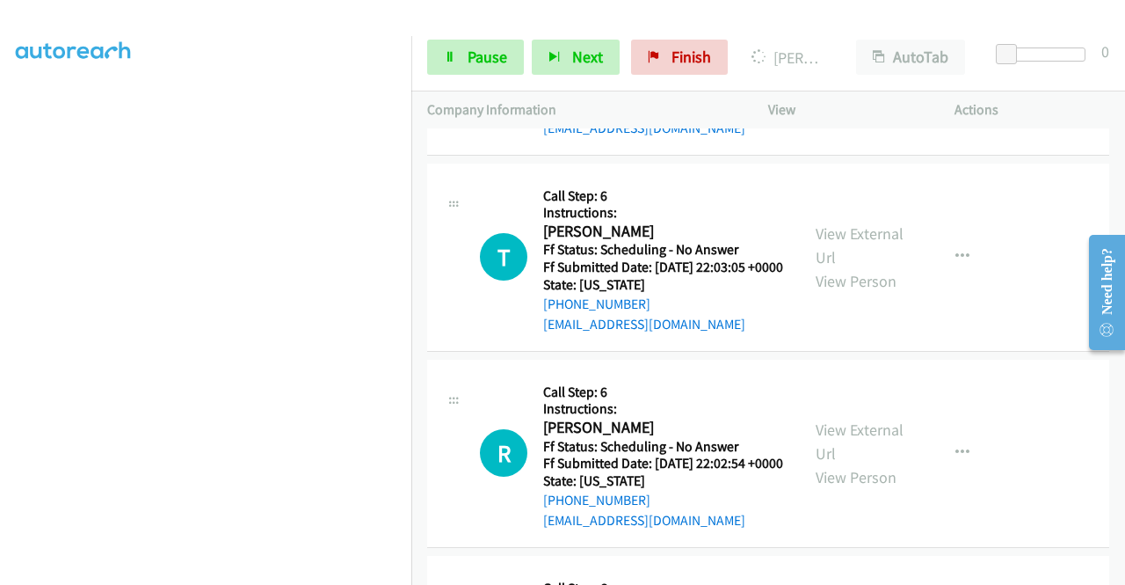
scroll to position [21417, 0]
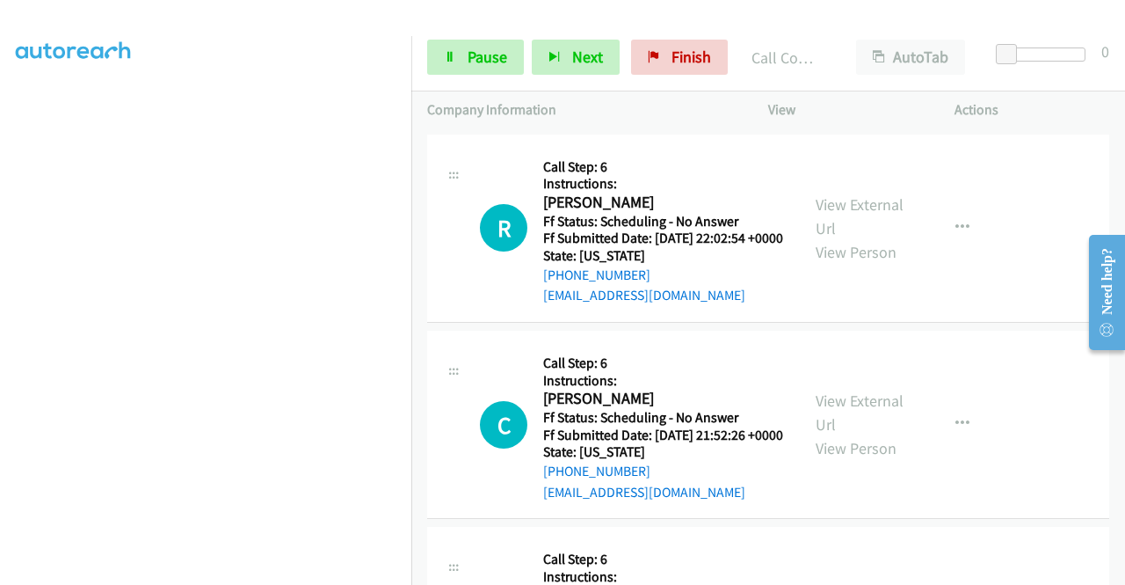
scroll to position [21680, 0]
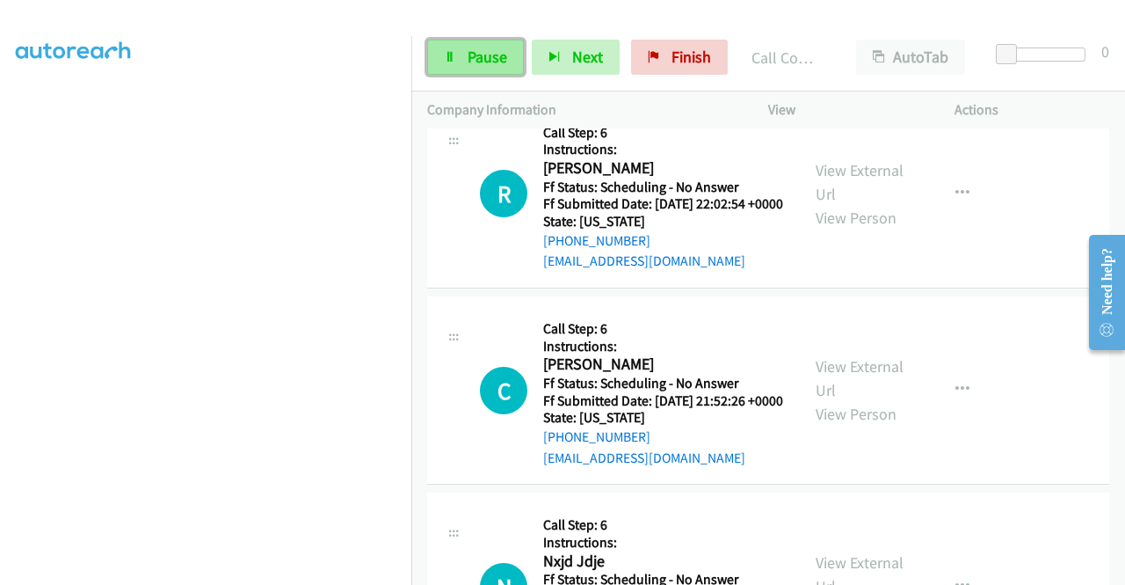
click at [490, 49] on span "Pause" at bounding box center [488, 57] width 40 height 20
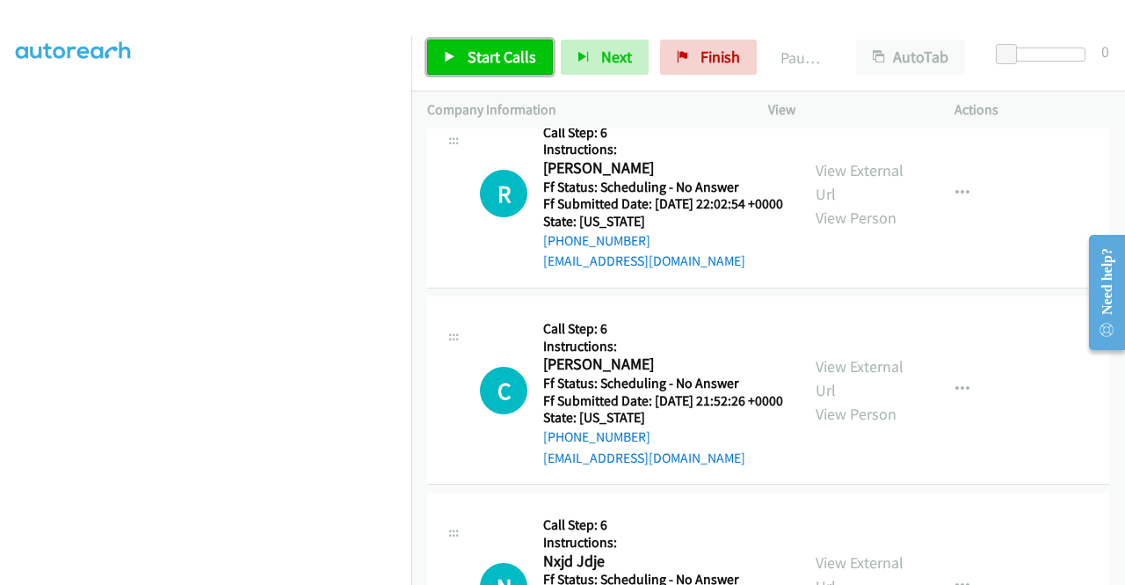
click at [490, 49] on span "Start Calls" at bounding box center [502, 57] width 69 height 20
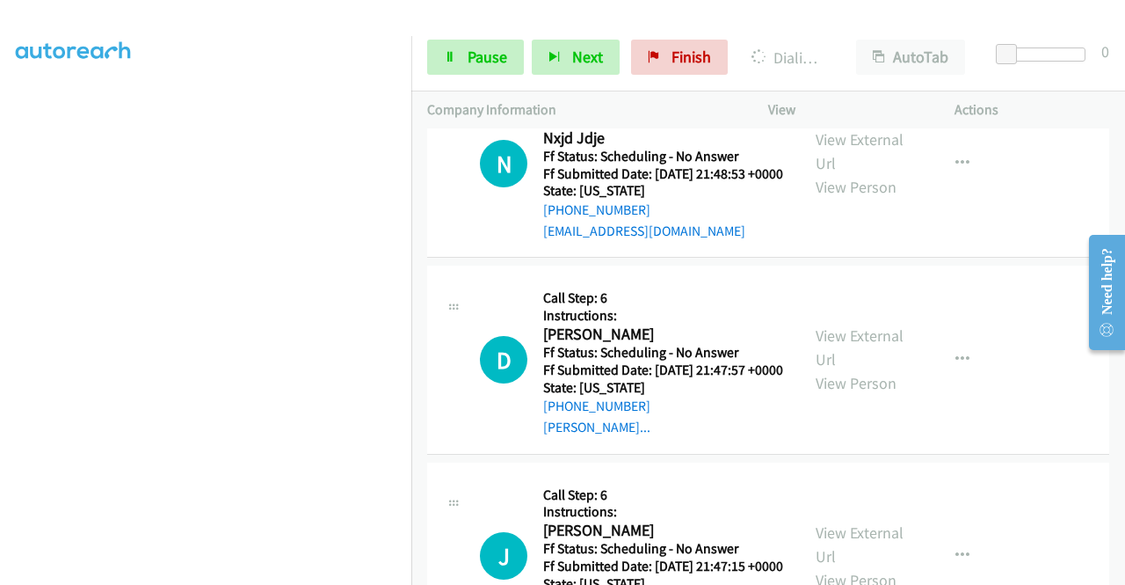
scroll to position [22120, 0]
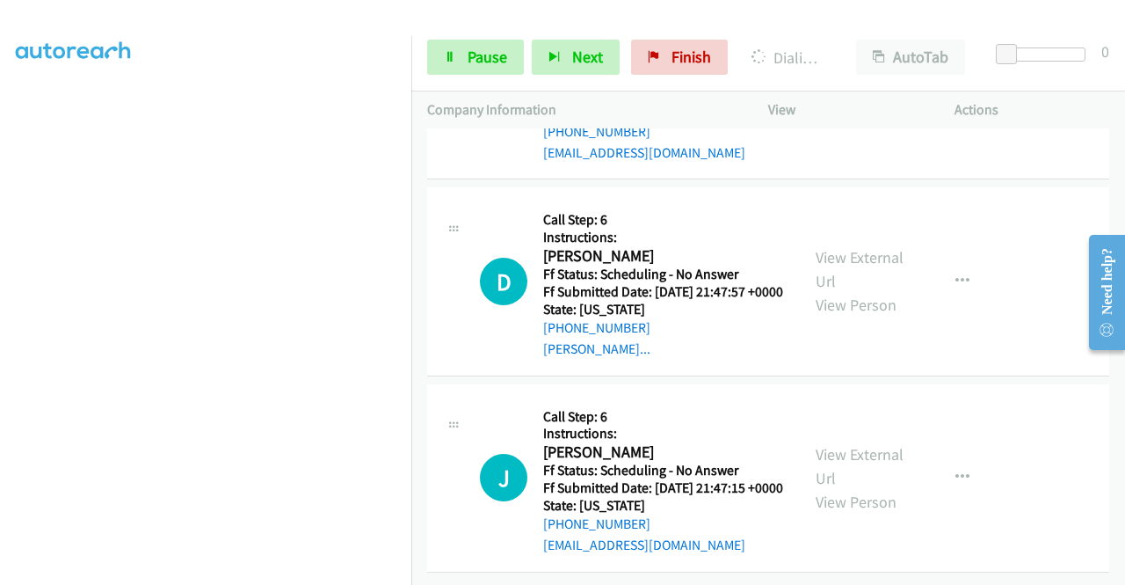
scroll to position [22472, 0]
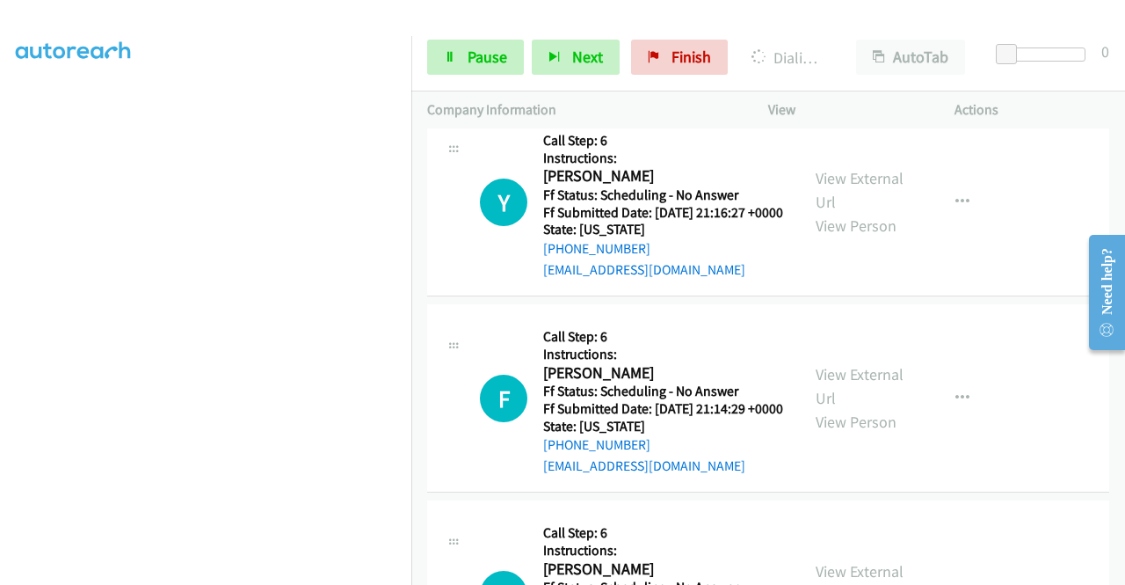
scroll to position [23212, 0]
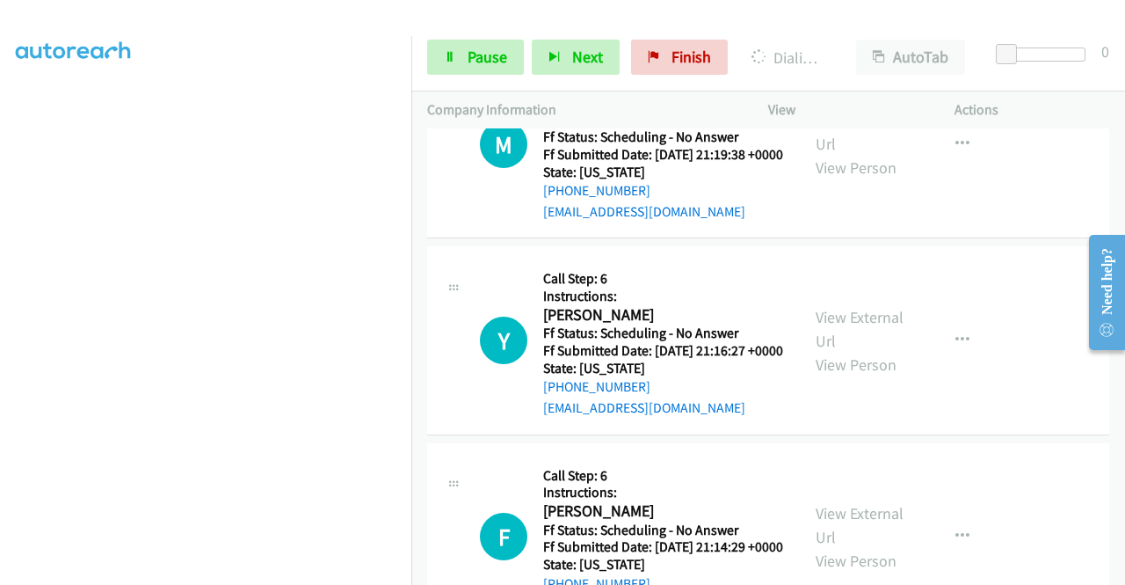
scroll to position [401, 0]
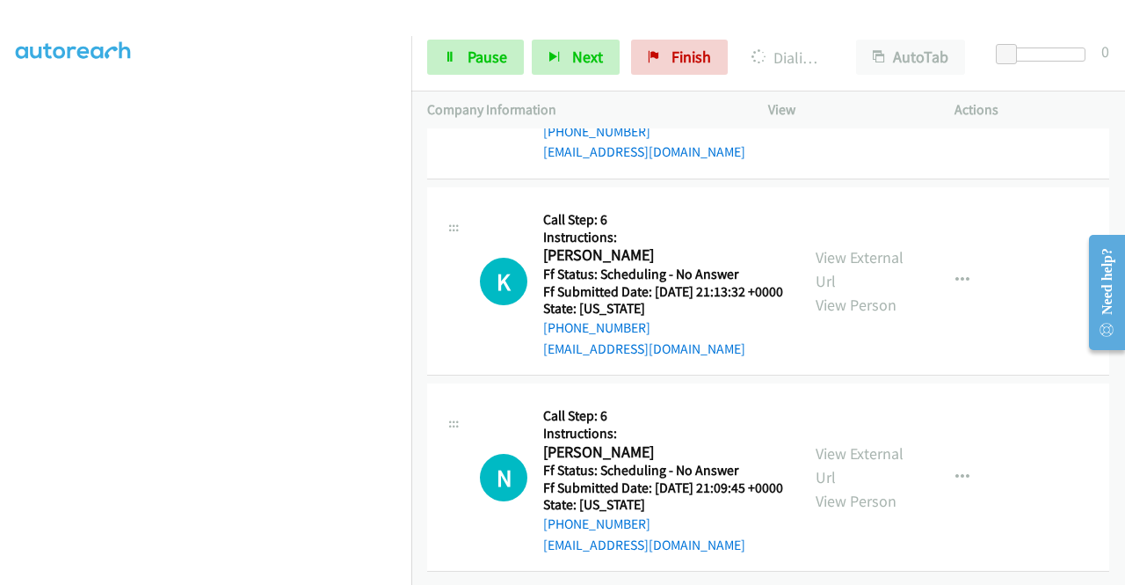
scroll to position [24003, 0]
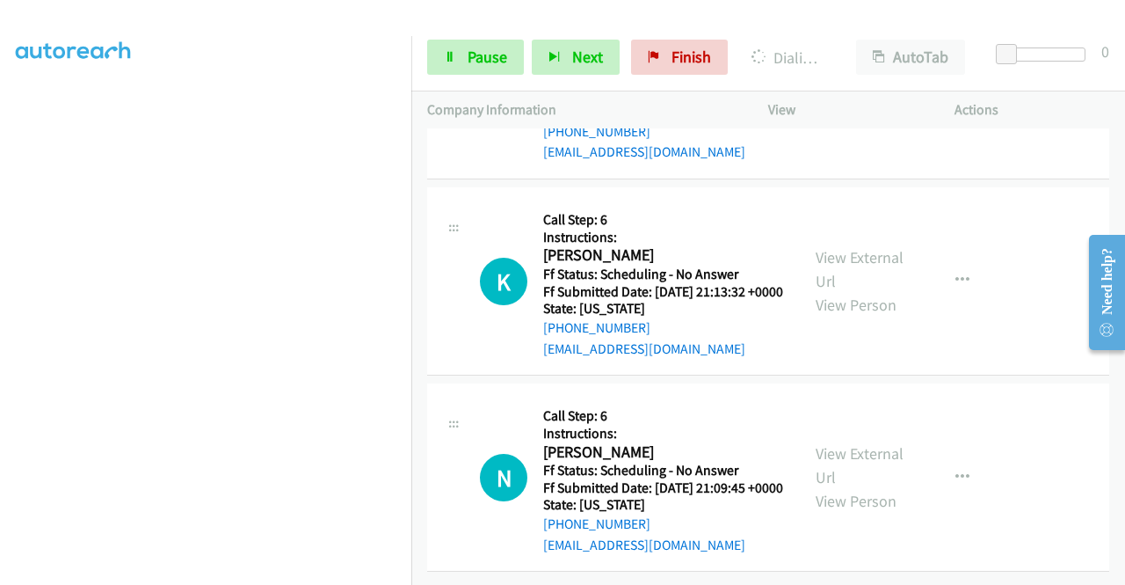
scroll to position [25146, 0]
click at [849, 95] on link "View External Url" at bounding box center [860, 73] width 88 height 44
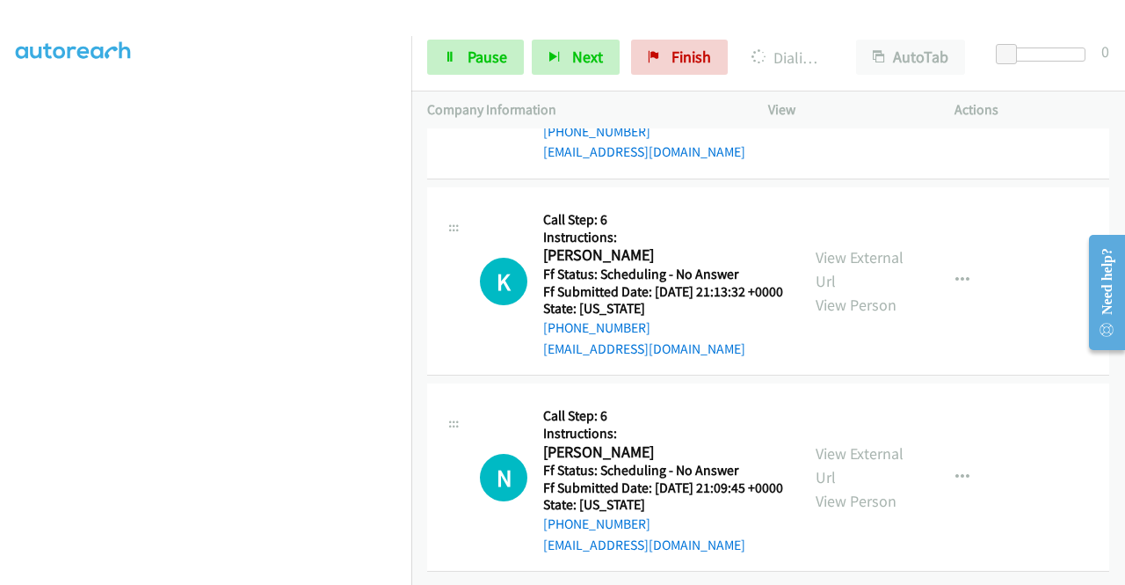
click at [852, 317] on div "View External Url View Person" at bounding box center [861, 280] width 91 height 71
click at [853, 291] on link "View External Url" at bounding box center [860, 269] width 88 height 44
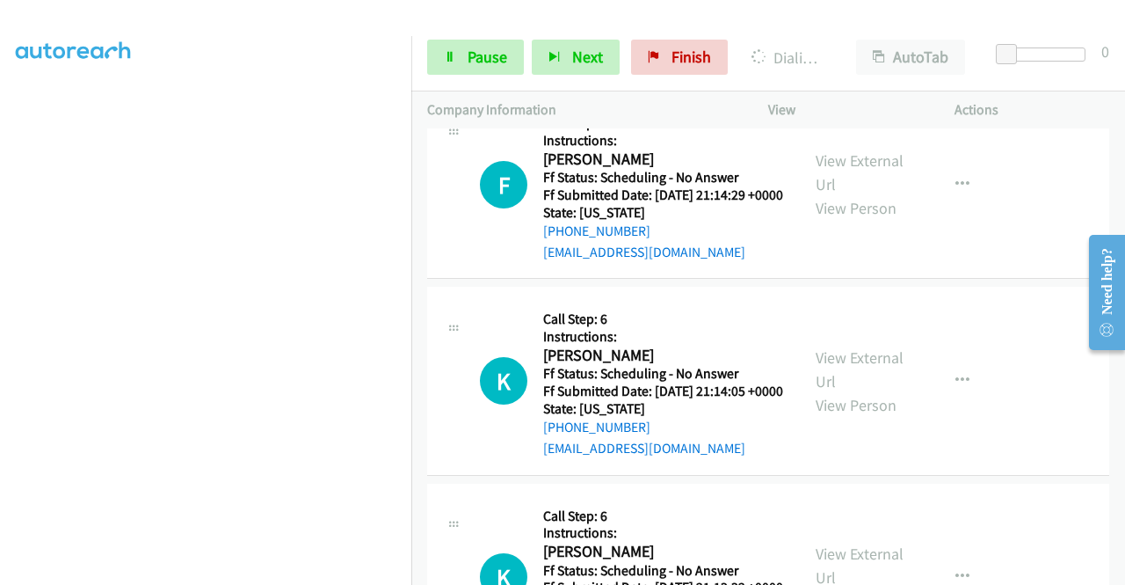
scroll to position [23953, 0]
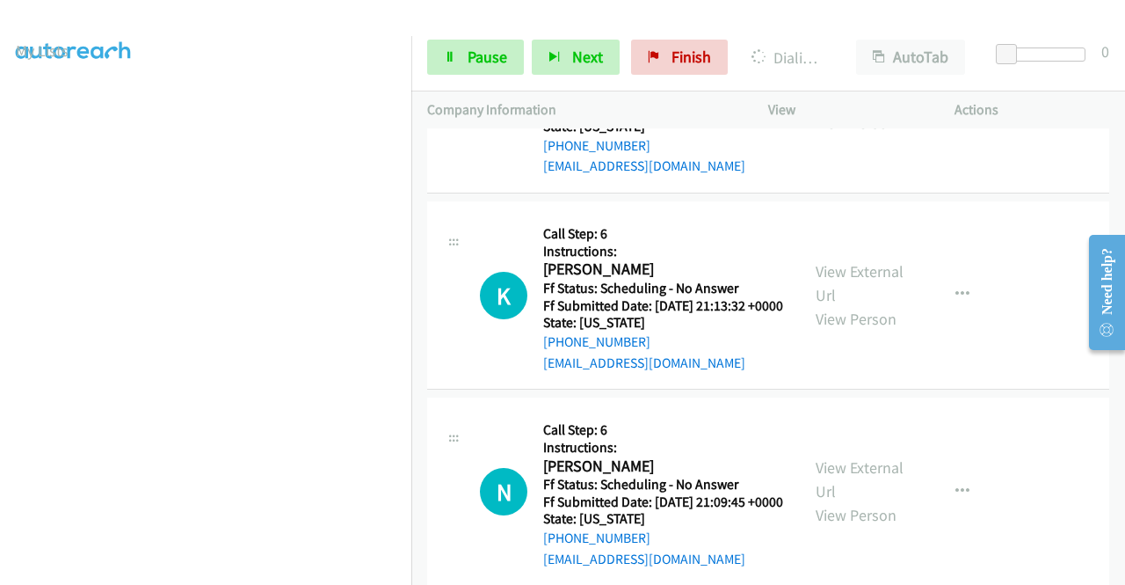
scroll to position [0, 0]
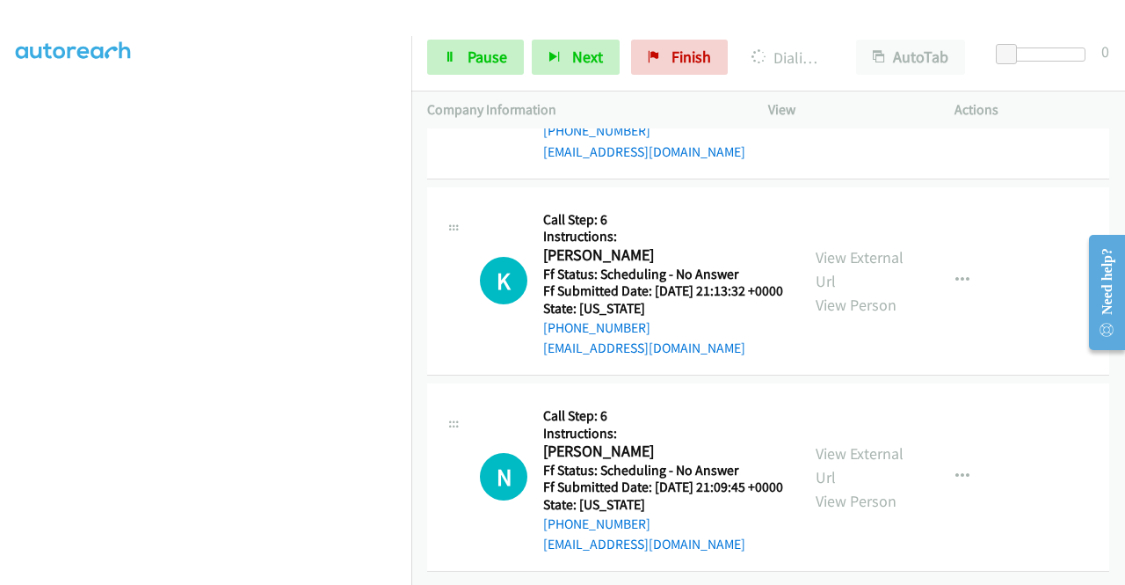
scroll to position [24285, 0]
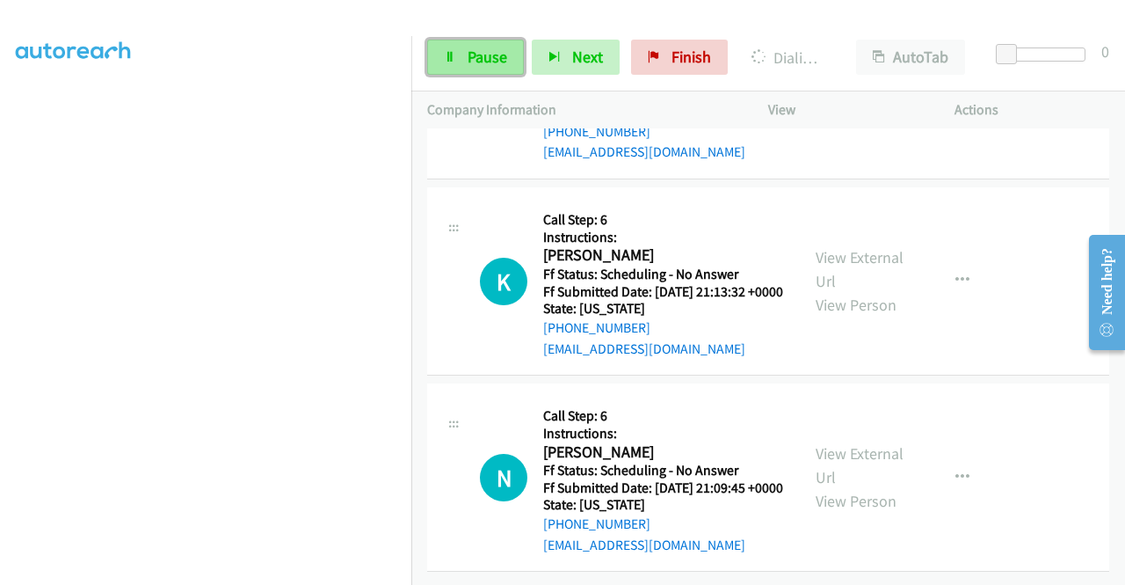
click at [479, 63] on span "Pause" at bounding box center [488, 57] width 40 height 20
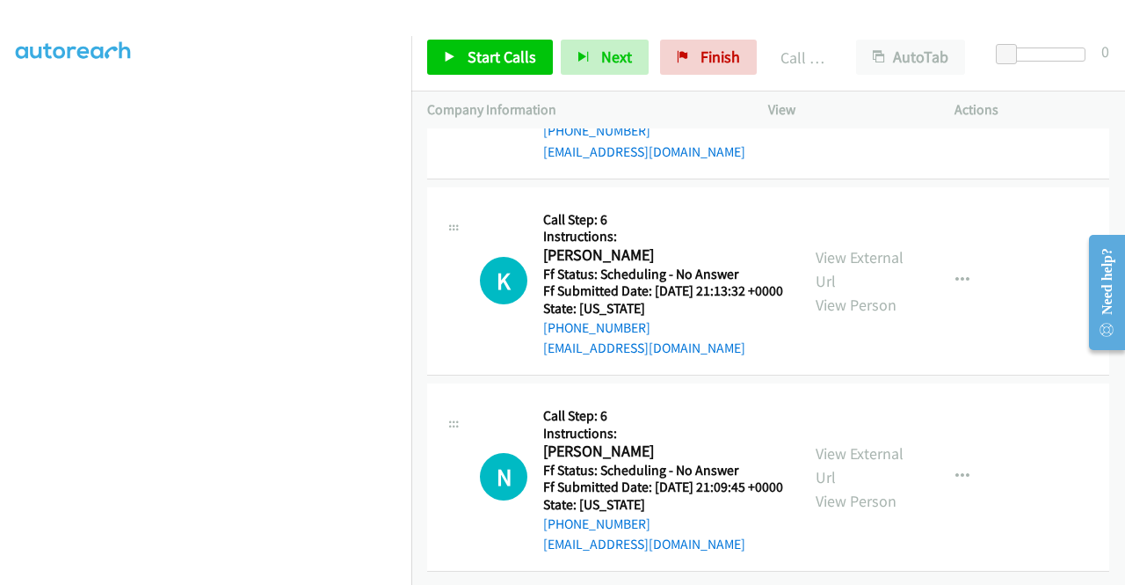
click at [703, 52] on span "Finish" at bounding box center [721, 57] width 40 height 20
